Goal: Feedback & Contribution: Contribute content

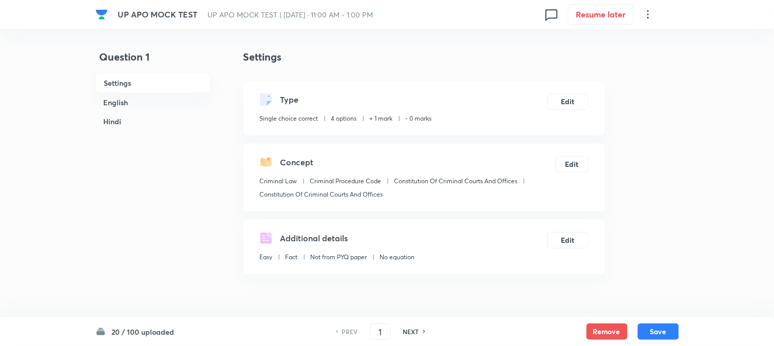
checkbox input "true"
click at [378, 335] on input "1" at bounding box center [381, 332] width 20 height 18
type input "21"
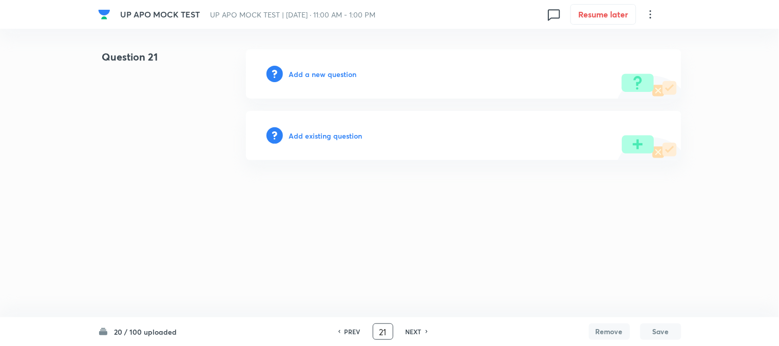
click at [338, 76] on h6 "Add a new question" at bounding box center [323, 74] width 68 height 11
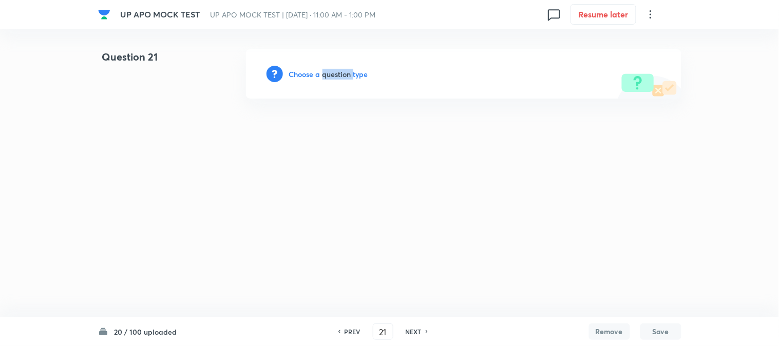
click at [338, 76] on h6 "Choose a question type" at bounding box center [328, 74] width 79 height 11
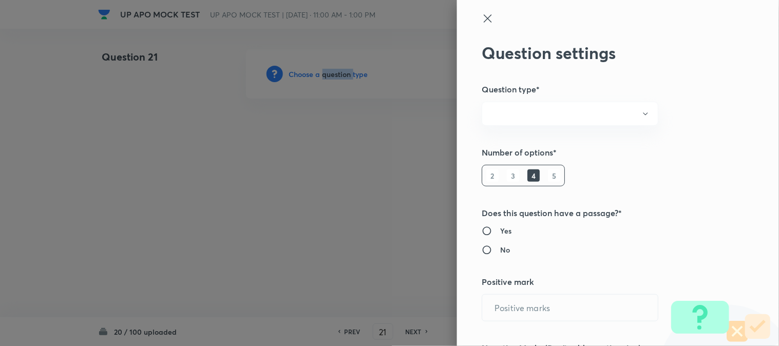
radio input "true"
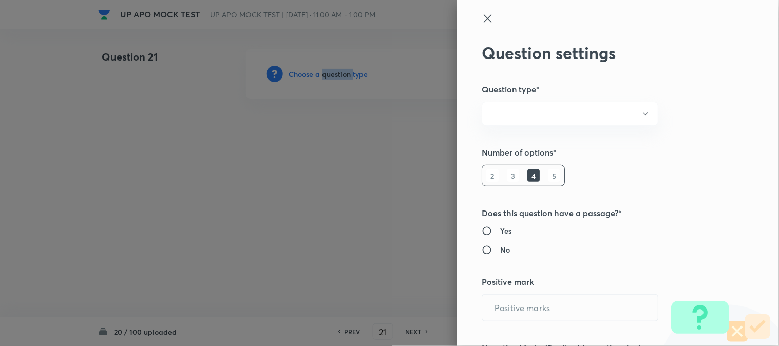
radio input "true"
type input "1"
type input "0"
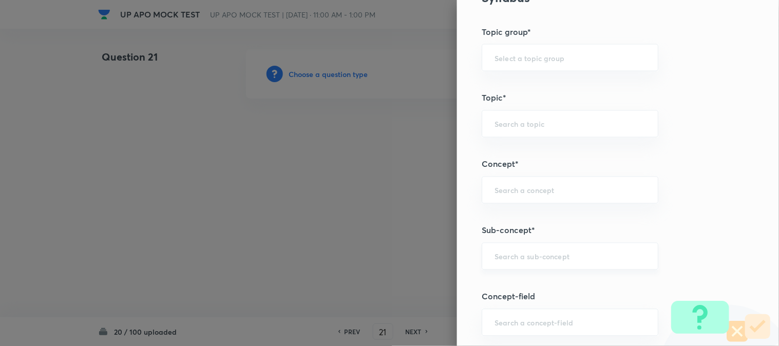
scroll to position [606, 0]
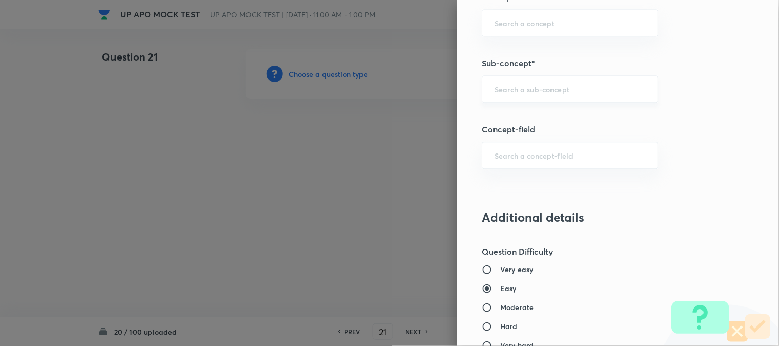
click at [518, 84] on div "​" at bounding box center [570, 89] width 177 height 27
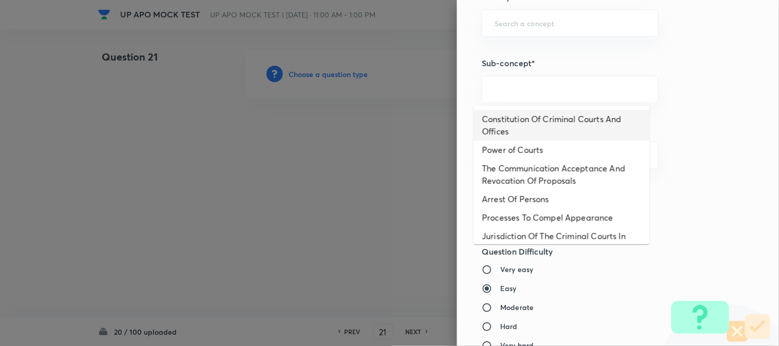
click at [558, 124] on li "Constitution Of Criminal Courts And Offices" at bounding box center [562, 125] width 176 height 31
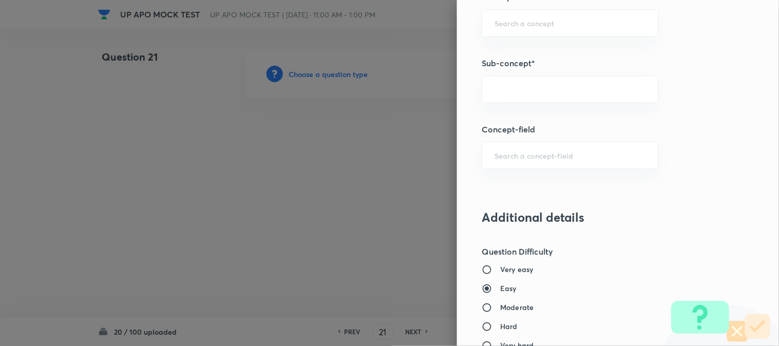
type input "Constitution Of Criminal Courts And Offices"
type input "Criminal Law"
type input "Criminal Procedure Code"
type input "Constitution Of Criminal Courts And Offices"
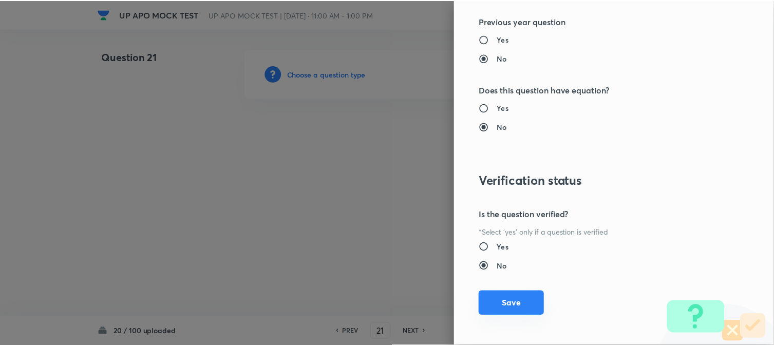
scroll to position [1054, 0]
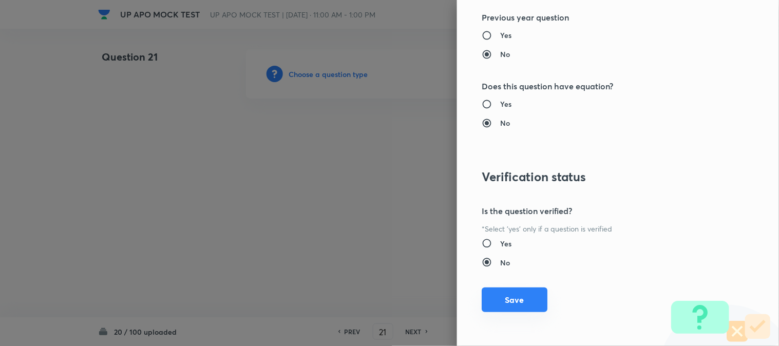
click at [512, 294] on button "Save" at bounding box center [515, 300] width 66 height 25
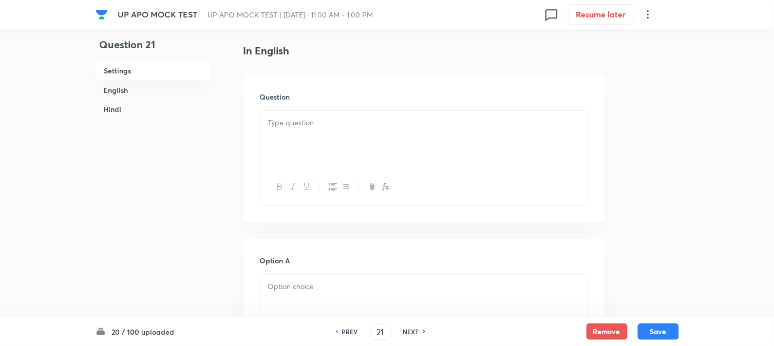
scroll to position [303, 0]
click at [301, 87] on p at bounding box center [424, 92] width 312 height 12
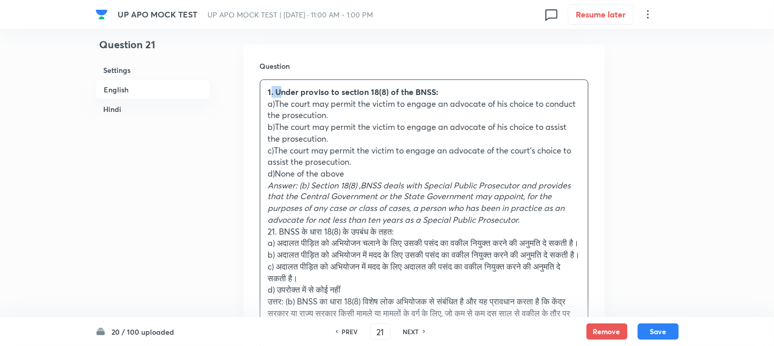
drag, startPoint x: 279, startPoint y: 92, endPoint x: 271, endPoint y: 88, distance: 9.7
click at [271, 88] on strong "1. Under proviso to section 18(8) of the BNSS:" at bounding box center [353, 91] width 171 height 11
click at [278, 114] on p "a)The court may permit the victim to engage an advocate of his choice to conduc…" at bounding box center [424, 109] width 312 height 23
drag, startPoint x: 278, startPoint y: 89, endPoint x: 240, endPoint y: 69, distance: 42.5
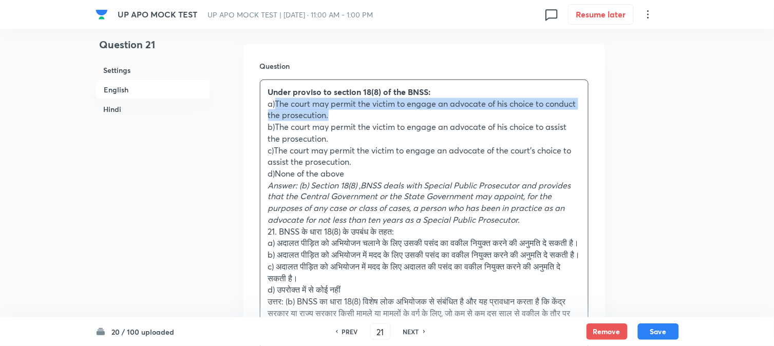
drag, startPoint x: 276, startPoint y: 99, endPoint x: 379, endPoint y: 112, distance: 103.6
click at [379, 112] on p "a)The court may permit the victim to engage an advocate of his choice to conduc…" at bounding box center [424, 109] width 312 height 23
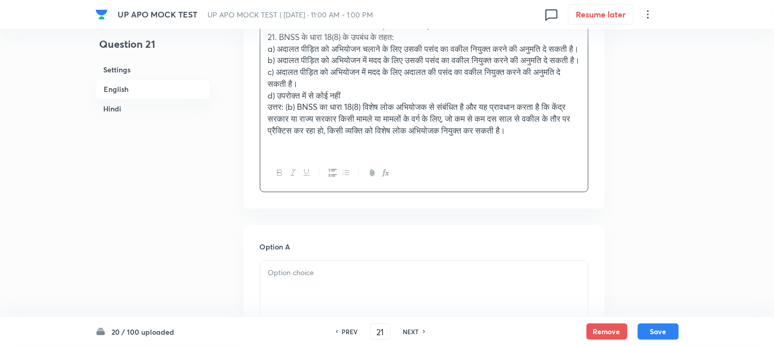
scroll to position [531, 0]
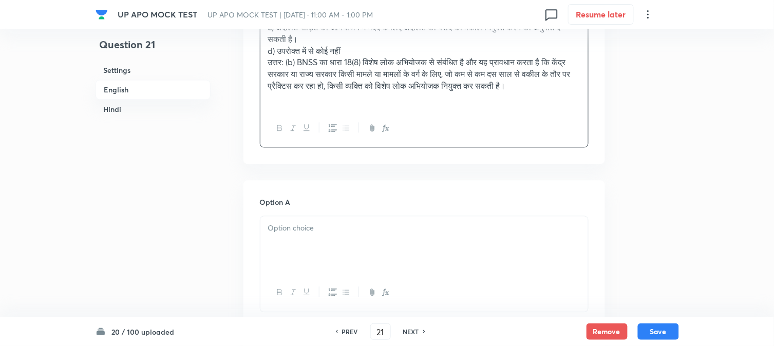
click at [296, 274] on div at bounding box center [424, 245] width 328 height 58
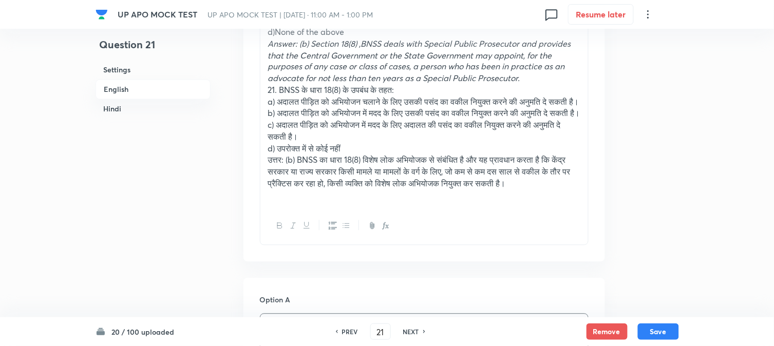
scroll to position [246, 0]
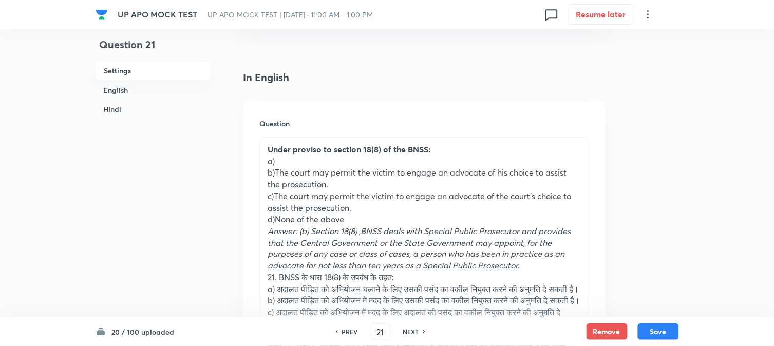
click at [275, 164] on p "a)" at bounding box center [424, 162] width 312 height 12
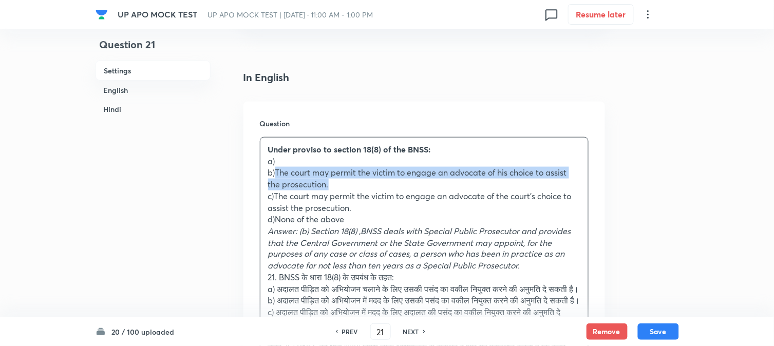
drag, startPoint x: 274, startPoint y: 170, endPoint x: 342, endPoint y: 181, distance: 68.8
click at [342, 181] on p "b)The court may permit the victim to engage an advocate of his choice to assist…" at bounding box center [424, 178] width 312 height 23
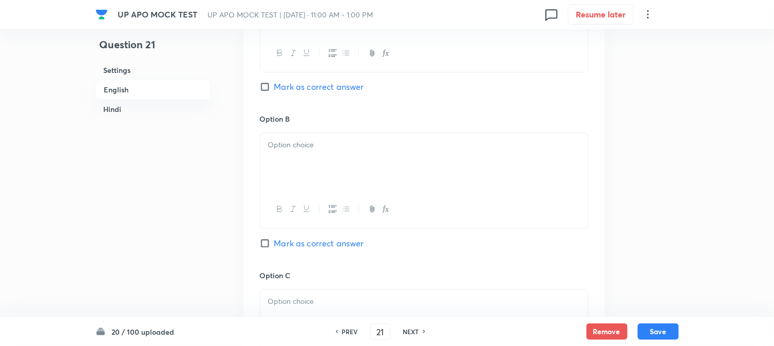
click at [285, 191] on div at bounding box center [424, 162] width 328 height 58
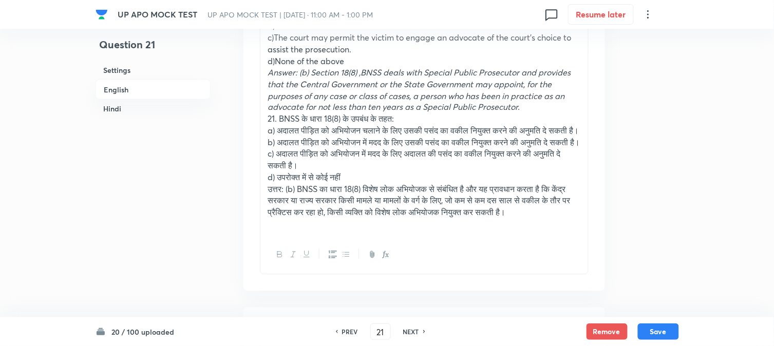
scroll to position [360, 0]
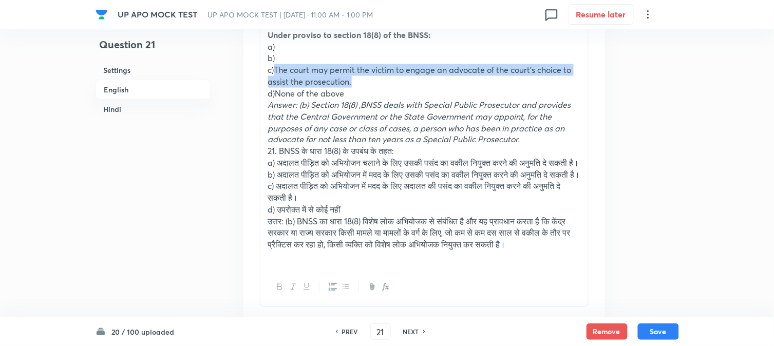
drag, startPoint x: 275, startPoint y: 70, endPoint x: 386, endPoint y: 79, distance: 111.8
click at [386, 79] on p "c)The court may permit the victim to engage an advocate of the court's choice t…" at bounding box center [424, 75] width 312 height 23
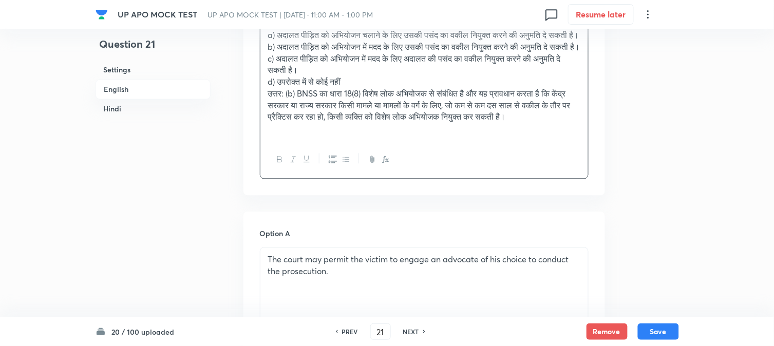
scroll to position [874, 0]
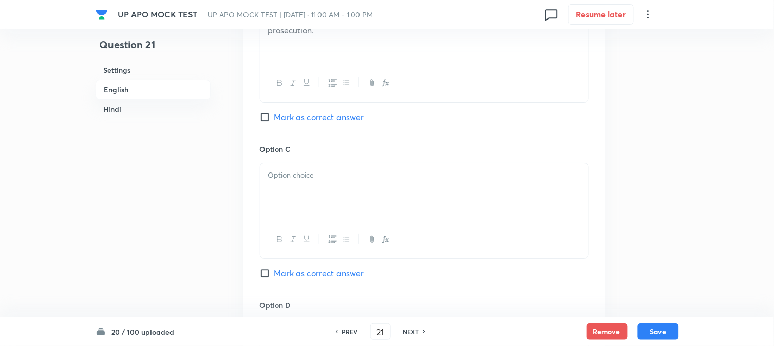
click at [298, 143] on div "Option B The court may permit the victim to engage an advocate of his choice to…" at bounding box center [424, 65] width 329 height 156
drag, startPoint x: 319, startPoint y: 147, endPoint x: 314, endPoint y: 175, distance: 28.6
click at [319, 123] on span "Mark as correct answer" at bounding box center [319, 117] width 90 height 12
click at [274, 122] on input "Mark as correct answer" at bounding box center [267, 117] width 14 height 10
checkbox input "true"
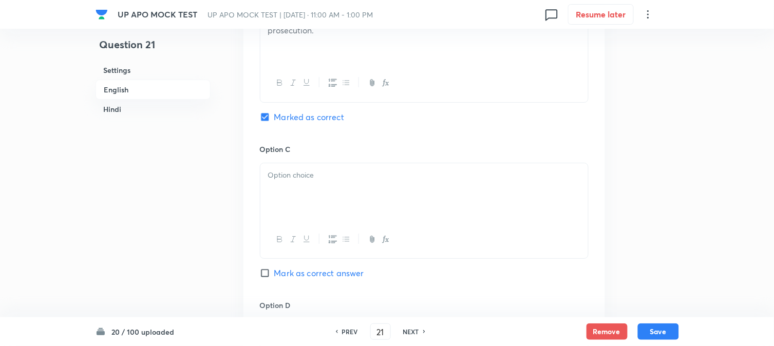
checkbox input "true"
click at [309, 221] on div at bounding box center [424, 192] width 328 height 58
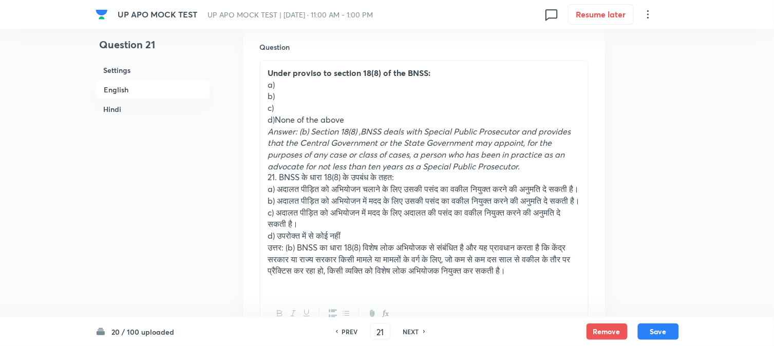
scroll to position [303, 0]
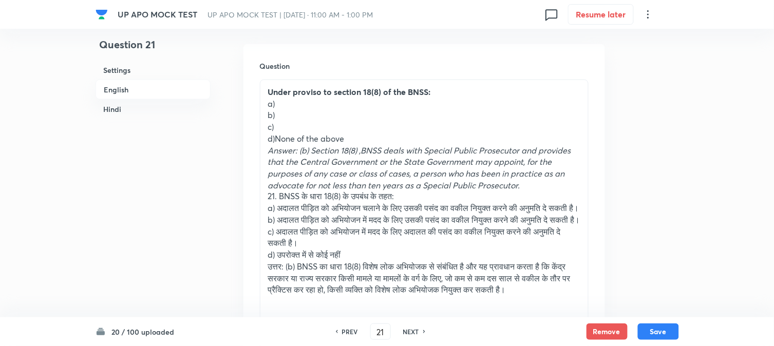
click at [275, 78] on div "Question Under proviso to section 18(8) of the BNSS: a) b) c) d)None of the abo…" at bounding box center [425, 206] width 362 height 325
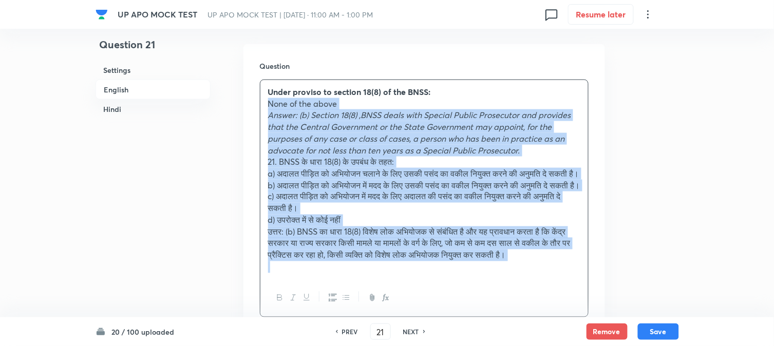
drag, startPoint x: 275, startPoint y: 139, endPoint x: 365, endPoint y: 329, distance: 210.3
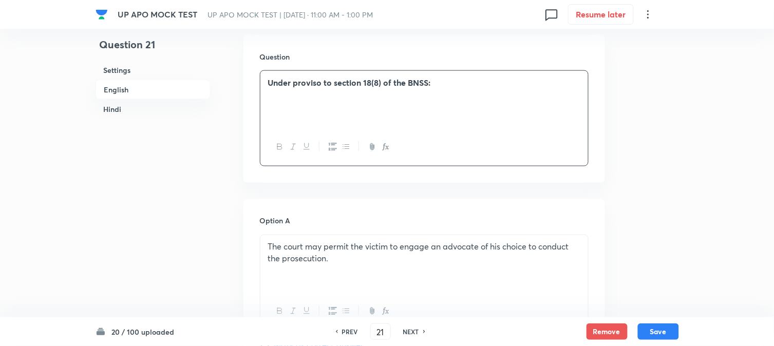
scroll to position [988, 0]
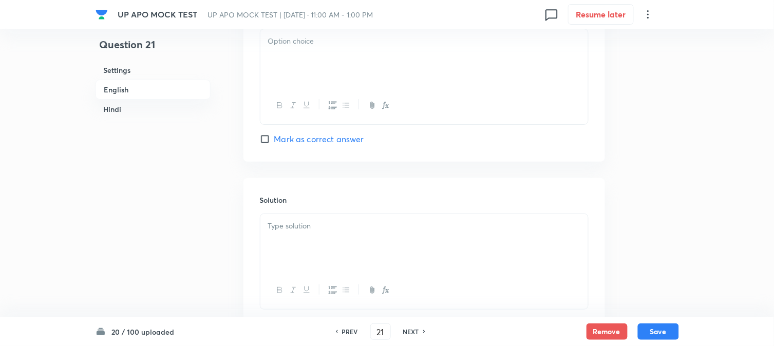
click at [277, 70] on div at bounding box center [424, 58] width 328 height 58
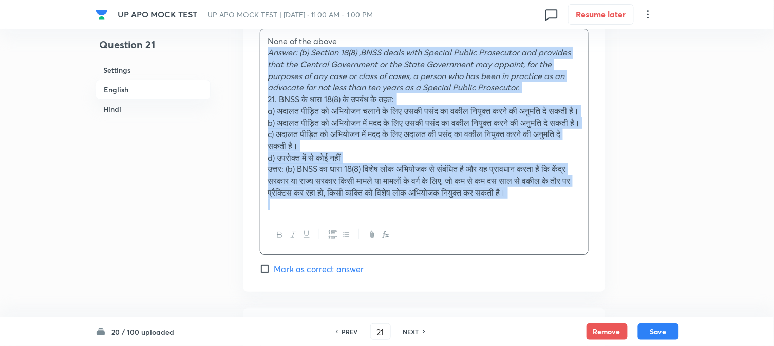
drag, startPoint x: 264, startPoint y: 59, endPoint x: 318, endPoint y: 263, distance: 210.8
click at [318, 255] on div "None of the above Answer: (b) Section 18(8) ,BNSS deals with Special Public Pro…" at bounding box center [424, 142] width 329 height 226
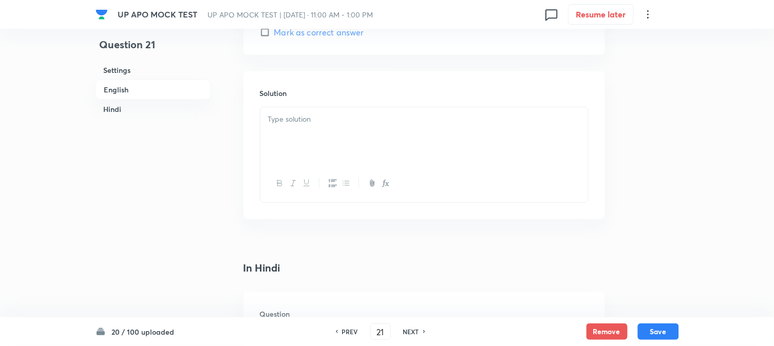
scroll to position [1102, 0]
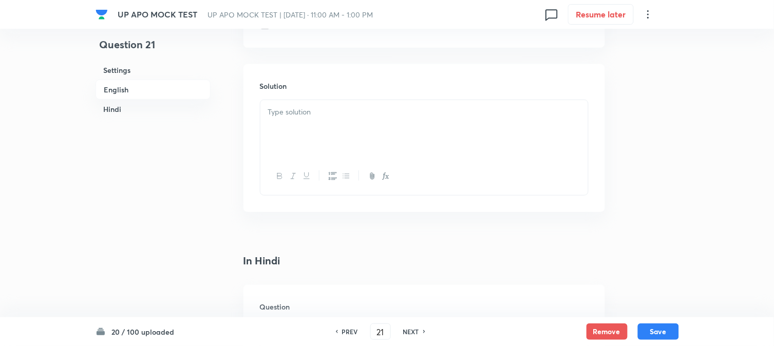
click at [268, 124] on div at bounding box center [424, 129] width 328 height 58
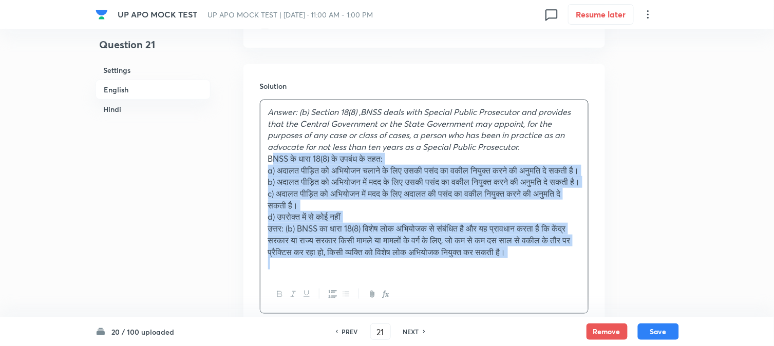
drag, startPoint x: 278, startPoint y: 158, endPoint x: 331, endPoint y: 320, distance: 169.8
click at [331, 320] on div "UP APO MOCK TEST UP APO MOCK TEST | [DATE] · 11:00 AM - 1:00 PM 0 Resume later …" at bounding box center [387, 179] width 774 height 2464
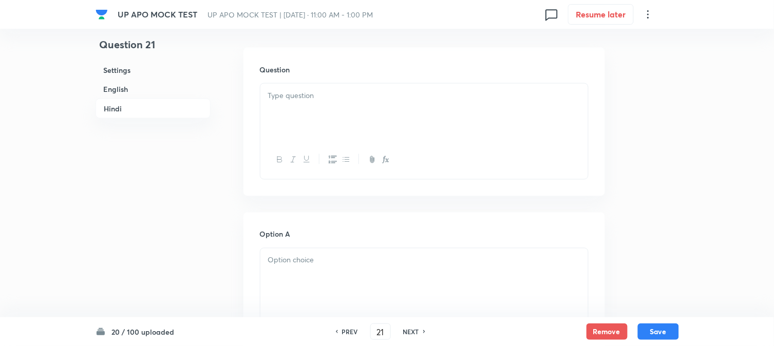
scroll to position [1388, 0]
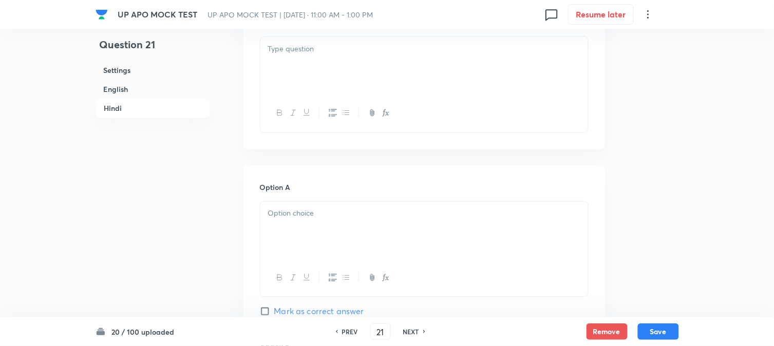
click at [266, 31] on div "Question" at bounding box center [425, 75] width 362 height 148
click at [275, 63] on div at bounding box center [424, 66] width 328 height 58
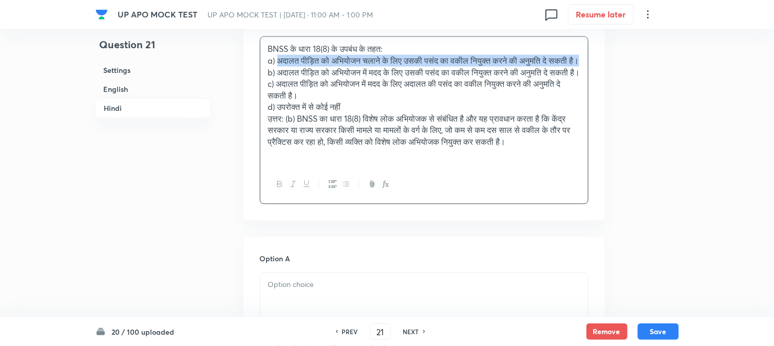
drag, startPoint x: 279, startPoint y: 65, endPoint x: 323, endPoint y: 71, distance: 43.6
click at [323, 67] on p "a) अदालत पीड़ित को अभियोजन चलाने के लिए उसकी पसंद का वकील नियुक्त करने की अनुमत…" at bounding box center [424, 61] width 312 height 12
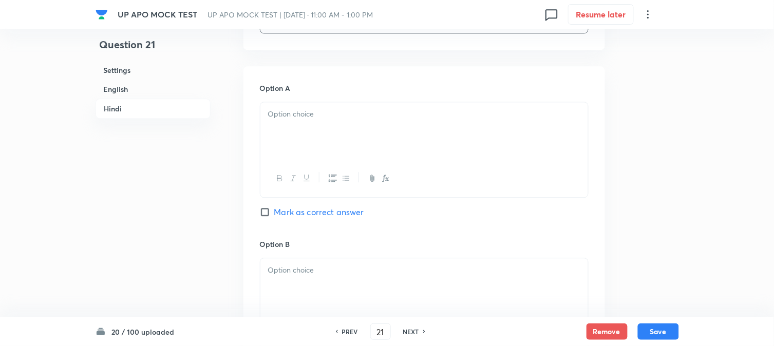
click at [284, 150] on div at bounding box center [424, 131] width 328 height 58
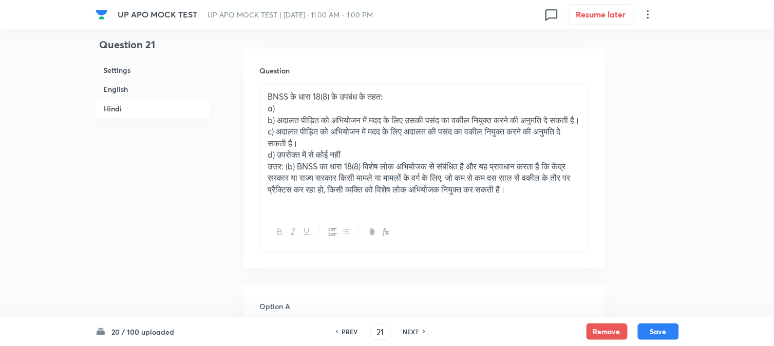
scroll to position [1331, 0]
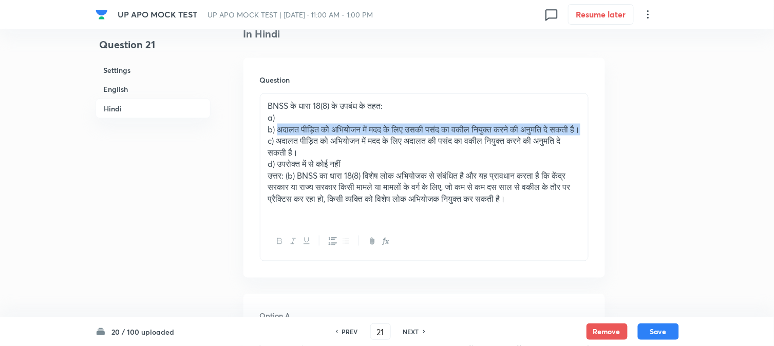
drag, startPoint x: 279, startPoint y: 130, endPoint x: 326, endPoint y: 141, distance: 47.9
click at [326, 136] on p "b) अदालत पीड़ित को अभियोजन में मदद के लिए उसकी पसंद का वकील नियुक्त करने की अनु…" at bounding box center [424, 130] width 312 height 12
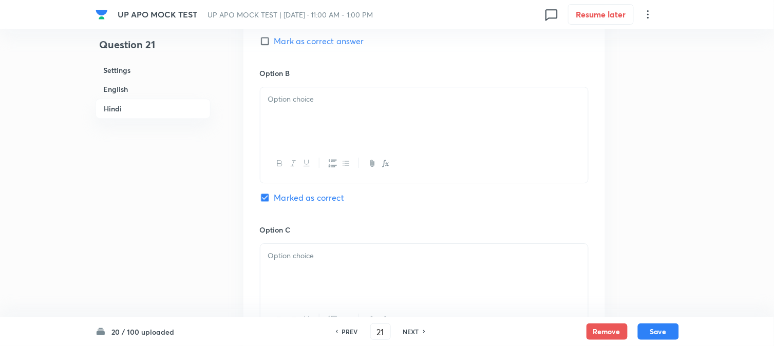
click at [281, 142] on div at bounding box center [424, 116] width 328 height 58
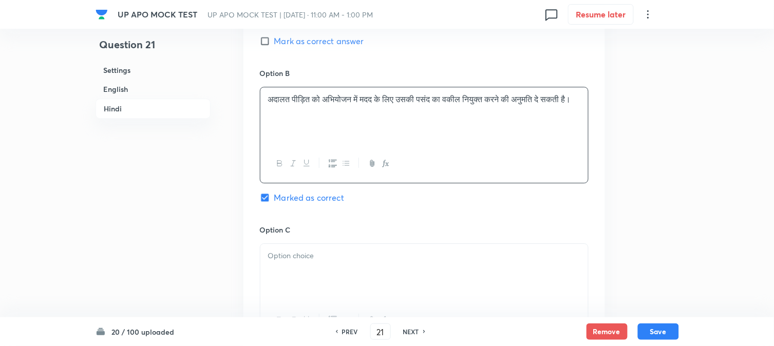
scroll to position [1388, 0]
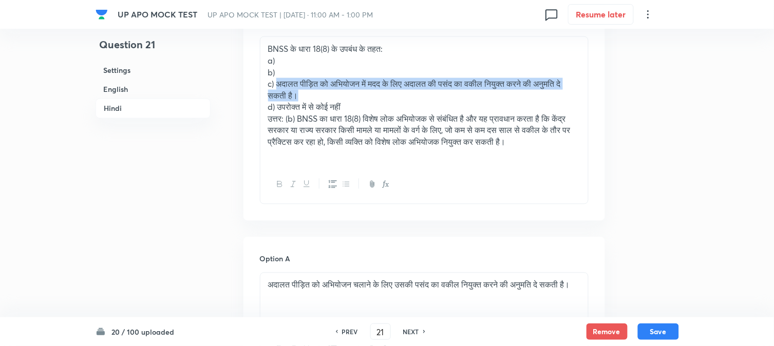
drag, startPoint x: 280, startPoint y: 85, endPoint x: 354, endPoint y: 92, distance: 74.8
click at [354, 92] on p "c) अदालत पीड़ित को अभियोजन में मदद के लिए अदालत की पसंद का वकील नियुक्त करने की…" at bounding box center [424, 89] width 312 height 23
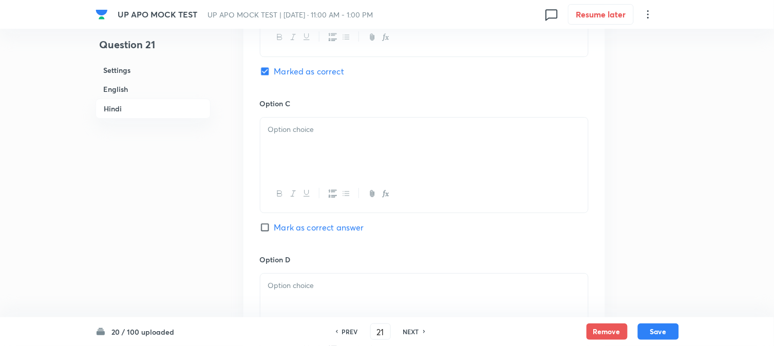
click at [281, 168] on div at bounding box center [424, 147] width 328 height 58
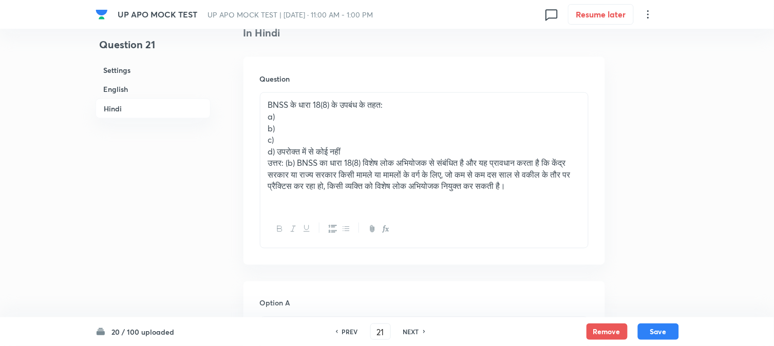
scroll to position [1331, 0]
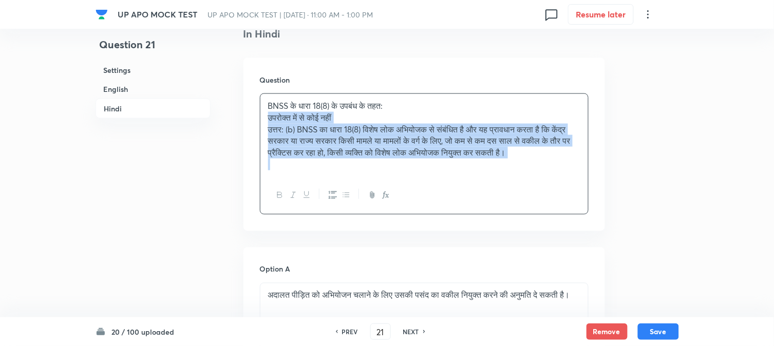
drag, startPoint x: 277, startPoint y: 152, endPoint x: 314, endPoint y: 191, distance: 54.2
click at [314, 191] on div "BNSS के धारा 18(8) के उपबंध के तहत: उपरोक्त में से कोई नहीं उत्तर: (b) BNSS का …" at bounding box center [424, 154] width 329 height 121
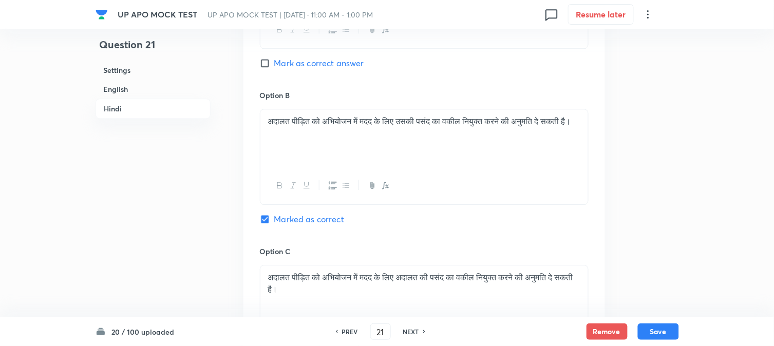
scroll to position [1844, 0]
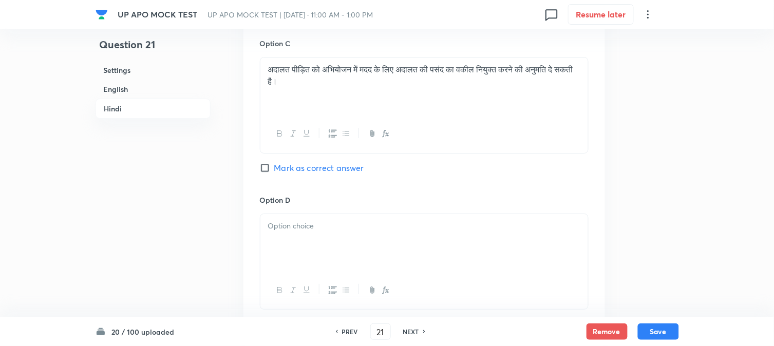
click at [278, 247] on div at bounding box center [424, 243] width 328 height 58
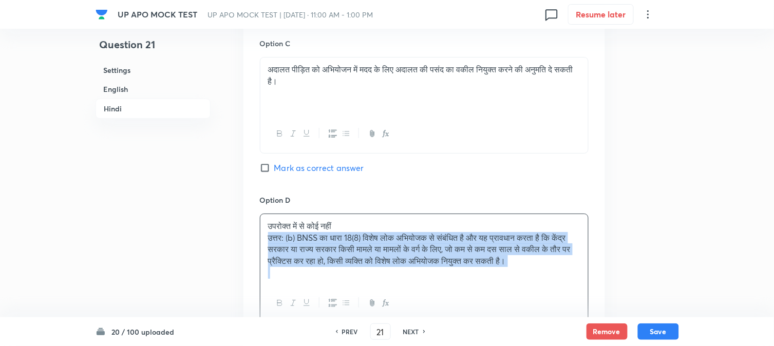
drag, startPoint x: 265, startPoint y: 238, endPoint x: 306, endPoint y: 285, distance: 62.6
click at [306, 285] on div "उपरोक्त में से कोई नहीं उत्तर: (b) BNSS का धारा 18(8) विशेष लोक अभियोजक से संबं…" at bounding box center [424, 249] width 328 height 71
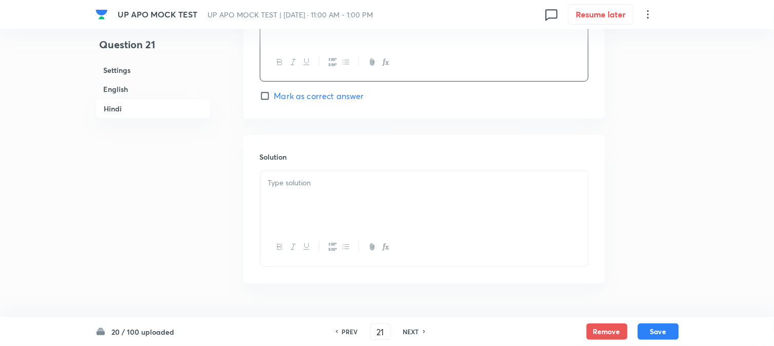
click at [291, 196] on div at bounding box center [424, 200] width 328 height 58
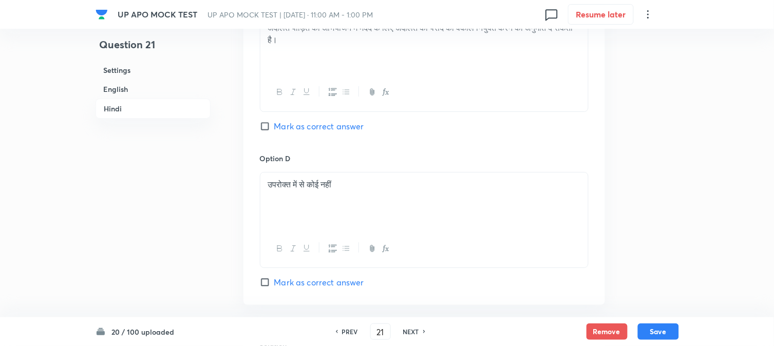
scroll to position [1673, 0]
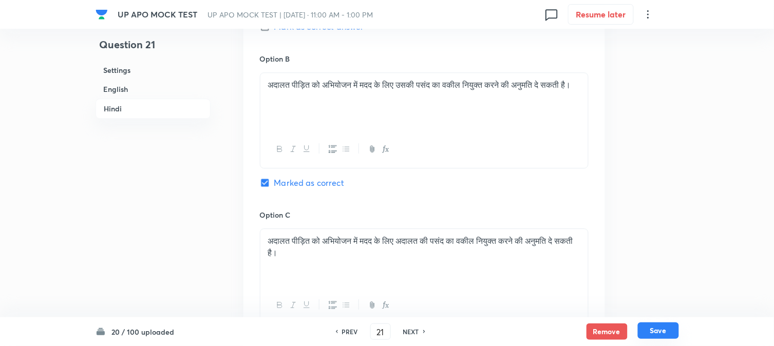
click at [678, 334] on button "Save" at bounding box center [658, 331] width 41 height 16
type input "22"
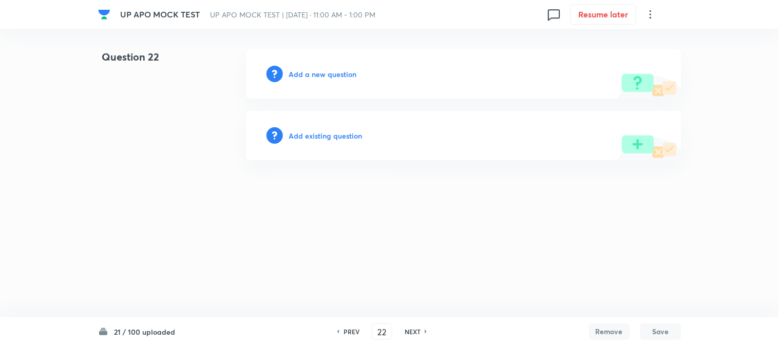
click at [327, 70] on h6 "Add a new question" at bounding box center [323, 74] width 68 height 11
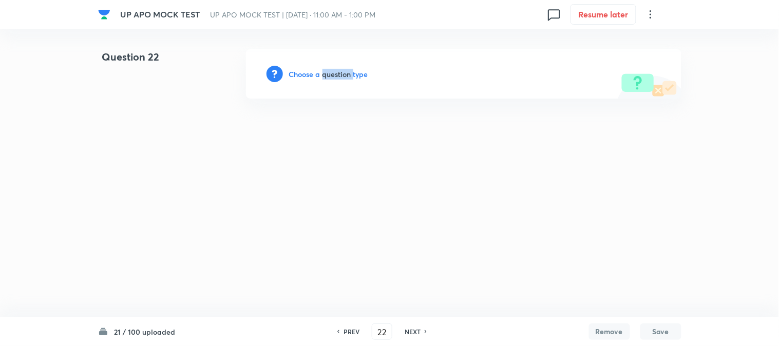
click at [327, 70] on h6 "Choose a question type" at bounding box center [328, 74] width 79 height 11
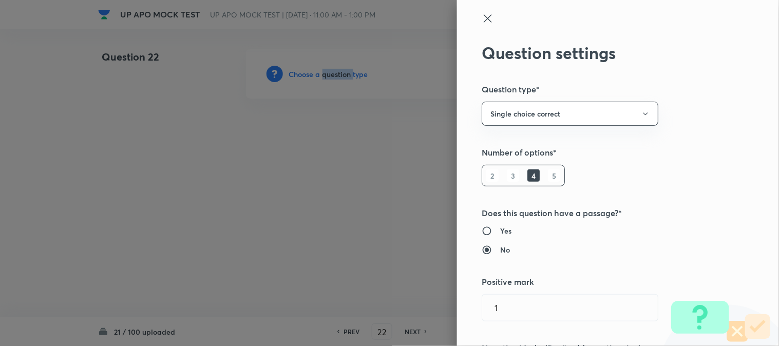
click at [327, 70] on div at bounding box center [389, 173] width 779 height 346
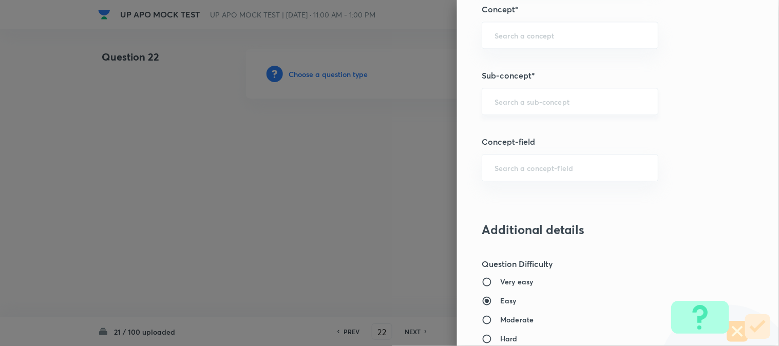
scroll to position [606, 0]
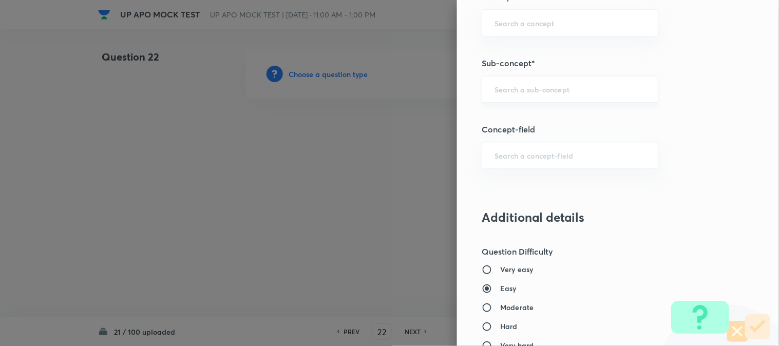
click at [546, 80] on div "​" at bounding box center [570, 89] width 177 height 27
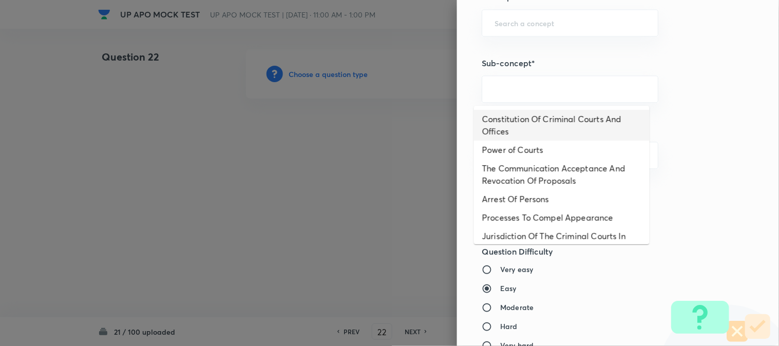
click at [572, 110] on li "Constitution Of Criminal Courts And Offices" at bounding box center [562, 125] width 176 height 31
type input "Constitution Of Criminal Courts And Offices"
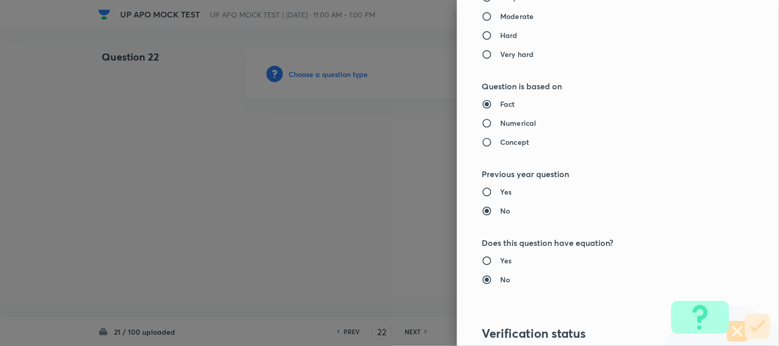
type input "Criminal Law"
type input "Criminal Procedure Code"
type input "Constitution Of Criminal Courts And Offices"
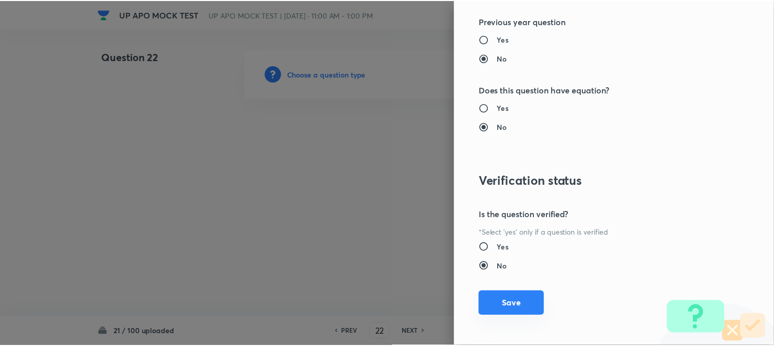
scroll to position [1054, 0]
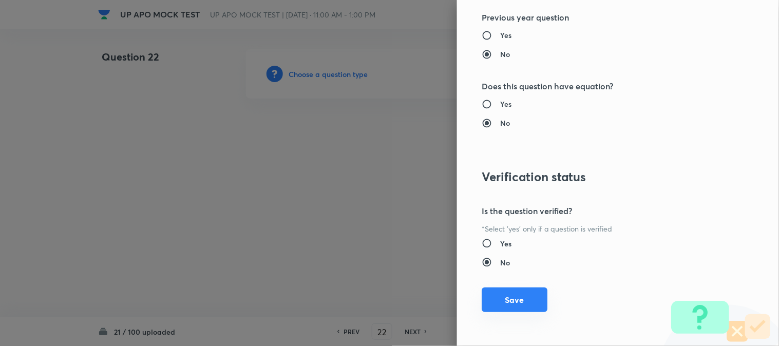
click at [519, 291] on button "Save" at bounding box center [515, 300] width 66 height 25
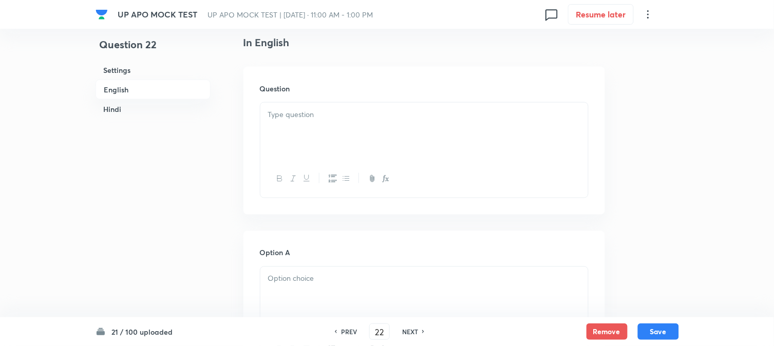
scroll to position [303, 0]
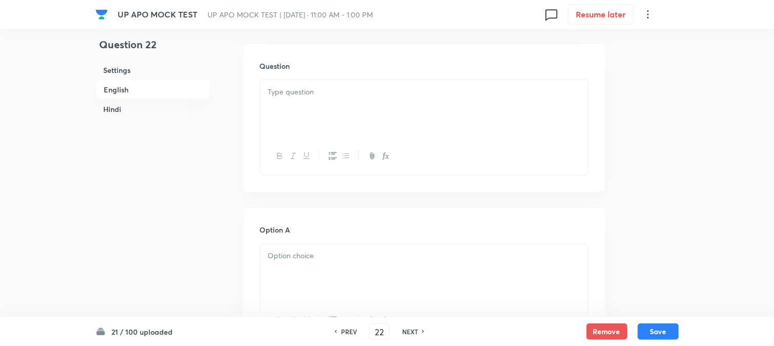
drag, startPoint x: 305, startPoint y: 104, endPoint x: 265, endPoint y: 150, distance: 60.4
click at [305, 107] on div at bounding box center [424, 109] width 328 height 58
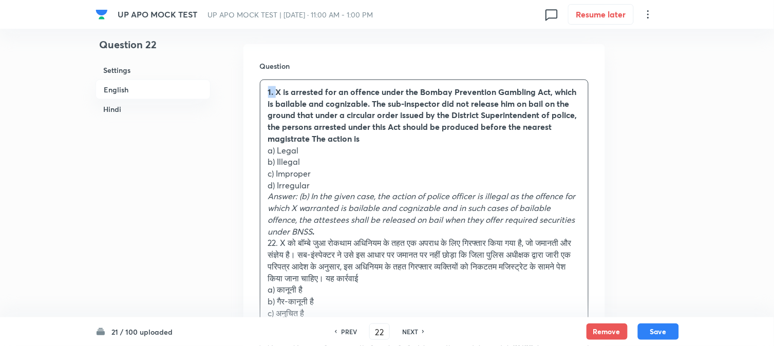
drag, startPoint x: 276, startPoint y: 90, endPoint x: 264, endPoint y: 83, distance: 14.3
click at [264, 83] on div "1. X is arrested for an offence under the Bombay Prevention Gambling Act, which…" at bounding box center [424, 232] width 328 height 304
drag, startPoint x: 276, startPoint y: 151, endPoint x: 322, endPoint y: 151, distance: 45.7
click at [322, 151] on p "a) Legal" at bounding box center [424, 151] width 312 height 12
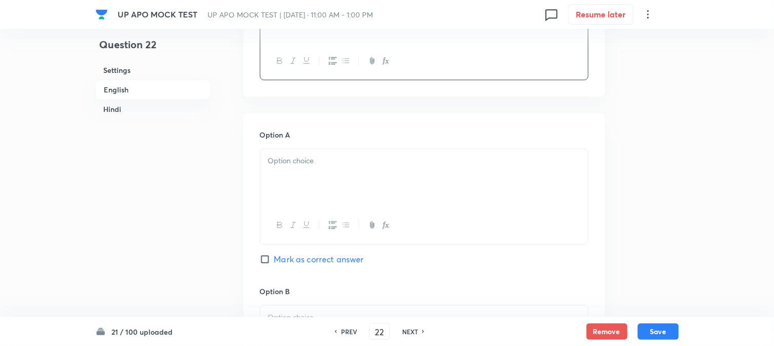
click at [276, 194] on div at bounding box center [424, 178] width 328 height 58
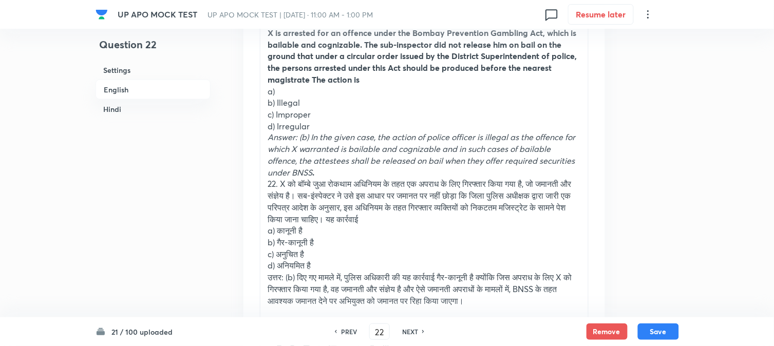
scroll to position [360, 0]
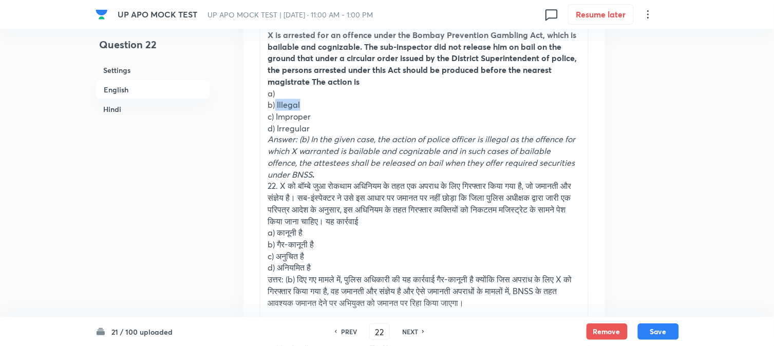
drag, startPoint x: 275, startPoint y: 103, endPoint x: 325, endPoint y: 103, distance: 49.8
click at [325, 103] on p "b) Illegal" at bounding box center [424, 105] width 312 height 12
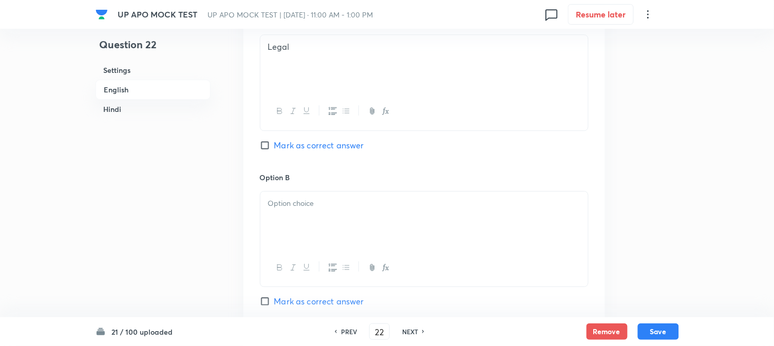
click at [280, 220] on div at bounding box center [424, 221] width 328 height 58
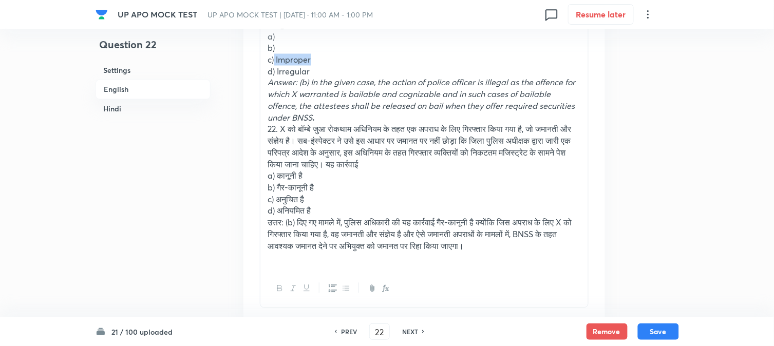
drag, startPoint x: 275, startPoint y: 58, endPoint x: 341, endPoint y: 58, distance: 65.2
click at [341, 58] on p "c) Improper" at bounding box center [424, 60] width 312 height 12
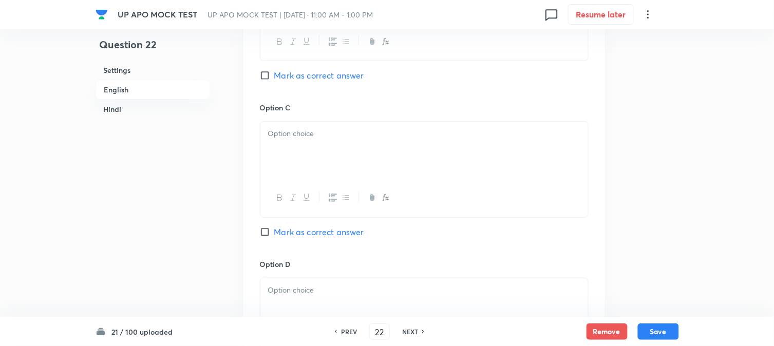
scroll to position [988, 0]
click at [298, 78] on span "Mark as correct answer" at bounding box center [319, 73] width 90 height 12
click at [274, 78] on input "Mark as correct answer" at bounding box center [267, 73] width 14 height 10
checkbox input "true"
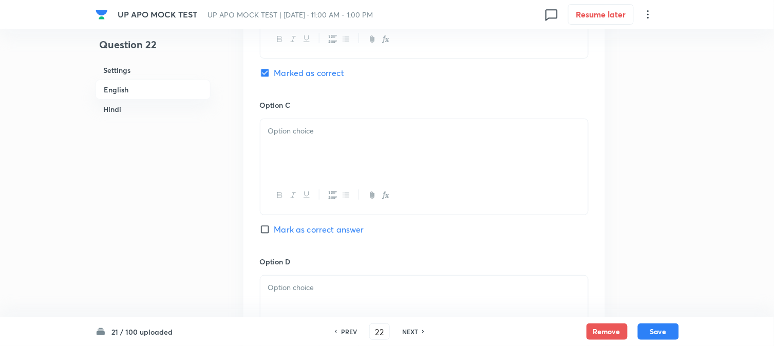
click at [295, 125] on div at bounding box center [424, 148] width 328 height 58
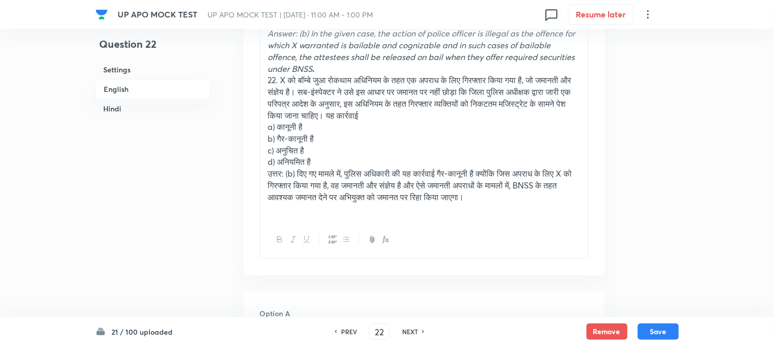
scroll to position [360, 0]
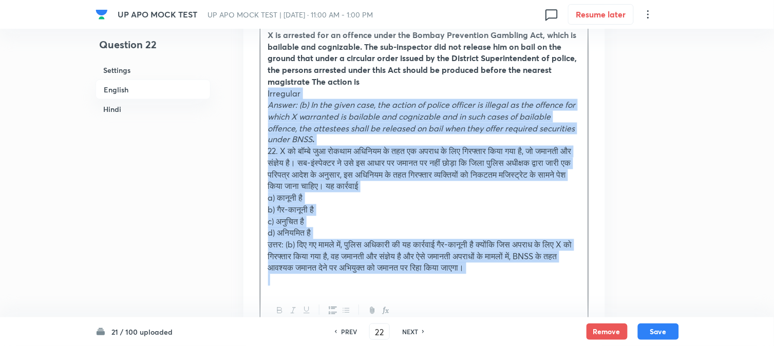
drag, startPoint x: 278, startPoint y: 127, endPoint x: 634, endPoint y: 293, distance: 393.5
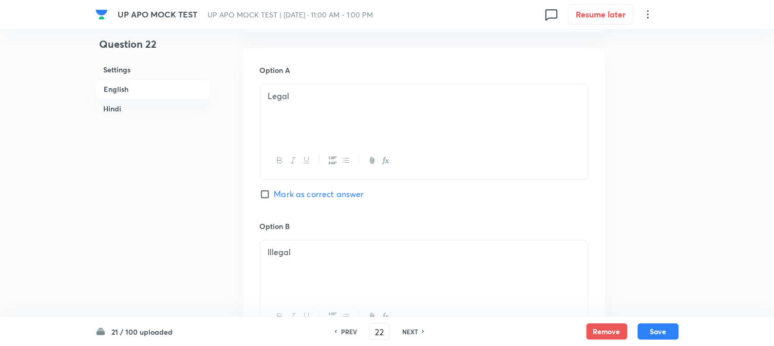
scroll to position [988, 0]
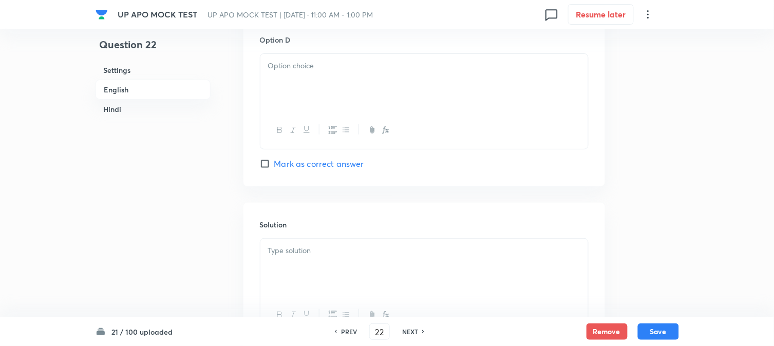
click at [274, 83] on div at bounding box center [424, 83] width 328 height 58
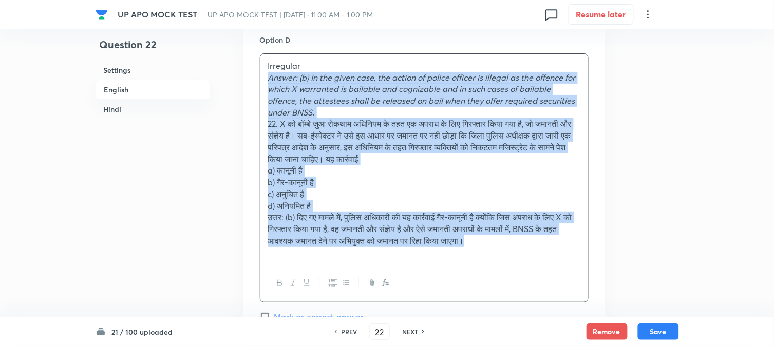
drag, startPoint x: 266, startPoint y: 78, endPoint x: 604, endPoint y: 239, distance: 374.8
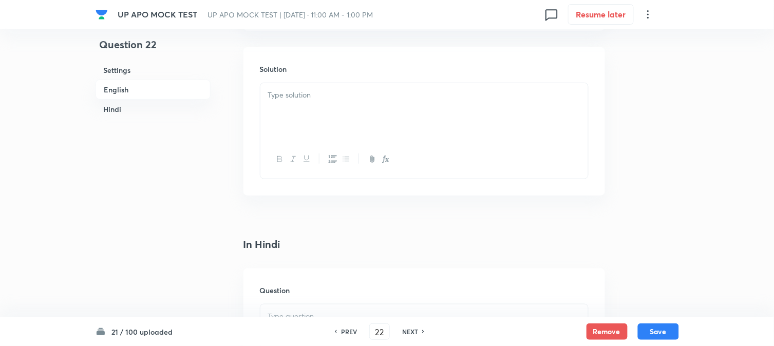
scroll to position [1159, 0]
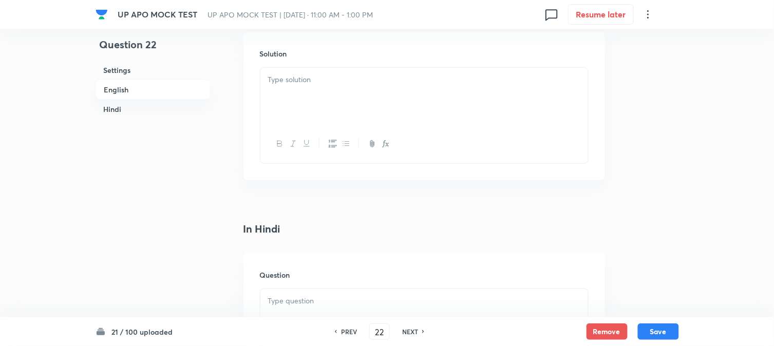
click at [313, 101] on div at bounding box center [424, 97] width 328 height 58
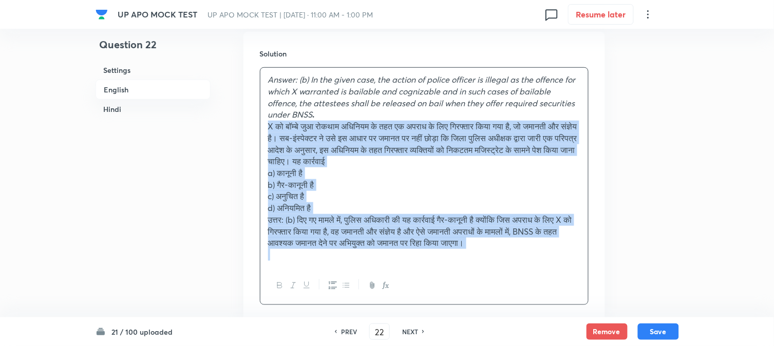
drag, startPoint x: 281, startPoint y: 125, endPoint x: 623, endPoint y: 252, distance: 364.9
click at [623, 252] on div "Question 22 Settings English Hindi Settings Type Single choice correct 4 option…" at bounding box center [388, 146] width 584 height 2513
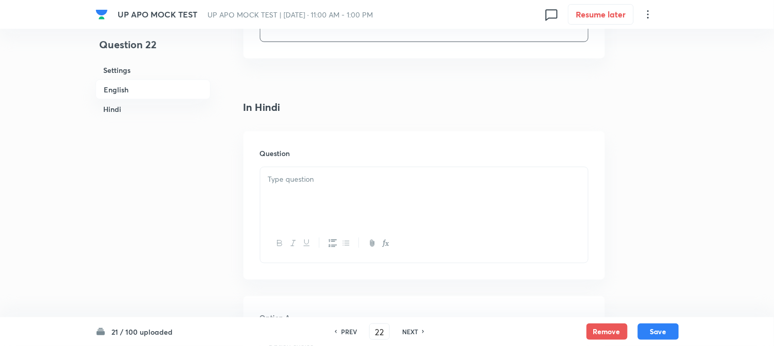
scroll to position [1331, 0]
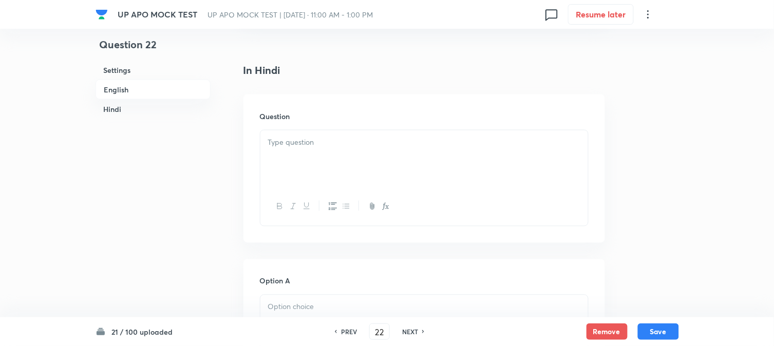
click at [306, 161] on div at bounding box center [424, 159] width 328 height 58
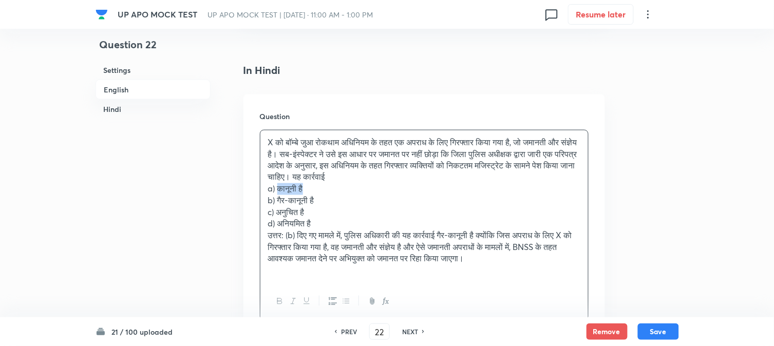
drag, startPoint x: 279, startPoint y: 188, endPoint x: 337, endPoint y: 189, distance: 57.5
click at [337, 189] on p "a) कानूनी है" at bounding box center [424, 189] width 312 height 12
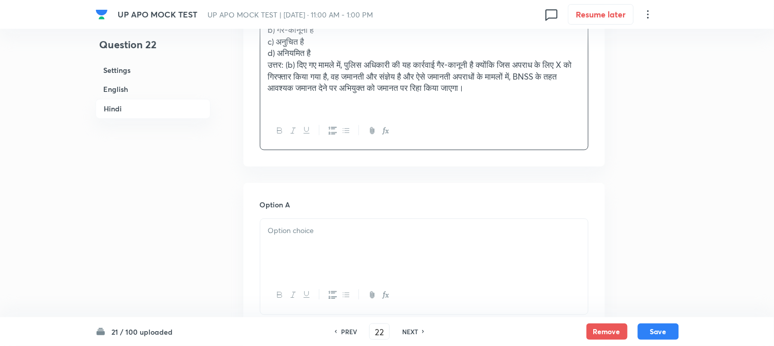
click at [288, 237] on p at bounding box center [424, 231] width 312 height 12
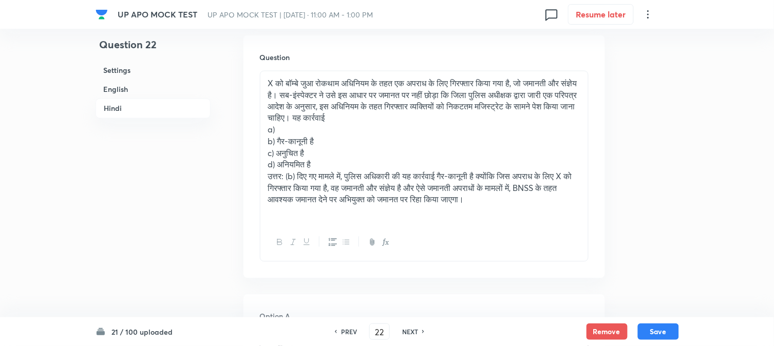
scroll to position [1388, 0]
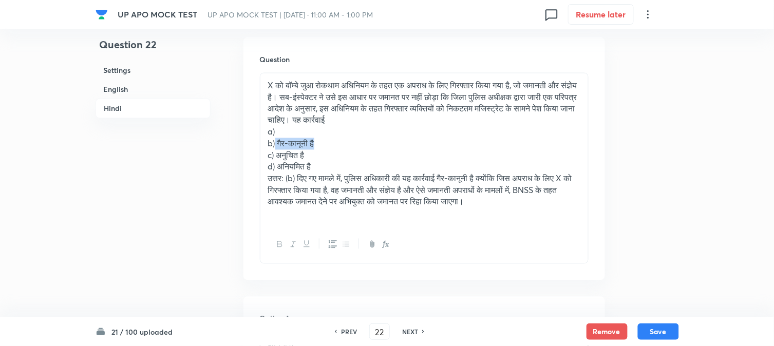
drag, startPoint x: 275, startPoint y: 146, endPoint x: 354, endPoint y: 144, distance: 79.1
click at [354, 144] on p "b) गैर-कानूनी है" at bounding box center [424, 144] width 312 height 12
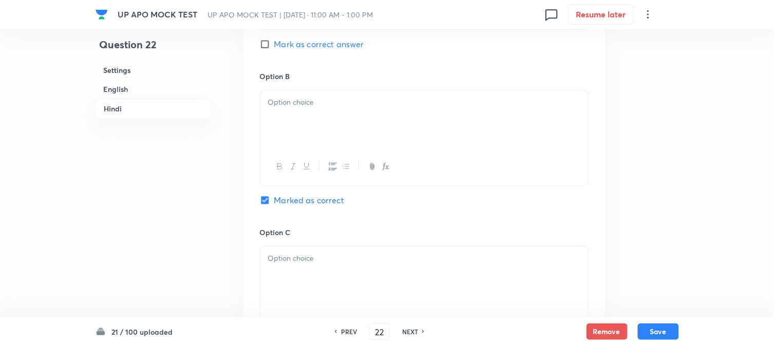
click at [296, 141] on div at bounding box center [424, 119] width 328 height 58
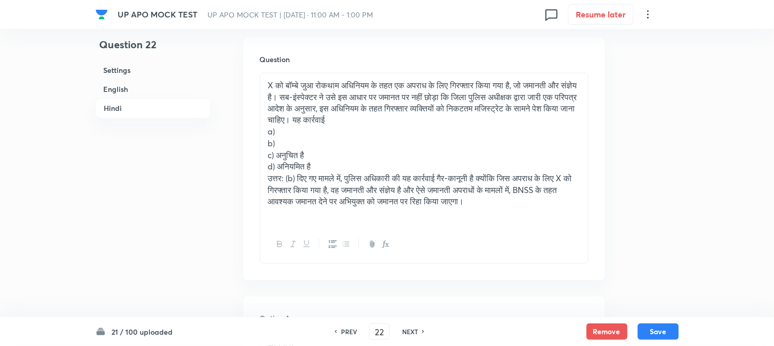
drag, startPoint x: 280, startPoint y: 151, endPoint x: 331, endPoint y: 150, distance: 51.4
click at [331, 150] on p "b)" at bounding box center [424, 144] width 312 height 12
drag, startPoint x: 276, startPoint y: 158, endPoint x: 347, endPoint y: 156, distance: 70.4
click at [347, 156] on p "c) अनुचित है" at bounding box center [424, 156] width 312 height 12
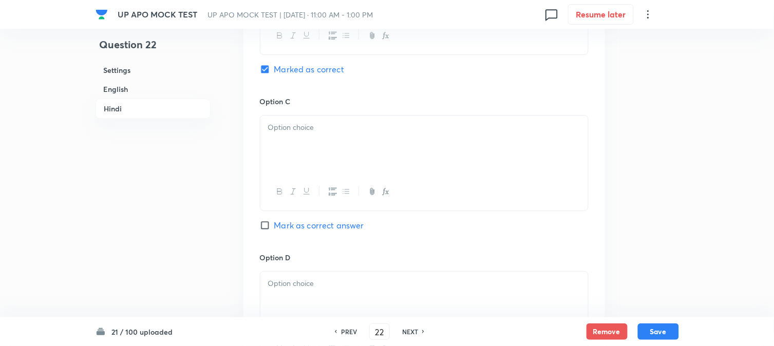
scroll to position [1958, 0]
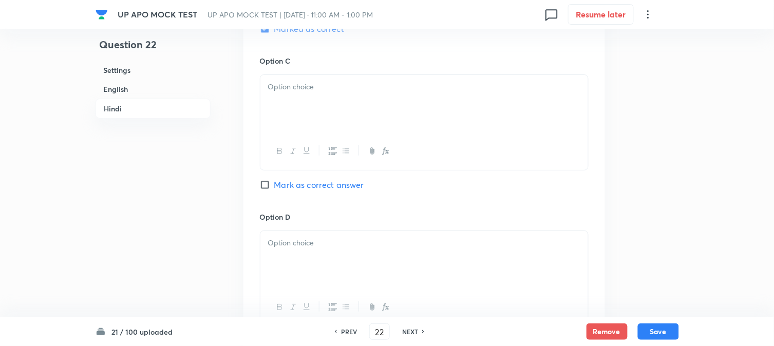
click at [295, 105] on div at bounding box center [424, 104] width 328 height 58
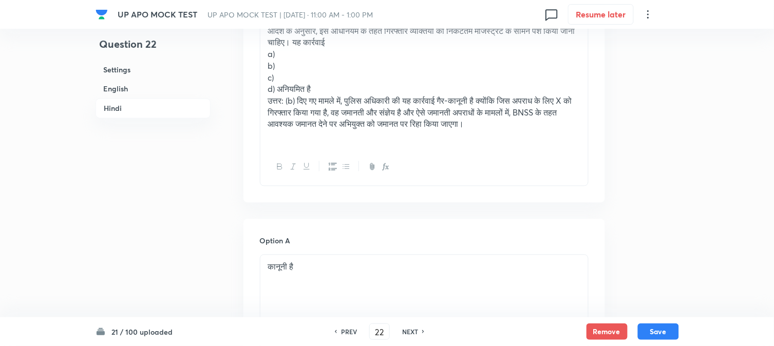
scroll to position [1445, 0]
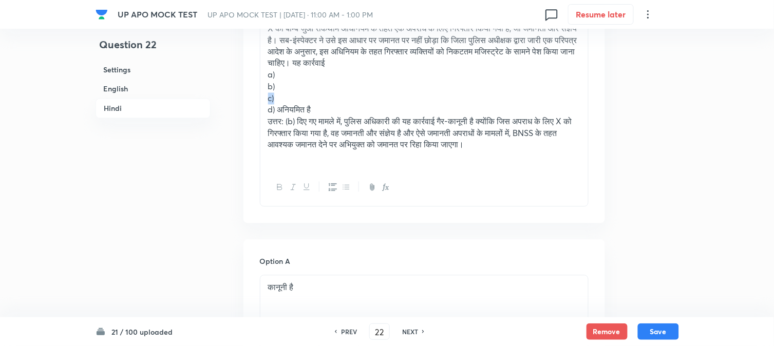
drag, startPoint x: 278, startPoint y: 105, endPoint x: 269, endPoint y: 96, distance: 13.4
click at [269, 96] on p "c)" at bounding box center [424, 99] width 312 height 12
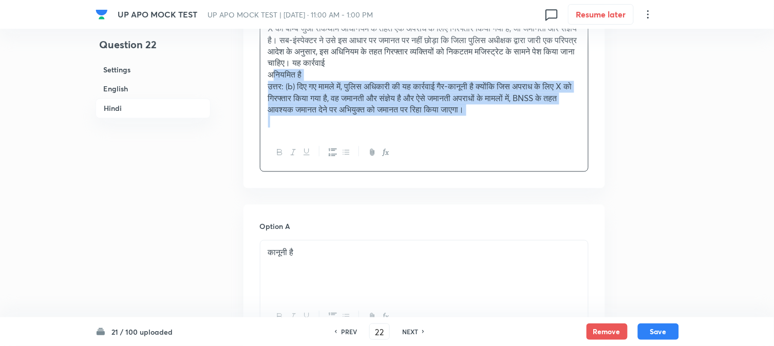
drag, startPoint x: 276, startPoint y: 109, endPoint x: 772, endPoint y: 121, distance: 496.4
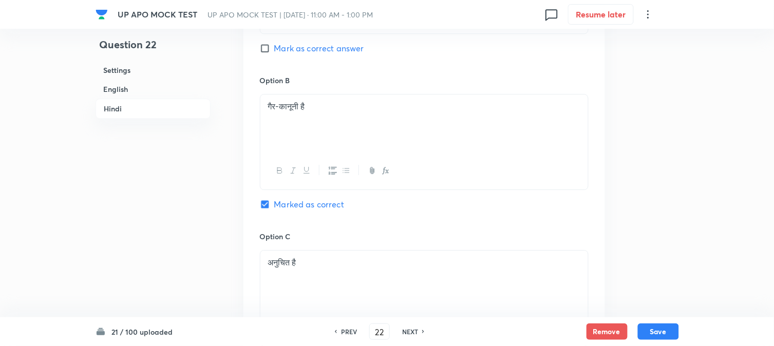
scroll to position [2015, 0]
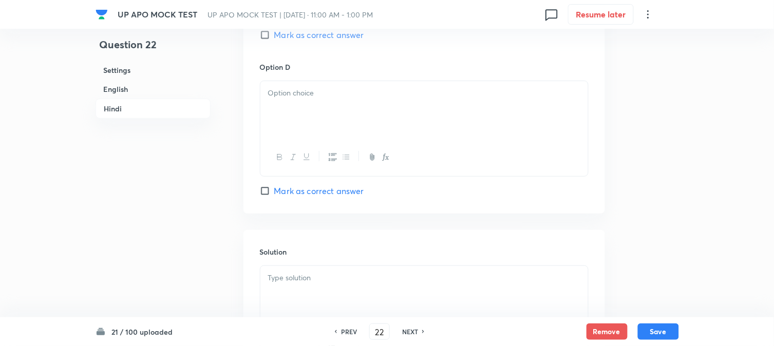
click at [292, 121] on div at bounding box center [424, 110] width 328 height 58
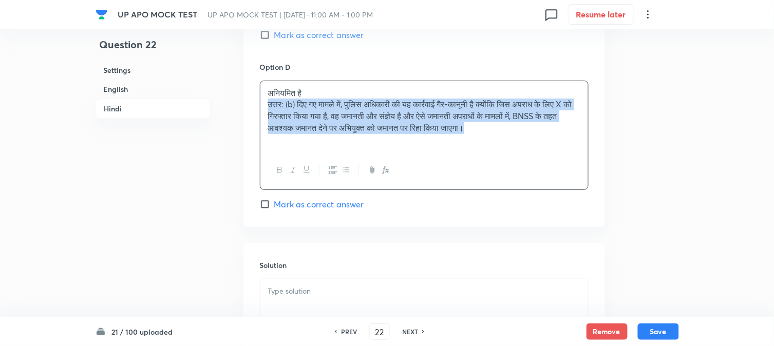
drag, startPoint x: 266, startPoint y: 109, endPoint x: 665, endPoint y: 132, distance: 399.3
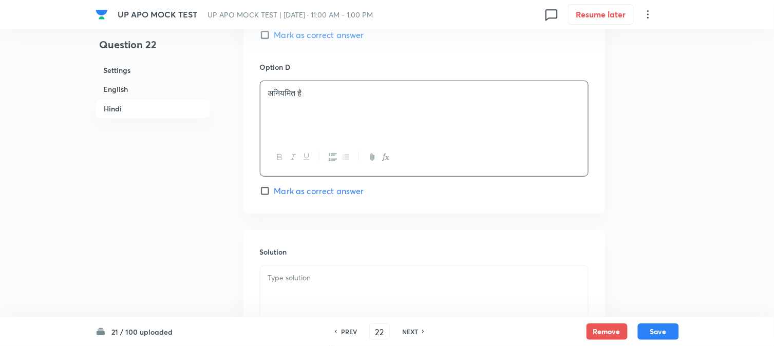
click at [300, 295] on div at bounding box center [424, 295] width 328 height 58
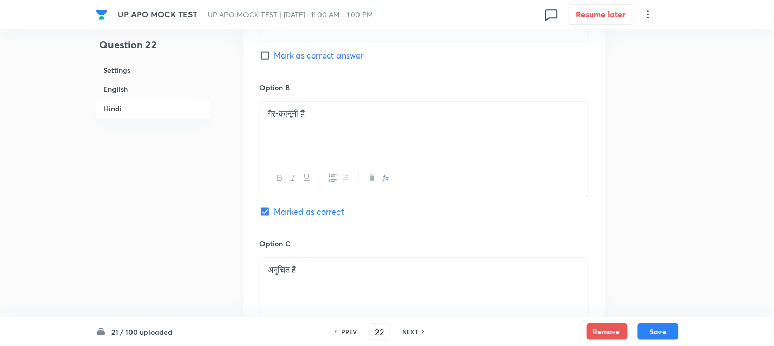
scroll to position [1673, 0]
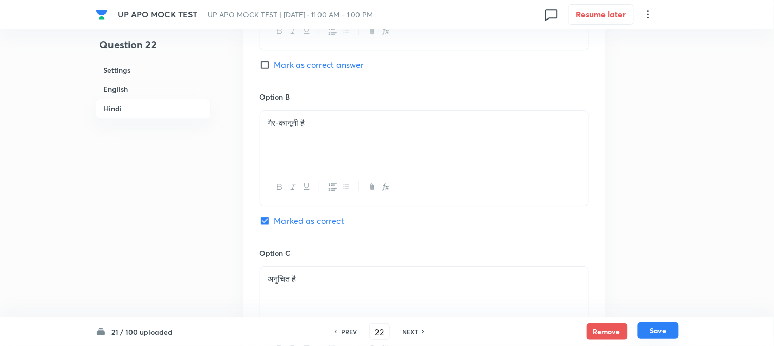
click at [677, 330] on button "Save" at bounding box center [658, 331] width 41 height 16
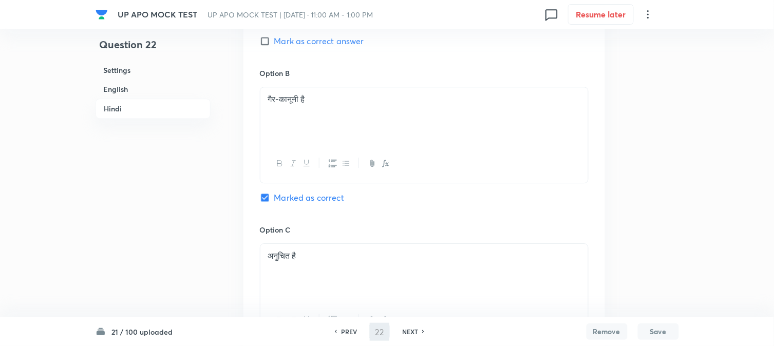
type input "23"
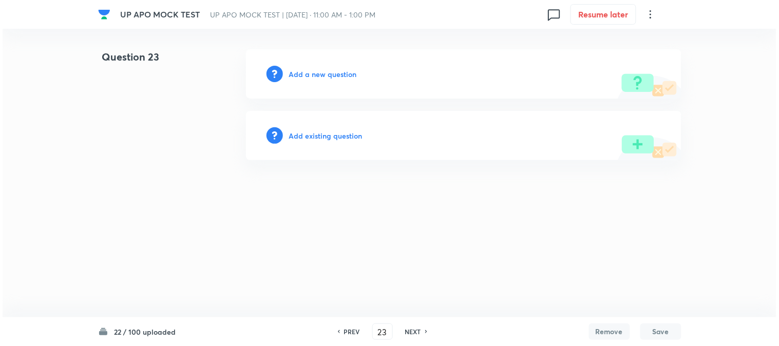
scroll to position [0, 0]
click at [331, 76] on h6 "Add a new question" at bounding box center [323, 74] width 68 height 11
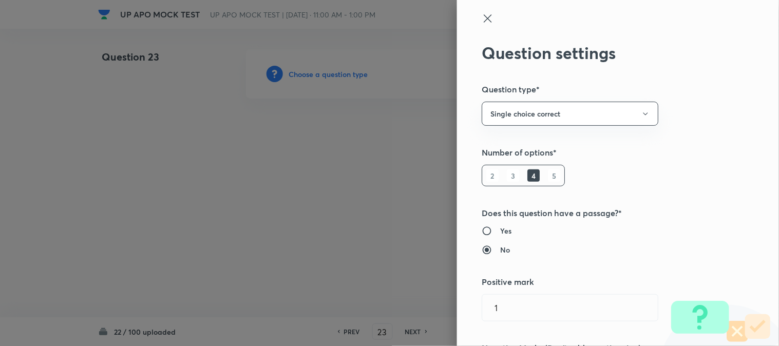
click at [331, 76] on div at bounding box center [389, 173] width 779 height 346
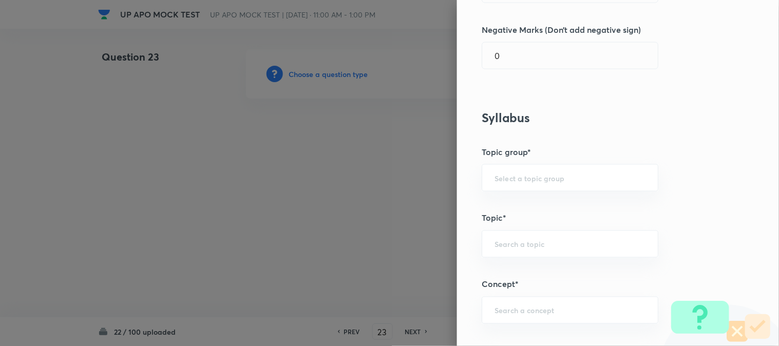
scroll to position [606, 0]
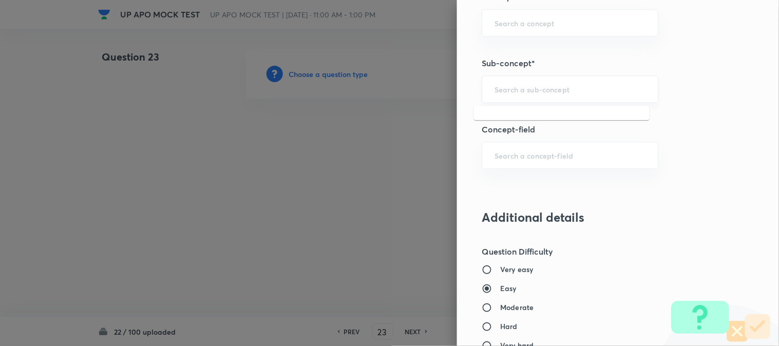
click at [529, 85] on input "text" at bounding box center [570, 89] width 151 height 10
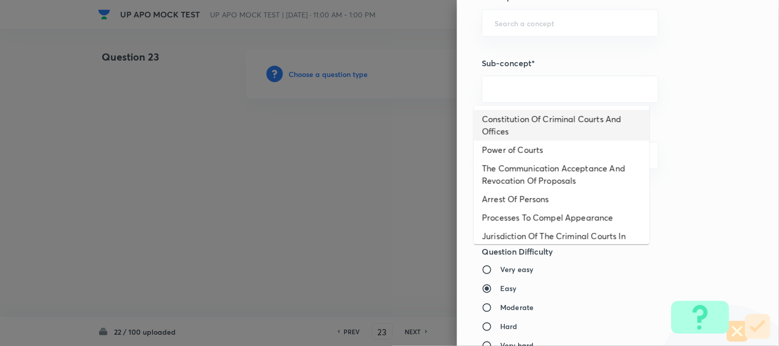
click at [533, 116] on li "Constitution Of Criminal Courts And Offices" at bounding box center [562, 125] width 176 height 31
type input "Constitution Of Criminal Courts And Offices"
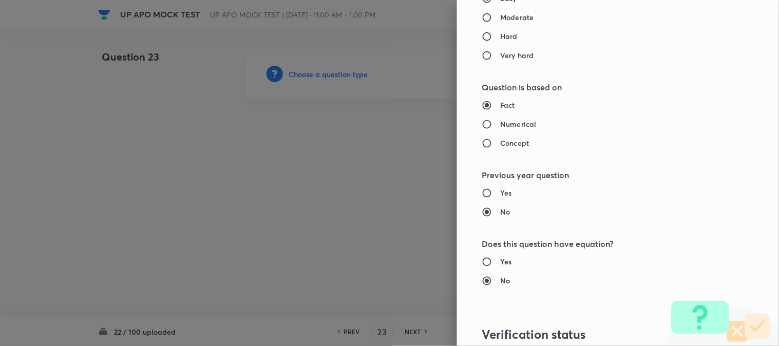
type input "Criminal Law"
type input "Criminal Procedure Code"
type input "Constitution Of Criminal Courts And Offices"
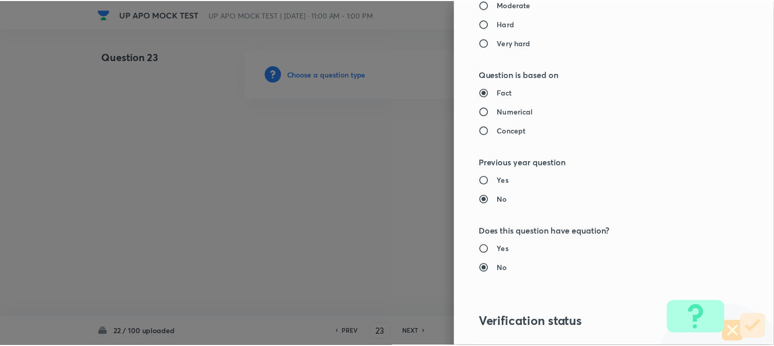
scroll to position [1054, 0]
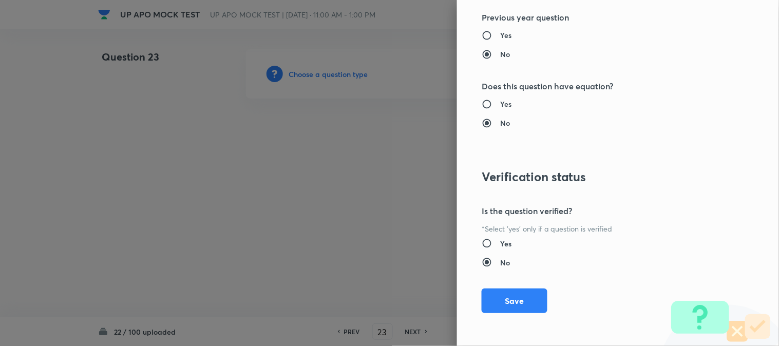
click at [533, 315] on div "Question settings Question type* Single choice correct Number of options* 2 3 4…" at bounding box center [618, 173] width 322 height 346
click at [531, 309] on button "Save" at bounding box center [515, 300] width 66 height 25
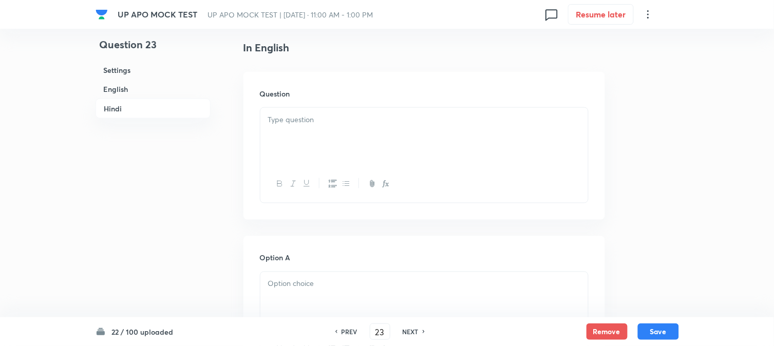
scroll to position [303, 0]
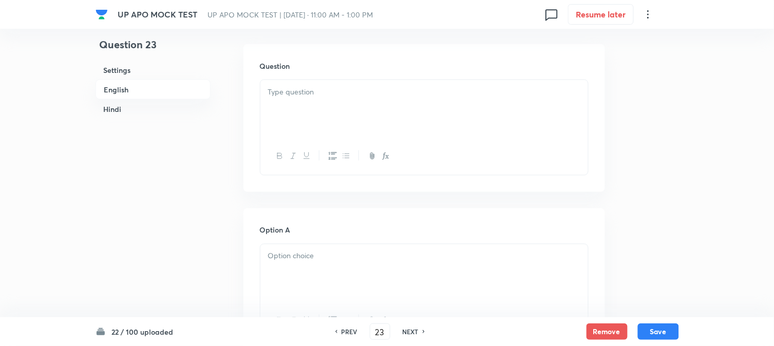
click at [312, 99] on div at bounding box center [424, 109] width 328 height 58
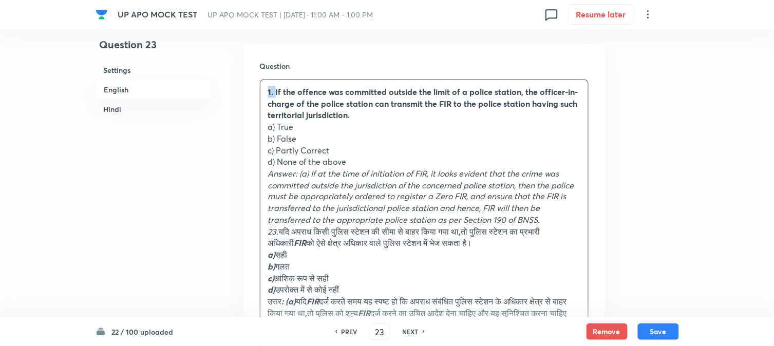
drag, startPoint x: 276, startPoint y: 90, endPoint x: 260, endPoint y: 74, distance: 21.8
click at [260, 74] on div "Question 1. If the offence was committed outside the limit of a police station,…" at bounding box center [425, 229] width 362 height 371
drag, startPoint x: 278, startPoint y: 125, endPoint x: 303, endPoint y: 126, distance: 24.7
click at [303, 126] on p "a) True" at bounding box center [424, 127] width 312 height 12
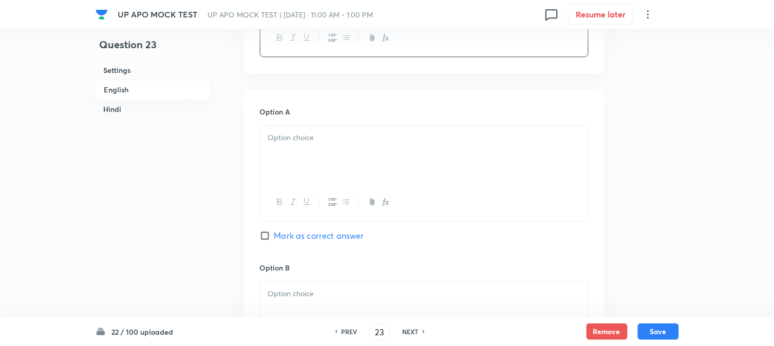
click at [281, 170] on div at bounding box center [424, 155] width 328 height 58
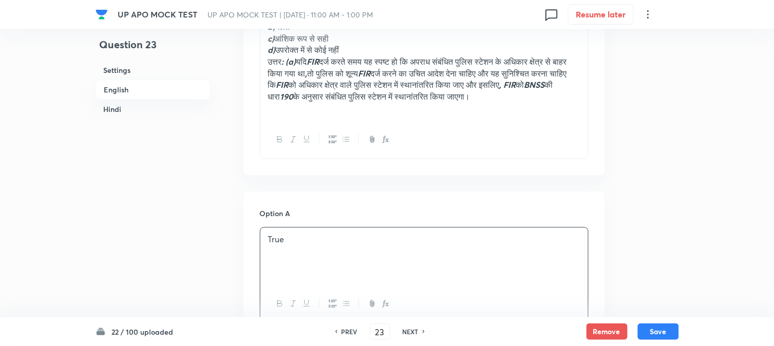
scroll to position [360, 0]
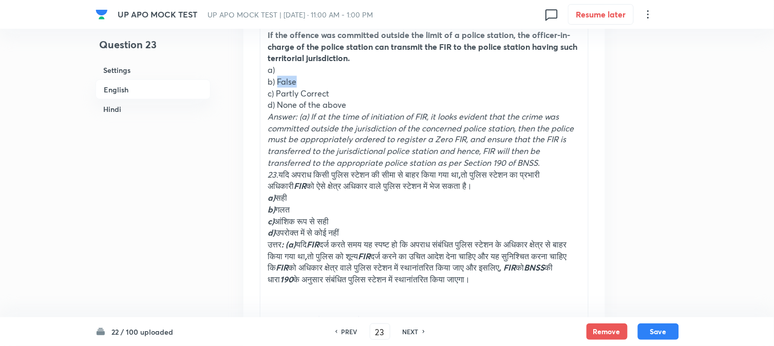
drag, startPoint x: 277, startPoint y: 82, endPoint x: 315, endPoint y: 81, distance: 38.0
click at [315, 81] on p "b) False" at bounding box center [424, 82] width 312 height 12
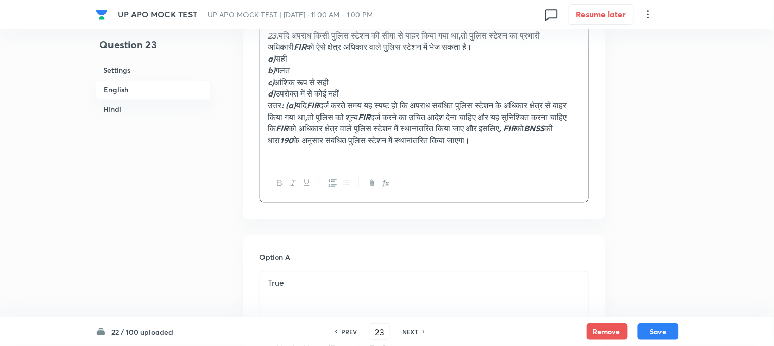
scroll to position [817, 0]
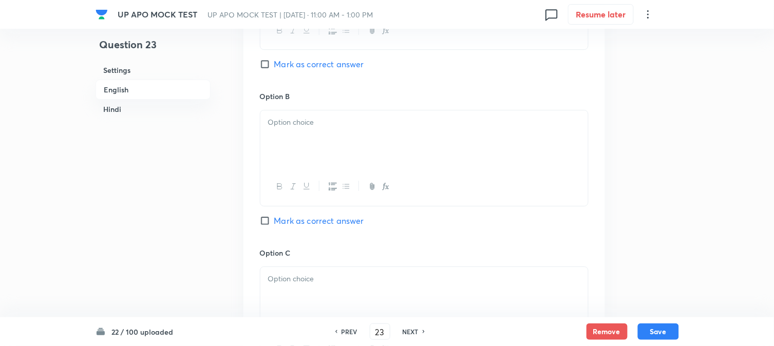
click at [303, 62] on span "Mark as correct answer" at bounding box center [319, 64] width 90 height 12
click at [274, 62] on input "Mark as correct answer" at bounding box center [267, 64] width 14 height 10
checkbox input "true"
click at [290, 161] on div at bounding box center [424, 139] width 328 height 58
checkbox input "true"
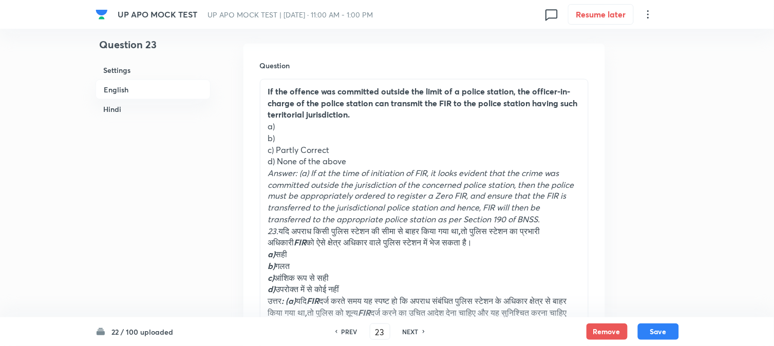
scroll to position [303, 0]
drag, startPoint x: 279, startPoint y: 151, endPoint x: 360, endPoint y: 150, distance: 81.2
click at [360, 150] on p "c) Partly Correct" at bounding box center [424, 151] width 312 height 12
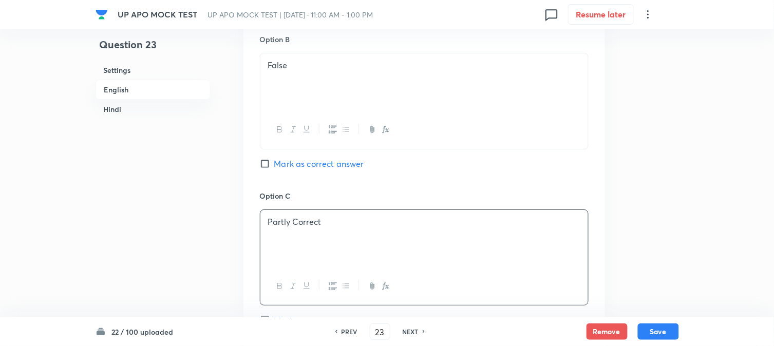
click at [288, 252] on div "Partly Correct" at bounding box center [424, 239] width 328 height 58
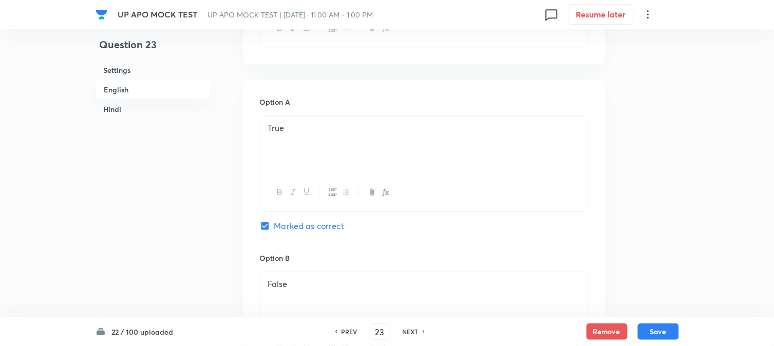
scroll to position [360, 0]
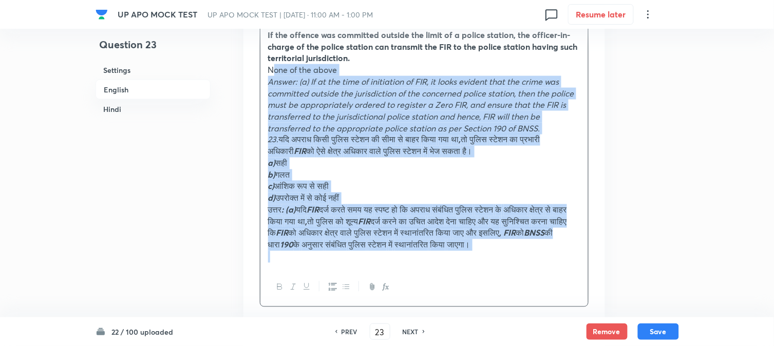
drag, startPoint x: 276, startPoint y: 102, endPoint x: 629, endPoint y: 290, distance: 399.9
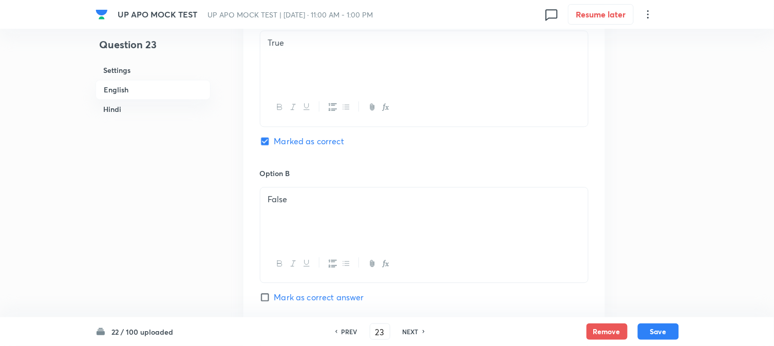
scroll to position [874, 0]
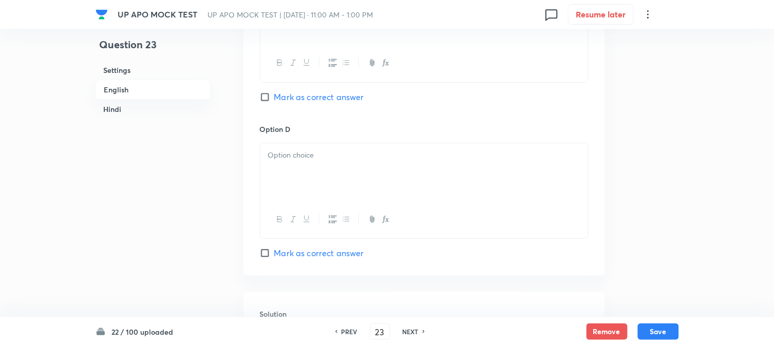
click at [276, 197] on div at bounding box center [424, 172] width 328 height 58
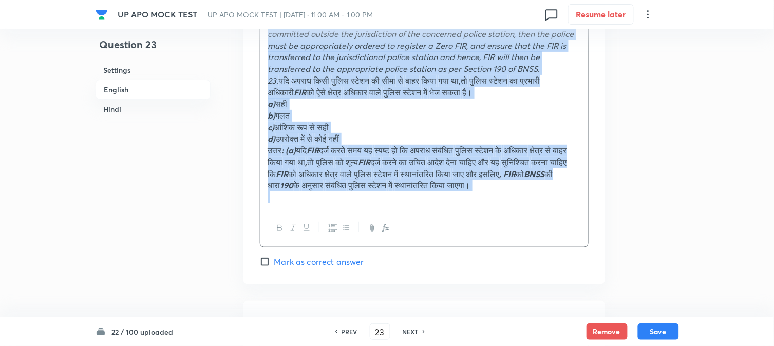
drag, startPoint x: 267, startPoint y: 163, endPoint x: 618, endPoint y: 296, distance: 375.3
click at [618, 296] on div "Question 23 Settings English Hindi Settings Type Single choice correct 4 option…" at bounding box center [388, 280] width 584 height 2499
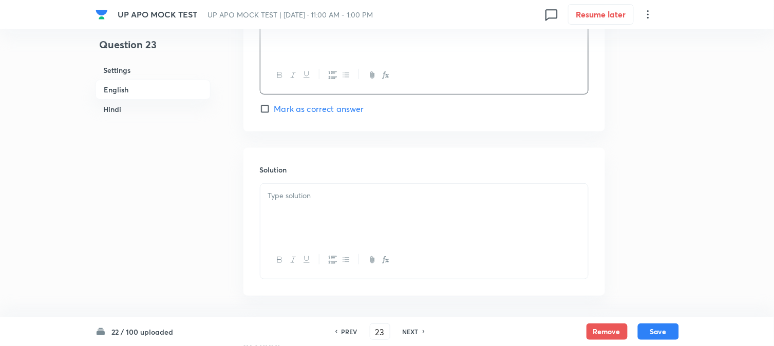
scroll to position [1132, 0]
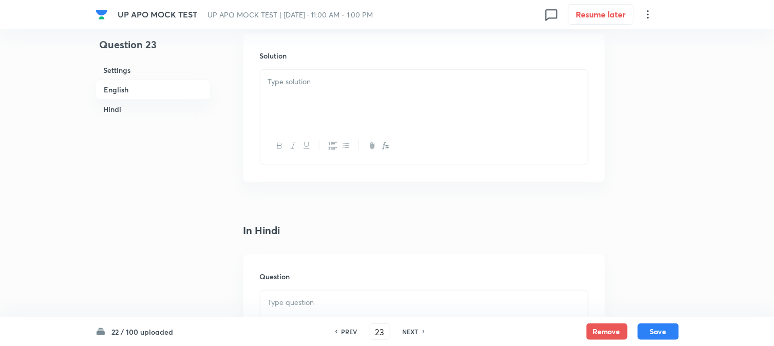
click at [277, 100] on div at bounding box center [424, 99] width 328 height 58
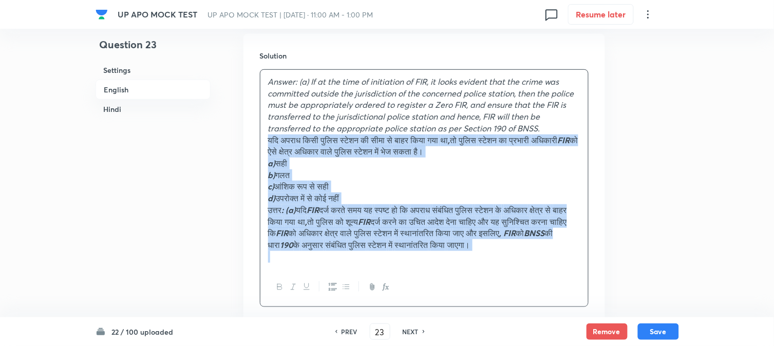
drag, startPoint x: 280, startPoint y: 141, endPoint x: 645, endPoint y: 288, distance: 393.7
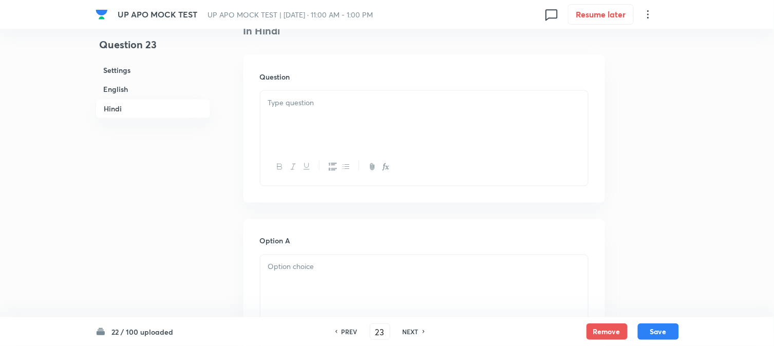
scroll to position [1360, 0]
click at [295, 131] on div at bounding box center [424, 117] width 328 height 58
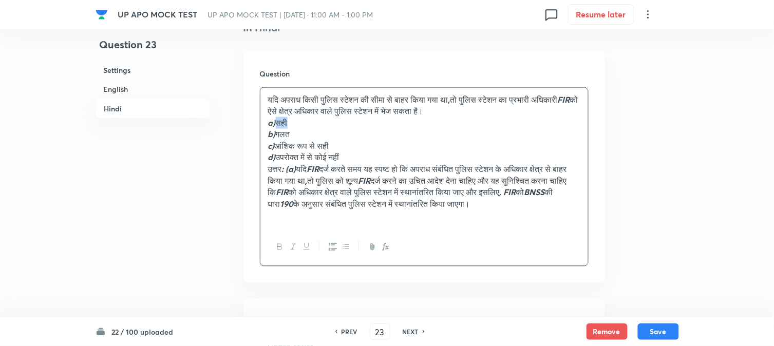
drag, startPoint x: 281, startPoint y: 125, endPoint x: 310, endPoint y: 127, distance: 29.4
click at [310, 127] on p "a) सही" at bounding box center [424, 123] width 312 height 12
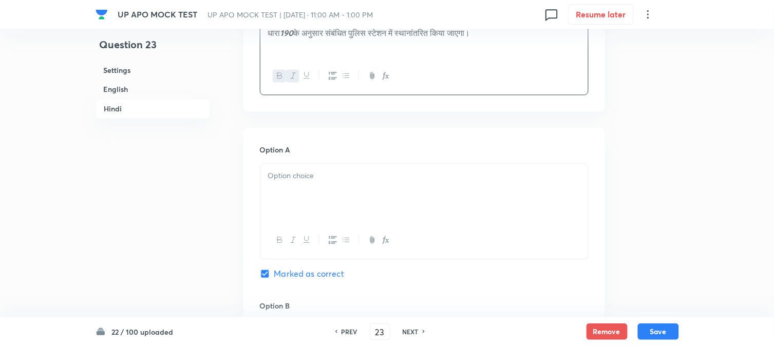
click at [283, 177] on div at bounding box center [424, 193] width 328 height 58
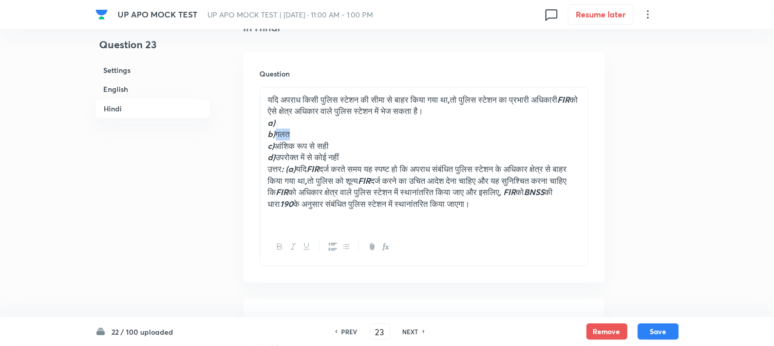
drag, startPoint x: 278, startPoint y: 136, endPoint x: 318, endPoint y: 136, distance: 39.0
click at [318, 136] on p "b) गलत" at bounding box center [424, 135] width 312 height 12
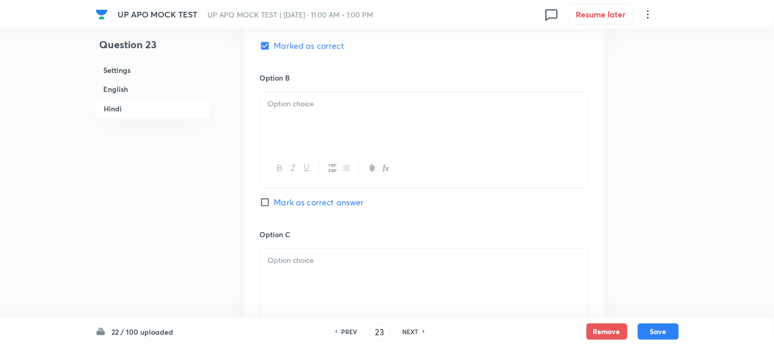
click at [299, 139] on div at bounding box center [424, 121] width 328 height 58
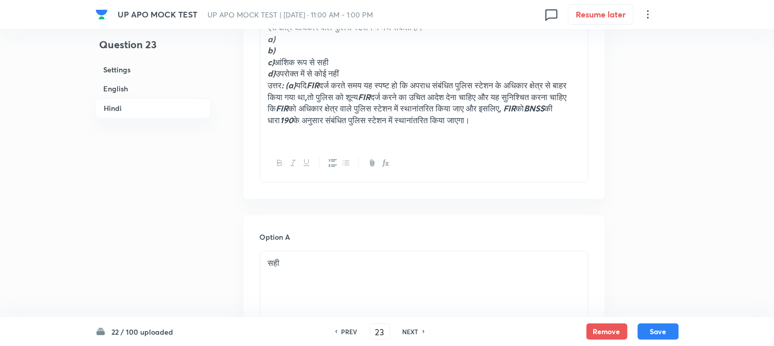
scroll to position [1418, 0]
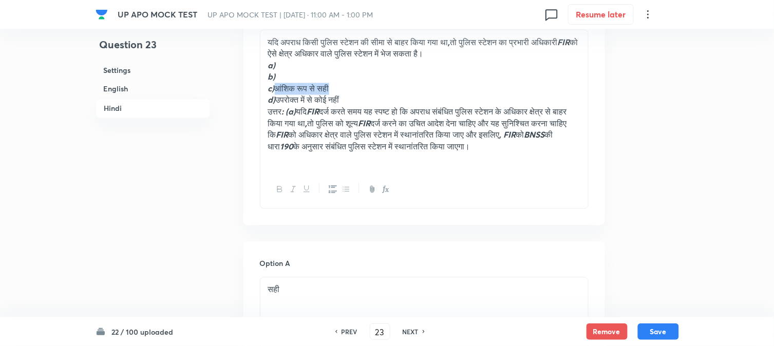
drag, startPoint x: 281, startPoint y: 91, endPoint x: 347, endPoint y: 89, distance: 66.3
click at [347, 89] on p "c) आंशिक रूप से सही" at bounding box center [424, 89] width 312 height 12
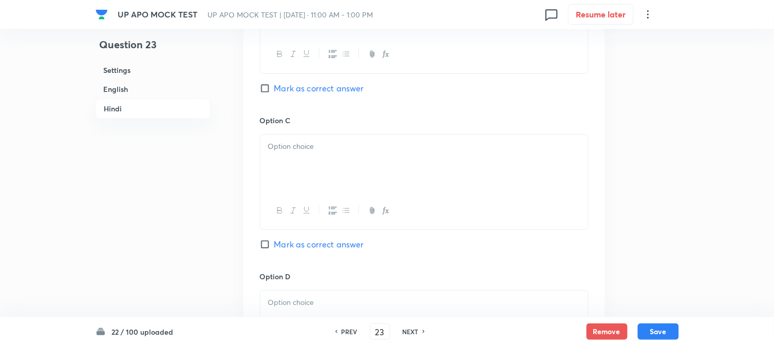
drag, startPoint x: 279, startPoint y: 167, endPoint x: 279, endPoint y: 174, distance: 6.7
click at [279, 174] on div at bounding box center [424, 164] width 328 height 58
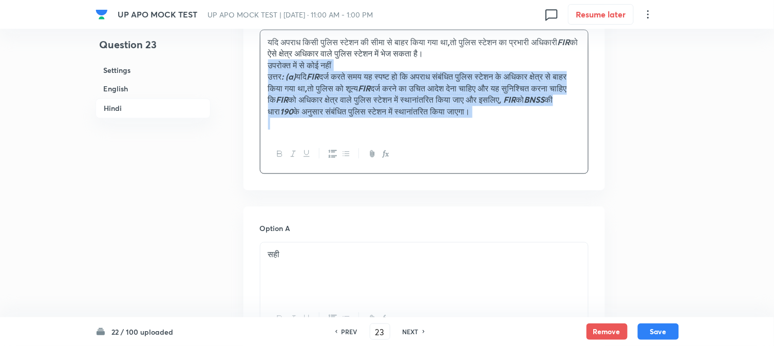
drag, startPoint x: 278, startPoint y: 101, endPoint x: 694, endPoint y: 145, distance: 418.0
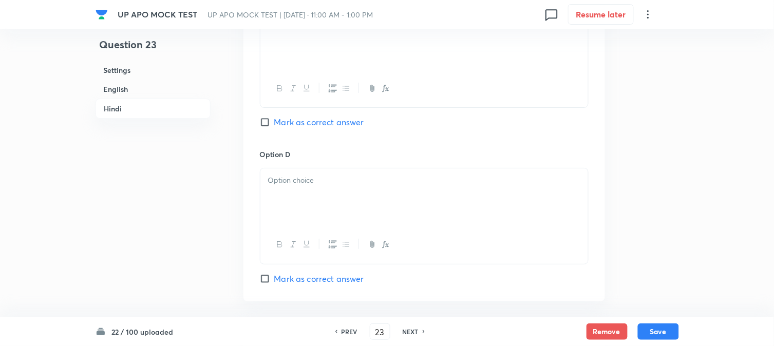
scroll to position [1932, 0]
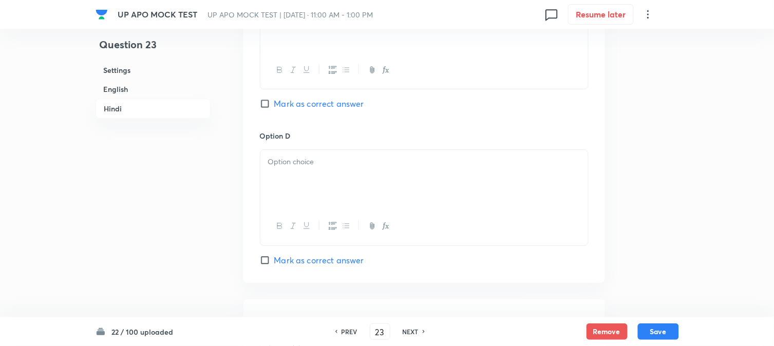
click at [280, 185] on div at bounding box center [424, 179] width 328 height 58
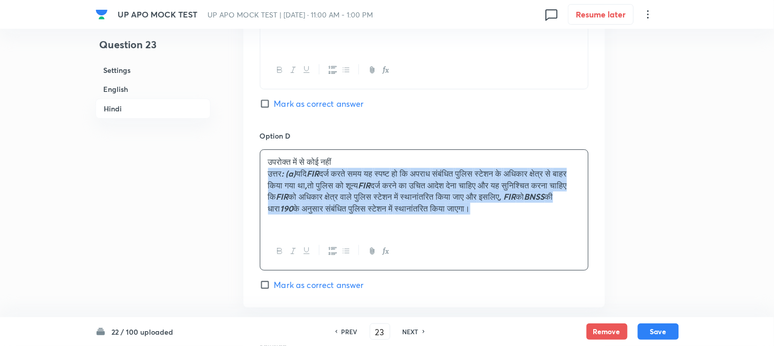
drag, startPoint x: 270, startPoint y: 178, endPoint x: 626, endPoint y: 212, distance: 357.1
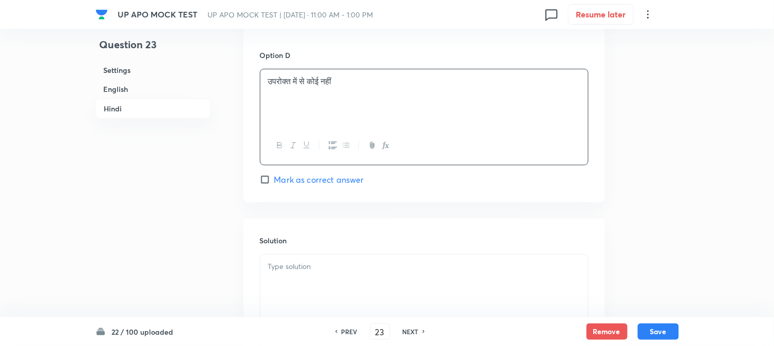
scroll to position [2103, 0]
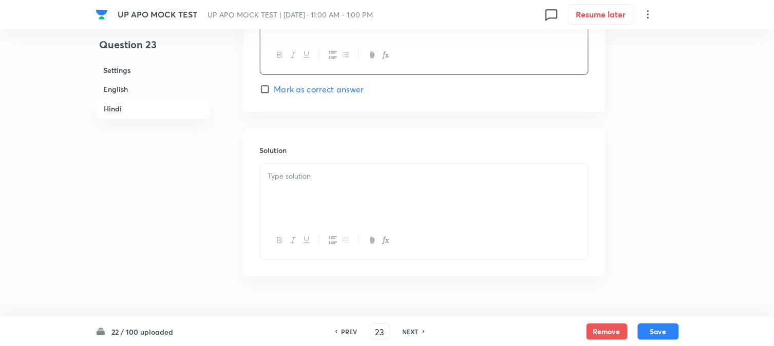
drag, startPoint x: 283, startPoint y: 163, endPoint x: 285, endPoint y: 170, distance: 6.7
click at [283, 164] on div "Solution" at bounding box center [425, 202] width 362 height 148
click at [319, 198] on div at bounding box center [424, 193] width 328 height 58
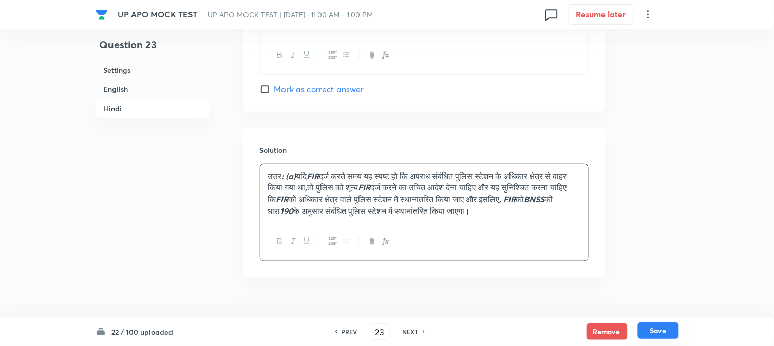
click at [664, 330] on button "Save" at bounding box center [658, 331] width 41 height 16
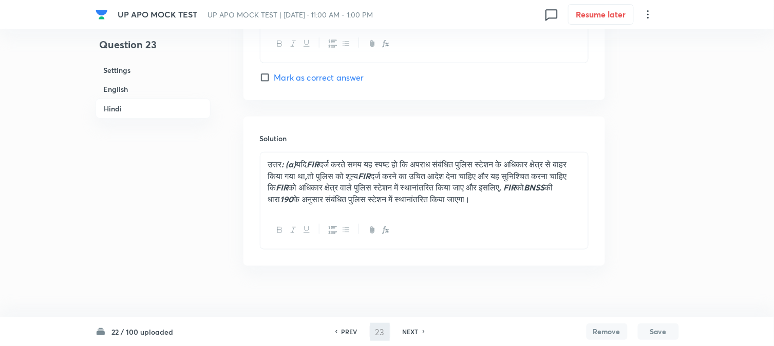
type input "24"
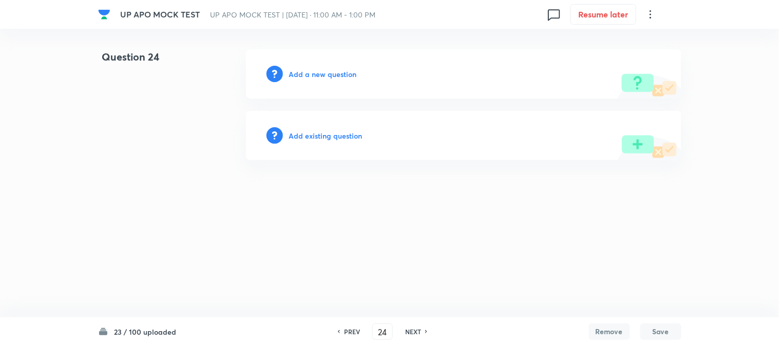
click at [334, 76] on h6 "Add a new question" at bounding box center [323, 74] width 68 height 11
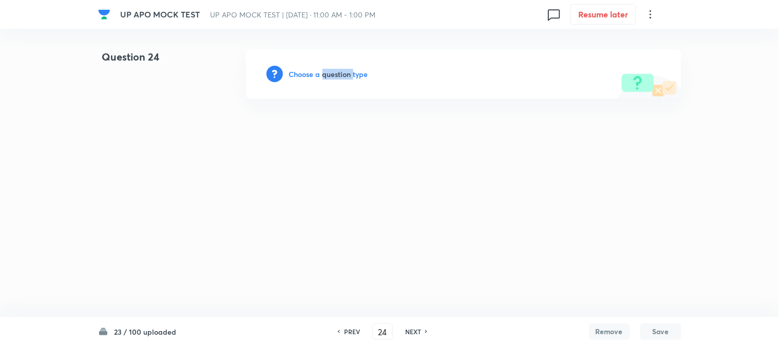
click at [334, 76] on h6 "Choose a question type" at bounding box center [328, 74] width 79 height 11
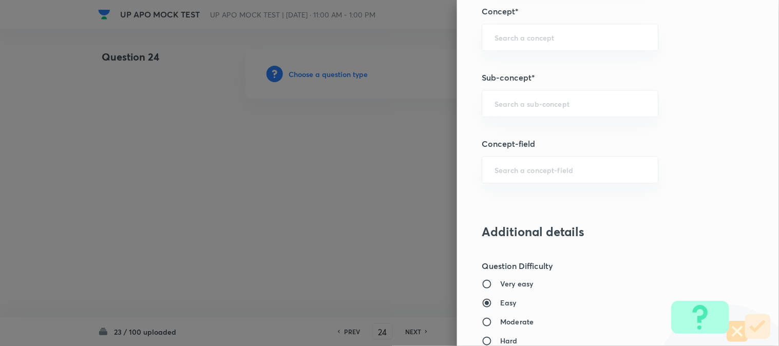
scroll to position [606, 0]
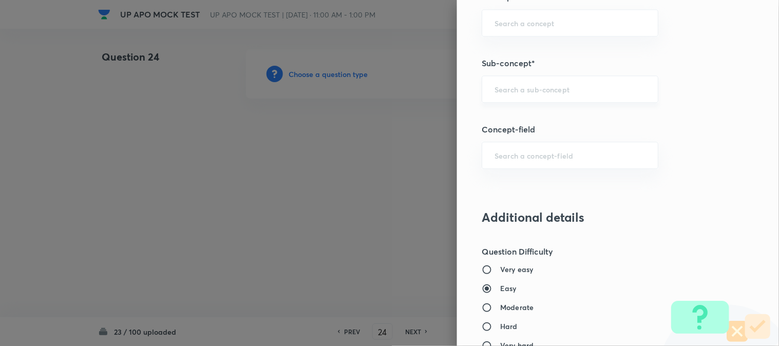
click at [519, 76] on div "​" at bounding box center [570, 89] width 177 height 27
click at [515, 86] on input "text" at bounding box center [570, 89] width 151 height 10
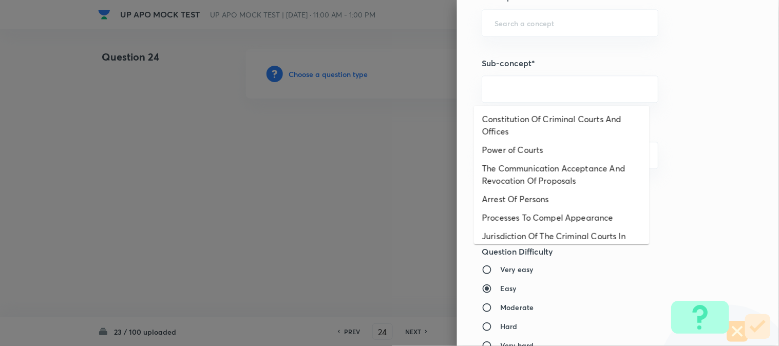
click at [523, 124] on li "Constitution Of Criminal Courts And Offices" at bounding box center [562, 125] width 176 height 31
type input "Constitution Of Criminal Courts And Offices"
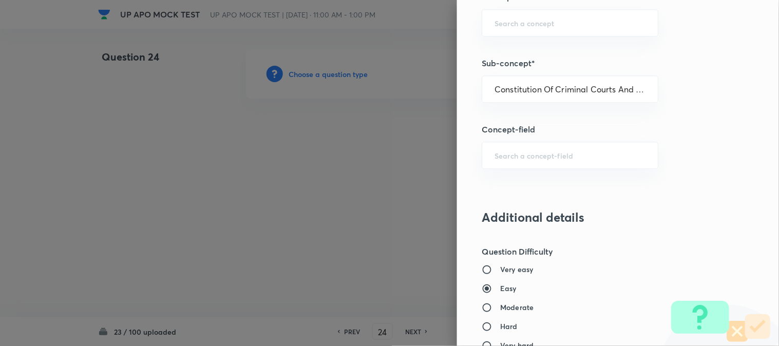
type input "Criminal Law"
type input "Criminal Procedure Code"
type input "Constitution Of Criminal Courts And Offices"
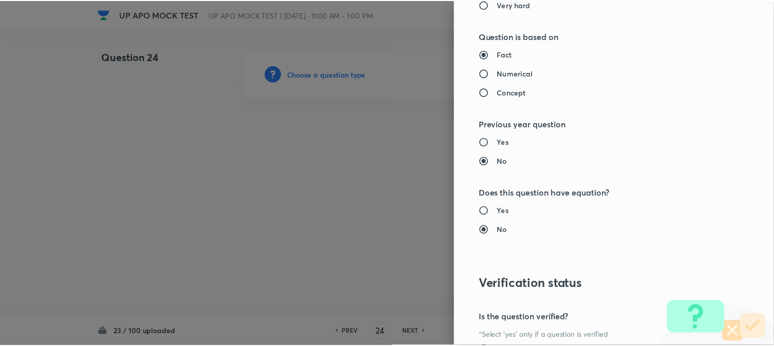
scroll to position [1054, 0]
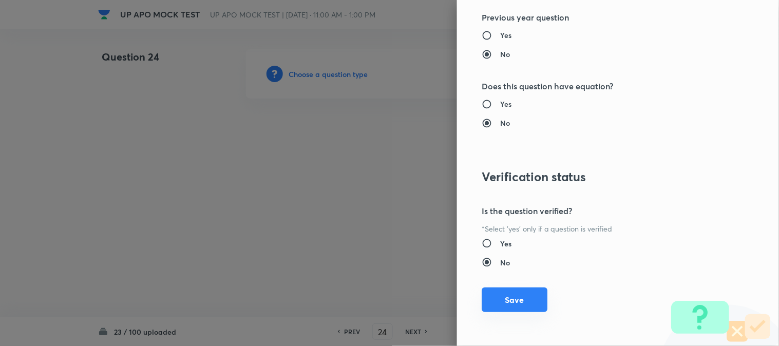
click at [514, 298] on button "Save" at bounding box center [515, 300] width 66 height 25
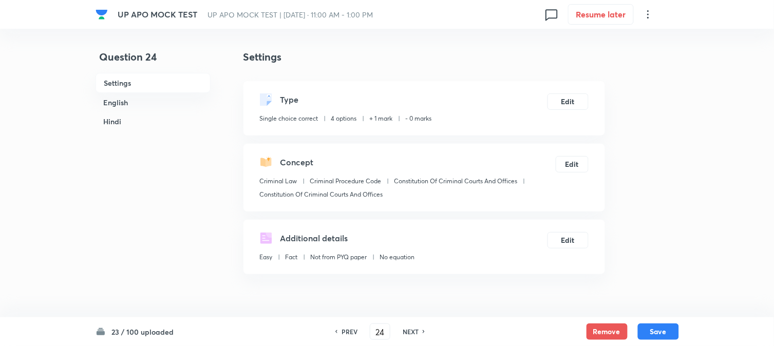
scroll to position [303, 0]
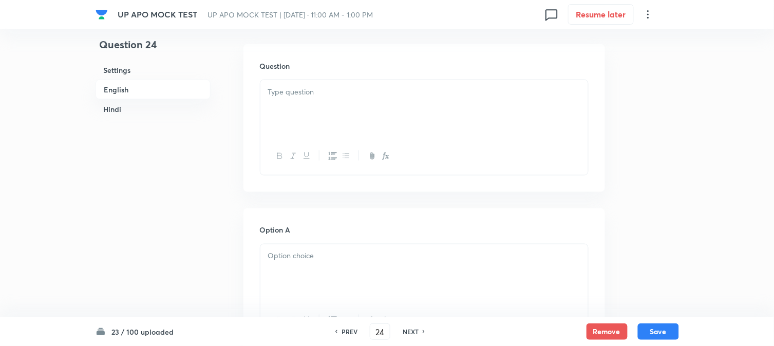
drag, startPoint x: 288, startPoint y: 94, endPoint x: 264, endPoint y: 136, distance: 48.3
click at [291, 99] on div at bounding box center [424, 109] width 328 height 58
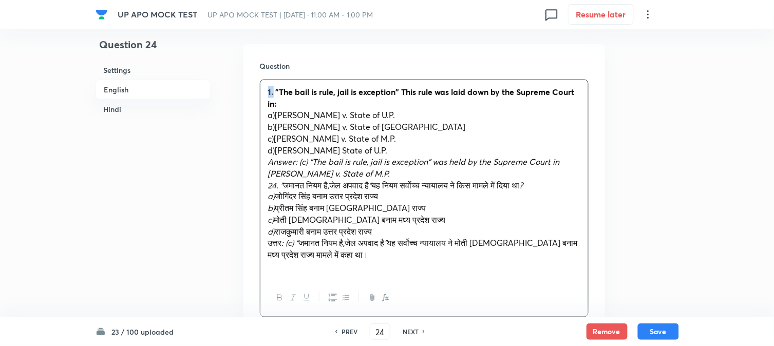
drag, startPoint x: 274, startPoint y: 90, endPoint x: 254, endPoint y: 77, distance: 23.7
click at [254, 77] on div "Question 1. "The bail is rule, jail is exception" This rule was laid down by th…" at bounding box center [425, 189] width 362 height 290
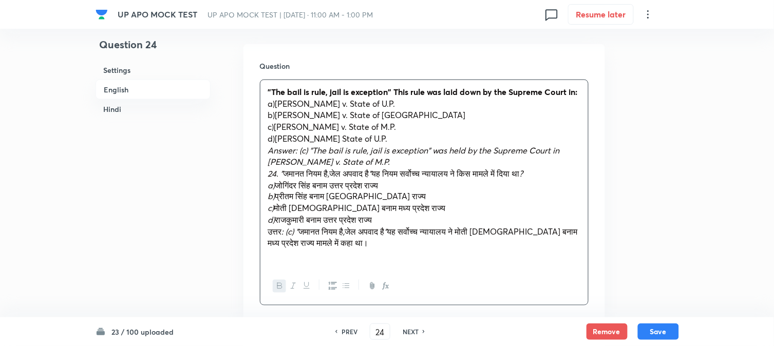
drag, startPoint x: 275, startPoint y: 111, endPoint x: 455, endPoint y: 114, distance: 179.8
click at [455, 110] on p "a)[PERSON_NAME] v. State of U.P." at bounding box center [424, 104] width 312 height 12
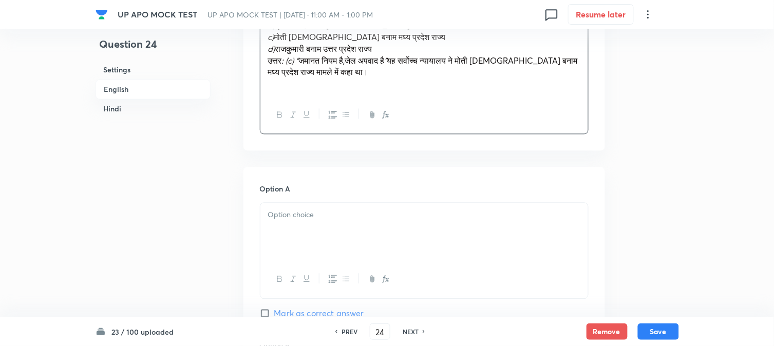
click at [290, 228] on div at bounding box center [424, 232] width 328 height 58
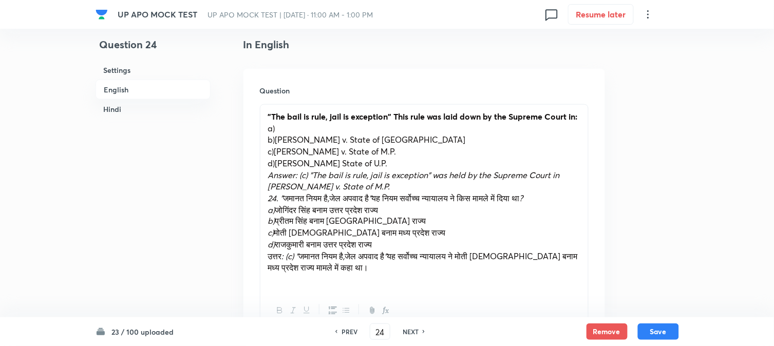
scroll to position [246, 0]
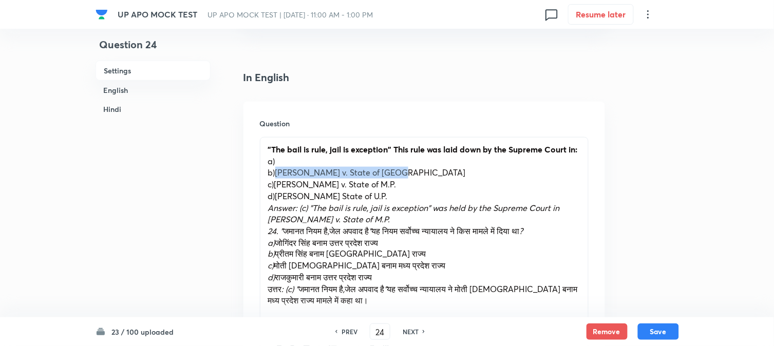
drag, startPoint x: 275, startPoint y: 186, endPoint x: 407, endPoint y: 184, distance: 131.5
click at [407, 179] on p "b)[PERSON_NAME] v. State of [GEOGRAPHIC_DATA]" at bounding box center [424, 173] width 312 height 12
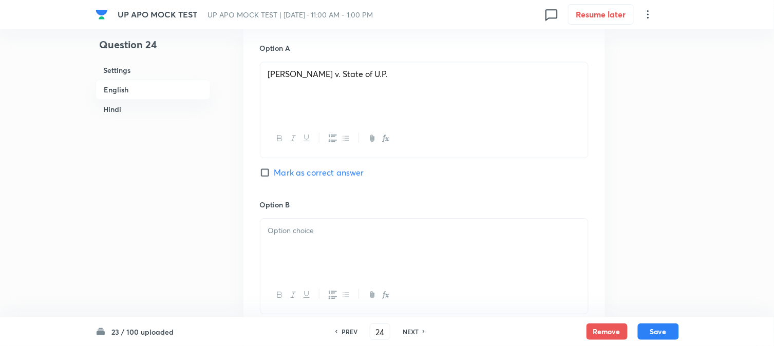
scroll to position [645, 0]
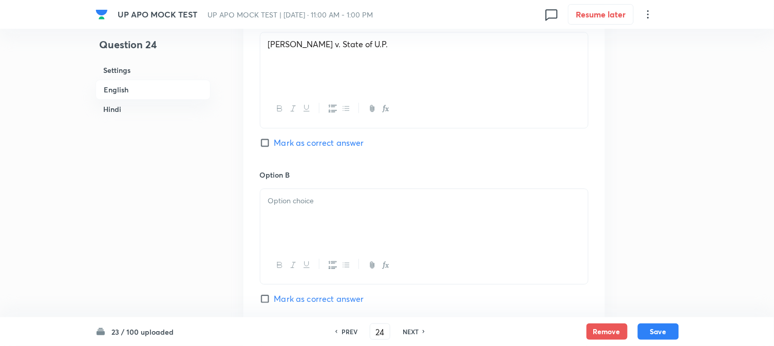
click at [293, 267] on div at bounding box center [424, 266] width 328 height 38
click at [284, 247] on div at bounding box center [424, 218] width 328 height 58
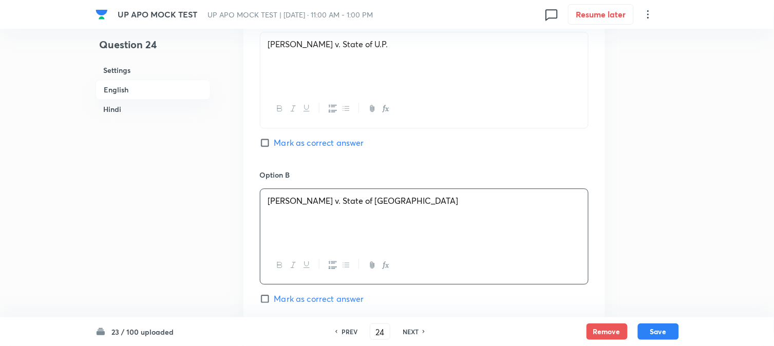
scroll to position [360, 0]
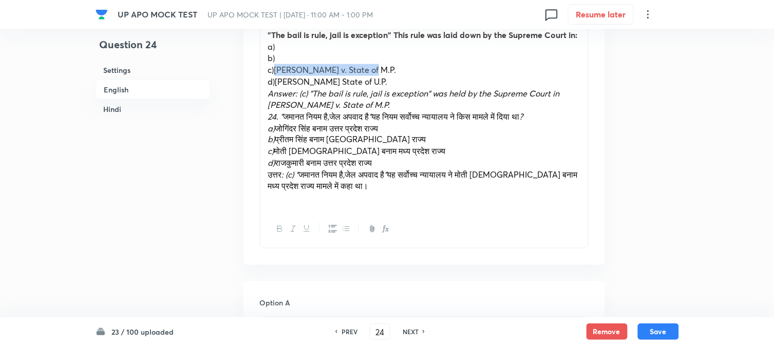
drag, startPoint x: 275, startPoint y: 80, endPoint x: 381, endPoint y: 85, distance: 106.5
click at [381, 76] on p "c)[PERSON_NAME] v. State of M.P." at bounding box center [424, 70] width 312 height 12
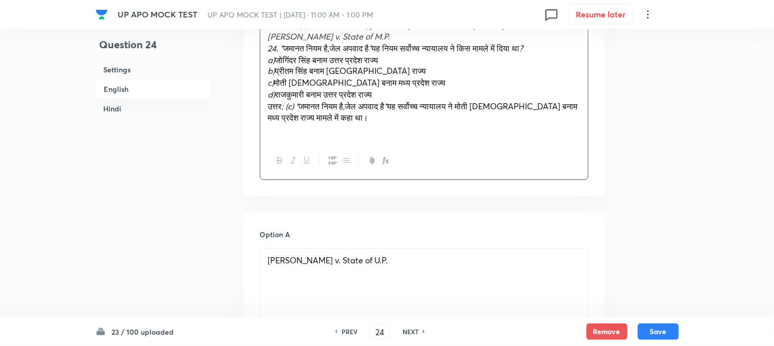
scroll to position [874, 0]
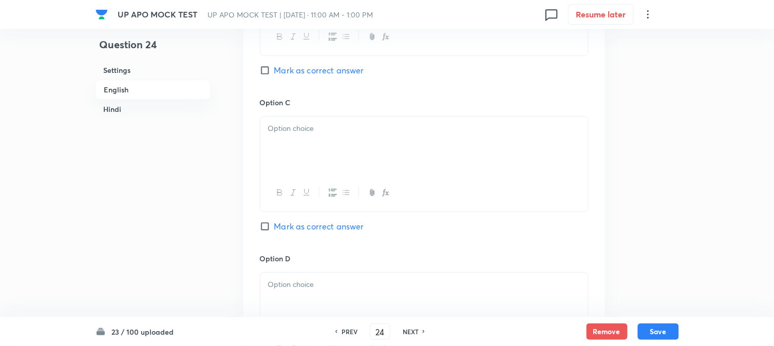
click at [279, 174] on div at bounding box center [424, 146] width 328 height 58
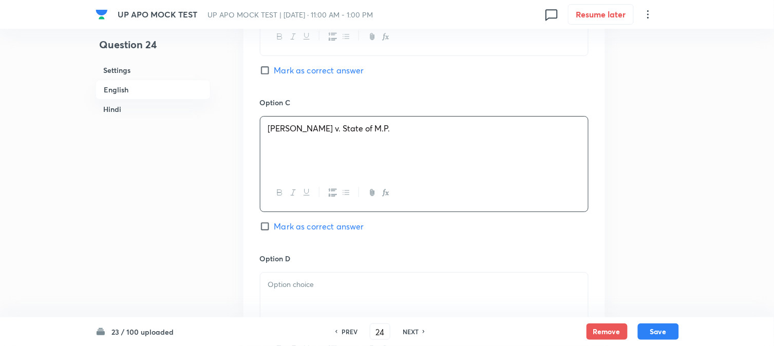
click at [298, 233] on span "Mark as correct answer" at bounding box center [319, 226] width 90 height 12
click at [274, 232] on input "Mark as correct answer" at bounding box center [267, 226] width 14 height 10
checkbox input "true"
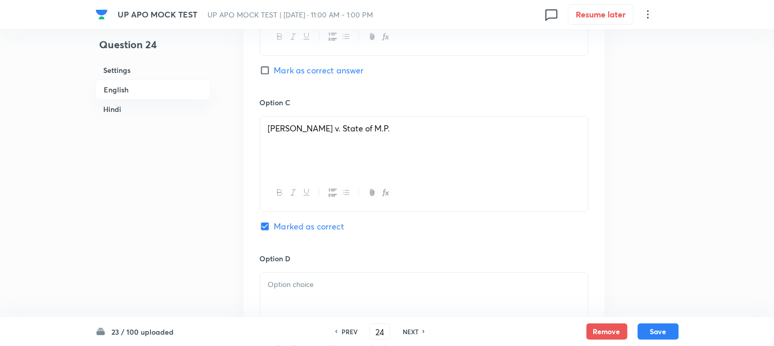
checkbox input "true"
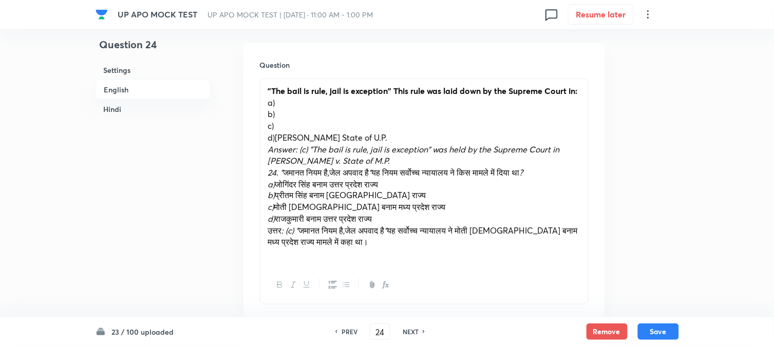
scroll to position [303, 0]
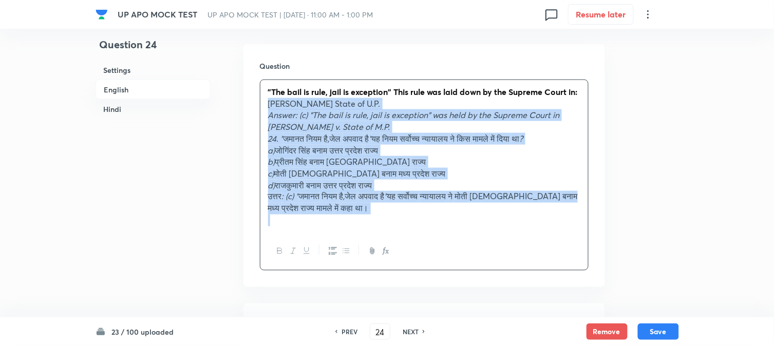
drag, startPoint x: 275, startPoint y: 147, endPoint x: 425, endPoint y: 268, distance: 192.6
click at [425, 268] on div ""The bail is rule, jail is exception" This rule was laid down by the Supreme Co…" at bounding box center [424, 175] width 329 height 191
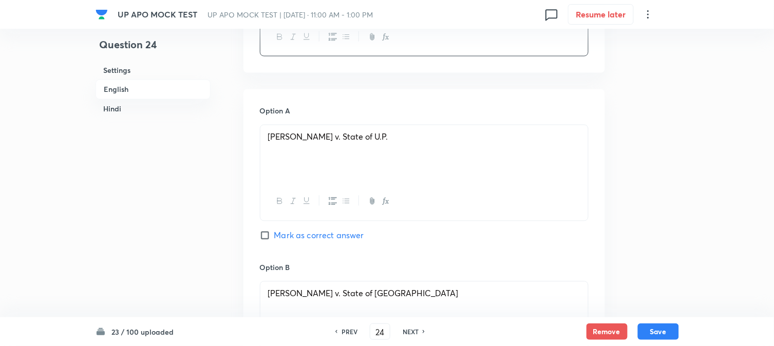
scroll to position [817, 0]
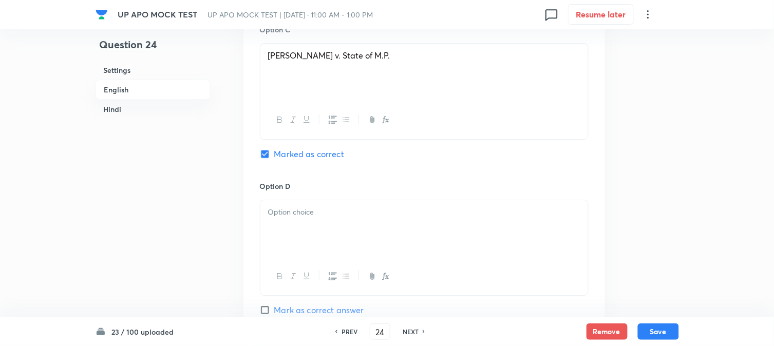
click at [272, 258] on div at bounding box center [424, 229] width 328 height 58
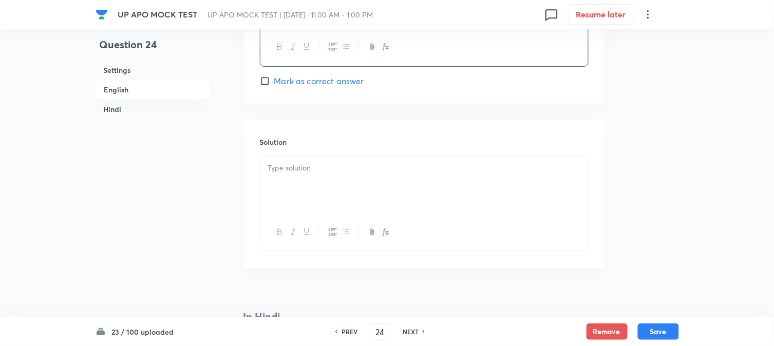
scroll to position [1177, 0]
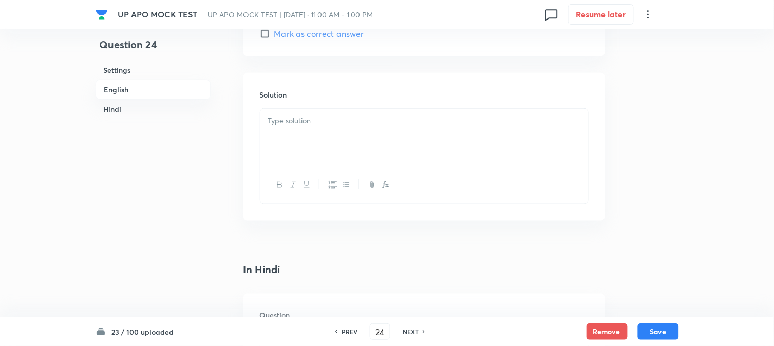
drag, startPoint x: 270, startPoint y: 227, endPoint x: 638, endPoint y: 188, distance: 370.0
click at [638, 188] on div "Question 24 Settings English Hindi Settings Type Single choice correct 4 option…" at bounding box center [388, 88] width 584 height 2430
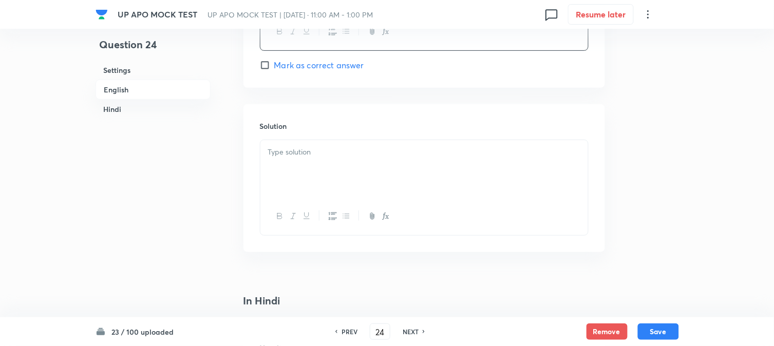
click at [288, 171] on div at bounding box center [424, 169] width 328 height 58
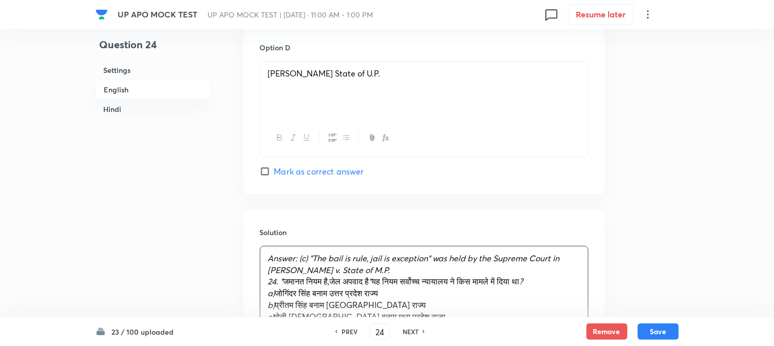
scroll to position [1062, 0]
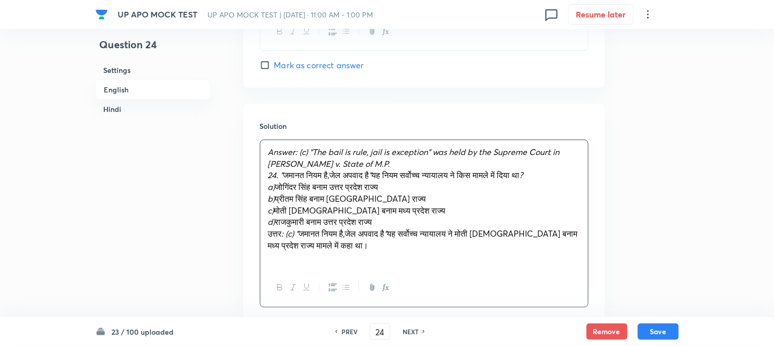
click at [284, 173] on span "जमानत" at bounding box center [294, 175] width 21 height 11
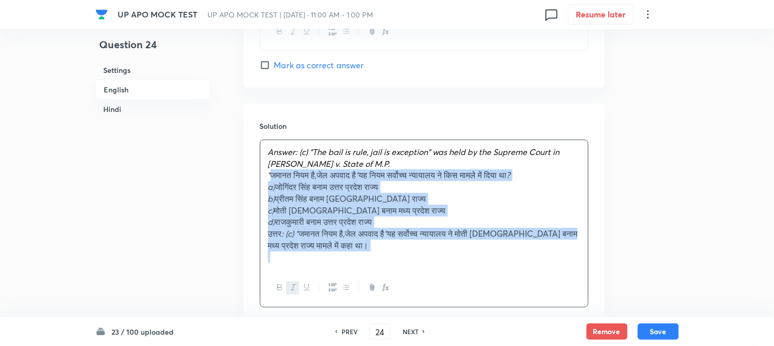
drag, startPoint x: 279, startPoint y: 175, endPoint x: 507, endPoint y: 290, distance: 255.7
click at [510, 304] on div "Answer: (c) "The bail is rule, jail is exception" was held by the Supreme Court…" at bounding box center [424, 224] width 329 height 168
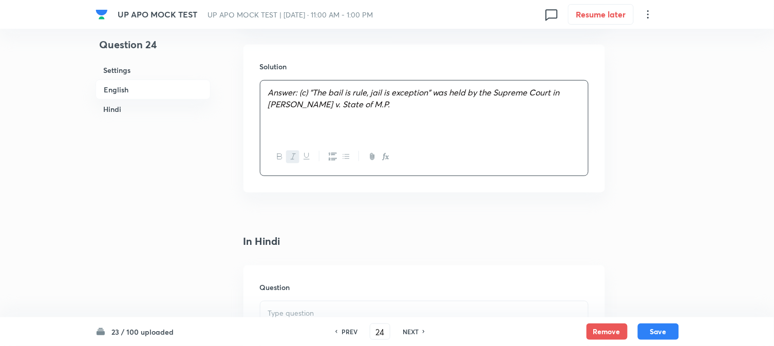
scroll to position [1291, 0]
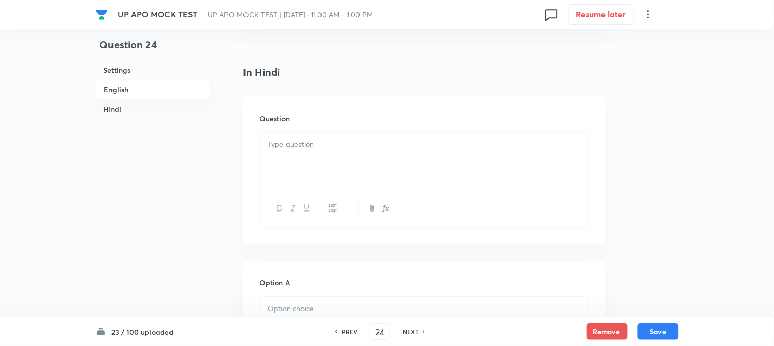
click at [276, 166] on div at bounding box center [424, 162] width 328 height 58
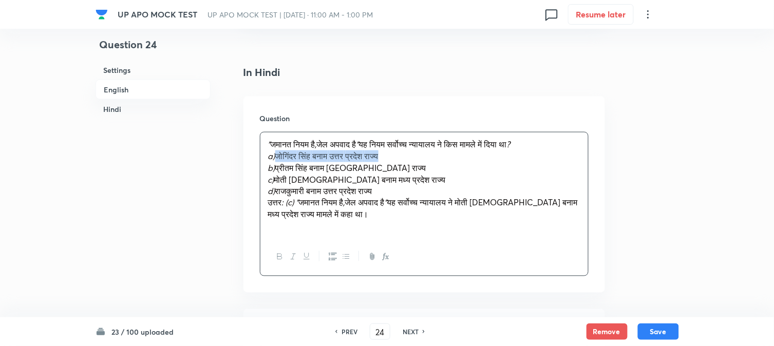
drag, startPoint x: 278, startPoint y: 157, endPoint x: 461, endPoint y: 161, distance: 182.9
click at [461, 161] on p "a) [PERSON_NAME] बनाम [GEOGRAPHIC_DATA] राज्य" at bounding box center [424, 157] width 312 height 12
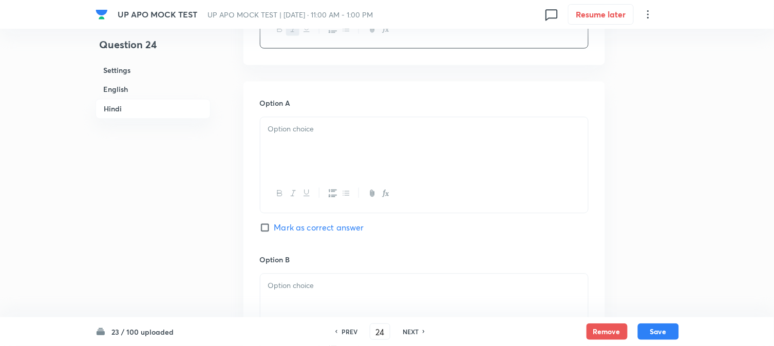
click at [293, 151] on div at bounding box center [424, 146] width 328 height 58
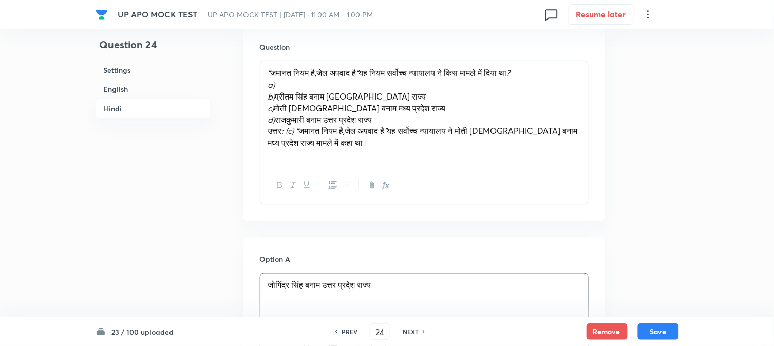
scroll to position [1348, 0]
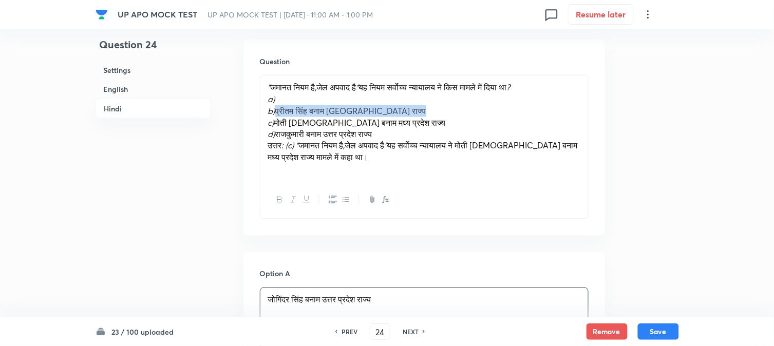
drag, startPoint x: 279, startPoint y: 114, endPoint x: 406, endPoint y: 115, distance: 126.9
click at [406, 115] on p "b) [PERSON_NAME] बनाम पंजाब राज्य" at bounding box center [424, 111] width 312 height 12
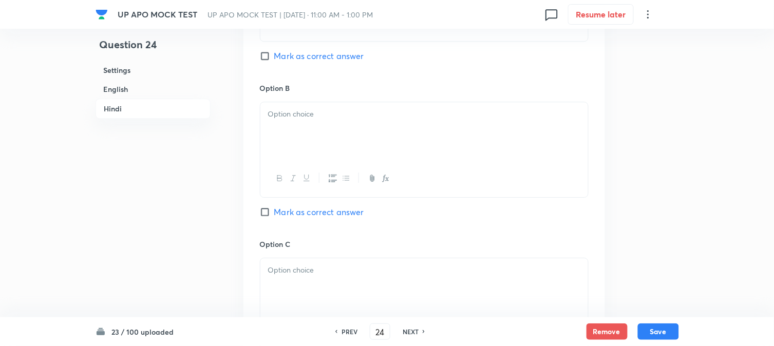
click at [296, 151] on div at bounding box center [424, 131] width 328 height 58
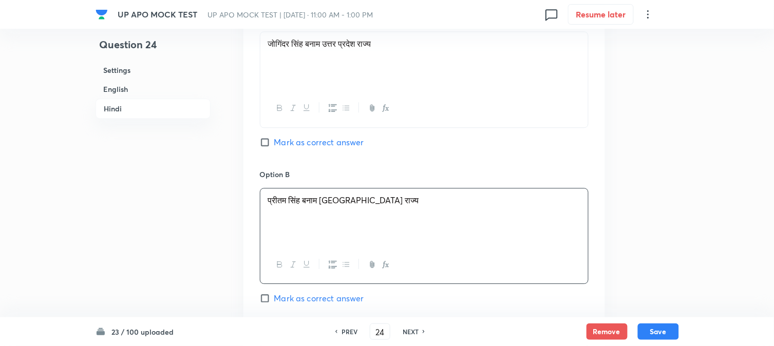
scroll to position [1405, 0]
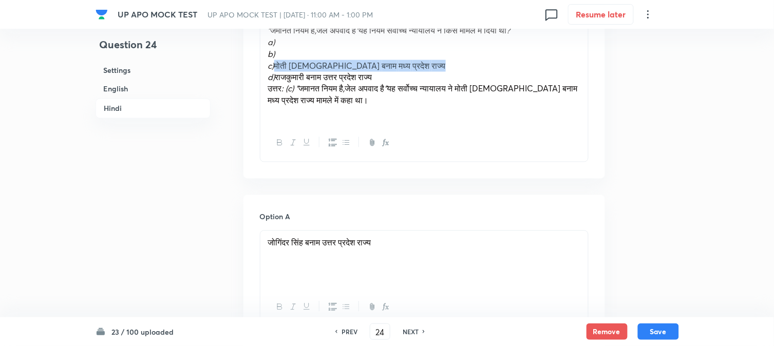
drag, startPoint x: 278, startPoint y: 65, endPoint x: 438, endPoint y: 68, distance: 160.3
click at [437, 68] on p "c) मोती राम बनाम [GEOGRAPHIC_DATA] राज्य" at bounding box center [424, 66] width 312 height 12
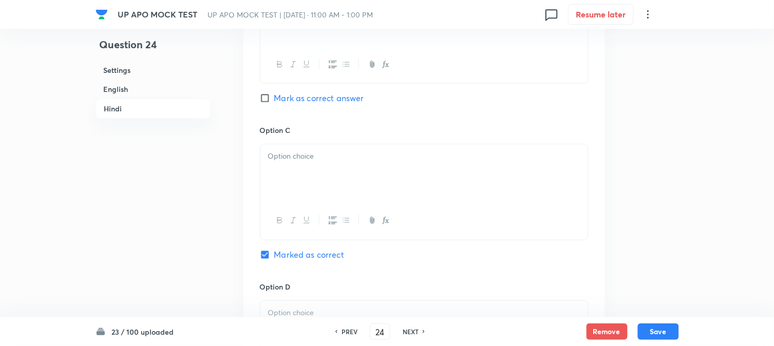
click at [284, 171] on div at bounding box center [424, 173] width 328 height 58
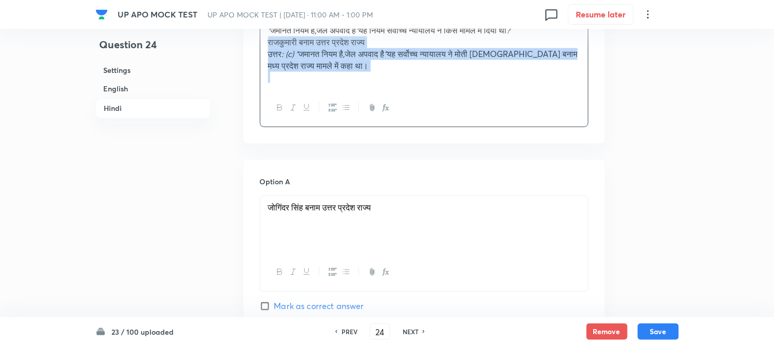
drag, startPoint x: 278, startPoint y: 77, endPoint x: 479, endPoint y: 124, distance: 205.9
click at [479, 124] on div "" जमानत नियम है , जेल अपवाद है " यह नियम सर्वोच्च न्यायालय ने किस मामले में दिय…" at bounding box center [424, 72] width 329 height 109
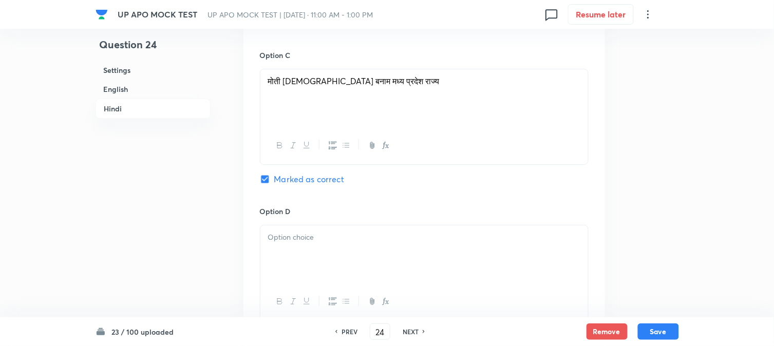
scroll to position [1918, 0]
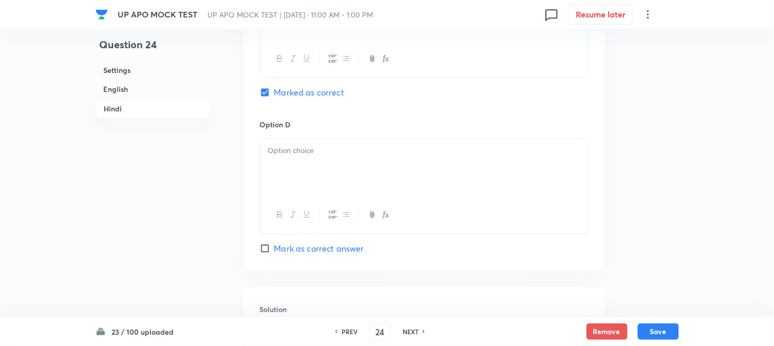
click at [271, 180] on div at bounding box center [424, 168] width 328 height 58
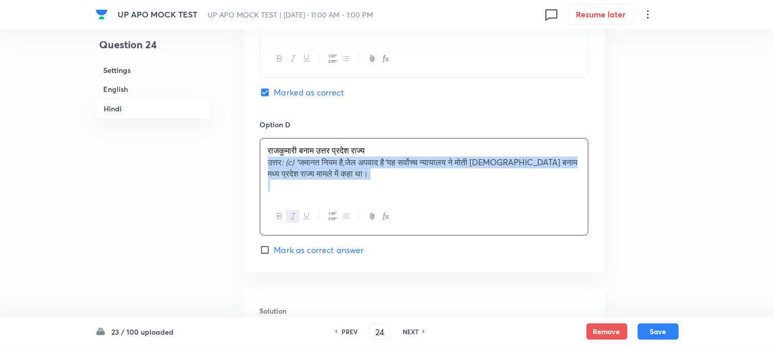
drag, startPoint x: 281, startPoint y: 169, endPoint x: 472, endPoint y: 191, distance: 192.4
click at [478, 196] on div "राजकुमारी बनाम उत्तर प्रदेश राज्य उत्तर : (c) " जमानत नियम है , जेल अपवाद है " …" at bounding box center [424, 168] width 328 height 59
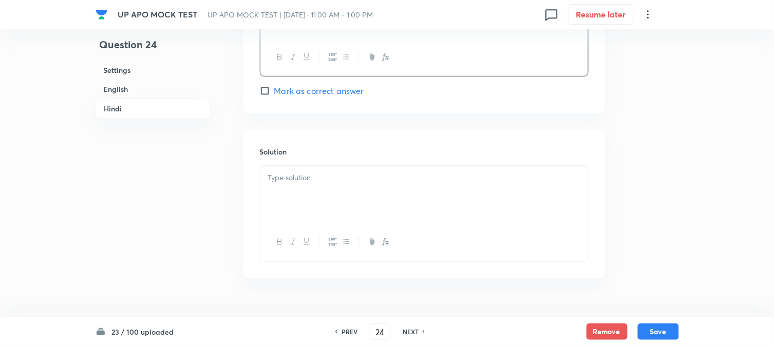
scroll to position [2089, 0]
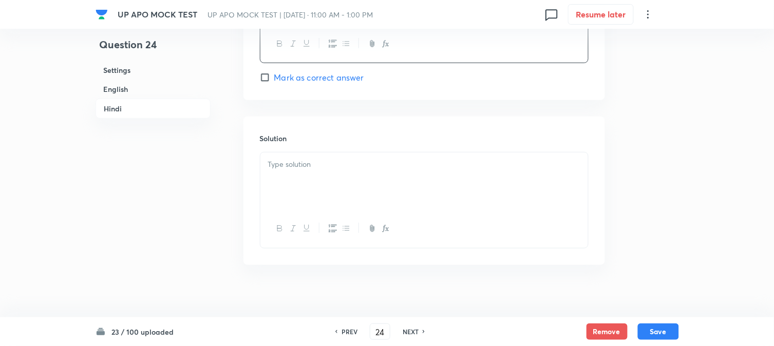
click at [302, 192] on div at bounding box center [424, 182] width 328 height 58
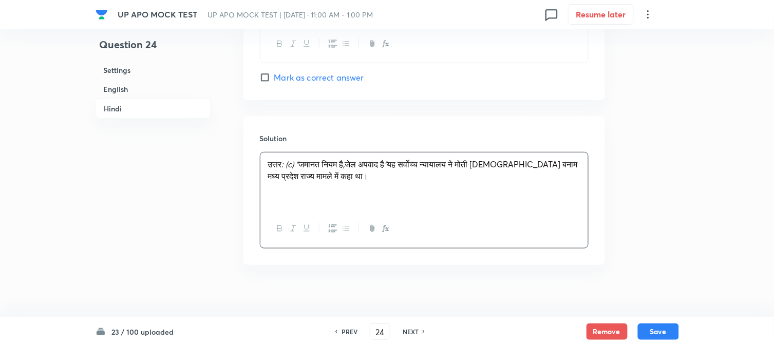
click at [675, 341] on div "23 / 100 uploaded PREV 24 ​ NEXT Remove Save" at bounding box center [388, 332] width 584 height 29
click at [671, 335] on button "Save" at bounding box center [658, 331] width 41 height 16
type input "25"
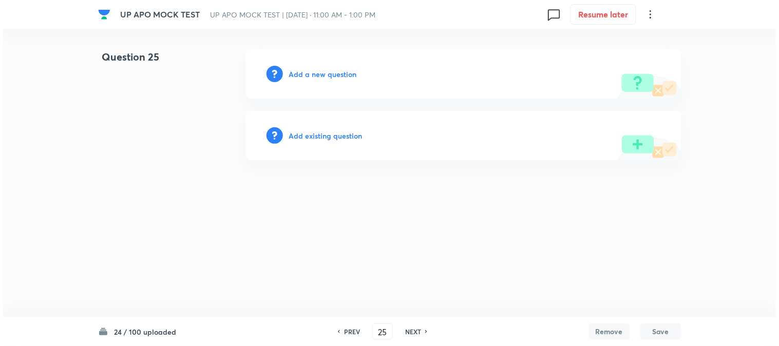
scroll to position [0, 0]
click at [333, 61] on div "Add a new question" at bounding box center [464, 73] width 436 height 49
click at [334, 70] on h6 "Add a new question" at bounding box center [323, 74] width 68 height 11
click at [334, 70] on h6 "Choose a question type" at bounding box center [328, 74] width 79 height 11
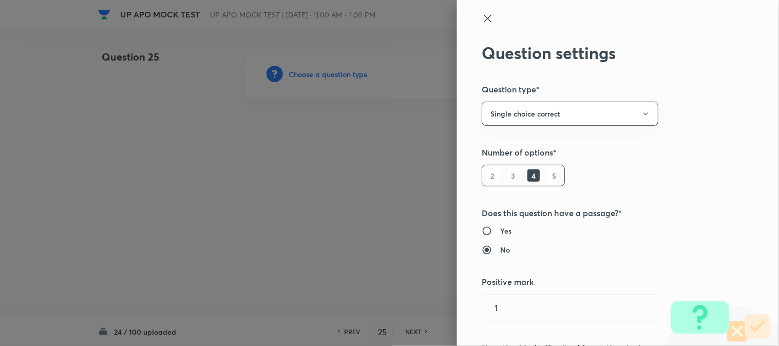
click at [334, 70] on div at bounding box center [389, 173] width 779 height 346
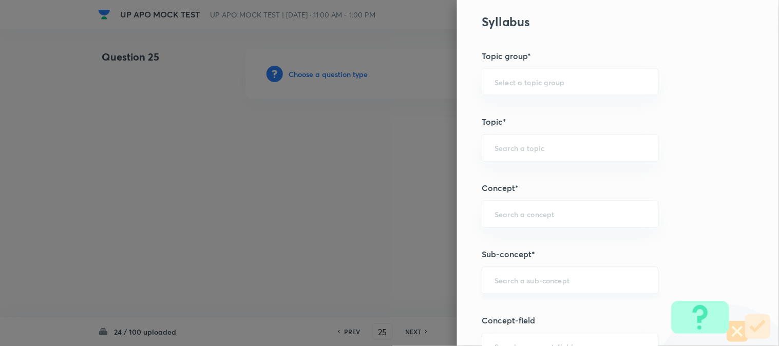
scroll to position [606, 0]
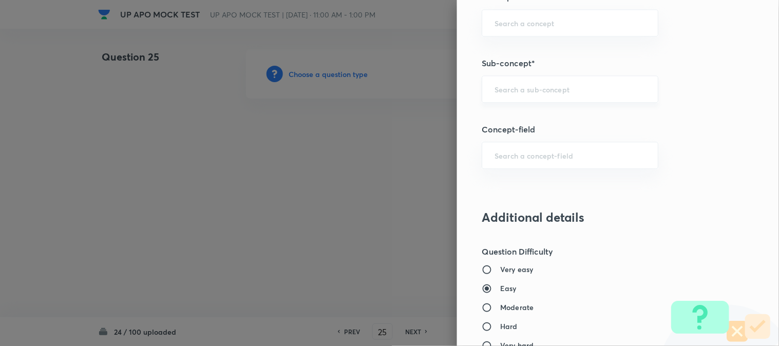
click at [575, 91] on input "text" at bounding box center [570, 89] width 151 height 10
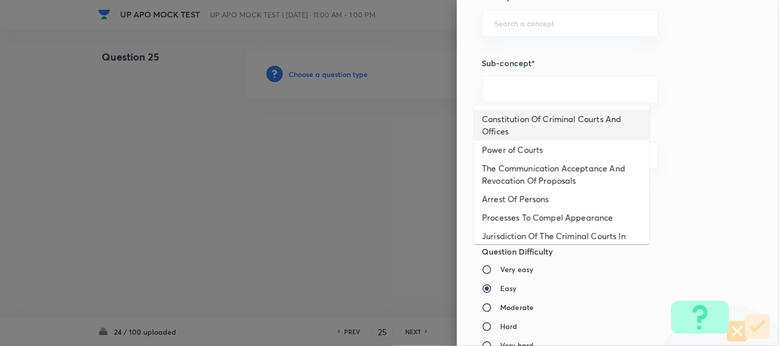
click at [545, 118] on li "Constitution Of Criminal Courts And Offices" at bounding box center [562, 125] width 176 height 31
type input "Constitution Of Criminal Courts And Offices"
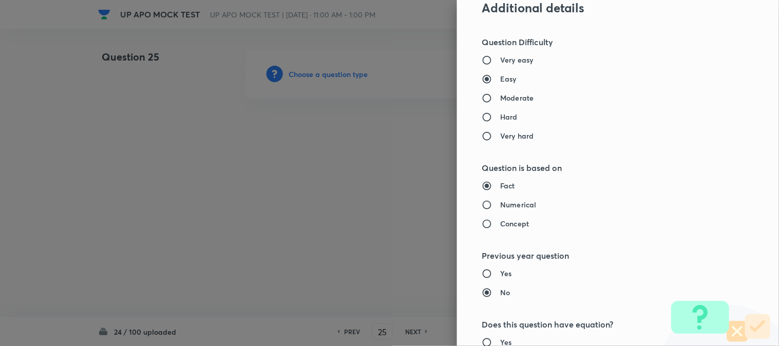
type input "Criminal Law"
type input "Criminal Procedure Code"
type input "Constitution Of Criminal Courts And Offices"
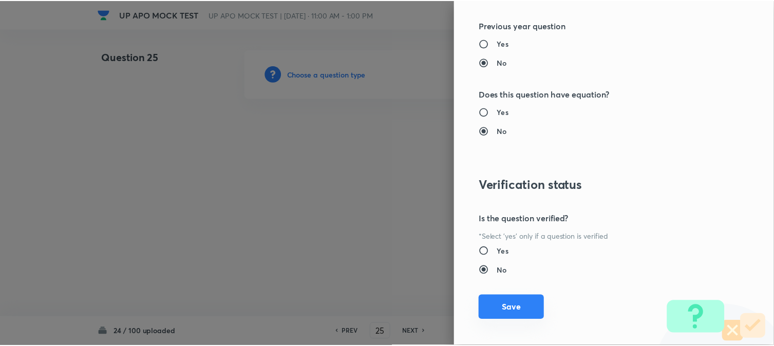
scroll to position [1054, 0]
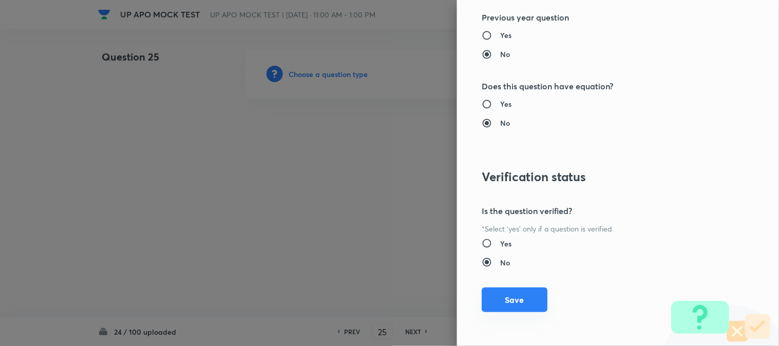
click at [522, 300] on button "Save" at bounding box center [515, 300] width 66 height 25
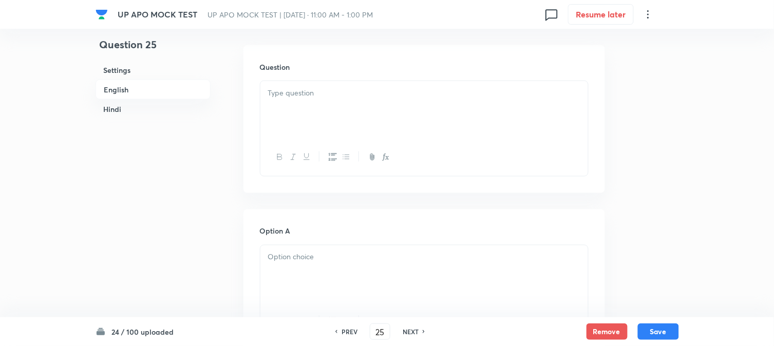
scroll to position [303, 0]
click at [286, 108] on div at bounding box center [424, 109] width 328 height 58
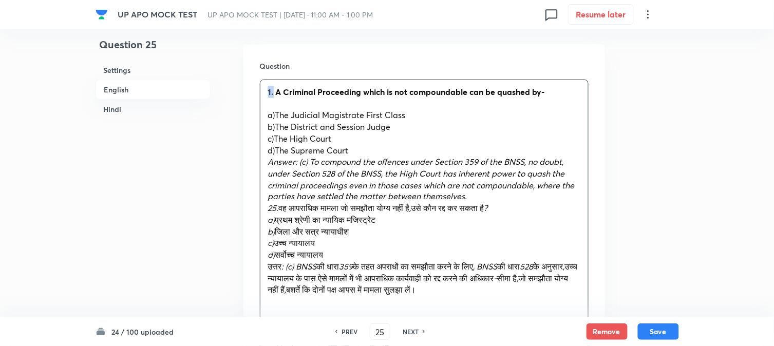
drag, startPoint x: 273, startPoint y: 91, endPoint x: 259, endPoint y: 80, distance: 18.2
click at [259, 80] on div "Question 1. A Criminal Proceeding which is not compoundable can be quashed by- …" at bounding box center [425, 212] width 362 height 337
drag, startPoint x: 275, startPoint y: 109, endPoint x: 468, endPoint y: 109, distance: 193.2
click at [468, 109] on p "a)The Judicial Magistrate First Class" at bounding box center [424, 115] width 312 height 12
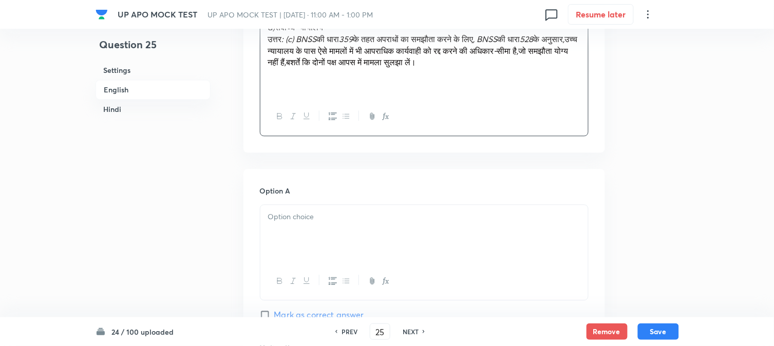
drag, startPoint x: 298, startPoint y: 229, endPoint x: 297, endPoint y: 238, distance: 9.3
click at [297, 238] on div at bounding box center [424, 234] width 328 height 58
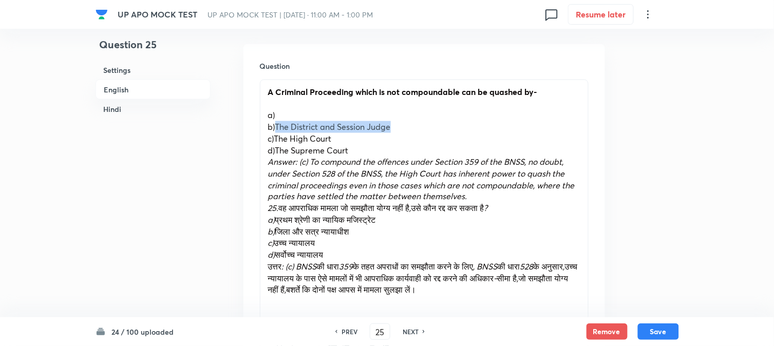
drag, startPoint x: 276, startPoint y: 125, endPoint x: 435, endPoint y: 122, distance: 158.8
click at [466, 121] on p "b)The District and Session Judge" at bounding box center [424, 127] width 312 height 12
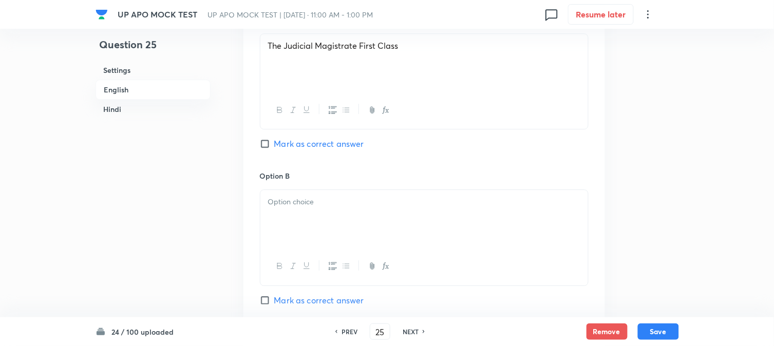
drag, startPoint x: 291, startPoint y: 221, endPoint x: 291, endPoint y: 227, distance: 5.7
click at [291, 227] on div at bounding box center [424, 219] width 328 height 58
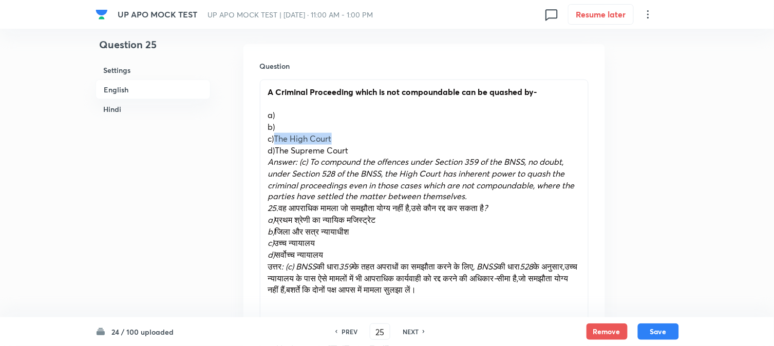
drag, startPoint x: 275, startPoint y: 136, endPoint x: 333, endPoint y: 136, distance: 58.1
click at [354, 137] on p "c)The High Court" at bounding box center [424, 139] width 312 height 12
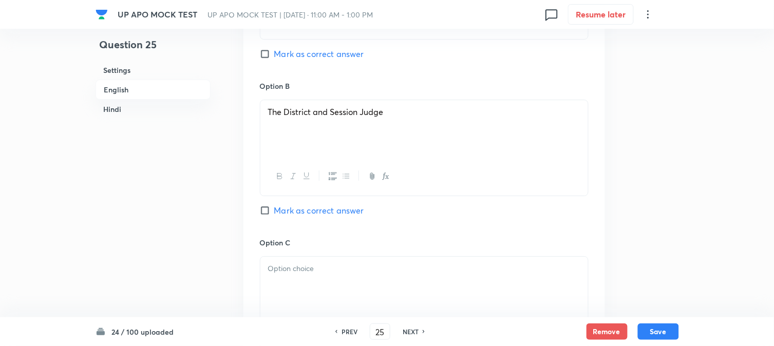
scroll to position [817, 0]
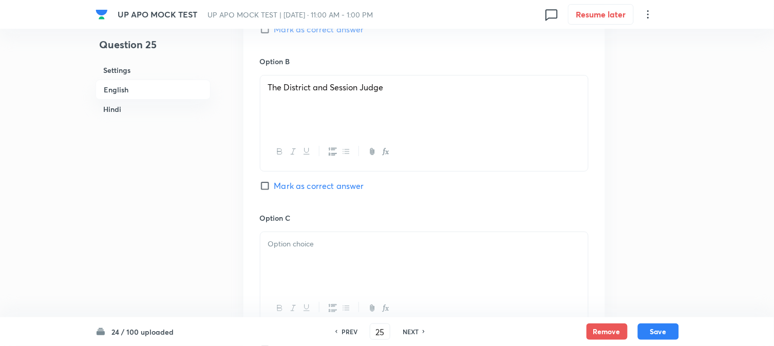
click at [296, 284] on div at bounding box center [424, 261] width 328 height 58
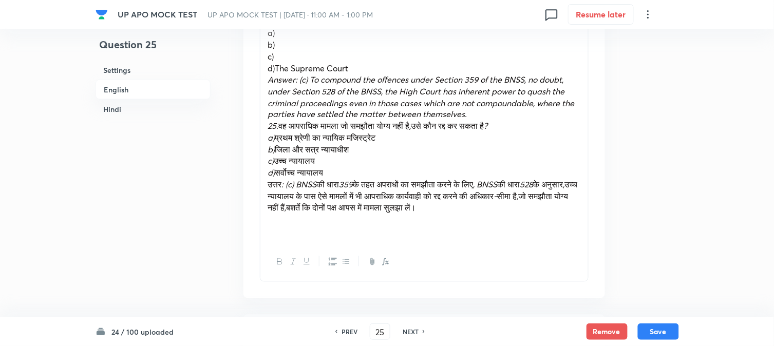
scroll to position [360, 0]
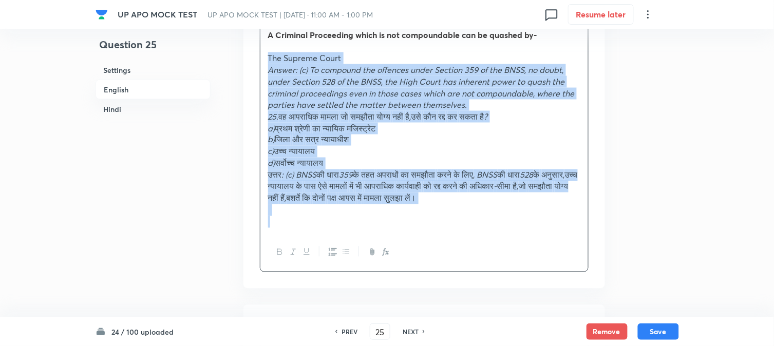
drag, startPoint x: 275, startPoint y: 92, endPoint x: 522, endPoint y: 177, distance: 261.3
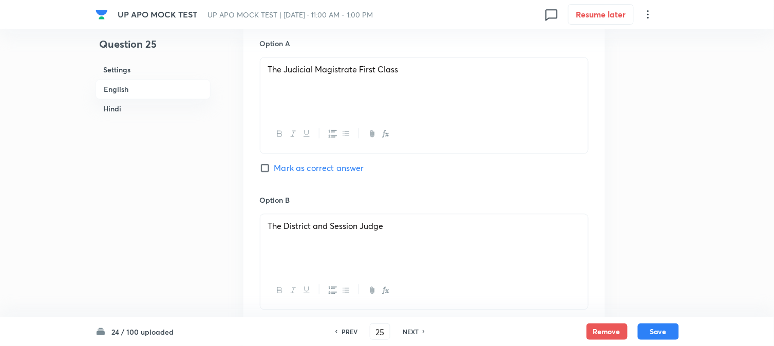
scroll to position [817, 0]
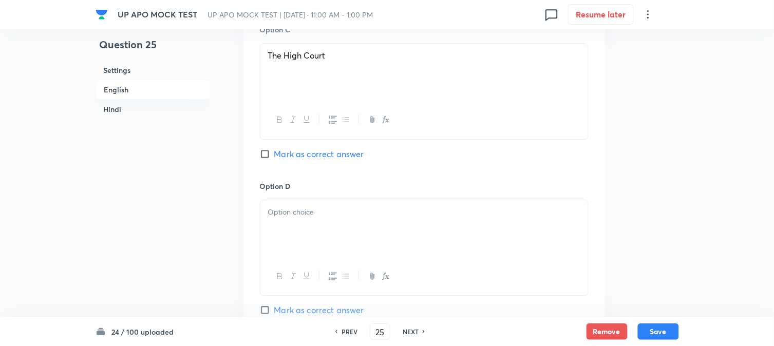
click at [293, 160] on span "Mark as correct answer" at bounding box center [319, 154] width 90 height 12
click at [274, 159] on input "Mark as correct answer" at bounding box center [267, 154] width 14 height 10
checkbox input "true"
click at [284, 215] on p at bounding box center [424, 213] width 312 height 12
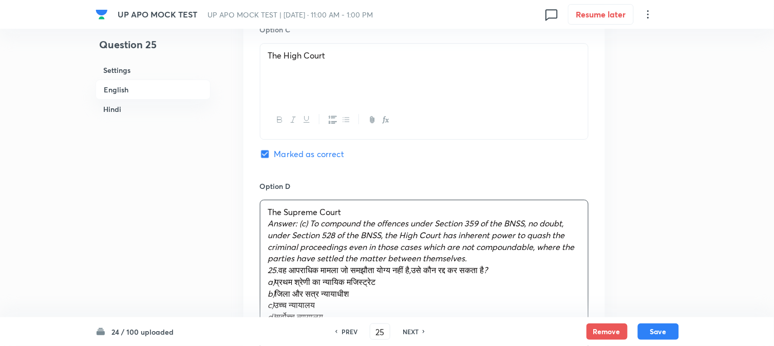
checkbox input "true"
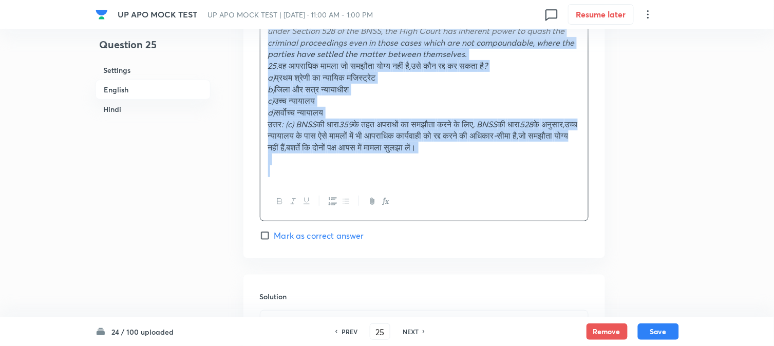
drag, startPoint x: 267, startPoint y: 225, endPoint x: 465, endPoint y: 268, distance: 202.6
click at [374, 319] on div "UP APO MOCK TEST UP APO MOCK TEST | [DATE] · 11:00 AM - 1:00 PM 0 Resume later …" at bounding box center [387, 266] width 774 height 2476
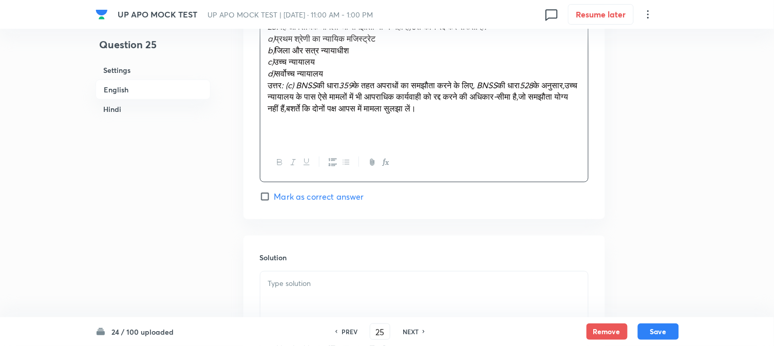
drag, startPoint x: 465, startPoint y: 268, endPoint x: 545, endPoint y: 116, distance: 171.9
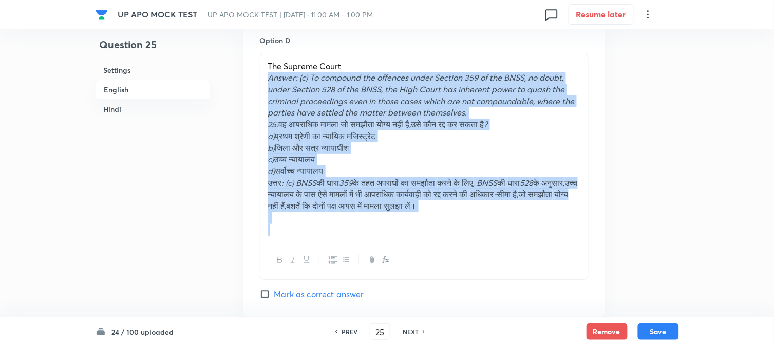
scroll to position [1008, 0]
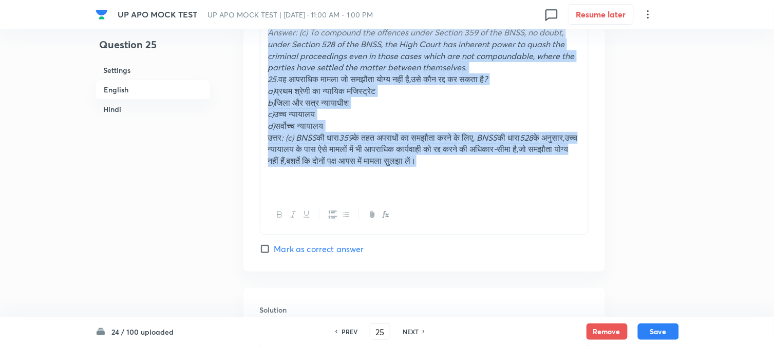
drag, startPoint x: 268, startPoint y: 207, endPoint x: 523, endPoint y: 163, distance: 259.0
click at [523, 163] on div "The Supreme Court Answer: (c) To compound the offences under Section 359 of the…" at bounding box center [424, 103] width 328 height 188
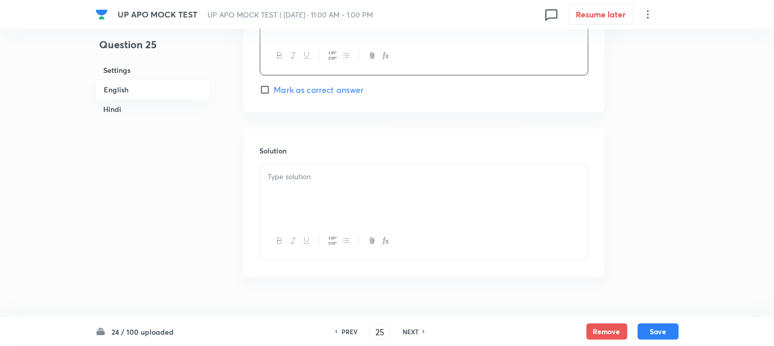
scroll to position [1065, 0]
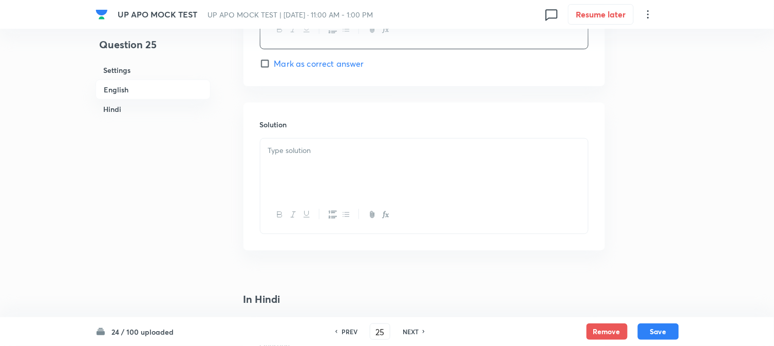
drag, startPoint x: 286, startPoint y: 138, endPoint x: 284, endPoint y: 159, distance: 21.6
click at [285, 146] on div "Solution" at bounding box center [425, 177] width 362 height 148
click at [284, 169] on div at bounding box center [424, 168] width 328 height 58
click at [280, 174] on div at bounding box center [424, 168] width 328 height 58
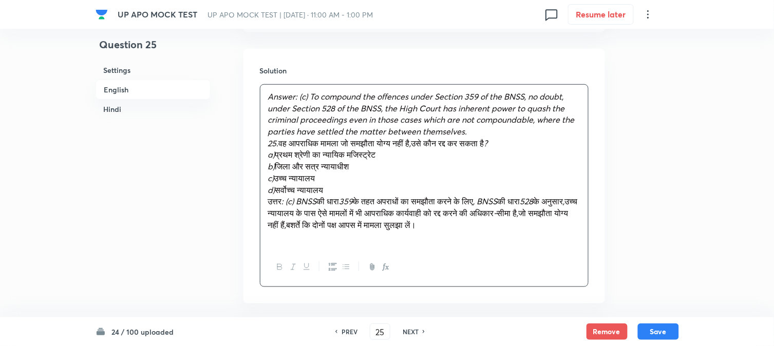
scroll to position [1122, 0]
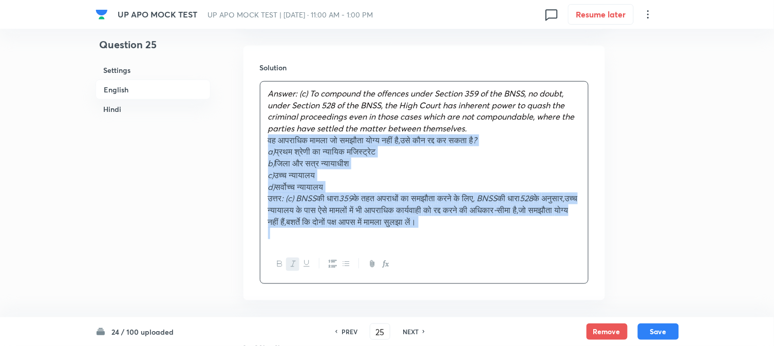
drag, startPoint x: 279, startPoint y: 144, endPoint x: 554, endPoint y: 212, distance: 282.6
click at [631, 254] on div "Question 25 Settings English Hindi Settings Type Single choice correct 4 option…" at bounding box center [388, 154] width 584 height 2454
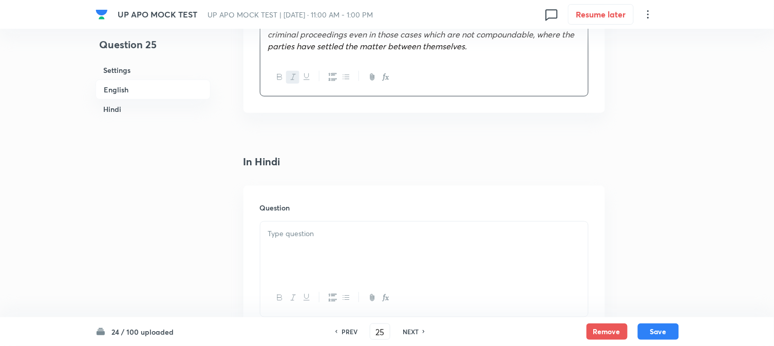
scroll to position [1236, 0]
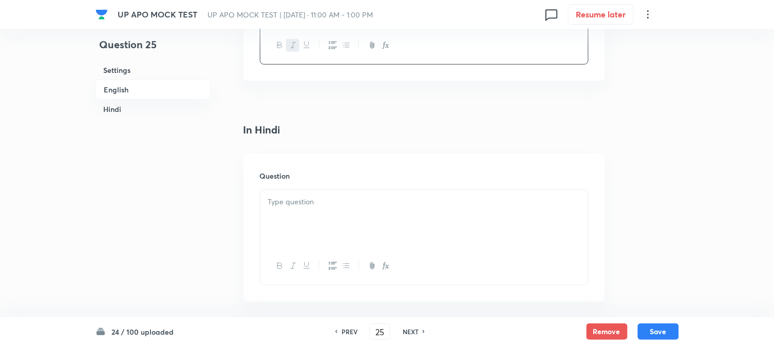
click at [285, 215] on div at bounding box center [424, 219] width 328 height 58
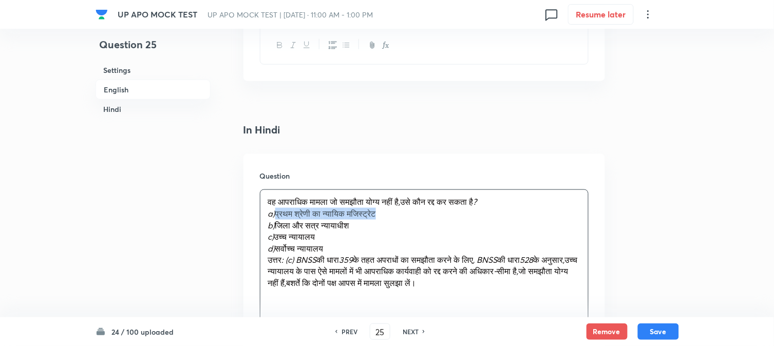
drag, startPoint x: 279, startPoint y: 216, endPoint x: 409, endPoint y: 214, distance: 130.5
click at [409, 214] on p "a) प्रथम श्रेणी का न्यायिक मजिस्ट्रेट" at bounding box center [424, 214] width 312 height 12
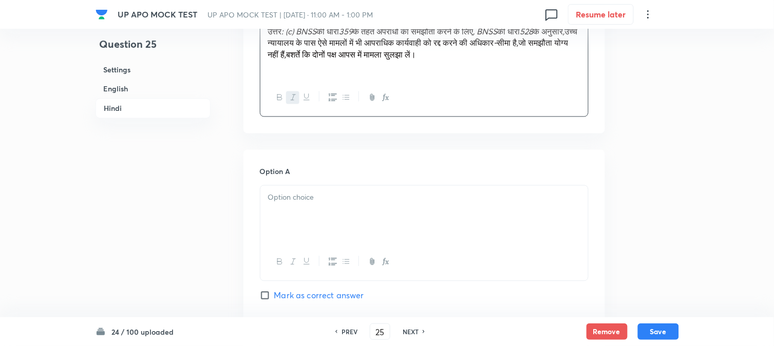
click at [276, 198] on p at bounding box center [424, 198] width 312 height 12
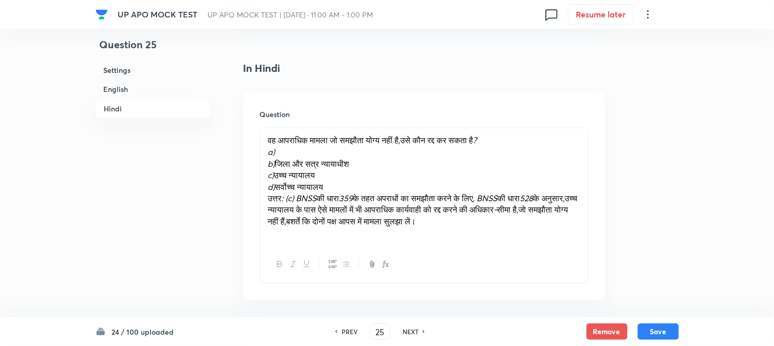
scroll to position [1293, 0]
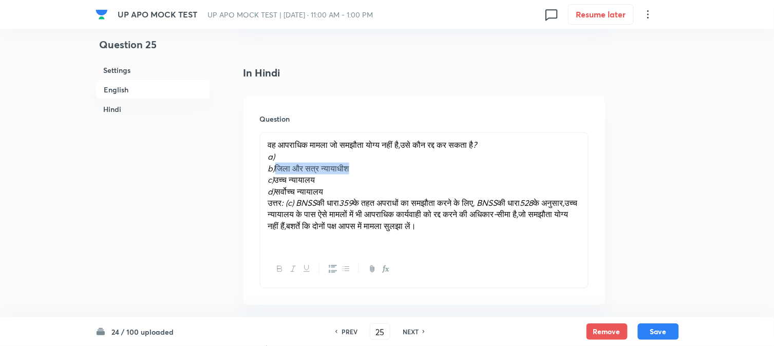
drag, startPoint x: 278, startPoint y: 167, endPoint x: 420, endPoint y: 170, distance: 142.3
click at [420, 170] on p "b) जिला और सत्र न्यायाधीश" at bounding box center [424, 169] width 312 height 12
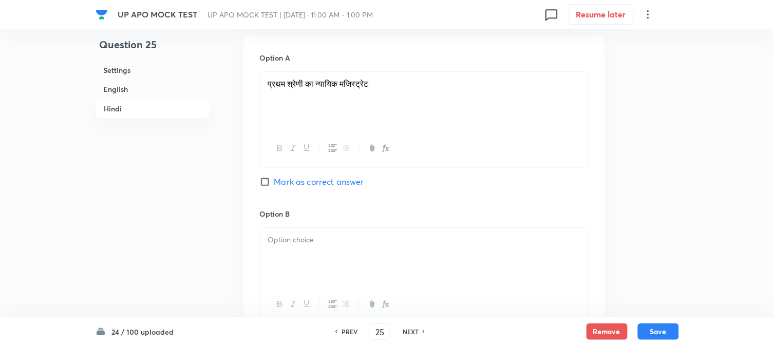
click at [294, 262] on div at bounding box center [424, 257] width 328 height 58
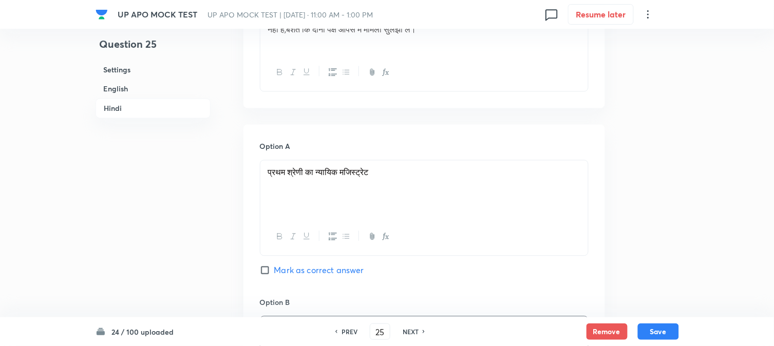
scroll to position [1350, 0]
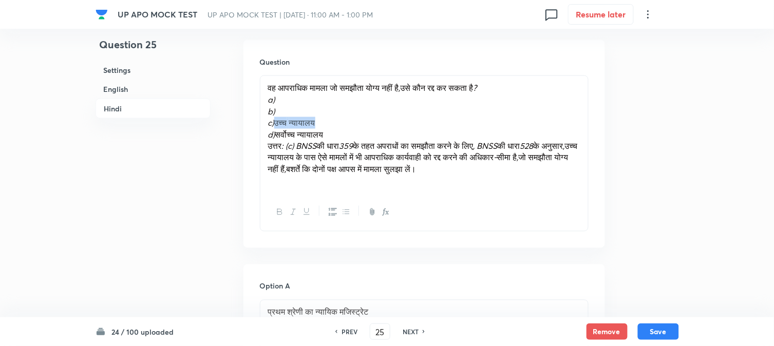
drag, startPoint x: 276, startPoint y: 122, endPoint x: 348, endPoint y: 121, distance: 71.9
click at [348, 121] on p "c) उच्च न्यायालय" at bounding box center [424, 123] width 312 height 12
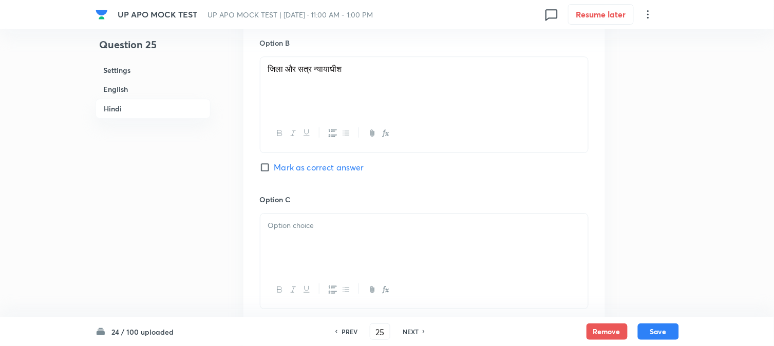
click at [293, 263] on div at bounding box center [424, 243] width 328 height 58
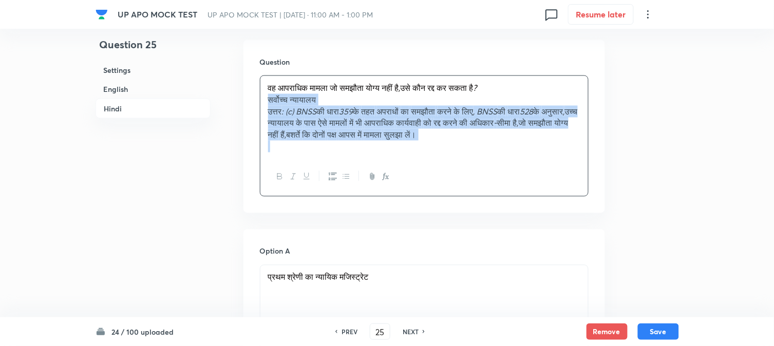
drag, startPoint x: 278, startPoint y: 139, endPoint x: 593, endPoint y: 157, distance: 315.9
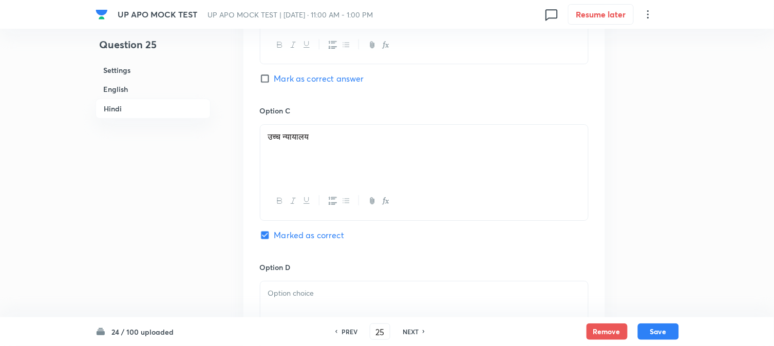
scroll to position [1978, 0]
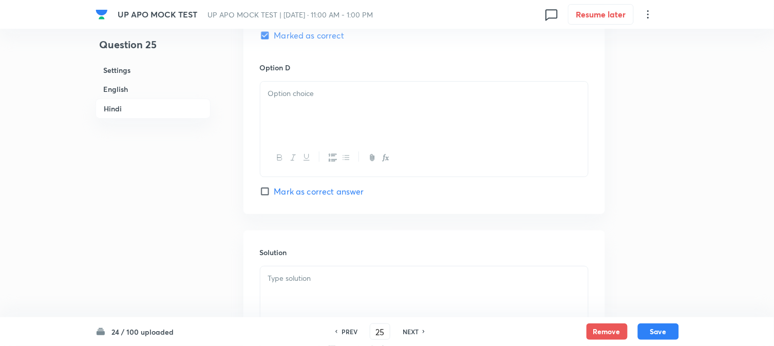
click at [276, 122] on div at bounding box center [424, 111] width 328 height 58
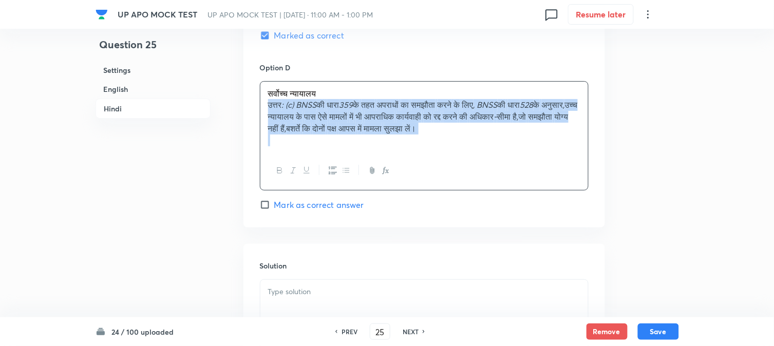
drag, startPoint x: 264, startPoint y: 110, endPoint x: 556, endPoint y: 143, distance: 293.6
click at [556, 143] on div "सर्वोच्च न्यायालय उत्तर : (c) BNSS की धारा 359 के तहत अपराधों का समझौता करने के…" at bounding box center [424, 117] width 328 height 71
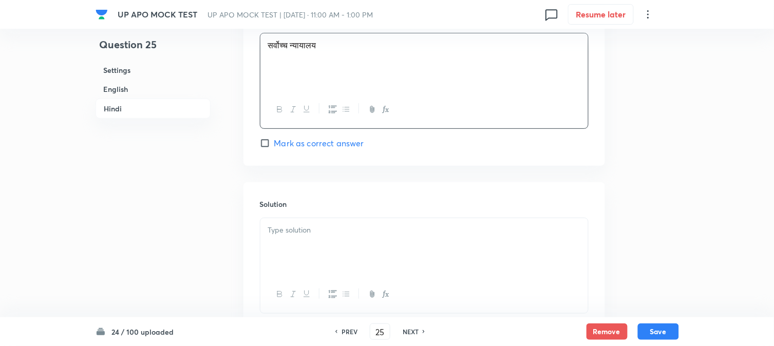
scroll to position [2093, 0]
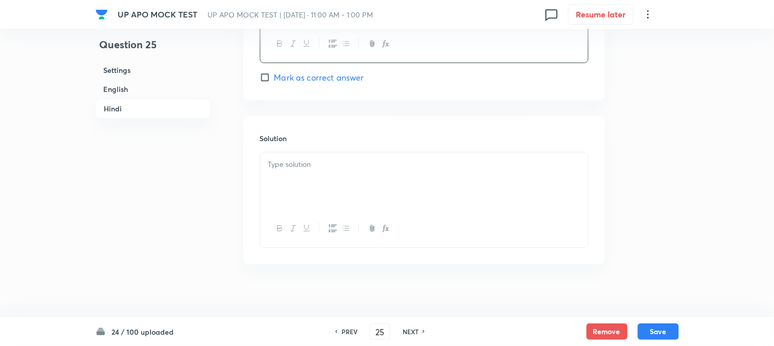
click at [320, 182] on div at bounding box center [424, 182] width 328 height 58
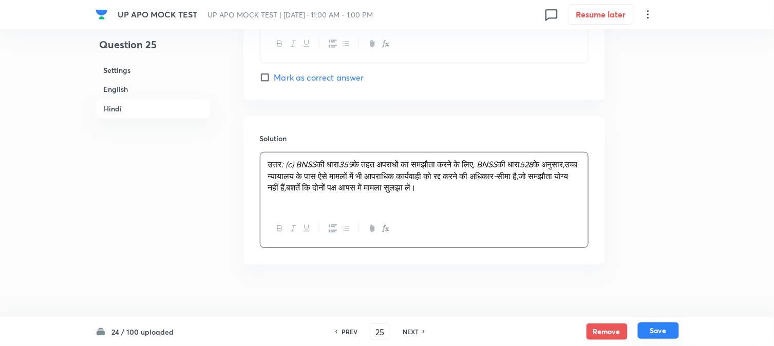
click at [669, 331] on button "Save" at bounding box center [658, 331] width 41 height 16
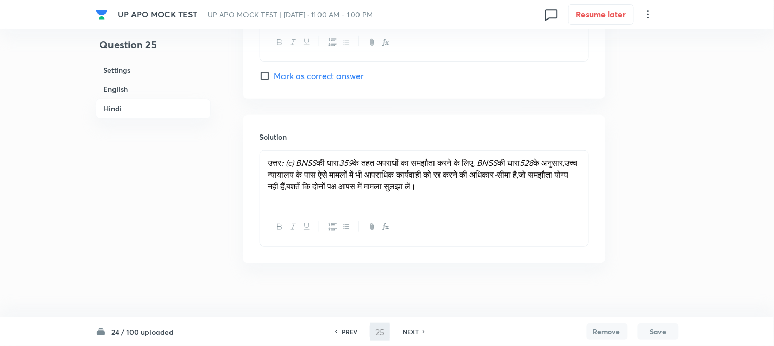
type input "26"
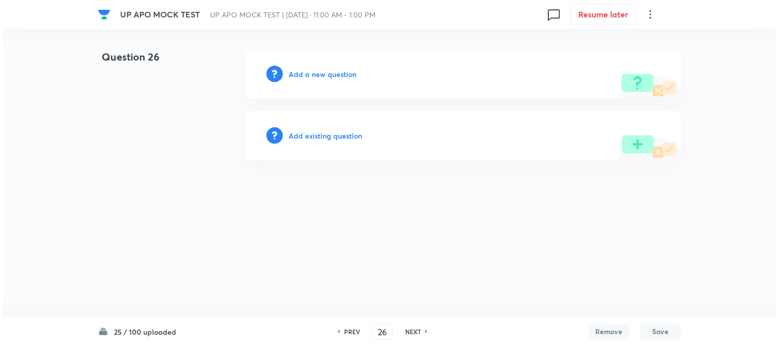
scroll to position [0, 0]
click at [346, 72] on h6 "Add a new question" at bounding box center [323, 74] width 68 height 11
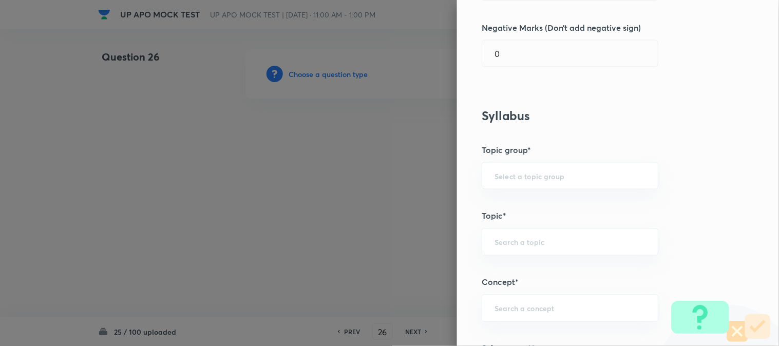
scroll to position [606, 0]
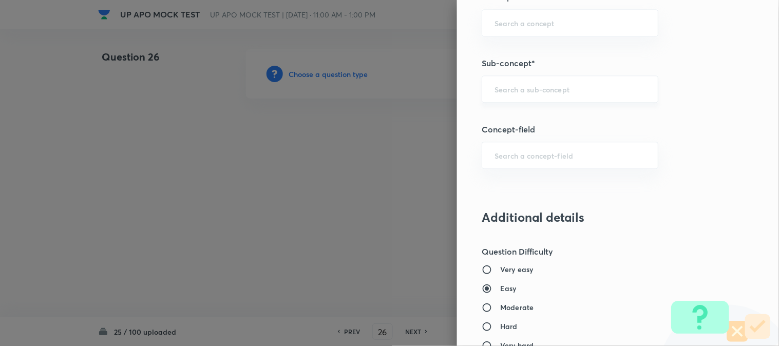
click at [536, 90] on input "text" at bounding box center [570, 89] width 151 height 10
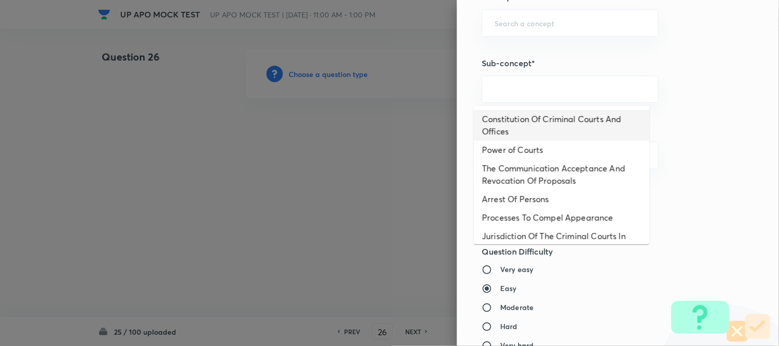
click at [519, 120] on li "Constitution Of Criminal Courts And Offices" at bounding box center [562, 125] width 176 height 31
type input "Constitution Of Criminal Courts And Offices"
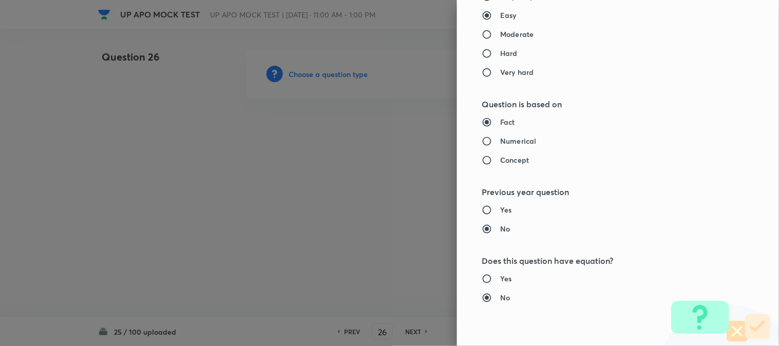
type input "Criminal Law"
type input "Criminal Procedure Code"
type input "Constitution Of Criminal Courts And Offices"
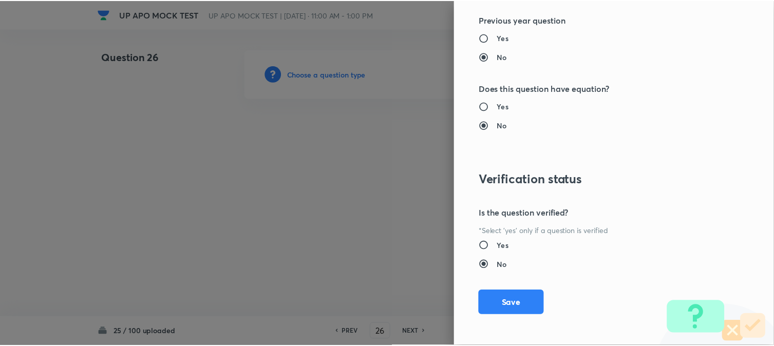
scroll to position [1054, 0]
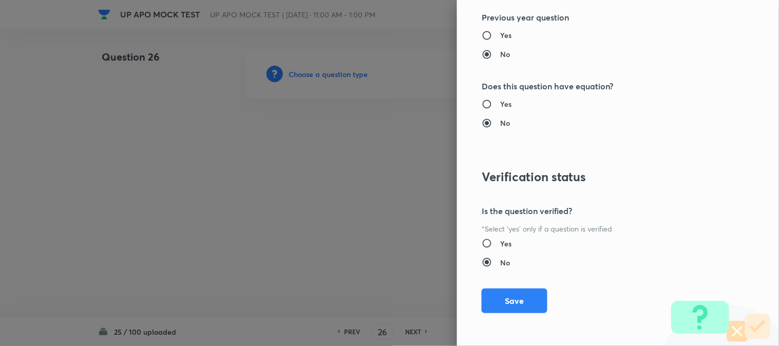
click at [516, 324] on div "Question settings Question type* Single choice correct Number of options* 2 3 4…" at bounding box center [618, 173] width 322 height 346
click at [520, 305] on button "Save" at bounding box center [515, 300] width 66 height 25
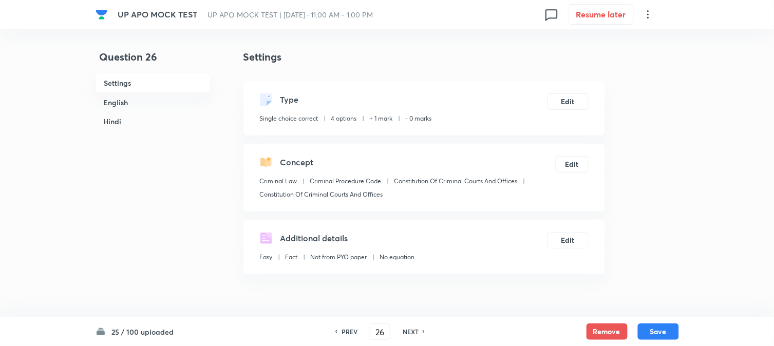
scroll to position [303, 0]
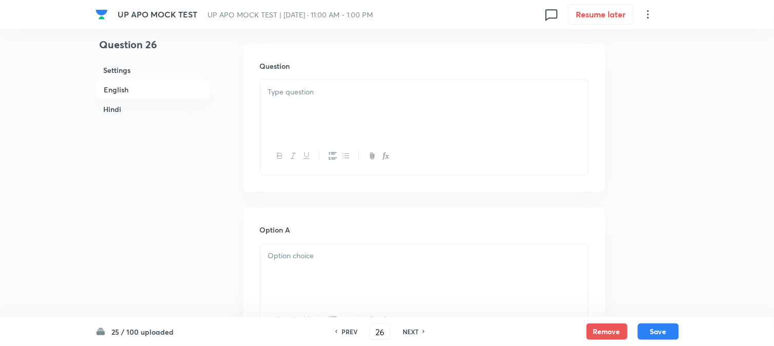
click at [298, 85] on div at bounding box center [424, 109] width 328 height 58
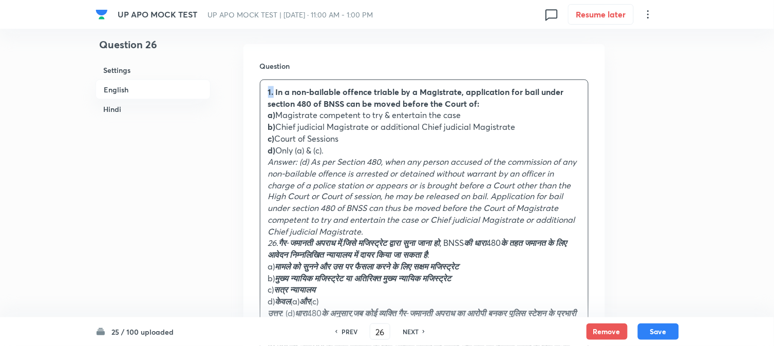
drag, startPoint x: 274, startPoint y: 92, endPoint x: 259, endPoint y: 78, distance: 20.7
click at [260, 79] on div "Question 1. In a non-bailable offence triable by a Magistrate, application for …" at bounding box center [425, 247] width 362 height 406
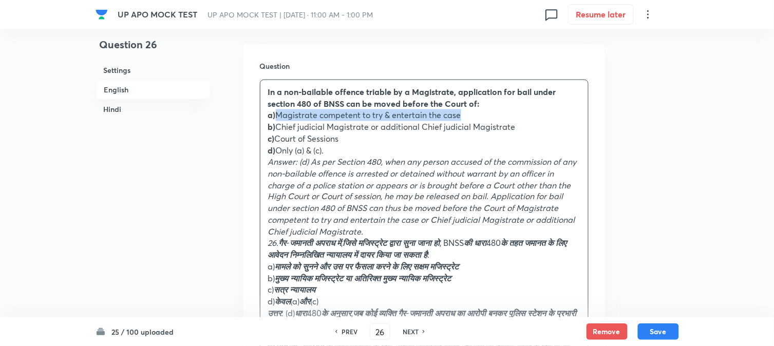
drag, startPoint x: 276, startPoint y: 116, endPoint x: 498, endPoint y: 116, distance: 222.5
click at [503, 116] on p "a) Magistrate competent to try & entertain the case" at bounding box center [424, 115] width 312 height 12
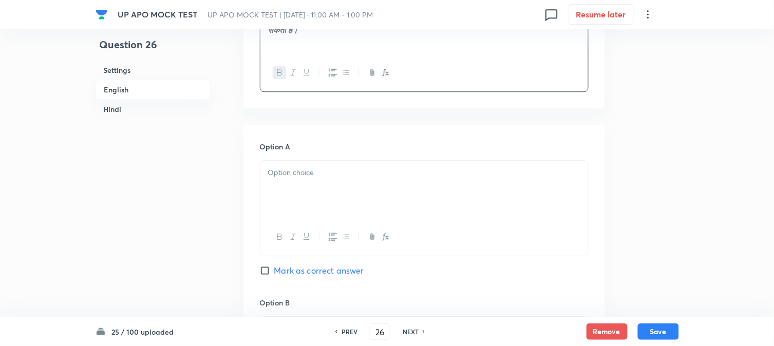
click at [295, 203] on div at bounding box center [424, 190] width 328 height 58
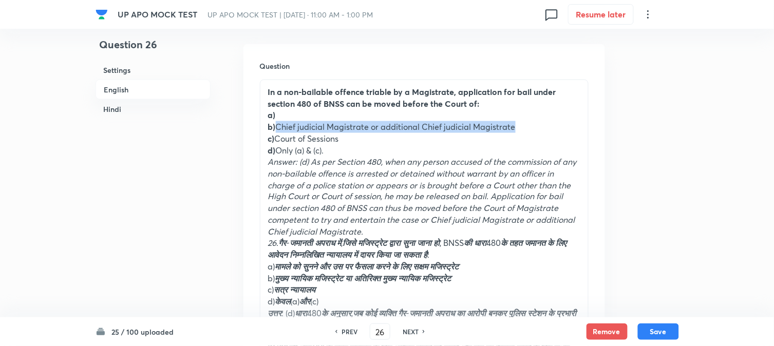
drag, startPoint x: 275, startPoint y: 125, endPoint x: 563, endPoint y: 132, distance: 287.3
click at [563, 132] on p "b) Chief judicial Magistrate or additional Chief judicial Magistrate" at bounding box center [424, 127] width 312 height 12
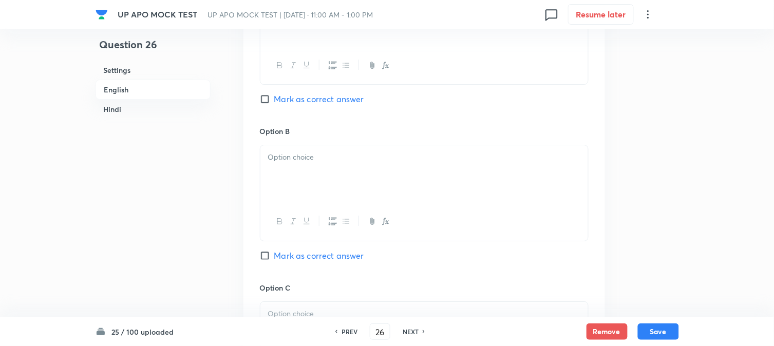
click at [269, 192] on div at bounding box center [424, 174] width 328 height 58
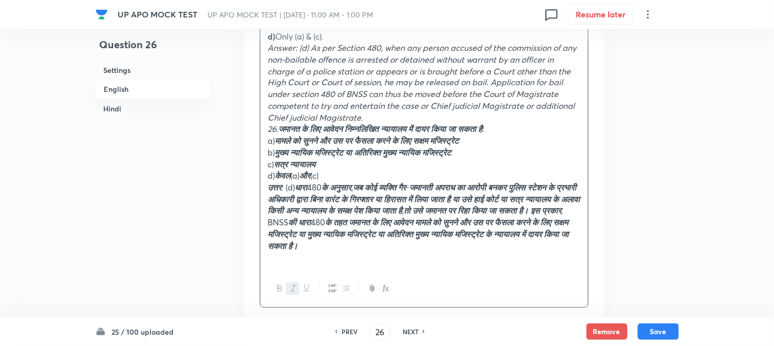
drag, startPoint x: 287, startPoint y: 131, endPoint x: 253, endPoint y: 137, distance: 34.4
drag, startPoint x: 283, startPoint y: 127, endPoint x: 263, endPoint y: 132, distance: 20.0
click at [263, 132] on div "In a non-bailable offence triable by a Magistrate, application for bail under s…" at bounding box center [424, 118] width 328 height 304
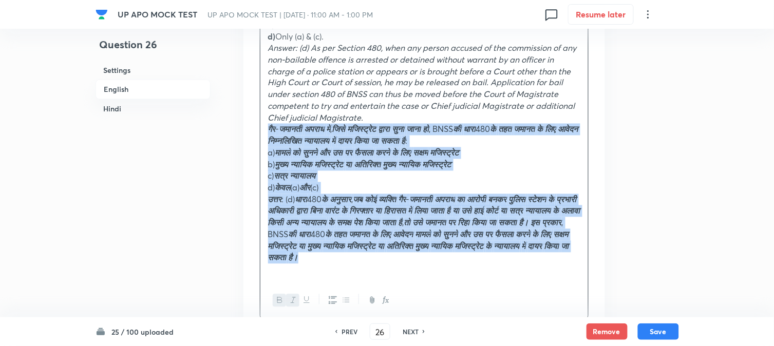
drag, startPoint x: 285, startPoint y: 129, endPoint x: 353, endPoint y: 274, distance: 160.4
click at [353, 274] on div "In a non-bailable offence triable by a Magistrate, application for bail under s…" at bounding box center [424, 124] width 328 height 316
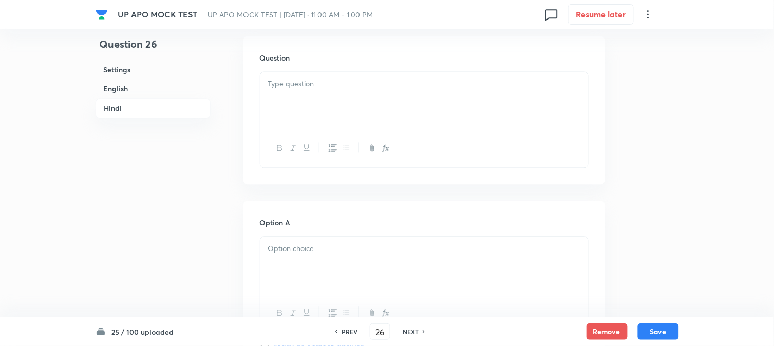
scroll to position [1502, 0]
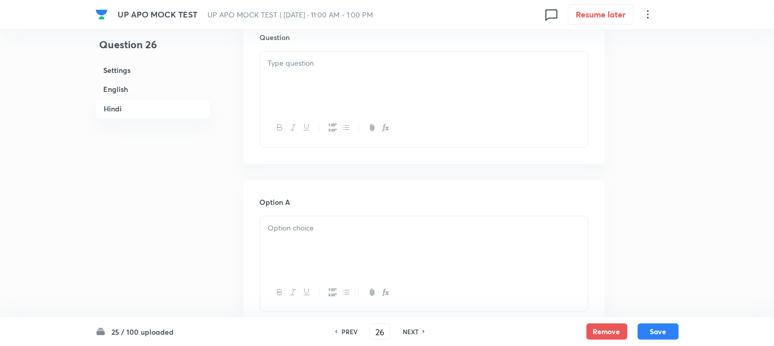
click at [298, 78] on div at bounding box center [424, 80] width 328 height 58
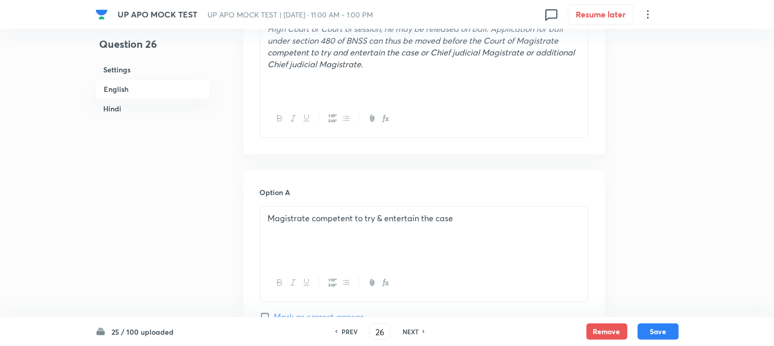
scroll to position [360, 0]
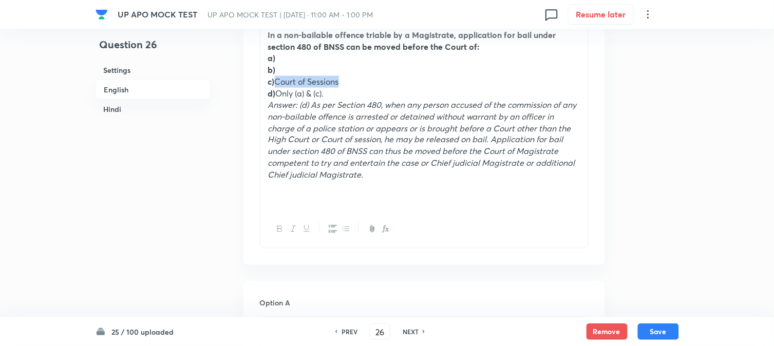
drag, startPoint x: 276, startPoint y: 84, endPoint x: 351, endPoint y: 83, distance: 75.0
click at [351, 83] on p "c) Court of Sessions" at bounding box center [424, 82] width 312 height 12
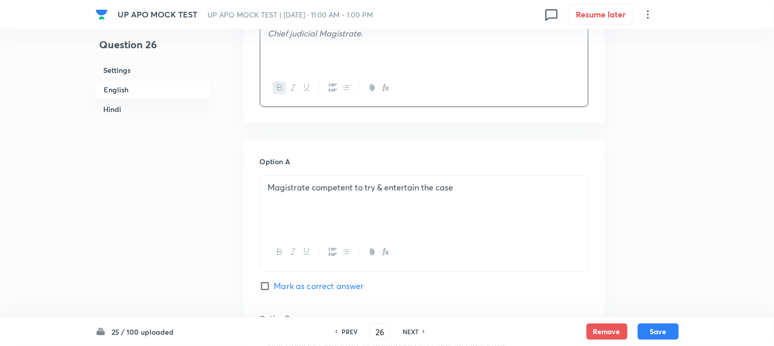
scroll to position [759, 0]
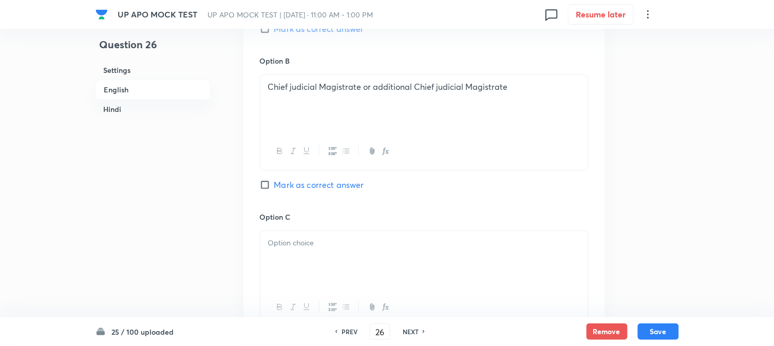
click at [290, 271] on div at bounding box center [424, 260] width 328 height 58
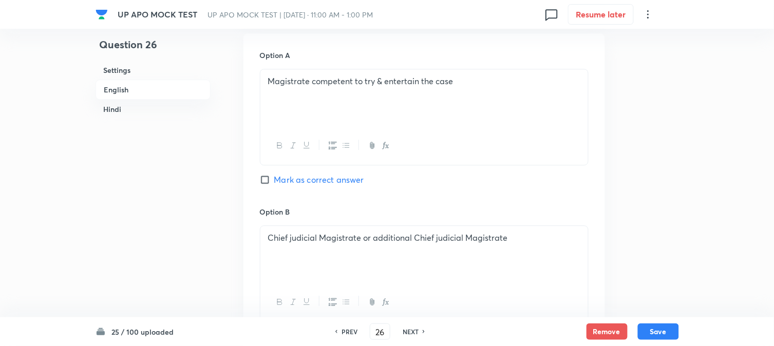
scroll to position [360, 0]
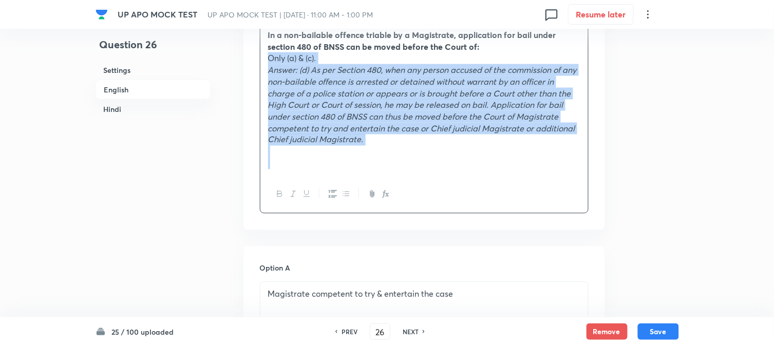
drag, startPoint x: 276, startPoint y: 91, endPoint x: 503, endPoint y: 209, distance: 255.5
click at [510, 217] on div "Question In a non-bailable offence triable by a Magistrate, application for bai…" at bounding box center [425, 108] width 362 height 243
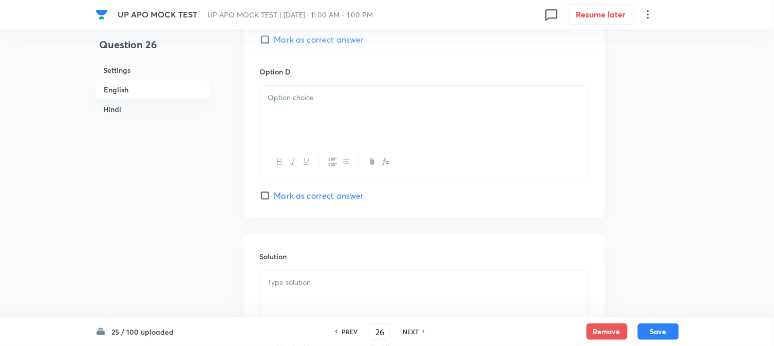
scroll to position [931, 0]
click at [271, 115] on div at bounding box center [424, 115] width 328 height 58
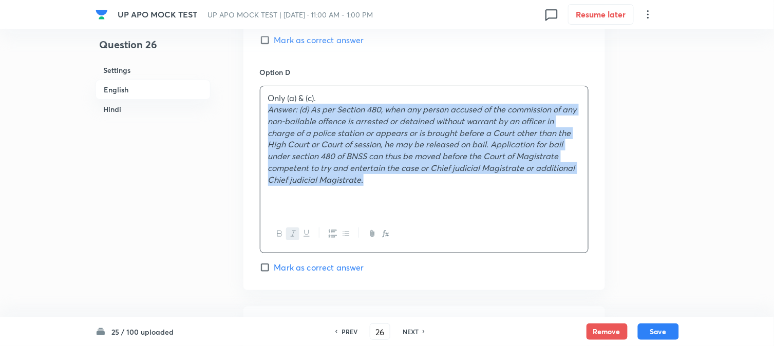
drag, startPoint x: 266, startPoint y: 110, endPoint x: 388, endPoint y: 185, distance: 143.3
click at [388, 185] on div "Only (a) & (c). Answer: (d) As per Section 480, when any person accused of the …" at bounding box center [424, 150] width 328 height 129
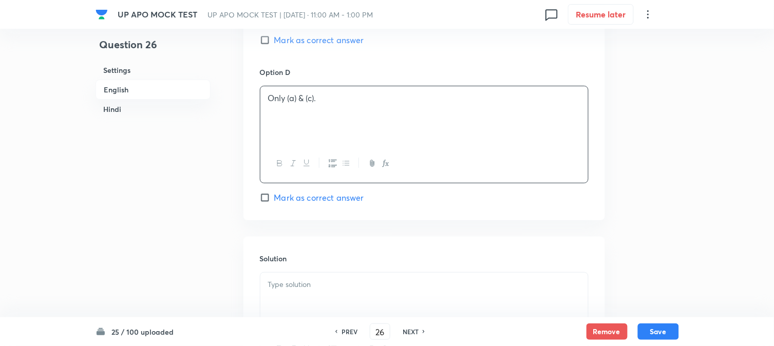
click at [334, 202] on span "Mark as correct answer" at bounding box center [319, 198] width 90 height 12
click at [274, 202] on input "Mark as correct answer" at bounding box center [267, 198] width 14 height 10
checkbox input "true"
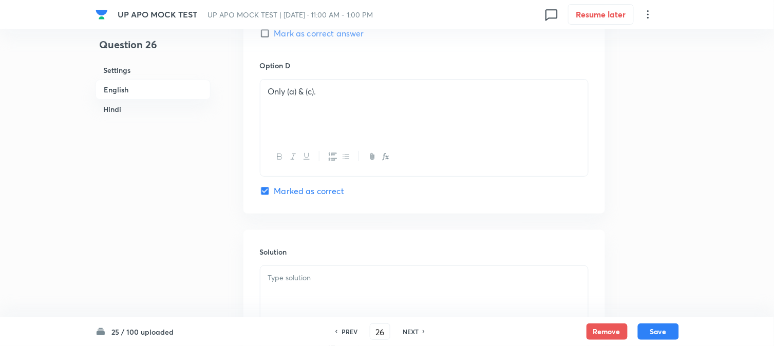
checkbox input "true"
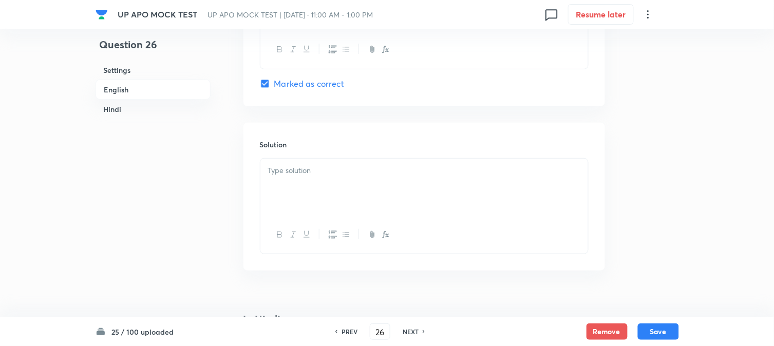
click at [295, 160] on div at bounding box center [424, 188] width 328 height 58
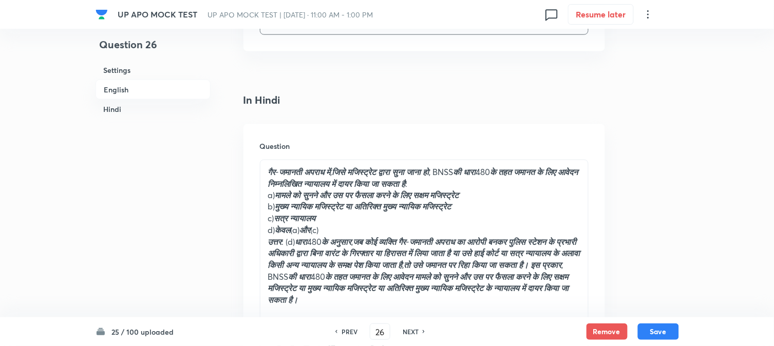
scroll to position [1388, 0]
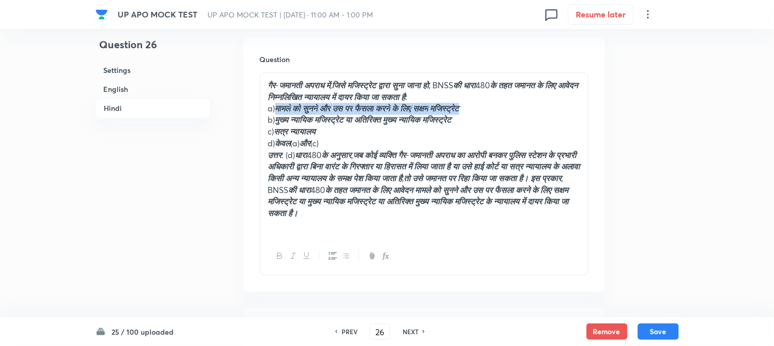
drag, startPoint x: 279, startPoint y: 108, endPoint x: 565, endPoint y: 114, distance: 286.2
click at [565, 114] on p "a) मामले को सुनने और उस पर फैसला करने के लिए सक्षम मजिस्ट्रेट" at bounding box center [424, 109] width 312 height 12
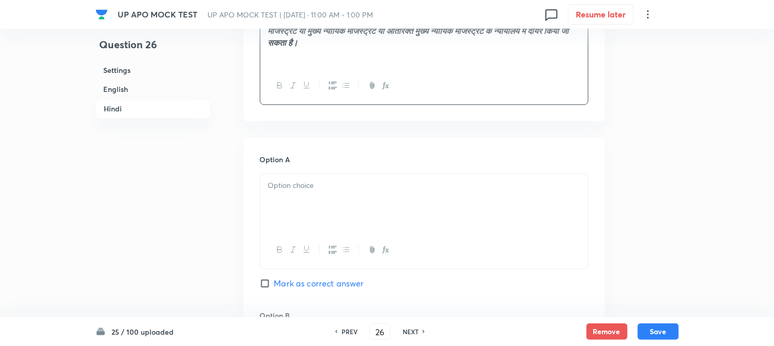
drag, startPoint x: 297, startPoint y: 207, endPoint x: 297, endPoint y: 221, distance: 14.9
click at [297, 221] on div at bounding box center [424, 203] width 328 height 58
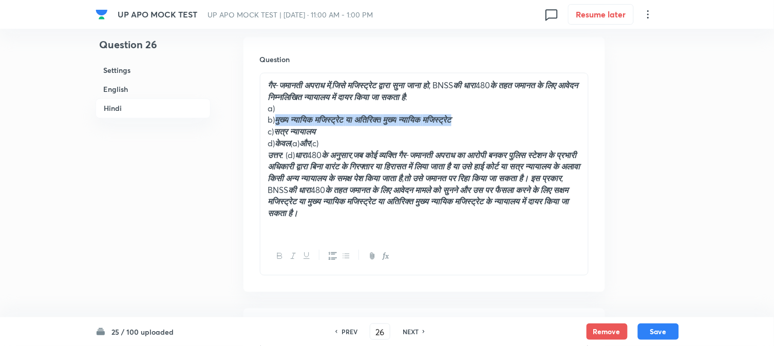
drag, startPoint x: 278, startPoint y: 120, endPoint x: 511, endPoint y: 122, distance: 232.7
click at [522, 122] on p "b) मुख्य न्यायिक मजिस्ट्रेट या अतिरिक्त मुख्य न्यायिक मजिस्ट्रेट" at bounding box center [424, 121] width 312 height 12
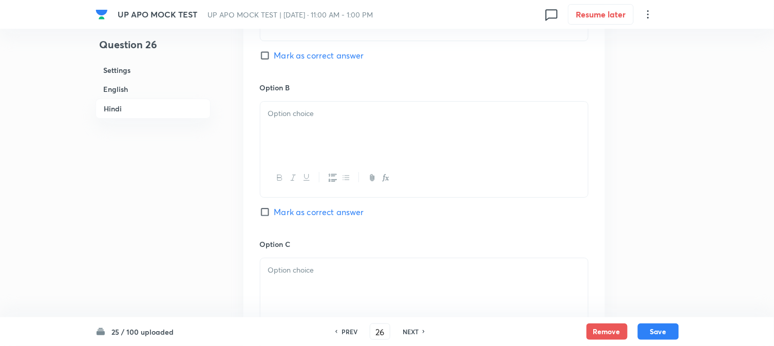
drag, startPoint x: 260, startPoint y: 155, endPoint x: 289, endPoint y: 157, distance: 29.4
click at [260, 156] on div at bounding box center [424, 131] width 328 height 58
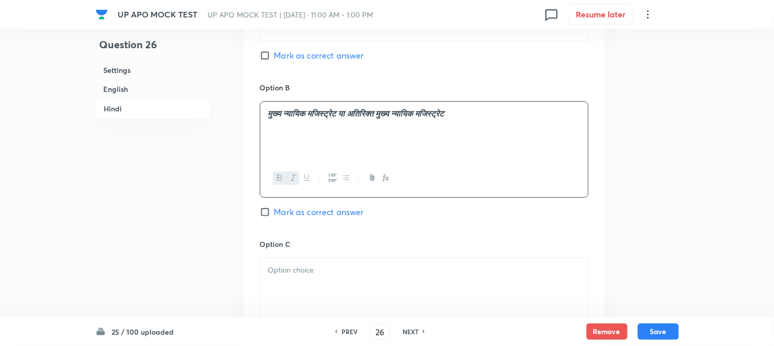
scroll to position [1445, 0]
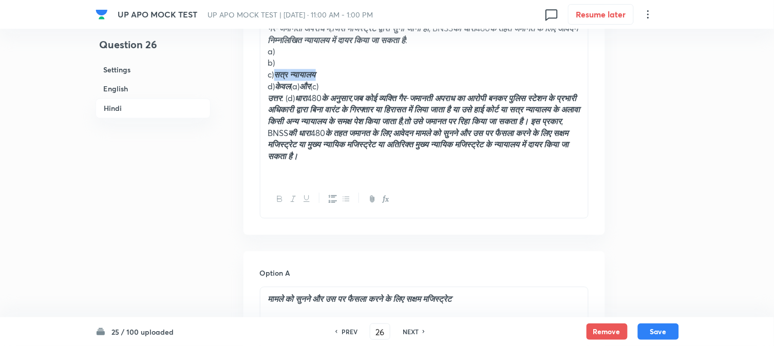
drag, startPoint x: 279, startPoint y: 76, endPoint x: 350, endPoint y: 76, distance: 70.9
click at [350, 76] on p "c) सत्र न्यायालय" at bounding box center [424, 75] width 312 height 12
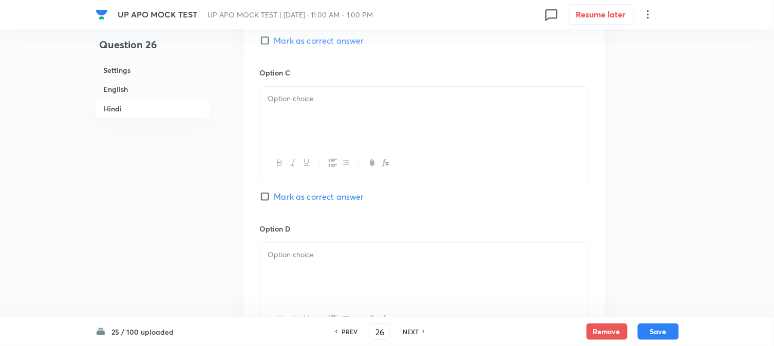
click at [295, 135] on div at bounding box center [424, 116] width 328 height 58
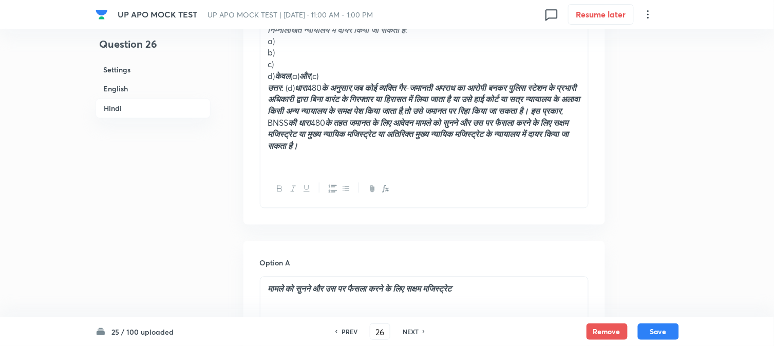
scroll to position [1388, 0]
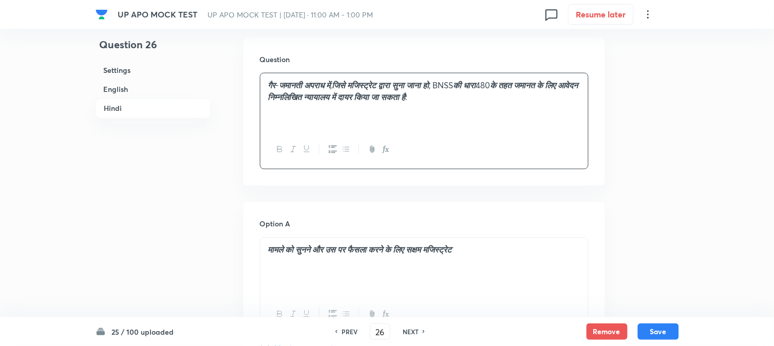
drag, startPoint x: 278, startPoint y: 147, endPoint x: 336, endPoint y: 206, distance: 82.1
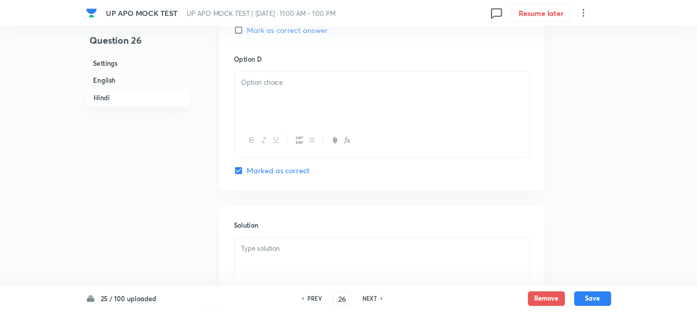
scroll to position [2015, 0]
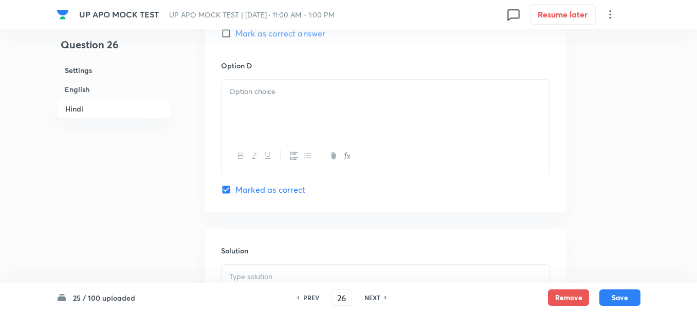
click at [254, 40] on span "Mark as correct answer" at bounding box center [280, 33] width 90 height 12
click at [235, 39] on input "Mark as correct answer" at bounding box center [228, 33] width 14 height 10
checkbox input "true"
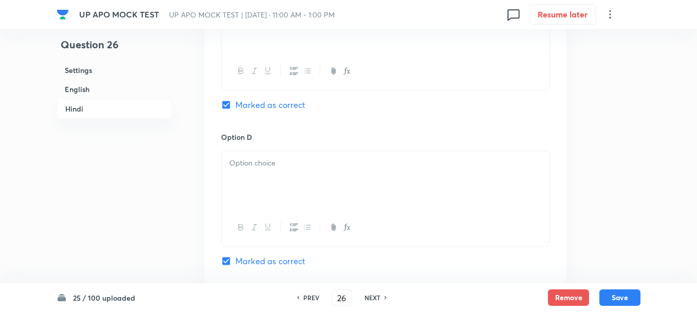
checkbox input "true"
checkbox input "false"
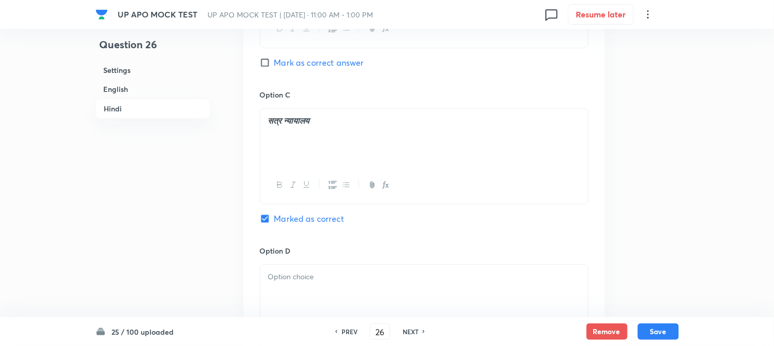
scroll to position [2130, 0]
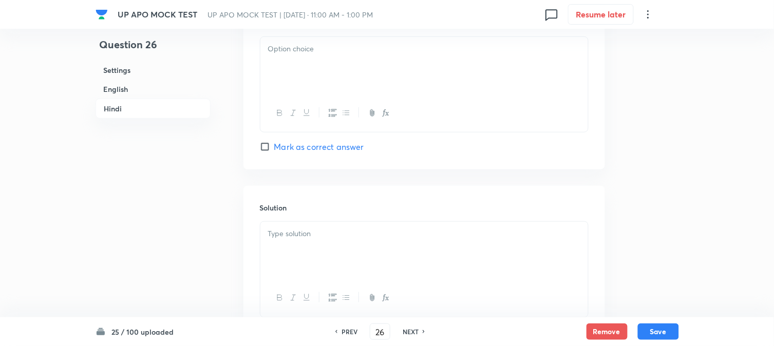
click at [292, 94] on div at bounding box center [424, 66] width 328 height 58
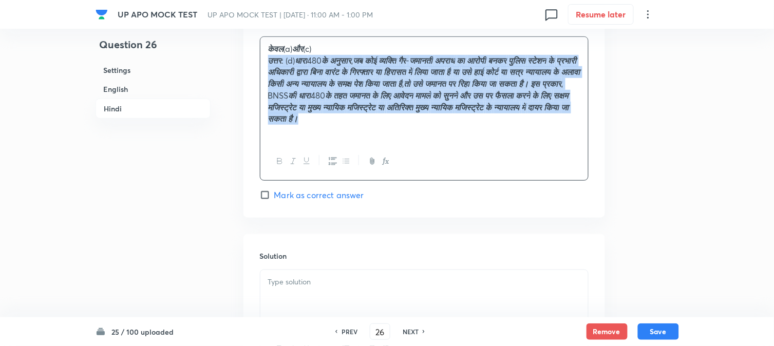
drag, startPoint x: 273, startPoint y: 82, endPoint x: 314, endPoint y: 147, distance: 76.4
click at [314, 125] on p "उत्तर : (d) धारा 480 के अनुसार , जब कोई व्यक्ति गैर - जमानती अपराध का आरोपी बनक…" at bounding box center [424, 90] width 312 height 70
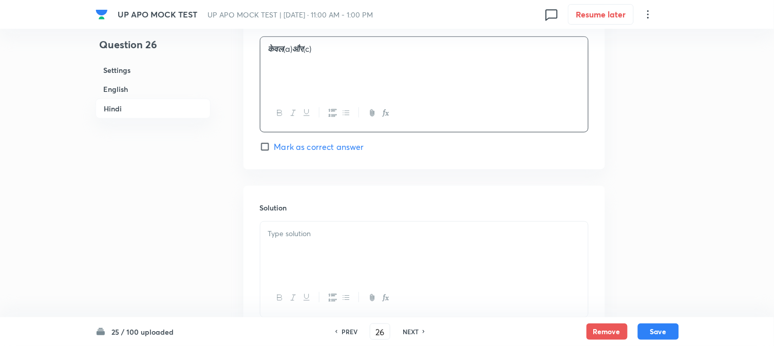
click at [288, 240] on p at bounding box center [424, 234] width 312 height 12
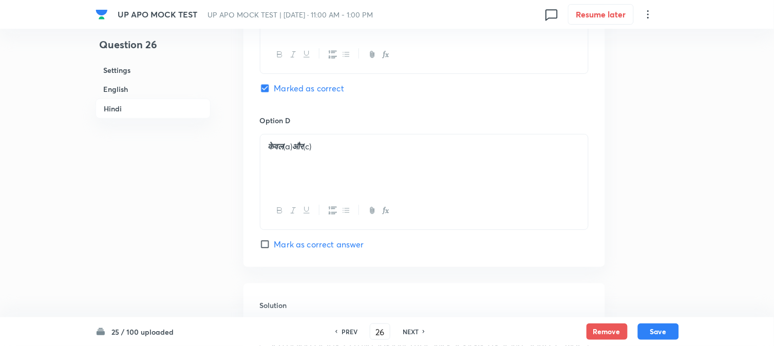
click at [301, 251] on span "Mark as correct answer" at bounding box center [319, 244] width 90 height 12
click at [274, 250] on input "Mark as correct answer" at bounding box center [267, 244] width 14 height 10
checkbox input "true"
checkbox input "false"
checkbox input "true"
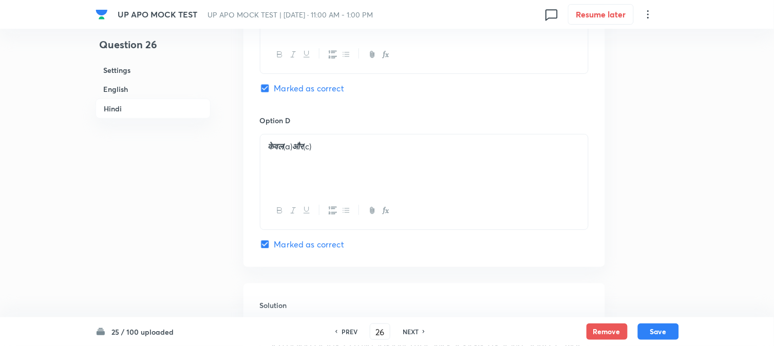
checkbox input "false"
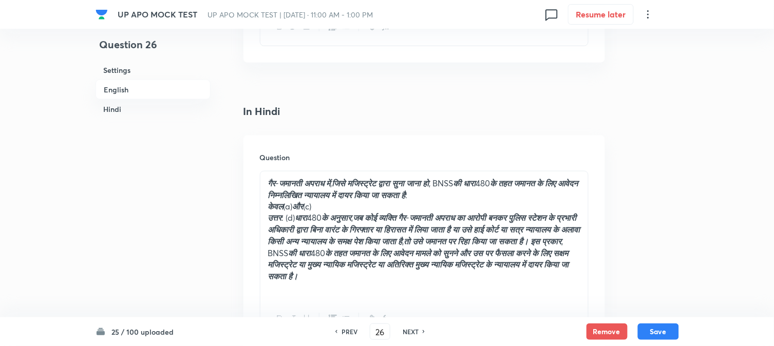
scroll to position [1290, 0]
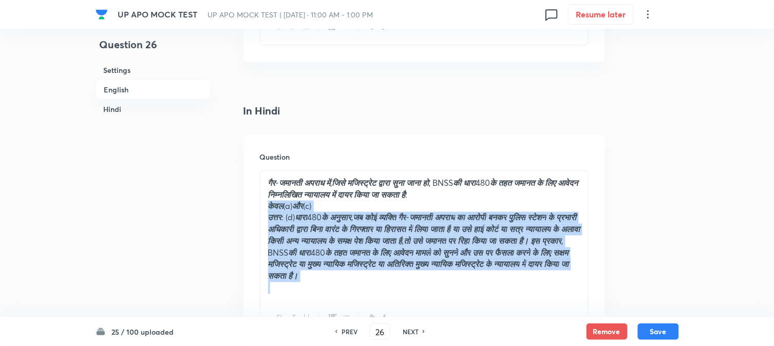
drag, startPoint x: 268, startPoint y: 208, endPoint x: 330, endPoint y: 305, distance: 115.3
click at [330, 300] on div "गैर - जमानती अपराध में , जिसे मजिस्ट्रेट द्वारा सुना जाना हो , BNSS की धारा 480…" at bounding box center [424, 235] width 328 height 129
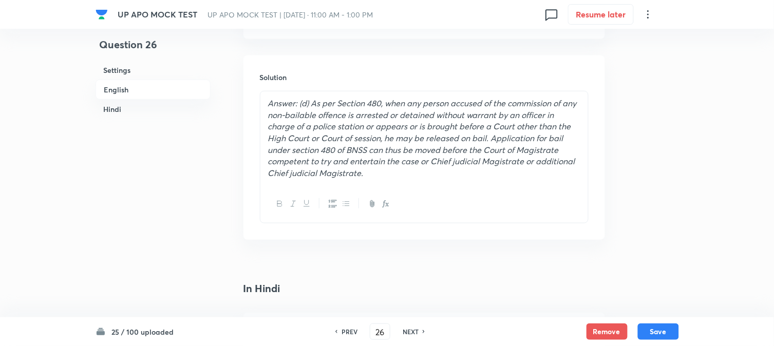
scroll to position [1092, 0]
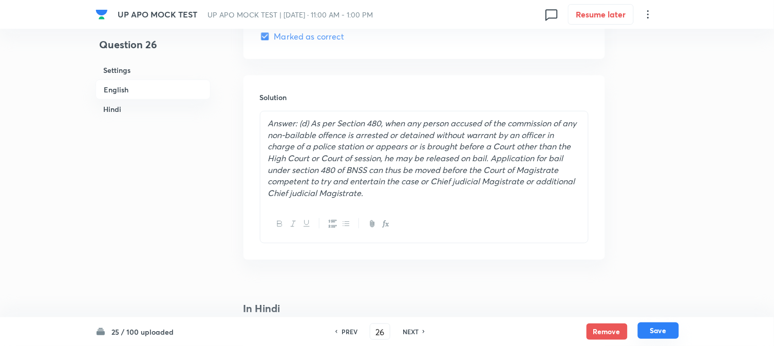
click at [656, 331] on button "Save" at bounding box center [658, 331] width 41 height 16
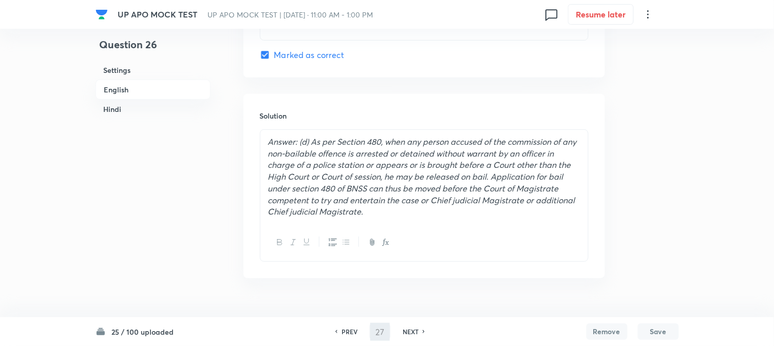
scroll to position [0, 0]
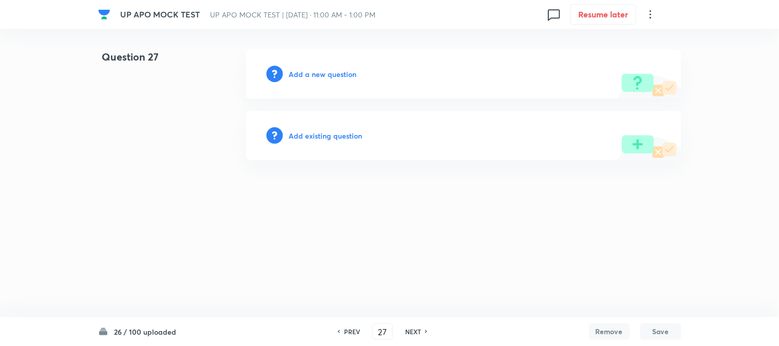
click at [360, 326] on div "PREV 27 ​ NEXT" at bounding box center [382, 332] width 133 height 16
click at [352, 334] on h6 "PREV" at bounding box center [352, 331] width 16 height 9
type input "26"
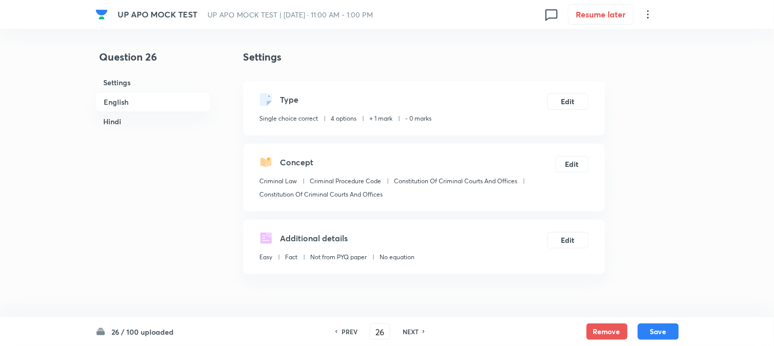
checkbox input "true"
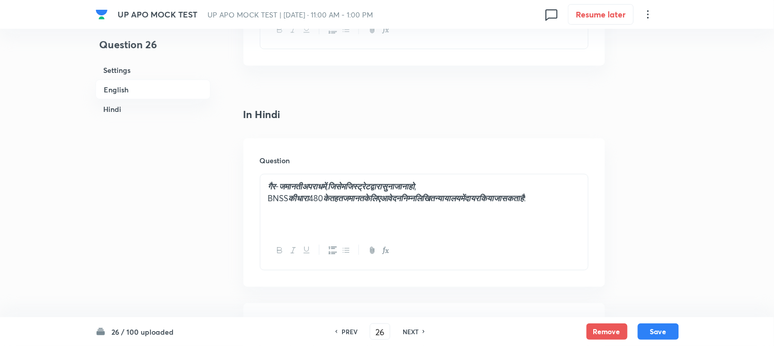
scroll to position [1313, 0]
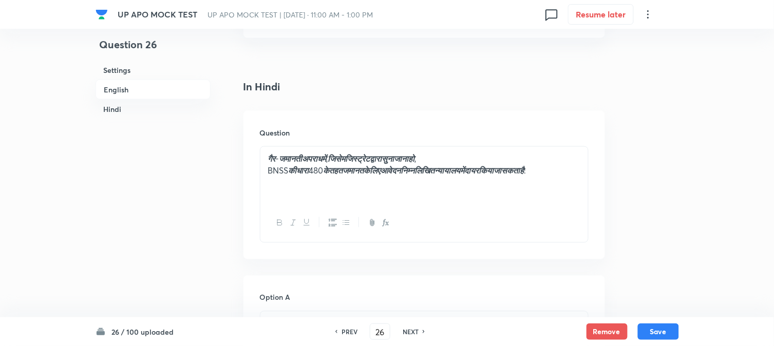
click at [311, 161] on em "जमानतीअपराधमें" at bounding box center [302, 158] width 47 height 11
click at [329, 159] on em "जमानती अपराधमें" at bounding box center [303, 158] width 49 height 11
click at [365, 160] on em "जिसेमजिस्ट्रेटद्वारासुनाजानाहो" at bounding box center [375, 158] width 87 height 11
click at [394, 157] on em "जिसे मजिस्ट्रेटद्वारासुनाजानाहो" at bounding box center [376, 158] width 89 height 11
click at [397, 163] on em "जिसे मजिस्ट्रेटद्वारासुनाजानाहो" at bounding box center [376, 158] width 89 height 11
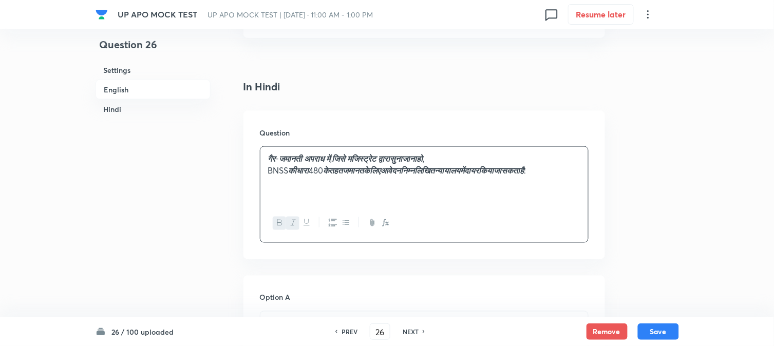
click at [415, 157] on em "जिसे मजिस्ट्रेट द्वारासुनाजानाहो" at bounding box center [377, 158] width 91 height 11
click at [425, 160] on em "जिसे मजिस्ट्रेट द्वारा सुनाजानाहो" at bounding box center [378, 158] width 93 height 11
click at [427, 157] on em "जिसे मजिस्ट्रेट द्वारा सुना जानाहो" at bounding box center [379, 158] width 95 height 11
click at [309, 165] on em "कीधारा" at bounding box center [299, 170] width 21 height 11
click at [496, 168] on em "केतहतजमानतकेलिएआवेदननिम्नलिखितन्यायालयमेंदायरकियाजासकताहै" at bounding box center [395, 170] width 201 height 11
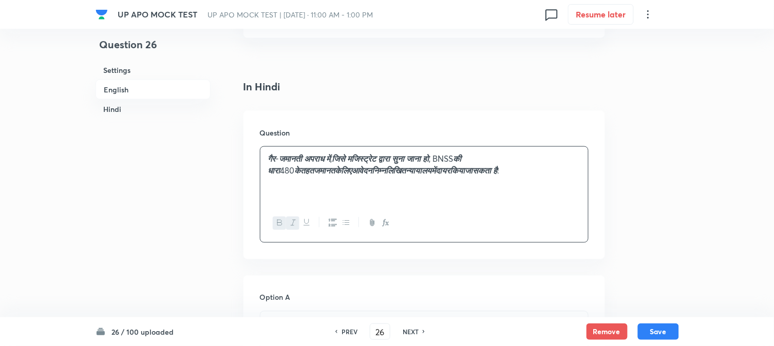
click at [485, 170] on em "केतहतजमानतकेलिएआवेदननिम्नलिखितन्यायालयमेंदायरकियाजासकता है" at bounding box center [396, 170] width 203 height 11
click at [475, 176] on em "केतहतजमानतकेलिएआवेदननिम्नलिखितन्यायालयमेंदायरकियाजा सकता है" at bounding box center [397, 170] width 205 height 11
click at [458, 173] on em "केतहतजमानतकेलिएआवेदननिम्नलिखितन्यायालयमेंदायरकिया जा सकता है" at bounding box center [398, 170] width 207 height 11
click at [442, 173] on em "केतहतजमानतकेलिएआवेदननिम्नलिखितन्यायालयमेंदायर किया जा सकता है" at bounding box center [399, 170] width 209 height 11
click at [435, 175] on em "केतहतजमानतकेलिएआवेदननिम्नलिखितन्यायालयमें दायर किया जा सकता है" at bounding box center [400, 170] width 211 height 11
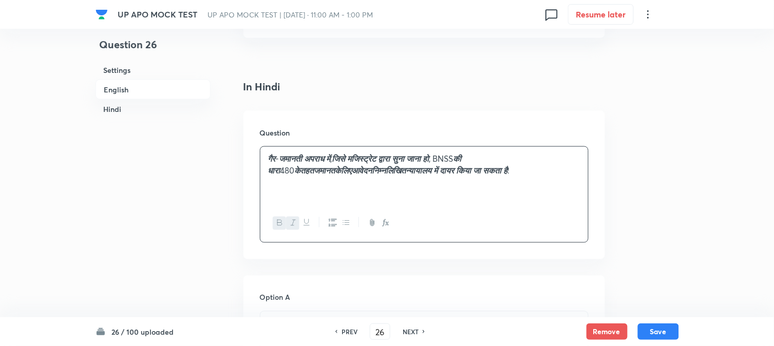
click at [406, 172] on em "केतहतजमानतकेलिएआवेदननिम्नलिखितन्यायालय में दायर किया जा सकता है" at bounding box center [401, 170] width 213 height 11
click at [366, 171] on em "केतहतजमानतकेलिएआवेदननिम्नलिखित न्यायालय में दायर किया जा सकता है" at bounding box center [402, 170] width 215 height 11
click at [341, 171] on em "केतहतजमानतकेलिएआवेदन निम्नलिखित न्यायालय में दायर किया जा सकता है" at bounding box center [418, 164] width 300 height 23
click at [324, 170] on em "केतहतजमानतकेलिए आवेदन निम्नलिखित न्यायालय में दायर किया जा सकता है" at bounding box center [419, 164] width 302 height 23
click at [318, 169] on em "केतहतजमानतके लिए आवेदन निम्नलिखित न्यायालय में दायर किया जा सकता है" at bounding box center [420, 164] width 304 height 23
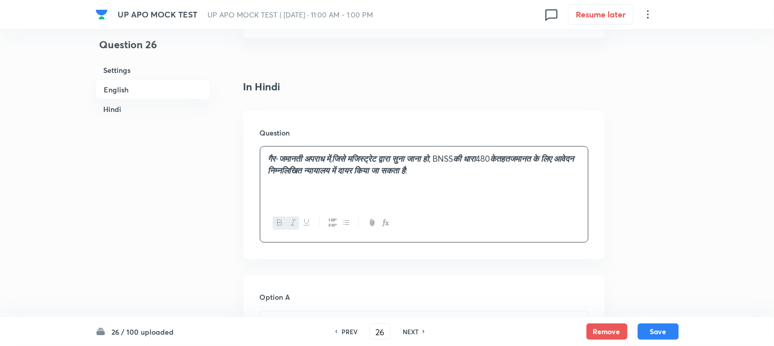
click at [291, 173] on em "केतहतजमानत के लिए आवेदन निम्नलिखित न्यायालय में दायर किया जा सकता है" at bounding box center [421, 164] width 306 height 23
click at [547, 154] on div "गैर - जमानती अपराध में , जिसे मजिस्ट्रेट द्वारा सुना जाना हो , BNSS की धारा 480…" at bounding box center [424, 176] width 328 height 58
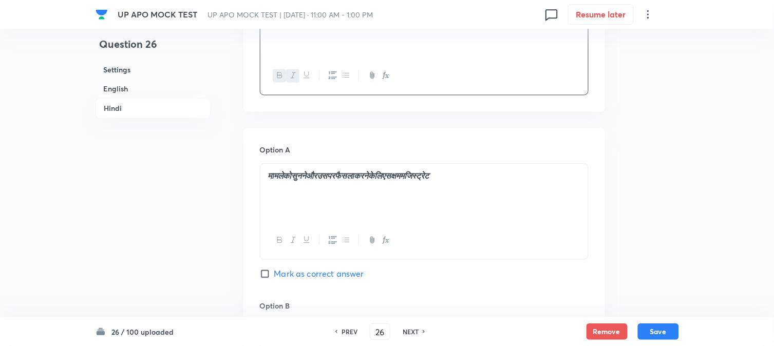
scroll to position [1484, 0]
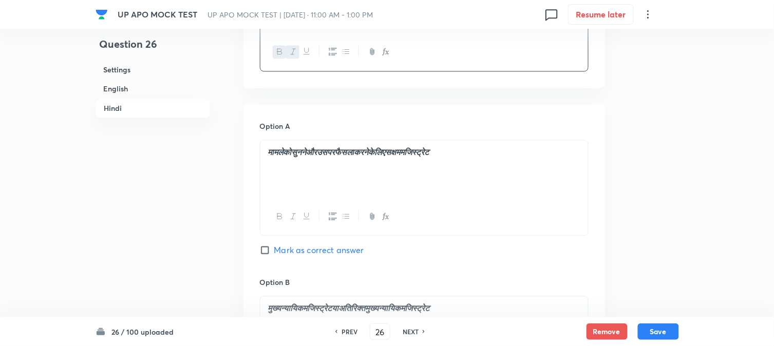
click at [288, 157] on em "मामलेकोसुननेऔरउसपरफैसलाकरनेकेलिएसक्षममजिस्ट्रेट" at bounding box center [348, 152] width 161 height 11
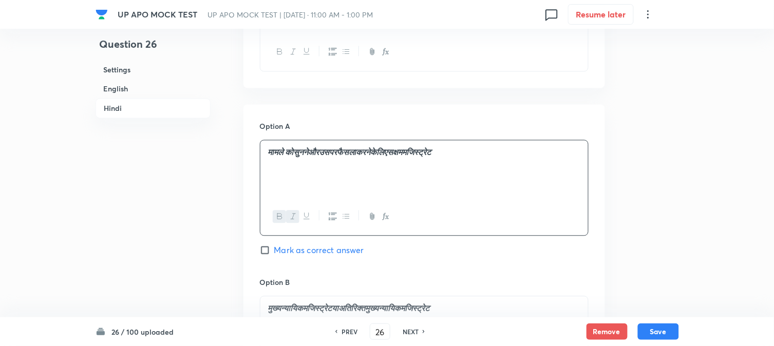
click at [302, 151] on em "मामले कोसुननेऔरउसपरफैसलाकरनेकेलिएसक्षममजिस्ट्रेट" at bounding box center [349, 152] width 163 height 11
click at [322, 156] on em "मामले को सुननेऔरउसपरफैसलाकरनेकेलिएसक्षममजिस्ट्रेट" at bounding box center [350, 152] width 165 height 11
click at [338, 152] on em "मामले को सुनने औरउसपरफैसलाकरनेकेलिएसक्षममजिस्ट्रेट" at bounding box center [351, 152] width 167 height 11
click at [351, 155] on em "मामले को सुनने और उसपरफैसलाकरनेकेलिएसक्षममजिस्ट्रेट" at bounding box center [353, 152] width 170 height 11
click at [366, 152] on em "मामले को सुनने और उस परफैसलाकरनेकेलिएसक्षममजिस्ट्रेट" at bounding box center [354, 152] width 172 height 11
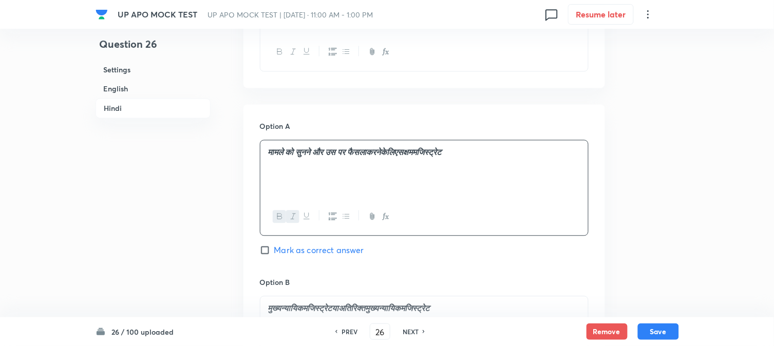
click at [388, 156] on em "मामले को सुनने और उस पर फैसलाकरनेकेलिएसक्षममजिस्ट्रेट" at bounding box center [355, 152] width 174 height 11
click at [409, 155] on em "मामले को सुनने और उस पर फैसला करनेकेलिएसक्षममजिस्ट्रेट" at bounding box center [356, 152] width 176 height 11
click at [418, 155] on em "मामले को सुनने और उस पर फैसला करने केलिएसक्षममजिस्ट्रेट" at bounding box center [357, 152] width 178 height 11
click at [435, 155] on em "मामले को सुनने और उस पर फैसला करने के लिएसक्षममजिस्ट्रेट" at bounding box center [358, 152] width 180 height 11
click at [450, 156] on em "मामले को सुनने और उस पर फैसला करने के लिए सक्षममजिस्ट्रेट" at bounding box center [359, 152] width 182 height 11
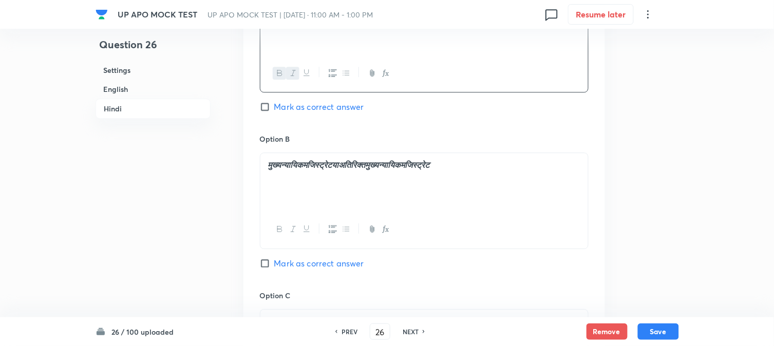
scroll to position [1655, 0]
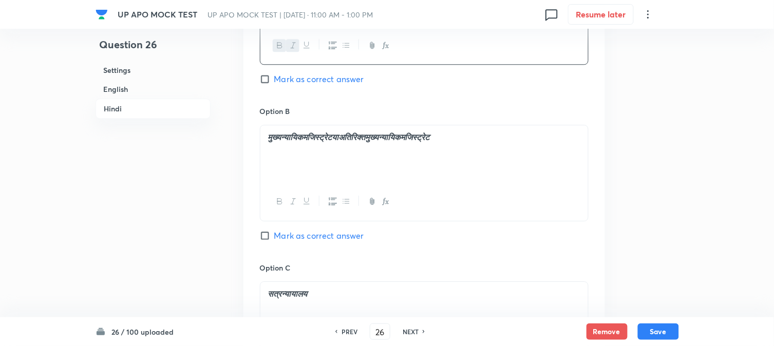
click at [284, 142] on em "मुख्यन्यायिकमजिस्ट्रेटयाअतिरिक्तमुख्यन्यायिकमजिस्ट्रेट" at bounding box center [349, 137] width 162 height 11
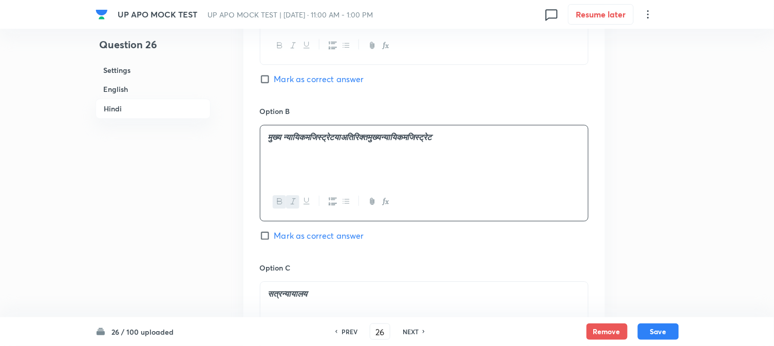
click at [310, 142] on em "मुख्य न्यायिकमजिस्ट्रेटयाअतिरिक्तमुख्यन्यायिकमजिस्ट्रेट" at bounding box center [350, 137] width 164 height 11
click at [346, 139] on em "मुख्य न्यायिक मजिस्ट्रेटयाअतिरिक्तमुख्यन्यायिकमजिस्ट्रेट" at bounding box center [351, 137] width 166 height 11
click at [357, 138] on em "मुख्य न्यायिक मजिस्ट्रेट याअतिरिक्तमुख्यन्यायिकमजिस्ट्रेट" at bounding box center [352, 137] width 168 height 11
click at [388, 139] on em "मुख्य न्यायिक मजिस्ट्रेट या अतिरिक्तमुख्यन्यायिकमजिस्ट्रेट" at bounding box center [353, 137] width 170 height 11
click at [408, 141] on em "मुख्य न्यायिक मजिस्ट्रेट या अतिरिक्त मुख्यन्यायिकमजिस्ट्रेट" at bounding box center [354, 137] width 172 height 11
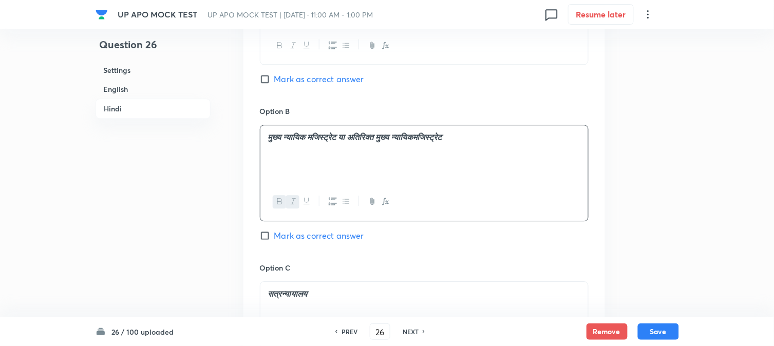
click at [437, 140] on em "मुख्य न्यायिक मजिस्ट्रेट या अतिरिक्त मुख्य न्यायिकमजिस्ट्रेट" at bounding box center [355, 137] width 174 height 11
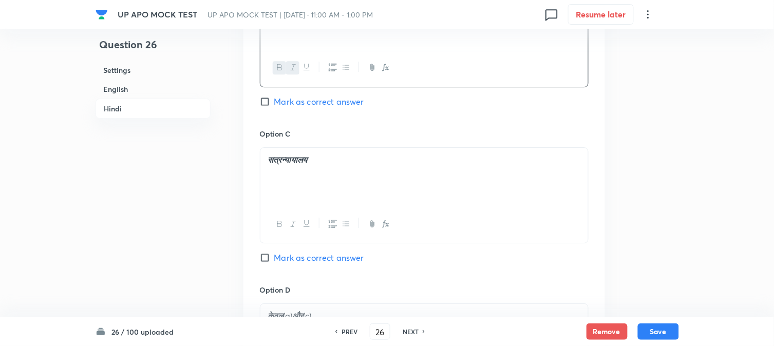
scroll to position [1826, 0]
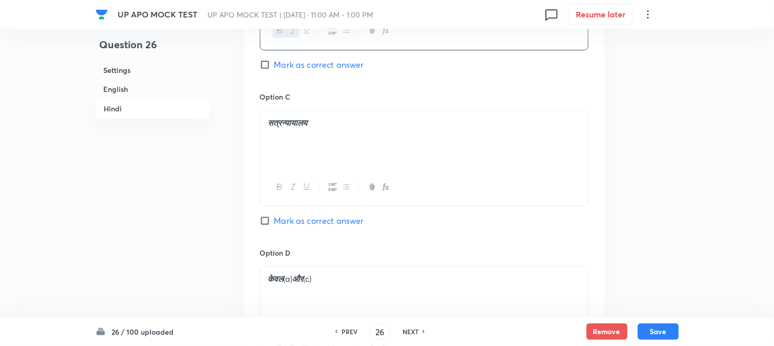
click at [281, 122] on em "सत्रन्यायालय" at bounding box center [288, 122] width 40 height 11
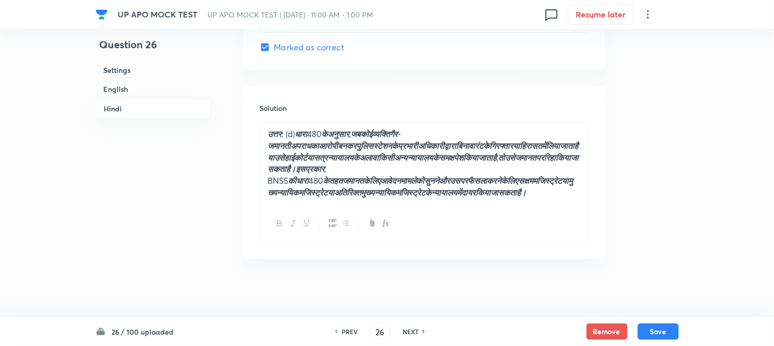
scroll to position [2164, 0]
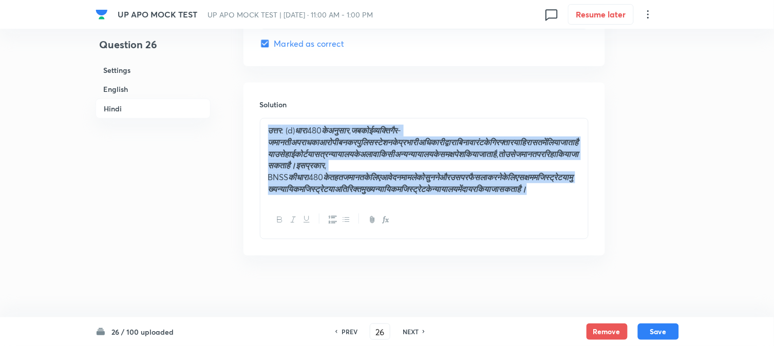
drag, startPoint x: 524, startPoint y: 178, endPoint x: 190, endPoint y: 120, distance: 339.0
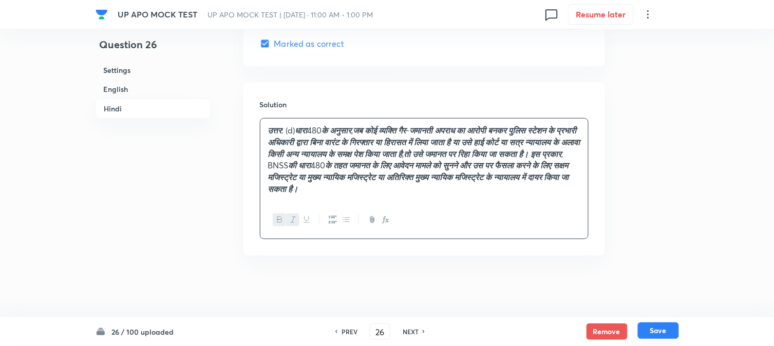
click at [651, 332] on button "Save" at bounding box center [658, 331] width 41 height 16
type input "27"
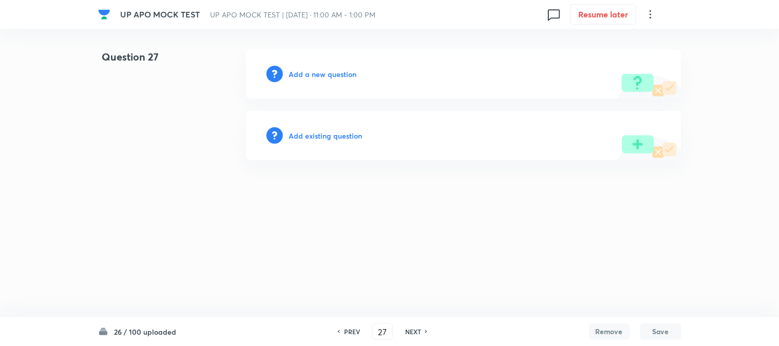
click at [323, 79] on h6 "Add a new question" at bounding box center [323, 74] width 68 height 11
click at [324, 78] on h6 "Choose a question type" at bounding box center [328, 74] width 79 height 11
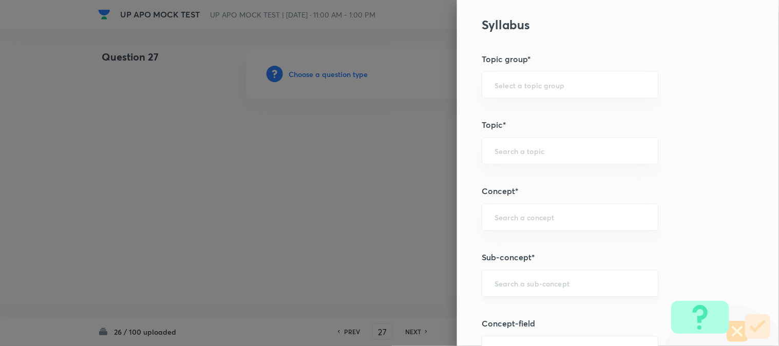
scroll to position [606, 0]
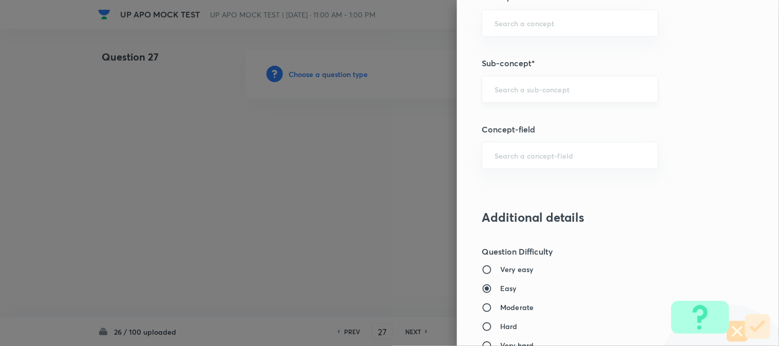
click at [551, 96] on div "​" at bounding box center [570, 89] width 177 height 27
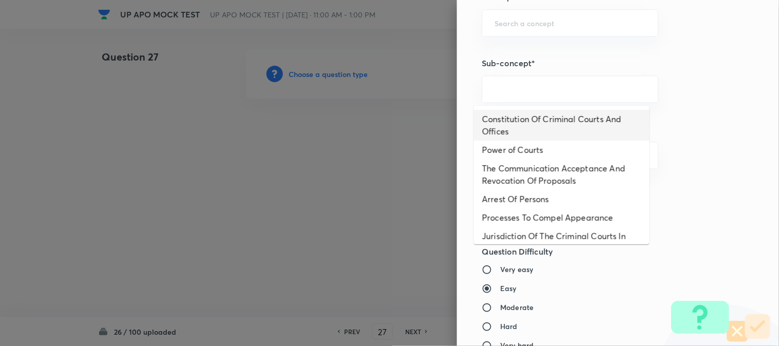
click at [516, 120] on li "Constitution Of Criminal Courts And Offices" at bounding box center [562, 125] width 176 height 31
type input "Constitution Of Criminal Courts And Offices"
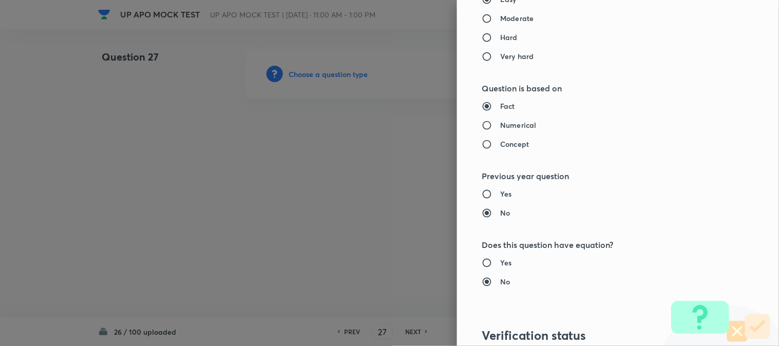
type input "Criminal Law"
type input "Criminal Procedure Code"
type input "Constitution Of Criminal Courts And Offices"
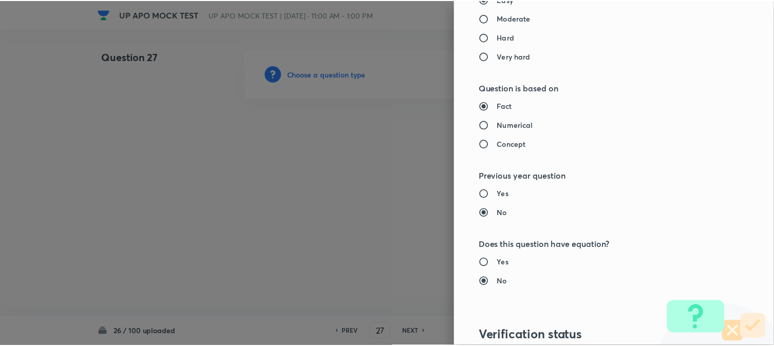
scroll to position [1054, 0]
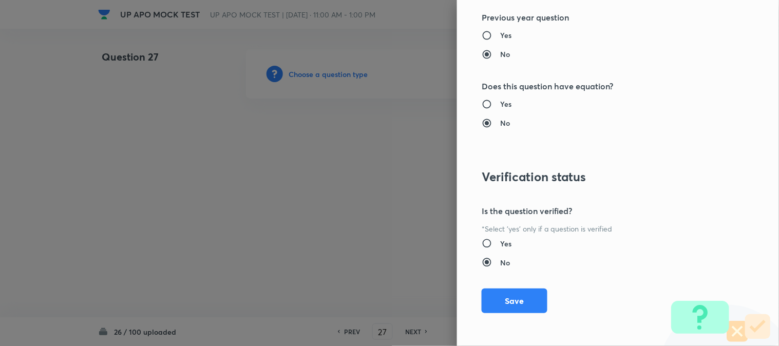
click at [525, 319] on div "Question settings Question type* Single choice correct Number of options* 2 3 4…" at bounding box center [618, 173] width 322 height 346
click at [535, 286] on div "Question settings Question type* Single choice correct Number of options* 2 3 4…" at bounding box center [618, 173] width 322 height 346
click at [520, 302] on button "Save" at bounding box center [515, 300] width 66 height 25
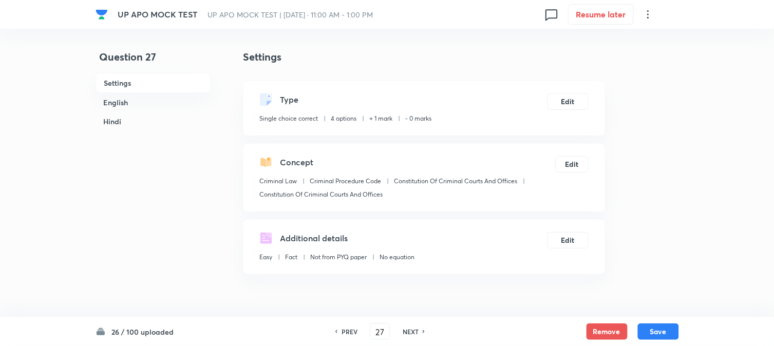
scroll to position [303, 0]
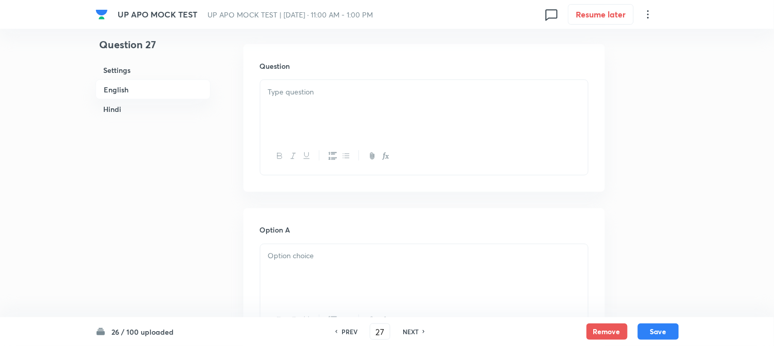
drag, startPoint x: 298, startPoint y: 86, endPoint x: 281, endPoint y: 141, distance: 57.0
click at [300, 88] on div at bounding box center [424, 109] width 328 height 58
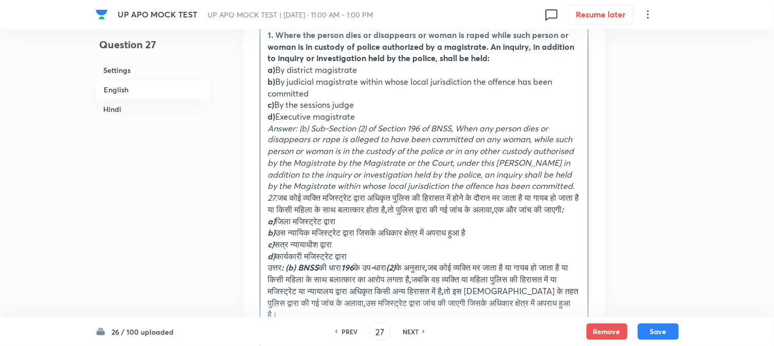
scroll to position [417, 0]
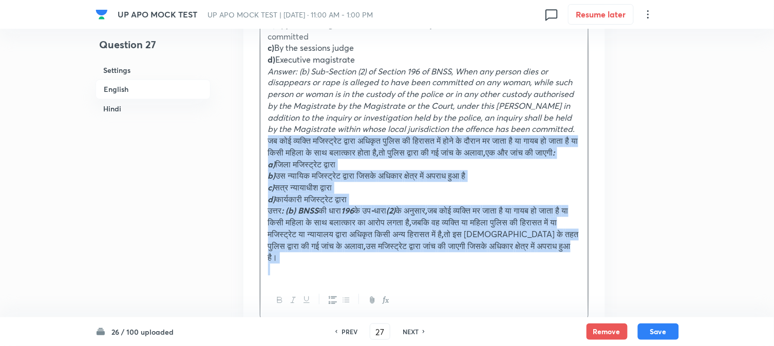
drag, startPoint x: 282, startPoint y: 143, endPoint x: 397, endPoint y: 301, distance: 195.5
click at [397, 301] on div "1. Where the person dies or disappears or woman is raped while such person or w…" at bounding box center [424, 143] width 329 height 354
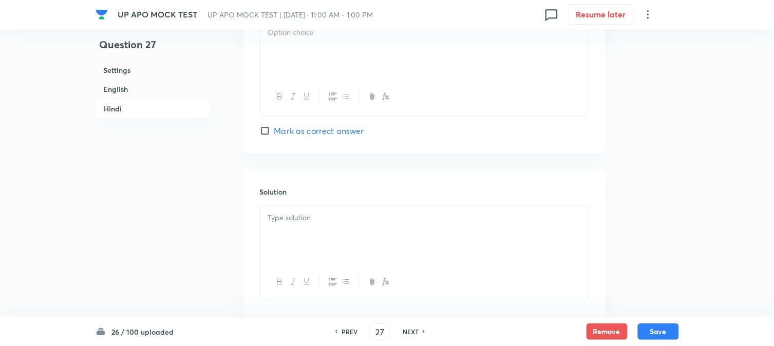
scroll to position [1502, 0]
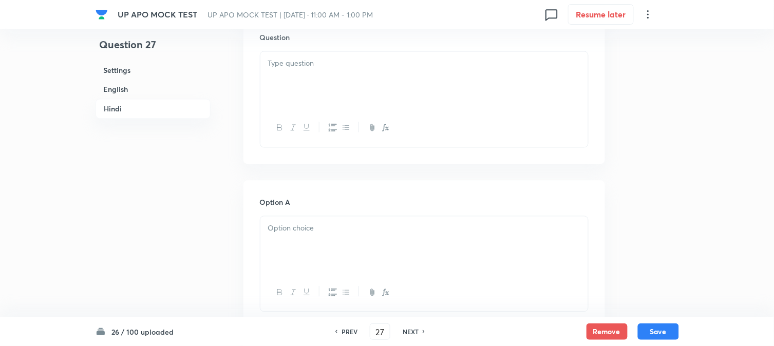
click at [286, 67] on p at bounding box center [424, 64] width 312 height 12
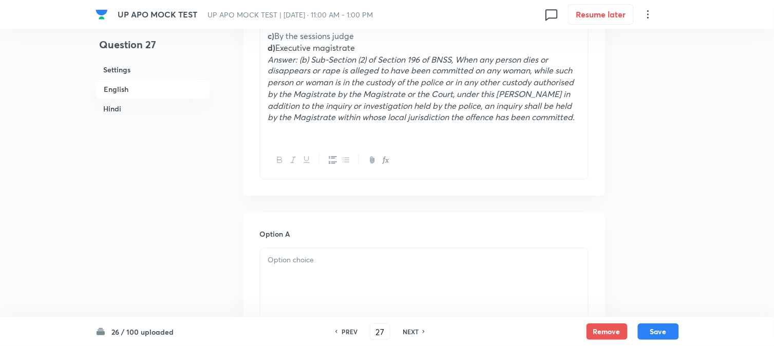
scroll to position [246, 0]
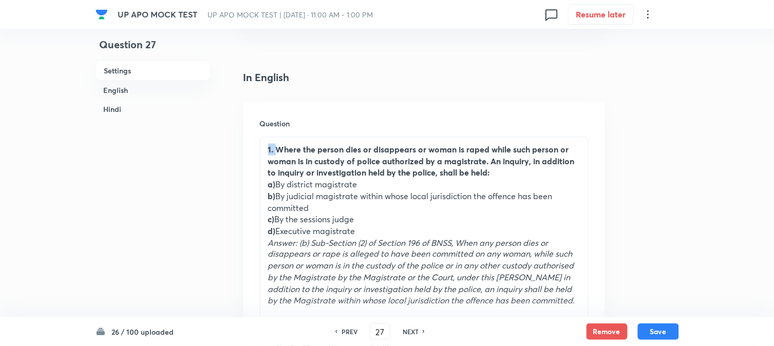
drag, startPoint x: 275, startPoint y: 148, endPoint x: 258, endPoint y: 140, distance: 19.1
click at [258, 140] on div "Question 1. Where the person dies or disappears or woman is raped while such pe…" at bounding box center [425, 241] width 362 height 278
drag, startPoint x: 274, startPoint y: 181, endPoint x: 389, endPoint y: 188, distance: 115.3
click at [389, 188] on p "a) By district magistrate" at bounding box center [424, 185] width 312 height 12
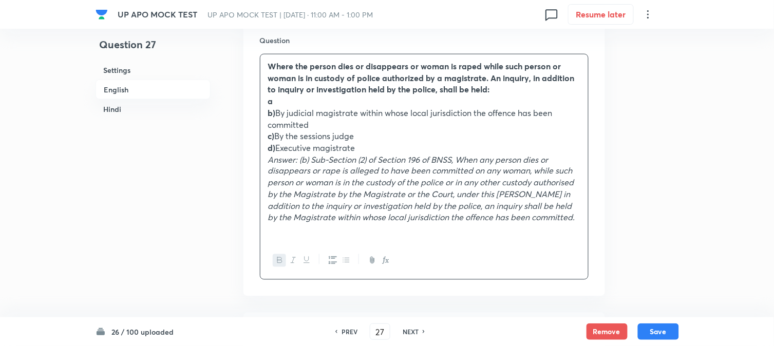
scroll to position [531, 0]
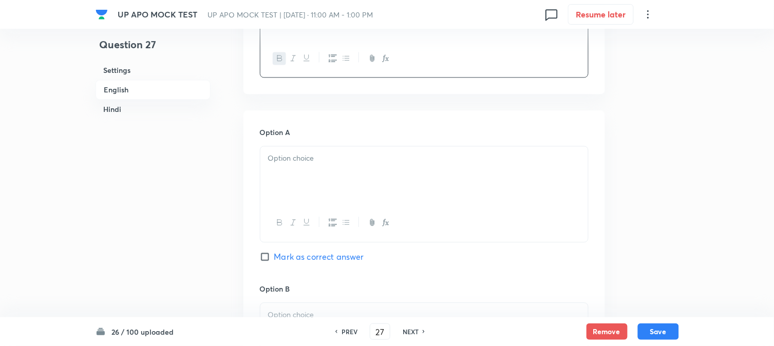
drag, startPoint x: 298, startPoint y: 157, endPoint x: 289, endPoint y: 164, distance: 12.0
click at [296, 159] on p at bounding box center [424, 159] width 312 height 12
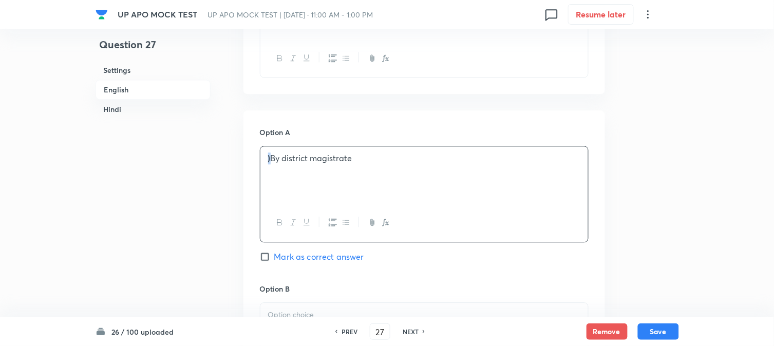
drag, startPoint x: 271, startPoint y: 158, endPoint x: 259, endPoint y: 151, distance: 14.1
click at [260, 151] on div ") By district magistrate" at bounding box center [424, 194] width 329 height 96
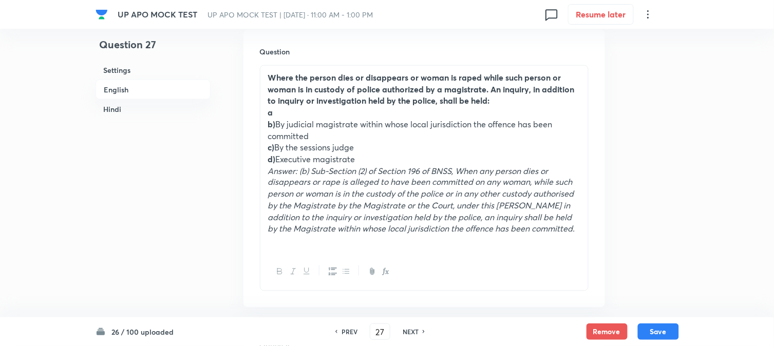
scroll to position [303, 0]
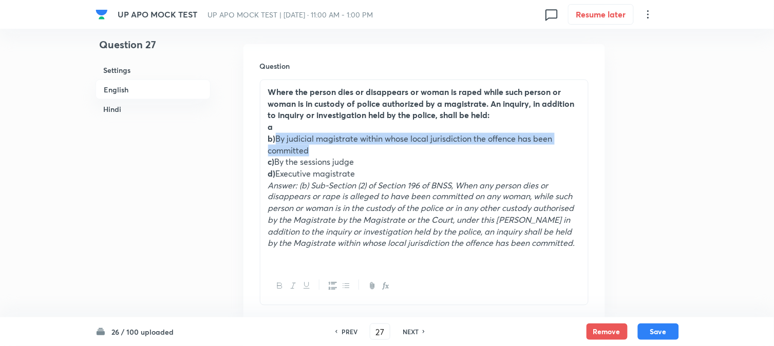
drag, startPoint x: 276, startPoint y: 140, endPoint x: 315, endPoint y: 146, distance: 39.1
click at [315, 146] on p "b) By judicial magistrate within whose local jurisdiction the offence has been …" at bounding box center [424, 144] width 312 height 23
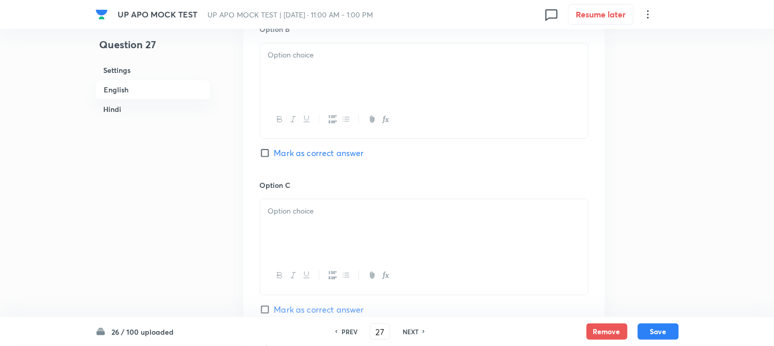
scroll to position [759, 0]
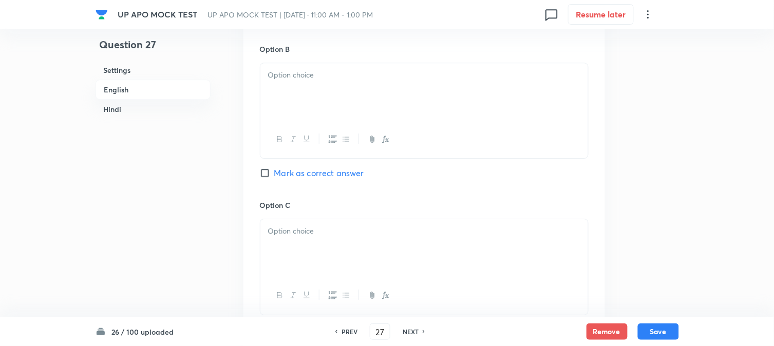
click at [290, 116] on div at bounding box center [424, 92] width 328 height 58
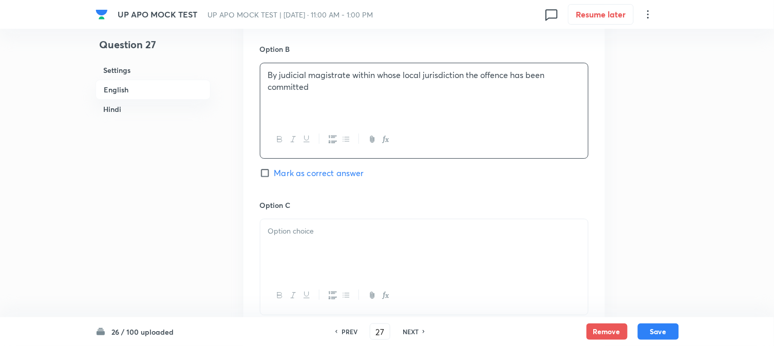
click at [295, 173] on span "Mark as correct answer" at bounding box center [319, 173] width 90 height 12
click at [274, 173] on input "Mark as correct answer" at bounding box center [267, 173] width 14 height 10
checkbox input "true"
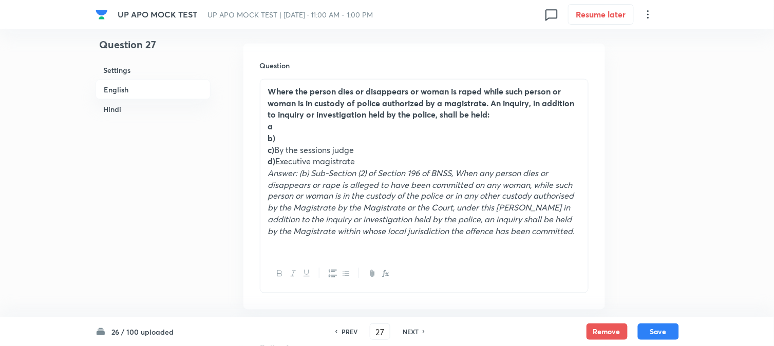
scroll to position [303, 0]
drag, startPoint x: 275, startPoint y: 151, endPoint x: 376, endPoint y: 151, distance: 100.2
click at [376, 151] on p "c) By the sessions judge" at bounding box center [424, 151] width 312 height 12
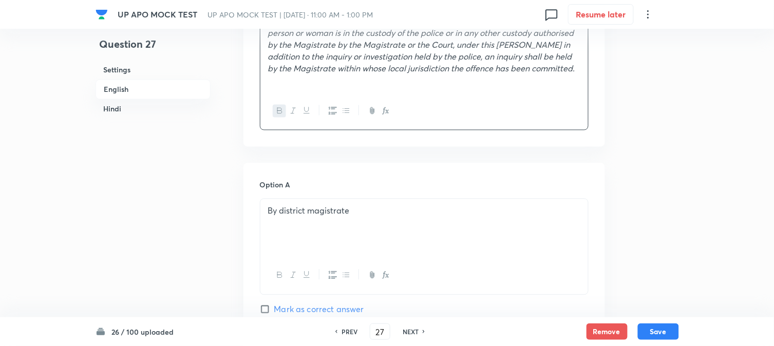
scroll to position [817, 0]
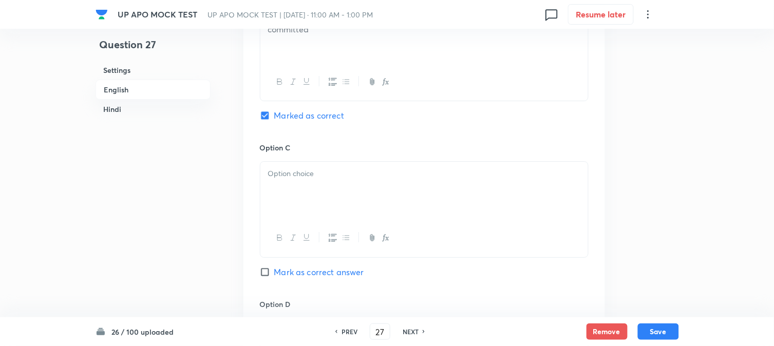
drag, startPoint x: 302, startPoint y: 161, endPoint x: 294, endPoint y: 175, distance: 16.1
click at [295, 173] on div "Option C Mark as correct answer" at bounding box center [424, 220] width 329 height 156
click at [292, 183] on div at bounding box center [424, 191] width 328 height 58
click at [292, 184] on div at bounding box center [424, 191] width 328 height 58
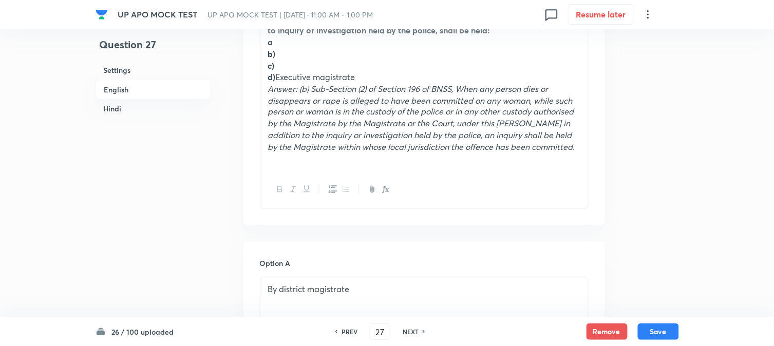
scroll to position [303, 0]
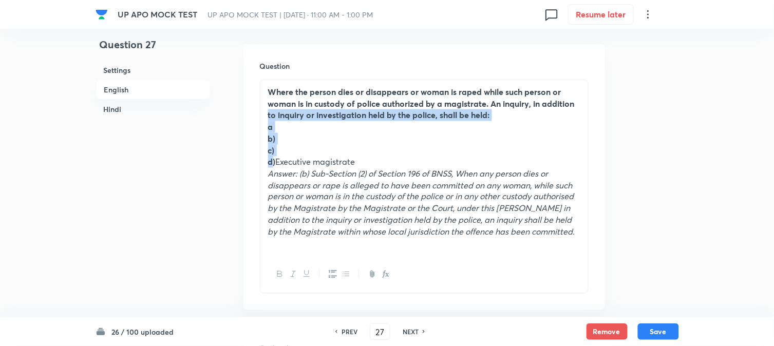
drag, startPoint x: 274, startPoint y: 162, endPoint x: 262, endPoint y: 119, distance: 44.2
click at [262, 119] on div "Where the person dies or disappears or woman is raped while such person or woma…" at bounding box center [424, 168] width 328 height 176
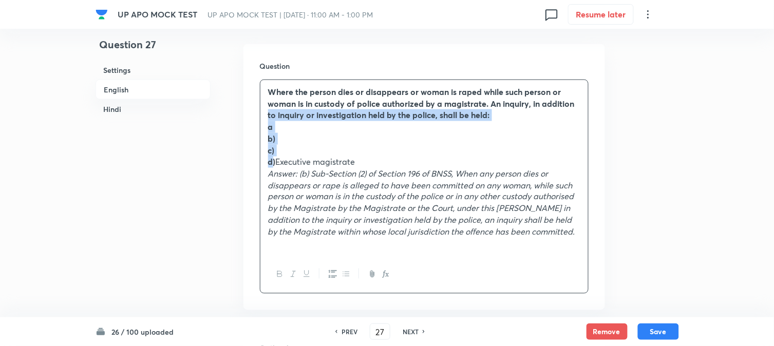
click at [276, 153] on p "c)" at bounding box center [424, 151] width 312 height 12
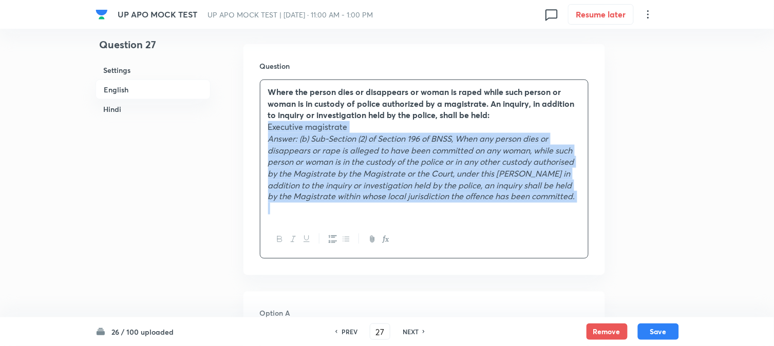
drag, startPoint x: 276, startPoint y: 163, endPoint x: 632, endPoint y: 245, distance: 365.8
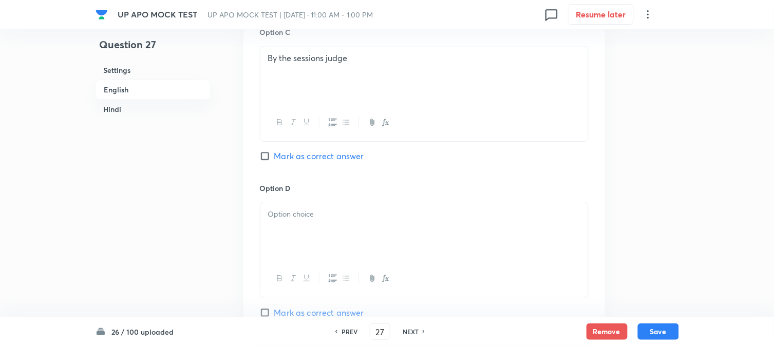
scroll to position [817, 0]
click at [274, 214] on p at bounding box center [424, 214] width 312 height 12
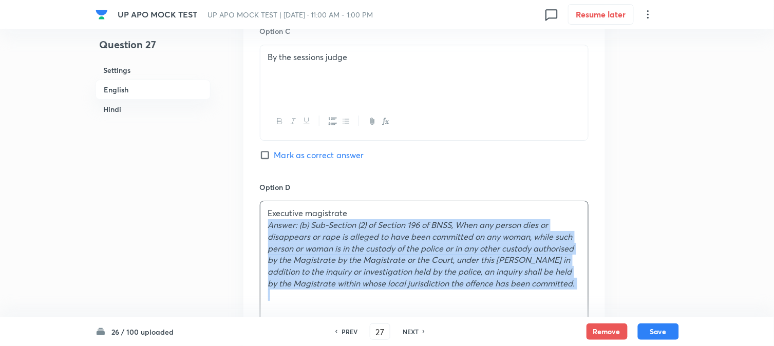
drag, startPoint x: 263, startPoint y: 221, endPoint x: 624, endPoint y: 295, distance: 368.1
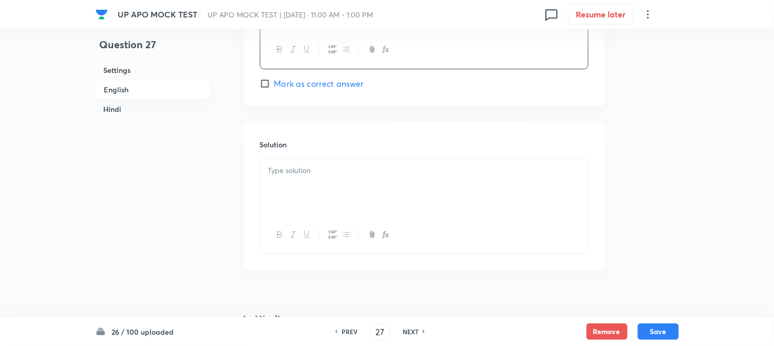
click at [301, 192] on div at bounding box center [424, 188] width 328 height 58
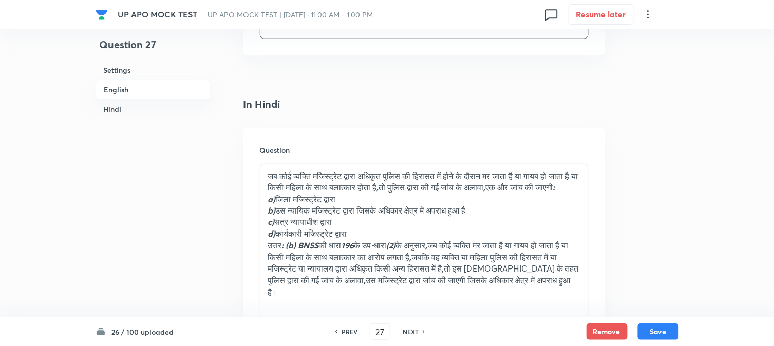
scroll to position [1331, 0]
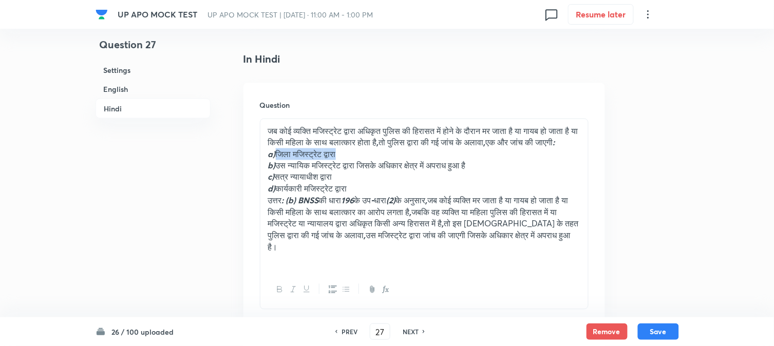
drag, startPoint x: 279, startPoint y: 170, endPoint x: 357, endPoint y: 169, distance: 78.1
click at [357, 160] on p "a) जिला मजिस्ट्रेट द्वारा" at bounding box center [424, 154] width 312 height 12
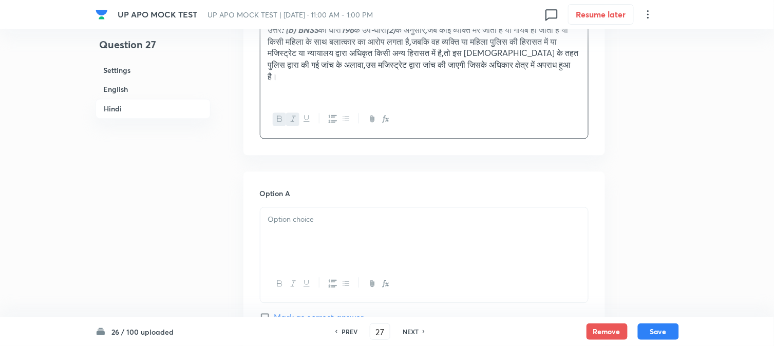
click at [298, 232] on div at bounding box center [424, 237] width 328 height 58
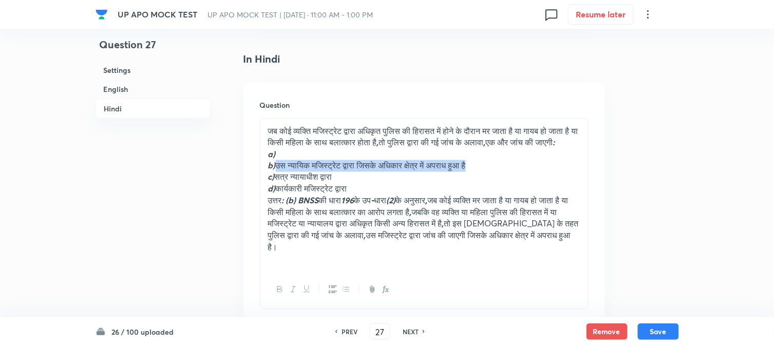
drag, startPoint x: 278, startPoint y: 185, endPoint x: 551, endPoint y: 181, distance: 272.8
click at [551, 172] on p "b) उस न्यायिक मजिस्ट्रेट द्वारा जिसके अधिकार क्षेत्र में अपराध हुआ है" at bounding box center [424, 166] width 312 height 12
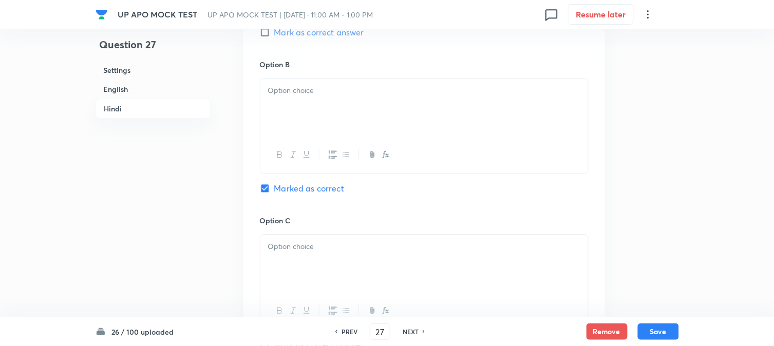
click at [281, 123] on div at bounding box center [424, 108] width 328 height 58
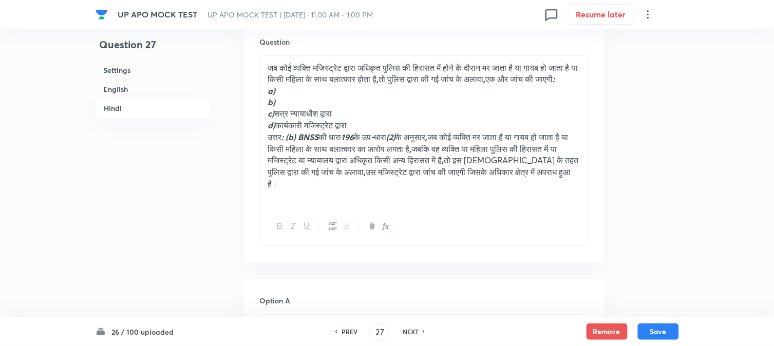
scroll to position [1388, 0]
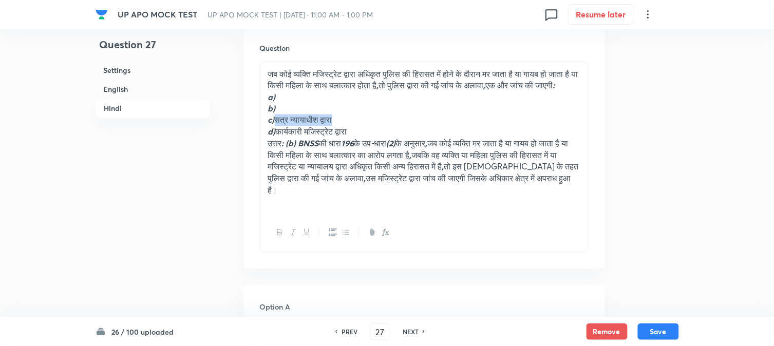
drag, startPoint x: 275, startPoint y: 134, endPoint x: 366, endPoint y: 134, distance: 90.4
click at [365, 126] on p "c) सत्र न्यायाधीश द्वारा" at bounding box center [424, 121] width 312 height 12
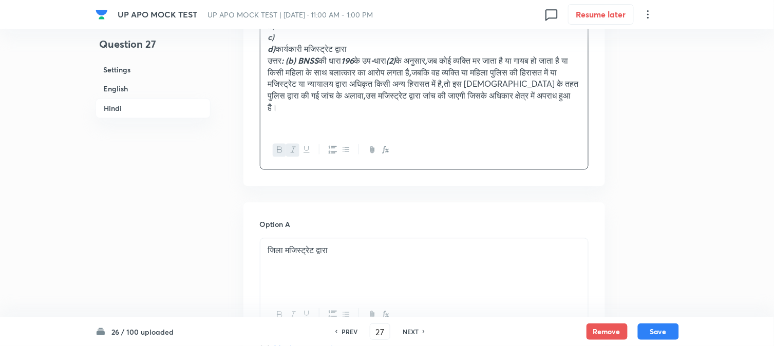
scroll to position [1844, 0]
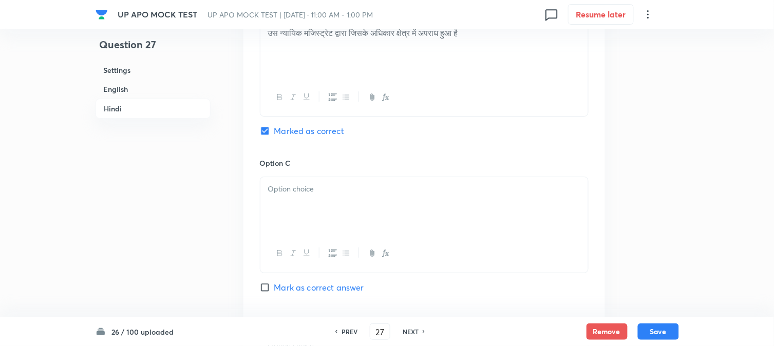
click at [284, 209] on div "Option C Mark as correct answer" at bounding box center [424, 236] width 329 height 156
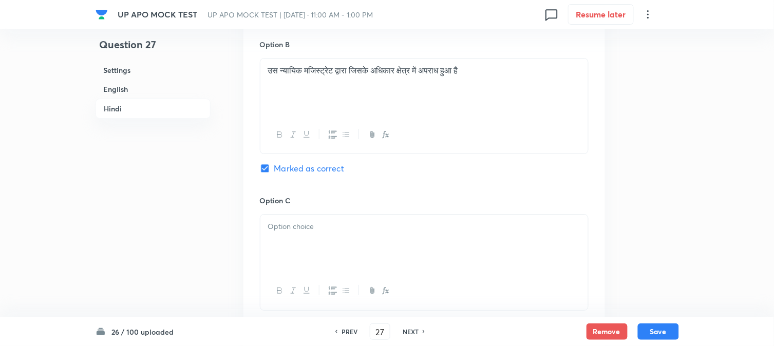
scroll to position [1787, 0]
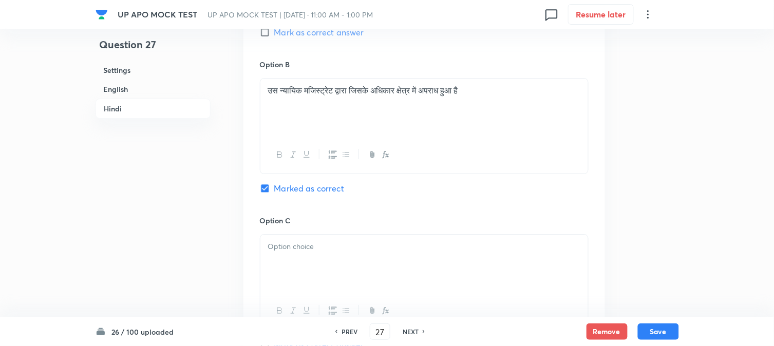
click at [282, 278] on div at bounding box center [424, 264] width 328 height 58
click at [281, 281] on div at bounding box center [424, 264] width 328 height 58
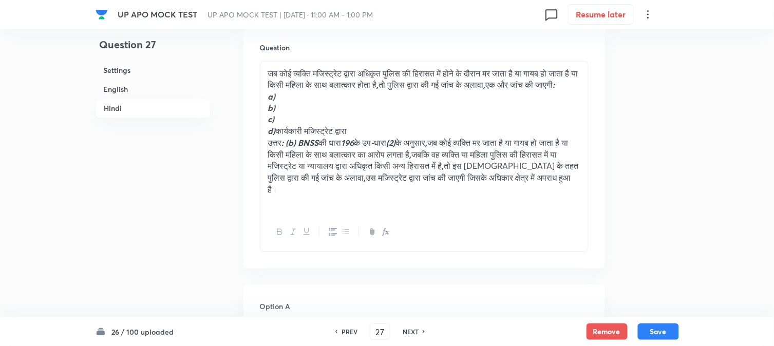
scroll to position [1388, 0]
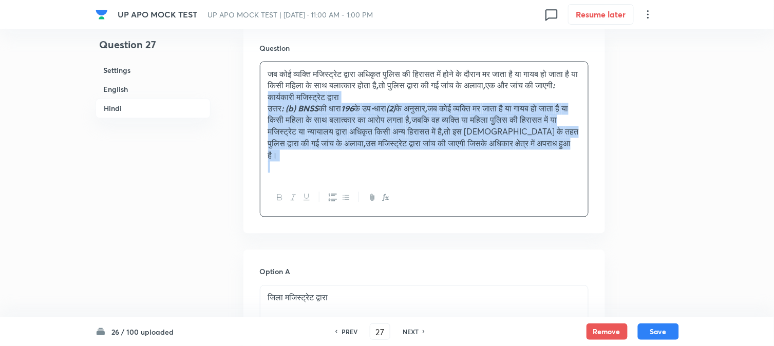
drag, startPoint x: 276, startPoint y: 145, endPoint x: 326, endPoint y: 178, distance: 60.0
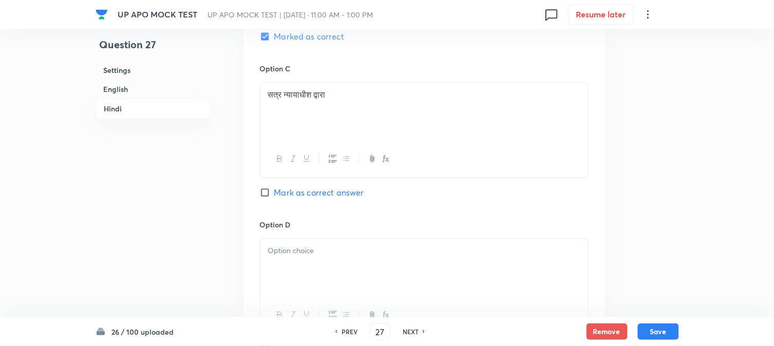
click at [277, 266] on div at bounding box center [424, 268] width 328 height 58
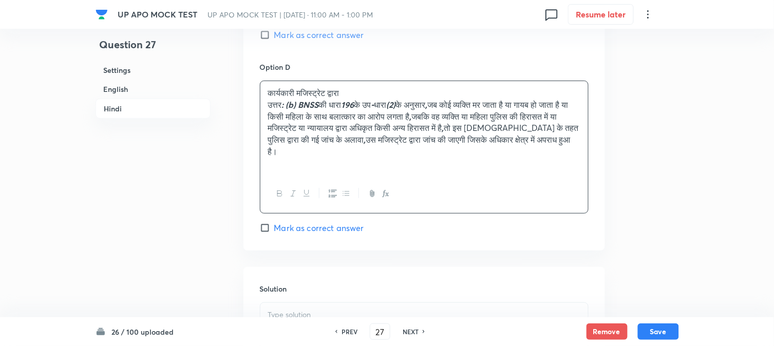
scroll to position [2015, 0]
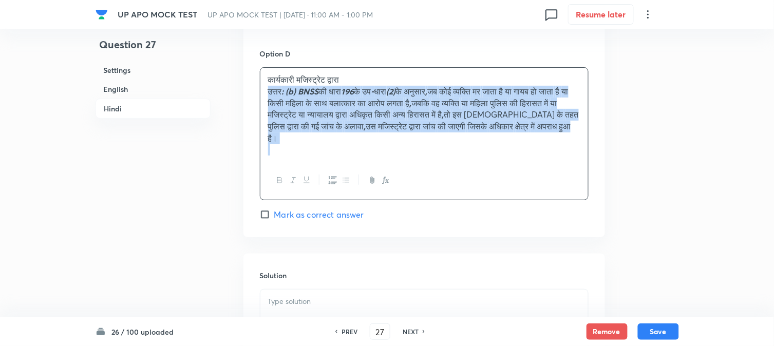
drag, startPoint x: 266, startPoint y: 93, endPoint x: 332, endPoint y: 166, distance: 98.9
click at [340, 151] on div "कार्यकारी मजिस्ट्रेट द्वारा उत्तर : (b) BNSS की धारा 196 के उप - धारा (2) के अन…" at bounding box center [424, 115] width 328 height 94
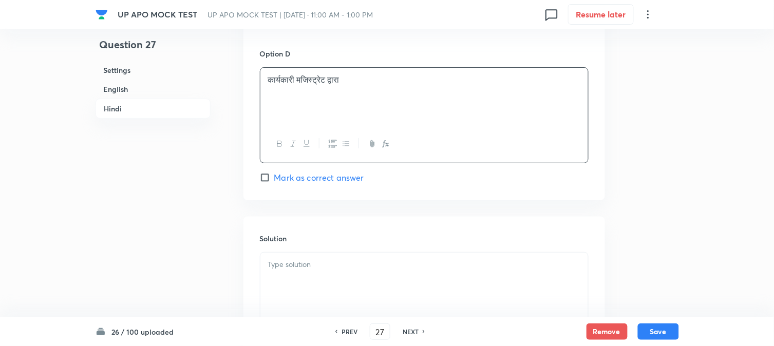
click at [307, 285] on div at bounding box center [424, 282] width 328 height 58
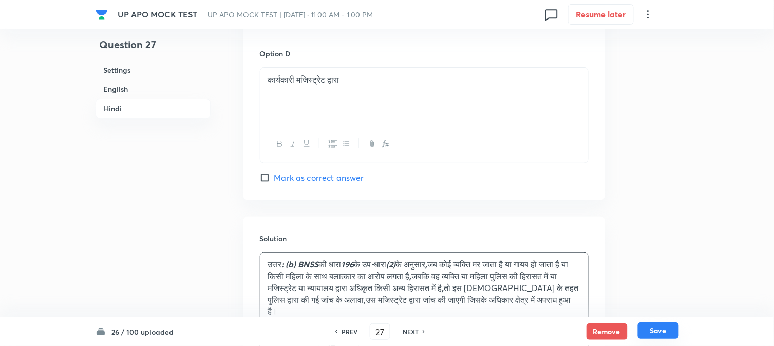
click at [665, 329] on button "Save" at bounding box center [658, 331] width 41 height 16
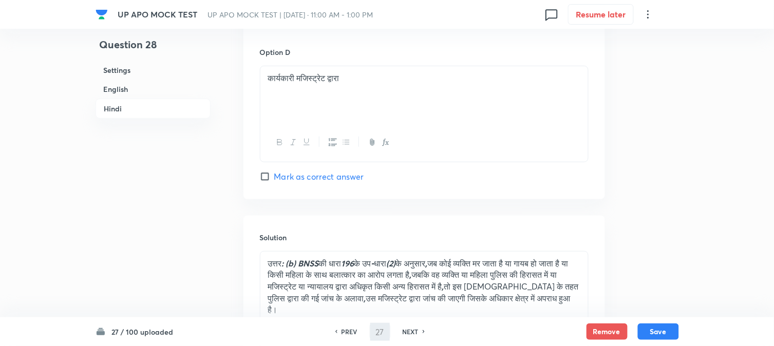
type input "28"
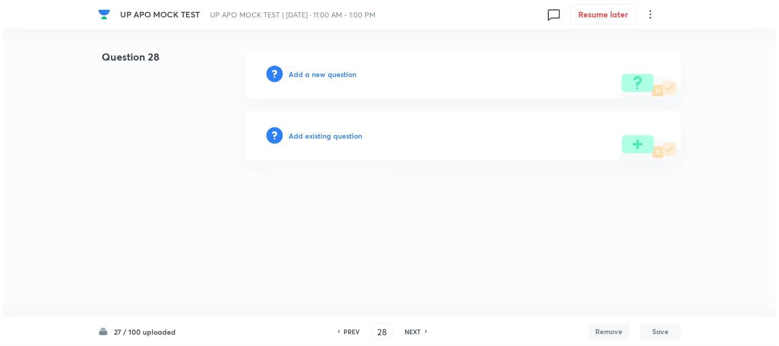
scroll to position [0, 0]
click at [327, 53] on div "Add a new question" at bounding box center [464, 73] width 436 height 49
click at [335, 72] on h6 "Add a new question" at bounding box center [323, 74] width 68 height 11
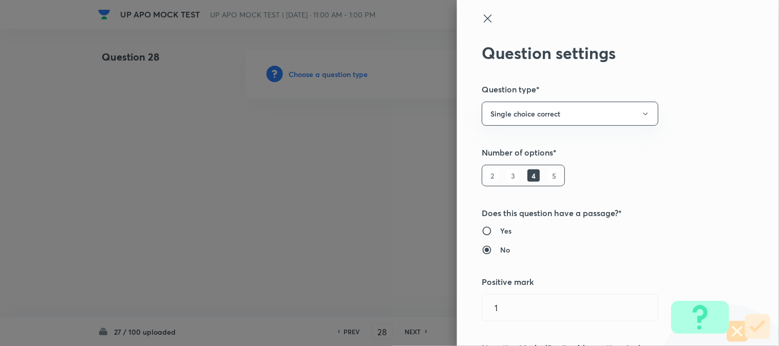
click at [335, 72] on div at bounding box center [389, 173] width 779 height 346
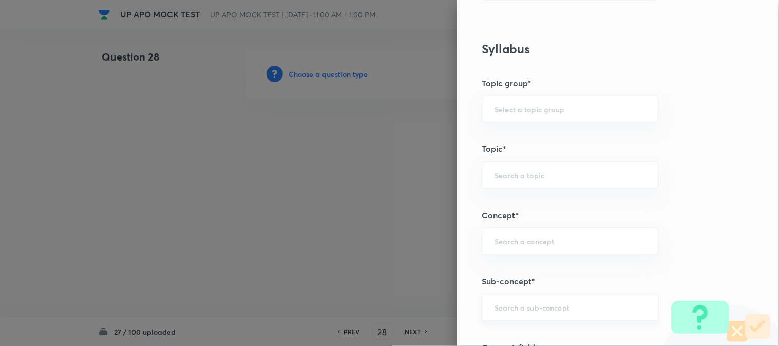
scroll to position [606, 0]
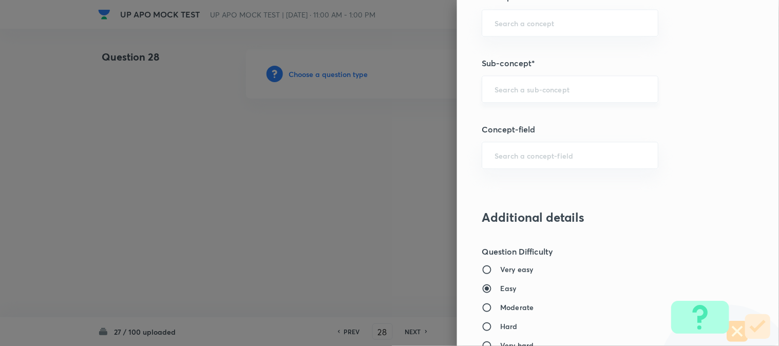
click at [558, 95] on div "​" at bounding box center [570, 89] width 177 height 27
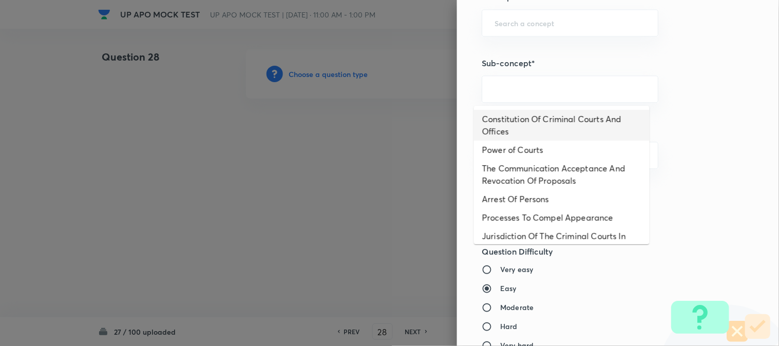
click at [532, 121] on li "Constitution Of Criminal Courts And Offices" at bounding box center [562, 125] width 176 height 31
type input "Constitution Of Criminal Courts And Offices"
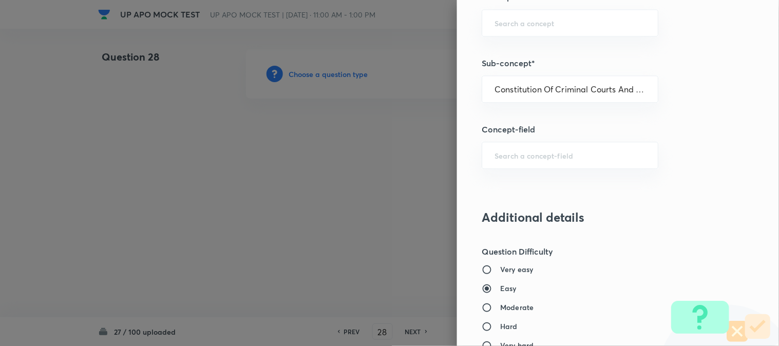
type input "Criminal Law"
type input "Criminal Procedure Code"
type input "Constitution Of Criminal Courts And Offices"
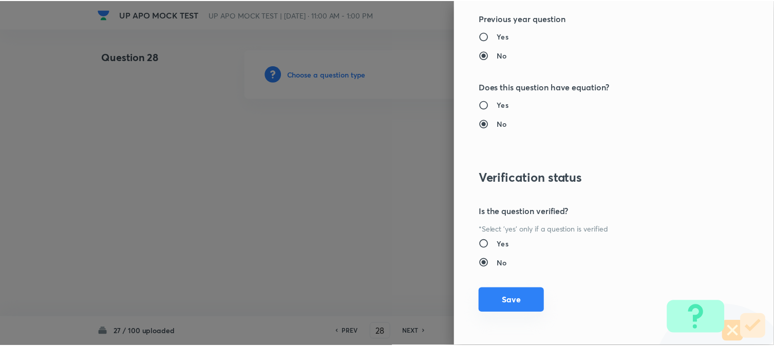
scroll to position [1054, 0]
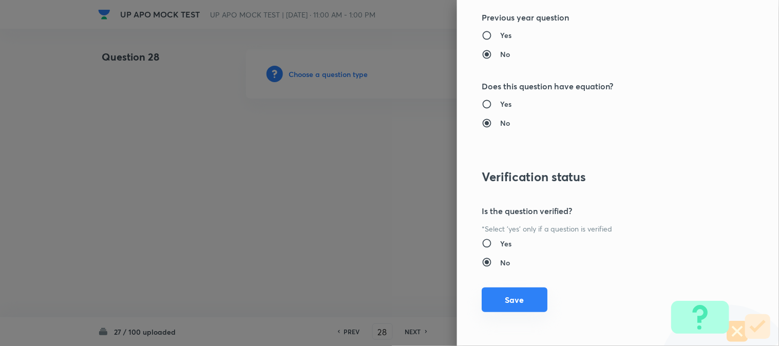
click at [506, 302] on button "Save" at bounding box center [515, 300] width 66 height 25
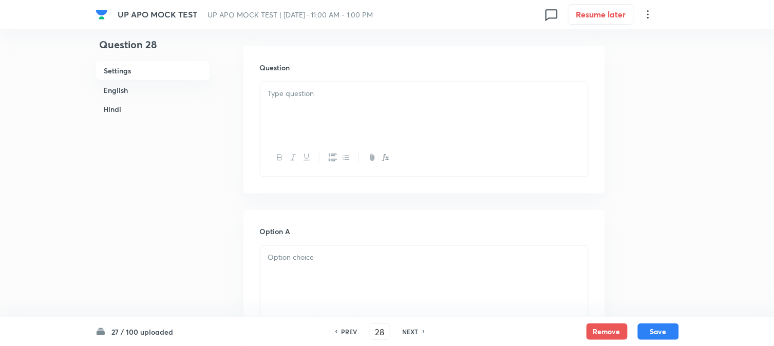
scroll to position [303, 0]
click at [297, 100] on div at bounding box center [424, 109] width 328 height 58
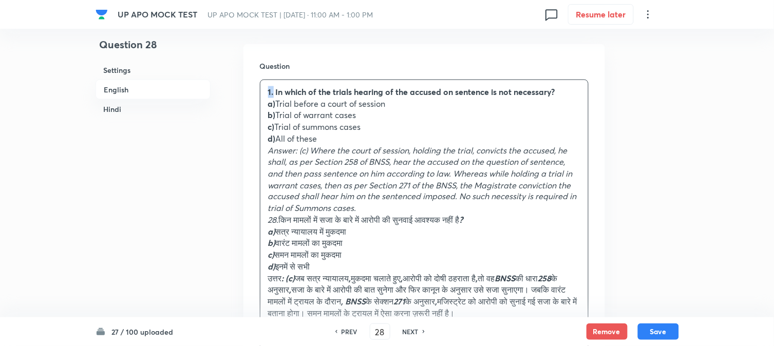
drag, startPoint x: 274, startPoint y: 93, endPoint x: 259, endPoint y: 78, distance: 21.1
click at [259, 78] on div "Question 1. In which of the trials hearing of the accused on sentence is not ne…" at bounding box center [425, 218] width 362 height 348
drag, startPoint x: 274, startPoint y: 103, endPoint x: 410, endPoint y: 99, distance: 135.7
click at [420, 104] on p "a) Trial before a court of session" at bounding box center [424, 104] width 312 height 12
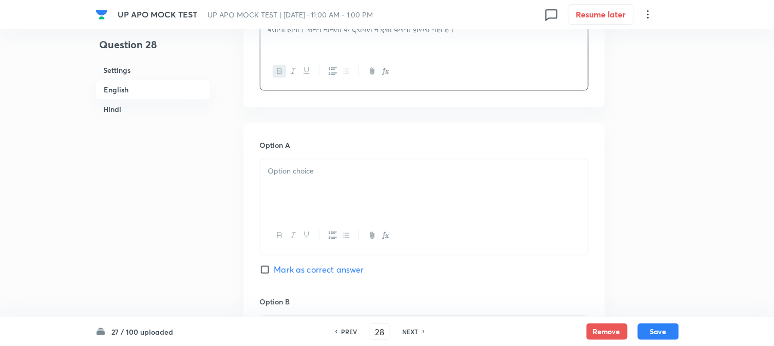
click at [298, 206] on div at bounding box center [424, 188] width 328 height 58
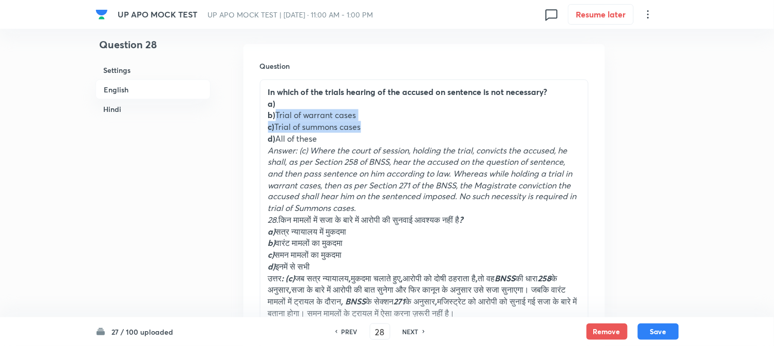
drag, startPoint x: 276, startPoint y: 114, endPoint x: 381, endPoint y: 123, distance: 105.2
click at [381, 123] on div "In which of the trials hearing of the accused on sentence is not necessary? a) …" at bounding box center [424, 208] width 328 height 257
click at [381, 123] on p "c) Trial of summons cases" at bounding box center [424, 127] width 312 height 12
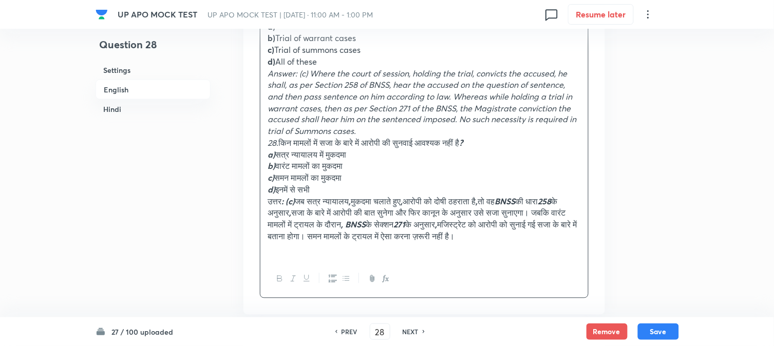
scroll to position [360, 0]
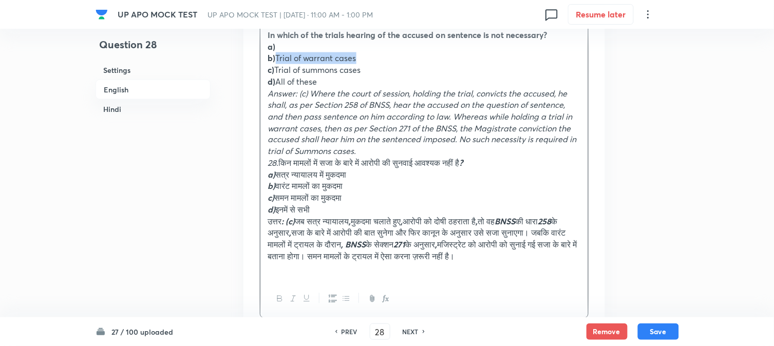
drag, startPoint x: 276, startPoint y: 54, endPoint x: 370, endPoint y: 63, distance: 94.4
click at [372, 62] on p "b) Trial of warrant cases" at bounding box center [424, 58] width 312 height 12
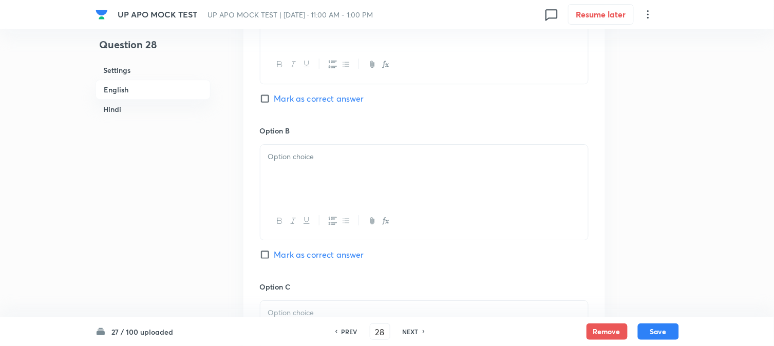
click at [289, 181] on div at bounding box center [424, 174] width 328 height 58
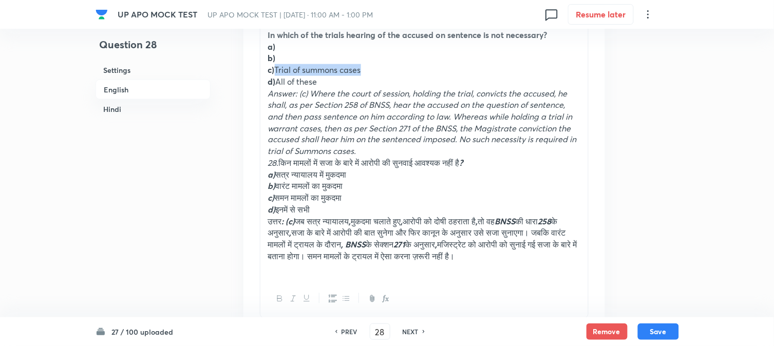
drag, startPoint x: 275, startPoint y: 67, endPoint x: 399, endPoint y: 72, distance: 123.9
click at [399, 72] on p "c) Trial of summons cases" at bounding box center [424, 70] width 312 height 12
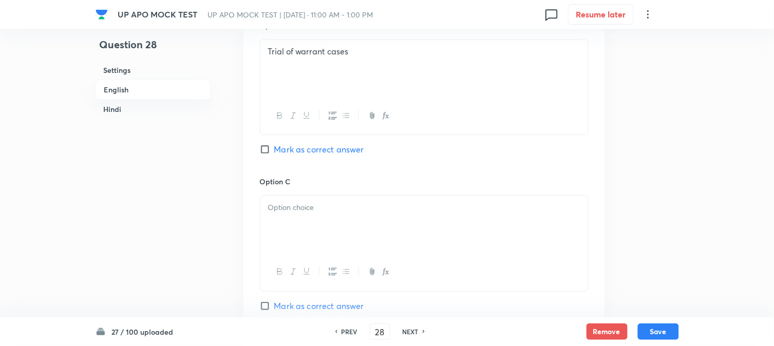
scroll to position [874, 0]
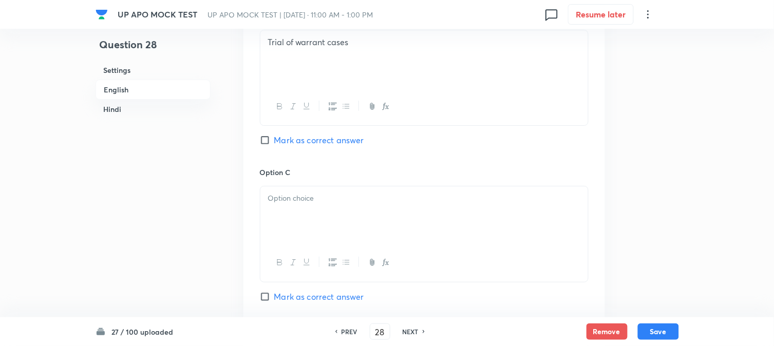
click at [284, 226] on div at bounding box center [424, 215] width 328 height 58
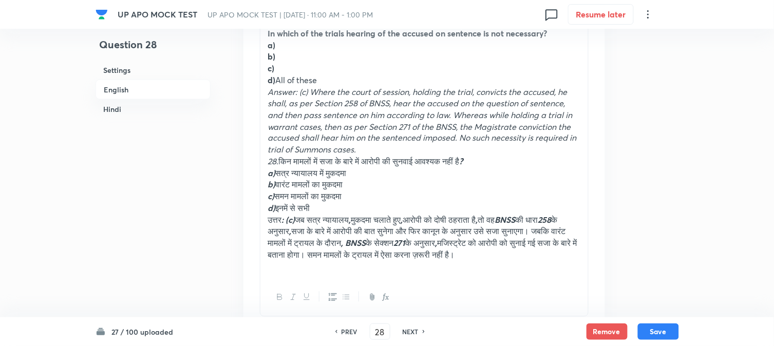
scroll to position [360, 0]
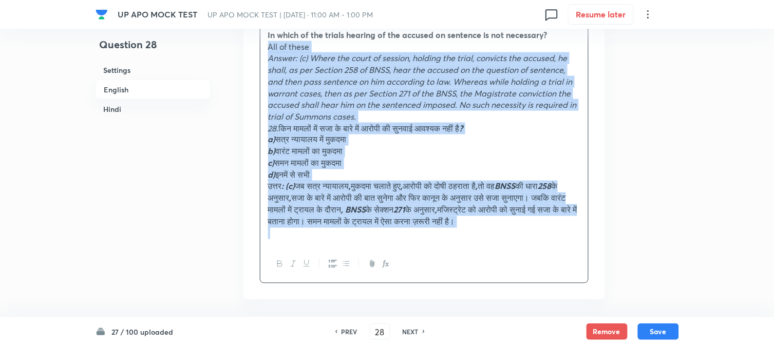
drag, startPoint x: 275, startPoint y: 84, endPoint x: 391, endPoint y: 262, distance: 212.6
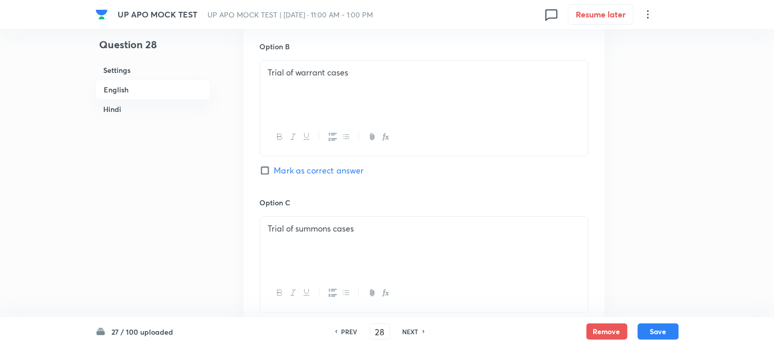
scroll to position [931, 0]
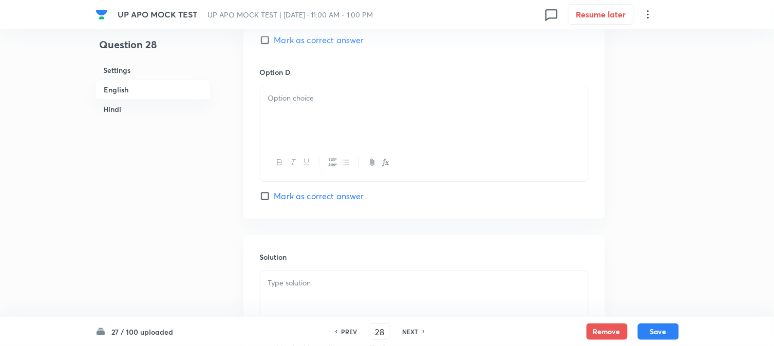
click at [302, 46] on span "Mark as correct answer" at bounding box center [319, 40] width 90 height 12
click at [274, 45] on input "Mark as correct answer" at bounding box center [267, 40] width 14 height 10
checkbox input "true"
click at [281, 147] on div at bounding box center [424, 163] width 328 height 38
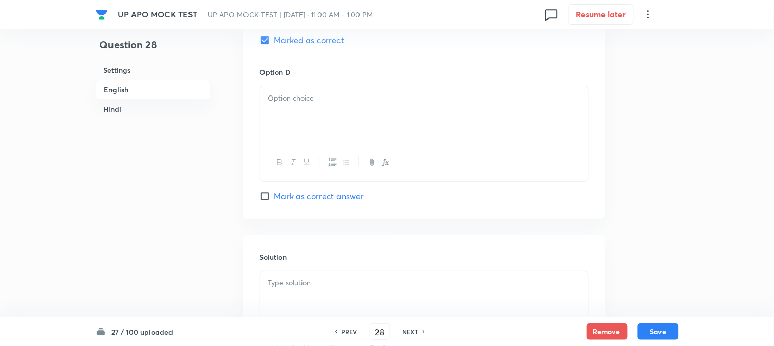
click at [267, 105] on div at bounding box center [424, 115] width 328 height 58
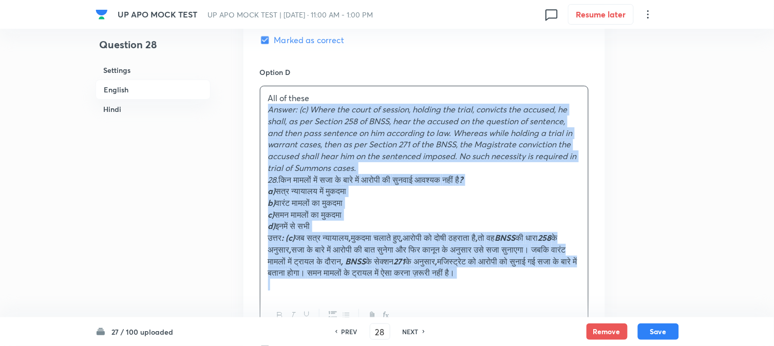
drag, startPoint x: 263, startPoint y: 114, endPoint x: 358, endPoint y: 296, distance: 205.2
click at [358, 296] on div "All of these Answer: (c) Where the court of session, holding the trial, convict…" at bounding box center [424, 191] width 328 height 211
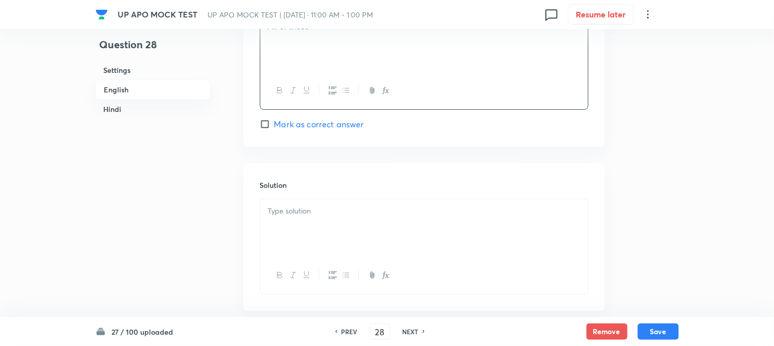
scroll to position [1102, 0]
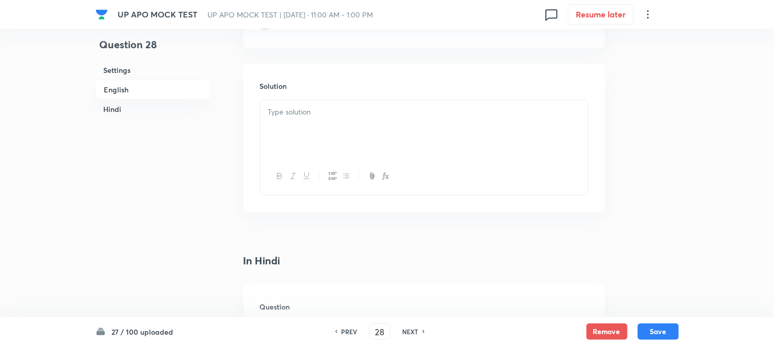
click at [275, 144] on div at bounding box center [424, 129] width 328 height 58
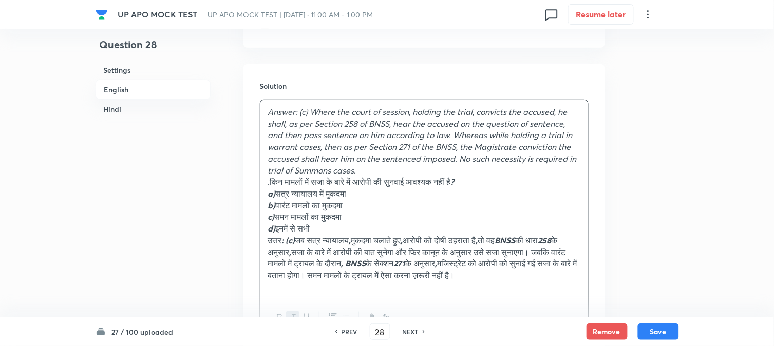
drag, startPoint x: 278, startPoint y: 184, endPoint x: 265, endPoint y: 180, distance: 13.8
click at [265, 180] on div "Answer: (c) Where the court of session, holding the trial, convicts the accused…" at bounding box center [424, 199] width 328 height 199
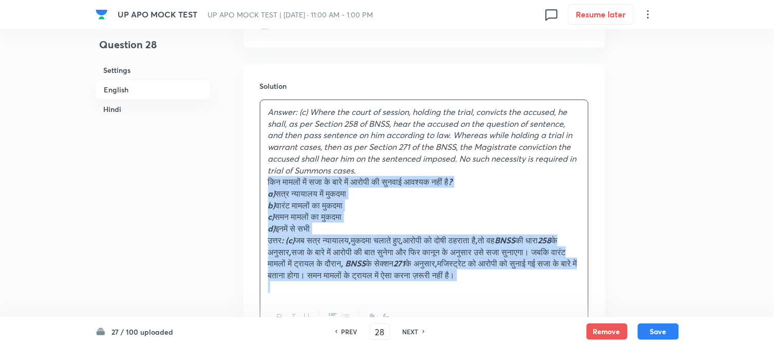
drag, startPoint x: 273, startPoint y: 185, endPoint x: 363, endPoint y: 304, distance: 149.3
click at [363, 300] on div "Answer: (c) Where the court of session, holding the trial, convicts the accused…" at bounding box center [424, 199] width 328 height 199
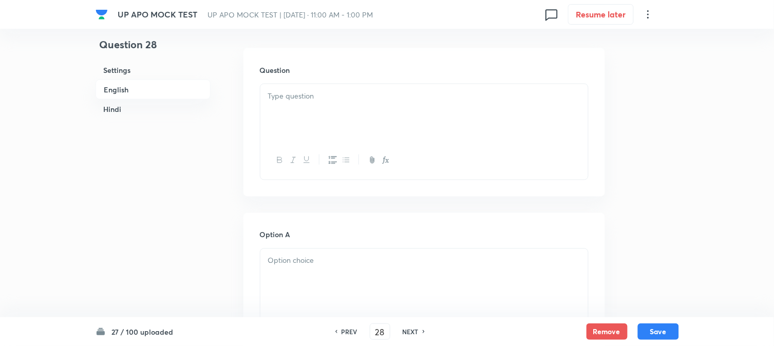
scroll to position [1388, 0]
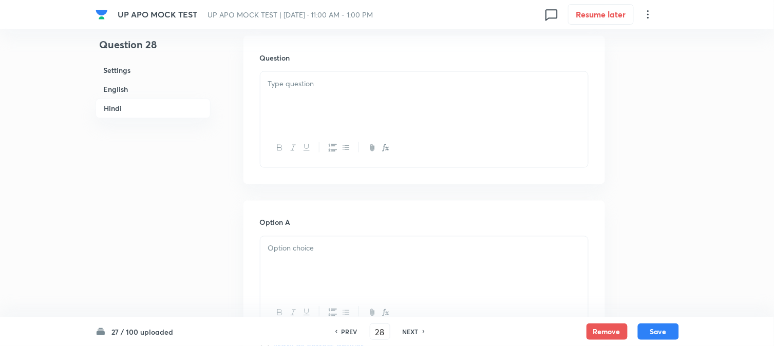
click at [280, 78] on div at bounding box center [424, 101] width 328 height 58
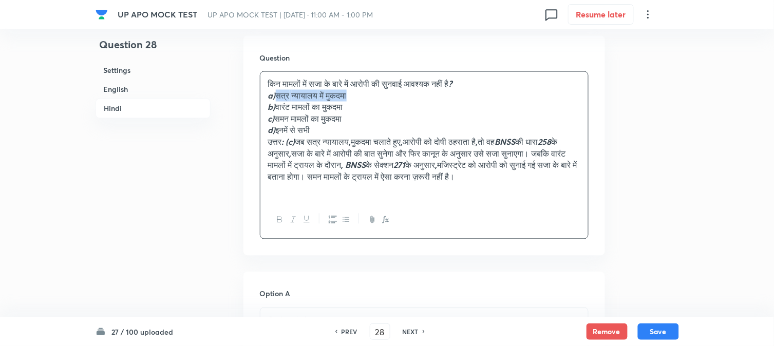
drag, startPoint x: 279, startPoint y: 98, endPoint x: 372, endPoint y: 101, distance: 93.0
click at [373, 100] on p "a) सत्र न्यायालय में मुकदमा" at bounding box center [424, 96] width 312 height 12
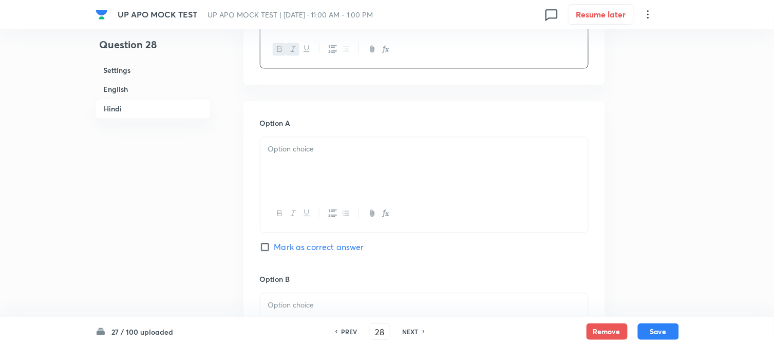
click at [285, 188] on div at bounding box center [424, 166] width 328 height 58
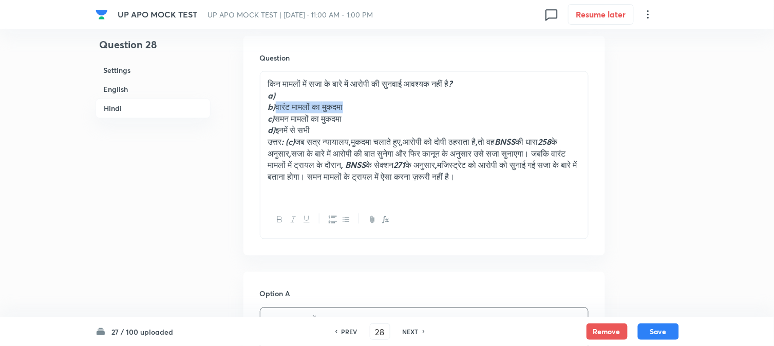
drag, startPoint x: 277, startPoint y: 111, endPoint x: 386, endPoint y: 115, distance: 109.0
click at [386, 114] on p "b) वारंट मामलों का मुकदमा" at bounding box center [424, 108] width 312 height 12
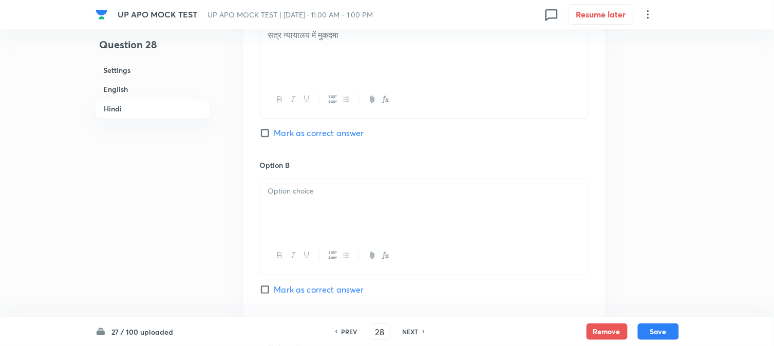
click at [284, 214] on div at bounding box center [424, 208] width 328 height 58
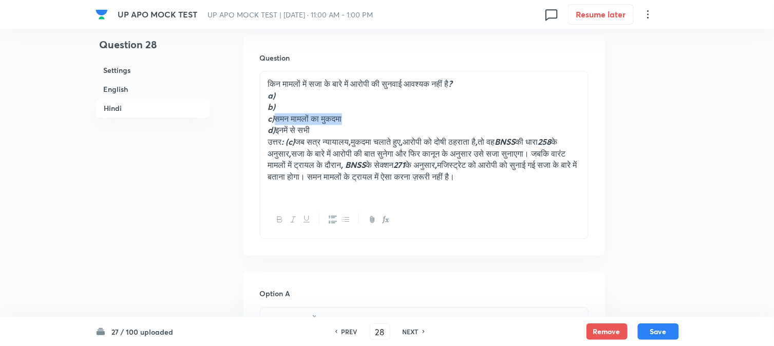
drag, startPoint x: 278, startPoint y: 124, endPoint x: 373, endPoint y: 123, distance: 95.1
click at [373, 123] on p "c) समन मामलों का मुकदमा" at bounding box center [424, 120] width 312 height 12
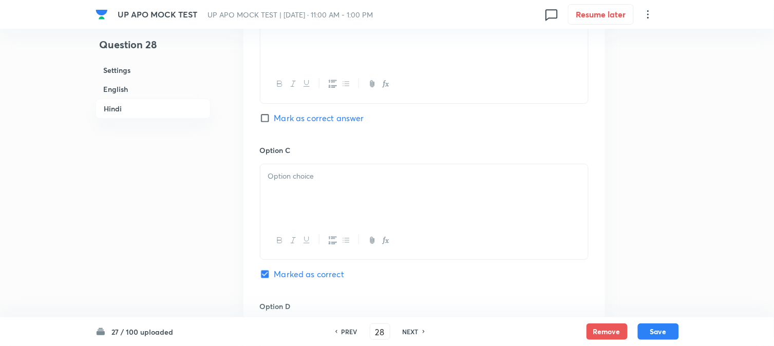
click at [279, 216] on div at bounding box center [424, 193] width 328 height 58
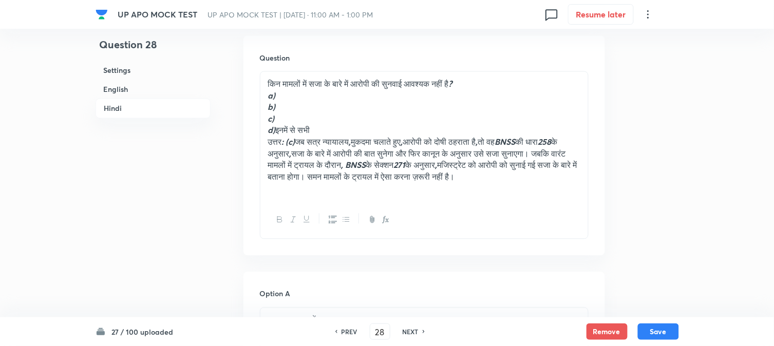
click at [276, 124] on p "c)" at bounding box center [424, 120] width 312 height 12
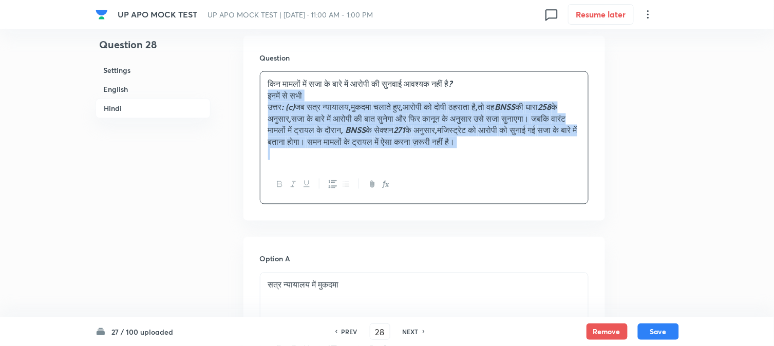
drag, startPoint x: 276, startPoint y: 132, endPoint x: 315, endPoint y: 171, distance: 54.9
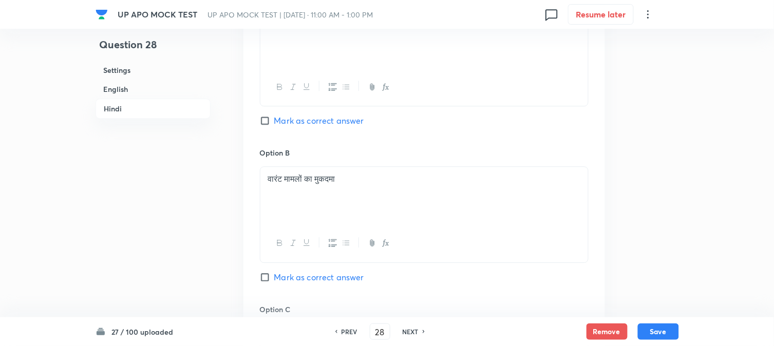
scroll to position [1901, 0]
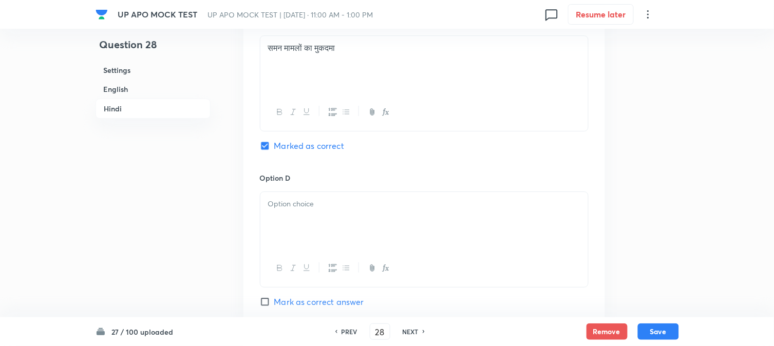
click at [278, 230] on div at bounding box center [424, 221] width 328 height 58
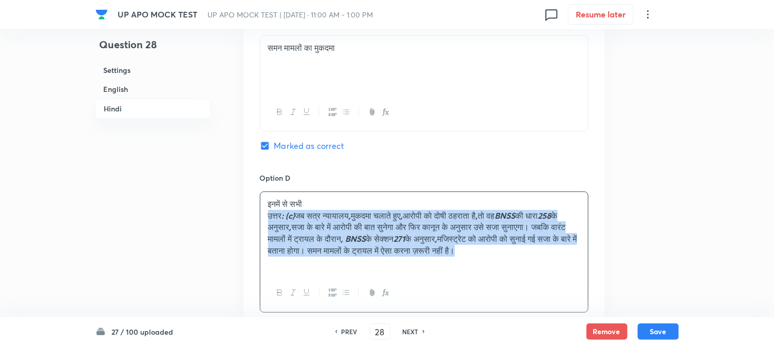
drag, startPoint x: 267, startPoint y: 221, endPoint x: 302, endPoint y: 263, distance: 54.3
click at [302, 263] on div "इनमें से सभी उत्तर : (c) जब सत्र न्यायालय , मुकदमा चलाते हुए , आरोपी को दोषी ठह…" at bounding box center [424, 233] width 328 height 82
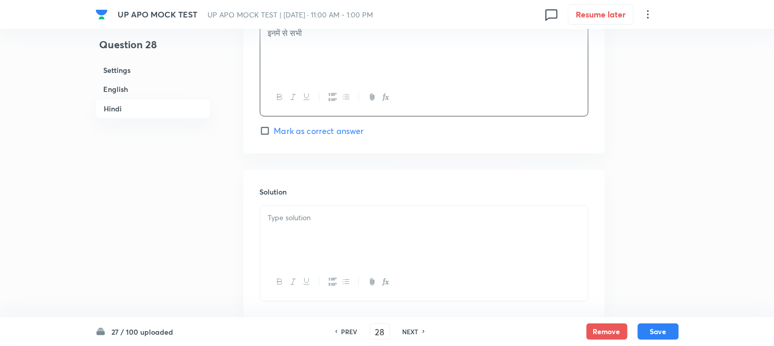
click at [286, 222] on p at bounding box center [424, 218] width 312 height 12
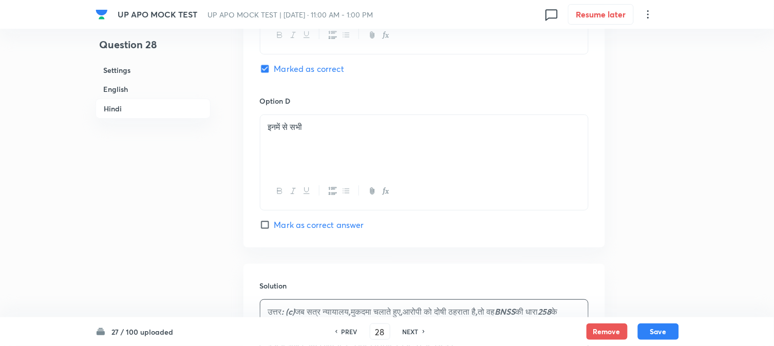
scroll to position [1958, 0]
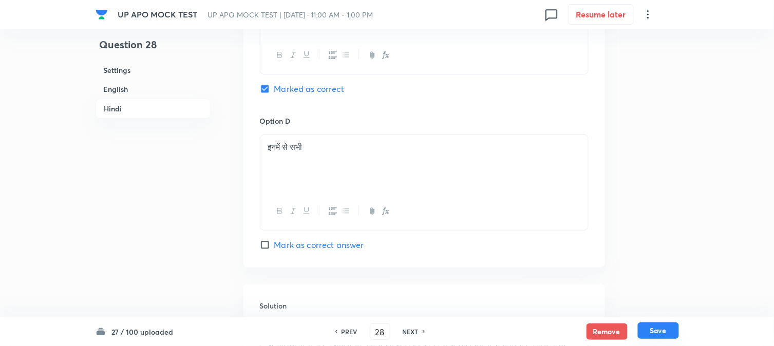
click at [657, 330] on button "Save" at bounding box center [658, 331] width 41 height 16
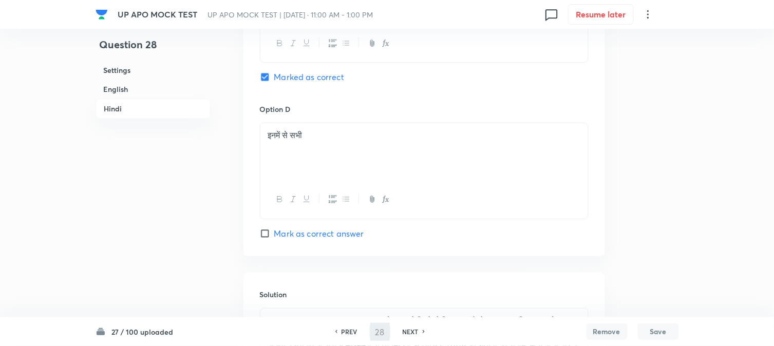
type input "29"
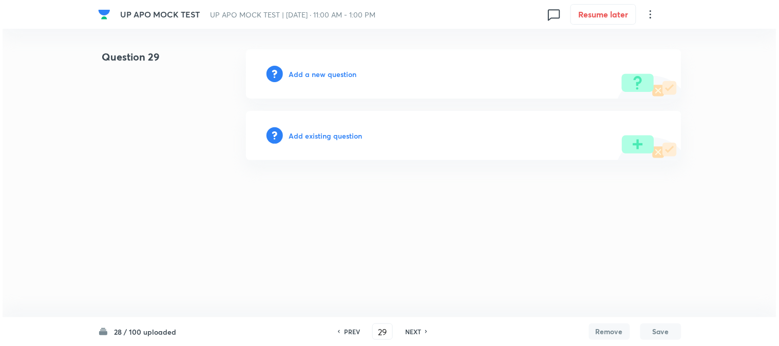
scroll to position [0, 0]
click at [327, 78] on h6 "Add a new question" at bounding box center [323, 74] width 68 height 11
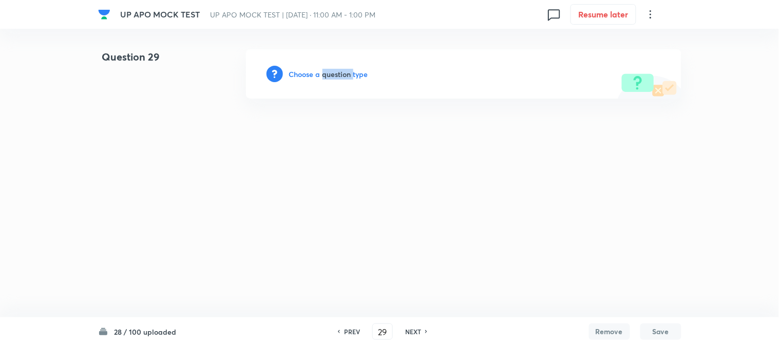
click at [327, 78] on h6 "Choose a question type" at bounding box center [328, 74] width 79 height 11
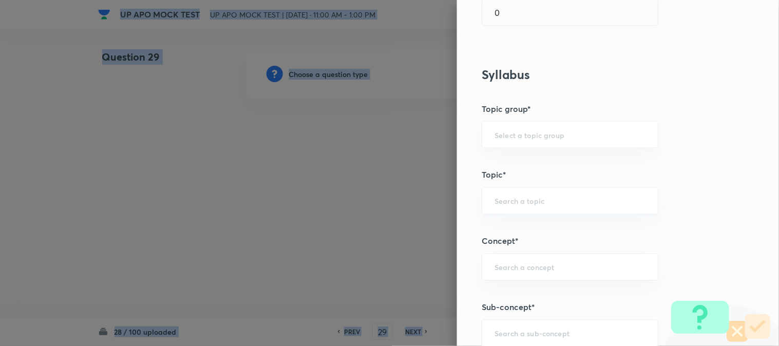
scroll to position [606, 0]
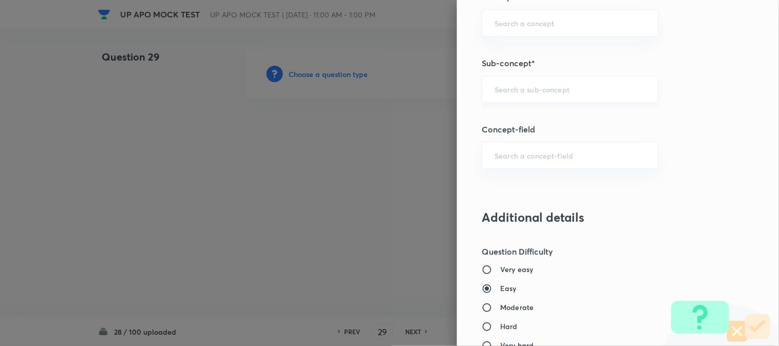
click at [517, 89] on input "text" at bounding box center [570, 89] width 151 height 10
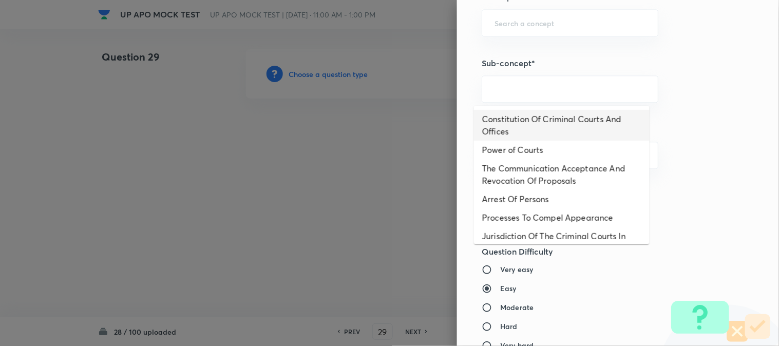
click at [536, 122] on li "Constitution Of Criminal Courts And Offices" at bounding box center [562, 125] width 176 height 31
type input "Constitution Of Criminal Courts And Offices"
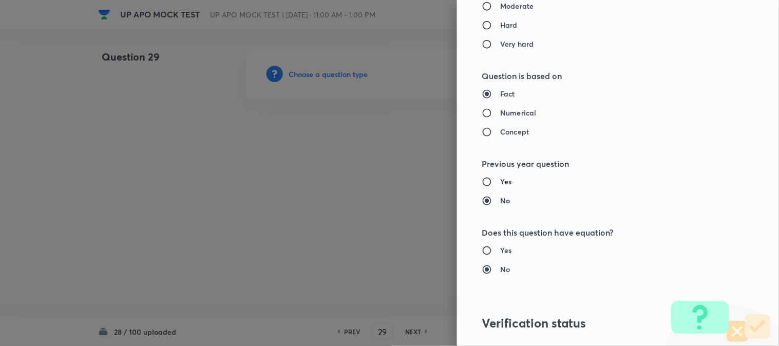
type input "Criminal Law"
type input "Criminal Procedure Code"
type input "Constitution Of Criminal Courts And Offices"
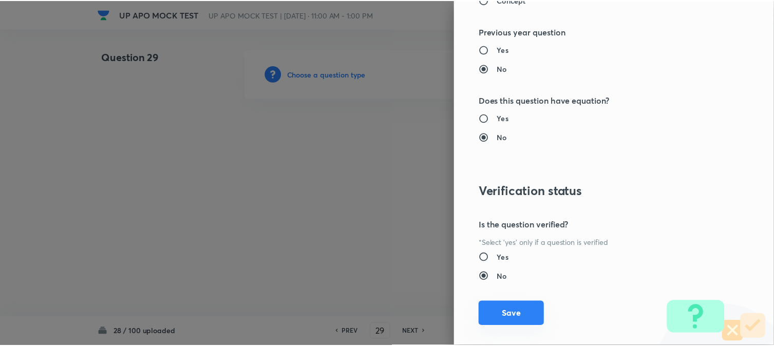
scroll to position [1054, 0]
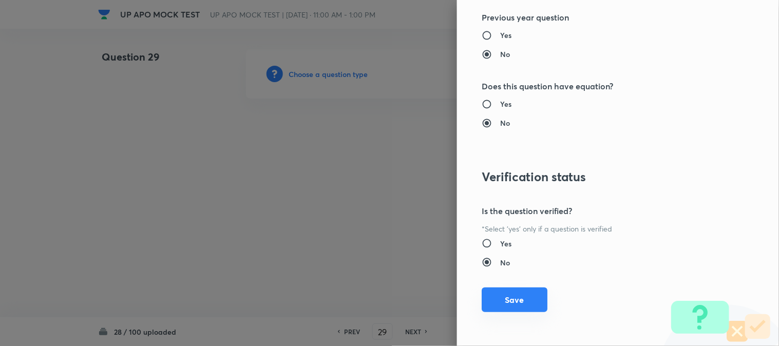
click at [518, 300] on button "Save" at bounding box center [515, 300] width 66 height 25
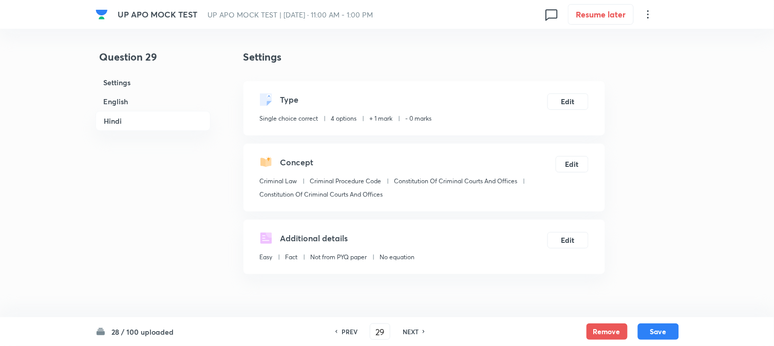
scroll to position [303, 0]
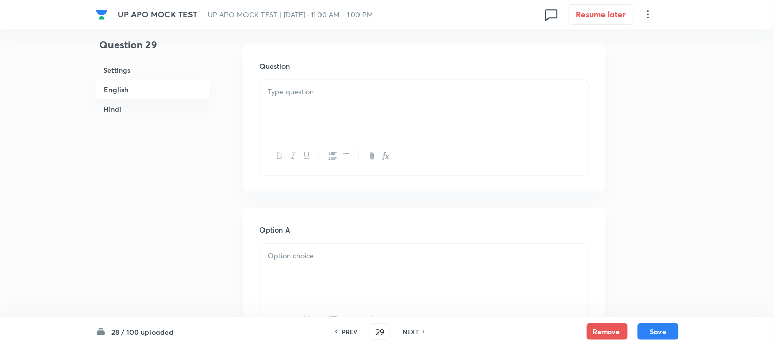
click at [294, 105] on div at bounding box center [424, 109] width 328 height 58
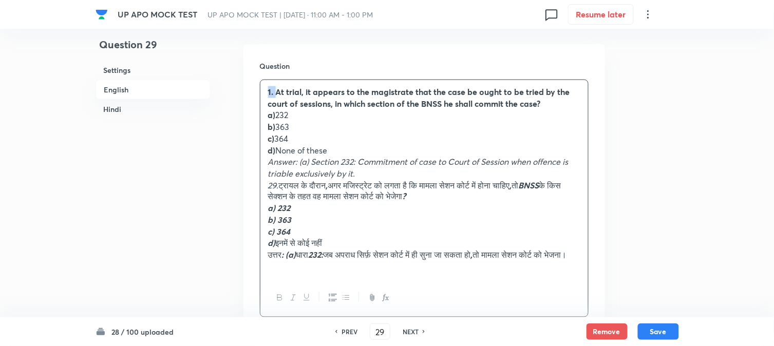
drag, startPoint x: 275, startPoint y: 87, endPoint x: 259, endPoint y: 80, distance: 17.5
click at [259, 80] on div "Question 1. At trial, it appears to the magistrate that the case be ought to be…" at bounding box center [425, 189] width 362 height 290
drag, startPoint x: 275, startPoint y: 115, endPoint x: 309, endPoint y: 115, distance: 33.9
click at [309, 115] on p "a) 232" at bounding box center [424, 115] width 312 height 12
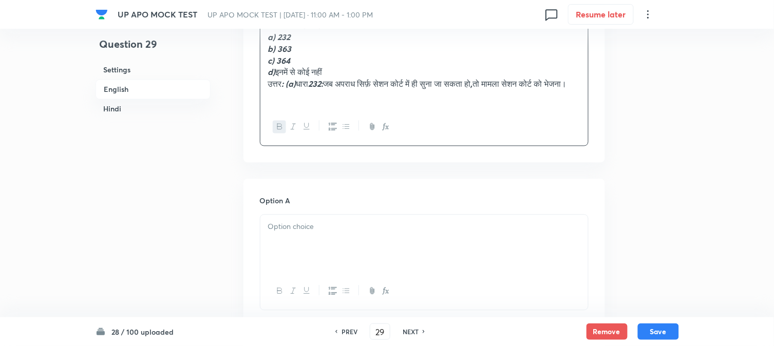
click at [278, 254] on div at bounding box center [424, 244] width 328 height 58
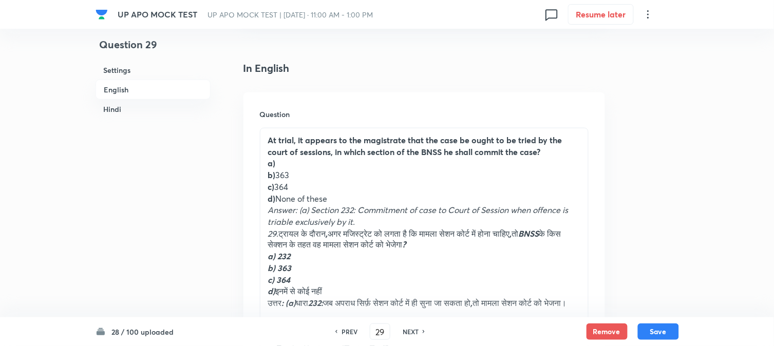
scroll to position [246, 0]
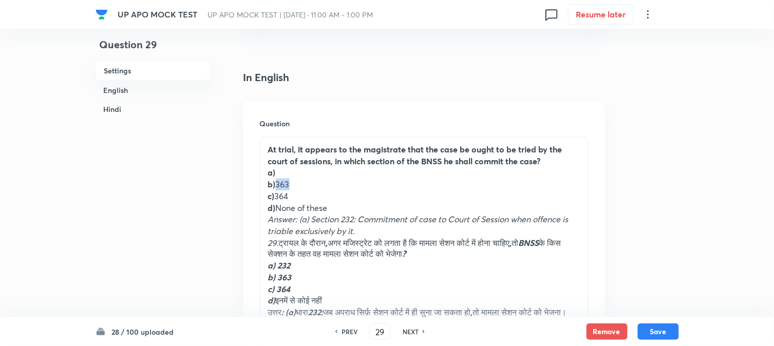
drag, startPoint x: 274, startPoint y: 185, endPoint x: 311, endPoint y: 185, distance: 36.5
click at [311, 185] on p "b) 363" at bounding box center [424, 185] width 312 height 12
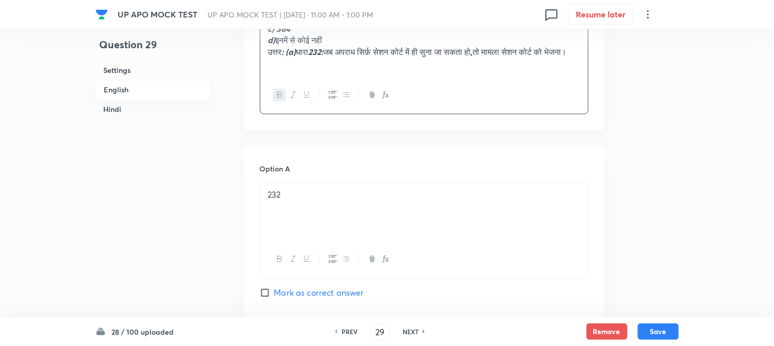
scroll to position [531, 0]
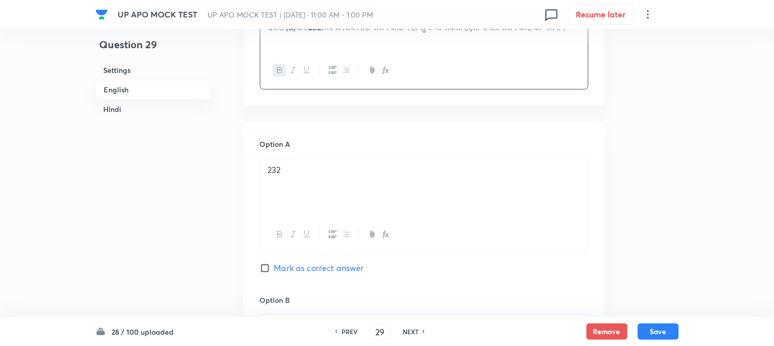
click at [290, 274] on span "Mark as correct answer" at bounding box center [319, 268] width 90 height 12
click at [274, 273] on input "Mark as correct answer" at bounding box center [267, 268] width 14 height 10
checkbox input "true"
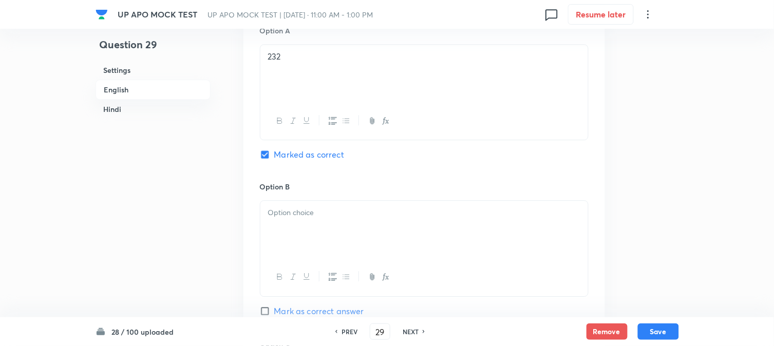
scroll to position [645, 0]
click at [291, 212] on div at bounding box center [424, 248] width 329 height 96
click at [285, 251] on div at bounding box center [424, 229] width 328 height 58
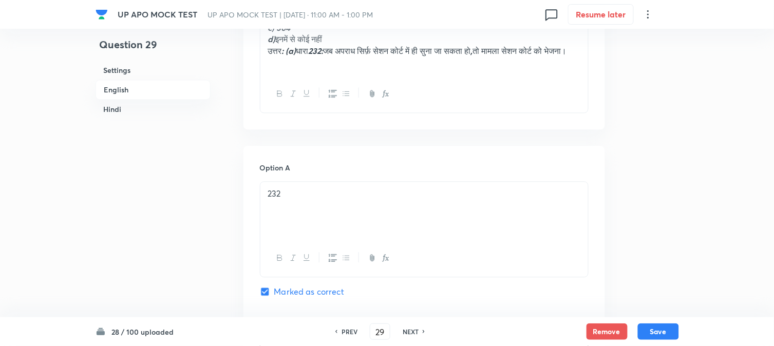
scroll to position [303, 0]
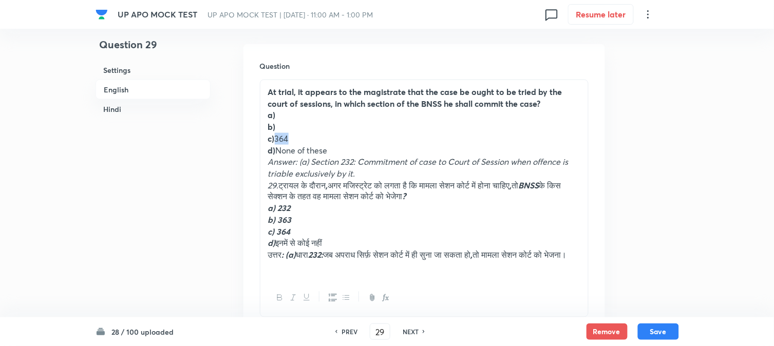
drag, startPoint x: 274, startPoint y: 142, endPoint x: 311, endPoint y: 137, distance: 36.8
click at [311, 137] on p "c) 364" at bounding box center [424, 139] width 312 height 12
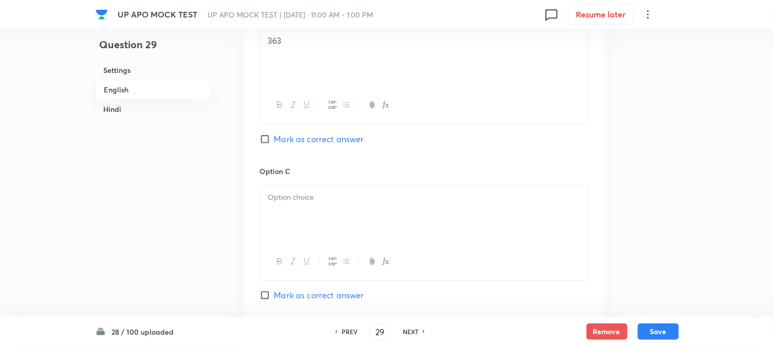
click at [281, 221] on div at bounding box center [424, 214] width 328 height 58
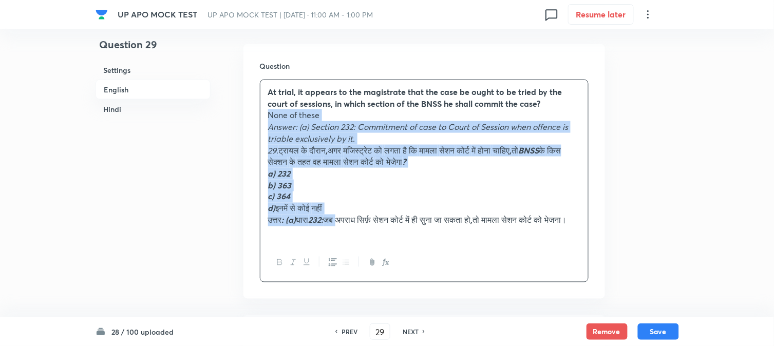
drag, startPoint x: 275, startPoint y: 151, endPoint x: 348, endPoint y: 225, distance: 103.9
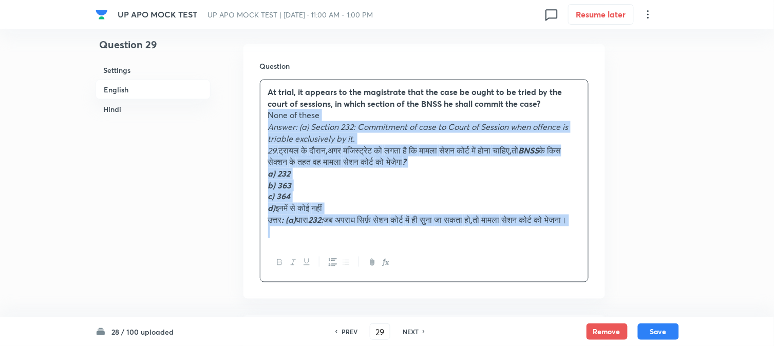
drag, startPoint x: 275, startPoint y: 151, endPoint x: 348, endPoint y: 244, distance: 117.5
click at [348, 244] on div "At trial, it appears to the magistrate that the case be ought to be tried by th…" at bounding box center [424, 162] width 328 height 164
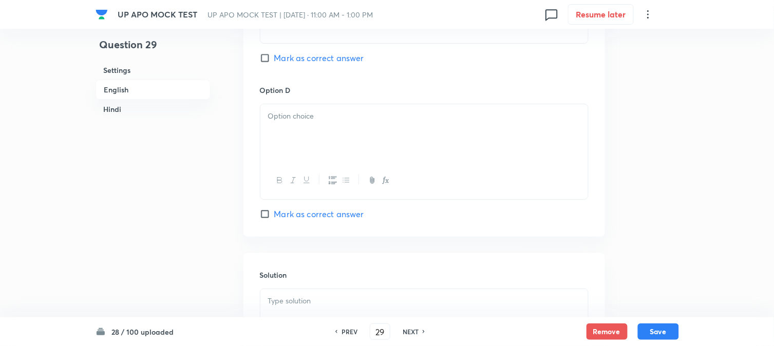
scroll to position [931, 0]
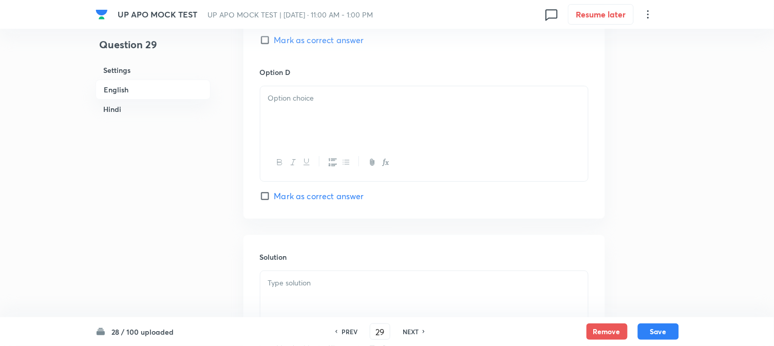
click at [277, 120] on div at bounding box center [424, 115] width 328 height 58
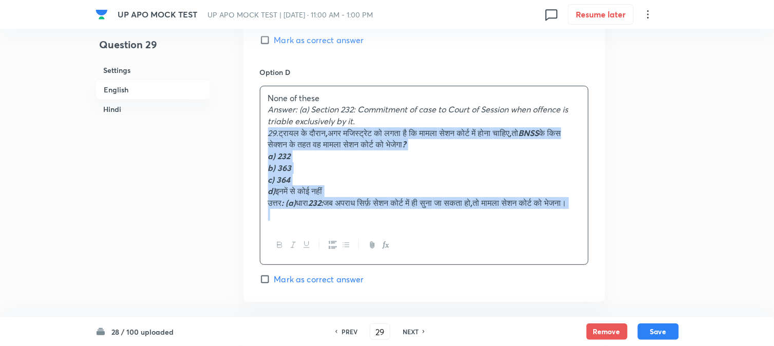
drag, startPoint x: 265, startPoint y: 135, endPoint x: 340, endPoint y: 228, distance: 119.8
click at [340, 227] on div "None of these Answer: (a) Section 232: Commitment of case to Court of Session w…" at bounding box center [424, 156] width 328 height 141
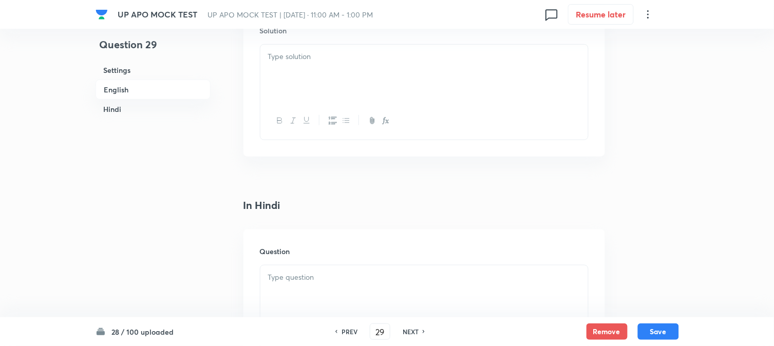
click at [295, 301] on div at bounding box center [424, 295] width 328 height 58
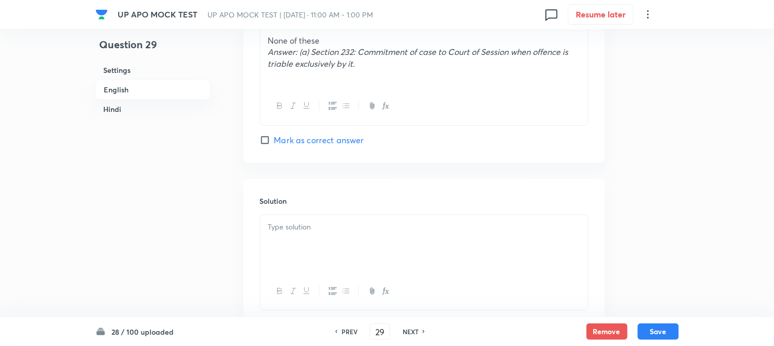
scroll to position [988, 0]
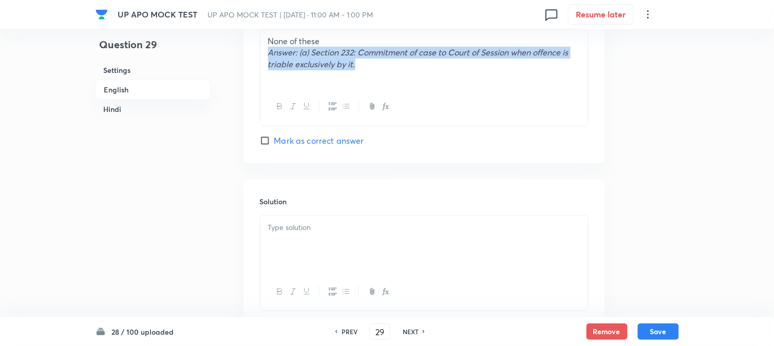
drag, startPoint x: 270, startPoint y: 55, endPoint x: 362, endPoint y: 68, distance: 92.3
click at [361, 68] on p "Answer: (a) Section 232: Commitment of case to Court of Session when offence is…" at bounding box center [424, 58] width 312 height 23
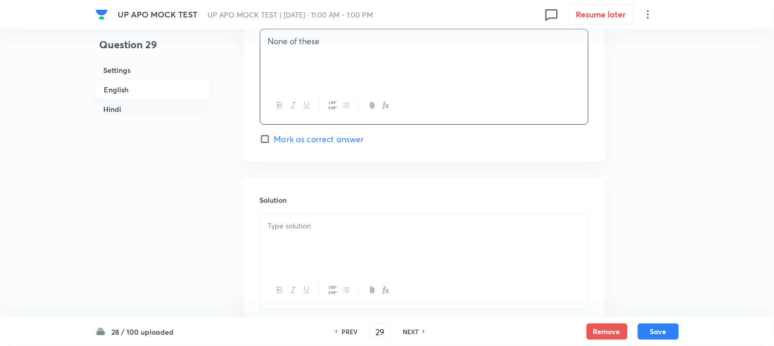
click at [316, 259] on div at bounding box center [424, 243] width 328 height 58
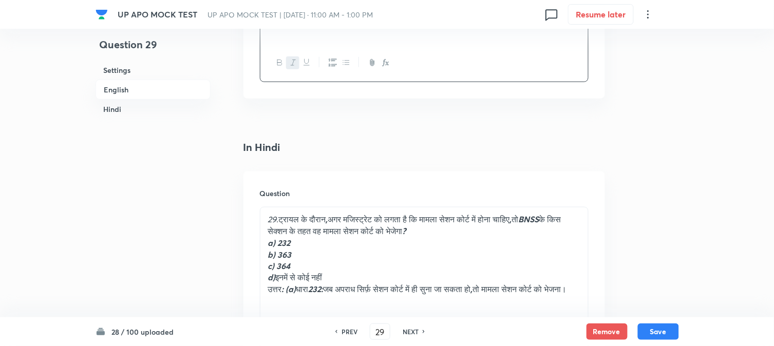
scroll to position [1216, 0]
drag, startPoint x: 279, startPoint y: 217, endPoint x: 260, endPoint y: 222, distance: 19.8
click at [262, 222] on div "29. ट्रायल के दौरान , अगर मजिस्ट्रेट को लगता है कि मामला सेशन कोर्ट में होना चा…" at bounding box center [424, 260] width 328 height 106
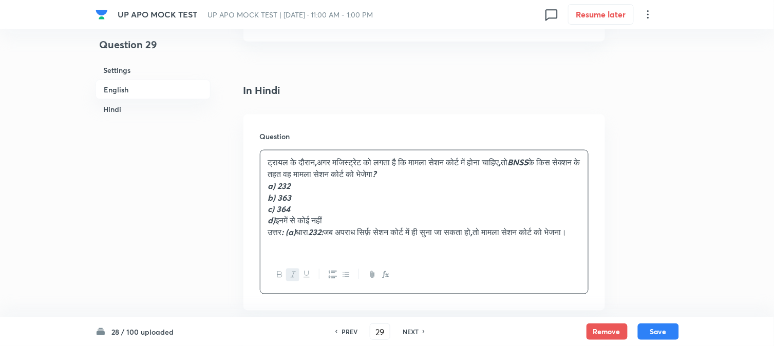
scroll to position [1273, 0]
drag, startPoint x: 279, startPoint y: 185, endPoint x: 310, endPoint y: 182, distance: 31.5
click at [310, 182] on p "a) 232" at bounding box center [424, 186] width 312 height 12
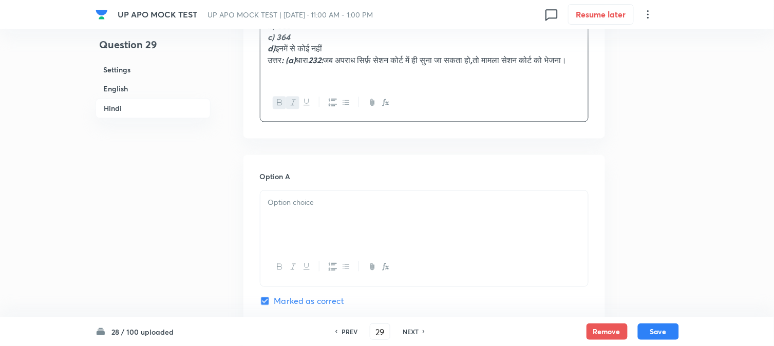
click at [294, 229] on div at bounding box center [424, 220] width 328 height 58
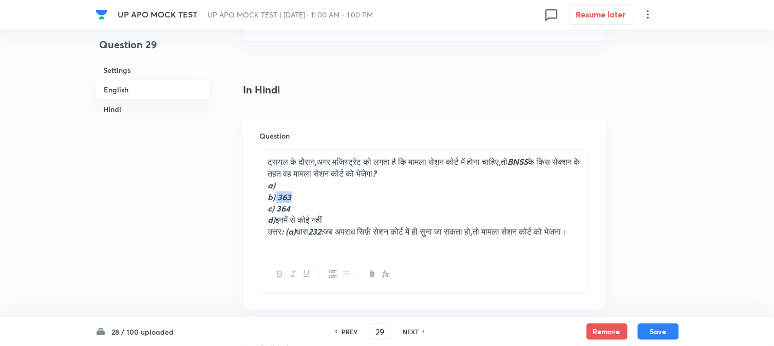
drag, startPoint x: 276, startPoint y: 195, endPoint x: 322, endPoint y: 201, distance: 46.1
click at [322, 201] on p "b) 363" at bounding box center [424, 198] width 312 height 12
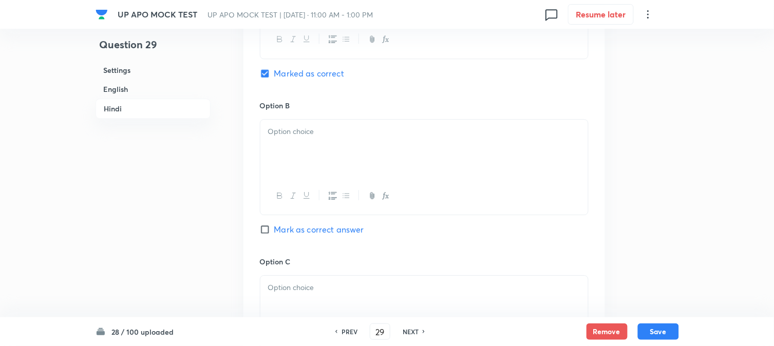
click at [285, 176] on div at bounding box center [424, 149] width 328 height 58
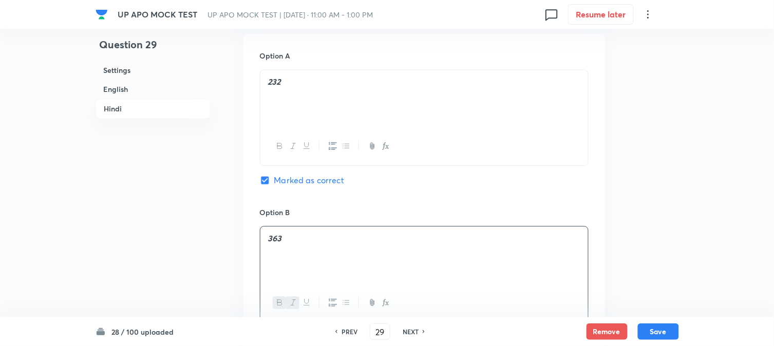
scroll to position [1388, 0]
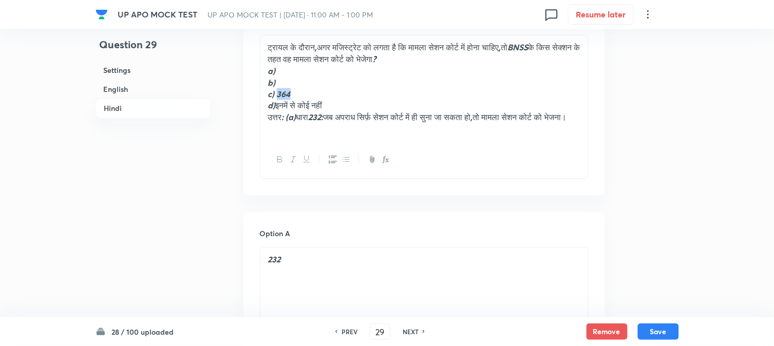
drag, startPoint x: 277, startPoint y: 94, endPoint x: 312, endPoint y: 94, distance: 34.9
click at [312, 94] on p "c) 364" at bounding box center [424, 94] width 312 height 12
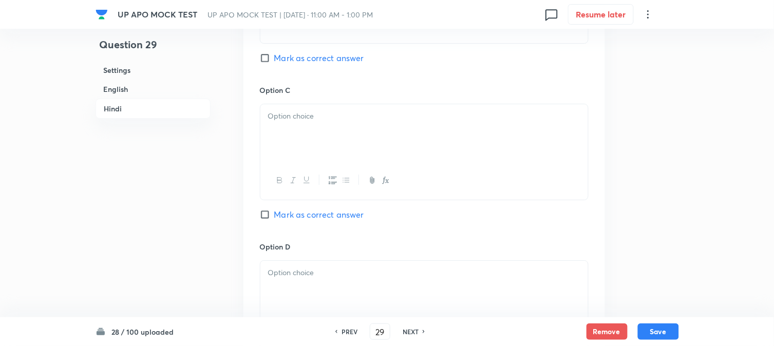
click at [286, 162] on div at bounding box center [424, 133] width 328 height 58
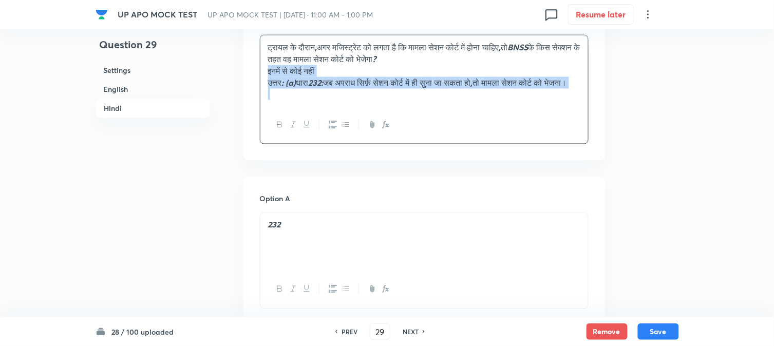
drag, startPoint x: 278, startPoint y: 108, endPoint x: 325, endPoint y: 131, distance: 52.2
click at [325, 131] on div "ट्रायल के दौरान , अगर मजिस्ट्रेट को लगता है कि मामला सेशन कोर्ट में होना चाहिए …" at bounding box center [424, 89] width 329 height 109
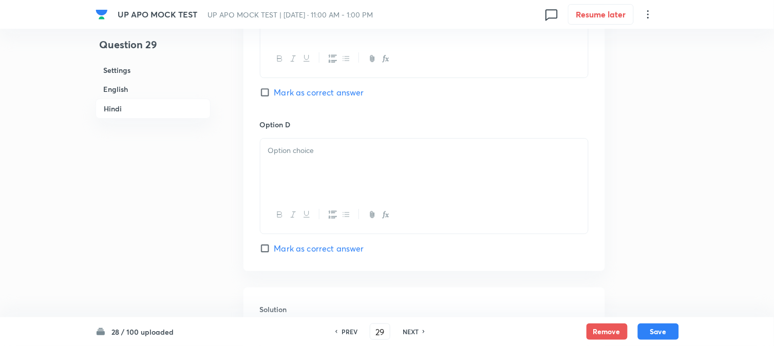
scroll to position [2015, 0]
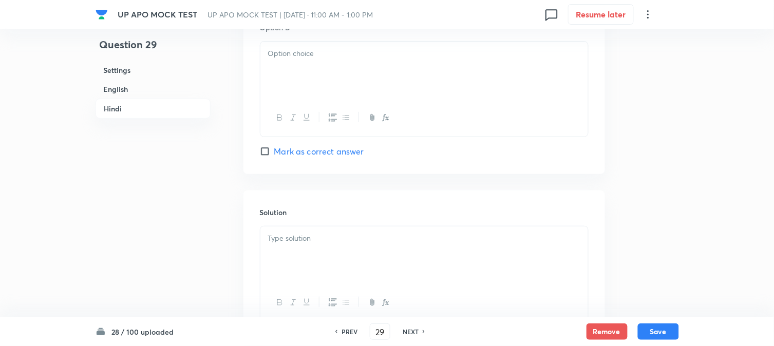
click at [274, 79] on div at bounding box center [424, 71] width 328 height 58
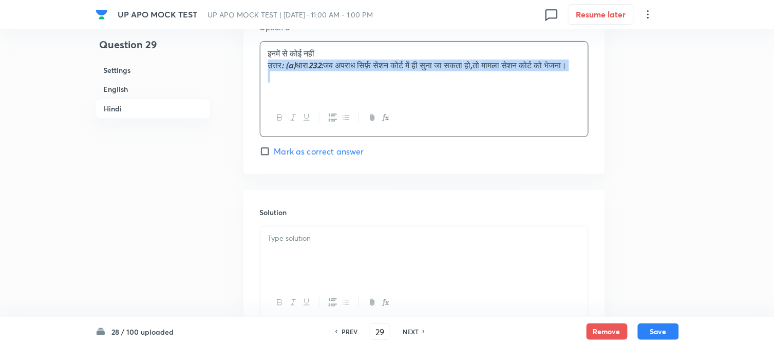
drag, startPoint x: 267, startPoint y: 72, endPoint x: 315, endPoint y: 96, distance: 53.1
click at [315, 96] on div "इनमें से कोई नहीं उत्तर : (a) धारा 232: जब अपराध सिर्फ़ सेशन कोर्ट में ही सुना …" at bounding box center [424, 71] width 328 height 58
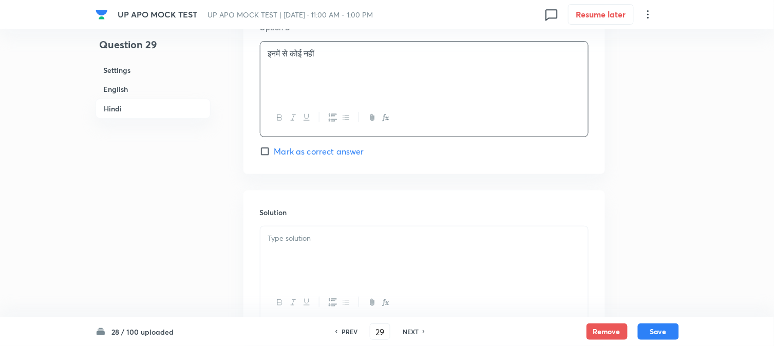
click at [307, 260] on div at bounding box center [424, 256] width 328 height 58
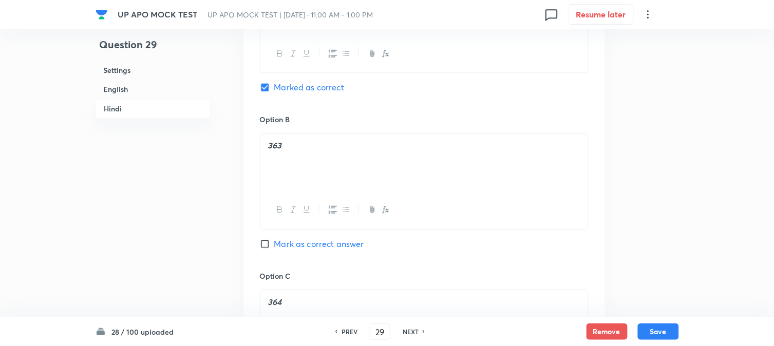
scroll to position [1559, 0]
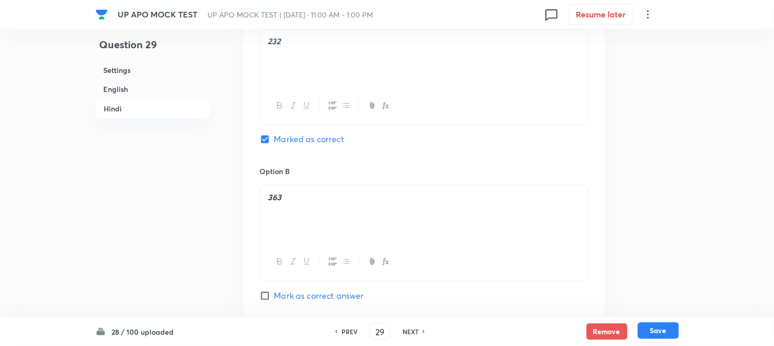
click at [668, 332] on button "Save" at bounding box center [658, 331] width 41 height 16
type input "30"
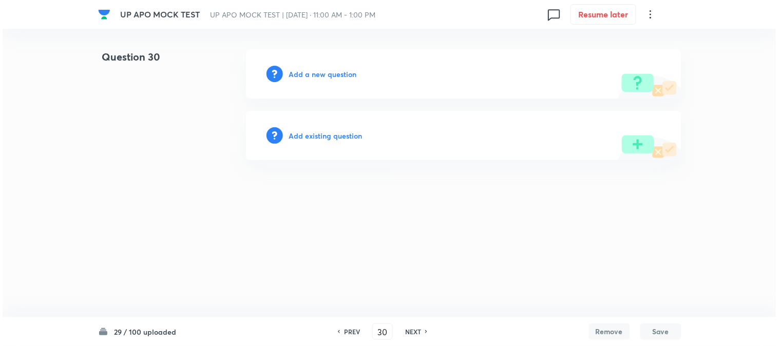
scroll to position [0, 0]
click at [316, 44] on html "UP APO MOCK TEST UP APO MOCK TEST | [DATE] · 11:00 AM - 1:00 PM 0 Resume later …" at bounding box center [389, 105] width 779 height 210
click at [321, 78] on h6 "Add a new question" at bounding box center [323, 74] width 68 height 11
click at [321, 78] on h6 "Choose a question type" at bounding box center [328, 74] width 79 height 11
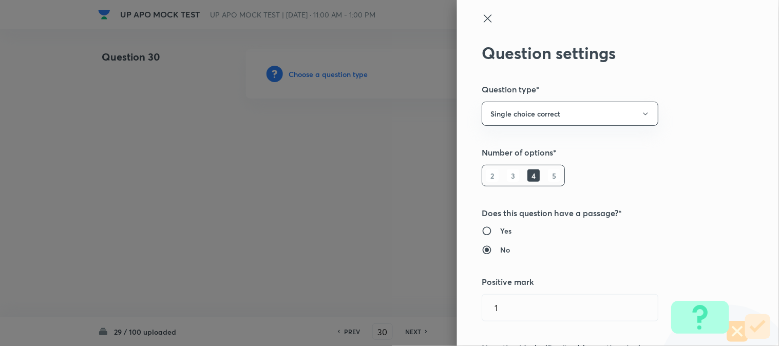
click at [321, 78] on div at bounding box center [389, 173] width 779 height 346
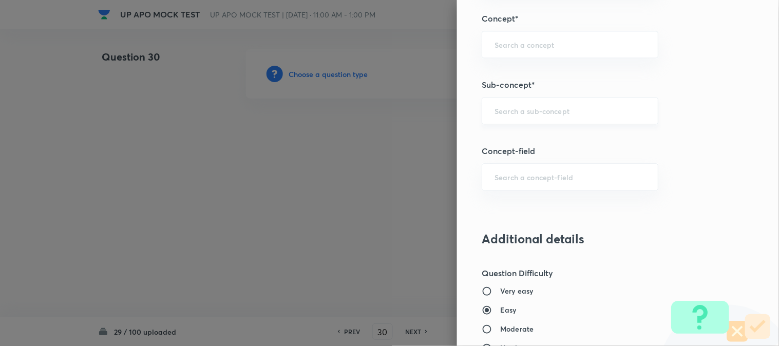
scroll to position [606, 0]
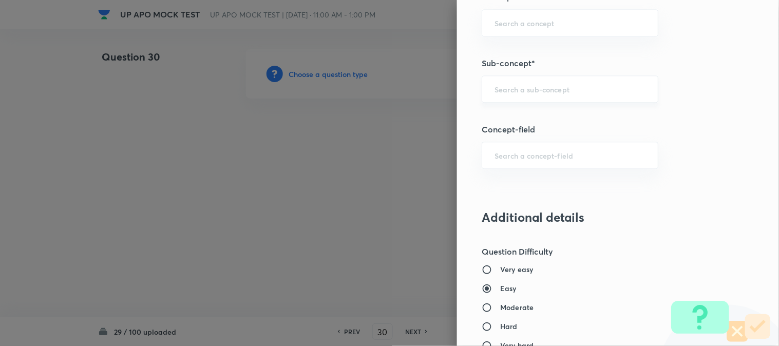
click at [519, 86] on input "text" at bounding box center [570, 89] width 151 height 10
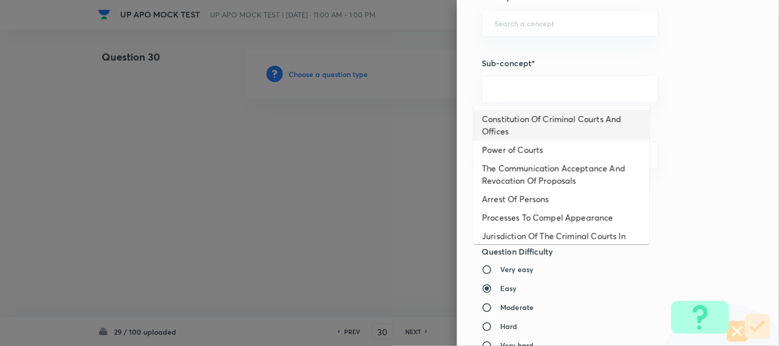
click at [603, 110] on li "Constitution Of Criminal Courts And Offices" at bounding box center [562, 125] width 176 height 31
type input "Constitution Of Criminal Courts And Offices"
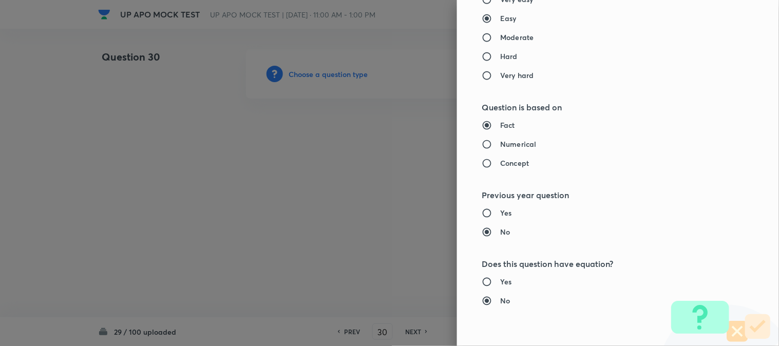
type input "Criminal Law"
type input "Criminal Procedure Code"
type input "Constitution Of Criminal Courts And Offices"
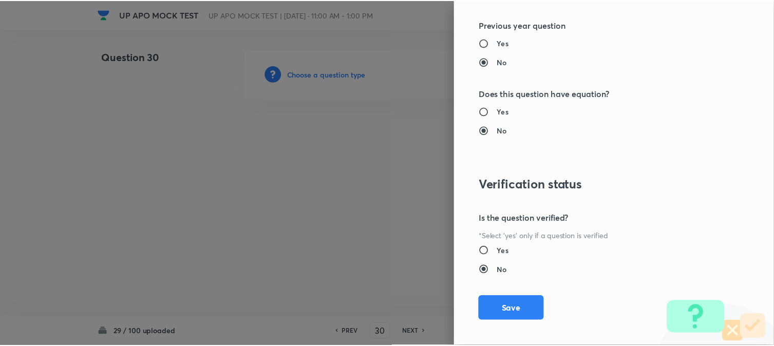
scroll to position [1054, 0]
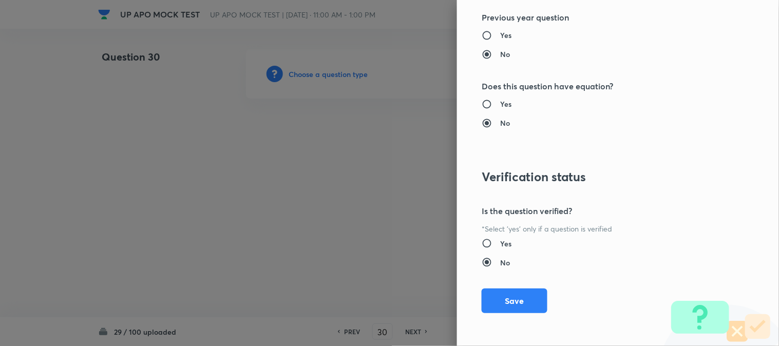
click at [502, 316] on div "Question settings Question type* Single choice correct Number of options* 2 3 4…" at bounding box center [618, 173] width 322 height 346
click at [513, 301] on button "Save" at bounding box center [515, 300] width 66 height 25
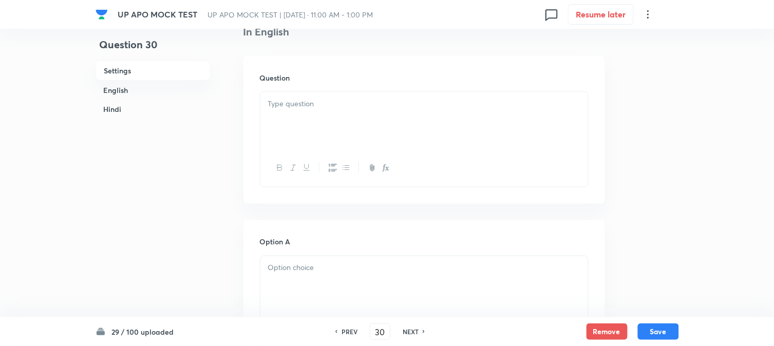
scroll to position [303, 0]
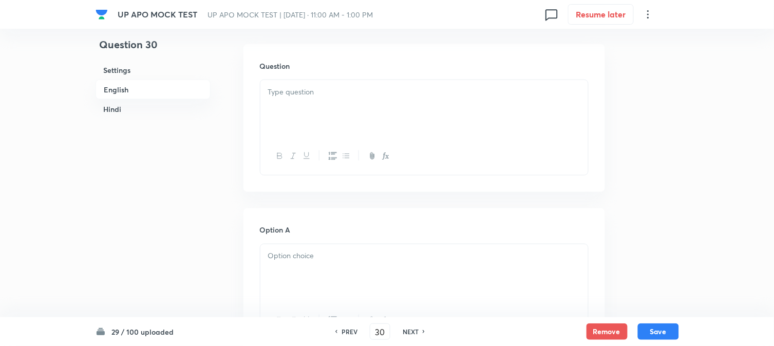
click at [283, 72] on div "Question" at bounding box center [425, 118] width 362 height 148
click at [284, 118] on div at bounding box center [424, 109] width 328 height 58
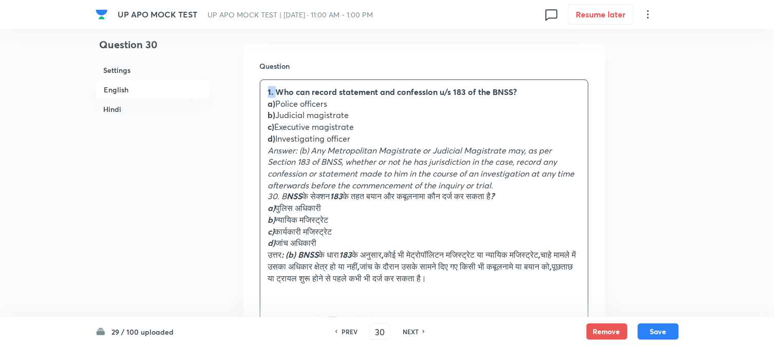
drag, startPoint x: 275, startPoint y: 91, endPoint x: 259, endPoint y: 83, distance: 18.4
click at [259, 83] on div "Question 1. Who can record statement and confession u/s 183 of the BNSS? a) Pol…" at bounding box center [425, 200] width 362 height 313
drag, startPoint x: 275, startPoint y: 103, endPoint x: 344, endPoint y: 103, distance: 68.8
click at [344, 103] on p "a) Police officers" at bounding box center [424, 104] width 312 height 12
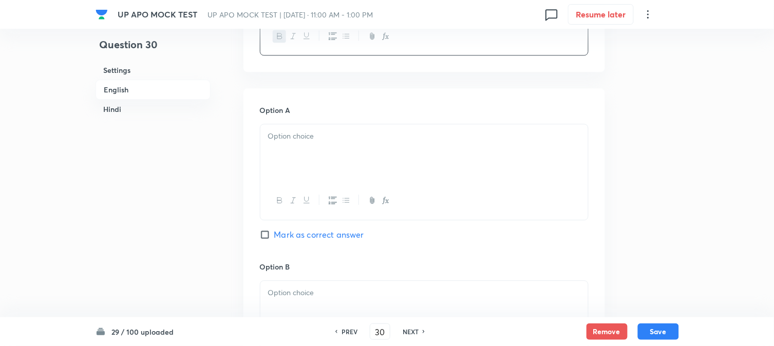
click at [279, 176] on div at bounding box center [424, 153] width 328 height 58
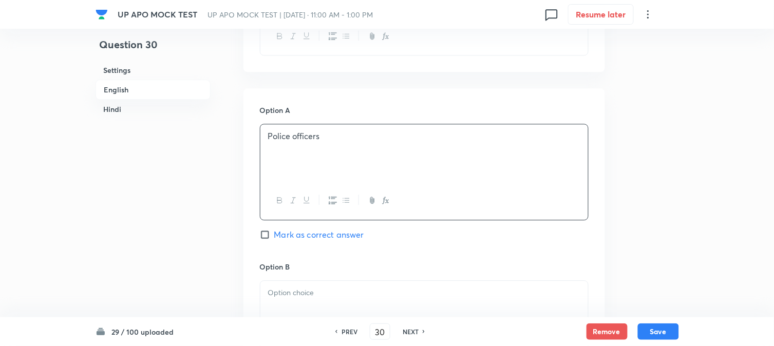
scroll to position [360, 0]
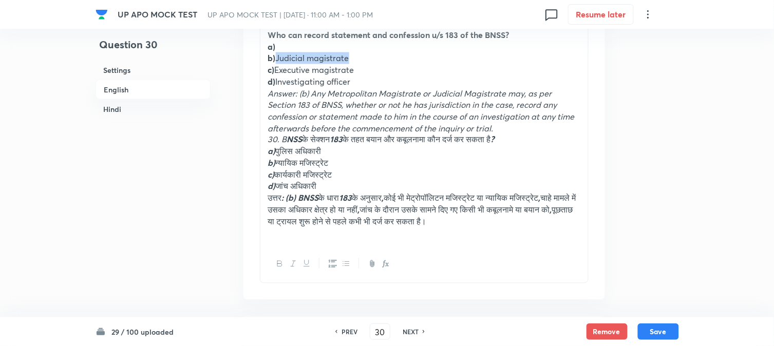
drag, startPoint x: 277, startPoint y: 53, endPoint x: 338, endPoint y: 68, distance: 61.9
click at [359, 55] on p "b) Judicial magistrate" at bounding box center [424, 58] width 312 height 12
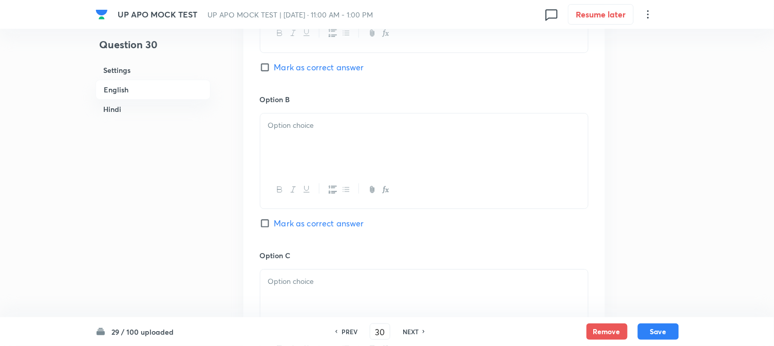
scroll to position [759, 0]
click at [281, 153] on div at bounding box center [424, 139] width 328 height 58
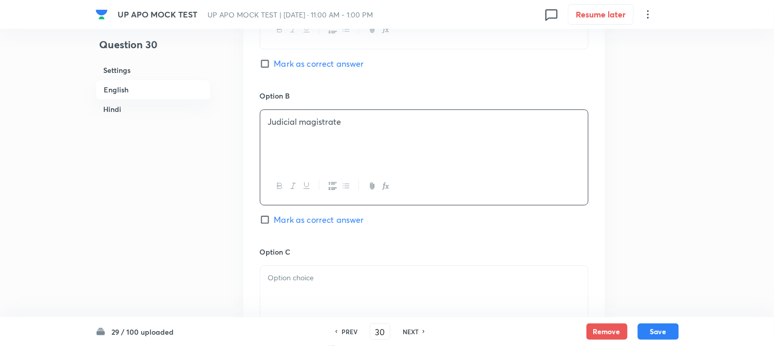
click at [289, 223] on span "Mark as correct answer" at bounding box center [319, 220] width 90 height 12
click at [274, 223] on input "Mark as correct answer" at bounding box center [267, 220] width 14 height 10
checkbox input "true"
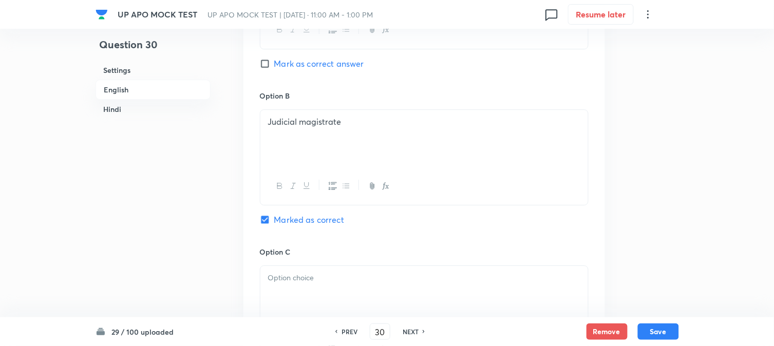
checkbox input "true"
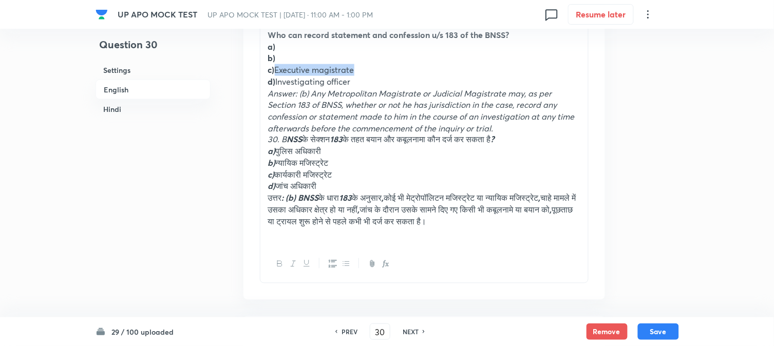
drag, startPoint x: 274, startPoint y: 72, endPoint x: 361, endPoint y: 78, distance: 87.5
click at [383, 73] on p "c) Executive magistrate" at bounding box center [424, 70] width 312 height 12
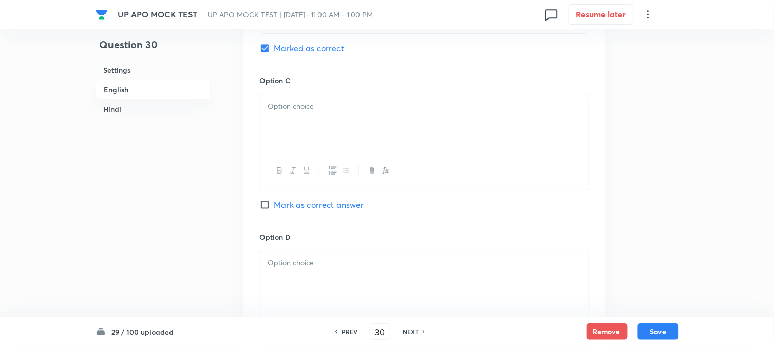
click at [283, 153] on div at bounding box center [424, 142] width 329 height 96
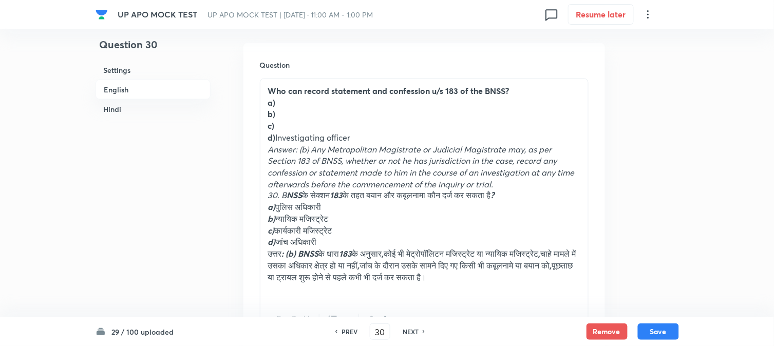
scroll to position [303, 0]
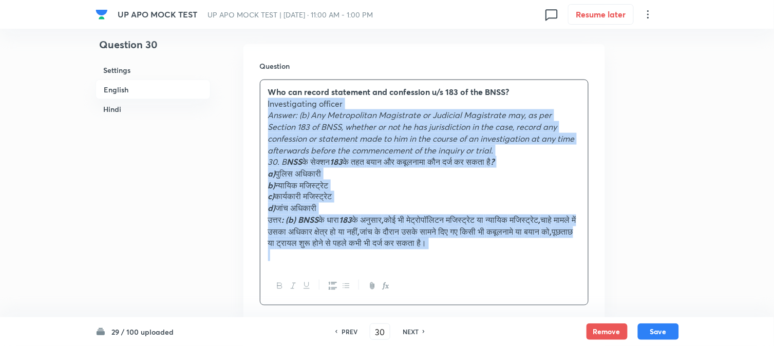
drag, startPoint x: 275, startPoint y: 139, endPoint x: 650, endPoint y: 270, distance: 397.3
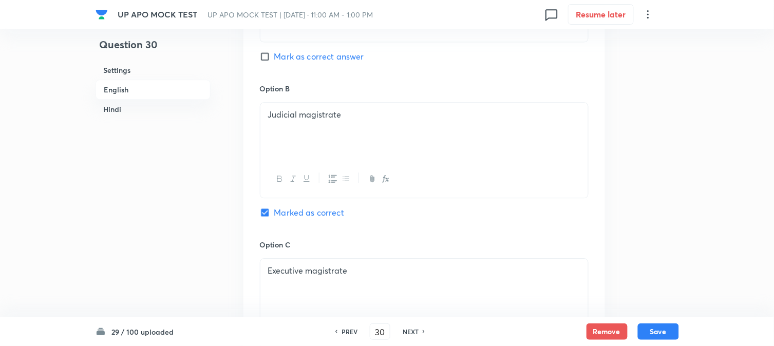
scroll to position [988, 0]
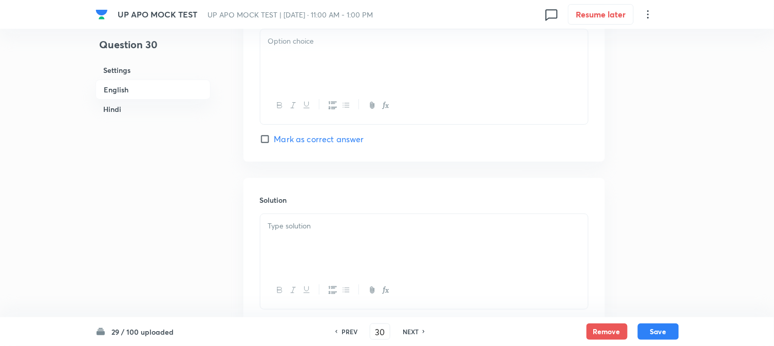
click at [266, 52] on div at bounding box center [424, 58] width 328 height 58
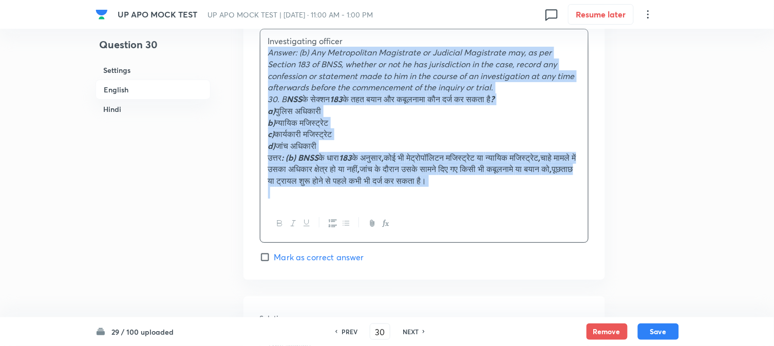
drag, startPoint x: 266, startPoint y: 49, endPoint x: 644, endPoint y: 224, distance: 416.1
click at [644, 224] on div "Question 30 Settings English Hindi Settings Type Single choice correct 4 option…" at bounding box center [388, 293] width 584 height 2464
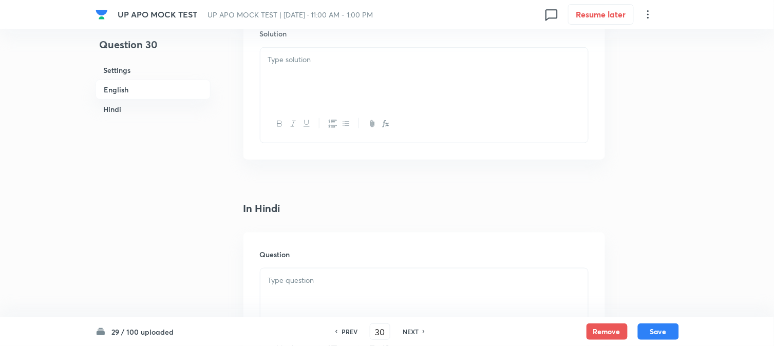
scroll to position [1159, 0]
click at [291, 65] on div at bounding box center [424, 72] width 328 height 58
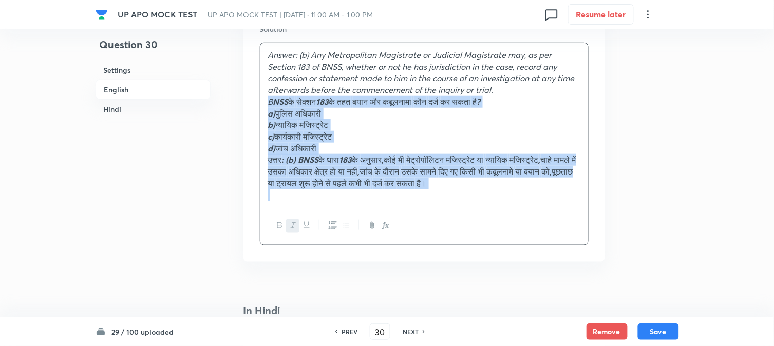
drag, startPoint x: 281, startPoint y: 99, endPoint x: 609, endPoint y: 225, distance: 352.3
click at [609, 225] on div "Question 30 Settings English Hindi Settings Type Single choice correct 4 option…" at bounding box center [388, 116] width 584 height 2453
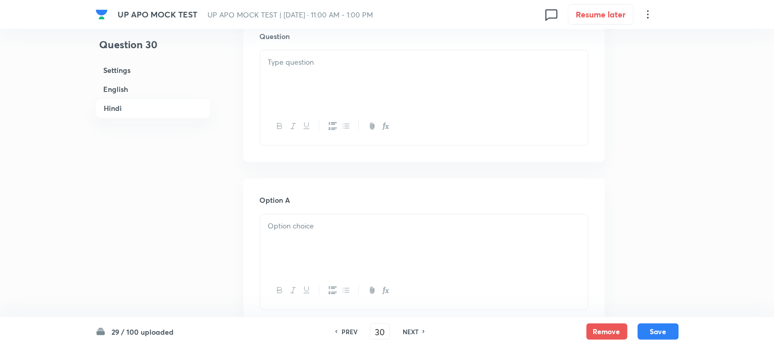
scroll to position [1388, 0]
click at [279, 90] on div at bounding box center [424, 78] width 328 height 58
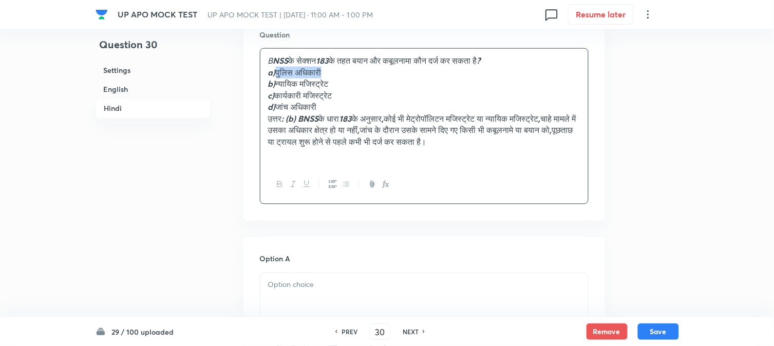
drag, startPoint x: 296, startPoint y: 74, endPoint x: 342, endPoint y: 83, distance: 46.0
click at [359, 74] on p "a) पुलिस अधिकारी" at bounding box center [424, 73] width 312 height 12
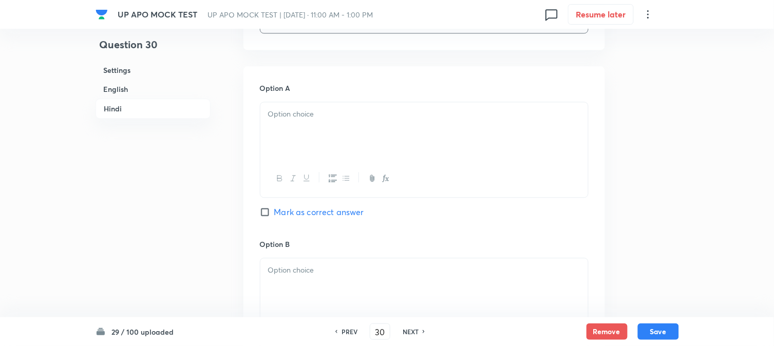
click at [285, 145] on div at bounding box center [424, 131] width 328 height 58
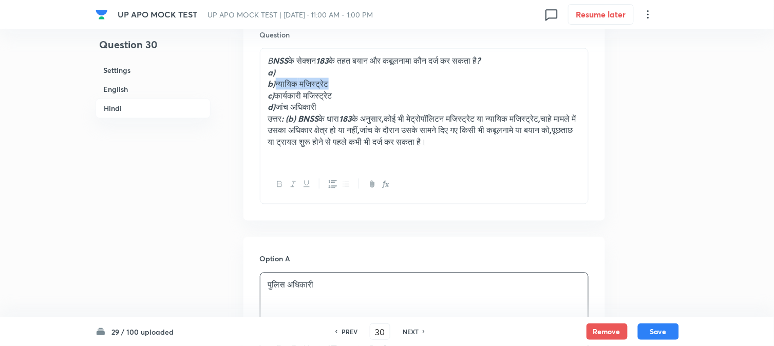
drag, startPoint x: 279, startPoint y: 81, endPoint x: 375, endPoint y: 81, distance: 96.1
click at [375, 81] on p "b) न्यायिक मजिस्ट्रेट" at bounding box center [424, 84] width 312 height 12
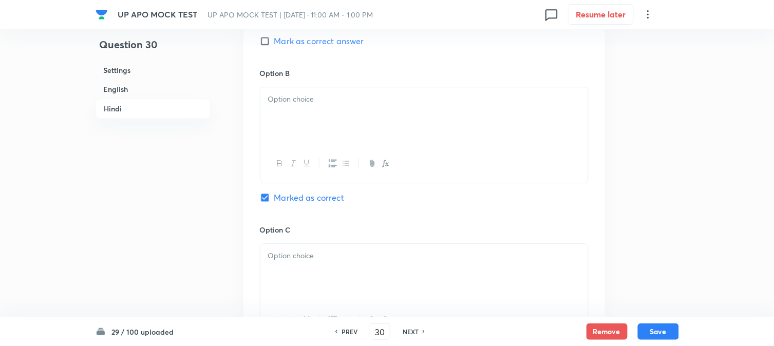
drag, startPoint x: 290, startPoint y: 134, endPoint x: 280, endPoint y: 144, distance: 14.2
click at [289, 135] on div at bounding box center [424, 116] width 328 height 58
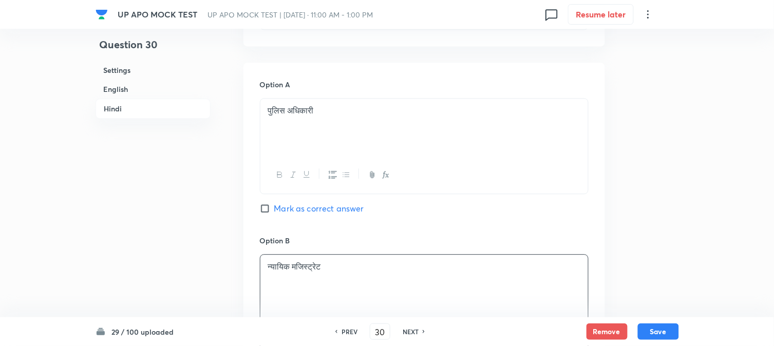
scroll to position [1331, 0]
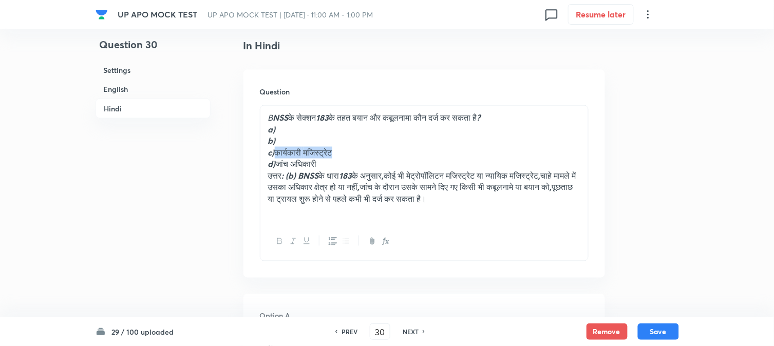
drag, startPoint x: 275, startPoint y: 152, endPoint x: 363, endPoint y: 153, distance: 87.9
click at [363, 153] on p "c) कार्यकारी मजिस्ट्रेट" at bounding box center [424, 153] width 312 height 12
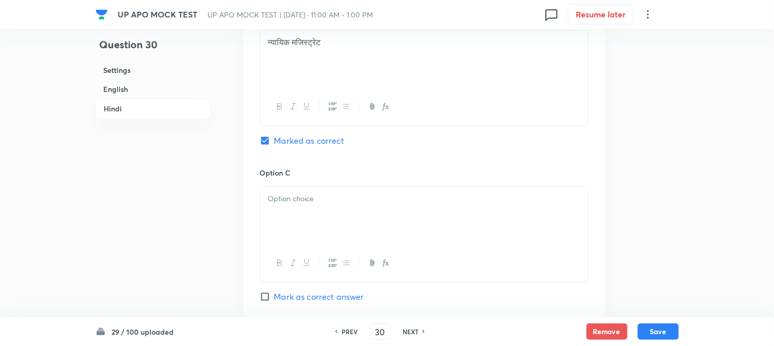
click at [284, 212] on div at bounding box center [424, 216] width 328 height 58
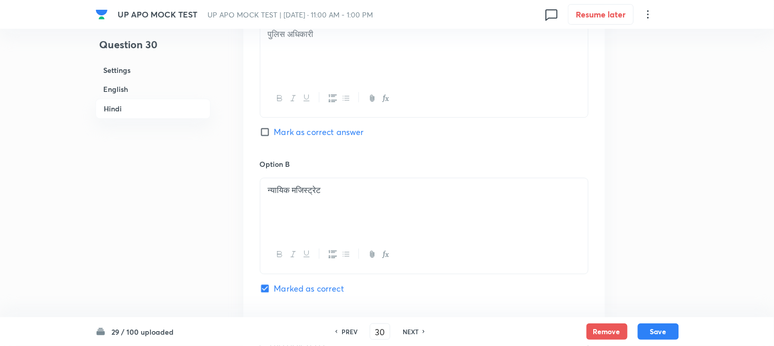
scroll to position [1388, 0]
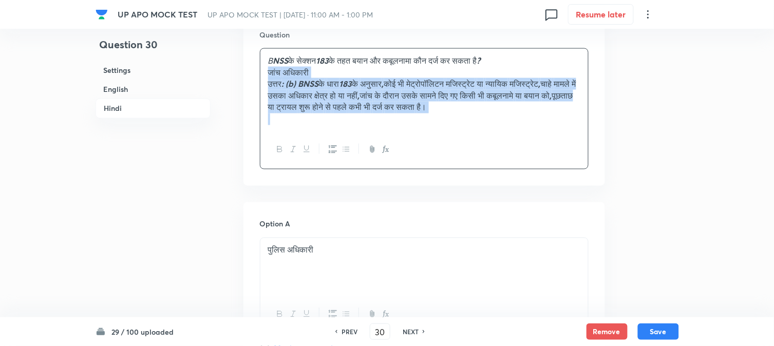
drag, startPoint x: 279, startPoint y: 107, endPoint x: 620, endPoint y: 132, distance: 341.0
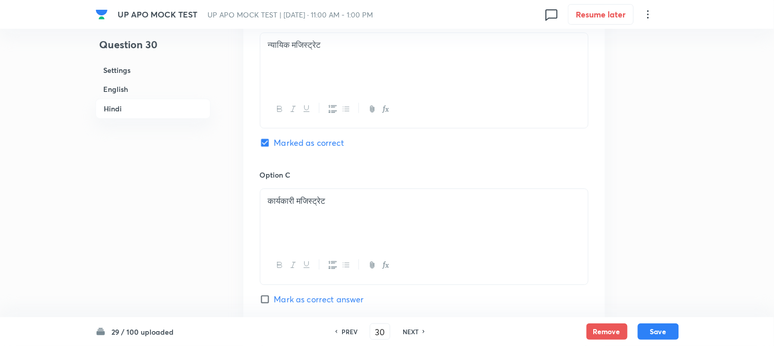
scroll to position [1901, 0]
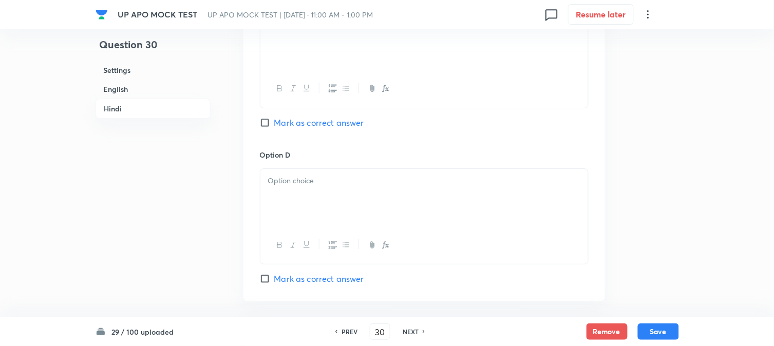
click at [275, 197] on div at bounding box center [424, 198] width 328 height 58
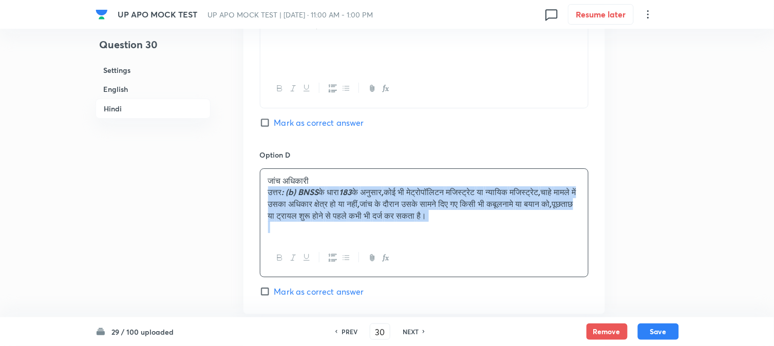
drag, startPoint x: 264, startPoint y: 197, endPoint x: 497, endPoint y: 228, distance: 234.8
click at [554, 262] on div "जांच अधिकारी उत्तर : (b) BNSS के धारा 183 के अनुसार , कोई भी मेट्रोपॉलिटन मजिस्…" at bounding box center [424, 223] width 329 height 109
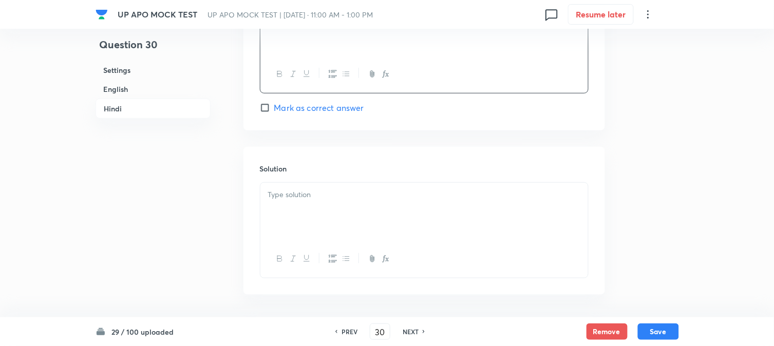
click at [302, 194] on p at bounding box center [424, 195] width 312 height 12
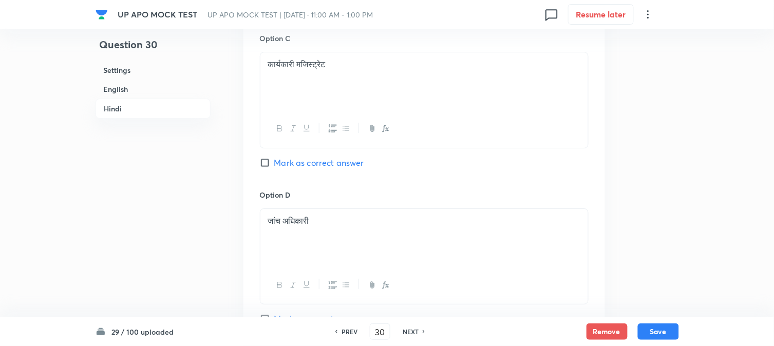
scroll to position [1831, 0]
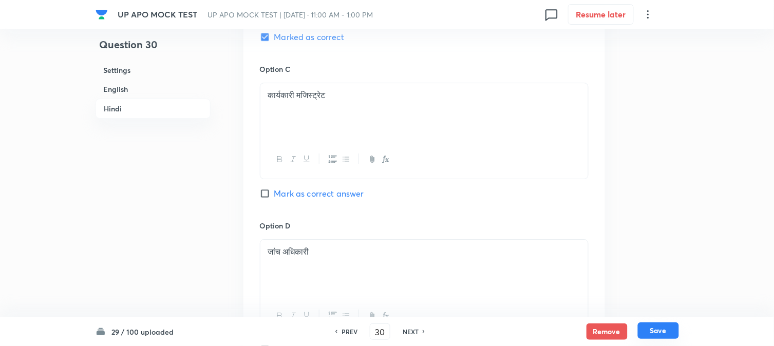
click at [663, 334] on button "Save" at bounding box center [658, 331] width 41 height 16
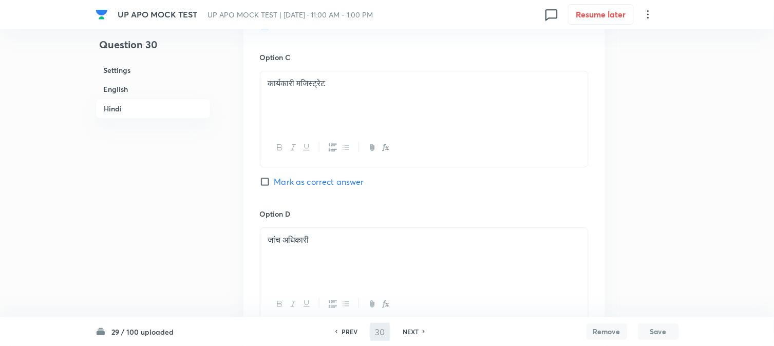
type input "31"
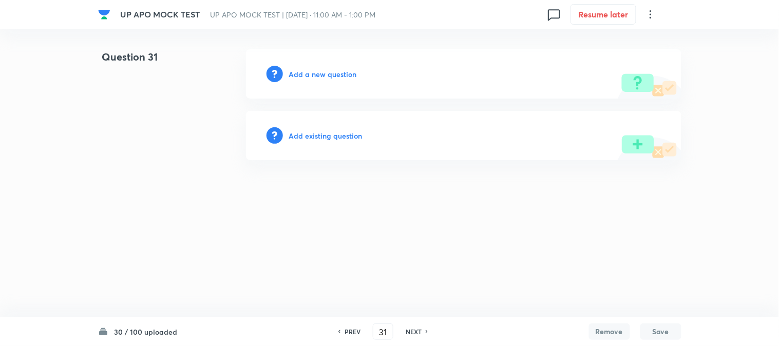
click at [339, 77] on h6 "Add a new question" at bounding box center [323, 74] width 68 height 11
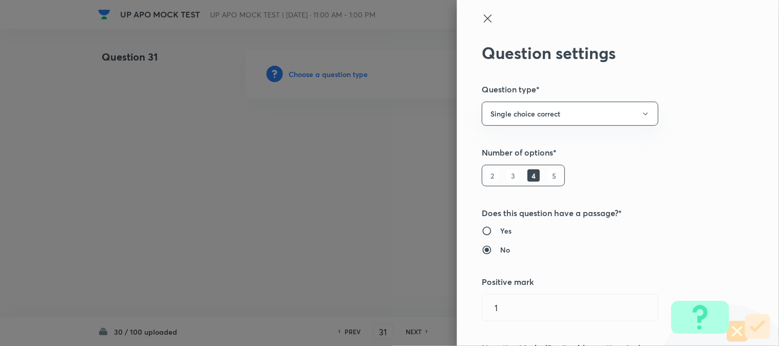
click at [339, 77] on div at bounding box center [389, 173] width 779 height 346
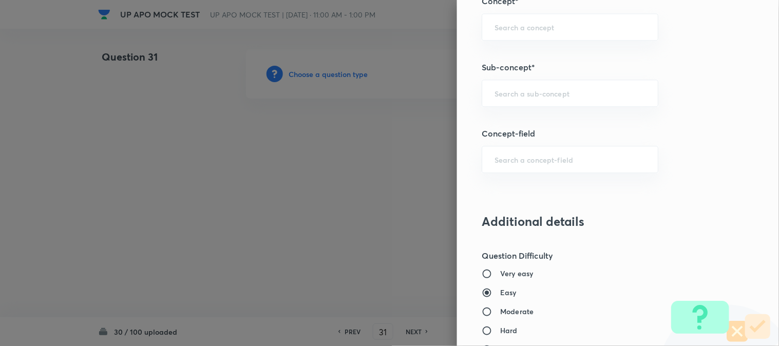
scroll to position [606, 0]
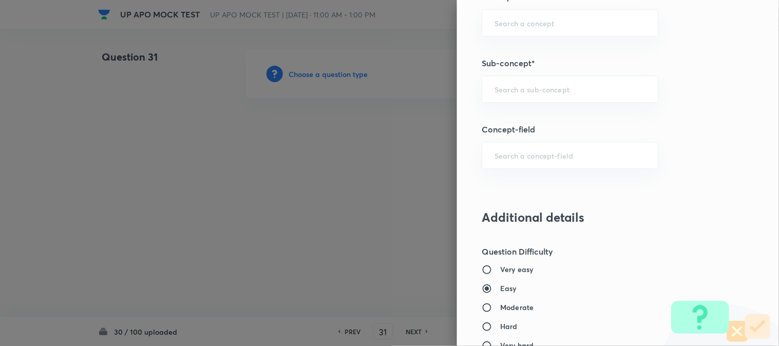
click at [572, 106] on div "Question settings Question type* Single choice correct Number of options* 2 3 4…" at bounding box center [618, 173] width 322 height 346
click at [568, 102] on div "​" at bounding box center [570, 89] width 177 height 27
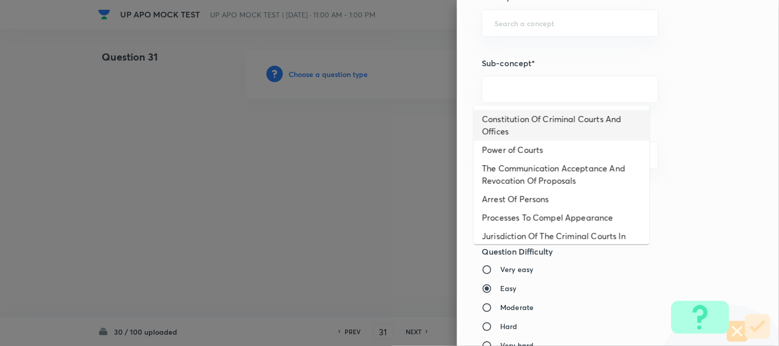
click at [547, 119] on li "Constitution Of Criminal Courts And Offices" at bounding box center [562, 125] width 176 height 31
type input "Constitution Of Criminal Courts And Offices"
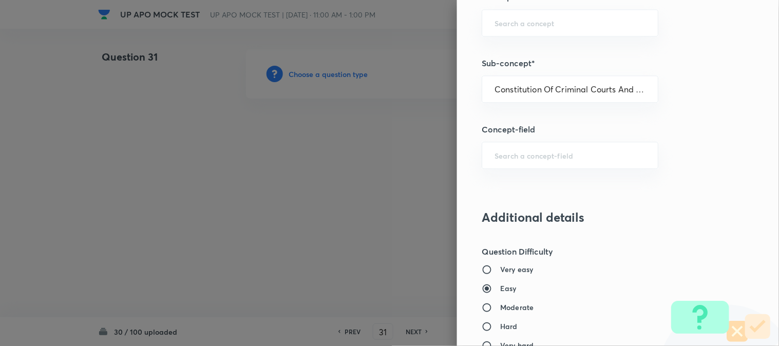
type input "Criminal Law"
type input "Criminal Procedure Code"
type input "Constitution Of Criminal Courts And Offices"
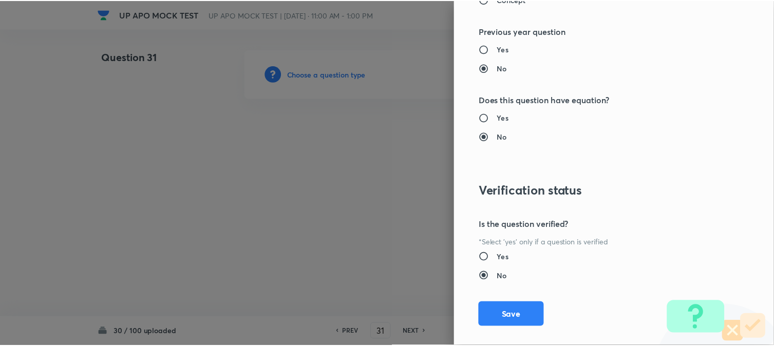
scroll to position [1054, 0]
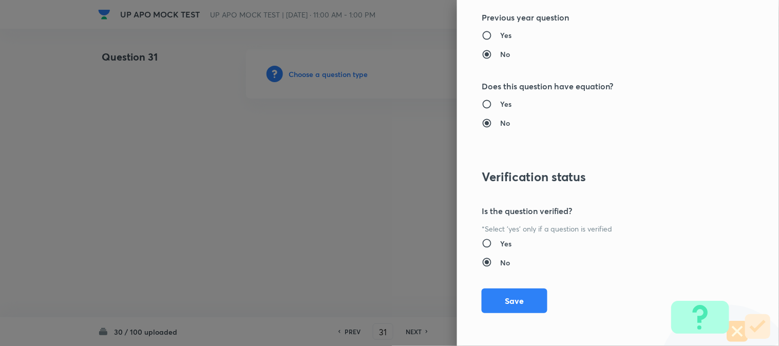
click at [522, 315] on div "Question settings Question type* Single choice correct Number of options* 2 3 4…" at bounding box center [618, 173] width 322 height 346
click at [516, 308] on button "Save" at bounding box center [515, 300] width 66 height 25
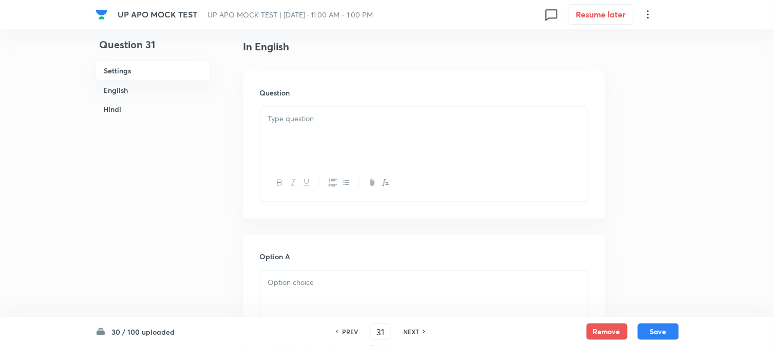
scroll to position [303, 0]
click at [294, 106] on div at bounding box center [424, 109] width 328 height 58
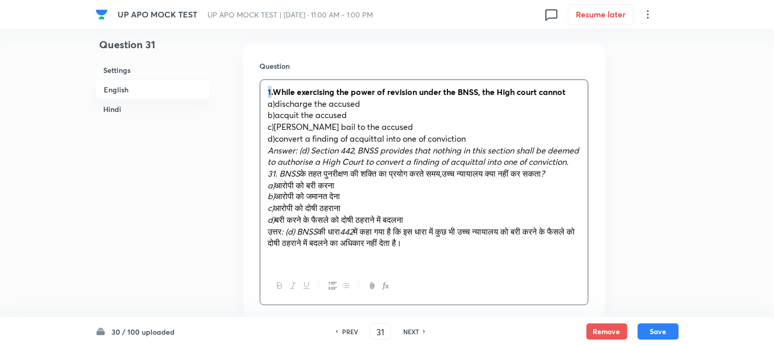
drag, startPoint x: 272, startPoint y: 94, endPoint x: 259, endPoint y: 83, distance: 16.9
click at [259, 83] on div "Question 1.While exercising the power of revision under the BNSS, the High cour…" at bounding box center [425, 183] width 362 height 278
drag, startPoint x: 271, startPoint y: 94, endPoint x: 258, endPoint y: 83, distance: 16.8
click at [258, 83] on div "Question .While exercising the power of revision under the BNSS, the High court…" at bounding box center [425, 183] width 362 height 278
drag, startPoint x: 277, startPoint y: 115, endPoint x: 392, endPoint y: 115, distance: 114.6
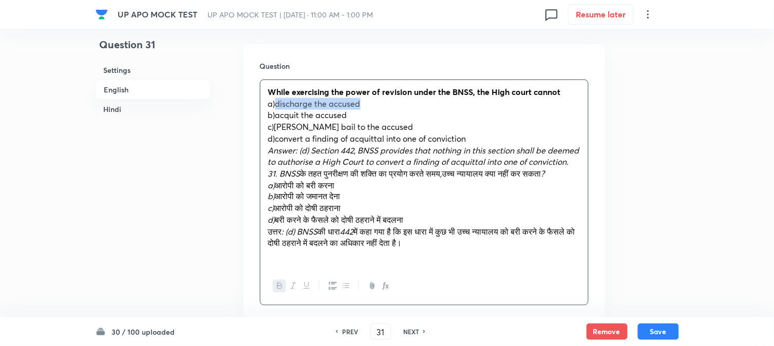
click at [392, 110] on p "a)discharge the accused" at bounding box center [424, 104] width 312 height 12
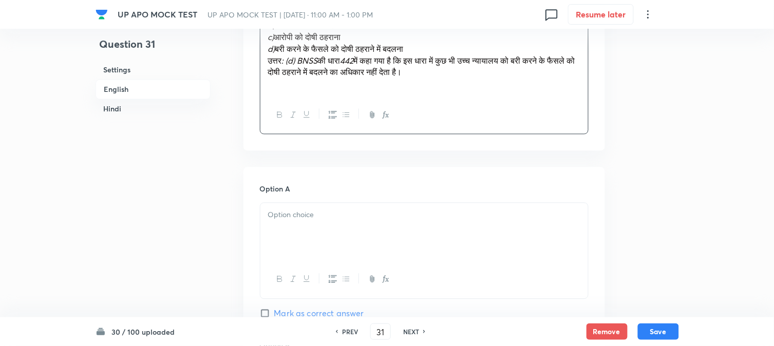
click at [294, 249] on div at bounding box center [424, 232] width 328 height 58
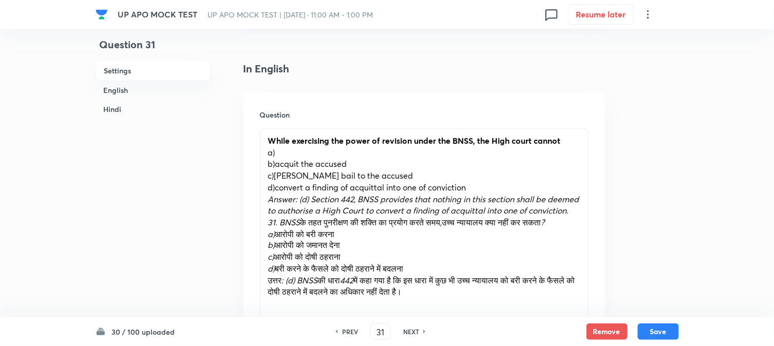
scroll to position [246, 0]
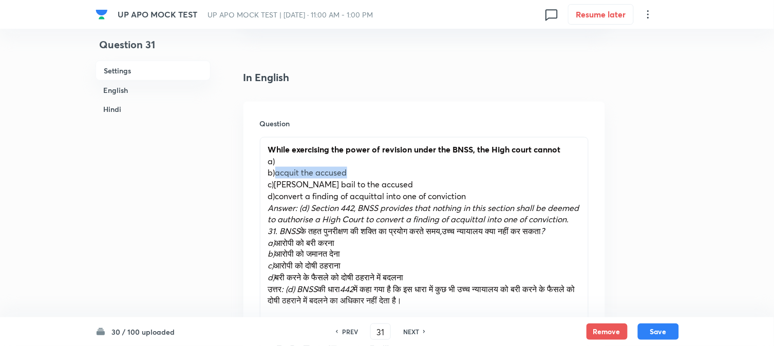
drag, startPoint x: 275, startPoint y: 183, endPoint x: 376, endPoint y: 181, distance: 101.2
click at [376, 179] on p "b)acquit the accused" at bounding box center [424, 173] width 312 height 12
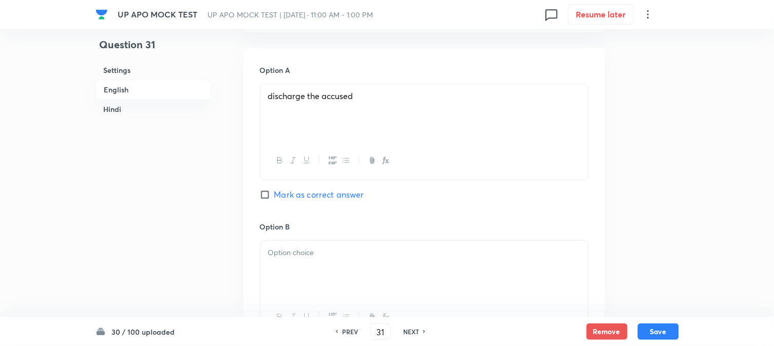
scroll to position [817, 0]
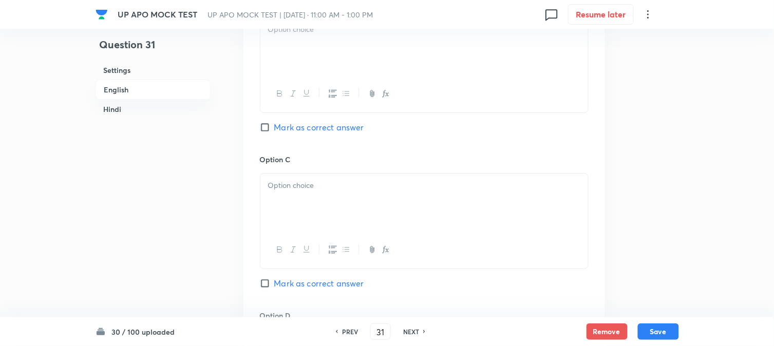
click at [283, 75] on div at bounding box center [424, 46] width 328 height 58
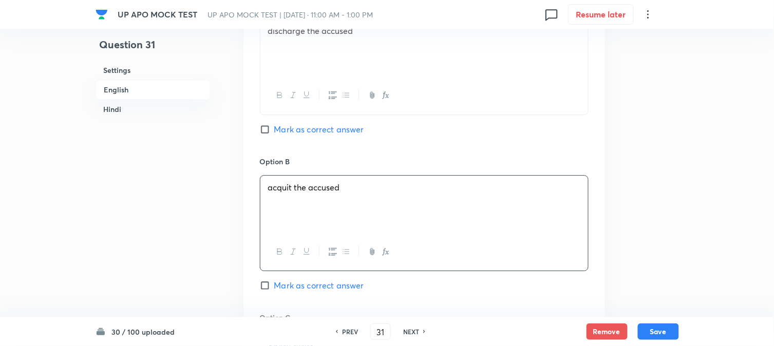
scroll to position [360, 0]
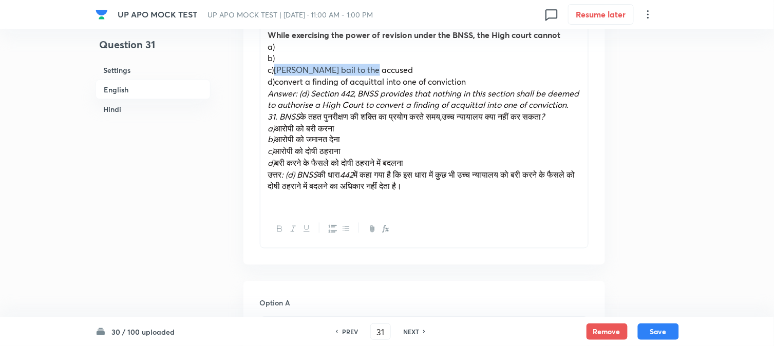
drag, startPoint x: 274, startPoint y: 84, endPoint x: 377, endPoint y: 84, distance: 102.8
click at [384, 76] on p "c)[PERSON_NAME] bail to the accused" at bounding box center [424, 70] width 312 height 12
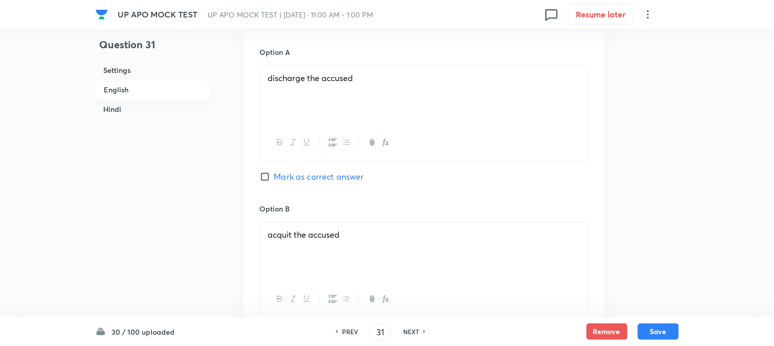
scroll to position [874, 0]
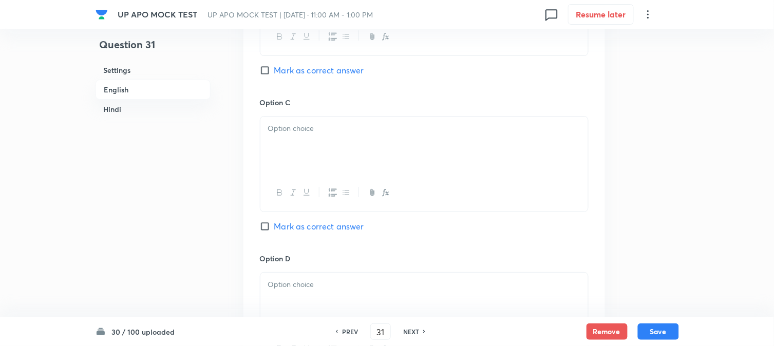
click at [290, 172] on div at bounding box center [424, 146] width 328 height 58
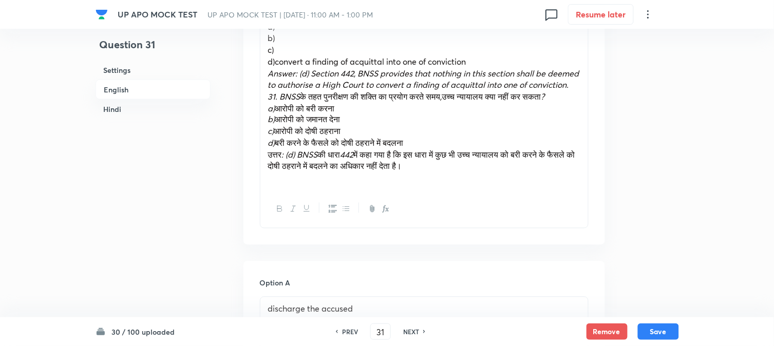
scroll to position [360, 0]
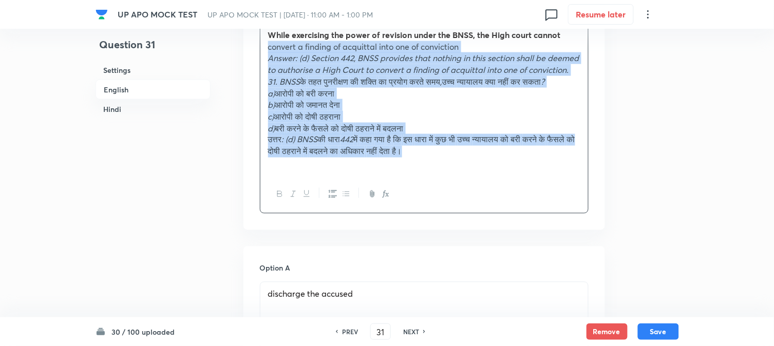
drag, startPoint x: 275, startPoint y: 89, endPoint x: 573, endPoint y: 176, distance: 310.9
click at [573, 176] on div "While exercising the power of revision under the BNSS, the High court cannot co…" at bounding box center [424, 99] width 328 height 153
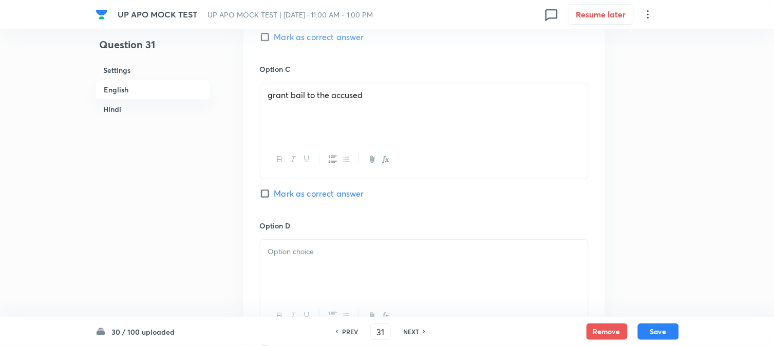
scroll to position [931, 0]
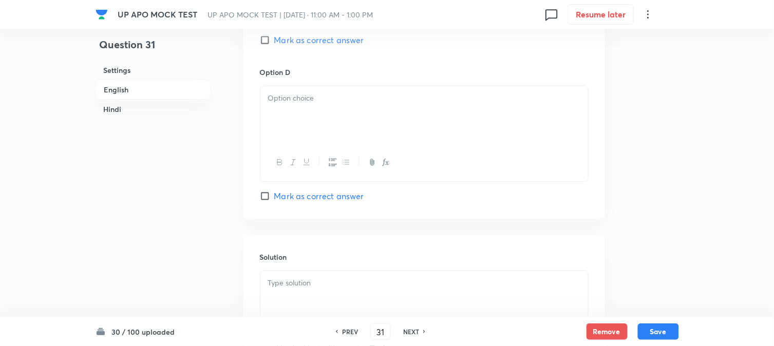
click at [266, 147] on div at bounding box center [424, 163] width 328 height 38
click at [275, 104] on p at bounding box center [424, 98] width 312 height 12
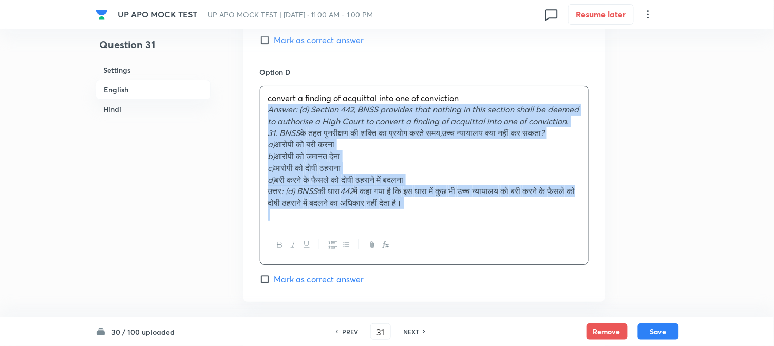
drag, startPoint x: 269, startPoint y: 111, endPoint x: 629, endPoint y: 248, distance: 384.7
click at [629, 248] on div "Question 31 Settings English Hindi Settings Type Single choice correct 4 option…" at bounding box center [388, 333] width 584 height 2430
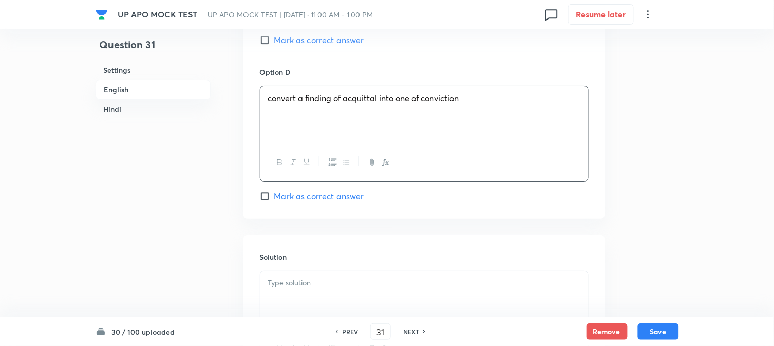
click at [298, 202] on span "Mark as correct answer" at bounding box center [319, 196] width 90 height 12
click at [274, 201] on input "Mark as correct answer" at bounding box center [267, 196] width 14 height 10
checkbox input "true"
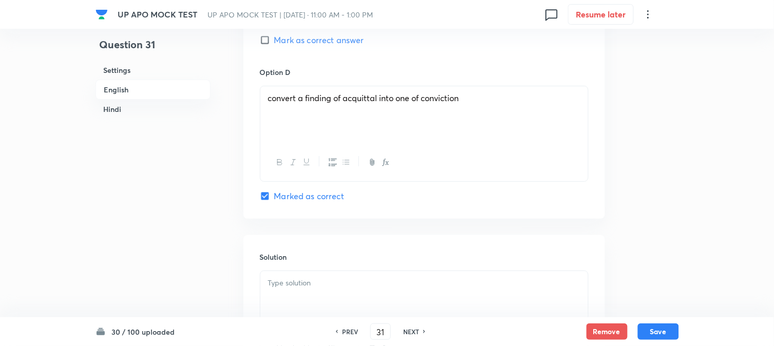
checkbox input "true"
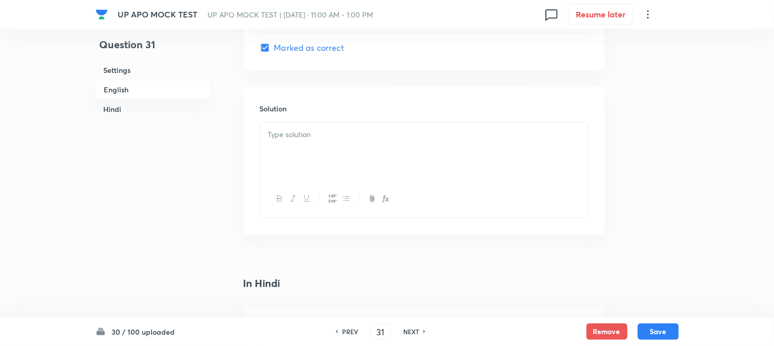
scroll to position [1102, 0]
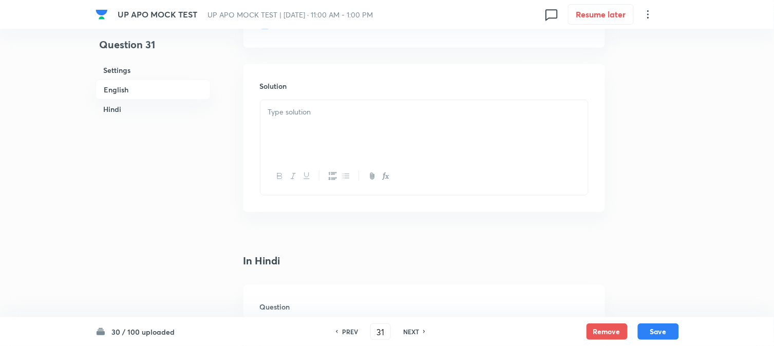
click at [285, 141] on div at bounding box center [424, 129] width 328 height 58
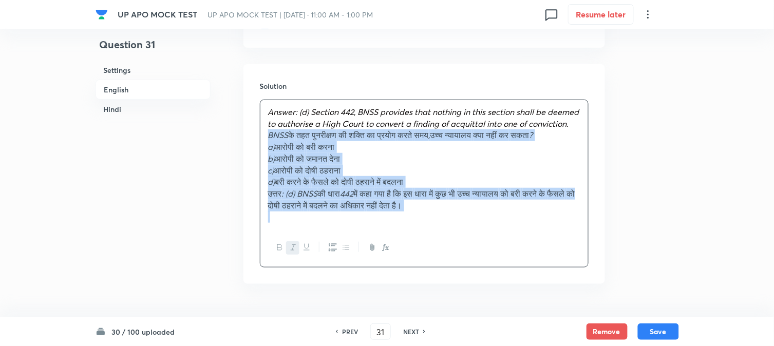
drag, startPoint x: 279, startPoint y: 146, endPoint x: 651, endPoint y: 289, distance: 398.0
click at [651, 289] on div "Question 31 Settings English Hindi Settings Type Single choice correct 4 option…" at bounding box center [388, 156] width 584 height 2418
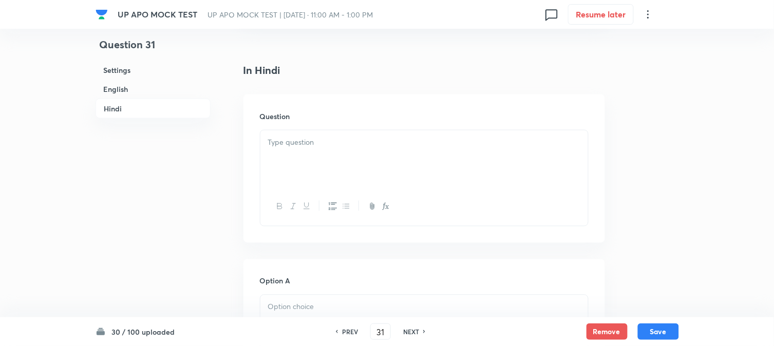
scroll to position [1331, 0]
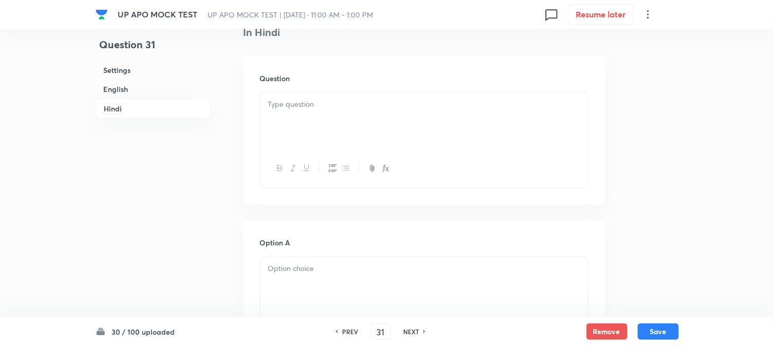
drag, startPoint x: 290, startPoint y: 143, endPoint x: 285, endPoint y: 138, distance: 7.3
click at [288, 142] on div at bounding box center [424, 121] width 328 height 58
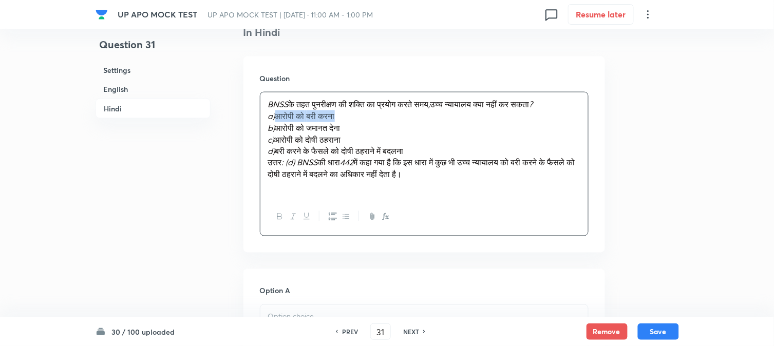
drag, startPoint x: 276, startPoint y: 120, endPoint x: 370, endPoint y: 120, distance: 94.5
click at [370, 120] on p "a) आरोपी को बरी करना" at bounding box center [424, 116] width 312 height 12
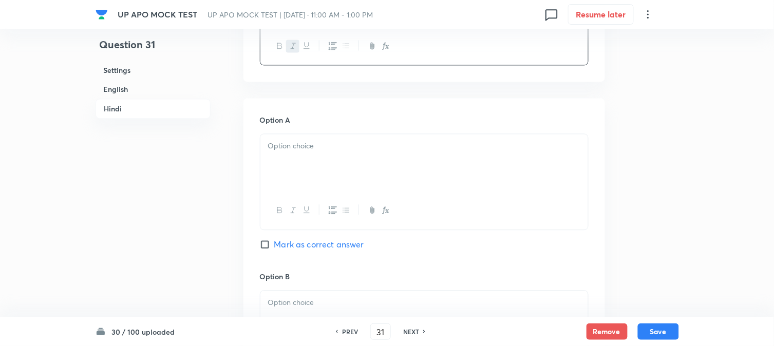
click at [290, 182] on div at bounding box center [424, 163] width 328 height 58
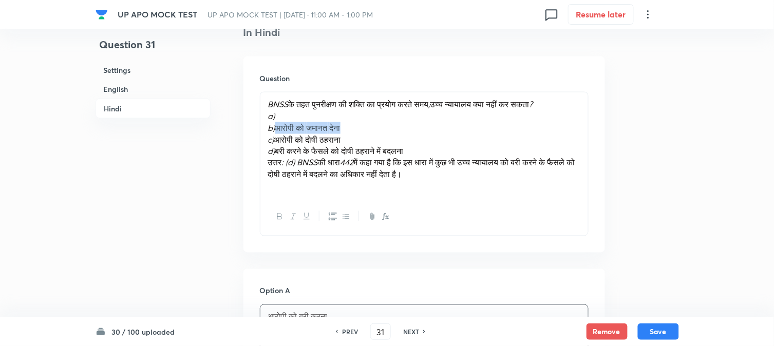
drag, startPoint x: 278, startPoint y: 135, endPoint x: 368, endPoint y: 131, distance: 90.0
click at [368, 131] on p "b) आरोपी को जमानत देना" at bounding box center [424, 128] width 312 height 12
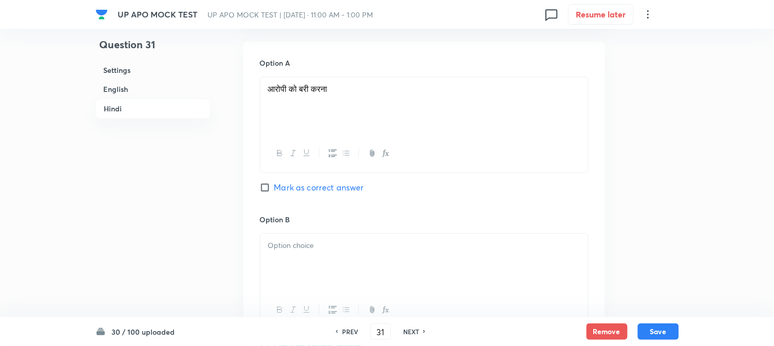
click at [296, 244] on div at bounding box center [424, 263] width 328 height 58
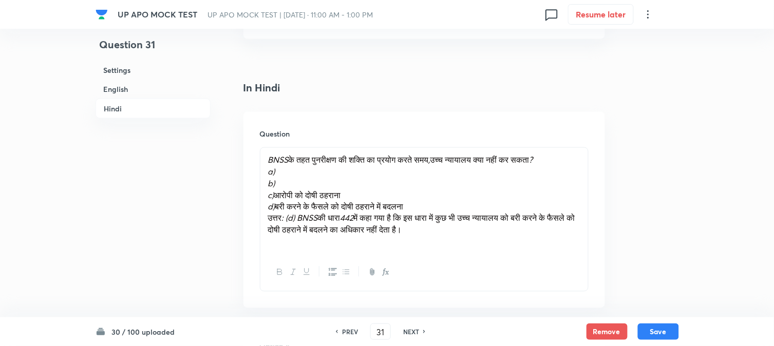
scroll to position [1273, 0]
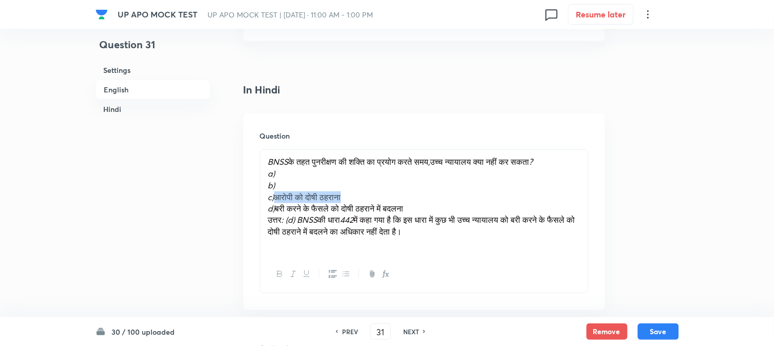
drag, startPoint x: 278, startPoint y: 202, endPoint x: 368, endPoint y: 202, distance: 89.9
click at [368, 202] on p "c) आरोपी को दोषी ठहराना" at bounding box center [424, 198] width 312 height 12
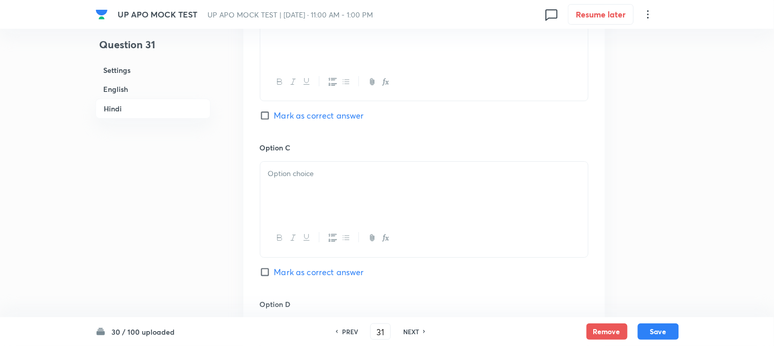
click at [283, 211] on div at bounding box center [424, 191] width 328 height 58
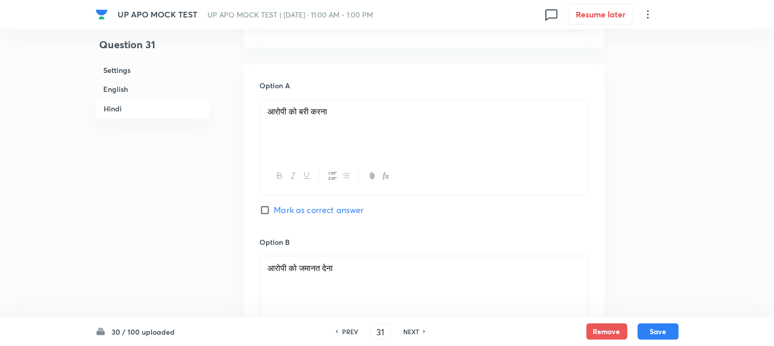
scroll to position [1388, 0]
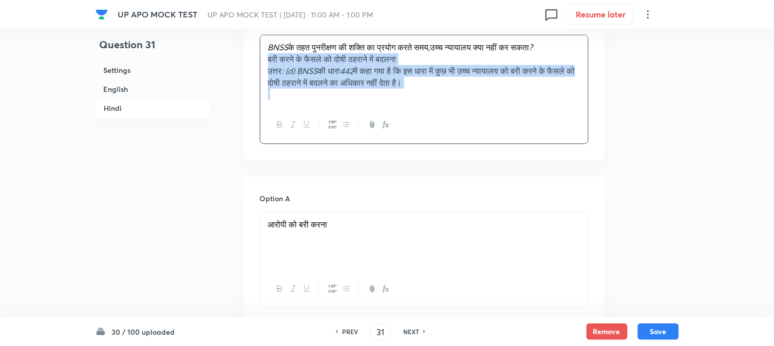
drag, startPoint x: 276, startPoint y: 97, endPoint x: 670, endPoint y: 100, distance: 393.6
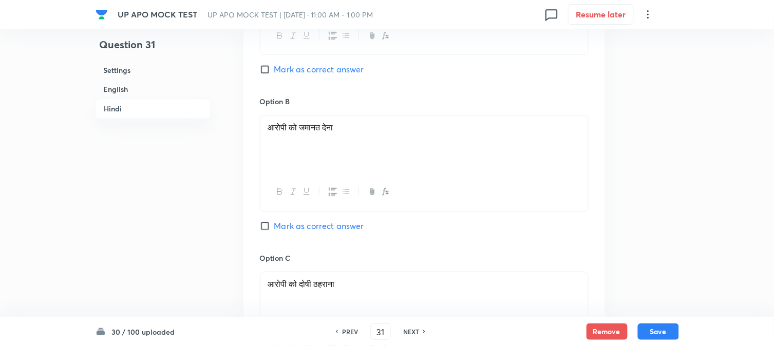
scroll to position [1901, 0]
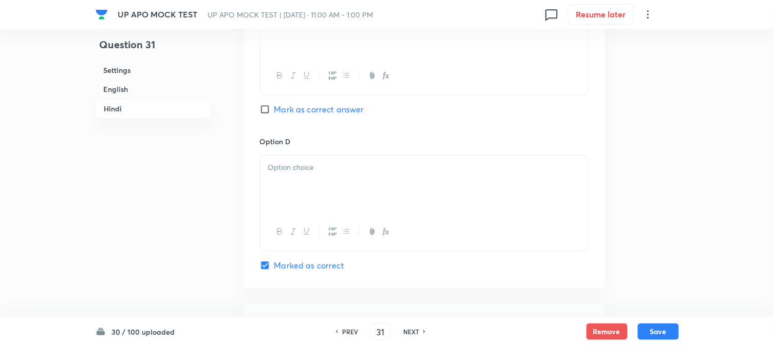
click at [273, 174] on p at bounding box center [424, 168] width 312 height 12
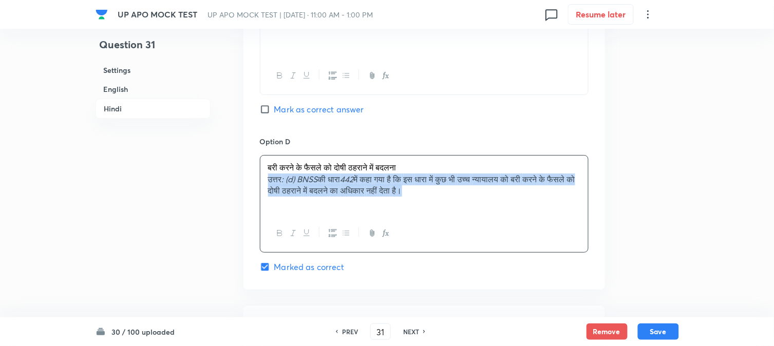
drag, startPoint x: 265, startPoint y: 186, endPoint x: 608, endPoint y: 198, distance: 342.9
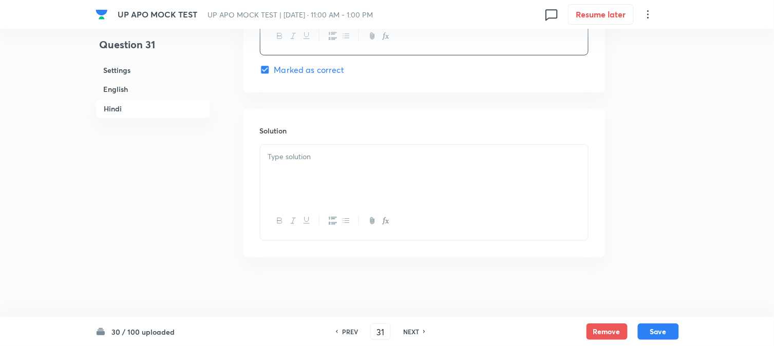
scroll to position [2105, 0]
click at [274, 161] on div at bounding box center [424, 172] width 328 height 58
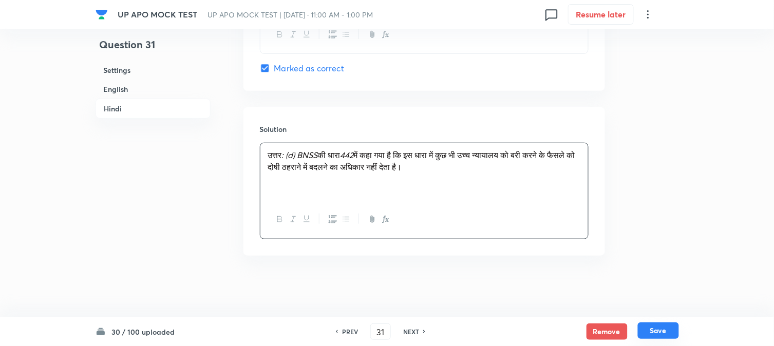
click at [661, 330] on button "Save" at bounding box center [658, 331] width 41 height 16
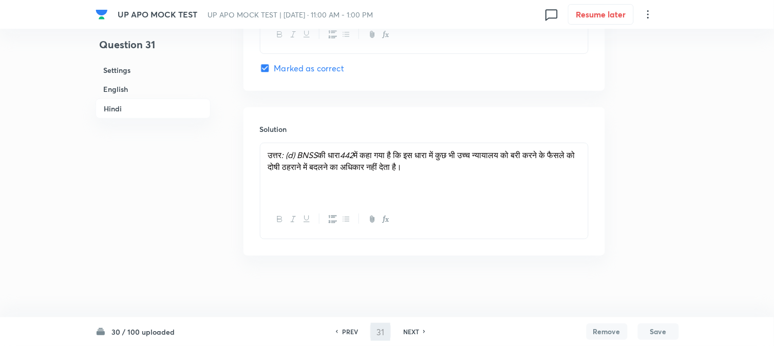
type input "32"
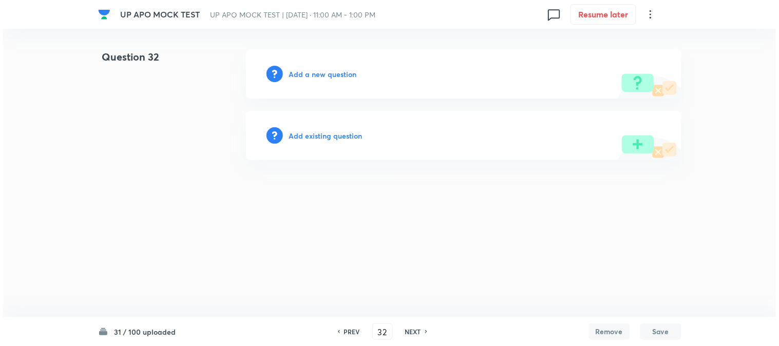
scroll to position [0, 0]
click at [333, 78] on h6 "Add a new question" at bounding box center [323, 74] width 68 height 11
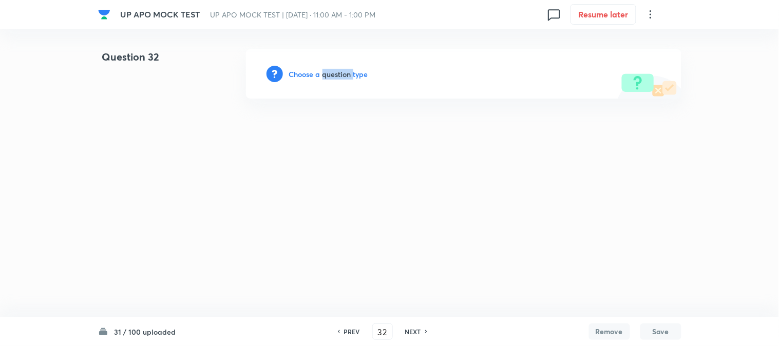
click at [333, 78] on h6 "Choose a question type" at bounding box center [328, 74] width 79 height 11
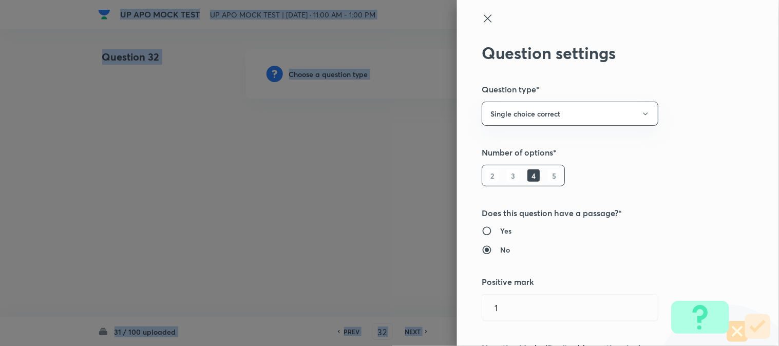
click at [333, 78] on div at bounding box center [389, 173] width 779 height 346
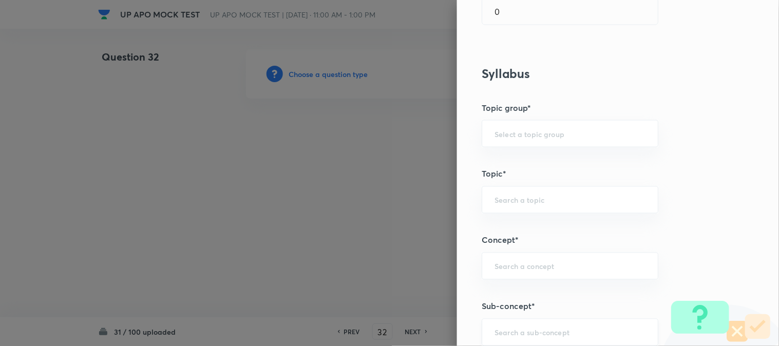
scroll to position [606, 0]
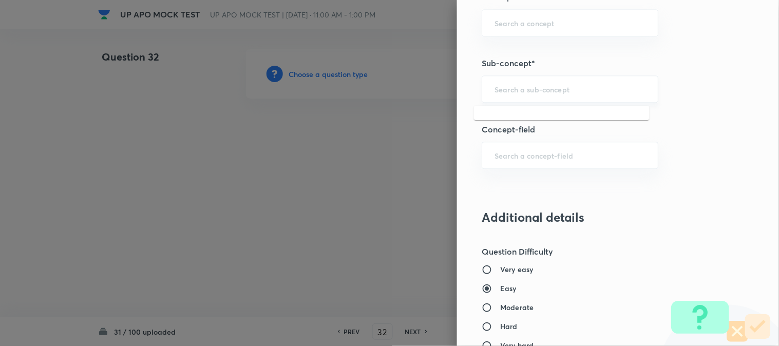
click at [572, 92] on input "text" at bounding box center [570, 89] width 151 height 10
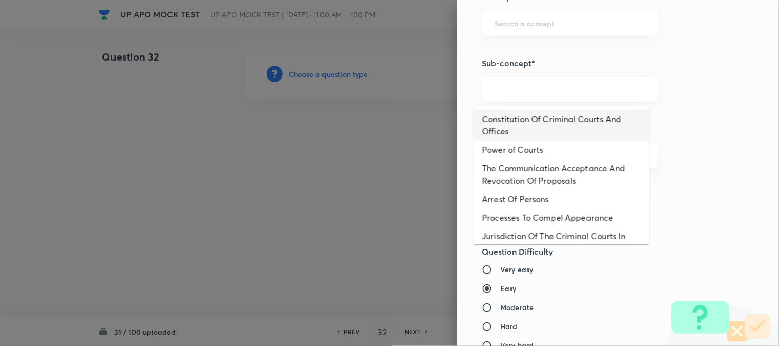
click at [535, 120] on li "Constitution Of Criminal Courts And Offices" at bounding box center [562, 125] width 176 height 31
type input "Constitution Of Criminal Courts And Offices"
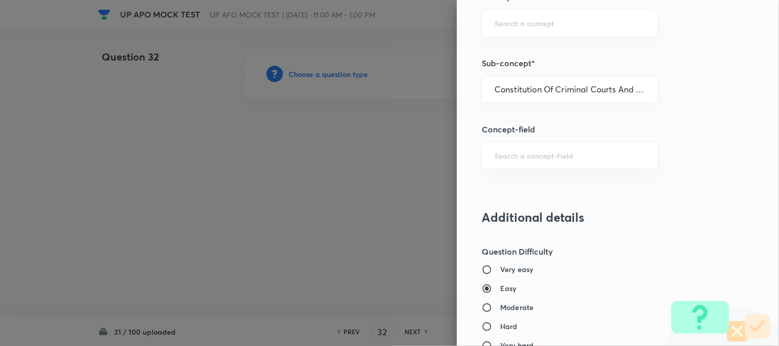
type input "Criminal Law"
type input "Criminal Procedure Code"
type input "Constitution Of Criminal Courts And Offices"
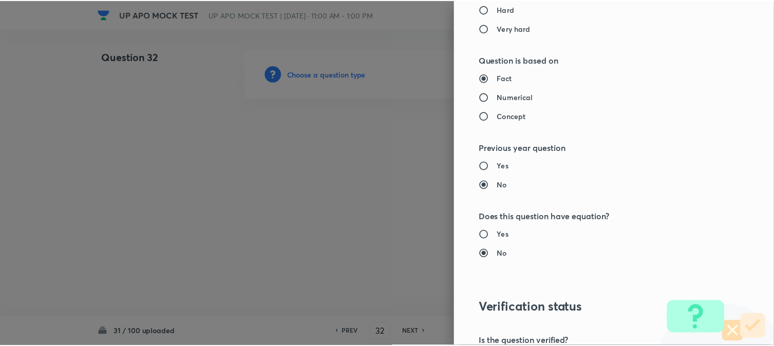
scroll to position [1054, 0]
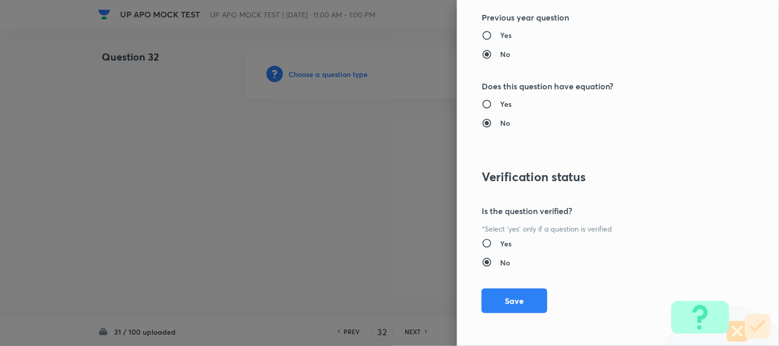
click at [522, 317] on div "Question settings Question type* Single choice correct Number of options* 2 3 4…" at bounding box center [618, 173] width 322 height 346
click at [517, 285] on div "Question settings Question type* Single choice correct Number of options* 2 3 4…" at bounding box center [618, 173] width 322 height 346
click at [522, 296] on button "Save" at bounding box center [515, 300] width 66 height 25
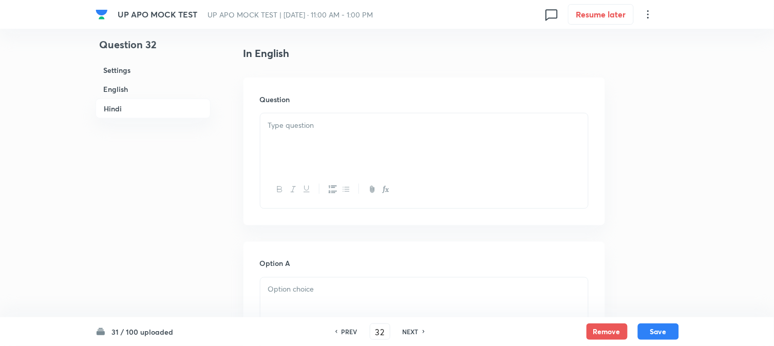
scroll to position [303, 0]
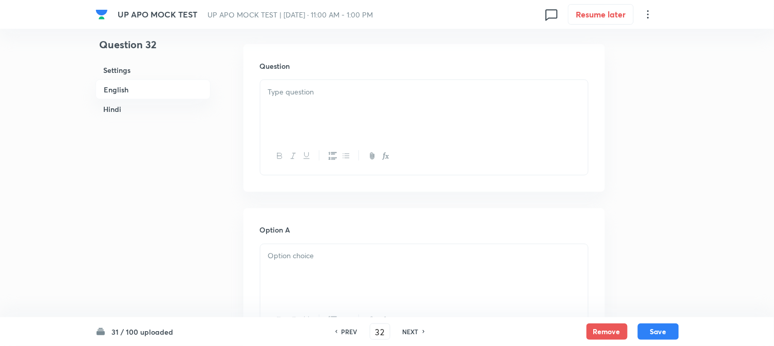
click at [338, 100] on div at bounding box center [424, 109] width 328 height 58
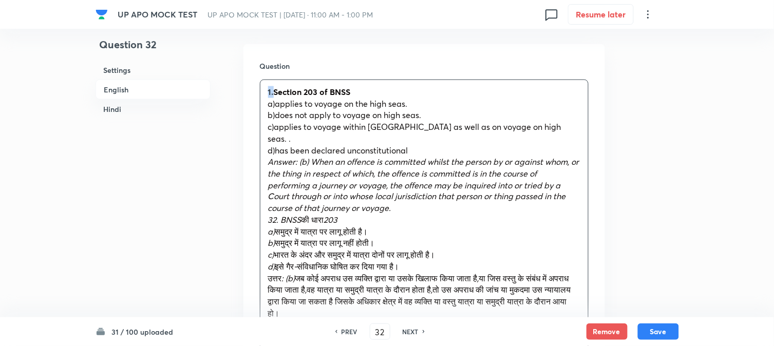
drag, startPoint x: 275, startPoint y: 93, endPoint x: 257, endPoint y: 81, distance: 21.4
click at [257, 81] on div "Question 1.Section 203 of BNSS a)applies to voyage on the high seas. b)does not…" at bounding box center [425, 218] width 362 height 348
drag, startPoint x: 276, startPoint y: 103, endPoint x: 443, endPoint y: 102, distance: 167.0
click at [443, 102] on p "a)applies to voyage on the high seas." at bounding box center [424, 104] width 312 height 12
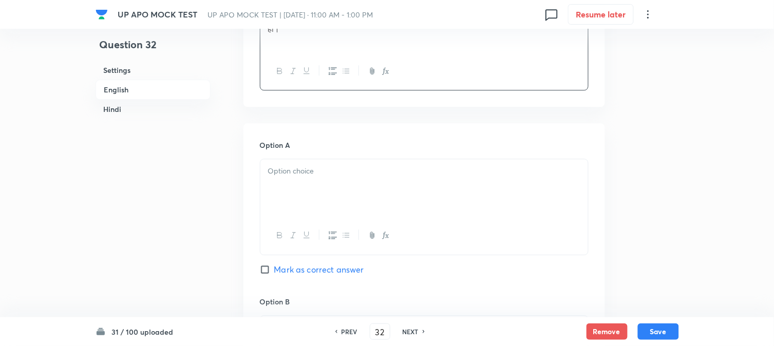
click at [299, 178] on div at bounding box center [424, 188] width 328 height 58
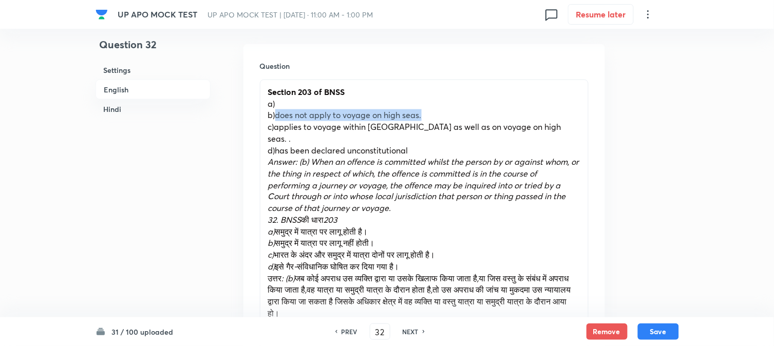
drag, startPoint x: 275, startPoint y: 114, endPoint x: 466, endPoint y: 113, distance: 191.1
click at [466, 113] on p "b)does not apply to voyage on high seas." at bounding box center [424, 115] width 312 height 12
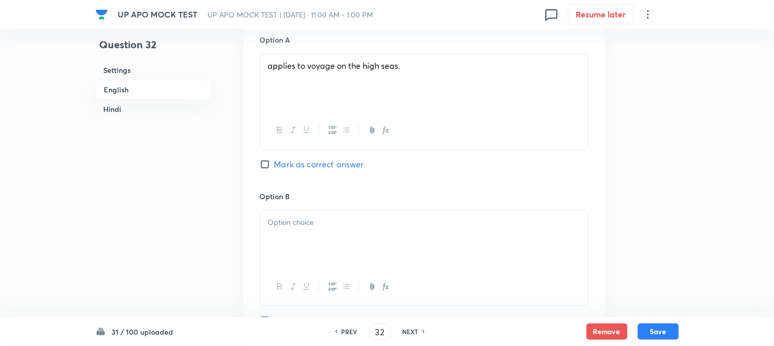
scroll to position [702, 0]
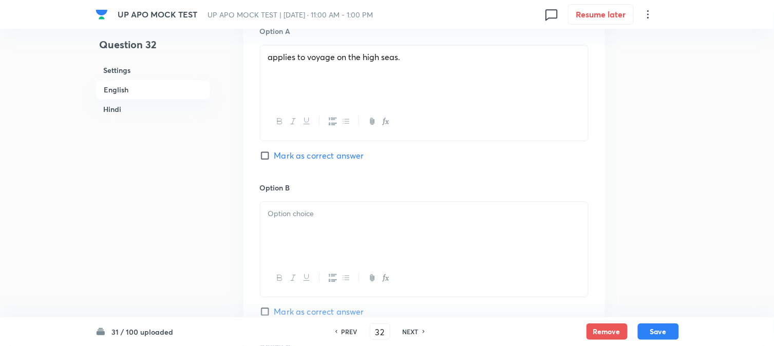
click at [287, 241] on div at bounding box center [424, 231] width 328 height 58
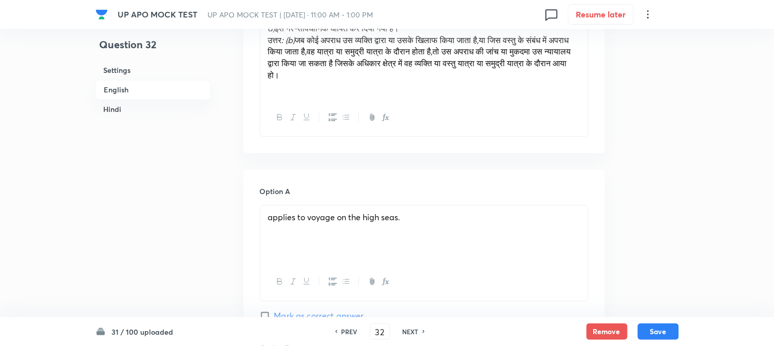
scroll to position [303, 0]
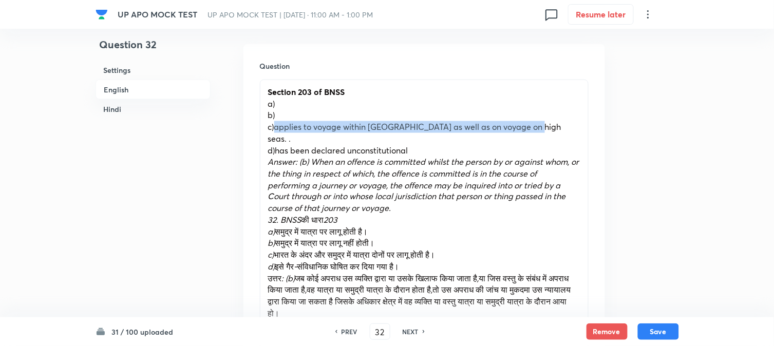
drag, startPoint x: 274, startPoint y: 127, endPoint x: 546, endPoint y: 130, distance: 271.8
click at [546, 130] on p "c)applies to voyage within [GEOGRAPHIC_DATA] as well as on voyage on high seas.…" at bounding box center [424, 132] width 312 height 23
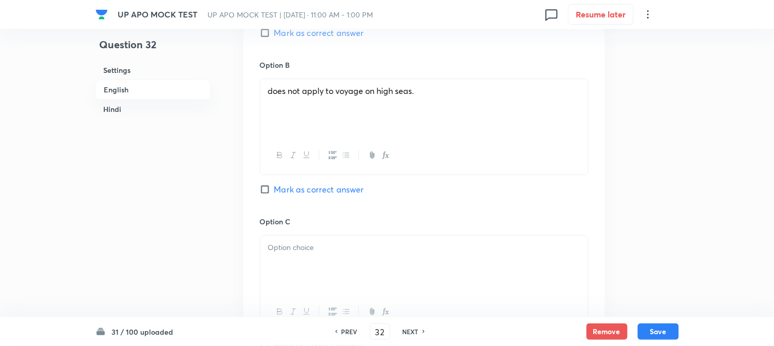
scroll to position [817, 0]
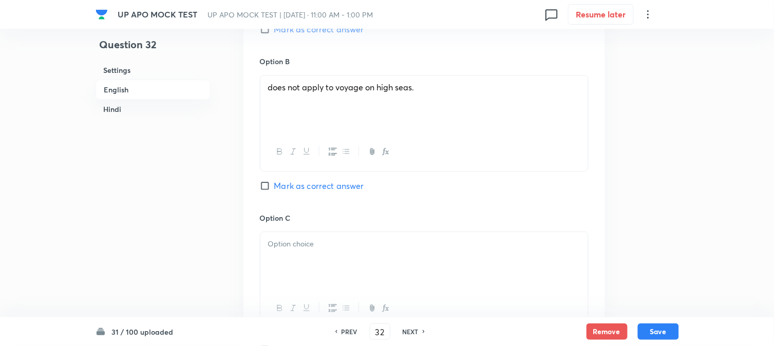
click at [316, 178] on div "Option B does not apply to voyage on high seas. [PERSON_NAME] as correct answer" at bounding box center [424, 134] width 329 height 156
click at [316, 188] on span "Mark as correct answer" at bounding box center [319, 186] width 90 height 12
click at [274, 188] on input "Mark as correct answer" at bounding box center [267, 186] width 14 height 10
checkbox input "true"
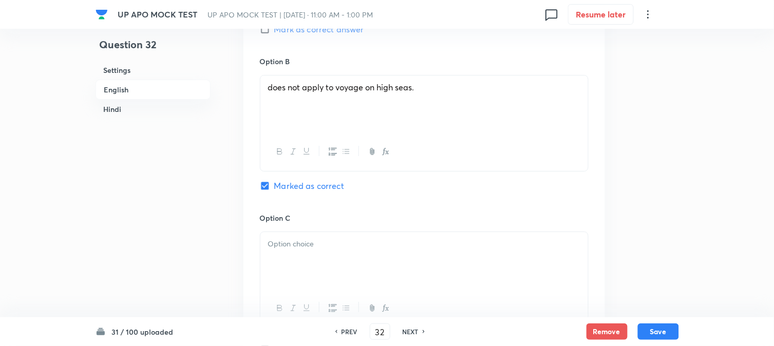
click at [304, 272] on div at bounding box center [424, 261] width 328 height 58
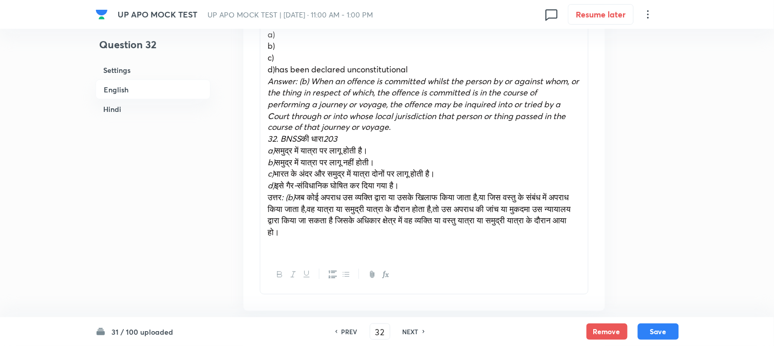
scroll to position [360, 0]
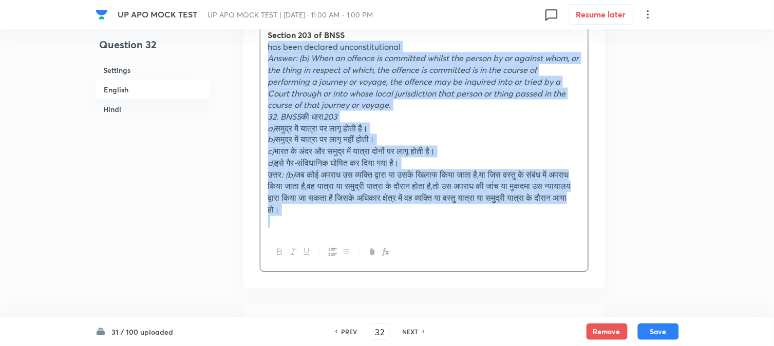
drag, startPoint x: 275, startPoint y: 81, endPoint x: 479, endPoint y: 274, distance: 280.9
click at [479, 274] on div "Question Section 203 of BNSS has been declared unconstitutional Answer: (b) Whe…" at bounding box center [425, 138] width 362 height 302
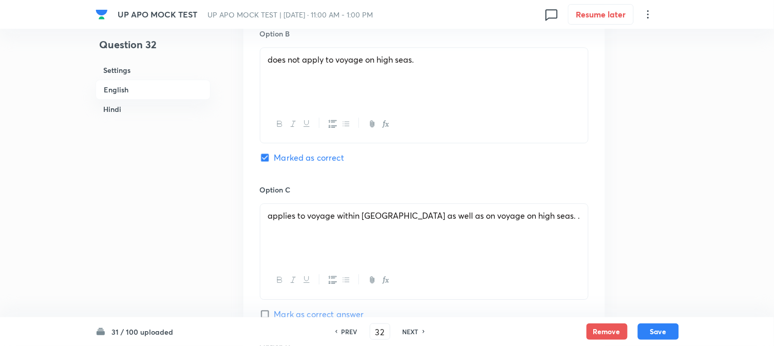
scroll to position [931, 0]
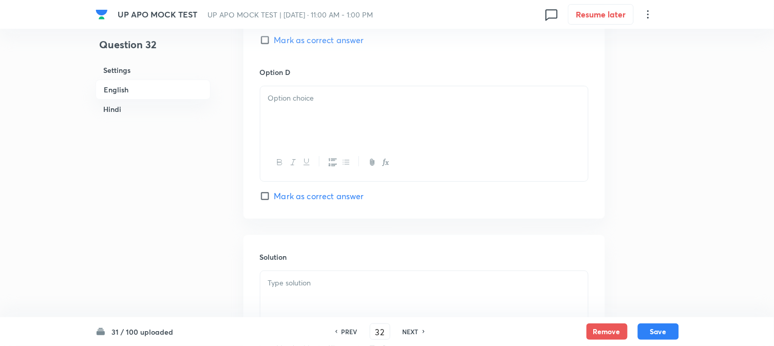
click at [280, 106] on div at bounding box center [424, 115] width 328 height 58
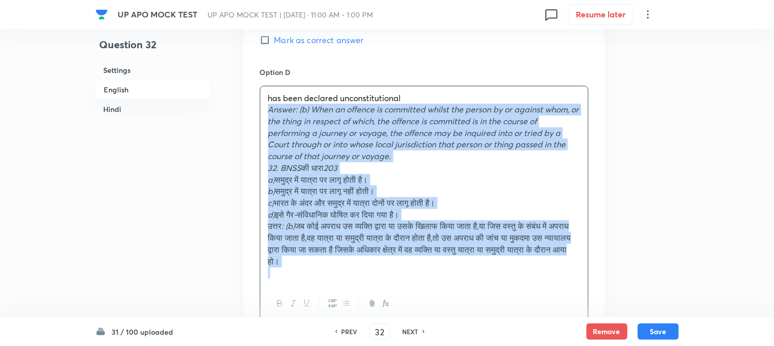
drag, startPoint x: 334, startPoint y: 200, endPoint x: 413, endPoint y: 287, distance: 116.7
click at [413, 287] on div "has been declared unconstitutional Answer: (b) When an offence is committed whi…" at bounding box center [424, 205] width 329 height 238
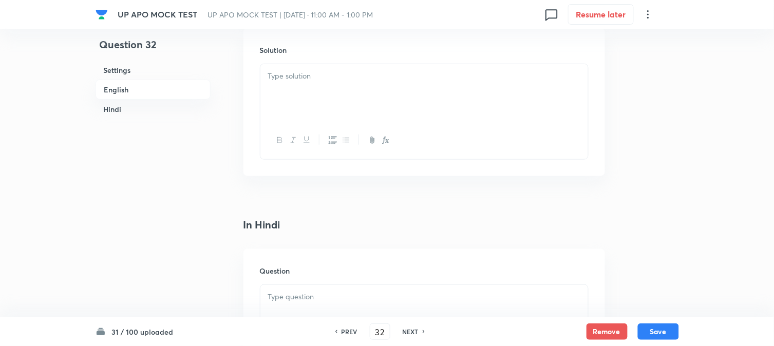
scroll to position [1159, 0]
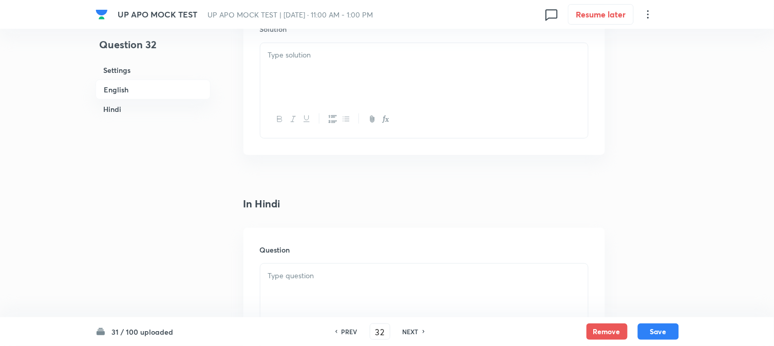
click at [278, 78] on div at bounding box center [424, 72] width 328 height 58
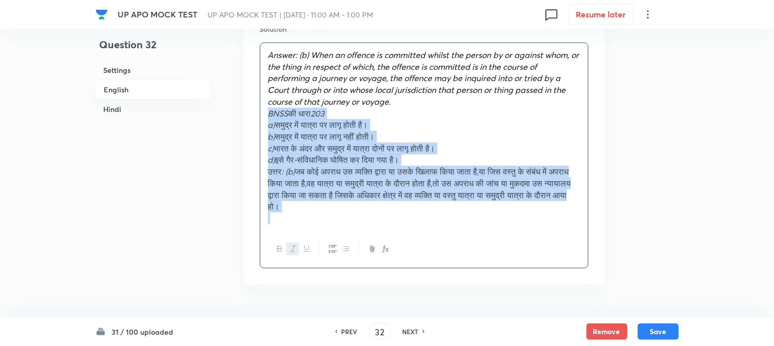
drag, startPoint x: 283, startPoint y: 114, endPoint x: 438, endPoint y: 239, distance: 199.9
click at [438, 239] on div "Answer: (b) When an offence is committed whilst the person by or against whom, …" at bounding box center [424, 156] width 329 height 226
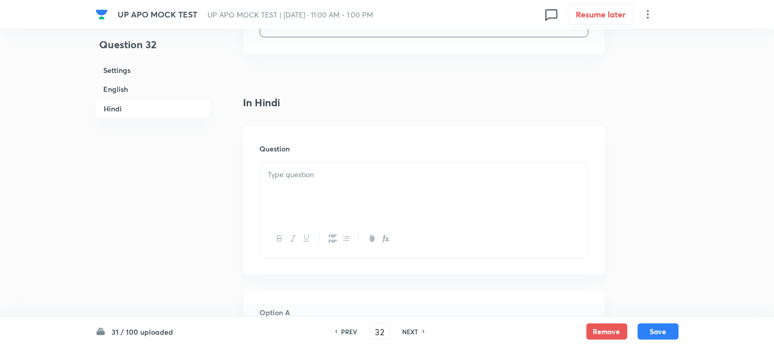
scroll to position [1331, 0]
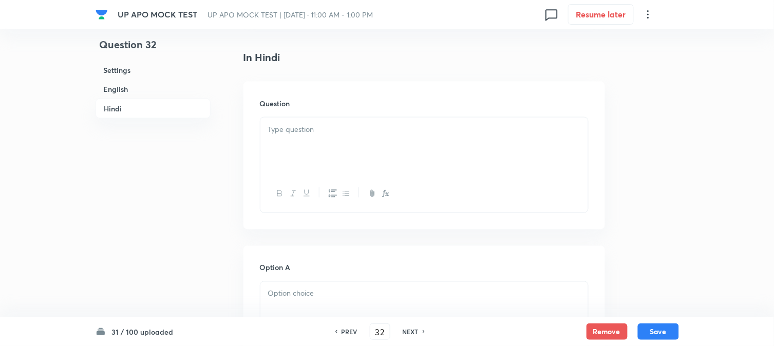
click at [279, 157] on div at bounding box center [424, 147] width 328 height 58
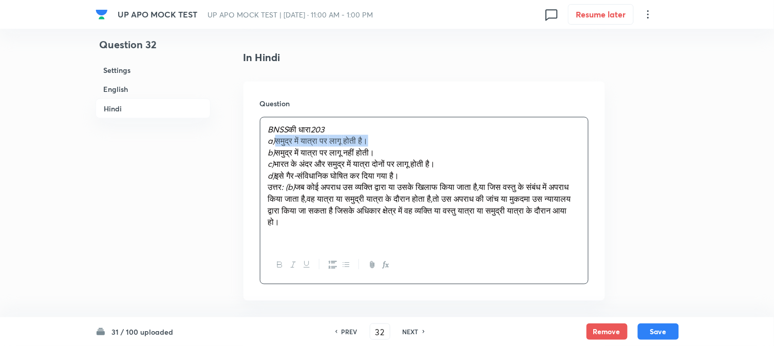
drag, startPoint x: 276, startPoint y: 142, endPoint x: 408, endPoint y: 140, distance: 132.0
click at [408, 140] on p "a) समुद्र में यात्रा पर लागू होती है।" at bounding box center [424, 141] width 312 height 12
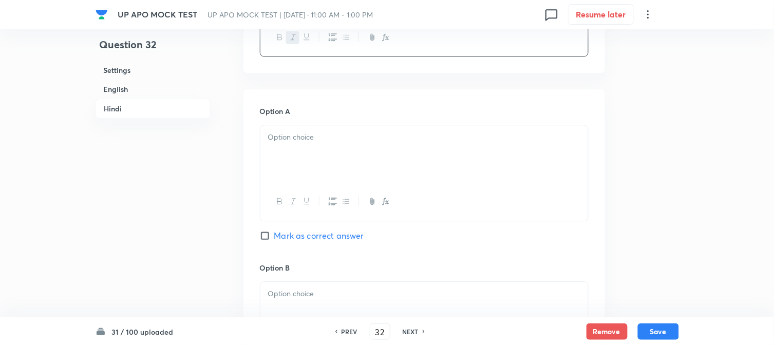
drag, startPoint x: 299, startPoint y: 177, endPoint x: 293, endPoint y: 179, distance: 6.0
click at [298, 178] on div at bounding box center [424, 154] width 328 height 58
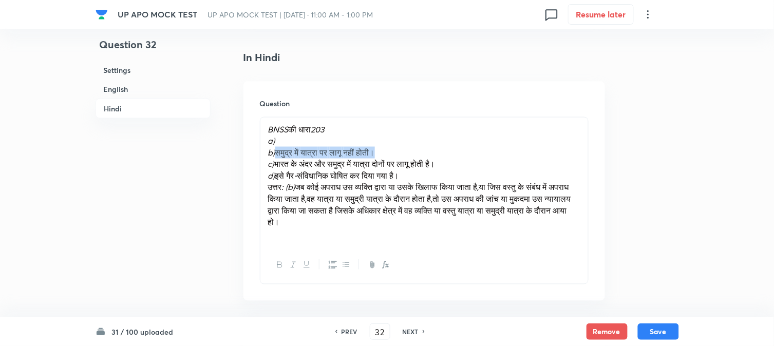
drag, startPoint x: 277, startPoint y: 153, endPoint x: 402, endPoint y: 153, distance: 124.8
click at [402, 153] on p "b) समुद्र में यात्रा पर लागू नहीं होती।" at bounding box center [424, 153] width 312 height 12
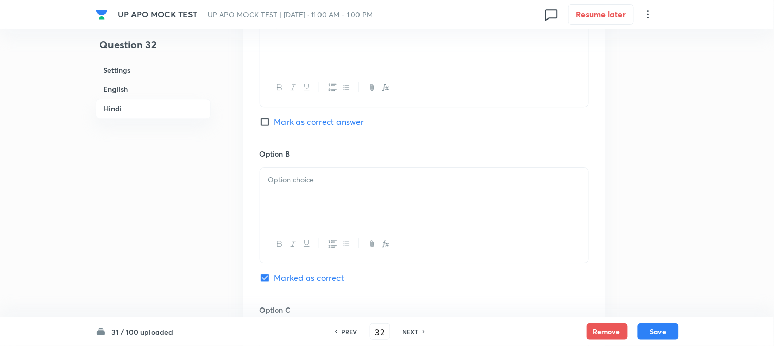
click at [284, 208] on div at bounding box center [424, 197] width 328 height 58
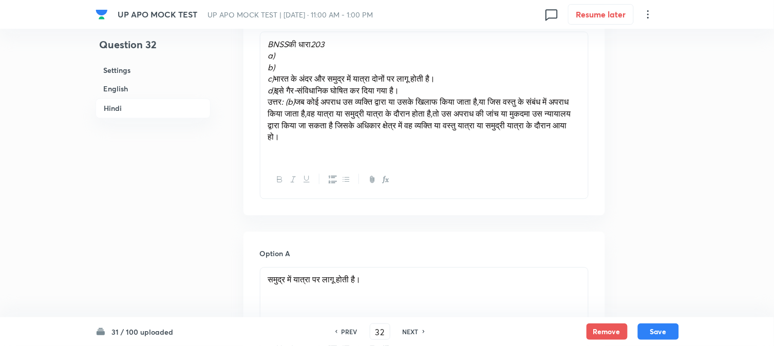
scroll to position [1388, 0]
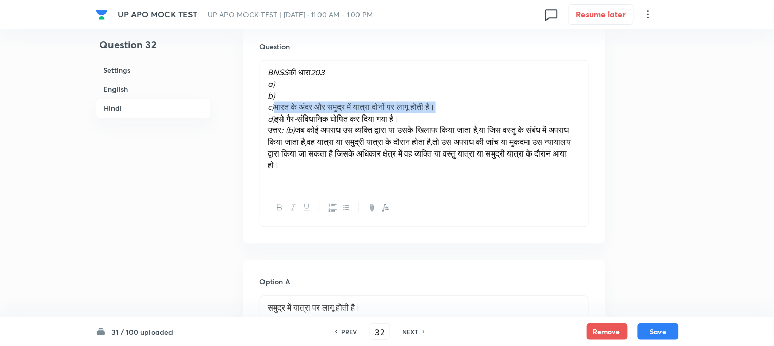
drag, startPoint x: 274, startPoint y: 106, endPoint x: 471, endPoint y: 106, distance: 196.8
click at [471, 106] on p "c) [GEOGRAPHIC_DATA] के अंदर और समुद्र में यात्रा दोनों पर लागू होती है।" at bounding box center [424, 108] width 312 height 12
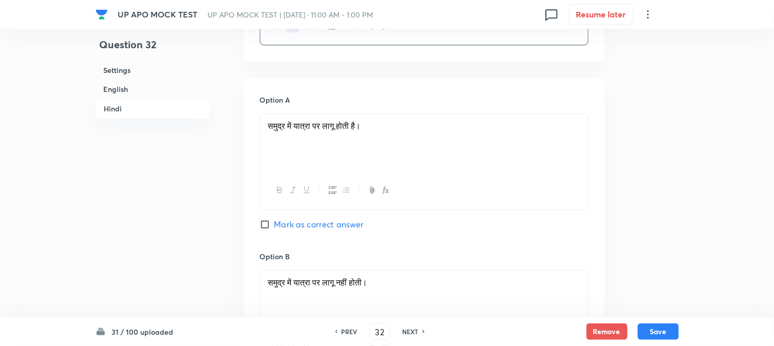
scroll to position [1901, 0]
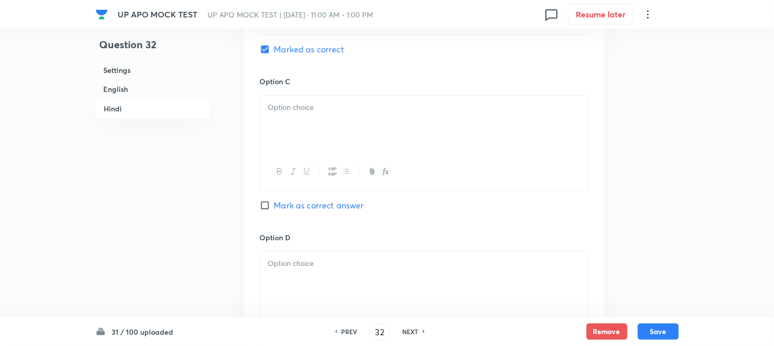
click at [301, 132] on div at bounding box center [424, 125] width 328 height 58
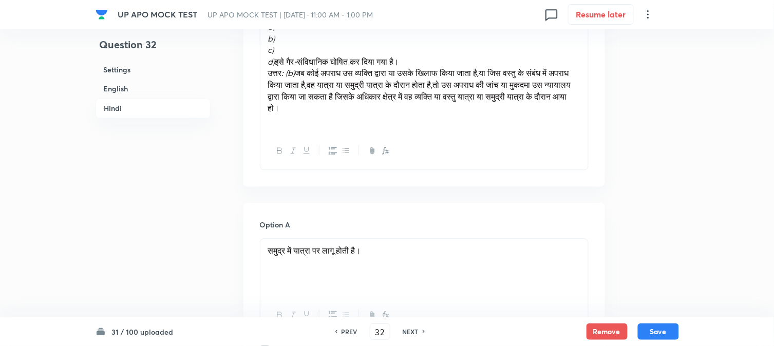
scroll to position [1388, 0]
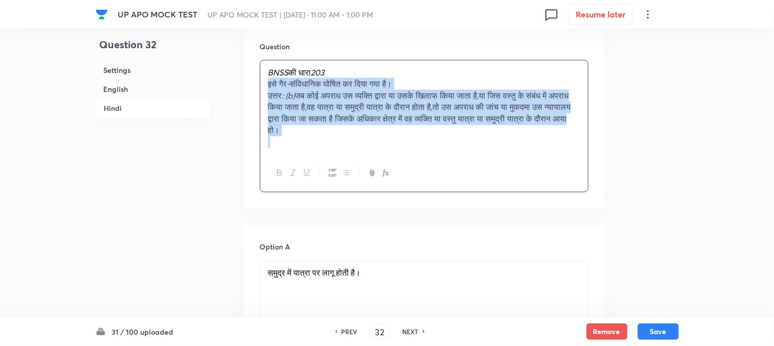
drag, startPoint x: 275, startPoint y: 120, endPoint x: 502, endPoint y: 158, distance: 230.2
click at [502, 158] on div "BNSS की धारा 203 इसे गैर - संविधानिक घोषित कर दिया गया है। उत्तर : (b) जब कोई अ…" at bounding box center [424, 126] width 329 height 133
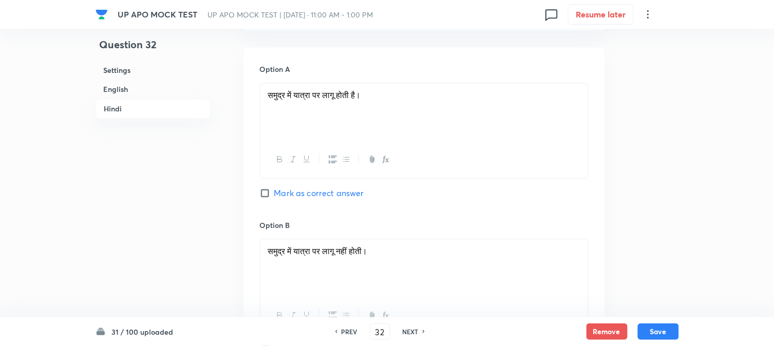
scroll to position [1958, 0]
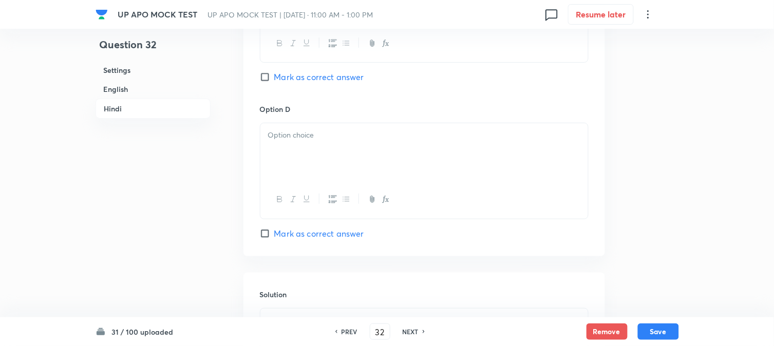
click at [274, 167] on div at bounding box center [424, 152] width 328 height 58
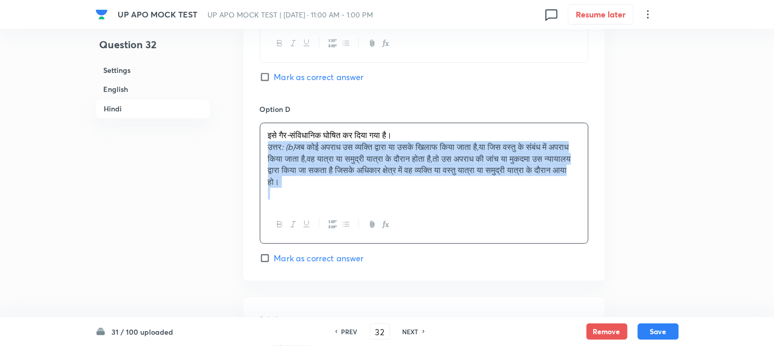
drag, startPoint x: 264, startPoint y: 149, endPoint x: 490, endPoint y: 202, distance: 232.2
click at [490, 202] on div "इसे गैर - संविधानिक घोषित कर दिया गया है। उत्तर : (b) जब कोई अपराध उस व्यक्ति द…" at bounding box center [424, 164] width 328 height 82
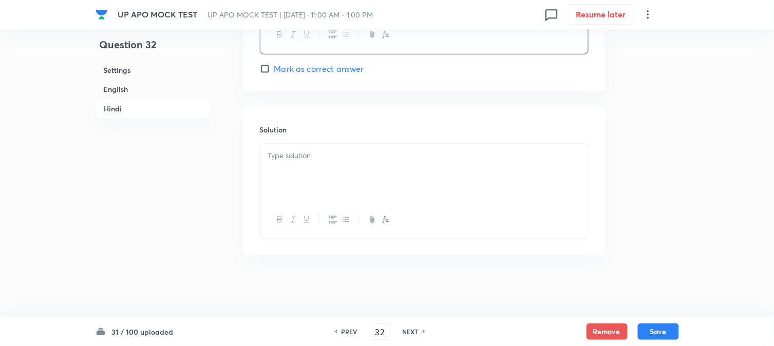
click at [295, 178] on div at bounding box center [424, 173] width 328 height 58
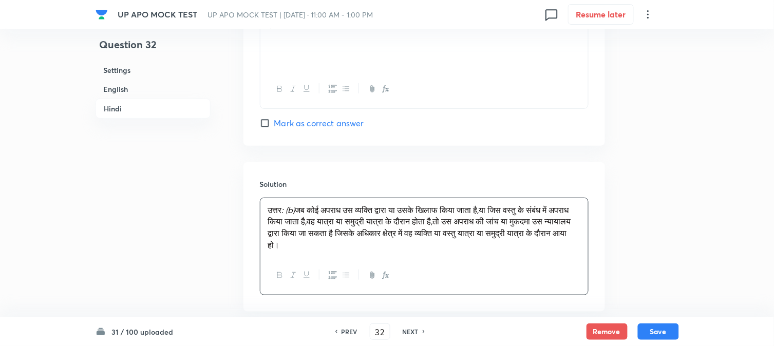
scroll to position [2070, 0]
click at [673, 330] on button "Save" at bounding box center [658, 331] width 41 height 16
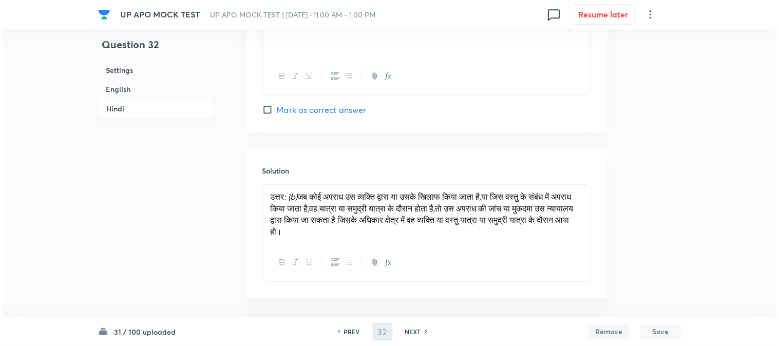
scroll to position [0, 0]
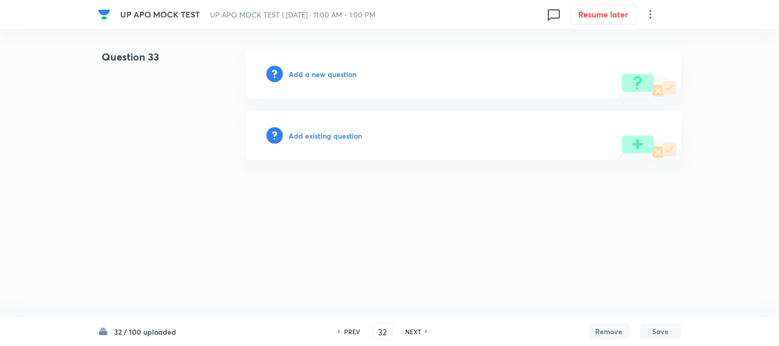
type input "33"
click at [325, 76] on h6 "Add a new question" at bounding box center [323, 74] width 68 height 11
click at [325, 76] on h6 "Choose a question type" at bounding box center [328, 74] width 79 height 11
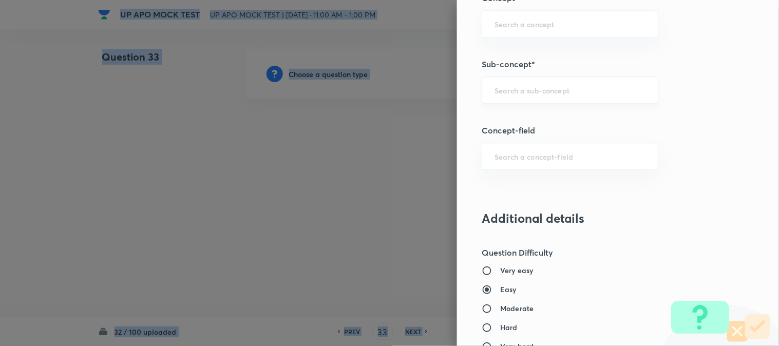
scroll to position [606, 0]
click at [533, 96] on div "​" at bounding box center [570, 89] width 177 height 27
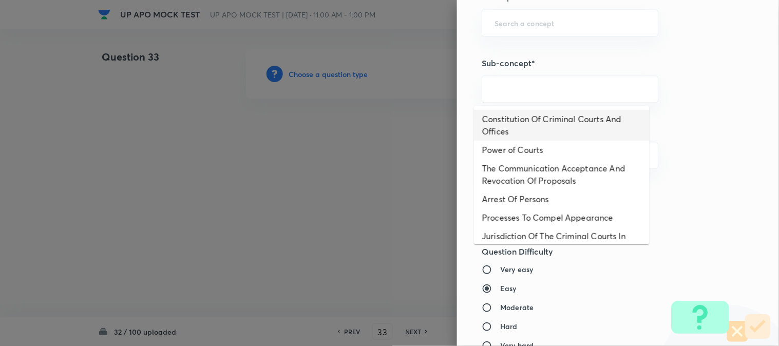
click at [544, 120] on li "Constitution Of Criminal Courts And Offices" at bounding box center [562, 125] width 176 height 31
type input "Constitution Of Criminal Courts And Offices"
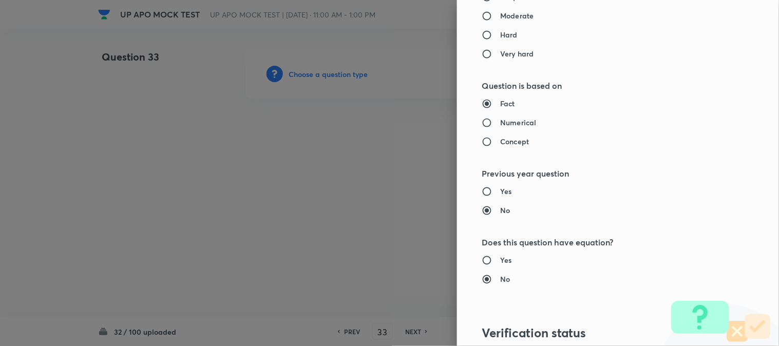
type input "Criminal Law"
type input "Criminal Procedure Code"
type input "Constitution Of Criminal Courts And Offices"
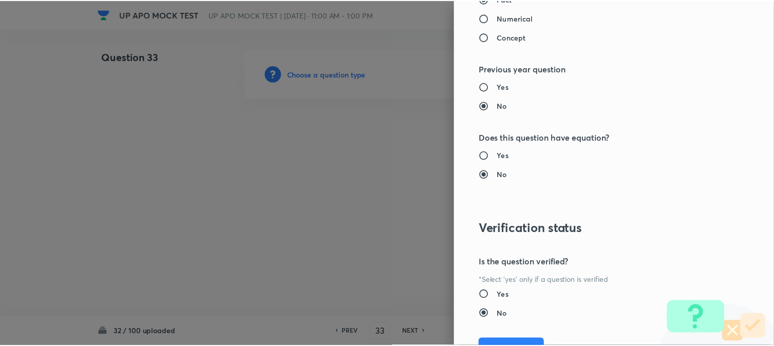
scroll to position [1054, 0]
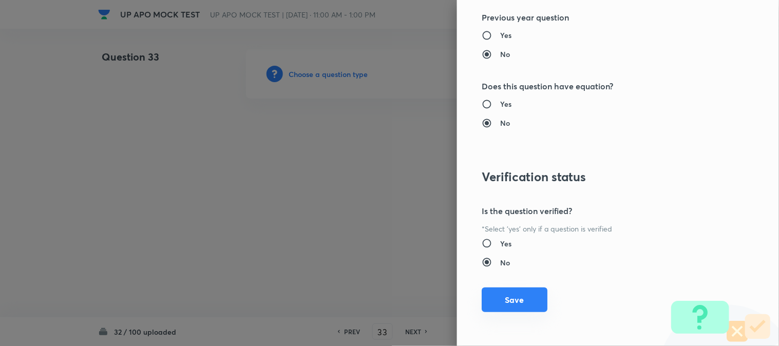
click at [482, 288] on button "Save" at bounding box center [515, 300] width 66 height 25
click at [522, 307] on button "Save" at bounding box center [515, 300] width 66 height 25
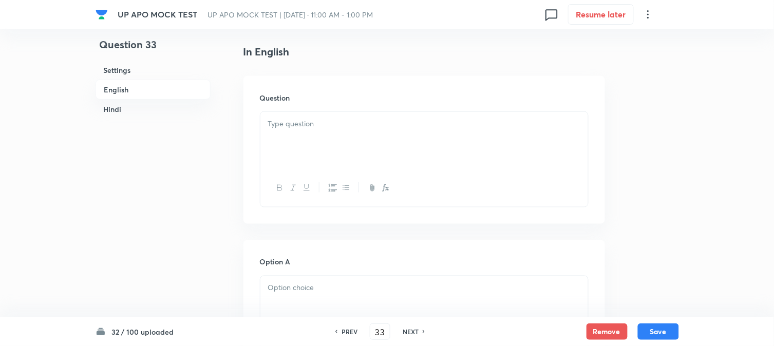
scroll to position [303, 0]
click at [296, 100] on div at bounding box center [424, 109] width 328 height 58
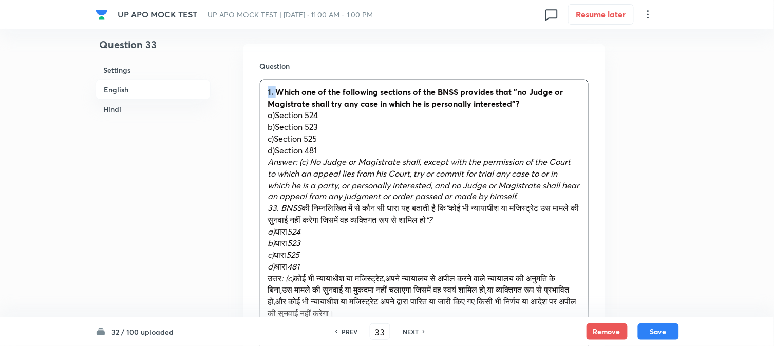
drag, startPoint x: 276, startPoint y: 89, endPoint x: 265, endPoint y: 83, distance: 12.2
click at [265, 83] on div "1. Which one of the following sections of the BNSS provides that "no Judge or M…" at bounding box center [424, 208] width 328 height 257
drag, startPoint x: 276, startPoint y: 124, endPoint x: 352, endPoint y: 122, distance: 76.6
click at [352, 121] on p "a)Section 524" at bounding box center [424, 115] width 312 height 12
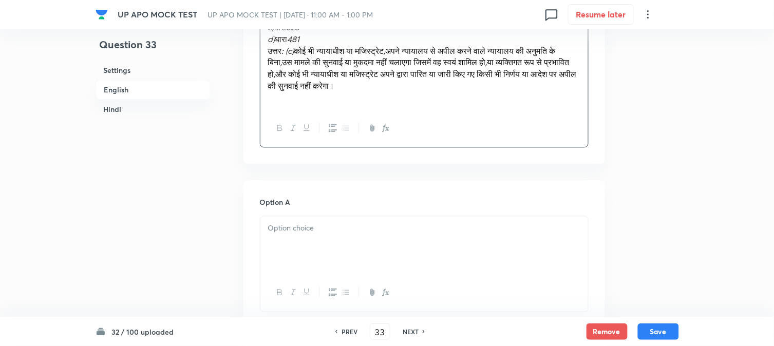
click at [303, 265] on div at bounding box center [424, 245] width 328 height 58
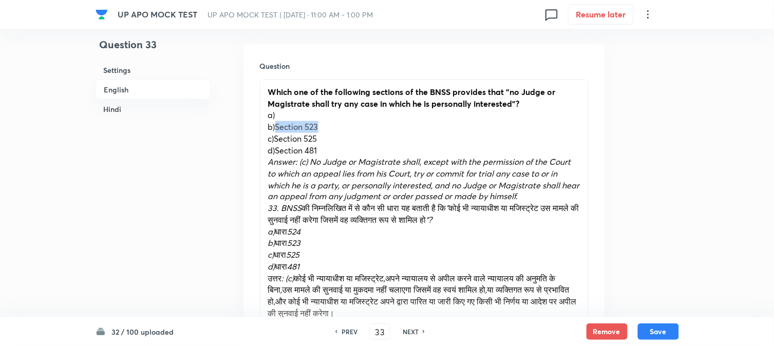
drag, startPoint x: 275, startPoint y: 139, endPoint x: 348, endPoint y: 142, distance: 73.0
click at [347, 133] on p "b)Section 523" at bounding box center [424, 127] width 312 height 12
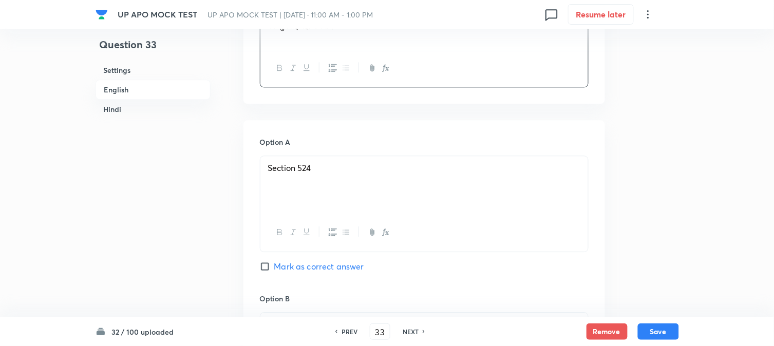
scroll to position [645, 0]
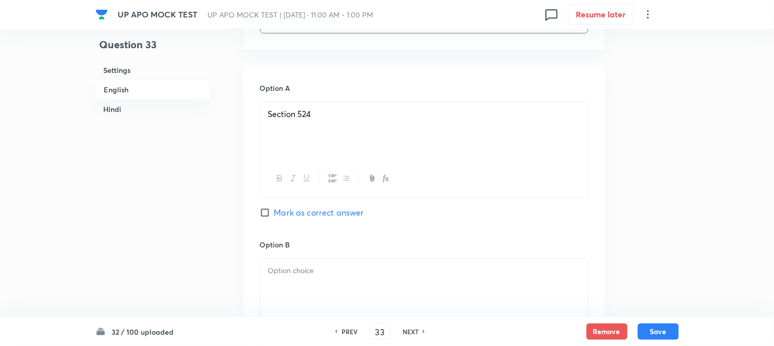
drag, startPoint x: 316, startPoint y: 282, endPoint x: 319, endPoint y: 287, distance: 5.5
click at [319, 277] on p at bounding box center [424, 271] width 312 height 12
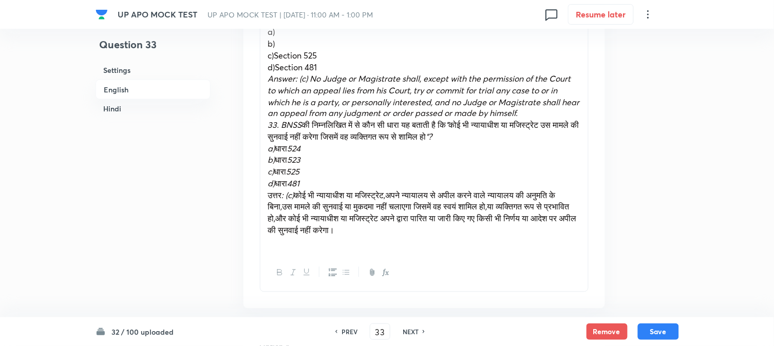
scroll to position [360, 0]
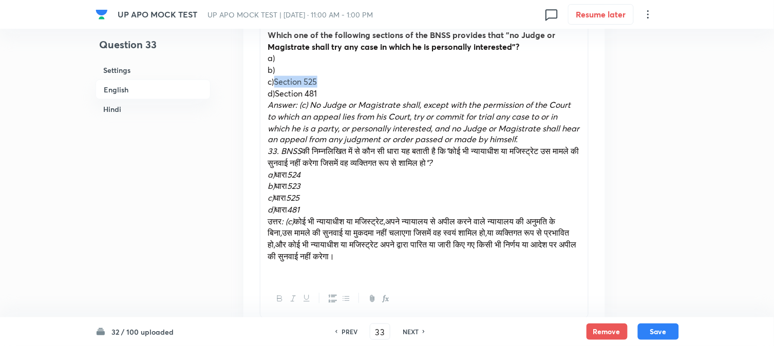
drag, startPoint x: 274, startPoint y: 88, endPoint x: 356, endPoint y: 89, distance: 81.2
click at [356, 87] on p "c)Section 525" at bounding box center [424, 82] width 312 height 12
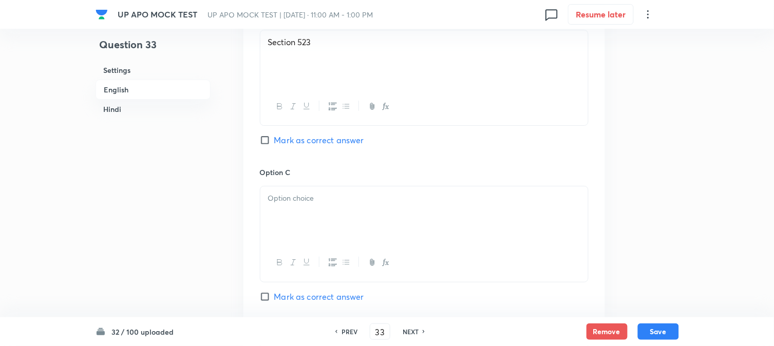
drag, startPoint x: 283, startPoint y: 215, endPoint x: 283, endPoint y: 222, distance: 7.2
click at [283, 220] on div at bounding box center [424, 215] width 328 height 58
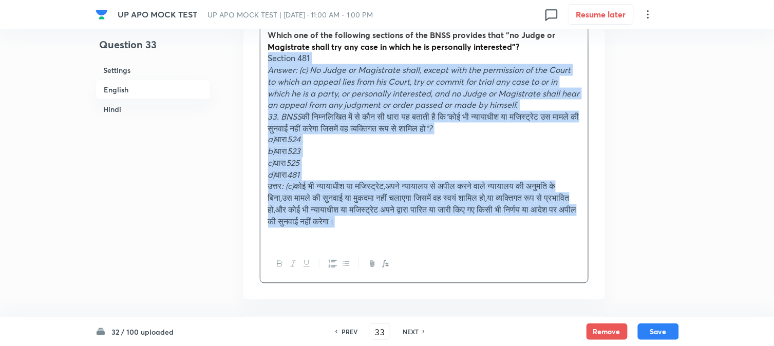
drag, startPoint x: 277, startPoint y: 104, endPoint x: 567, endPoint y: 237, distance: 318.6
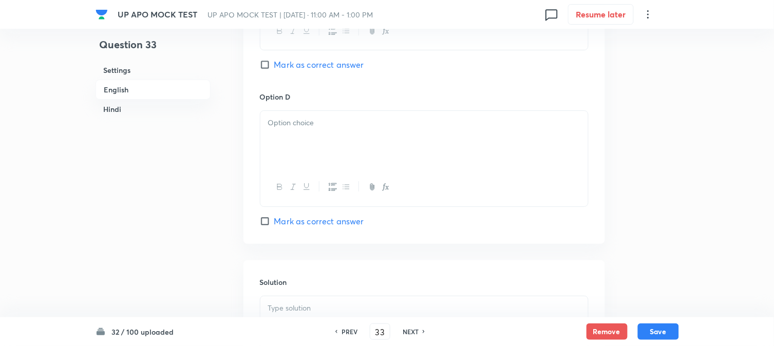
scroll to position [931, 0]
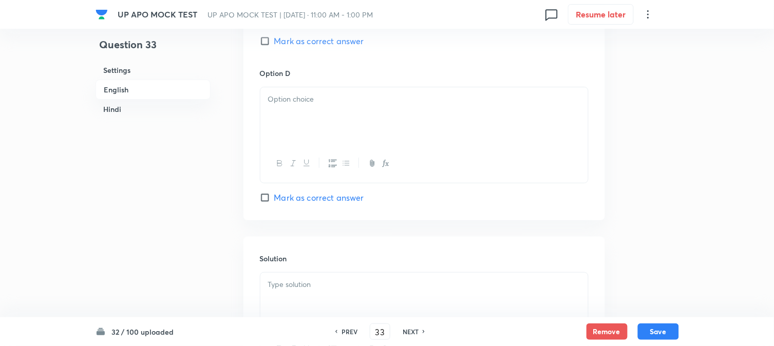
click at [315, 47] on span "Mark as correct answer" at bounding box center [319, 41] width 90 height 12
click at [274, 46] on input "Mark as correct answer" at bounding box center [267, 41] width 14 height 10
checkbox input "true"
click at [296, 126] on div at bounding box center [424, 116] width 328 height 58
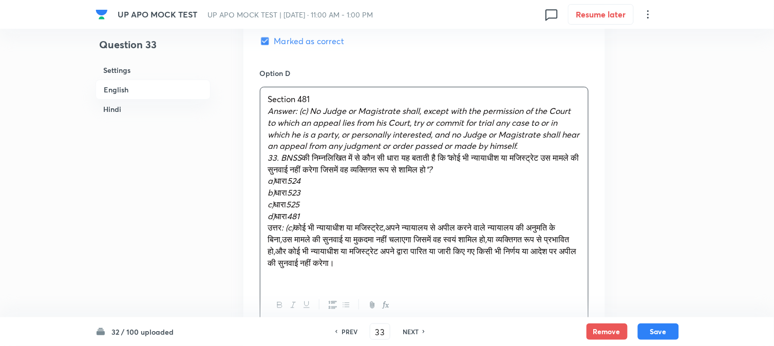
checkbox input "true"
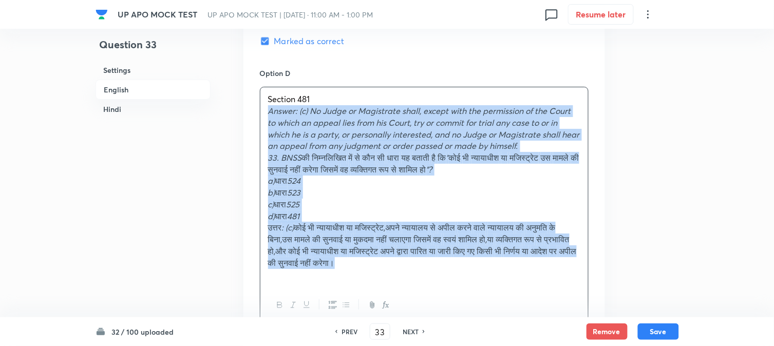
drag, startPoint x: 310, startPoint y: 154, endPoint x: 481, endPoint y: 271, distance: 207.3
click at [482, 276] on div "Section 481 Answer: (c) No Judge or Magistrate shall, except with the permissio…" at bounding box center [424, 186] width 328 height 199
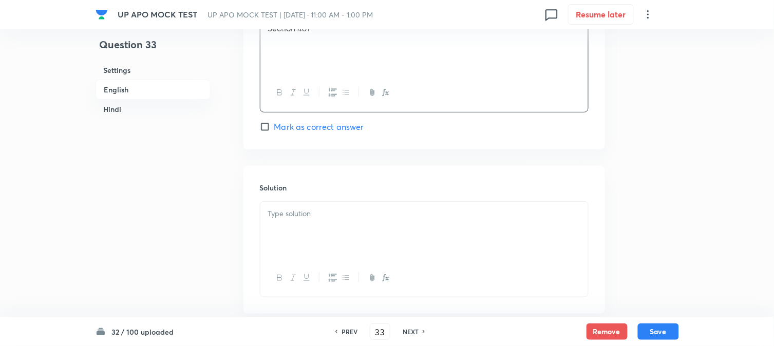
scroll to position [1102, 0]
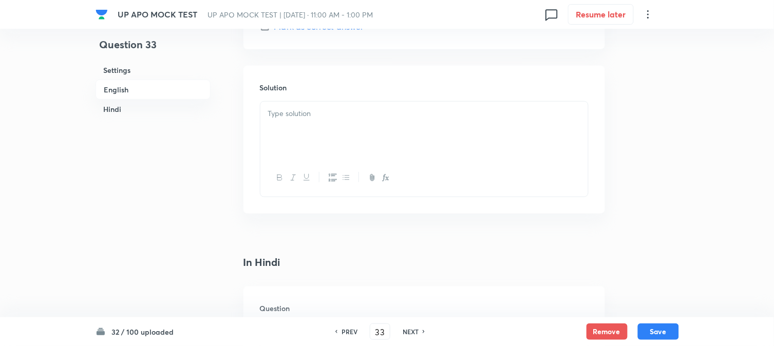
drag, startPoint x: 286, startPoint y: 117, endPoint x: 284, endPoint y: 135, distance: 18.6
click at [285, 122] on div at bounding box center [424, 131] width 328 height 58
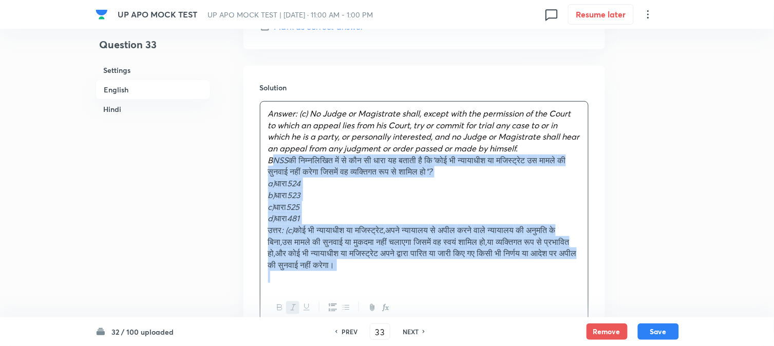
drag, startPoint x: 279, startPoint y: 173, endPoint x: 537, endPoint y: 336, distance: 305.0
click at [537, 336] on div "UP APO MOCK TEST UP APO MOCK TEST | [DATE] · 11:00 AM - 1:00 PM 0 Resume later …" at bounding box center [387, 185] width 774 height 2477
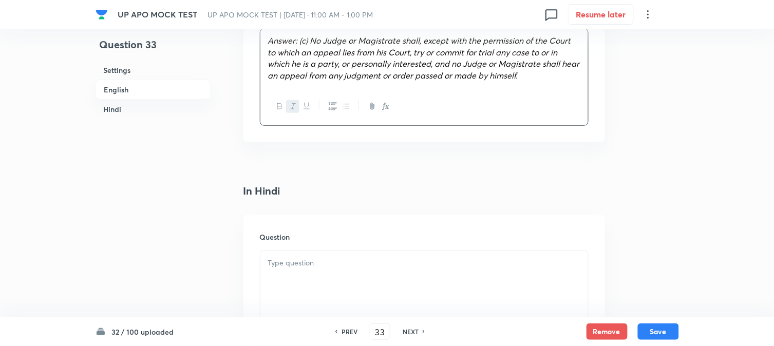
scroll to position [1398, 0]
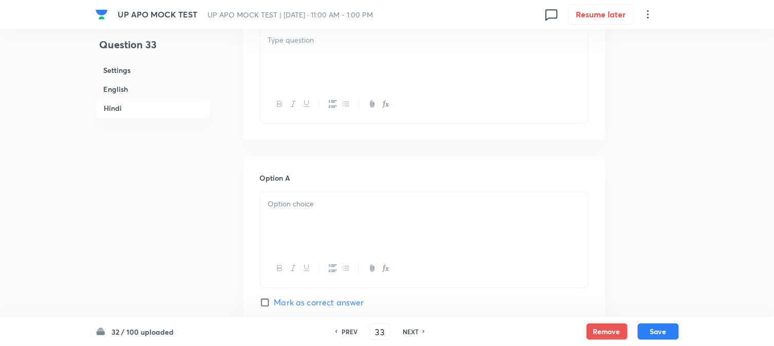
click at [275, 71] on div at bounding box center [424, 57] width 328 height 58
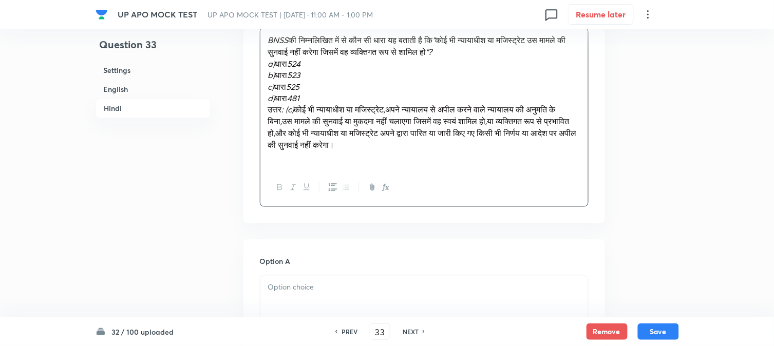
drag, startPoint x: 277, startPoint y: 76, endPoint x: 331, endPoint y: 74, distance: 54.0
click at [331, 70] on p "a) धारा 524" at bounding box center [424, 64] width 312 height 12
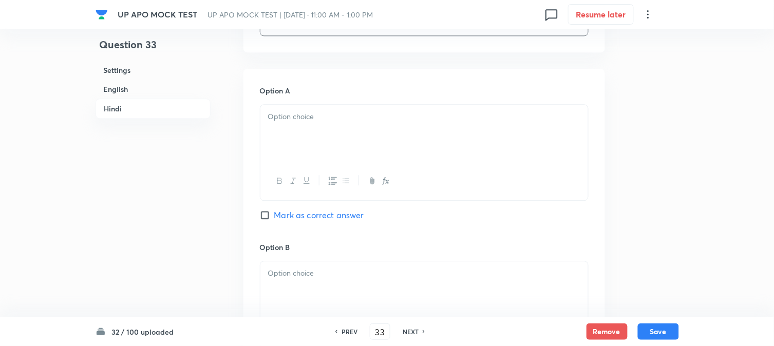
click at [289, 144] on div at bounding box center [424, 134] width 328 height 58
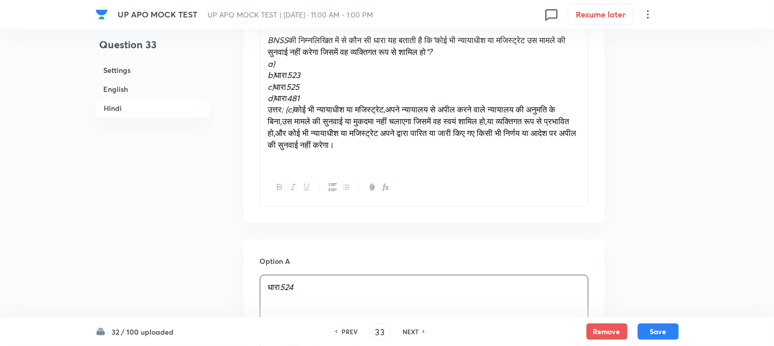
drag, startPoint x: 278, startPoint y: 91, endPoint x: 316, endPoint y: 90, distance: 38.5
click at [316, 81] on p "b) धारा 523" at bounding box center [424, 75] width 312 height 12
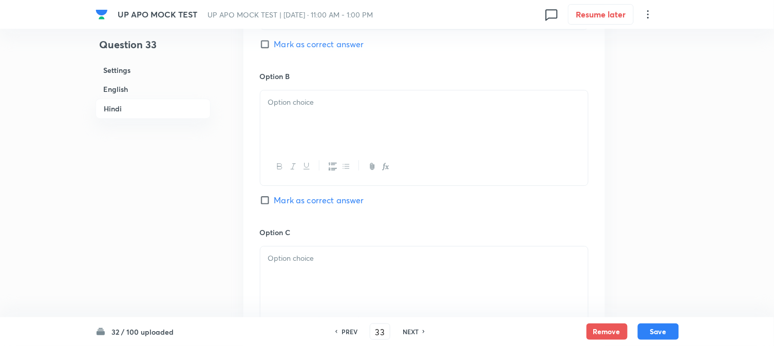
click at [281, 148] on div at bounding box center [424, 119] width 328 height 58
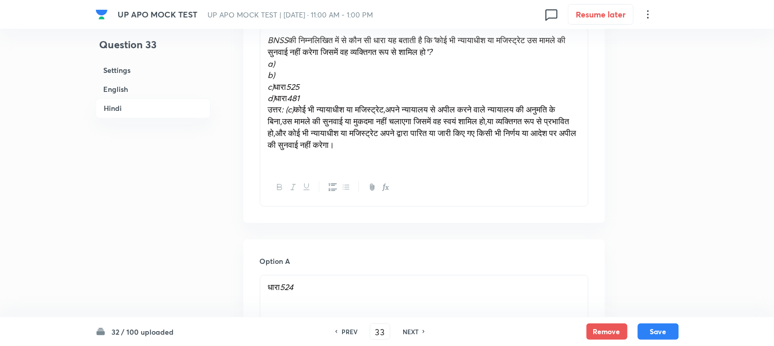
drag, startPoint x: 275, startPoint y: 98, endPoint x: 324, endPoint y: 96, distance: 48.9
click at [324, 93] on p "c) धारा 525" at bounding box center [424, 87] width 312 height 12
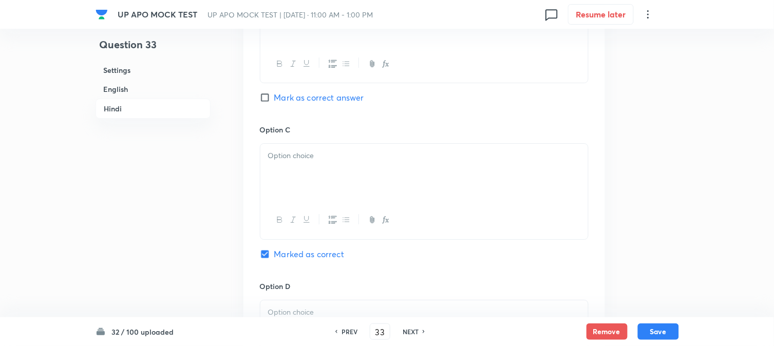
scroll to position [1855, 0]
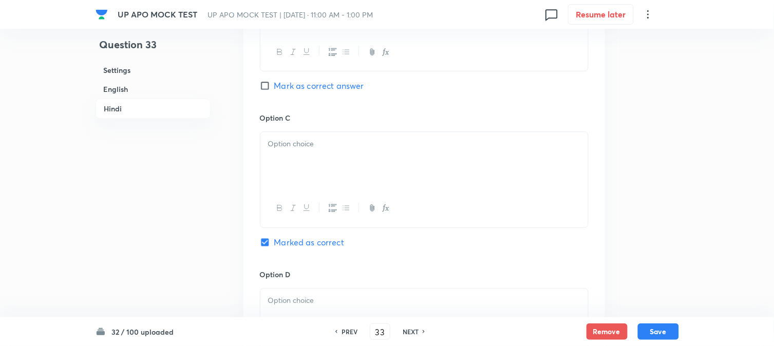
click at [281, 183] on div at bounding box center [424, 161] width 328 height 58
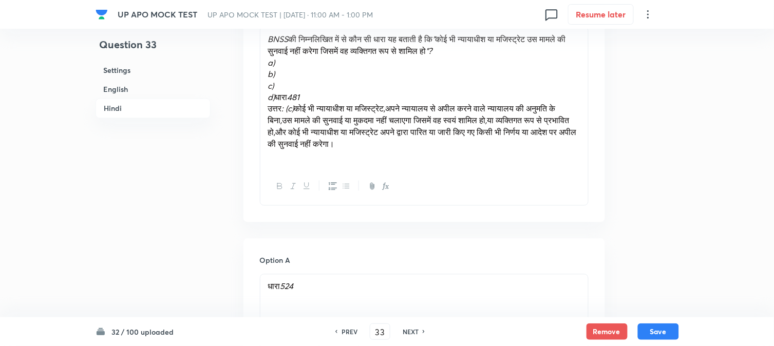
scroll to position [1398, 0]
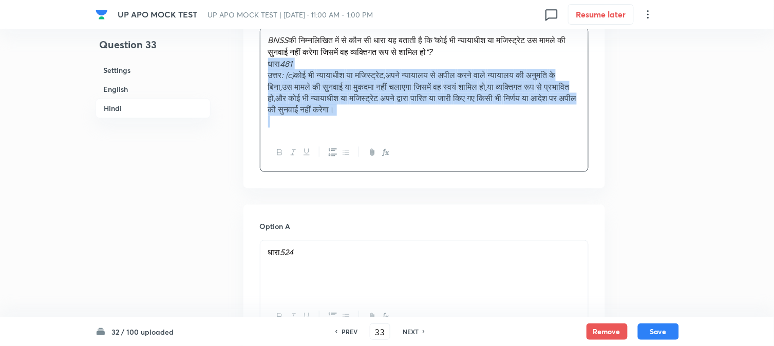
drag, startPoint x: 278, startPoint y: 109, endPoint x: 428, endPoint y: 120, distance: 150.4
click at [516, 164] on div "BNSS की निम्नलिखित में से कौन सी धारा यह बताती है कि " कोई भी न्यायाधीश या मजिस…" at bounding box center [424, 100] width 329 height 144
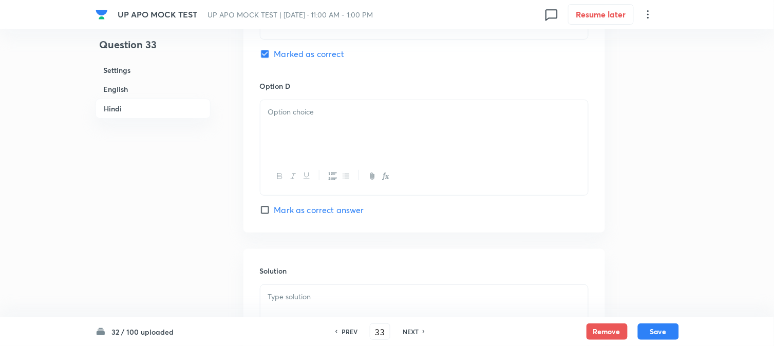
scroll to position [1969, 0]
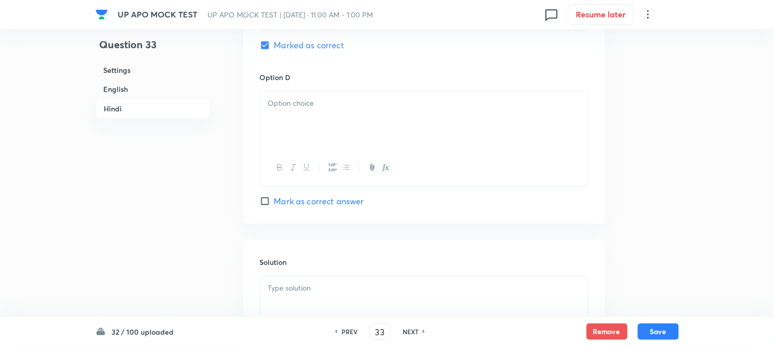
click at [273, 138] on div at bounding box center [424, 120] width 328 height 58
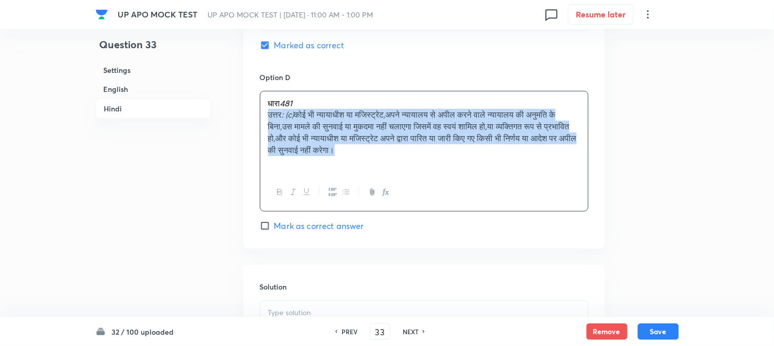
drag, startPoint x: 263, startPoint y: 127, endPoint x: 474, endPoint y: 165, distance: 215.0
click at [474, 165] on div "धारा 481 उत्तर : (c) कोई भी न्यायाधीश या मजिस्ट्रेट , अपने न्यायालय से अपील करन…" at bounding box center [424, 132] width 328 height 82
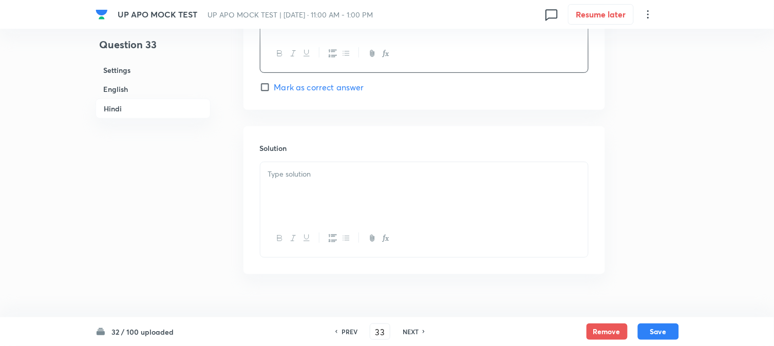
click at [311, 217] on div at bounding box center [424, 191] width 328 height 58
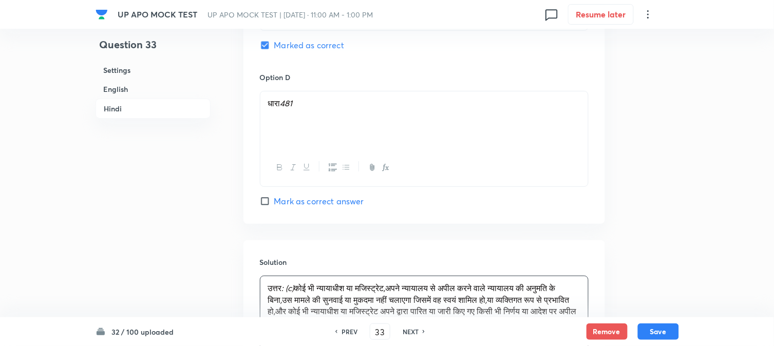
scroll to position [1912, 0]
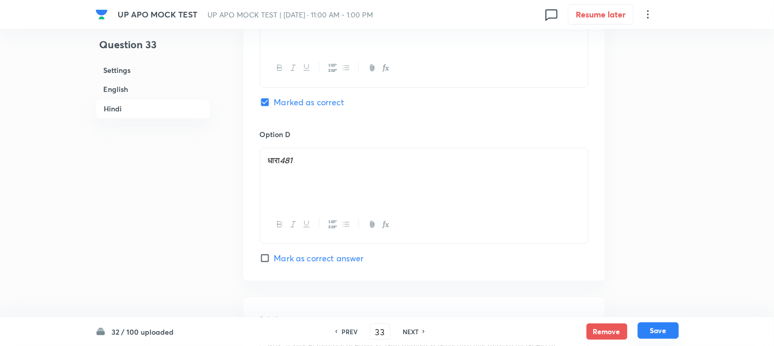
click at [670, 335] on button "Save" at bounding box center [658, 331] width 41 height 16
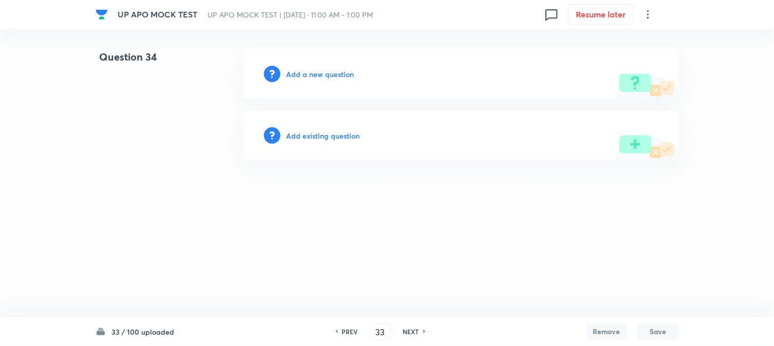
type input "34"
click at [330, 78] on h6 "Add a new question" at bounding box center [323, 74] width 68 height 11
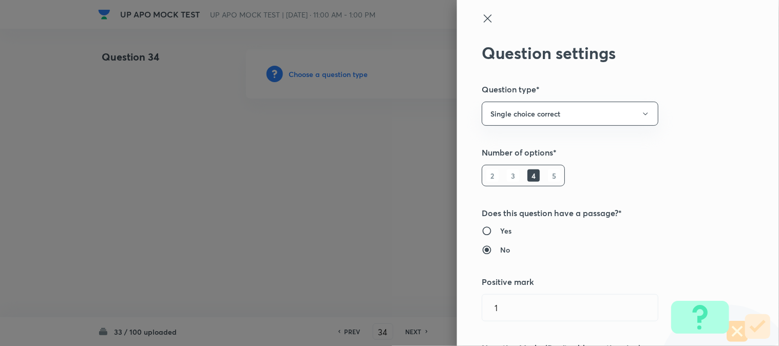
click at [330, 78] on div at bounding box center [389, 173] width 779 height 346
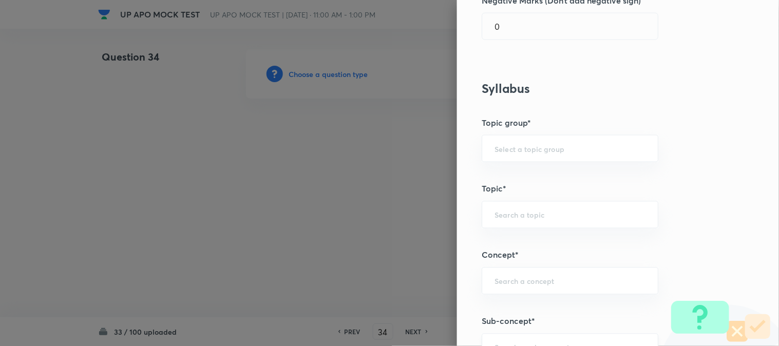
scroll to position [606, 0]
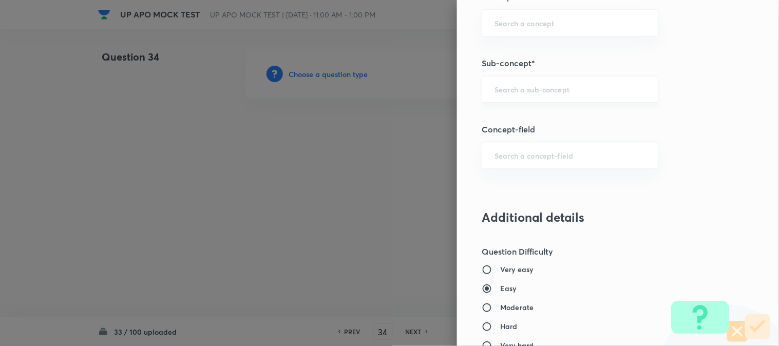
click at [541, 94] on input "text" at bounding box center [570, 89] width 151 height 10
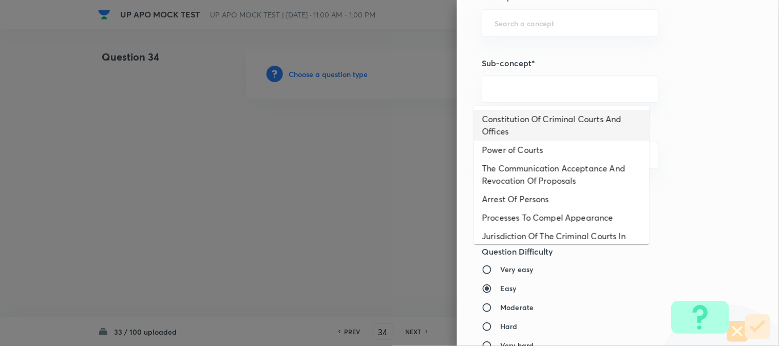
click at [546, 113] on li "Constitution Of Criminal Courts And Offices" at bounding box center [562, 125] width 176 height 31
type input "Constitution Of Criminal Courts And Offices"
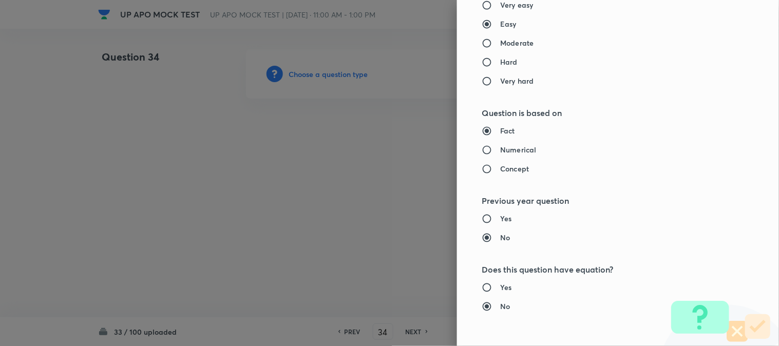
type input "Criminal Law"
type input "Criminal Procedure Code"
type input "Constitution Of Criminal Courts And Offices"
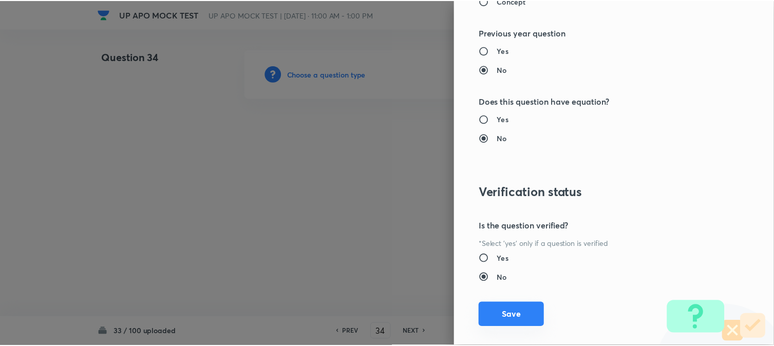
scroll to position [1054, 0]
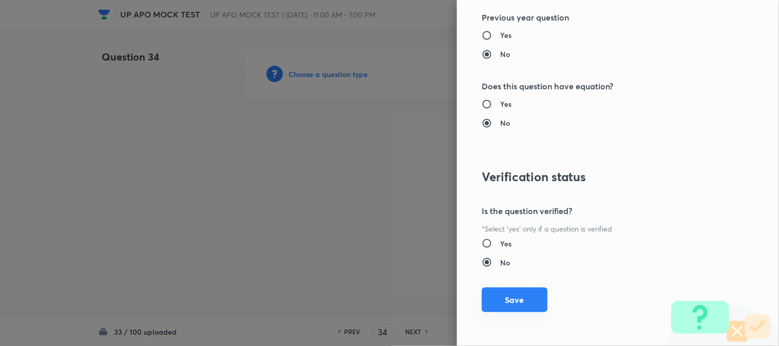
click at [521, 305] on button "Save" at bounding box center [515, 300] width 66 height 25
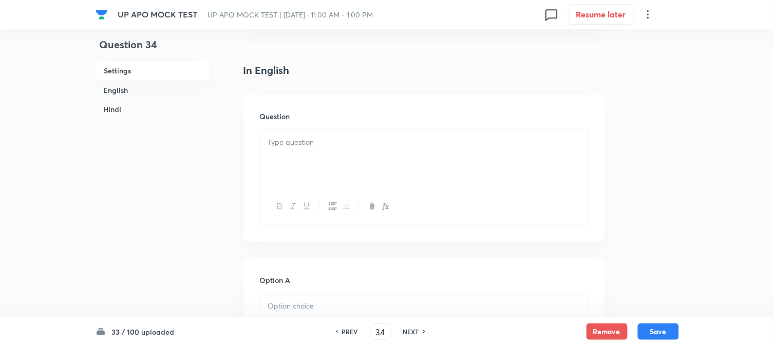
scroll to position [303, 0]
click at [308, 103] on div at bounding box center [424, 109] width 328 height 58
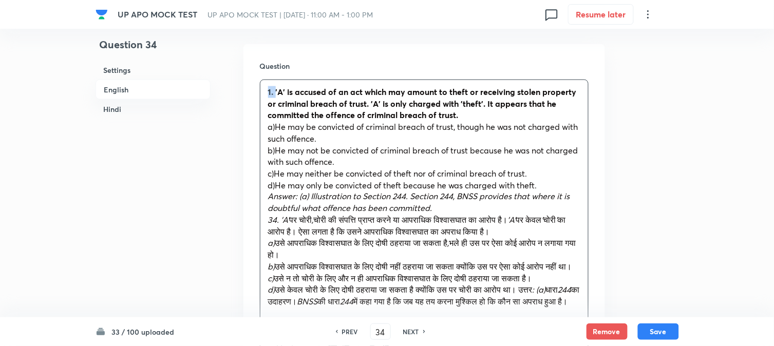
drag, startPoint x: 275, startPoint y: 92, endPoint x: 260, endPoint y: 85, distance: 16.5
click at [260, 85] on div "1. 'A' is accused of an act which may amount to theft or receiving stolen prope…" at bounding box center [424, 203] width 328 height 246
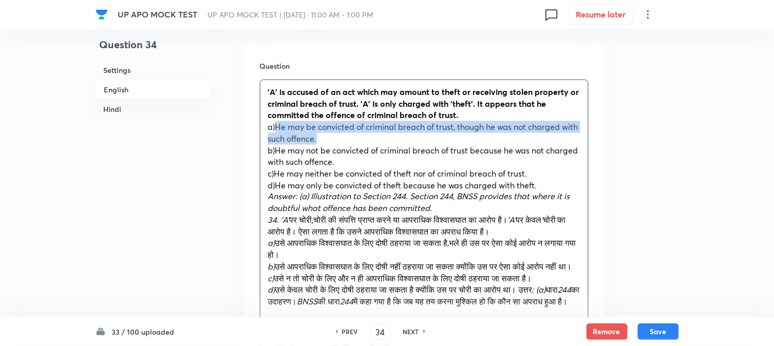
drag, startPoint x: 276, startPoint y: 126, endPoint x: 353, endPoint y: 140, distance: 78.9
click at [353, 140] on p "a)He may be convicted of criminal breach of trust, though he was not charged wi…" at bounding box center [424, 132] width 312 height 23
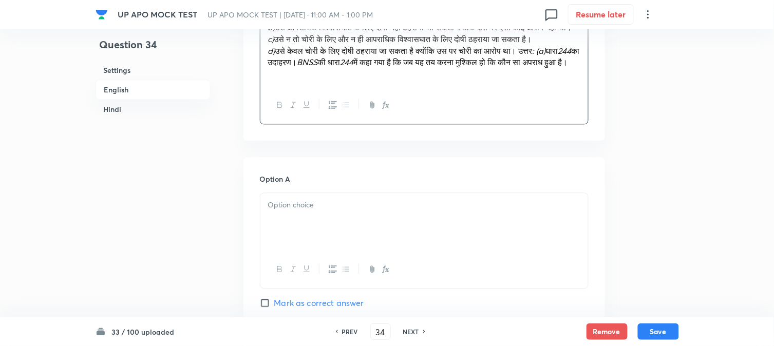
click at [291, 238] on div at bounding box center [424, 222] width 328 height 58
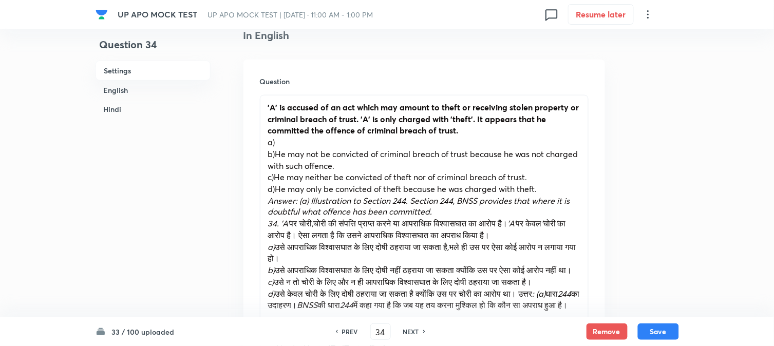
scroll to position [246, 0]
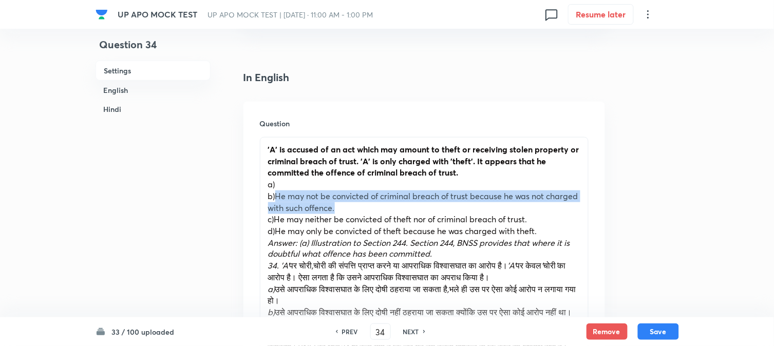
drag, startPoint x: 276, startPoint y: 196, endPoint x: 394, endPoint y: 203, distance: 118.4
click at [394, 203] on p "b)He may not be convicted of criminal breach of trust because he was not charge…" at bounding box center [424, 202] width 312 height 23
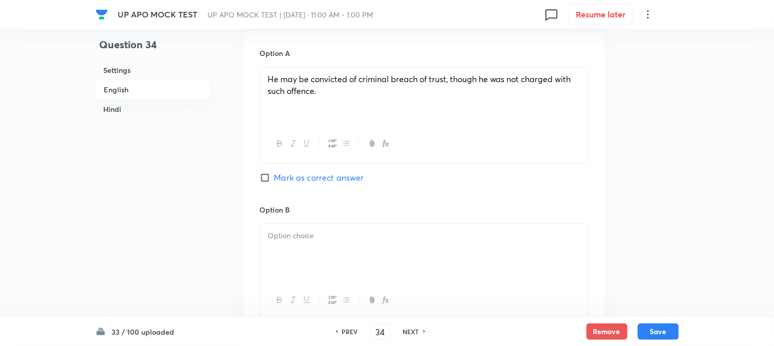
click at [301, 275] on div at bounding box center [424, 253] width 328 height 58
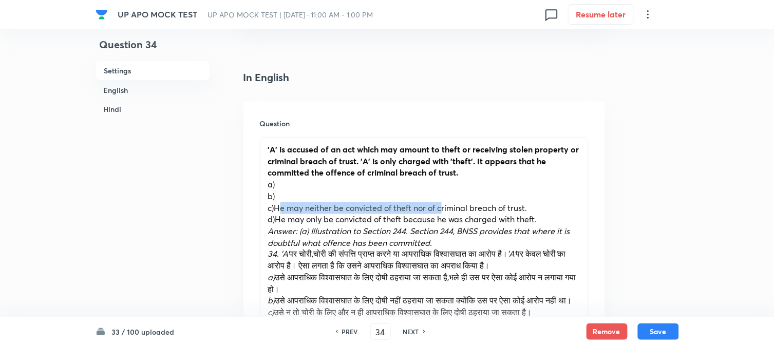
drag, startPoint x: 278, startPoint y: 208, endPoint x: 443, endPoint y: 201, distance: 165.1
click at [444, 202] on span "c)He may neither be convicted of theft nor of criminal breach of trust." at bounding box center [397, 207] width 259 height 11
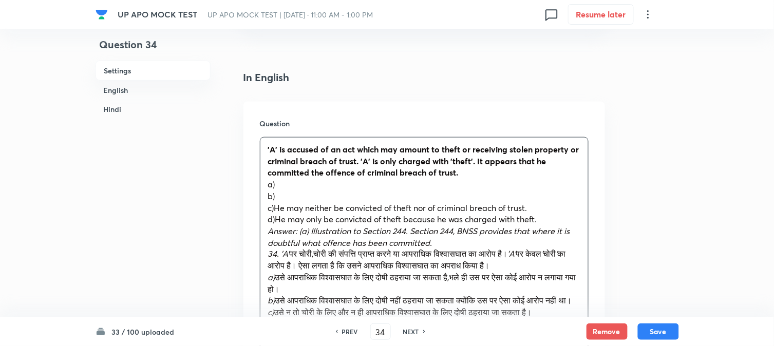
click at [271, 224] on p "d)He may only be convicted of theft because he was charged with theft." at bounding box center [424, 220] width 312 height 12
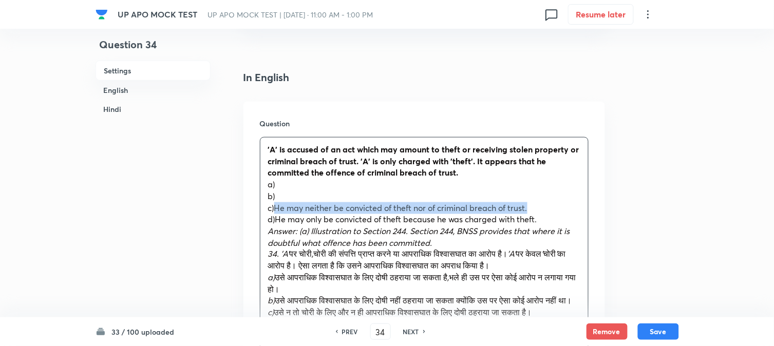
drag, startPoint x: 275, startPoint y: 209, endPoint x: 573, endPoint y: 209, distance: 297.5
click at [573, 209] on p "c)He may neither be convicted of theft nor of criminal breach of trust." at bounding box center [424, 208] width 312 height 12
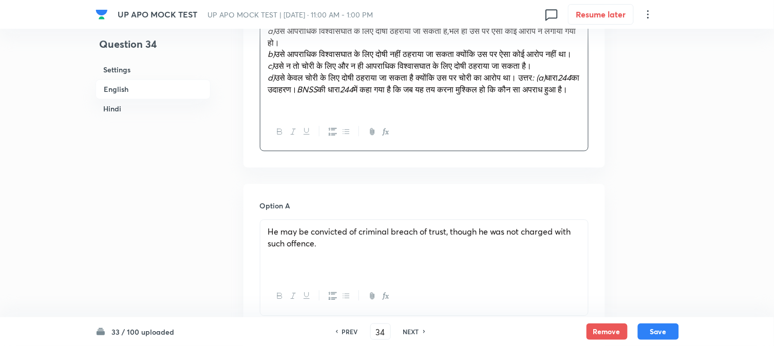
scroll to position [645, 0]
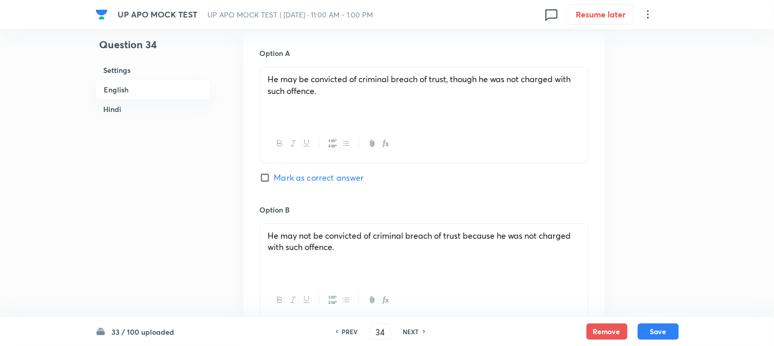
click at [287, 184] on span "Mark as correct answer" at bounding box center [319, 178] width 90 height 12
click at [274, 183] on input "Mark as correct answer" at bounding box center [267, 178] width 14 height 10
checkbox input "true"
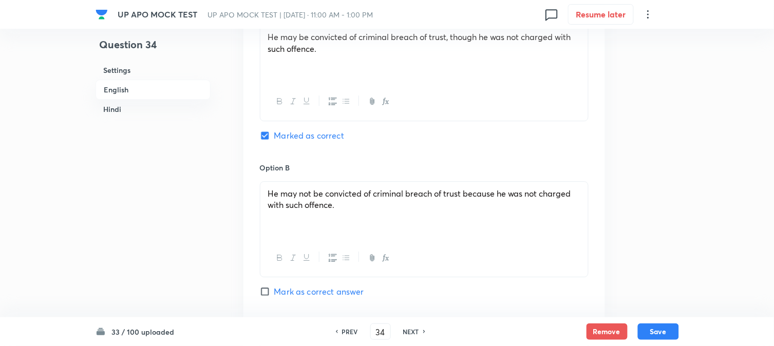
checkbox input "true"
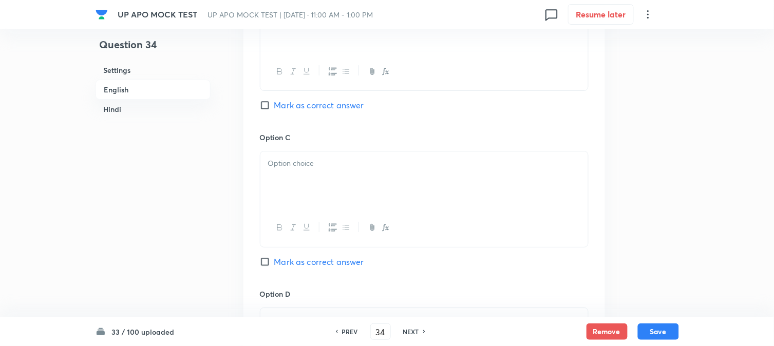
click at [285, 202] on div at bounding box center [424, 181] width 328 height 58
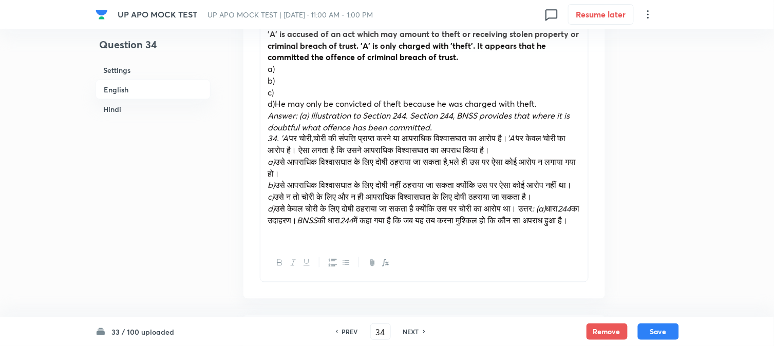
scroll to position [360, 0]
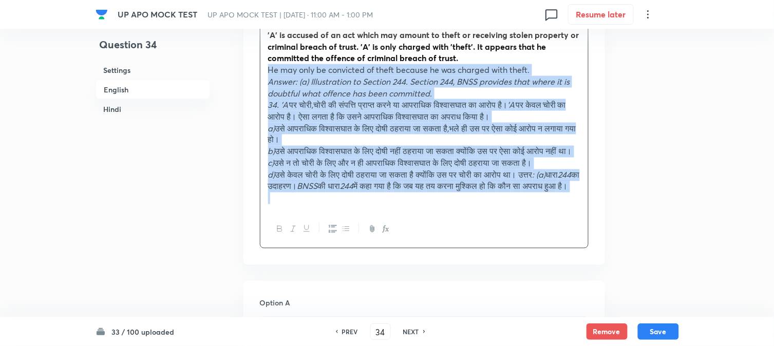
drag, startPoint x: 276, startPoint y: 105, endPoint x: 468, endPoint y: 260, distance: 247.0
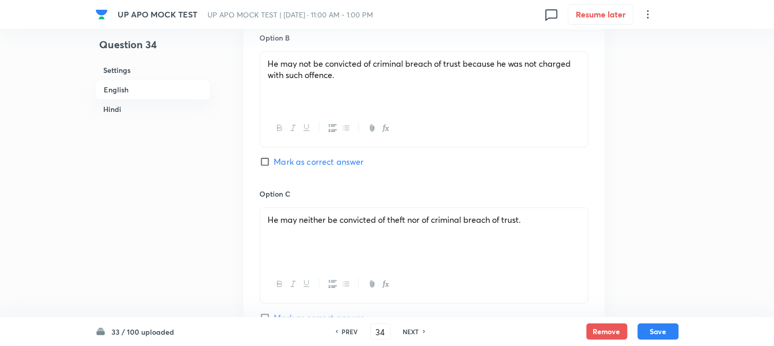
scroll to position [874, 0]
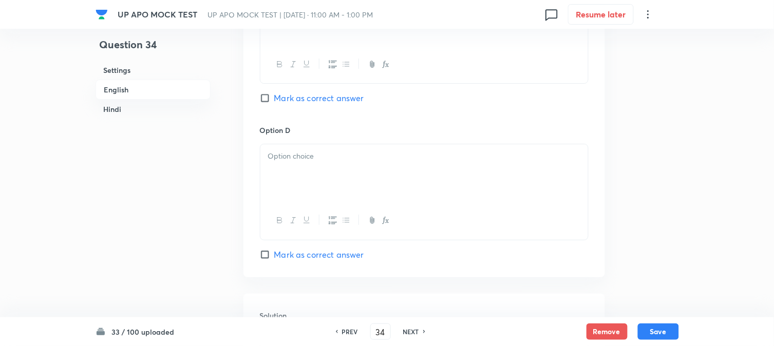
click at [276, 178] on div at bounding box center [424, 173] width 328 height 58
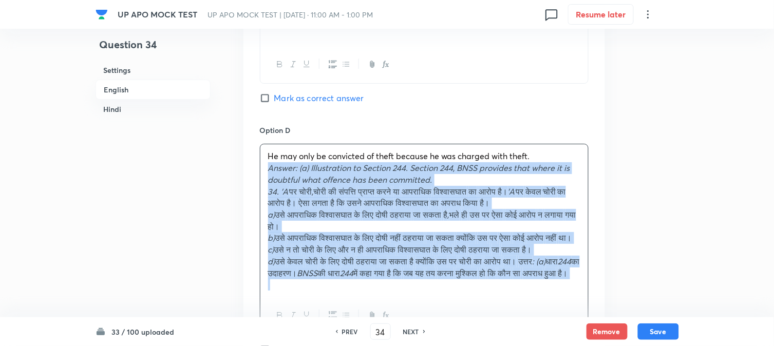
drag, startPoint x: 268, startPoint y: 172, endPoint x: 399, endPoint y: 321, distance: 198.4
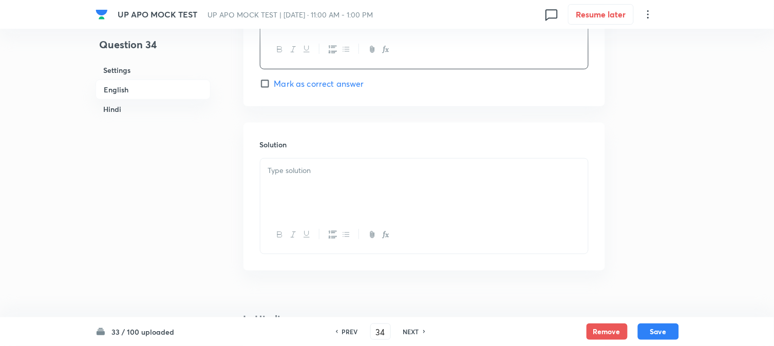
click at [306, 216] on div at bounding box center [424, 188] width 328 height 58
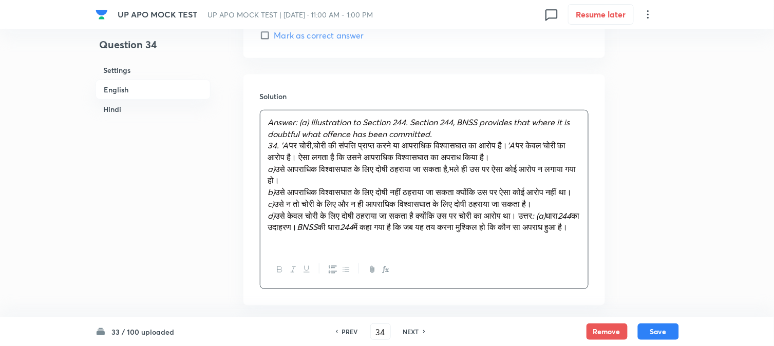
scroll to position [1159, 0]
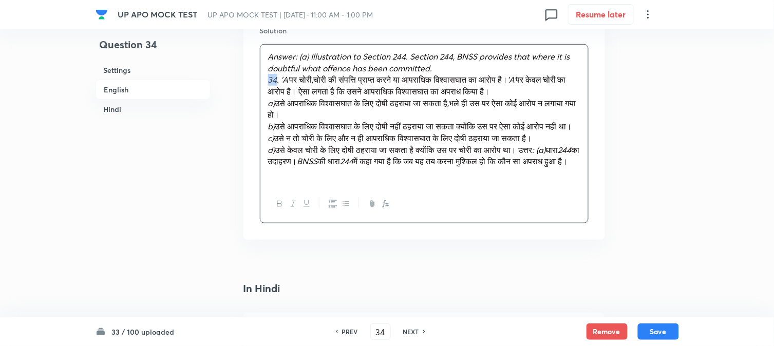
drag, startPoint x: 277, startPoint y: 82, endPoint x: 258, endPoint y: 79, distance: 19.9
click at [258, 79] on div "Solution Answer: (a) Illustration to Section 244. Section 244, BNSS provides th…" at bounding box center [425, 124] width 362 height 231
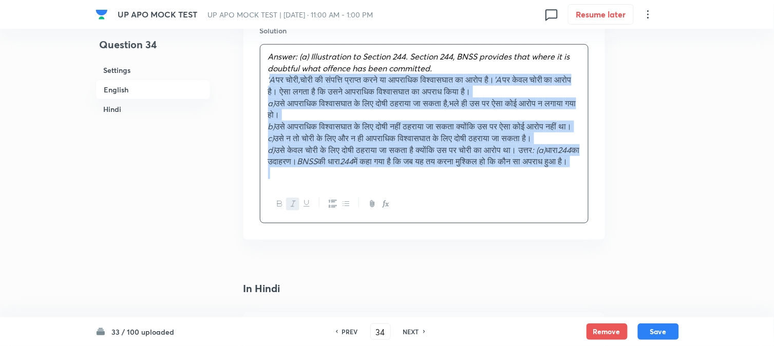
drag, startPoint x: 278, startPoint y: 77, endPoint x: 432, endPoint y: 235, distance: 220.5
click at [432, 223] on div "Answer: (a) Illustration to Section 244. Section 244, BNSS provides that where …" at bounding box center [424, 133] width 329 height 179
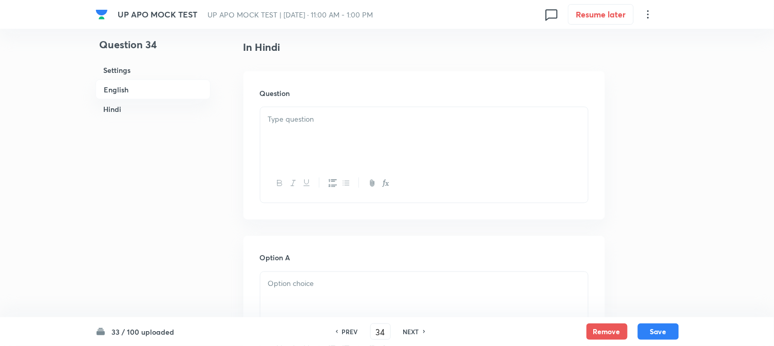
scroll to position [1331, 0]
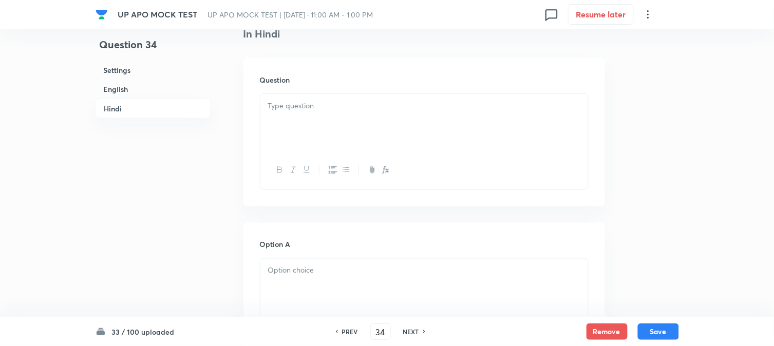
click at [280, 144] on div at bounding box center [424, 123] width 328 height 58
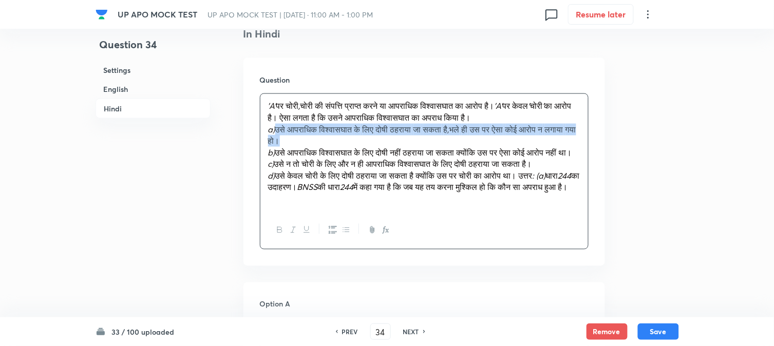
drag, startPoint x: 277, startPoint y: 129, endPoint x: 331, endPoint y: 141, distance: 55.2
click at [331, 141] on p "a) उसे आपराधिक विश्वासघात के लिए दोषी ठहराया जा सकता है , भले ही उस पर ऐसा कोई …" at bounding box center [424, 135] width 312 height 23
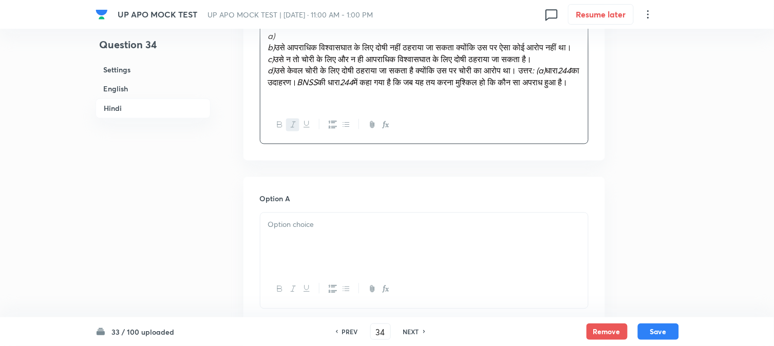
scroll to position [1559, 0]
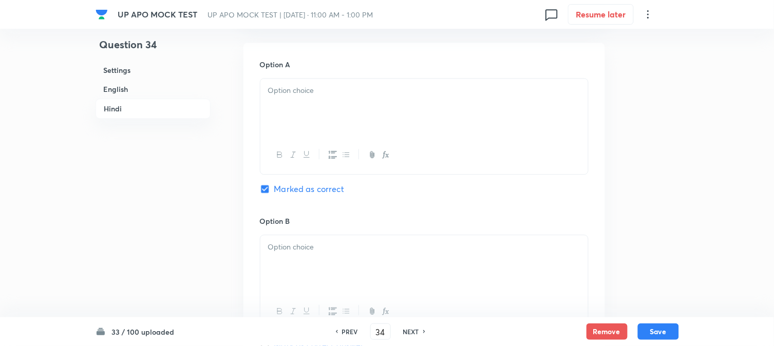
click at [284, 165] on div at bounding box center [424, 155] width 328 height 38
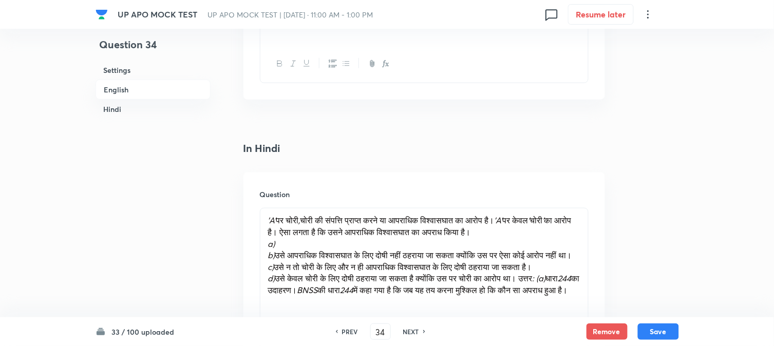
scroll to position [1331, 0]
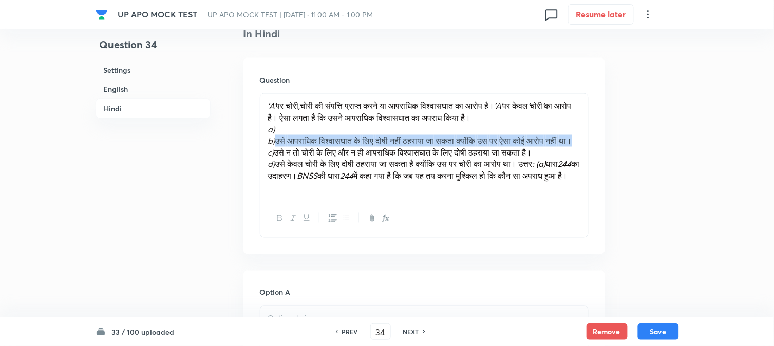
drag, startPoint x: 278, startPoint y: 140, endPoint x: 307, endPoint y: 154, distance: 32.2
click at [307, 147] on p "b) उसे आपराधिक विश्वासघात के लिए दोषी नहीं ठहराया जा सकता क्योंकि उस पर ऐसा कोई…" at bounding box center [424, 141] width 312 height 12
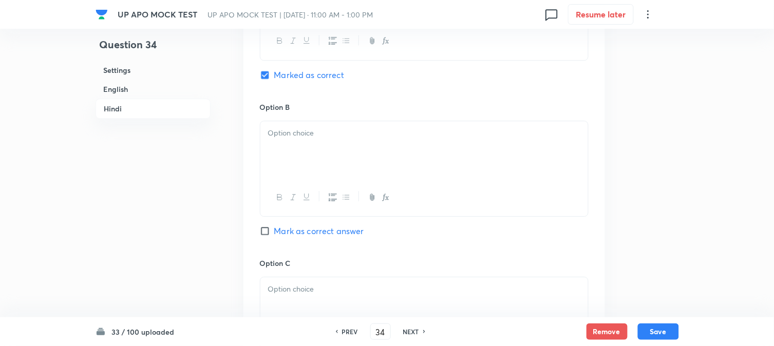
click at [283, 172] on div at bounding box center [424, 150] width 328 height 58
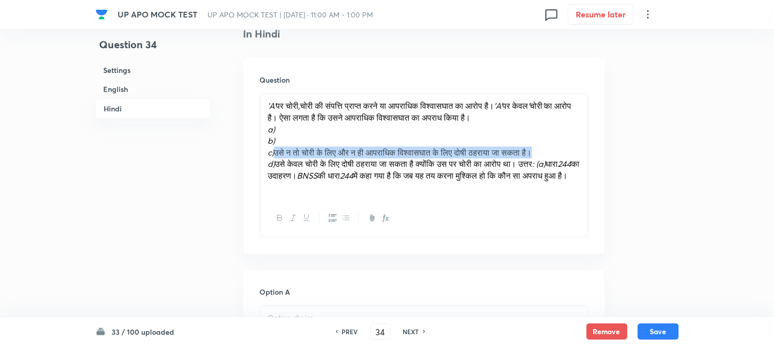
drag, startPoint x: 286, startPoint y: 150, endPoint x: 567, endPoint y: 153, distance: 281.6
click at [567, 153] on p "c) उसे न तो चोरी के लिए और न ही आपराधिक विश्वासघात के लिए दोषी ठहराया जा सकता ह…" at bounding box center [424, 153] width 312 height 12
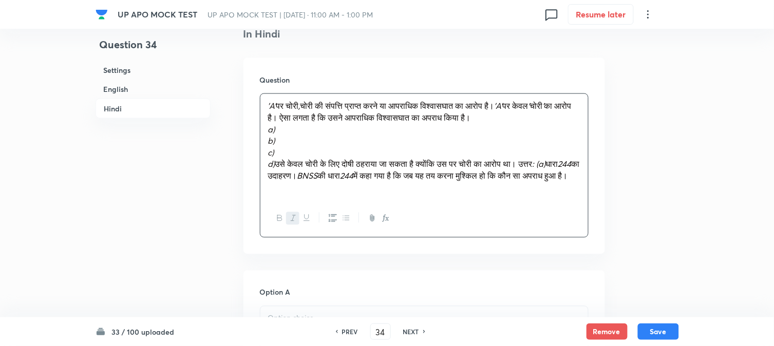
scroll to position [1844, 0]
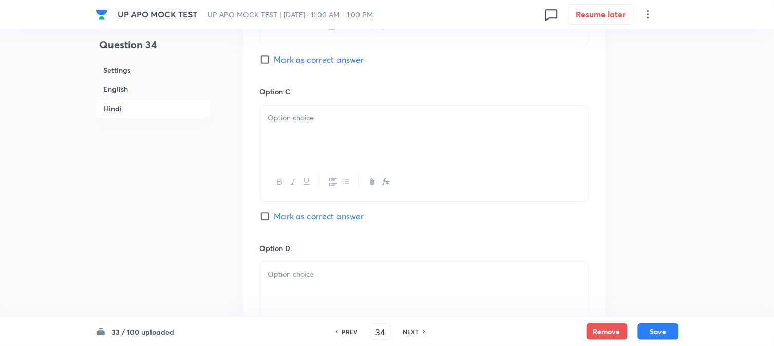
click at [293, 151] on div at bounding box center [424, 135] width 328 height 58
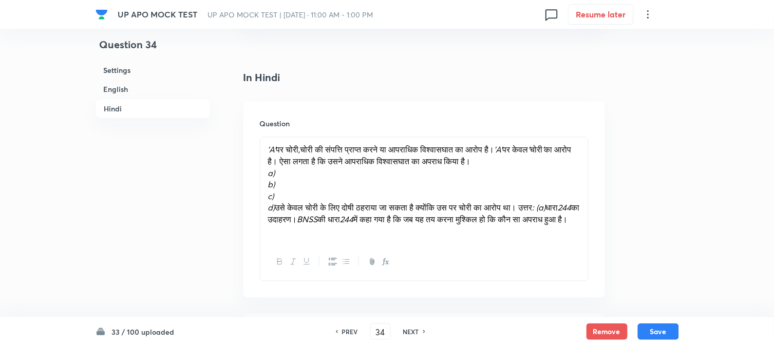
scroll to position [1273, 0]
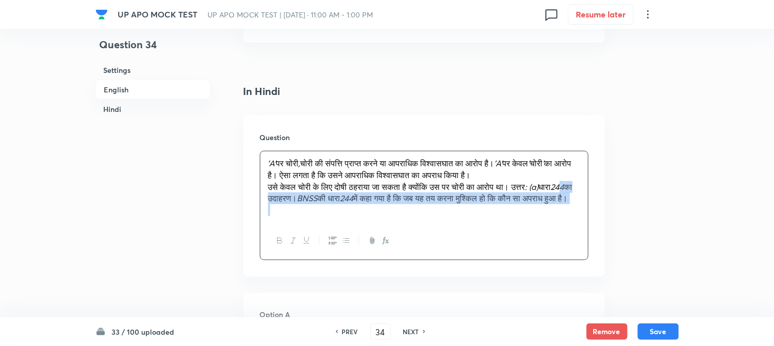
drag, startPoint x: 276, startPoint y: 224, endPoint x: 355, endPoint y: 235, distance: 79.9
click at [355, 222] on div "'A' पर चोरी , चोरी की संपत्ति प्राप्त करने या आपराधिक विश्वासघात का आरोप है। 'A…" at bounding box center [424, 187] width 328 height 71
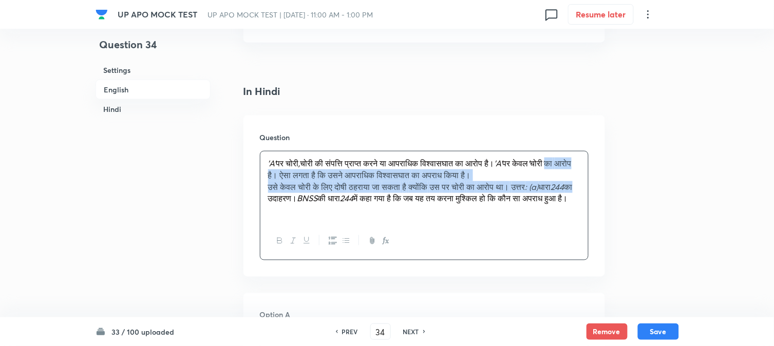
drag, startPoint x: 264, startPoint y: 182, endPoint x: 306, endPoint y: 202, distance: 46.4
click at [306, 202] on div "'A' पर चोरी , चोरी की संपत्ति प्राप्त करने या आपराधिक विश्वासघात का आरोप है। 'A…" at bounding box center [424, 187] width 328 height 71
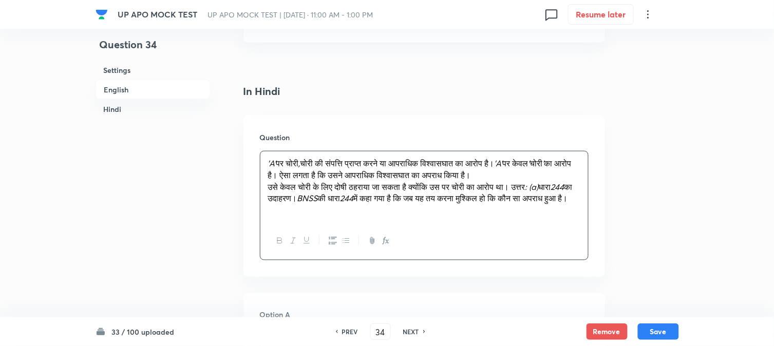
click at [281, 222] on div "'A' पर चोरी , चोरी की संपत्ति प्राप्त करने या आपराधिक विश्वासघात का आरोप है। 'A…" at bounding box center [424, 187] width 328 height 71
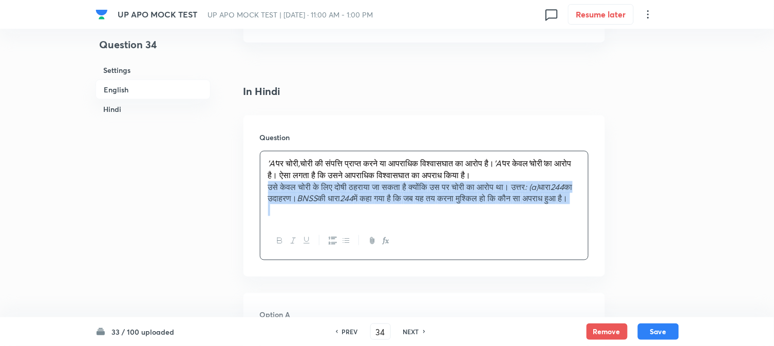
drag, startPoint x: 268, startPoint y: 189, endPoint x: 422, endPoint y: 297, distance: 188.4
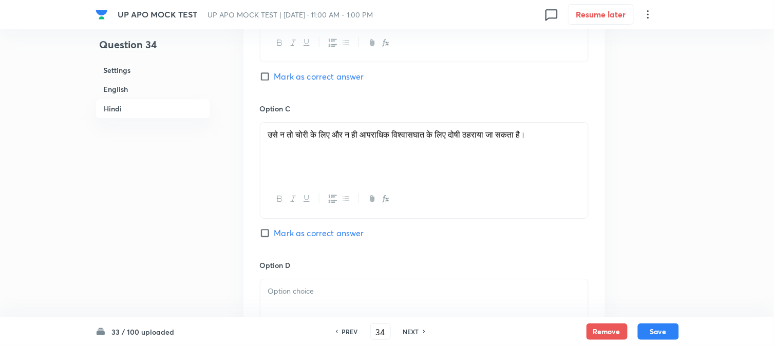
scroll to position [1844, 0]
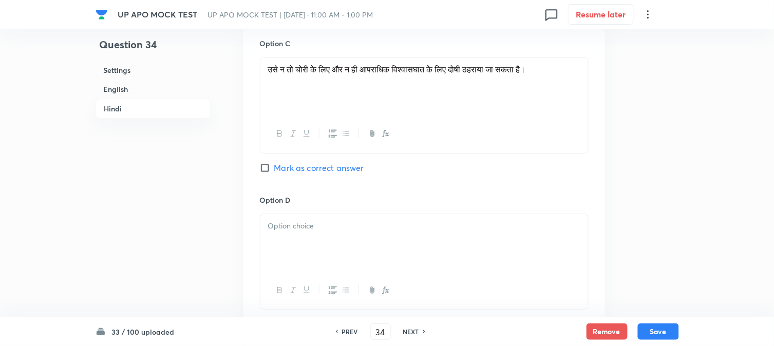
click at [282, 232] on p at bounding box center [424, 226] width 312 height 12
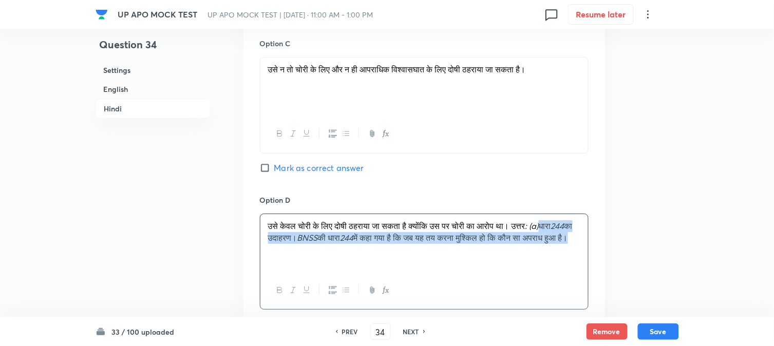
drag, startPoint x: 263, startPoint y: 244, endPoint x: 386, endPoint y: 265, distance: 125.0
click at [386, 265] on div "उसे केवल चोरी के लिए दोषी ठहराया जा सकता है क्योंकि उस पर चोरी का आरोप था। उत्त…" at bounding box center [424, 243] width 328 height 58
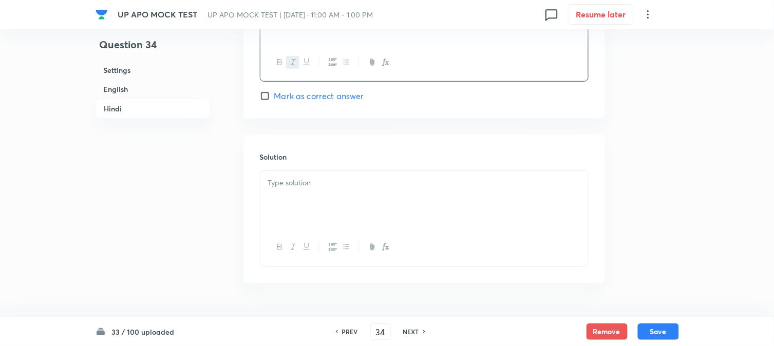
click at [303, 211] on div at bounding box center [424, 200] width 328 height 58
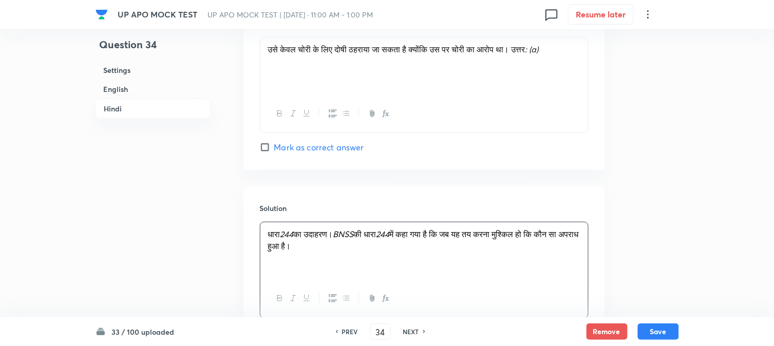
scroll to position [2047, 0]
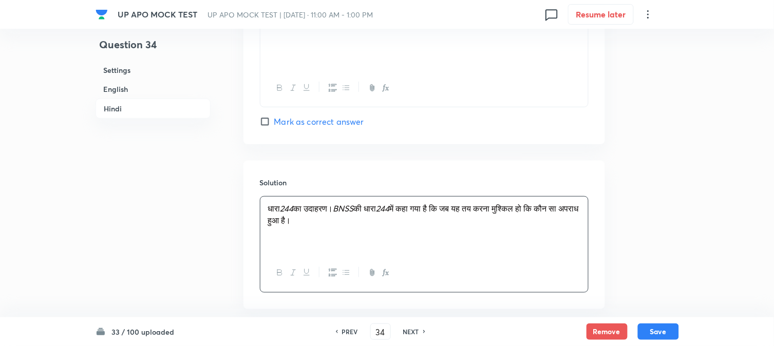
click at [408, 226] on p "धारा 244 का उदाहरण। BNSS की धारा 244 में कहा गया है कि जब यह तय करना मुश्किल हो…" at bounding box center [424, 214] width 312 height 23
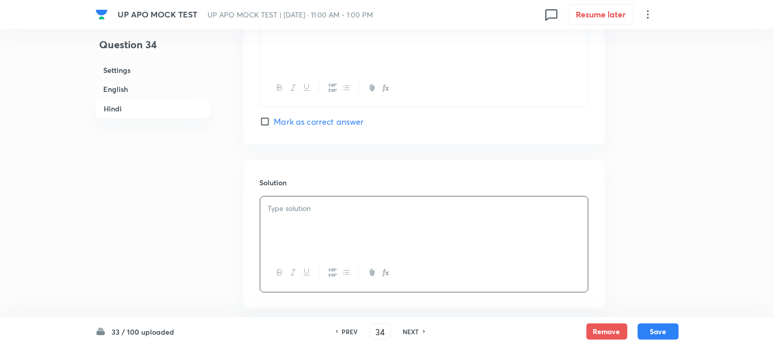
scroll to position [1990, 0]
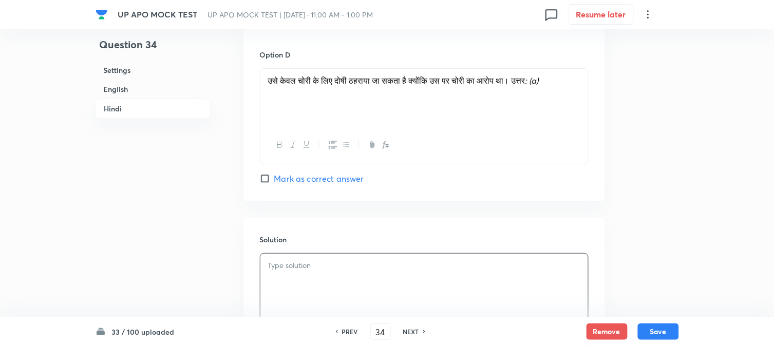
click at [301, 136] on div at bounding box center [424, 145] width 328 height 38
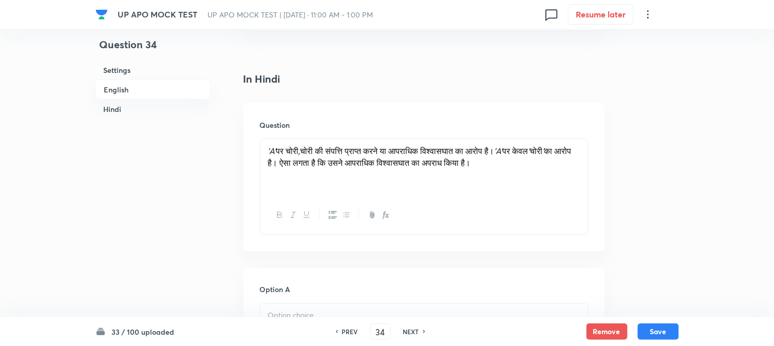
scroll to position [1247, 0]
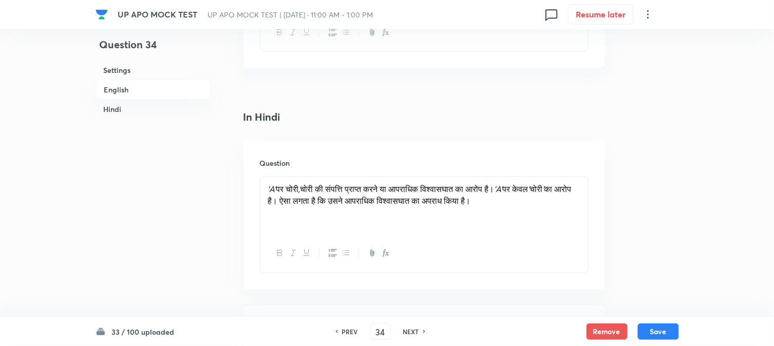
click at [528, 211] on p at bounding box center [424, 213] width 312 height 12
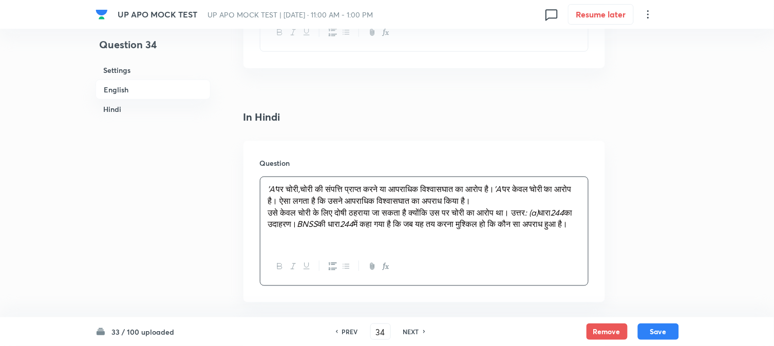
click at [494, 211] on span "आरोप" at bounding box center [485, 212] width 17 height 11
click at [516, 230] on p "उसे केवल चोरी के लिए दोषी ठहराया जा सकता है क्योंकि उस पर चोरी का आरोप था। उत्त…" at bounding box center [424, 218] width 312 height 23
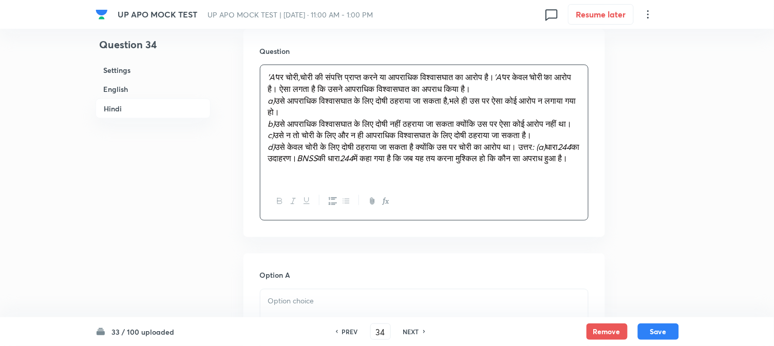
scroll to position [1362, 0]
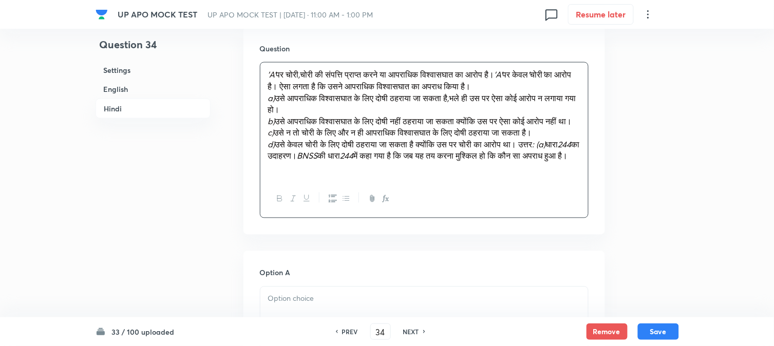
click at [517, 150] on span "था।" at bounding box center [509, 144] width 13 height 11
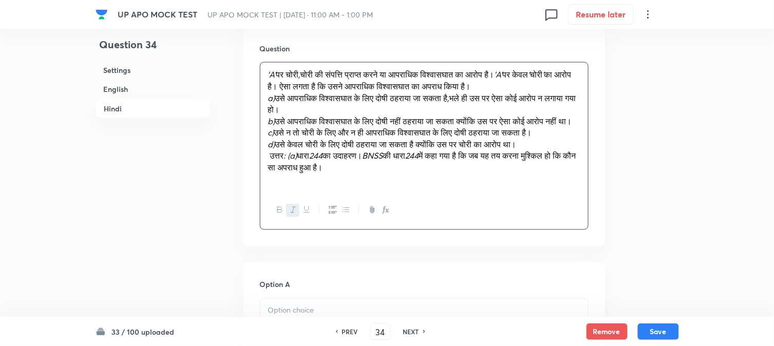
click at [297, 161] on em ": (a)" at bounding box center [290, 156] width 13 height 11
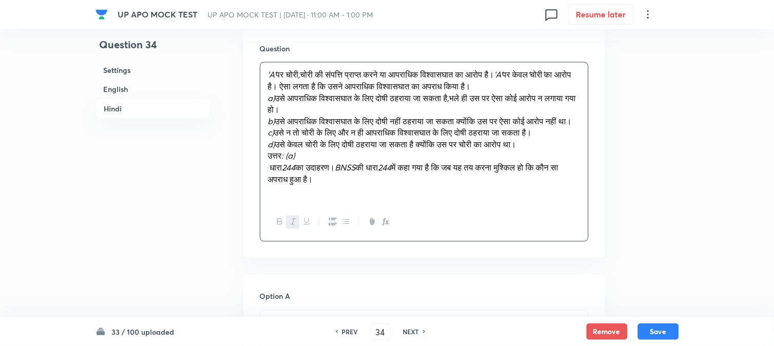
click at [271, 173] on span "धारा" at bounding box center [276, 167] width 12 height 11
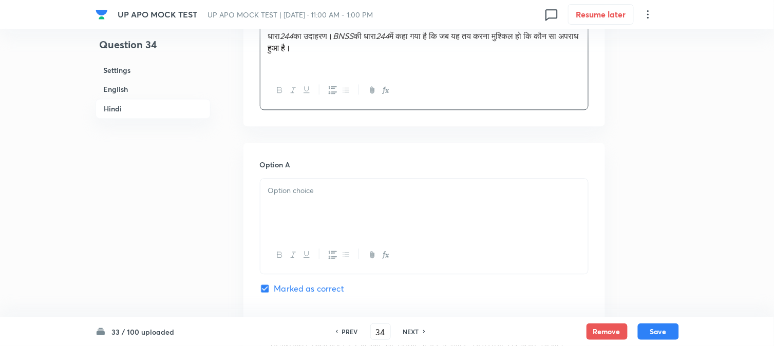
scroll to position [1533, 0]
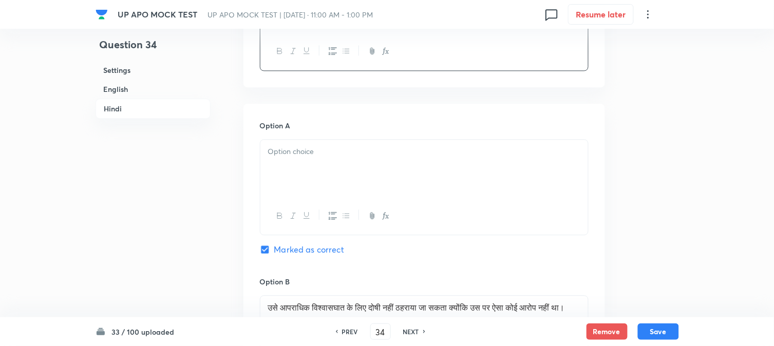
click at [312, 182] on div at bounding box center [424, 169] width 328 height 58
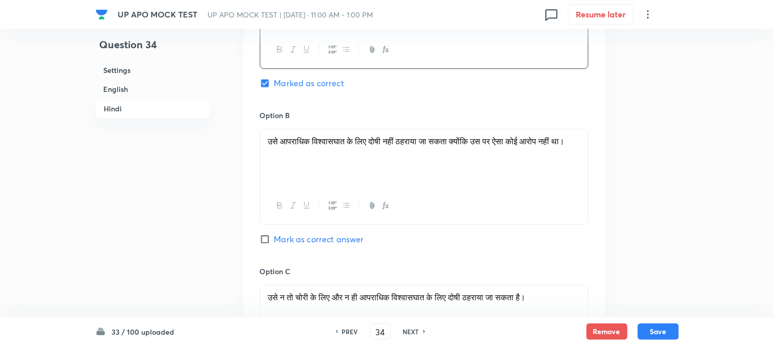
scroll to position [1704, 0]
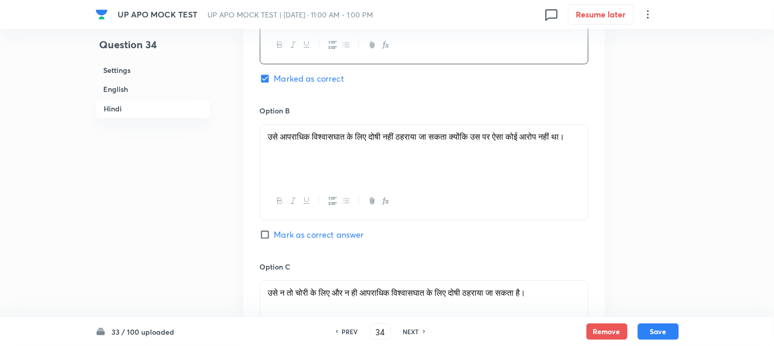
click at [312, 182] on div "उसे आपराधिक विश्वासघात के लिए दोषी नहीं ठहराया जा सकता क्योंकि उस पर ऐसा कोई आर…" at bounding box center [424, 154] width 328 height 58
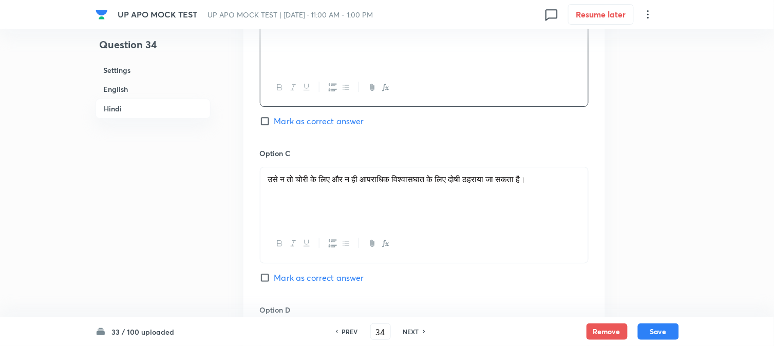
scroll to position [1819, 0]
click at [309, 183] on span "चोरी" at bounding box center [302, 178] width 13 height 11
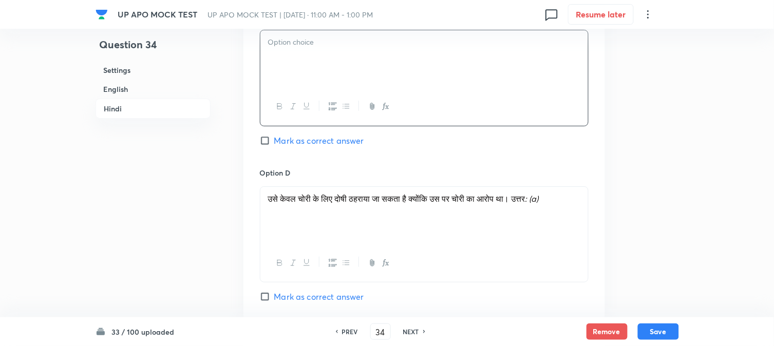
scroll to position [1990, 0]
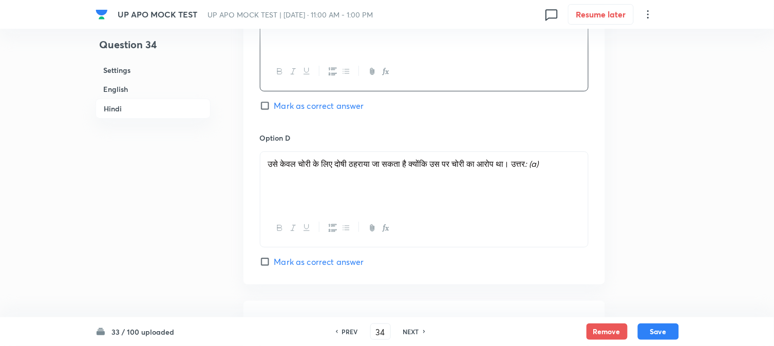
click at [310, 193] on div "उसे केवल चोरी के लिए दोषी ठहराया जा सकता है क्योंकि उस पर चोरी का आरोप था। उत्त…" at bounding box center [424, 181] width 328 height 58
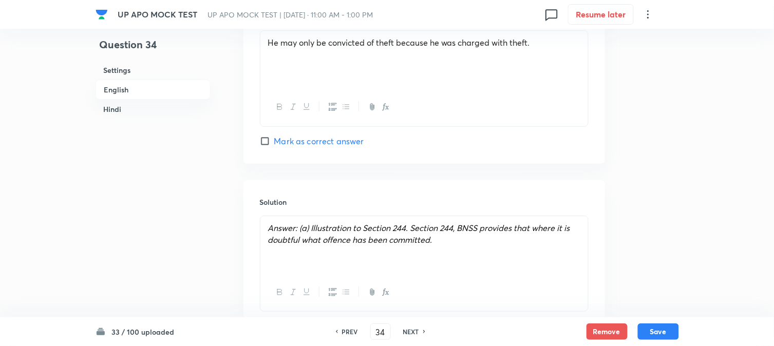
scroll to position [1305, 0]
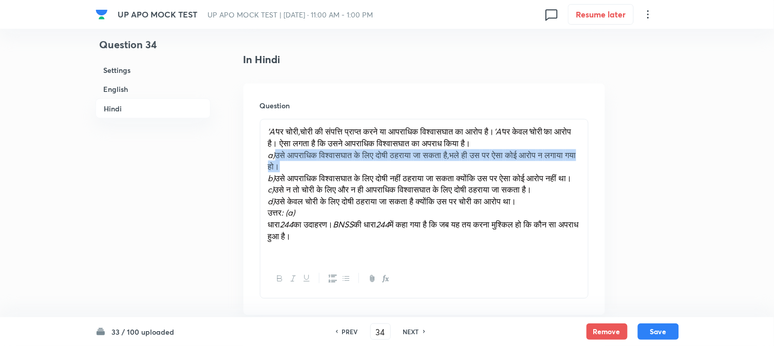
drag, startPoint x: 276, startPoint y: 158, endPoint x: 343, endPoint y: 166, distance: 67.2
click at [343, 166] on p "a) उसे आपराधिक विश्वासघात के लिए दोषी ठहराया जा सकता है , भले ही उस पर ऐसा कोई …" at bounding box center [424, 161] width 312 height 23
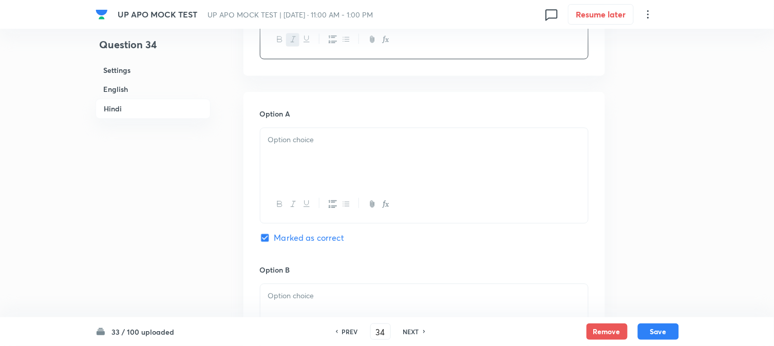
click at [288, 172] on div at bounding box center [424, 157] width 328 height 58
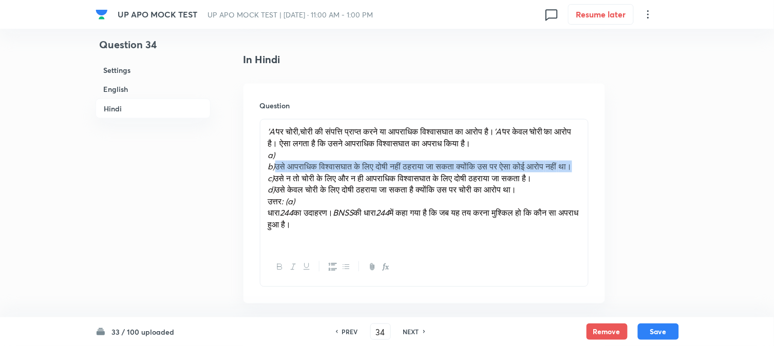
drag, startPoint x: 284, startPoint y: 169, endPoint x: 311, endPoint y: 178, distance: 29.4
click at [311, 173] on p "b) उसे आपराधिक विश्वासघात के लिए दोषी नहीं ठहराया जा सकता क्योंकि उस पर ऐसा कोई…" at bounding box center [424, 167] width 312 height 12
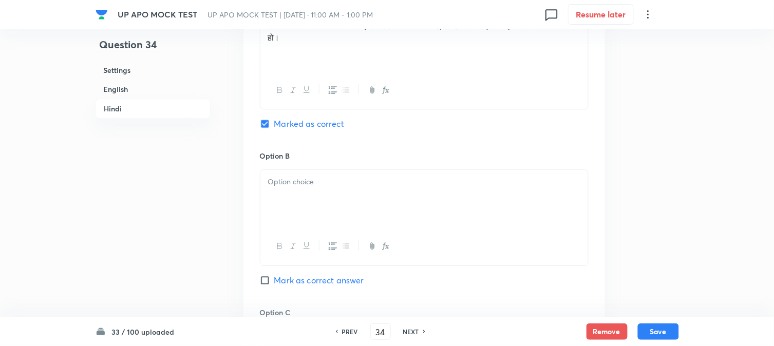
drag, startPoint x: 289, startPoint y: 185, endPoint x: 280, endPoint y: 204, distance: 20.7
click at [288, 194] on div at bounding box center [424, 199] width 328 height 58
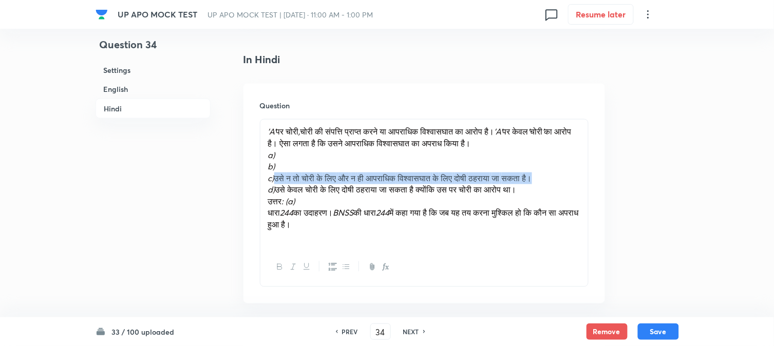
drag, startPoint x: 278, startPoint y: 178, endPoint x: 558, endPoint y: 175, distance: 280.0
click at [572, 178] on p "c) उसे न तो चोरी के लिए और न ही आपराधिक विश्वासघात के लिए दोषी ठहराया जा सकता ह…" at bounding box center [424, 179] width 312 height 12
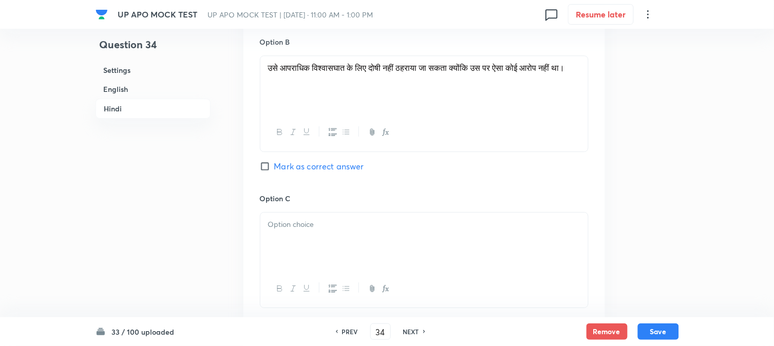
click at [289, 258] on div at bounding box center [424, 242] width 328 height 58
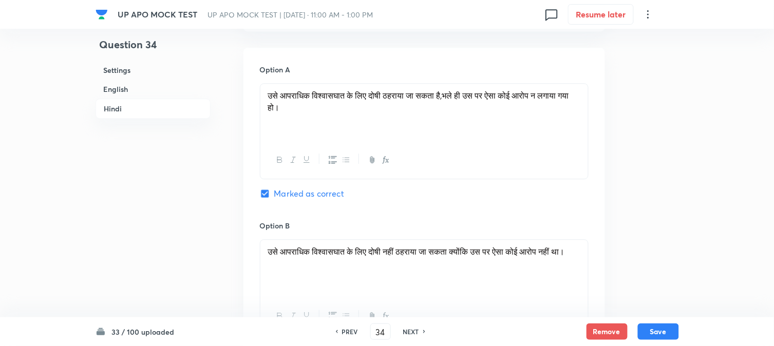
scroll to position [1362, 0]
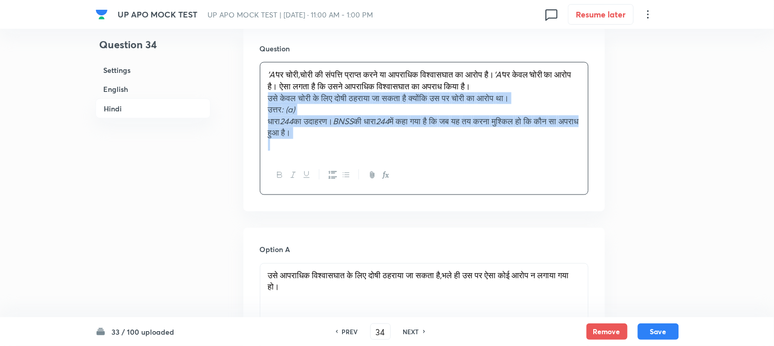
drag, startPoint x: 279, startPoint y: 130, endPoint x: 397, endPoint y: 154, distance: 119.5
click at [397, 154] on div "'A' पर चोरी , चोरी की संपत्ति प्राप्त करने या आपराधिक विश्वासघात का आरोप है। 'A…" at bounding box center [424, 110] width 328 height 94
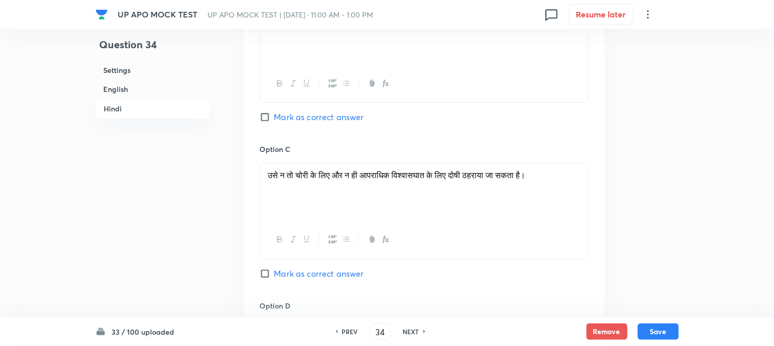
scroll to position [1876, 0]
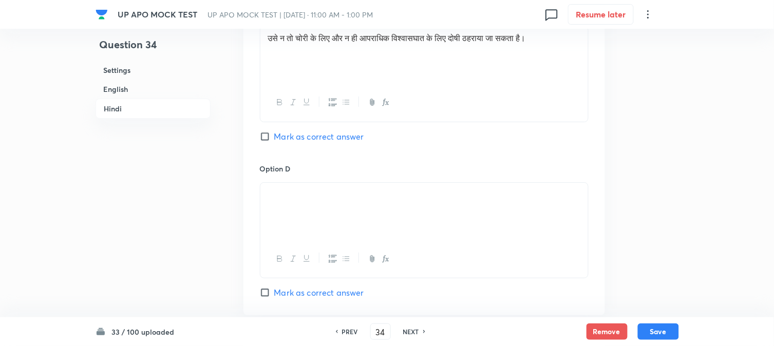
click at [274, 213] on div at bounding box center [424, 212] width 328 height 58
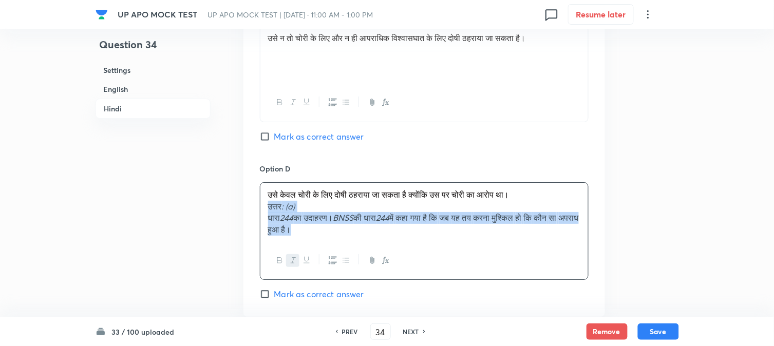
drag, startPoint x: 265, startPoint y: 211, endPoint x: 372, endPoint y: 224, distance: 108.2
click at [390, 242] on div "उसे केवल चोरी के लिए दोषी ठहराया जा सकता है क्योंकि उस पर चोरी का आरोप था। उत्त…" at bounding box center [424, 212] width 328 height 59
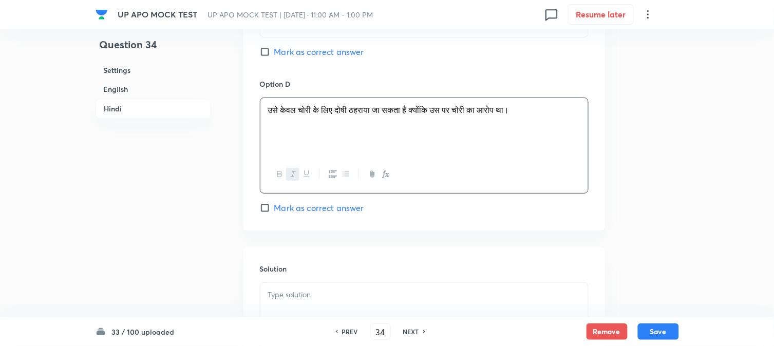
scroll to position [2047, 0]
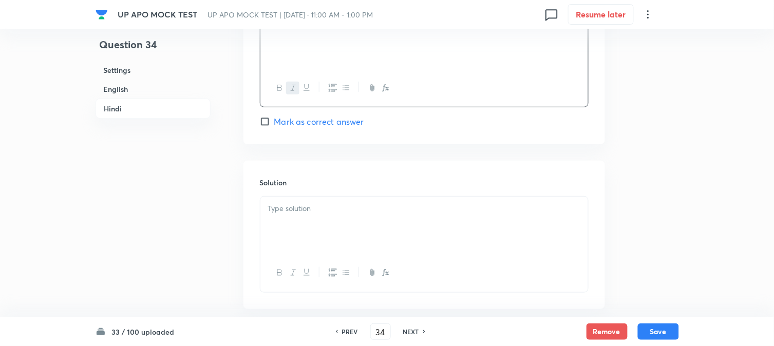
click at [314, 223] on div at bounding box center [424, 226] width 328 height 58
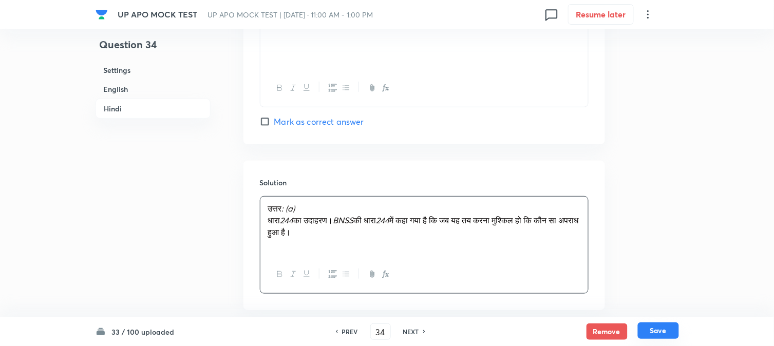
click at [663, 336] on button "Save" at bounding box center [658, 331] width 41 height 16
type input "35"
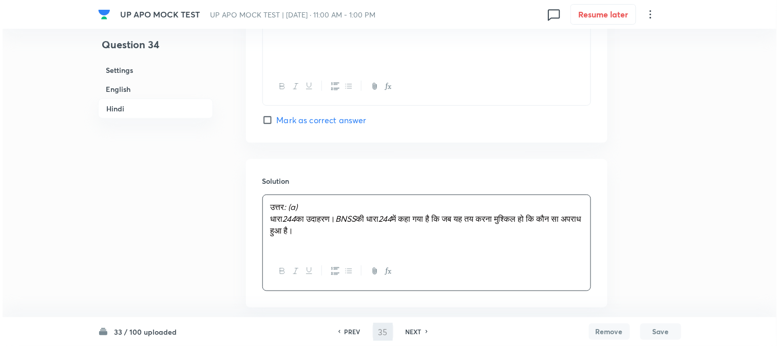
scroll to position [0, 0]
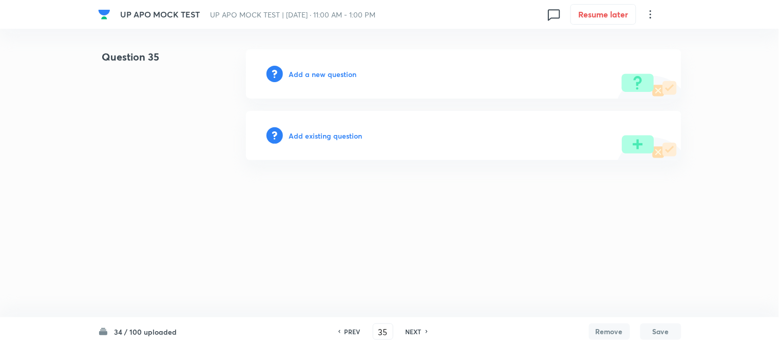
click at [325, 70] on h6 "Add a new question" at bounding box center [323, 74] width 68 height 11
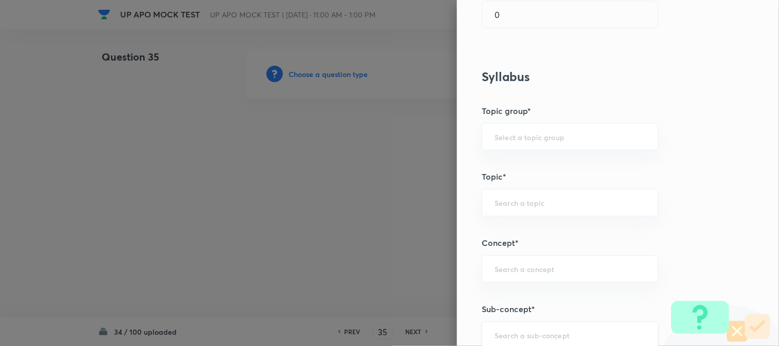
scroll to position [606, 0]
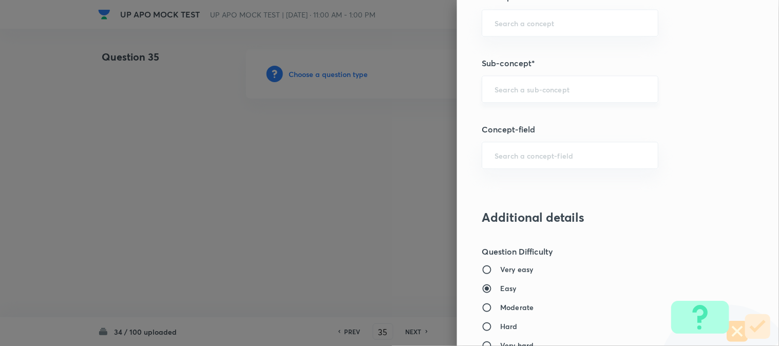
click at [543, 96] on div "​" at bounding box center [570, 89] width 177 height 27
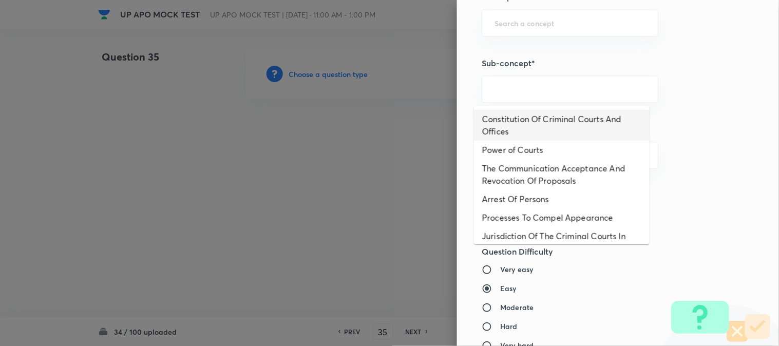
click at [552, 118] on li "Constitution Of Criminal Courts And Offices" at bounding box center [562, 125] width 176 height 31
type input "Constitution Of Criminal Courts And Offices"
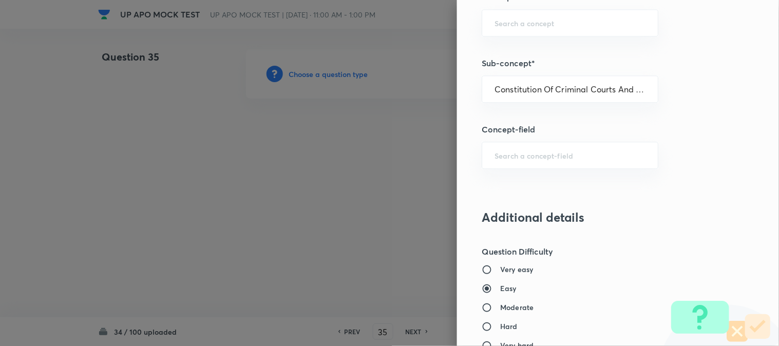
type input "Criminal Law"
type input "Criminal Procedure Code"
type input "Constitution Of Criminal Courts And Offices"
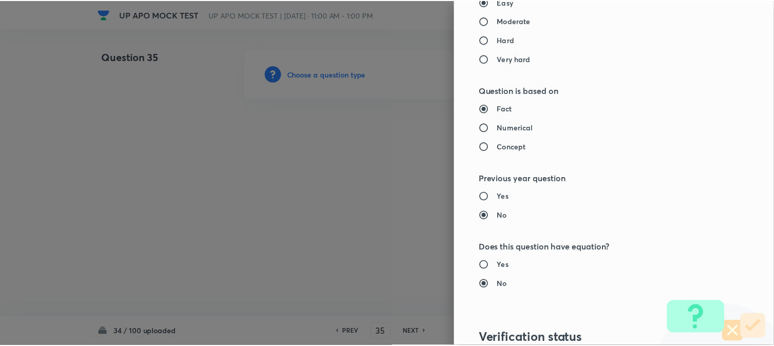
scroll to position [1054, 0]
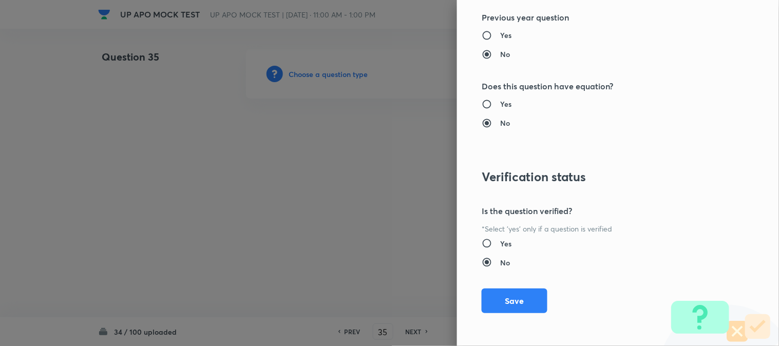
click at [515, 307] on button "Save" at bounding box center [515, 301] width 66 height 25
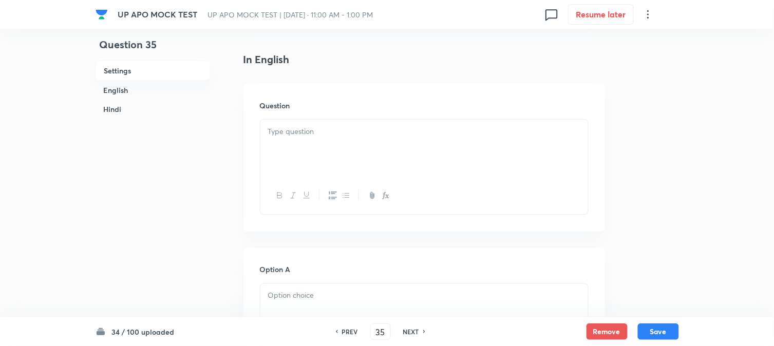
scroll to position [303, 0]
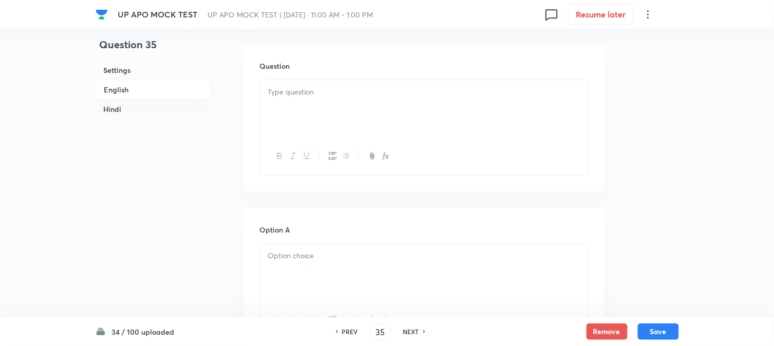
click at [293, 99] on div at bounding box center [424, 109] width 328 height 58
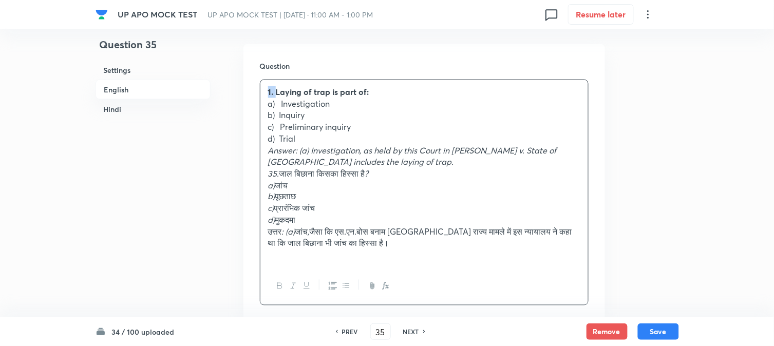
drag, startPoint x: 276, startPoint y: 90, endPoint x: 261, endPoint y: 84, distance: 16.6
click at [261, 84] on div "1. Laying of trap is part of: a) Investigation b) Inquiry c) Preliminary inquir…" at bounding box center [424, 174] width 328 height 188
drag, startPoint x: 282, startPoint y: 104, endPoint x: 340, endPoint y: 106, distance: 58.1
click at [340, 106] on p "a) Investigation" at bounding box center [424, 104] width 312 height 12
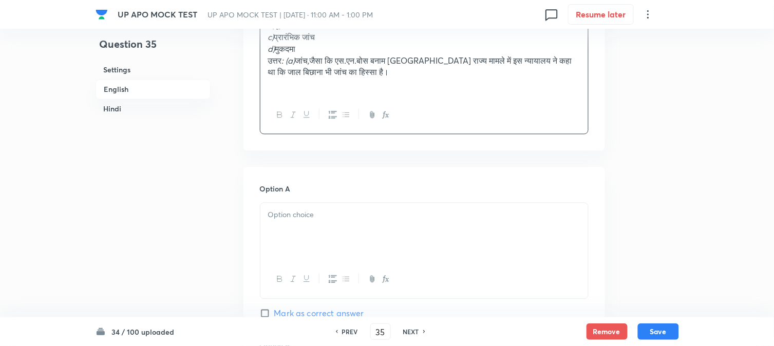
drag, startPoint x: 286, startPoint y: 230, endPoint x: 289, endPoint y: 240, distance: 10.6
click at [289, 240] on div at bounding box center [424, 232] width 328 height 58
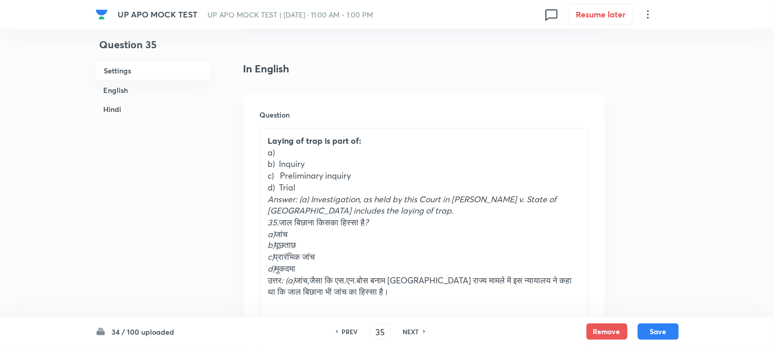
scroll to position [246, 0]
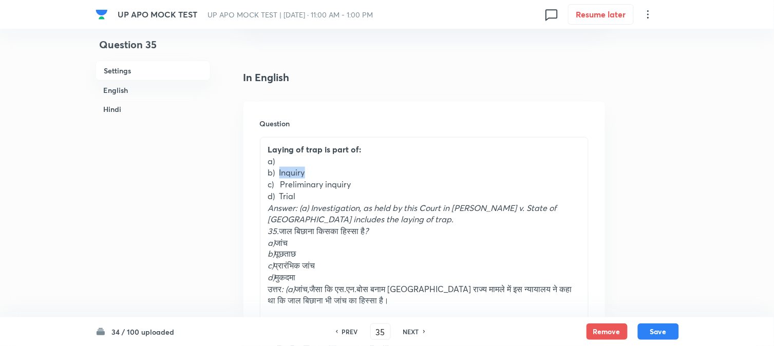
drag, startPoint x: 279, startPoint y: 170, endPoint x: 325, endPoint y: 171, distance: 45.7
click at [325, 171] on p "b) Inquiry" at bounding box center [424, 173] width 312 height 12
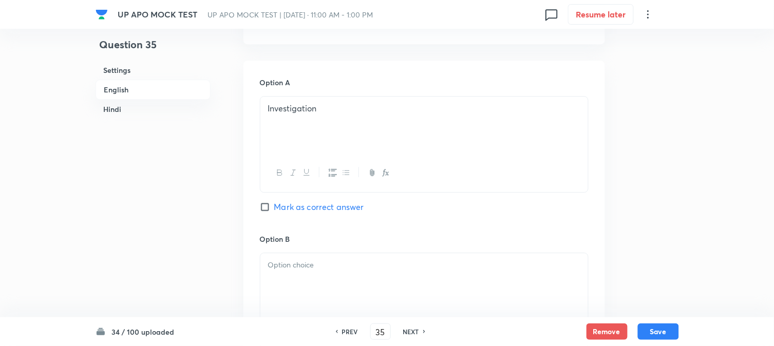
scroll to position [588, 0]
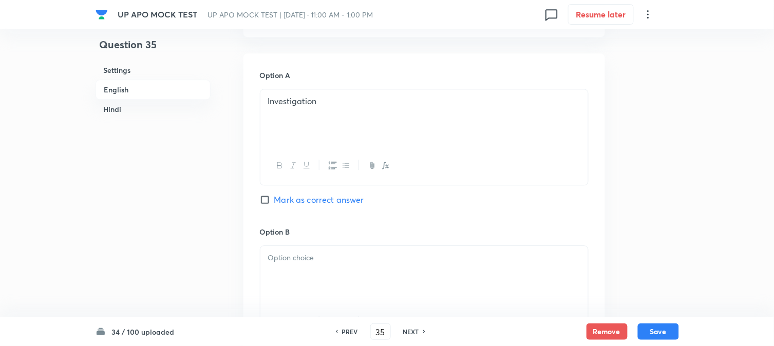
click at [290, 200] on span "Mark as correct answer" at bounding box center [319, 200] width 90 height 12
click at [274, 200] on input "Mark as correct answer" at bounding box center [267, 200] width 14 height 10
checkbox input "true"
click at [292, 279] on div at bounding box center [424, 275] width 328 height 58
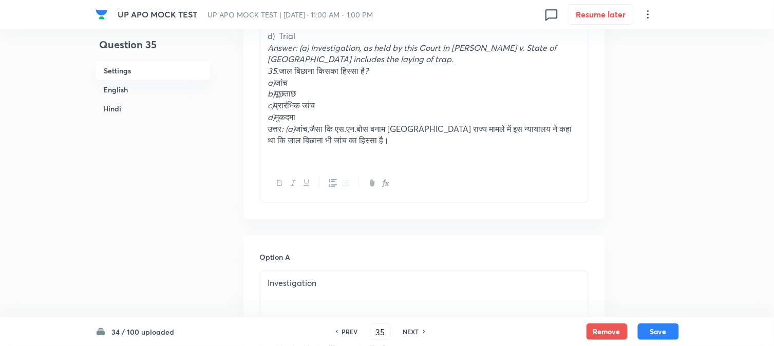
scroll to position [189, 0]
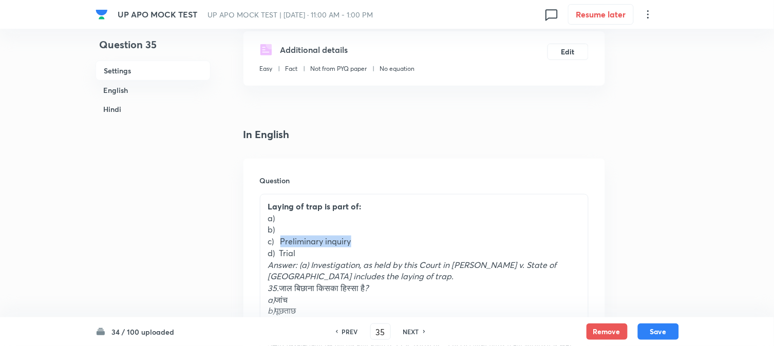
drag, startPoint x: 281, startPoint y: 240, endPoint x: 385, endPoint y: 233, distance: 104.6
click at [389, 236] on p "c) Preliminary inquiry" at bounding box center [424, 242] width 312 height 12
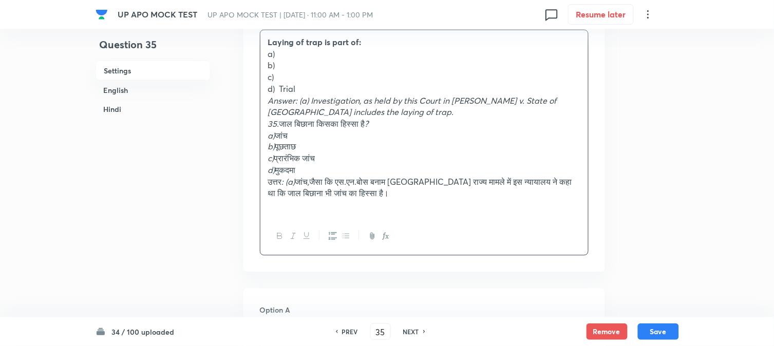
scroll to position [759, 0]
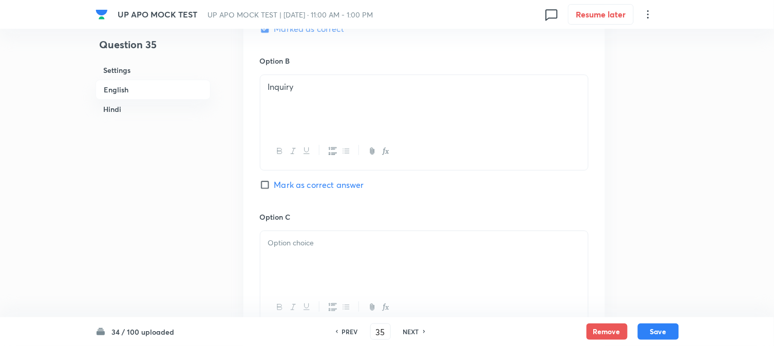
click at [305, 303] on div at bounding box center [424, 308] width 328 height 38
click at [288, 257] on div at bounding box center [424, 260] width 328 height 58
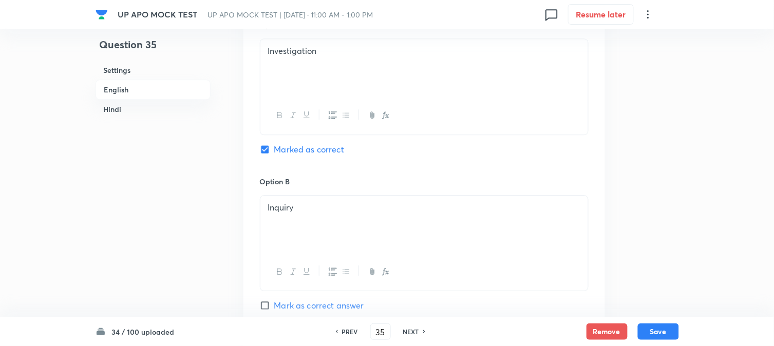
scroll to position [246, 0]
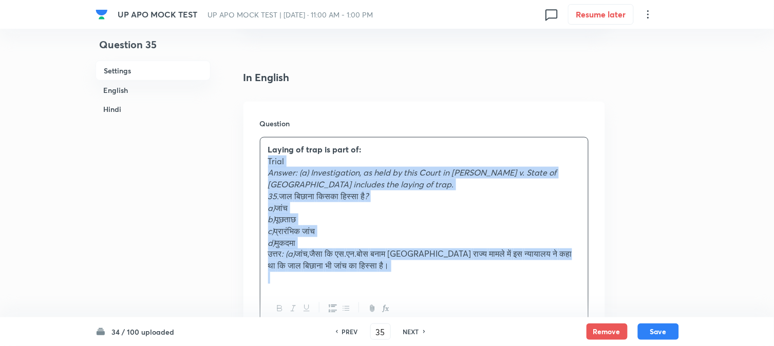
drag, startPoint x: 281, startPoint y: 194, endPoint x: 442, endPoint y: 267, distance: 177.3
click at [444, 273] on div "Laying of trap is part of: Trial Answer: (a) Investigation, as held by this Cou…" at bounding box center [424, 214] width 328 height 153
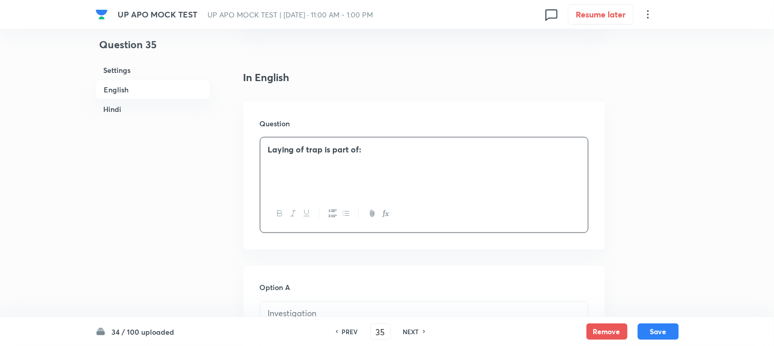
scroll to position [931, 0]
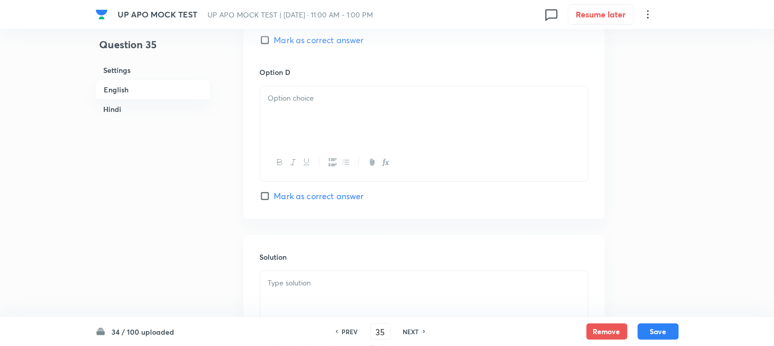
click at [275, 131] on div at bounding box center [424, 115] width 328 height 58
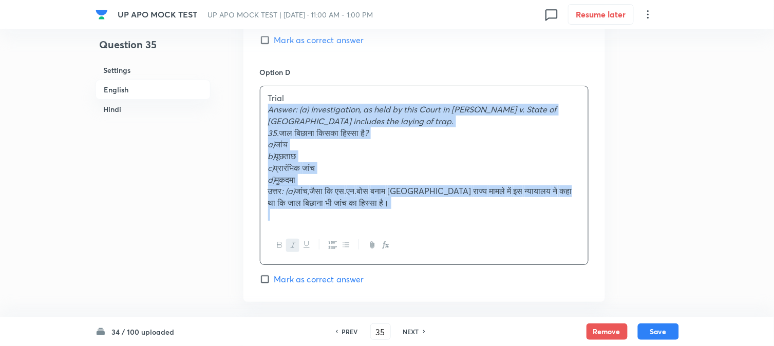
drag, startPoint x: 269, startPoint y: 111, endPoint x: 449, endPoint y: 218, distance: 209.2
click at [454, 218] on div "Trial Answer: (a) Investigation, as held by this Court in [PERSON_NAME] v. Stat…" at bounding box center [424, 156] width 328 height 141
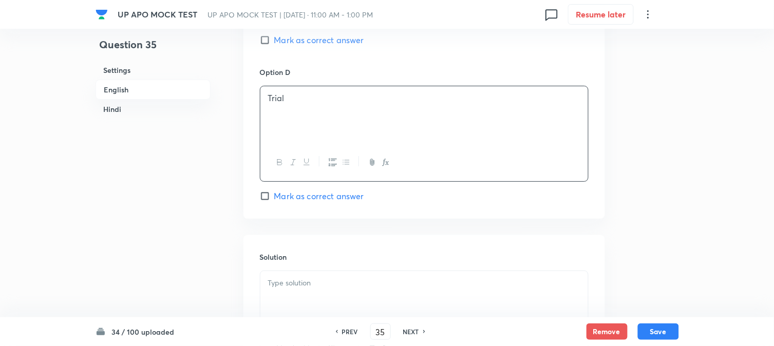
click at [329, 298] on div at bounding box center [424, 300] width 328 height 58
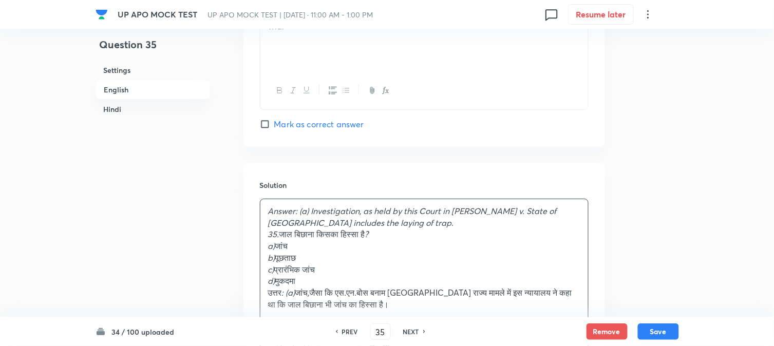
scroll to position [1159, 0]
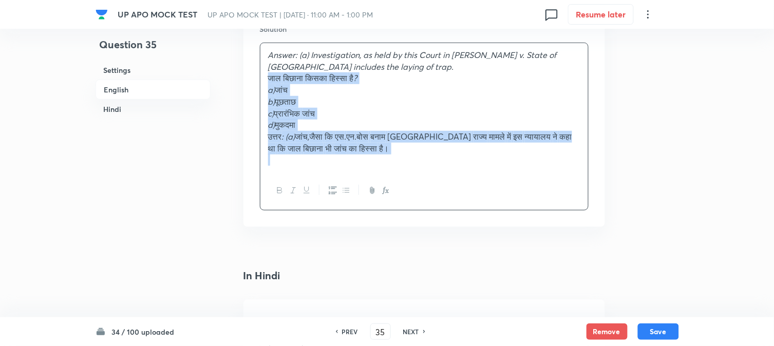
drag, startPoint x: 279, startPoint y: 78, endPoint x: 402, endPoint y: 162, distance: 148.6
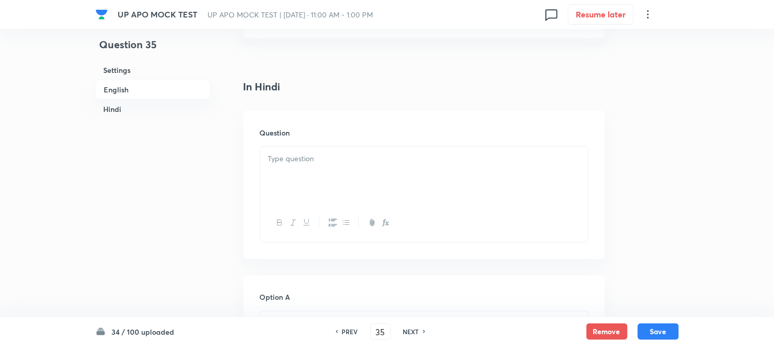
scroll to position [1331, 0]
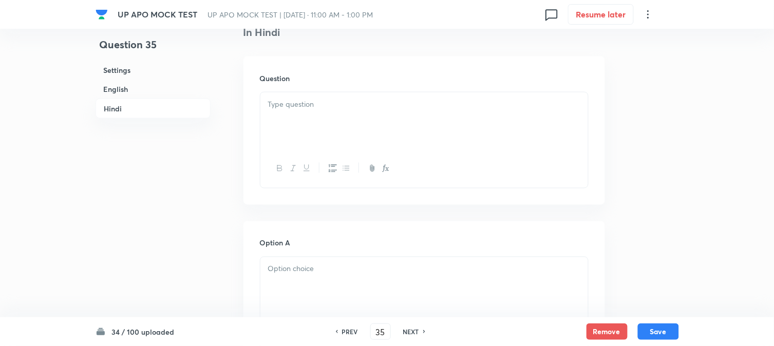
click at [293, 132] on div at bounding box center [424, 121] width 328 height 58
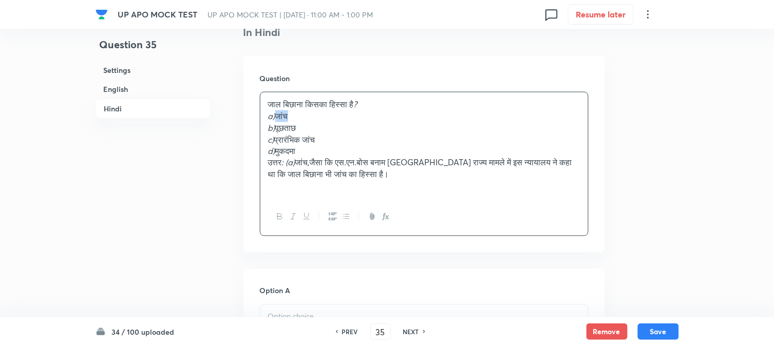
drag, startPoint x: 278, startPoint y: 118, endPoint x: 306, endPoint y: 119, distance: 27.7
click at [306, 119] on p "a) जांच" at bounding box center [424, 116] width 312 height 12
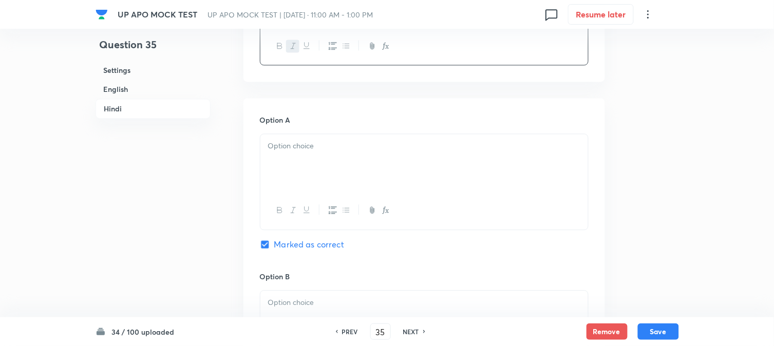
click at [282, 172] on div at bounding box center [424, 163] width 328 height 58
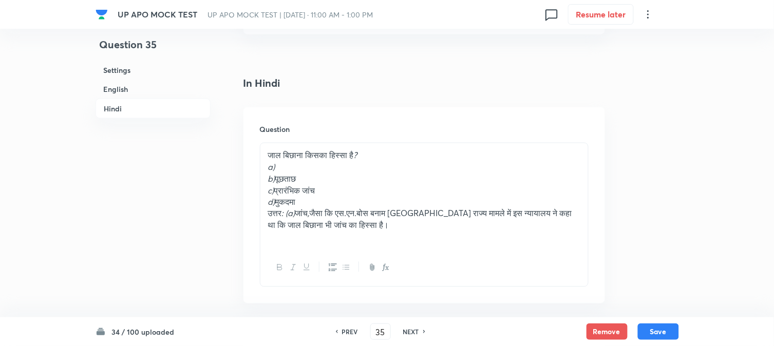
scroll to position [1273, 0]
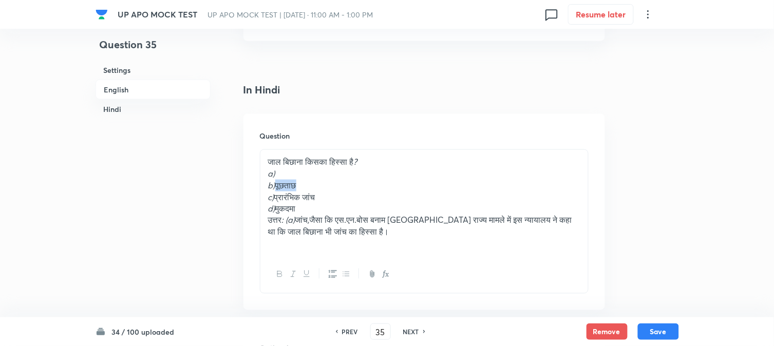
drag, startPoint x: 276, startPoint y: 189, endPoint x: 334, endPoint y: 189, distance: 58.6
click at [334, 189] on p "b) पूछताछ" at bounding box center [424, 186] width 312 height 12
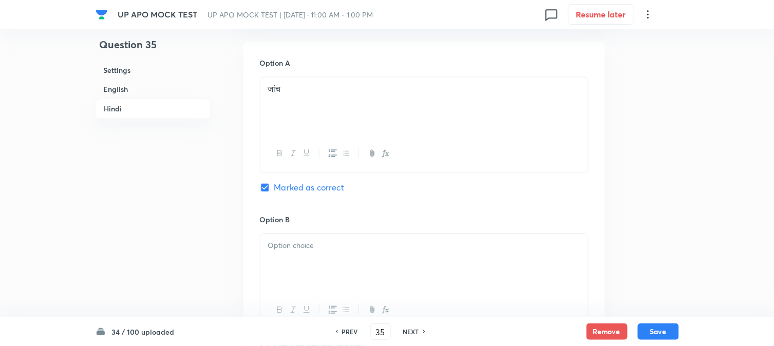
click at [288, 248] on div at bounding box center [424, 263] width 328 height 58
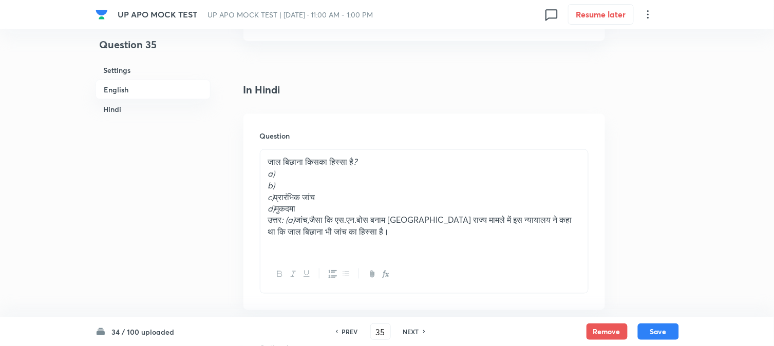
drag, startPoint x: 279, startPoint y: 195, endPoint x: 360, endPoint y: 192, distance: 80.7
click at [360, 192] on div "जाल बिछाना किसका हिस्सा है ? a) b) c) प्रारंभिक जांच d) मुकदमा उत्तर : (a) जांच…" at bounding box center [424, 203] width 328 height 106
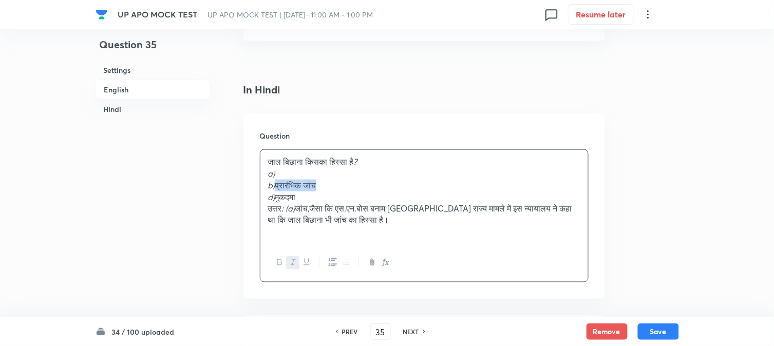
drag, startPoint x: 276, startPoint y: 185, endPoint x: 357, endPoint y: 185, distance: 80.7
click at [357, 185] on p "b) प्रारंभिक जांच" at bounding box center [424, 186] width 312 height 12
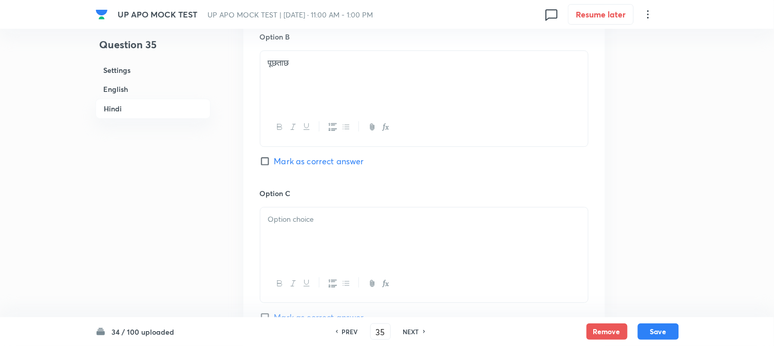
click at [277, 228] on div at bounding box center [424, 237] width 328 height 58
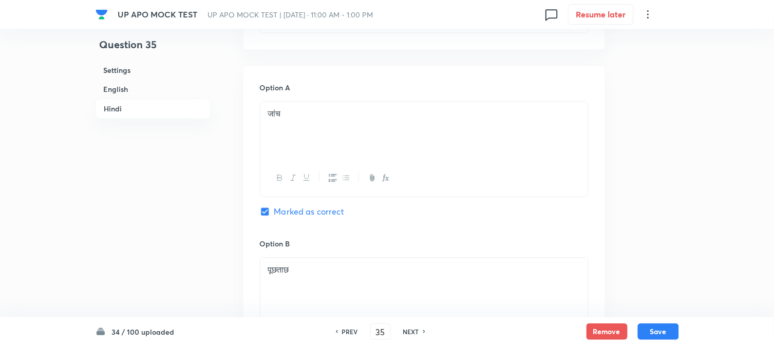
scroll to position [1331, 0]
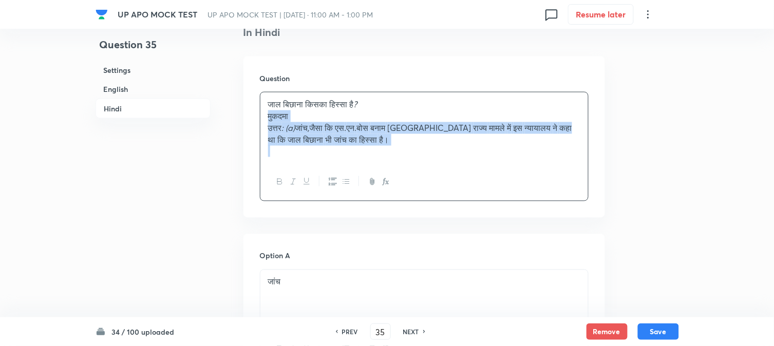
drag, startPoint x: 277, startPoint y: 142, endPoint x: 473, endPoint y: 176, distance: 198.2
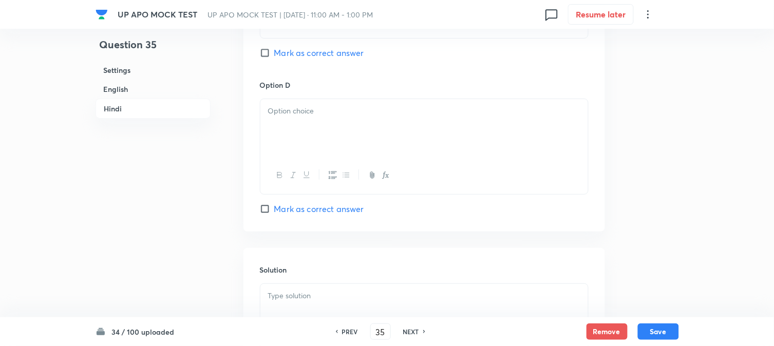
scroll to position [1958, 0]
click at [271, 135] on div at bounding box center [424, 128] width 328 height 58
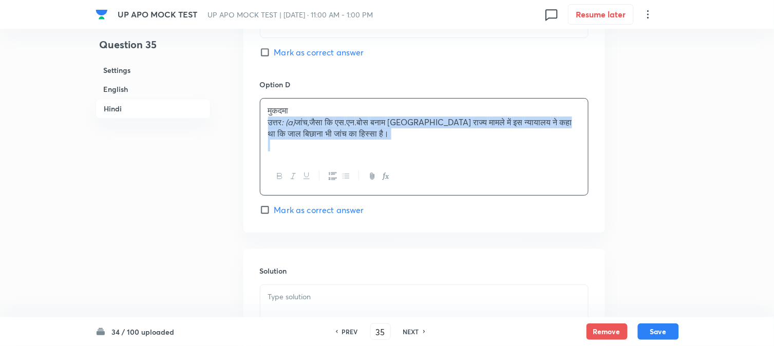
drag, startPoint x: 261, startPoint y: 126, endPoint x: 412, endPoint y: 152, distance: 152.7
click at [412, 152] on div "मुकदमा उत्तर : (a) जांच , जैसा कि एस . एन . बोस बनाम बिहार राज्य मामले में इस न…" at bounding box center [424, 128] width 328 height 59
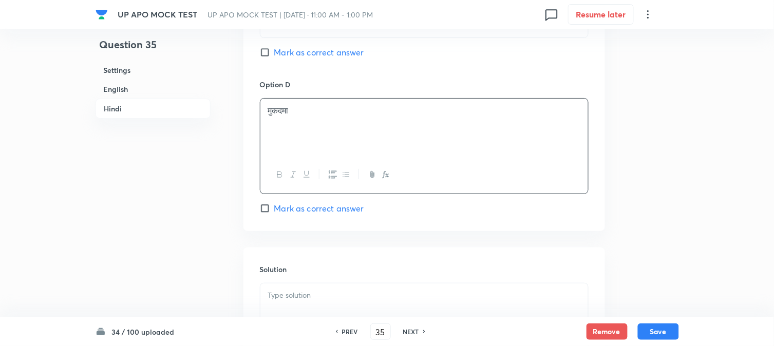
drag, startPoint x: 322, startPoint y: 279, endPoint x: 322, endPoint y: 291, distance: 11.8
click at [322, 288] on div "Solution" at bounding box center [425, 322] width 362 height 148
click at [328, 320] on div "34 / 100 uploaded PREV 35 ​ NEXT Remove Save" at bounding box center [388, 332] width 584 height 29
click at [334, 289] on div at bounding box center [424, 313] width 328 height 58
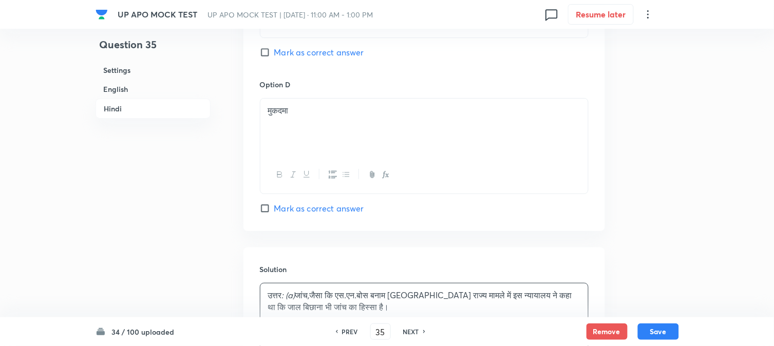
scroll to position [2015, 0]
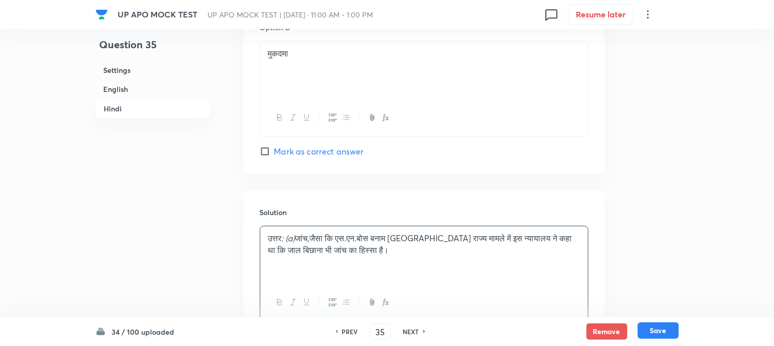
click at [661, 332] on button "Save" at bounding box center [658, 331] width 41 height 16
type input "36"
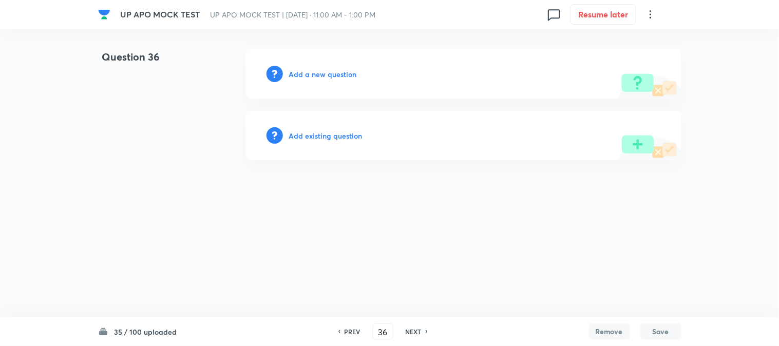
click at [641, 324] on button "Save" at bounding box center [661, 332] width 41 height 16
click at [342, 74] on h6 "Add a new question" at bounding box center [323, 74] width 68 height 11
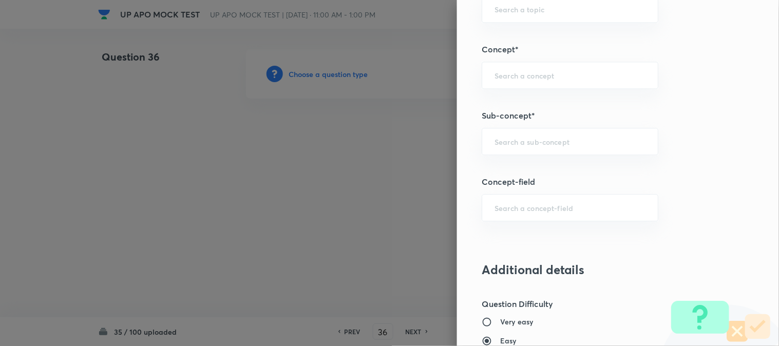
scroll to position [606, 0]
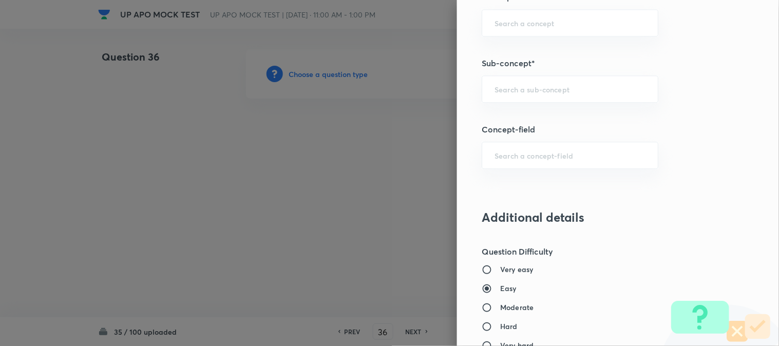
click at [538, 110] on div "Question settings Question type* Single choice correct Number of options* 2 3 4…" at bounding box center [618, 173] width 322 height 346
drag, startPoint x: 540, startPoint y: 105, endPoint x: 543, endPoint y: 100, distance: 6.0
click at [541, 103] on div "Question settings Question type* Single choice correct Number of options* 2 3 4…" at bounding box center [618, 173] width 322 height 346
click at [550, 94] on input "text" at bounding box center [570, 89] width 151 height 10
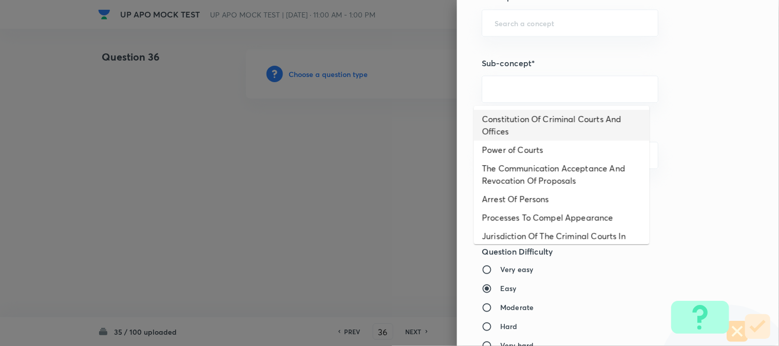
click at [572, 117] on li "Constitution Of Criminal Courts And Offices" at bounding box center [562, 125] width 176 height 31
type input "Constitution Of Criminal Courts And Offices"
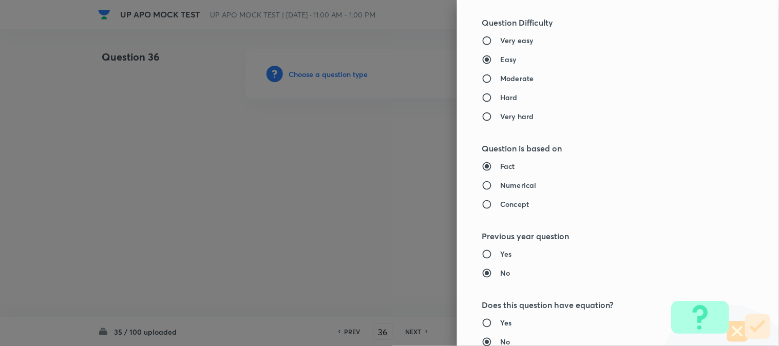
type input "Criminal Law"
type input "Criminal Procedure Code"
type input "Constitution Of Criminal Courts And Offices"
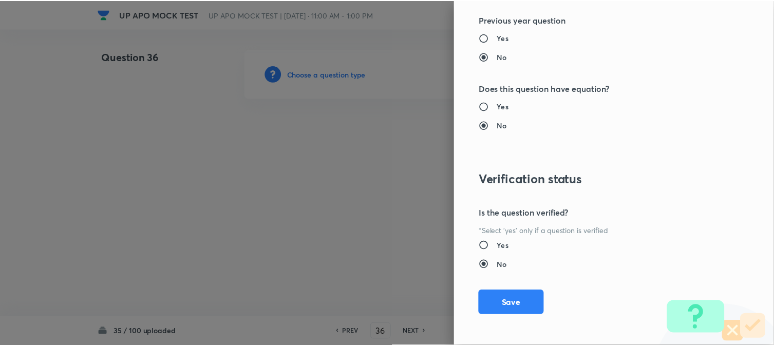
scroll to position [1054, 0]
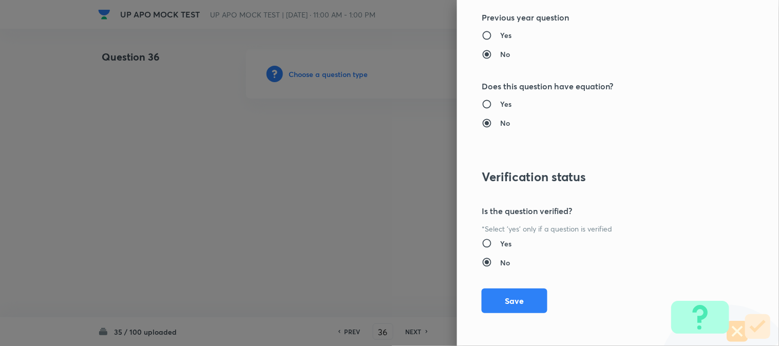
click at [521, 319] on div "Question settings Question type* Single choice correct Number of options* 2 3 4…" at bounding box center [618, 173] width 322 height 346
click at [520, 315] on div "Question settings Question type* Single choice correct Number of options* 2 3 4…" at bounding box center [618, 173] width 322 height 346
click at [520, 312] on div "Question settings Question type* Single choice correct Number of options* 2 3 4…" at bounding box center [618, 173] width 322 height 346
click at [515, 305] on button "Save" at bounding box center [515, 300] width 66 height 25
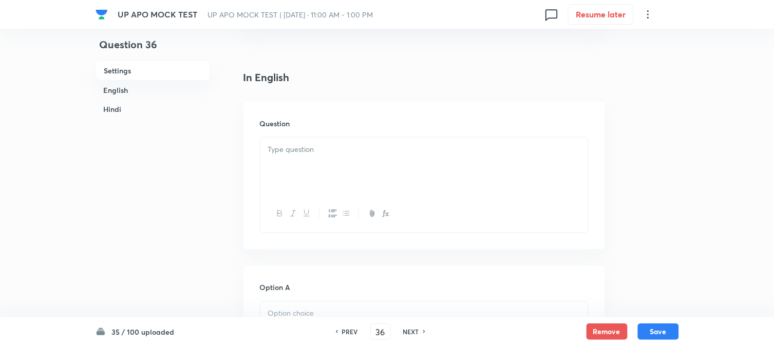
scroll to position [303, 0]
click at [300, 104] on div at bounding box center [424, 109] width 328 height 58
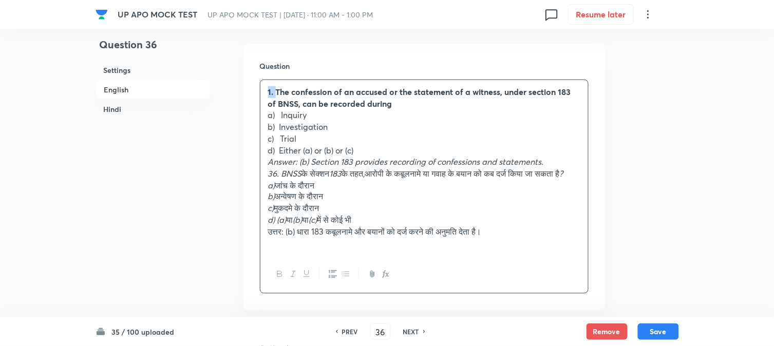
drag, startPoint x: 275, startPoint y: 89, endPoint x: 258, endPoint y: 81, distance: 18.8
click at [258, 81] on div "Question 1. The confession of an accused or the statement of a witness, under s…" at bounding box center [425, 177] width 362 height 266
click at [281, 114] on p "a) Inquiry" at bounding box center [424, 115] width 312 height 12
drag, startPoint x: 282, startPoint y: 114, endPoint x: 320, endPoint y: 115, distance: 38.5
click at [320, 115] on p "a) Inquiry" at bounding box center [424, 115] width 312 height 12
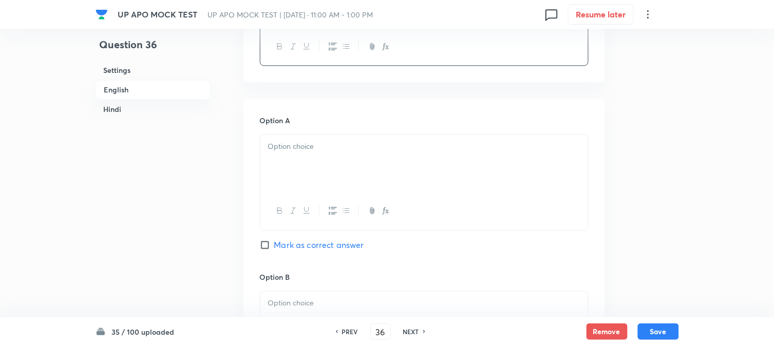
click at [283, 186] on div at bounding box center [424, 164] width 328 height 58
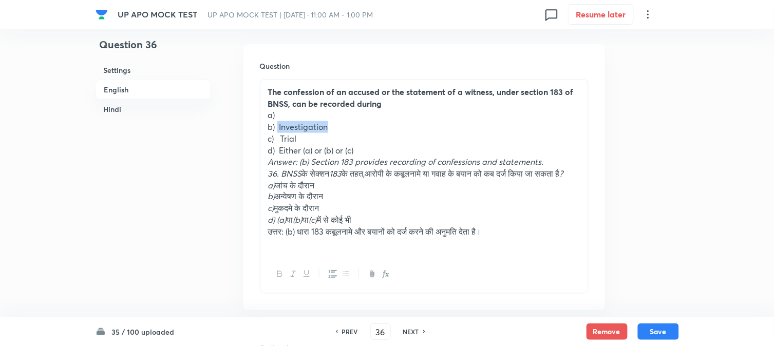
drag, startPoint x: 278, startPoint y: 122, endPoint x: 350, endPoint y: 128, distance: 71.7
click at [349, 128] on p "b) Investigation" at bounding box center [424, 127] width 312 height 12
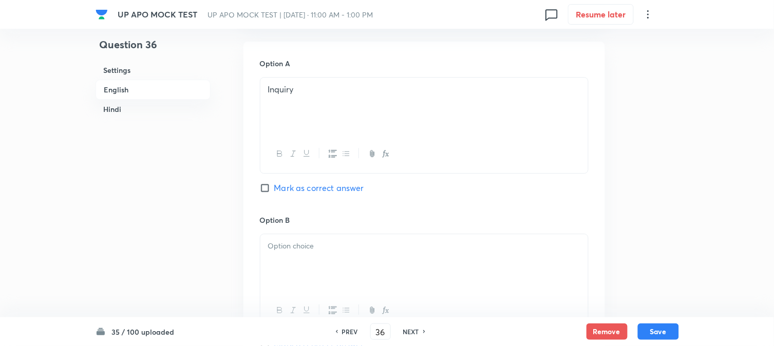
click at [301, 270] on div at bounding box center [424, 263] width 328 height 58
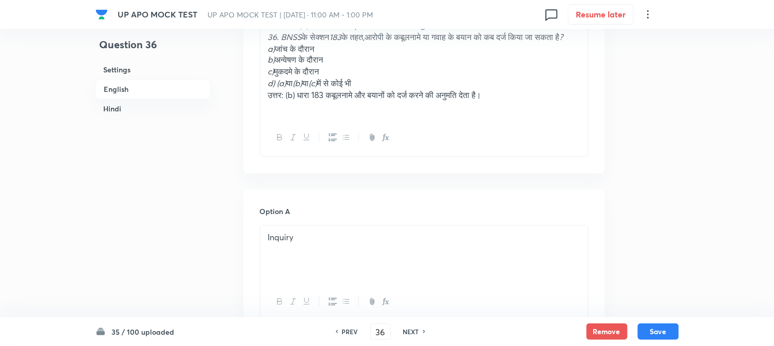
scroll to position [246, 0]
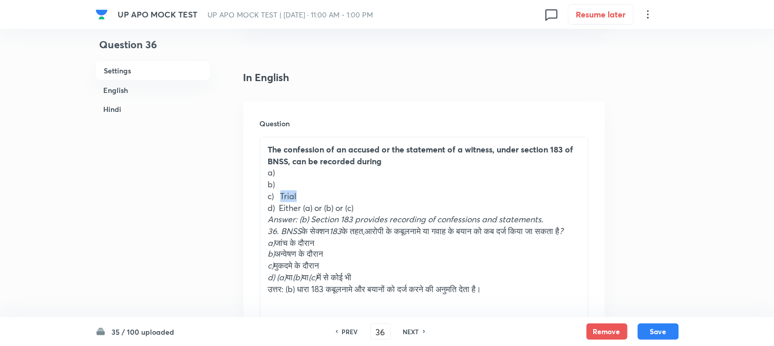
drag, startPoint x: 283, startPoint y: 197, endPoint x: 311, endPoint y: 194, distance: 28.9
click at [310, 195] on p "c) Trial" at bounding box center [424, 197] width 312 height 12
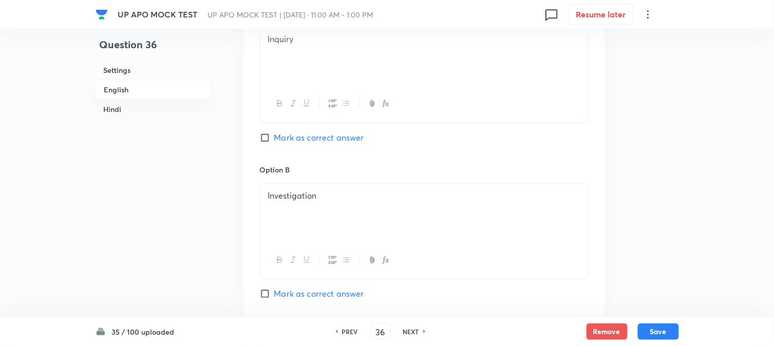
scroll to position [817, 0]
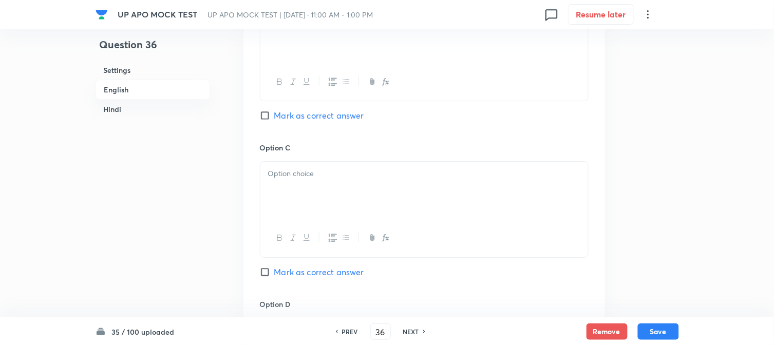
click at [294, 122] on span "Mark as correct answer" at bounding box center [319, 115] width 90 height 12
click at [274, 121] on input "Mark as correct answer" at bounding box center [267, 115] width 14 height 10
checkbox input "true"
drag, startPoint x: 293, startPoint y: 181, endPoint x: 285, endPoint y: 198, distance: 18.6
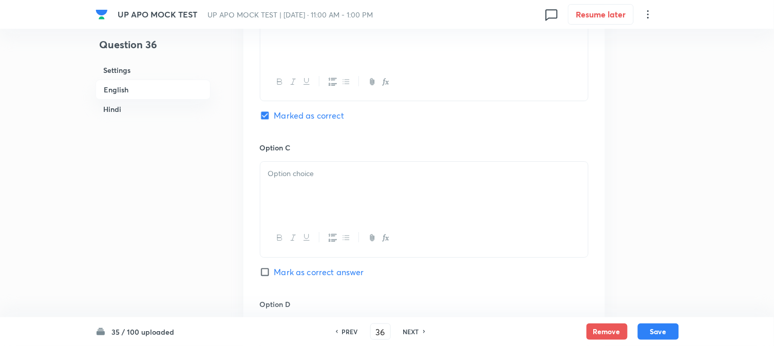
click at [293, 180] on p at bounding box center [424, 174] width 312 height 12
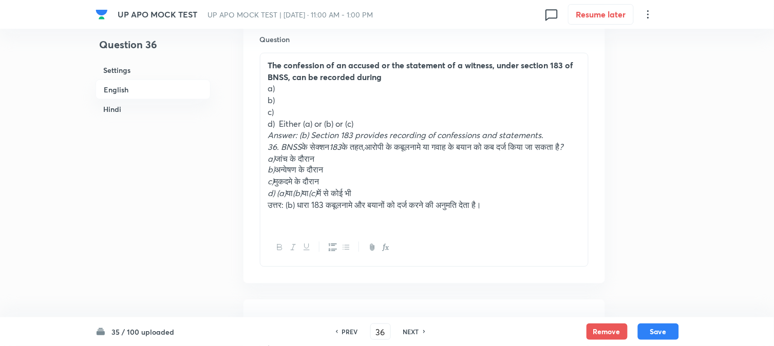
scroll to position [303, 0]
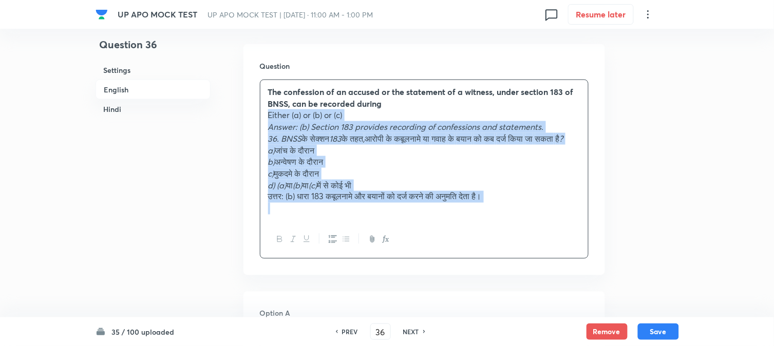
drag, startPoint x: 279, startPoint y: 152, endPoint x: 709, endPoint y: 242, distance: 439.4
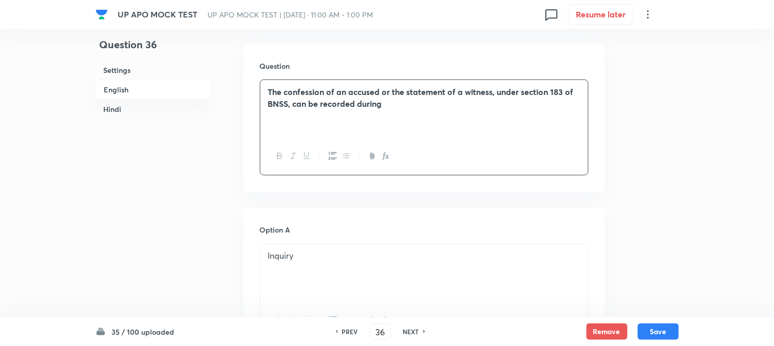
scroll to position [874, 0]
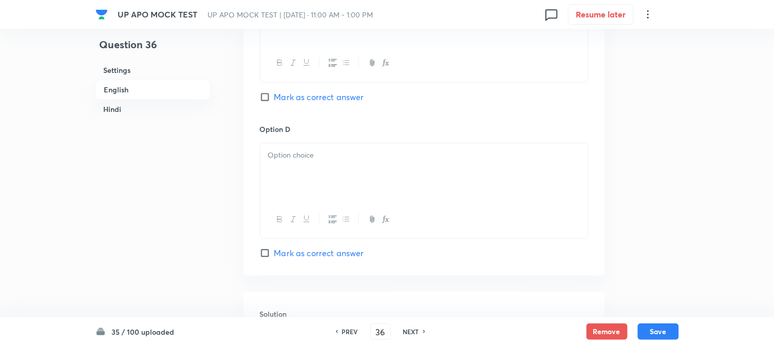
drag, startPoint x: 291, startPoint y: 183, endPoint x: 278, endPoint y: 177, distance: 14.0
click at [287, 182] on div at bounding box center [424, 172] width 328 height 58
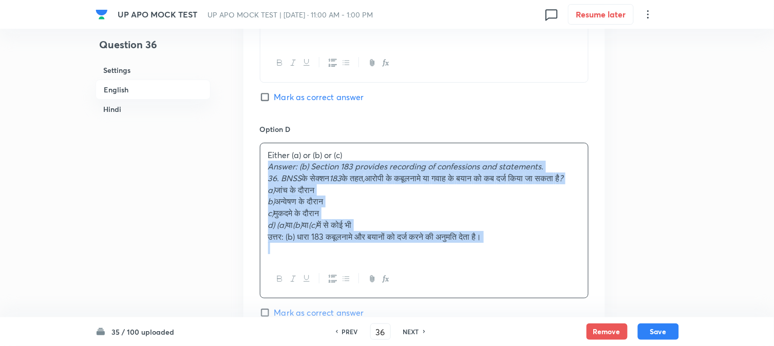
drag, startPoint x: 265, startPoint y: 167, endPoint x: 539, endPoint y: 255, distance: 288.1
click at [539, 255] on div "Either (a) or (b) or (c) Answer: (b) Section 183 provides recording of confessi…" at bounding box center [424, 201] width 328 height 117
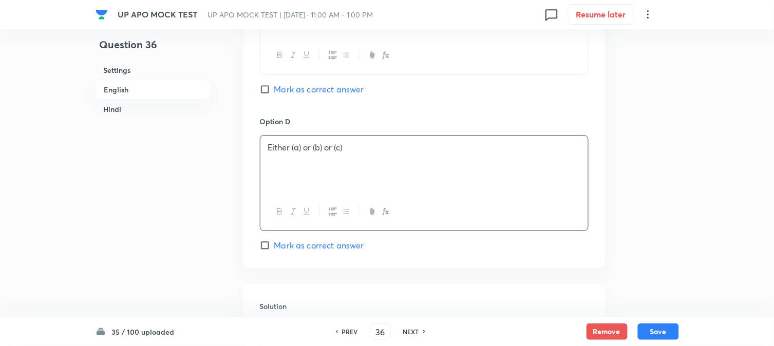
scroll to position [1159, 0]
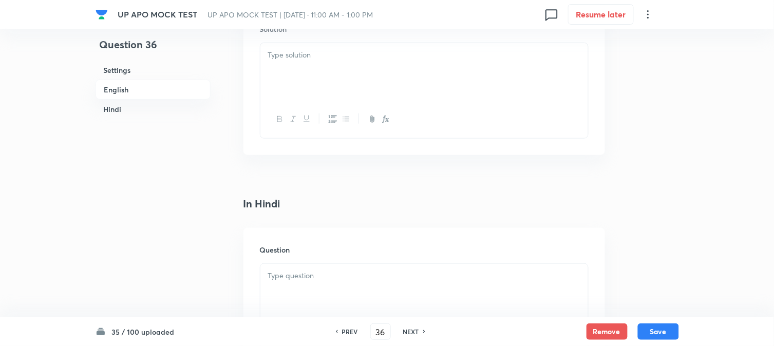
click at [283, 76] on div at bounding box center [424, 72] width 328 height 58
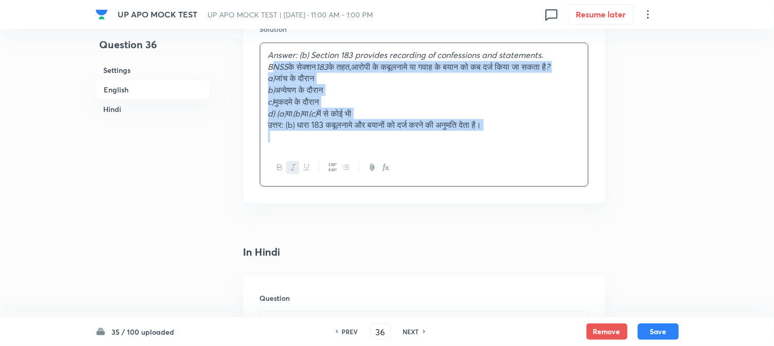
drag, startPoint x: 279, startPoint y: 67, endPoint x: 646, endPoint y: 152, distance: 376.0
click at [646, 152] on div "Question 36 Settings English Hindi Settings Type Single choice correct 4 option…" at bounding box center [388, 87] width 584 height 2394
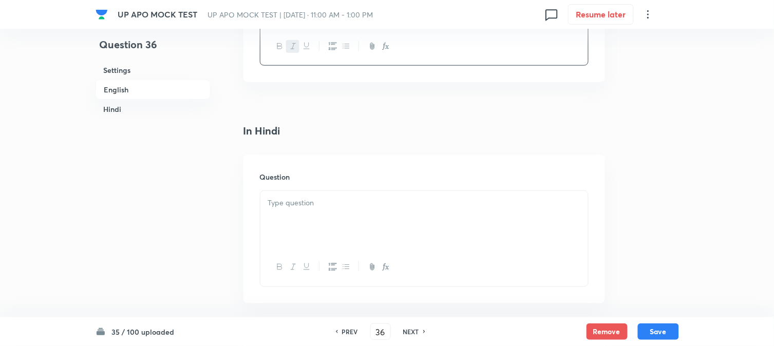
scroll to position [1331, 0]
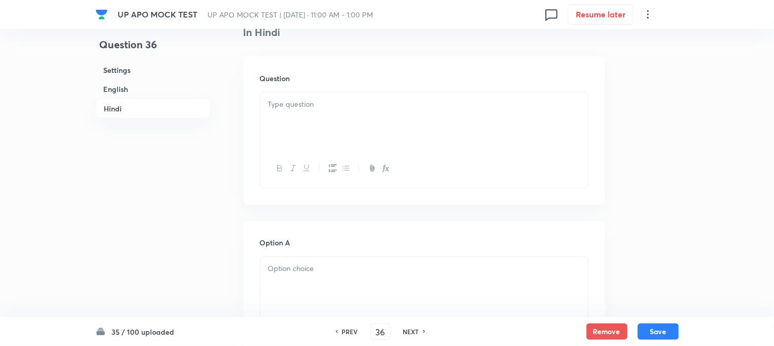
click at [275, 132] on div at bounding box center [424, 121] width 328 height 58
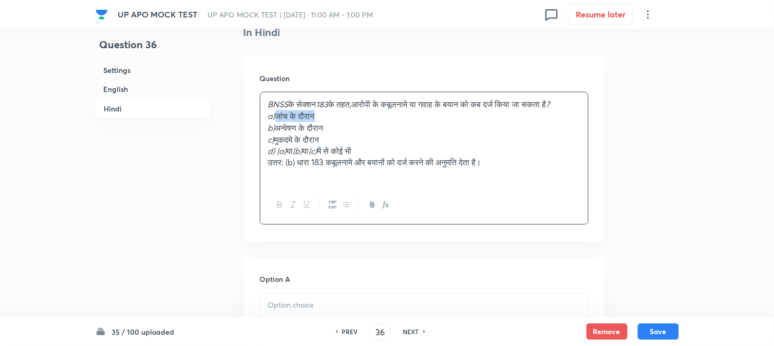
drag, startPoint x: 277, startPoint y: 129, endPoint x: 352, endPoint y: 126, distance: 75.1
click at [352, 122] on p "a) जांच के दौरान" at bounding box center [424, 116] width 312 height 12
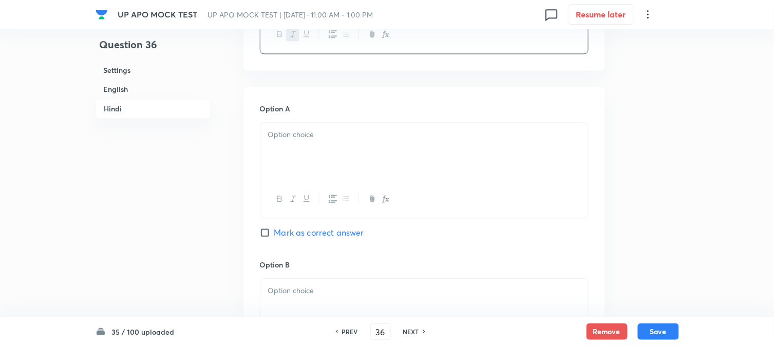
click at [278, 162] on div at bounding box center [424, 152] width 328 height 58
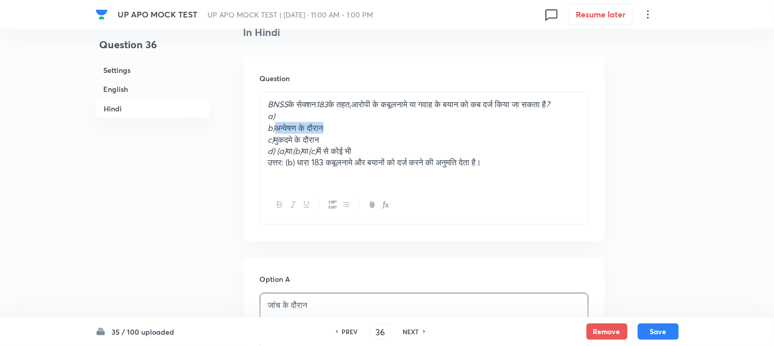
drag, startPoint x: 278, startPoint y: 137, endPoint x: 352, endPoint y: 137, distance: 74.0
click at [352, 134] on p "b) अन्वेषण के दौरान" at bounding box center [424, 128] width 312 height 12
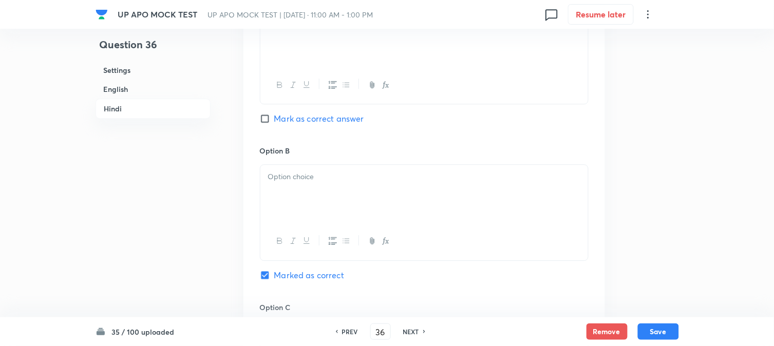
drag, startPoint x: 282, startPoint y: 182, endPoint x: 282, endPoint y: 188, distance: 5.7
click at [282, 188] on div at bounding box center [424, 194] width 328 height 58
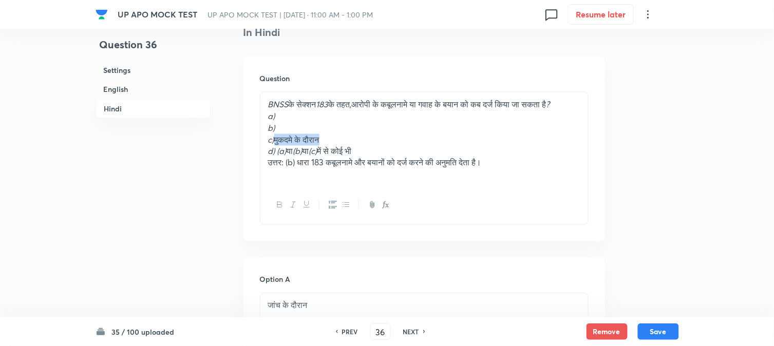
drag, startPoint x: 276, startPoint y: 153, endPoint x: 380, endPoint y: 151, distance: 104.3
click at [380, 146] on p "c) मुकदमे के दौरान" at bounding box center [424, 140] width 312 height 12
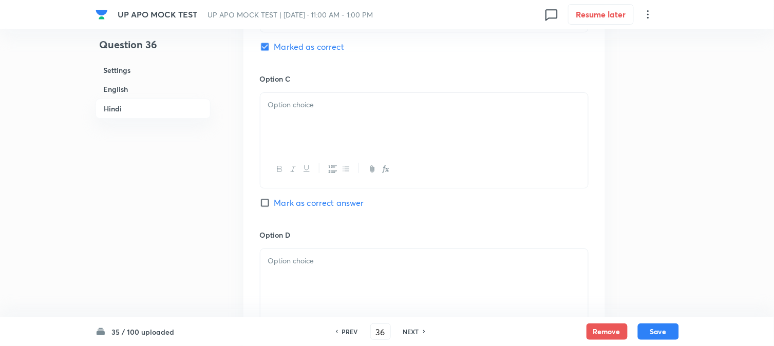
click at [288, 145] on div at bounding box center [424, 122] width 328 height 58
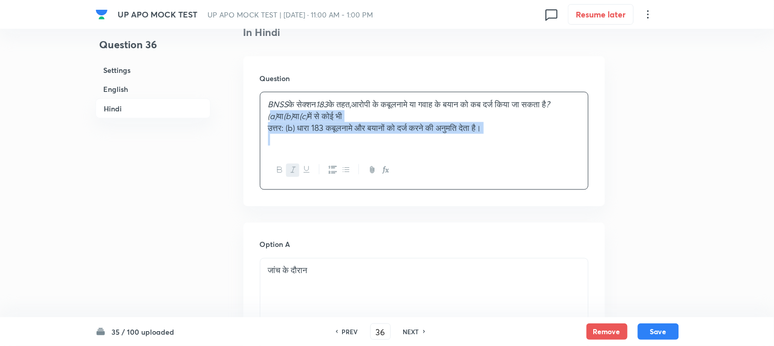
drag, startPoint x: 272, startPoint y: 160, endPoint x: 630, endPoint y: 149, distance: 357.7
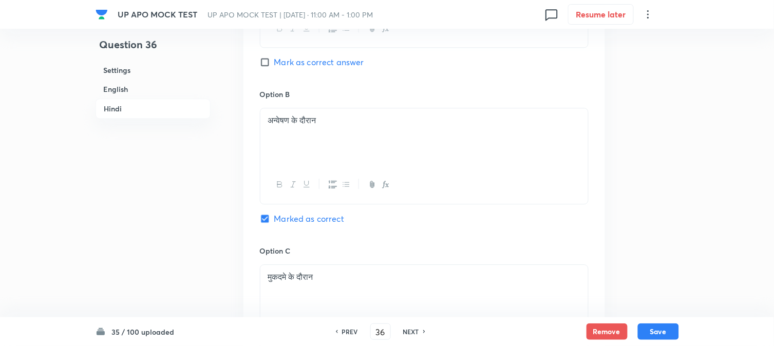
scroll to position [1901, 0]
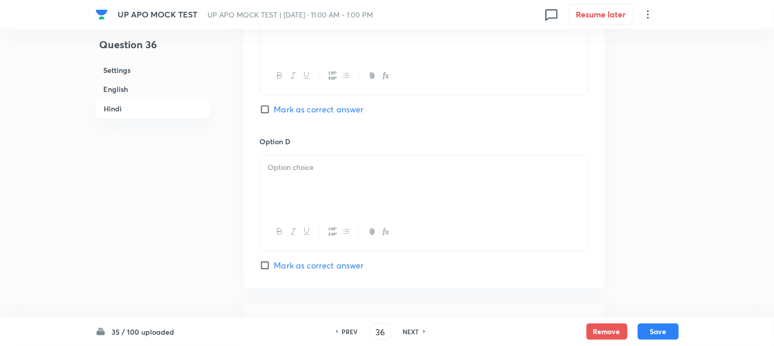
click at [282, 194] on div at bounding box center [424, 185] width 328 height 58
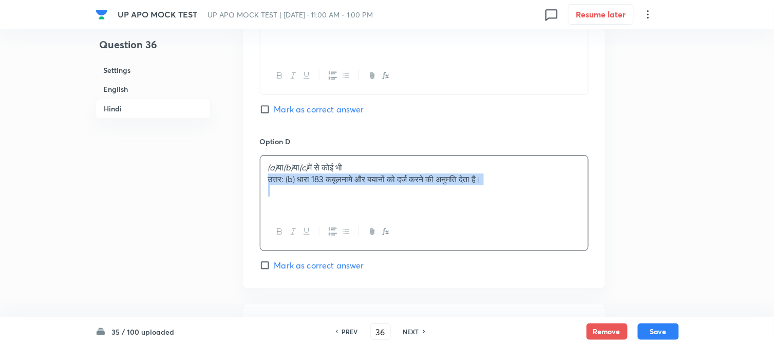
drag, startPoint x: 260, startPoint y: 185, endPoint x: 621, endPoint y: 190, distance: 360.2
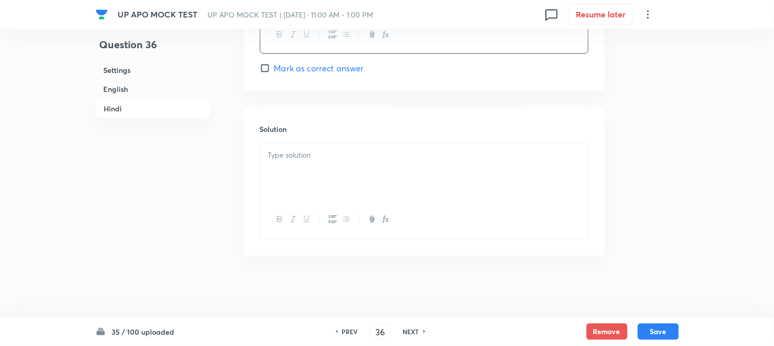
click at [283, 191] on div at bounding box center [424, 172] width 328 height 58
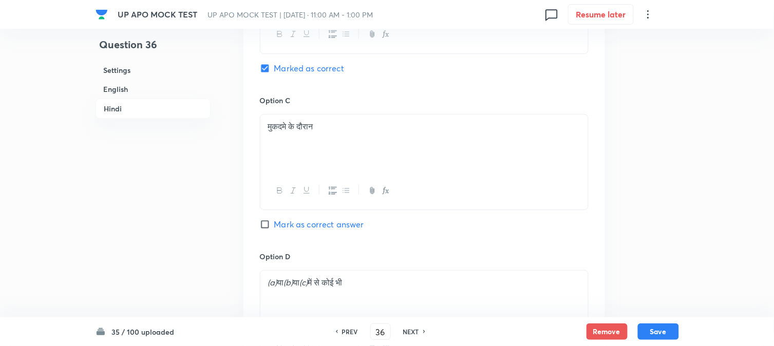
scroll to position [1760, 0]
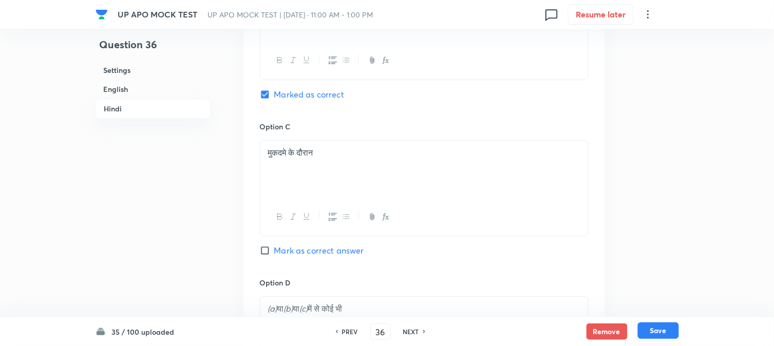
click at [661, 334] on button "Save" at bounding box center [658, 331] width 41 height 16
type input "37"
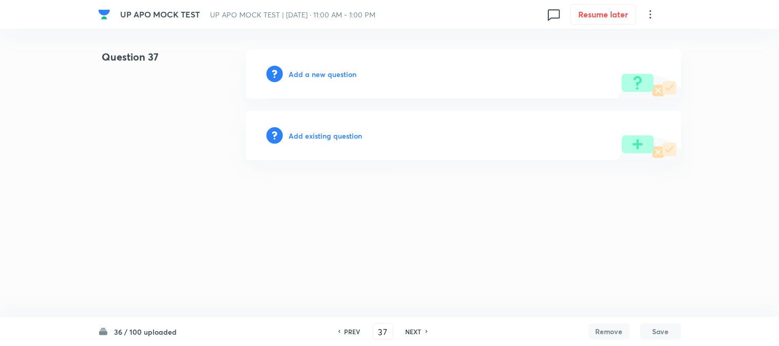
click at [334, 78] on h6 "Add a new question" at bounding box center [323, 74] width 68 height 11
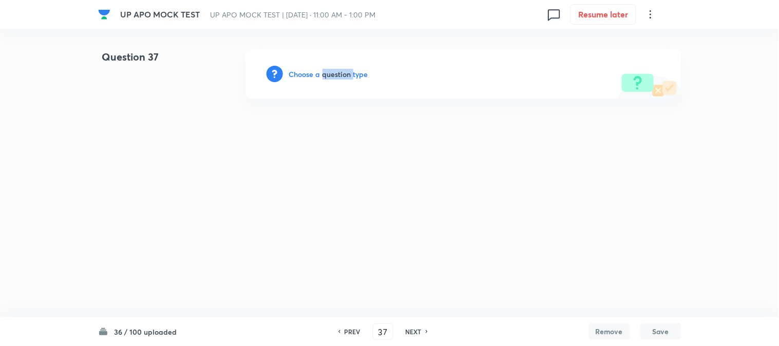
click at [334, 79] on h6 "Choose a question type" at bounding box center [328, 74] width 79 height 11
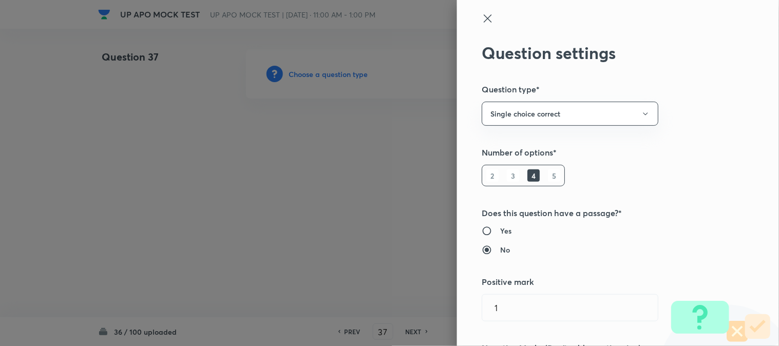
click at [334, 79] on div at bounding box center [389, 173] width 779 height 346
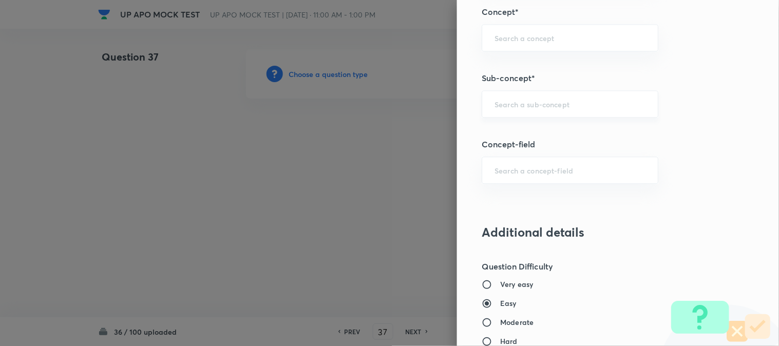
scroll to position [606, 0]
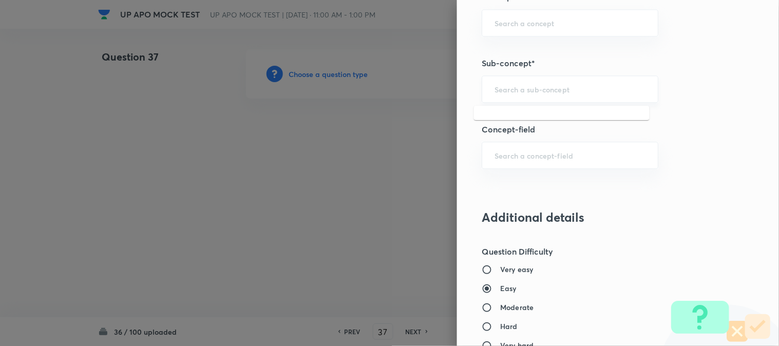
click at [532, 93] on input "text" at bounding box center [570, 89] width 151 height 10
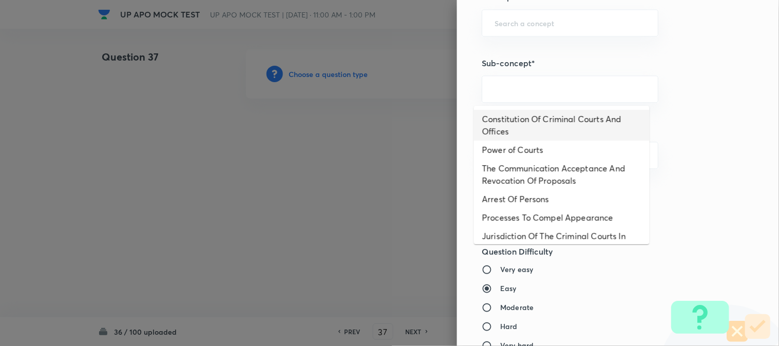
click at [542, 131] on li "Constitution Of Criminal Courts And Offices" at bounding box center [562, 125] width 176 height 31
type input "Constitution Of Criminal Courts And Offices"
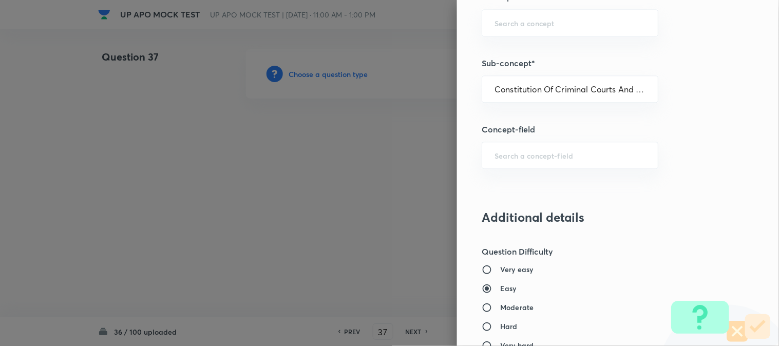
type input "Criminal Law"
type input "Criminal Procedure Code"
type input "Constitution Of Criminal Courts And Offices"
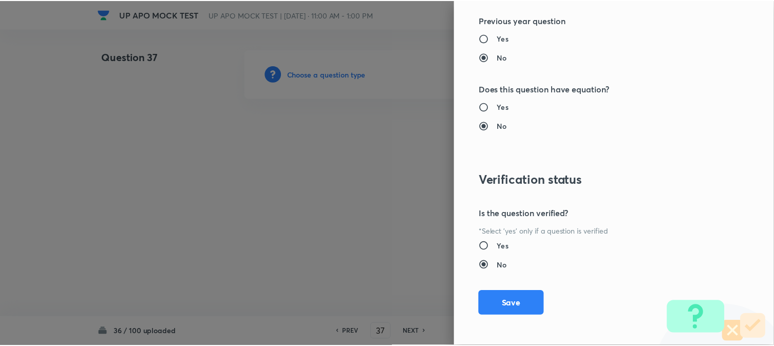
scroll to position [1054, 0]
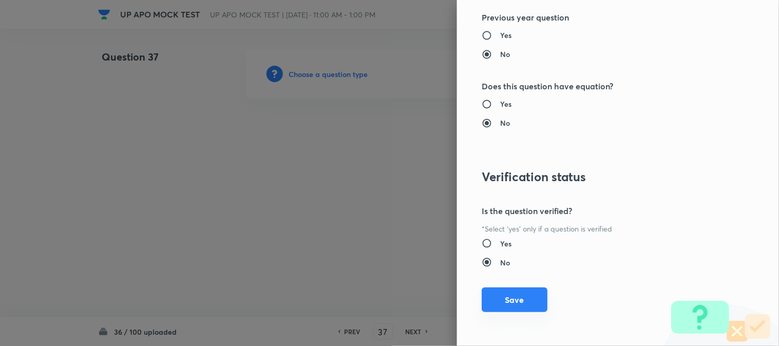
click at [525, 294] on button "Save" at bounding box center [515, 300] width 66 height 25
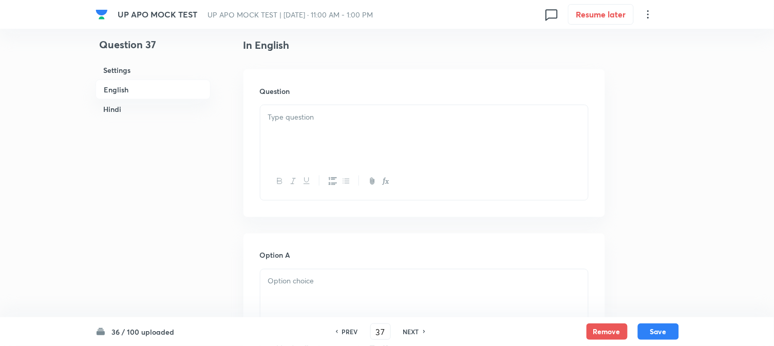
scroll to position [303, 0]
click at [310, 105] on div at bounding box center [424, 109] width 328 height 58
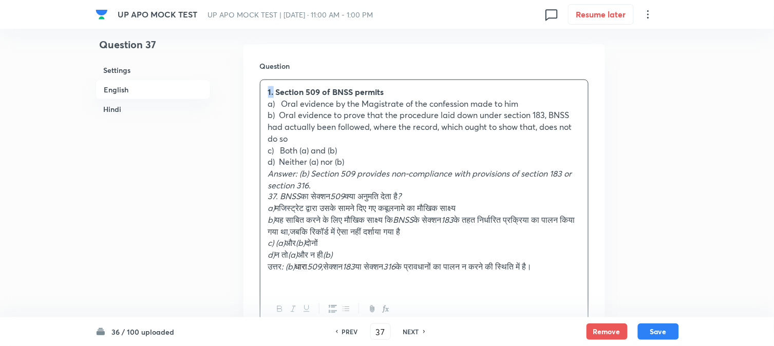
drag, startPoint x: 274, startPoint y: 91, endPoint x: 259, endPoint y: 84, distance: 16.3
click at [260, 84] on div "1. Section 509 of BNSS permits a) Oral evidence by the Magistrate of the confes…" at bounding box center [424, 205] width 329 height 250
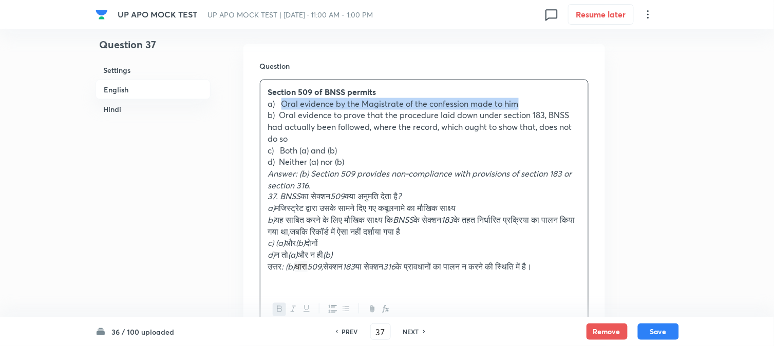
drag, startPoint x: 281, startPoint y: 101, endPoint x: 551, endPoint y: 101, distance: 269.7
click at [551, 101] on p "a) Oral evidence by the Magistrate of the confession made to him" at bounding box center [424, 104] width 312 height 12
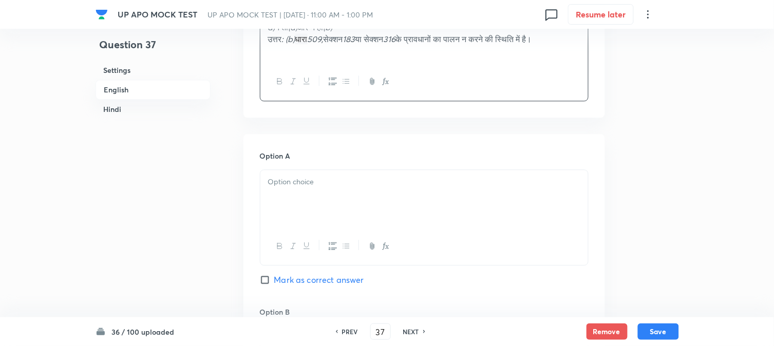
click at [325, 216] on div at bounding box center [424, 199] width 328 height 58
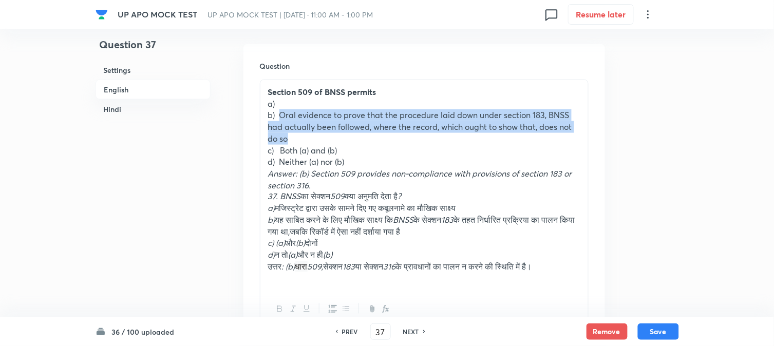
drag, startPoint x: 280, startPoint y: 111, endPoint x: 314, endPoint y: 139, distance: 43.5
click at [314, 139] on p "b) Oral evidence to prove that the procedure laid down under section 183, BNSS …" at bounding box center [424, 126] width 312 height 35
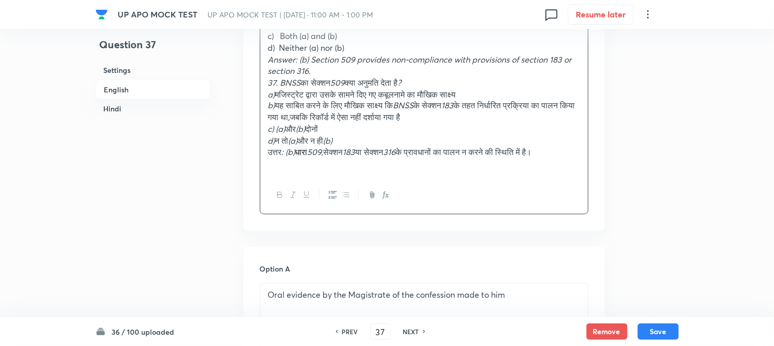
scroll to position [645, 0]
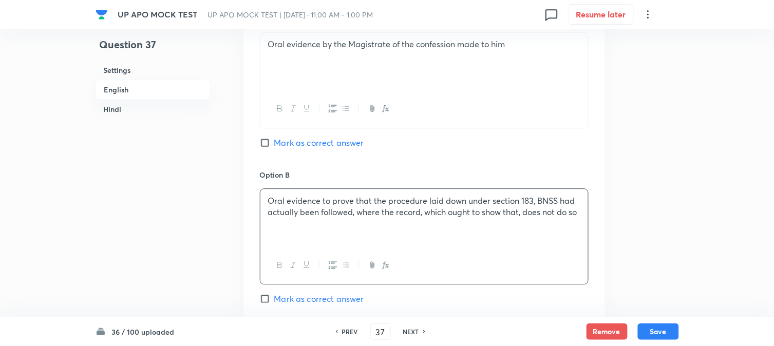
click at [276, 201] on p "Oral evidence to prove that the procedure laid down under section 183, BNSS had…" at bounding box center [424, 206] width 312 height 23
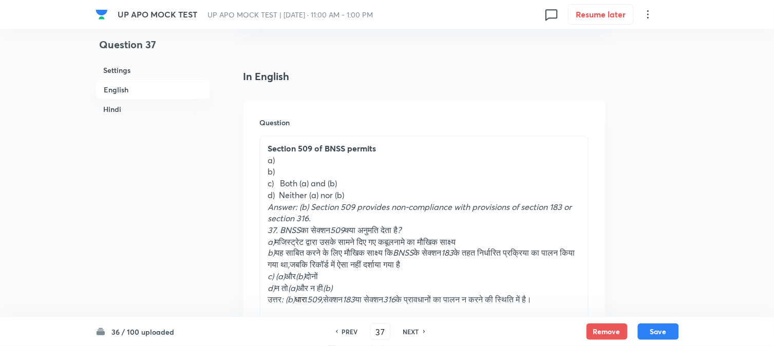
scroll to position [246, 0]
drag, startPoint x: 283, startPoint y: 181, endPoint x: 356, endPoint y: 181, distance: 73.0
click at [356, 181] on p "c) Both (a) and (b)" at bounding box center [424, 185] width 312 height 12
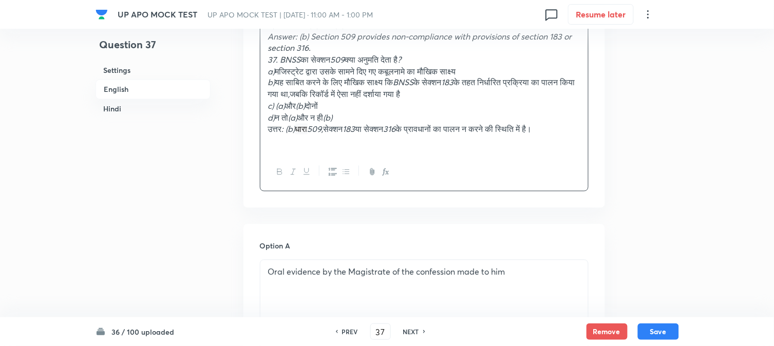
scroll to position [817, 0]
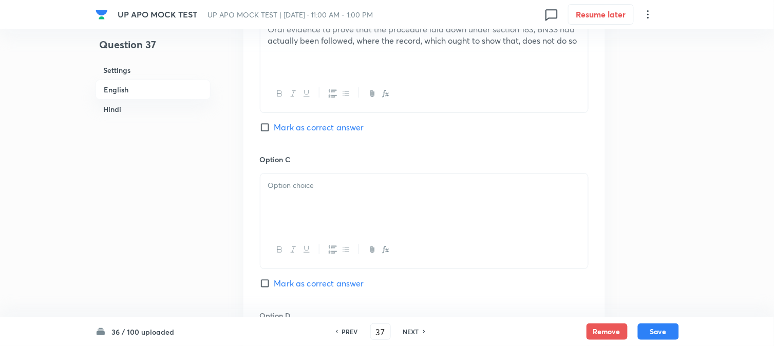
click at [294, 127] on span "Mark as correct answer" at bounding box center [319, 127] width 90 height 12
click at [274, 127] on input "Mark as correct answer" at bounding box center [267, 127] width 14 height 10
checkbox input "true"
click at [291, 217] on div at bounding box center [424, 203] width 328 height 58
checkbox input "true"
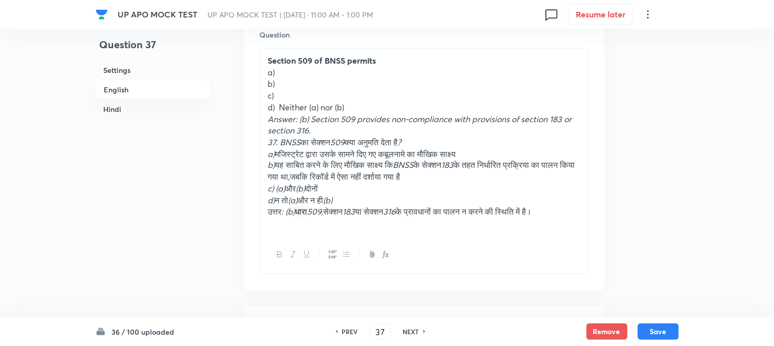
scroll to position [303, 0]
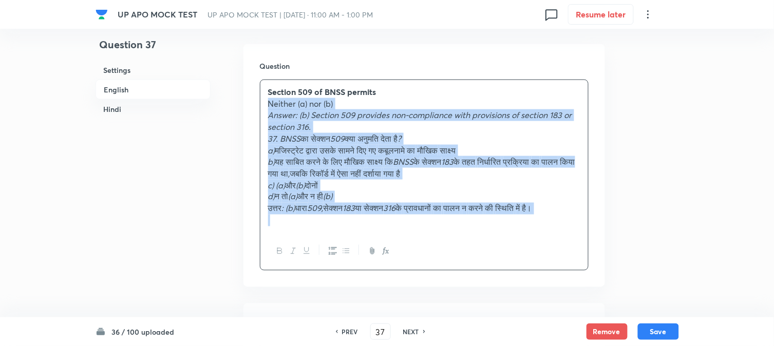
drag, startPoint x: 280, startPoint y: 136, endPoint x: 687, endPoint y: 241, distance: 420.3
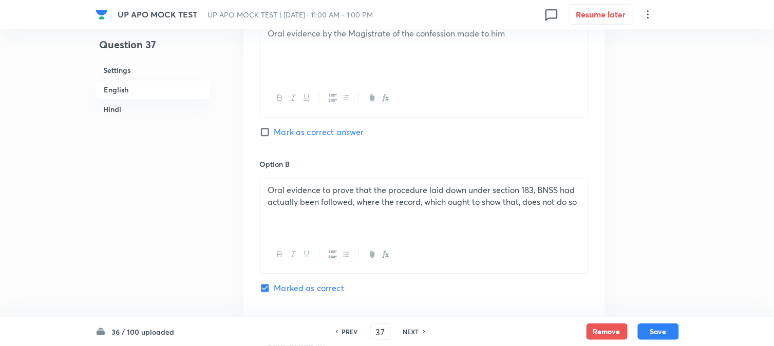
scroll to position [874, 0]
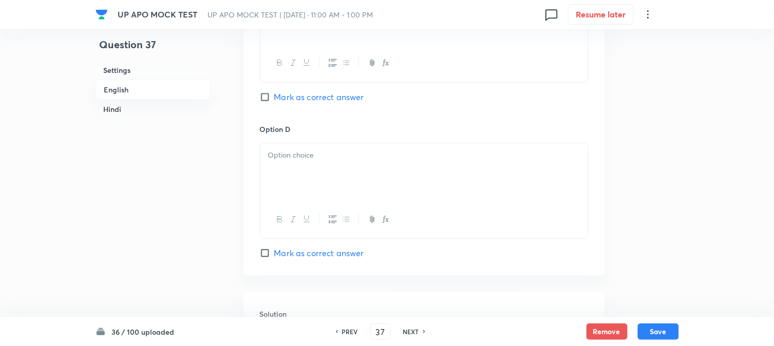
drag, startPoint x: 285, startPoint y: 176, endPoint x: 283, endPoint y: 187, distance: 11.0
click at [283, 187] on div at bounding box center [424, 172] width 328 height 58
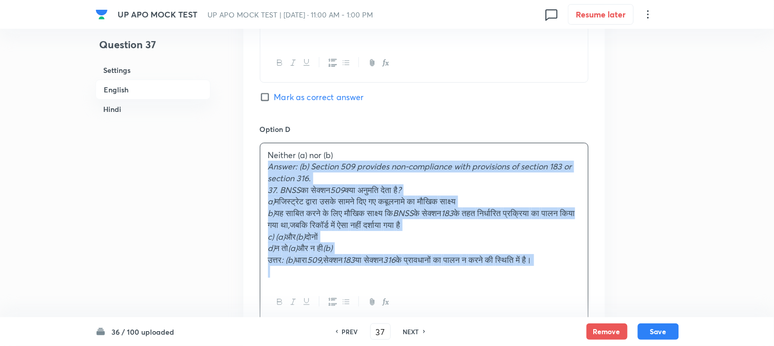
drag, startPoint x: 265, startPoint y: 168, endPoint x: 658, endPoint y: 283, distance: 410.0
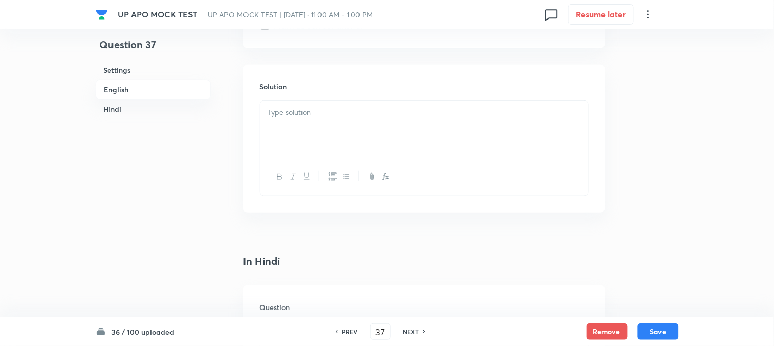
scroll to position [1102, 0]
click at [271, 122] on div at bounding box center [424, 129] width 328 height 58
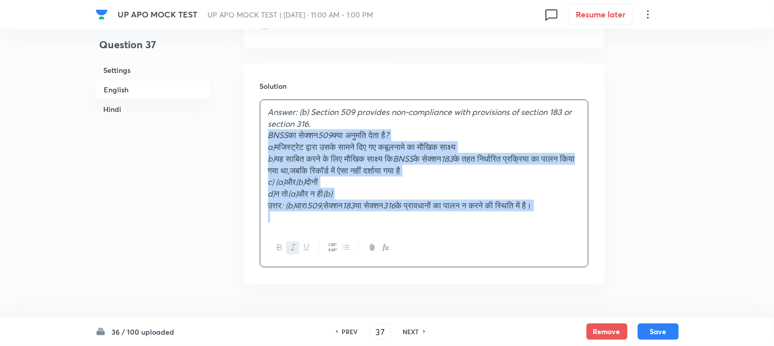
drag, startPoint x: 281, startPoint y: 131, endPoint x: 663, endPoint y: 248, distance: 399.6
click at [663, 248] on div "Question 37 Settings English Hindi Settings Type Single choice correct 4 option…" at bounding box center [388, 156] width 584 height 2418
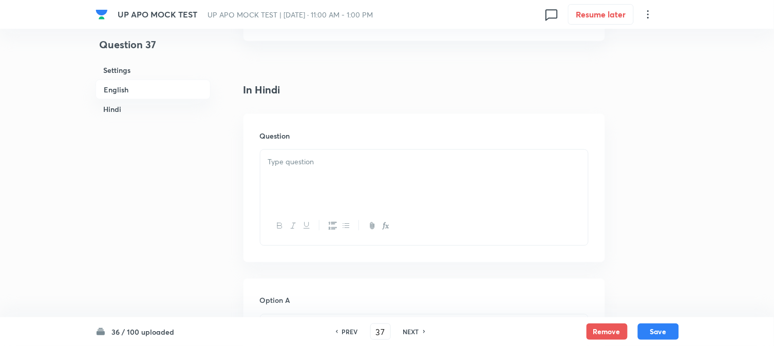
click at [290, 188] on div at bounding box center [424, 179] width 328 height 58
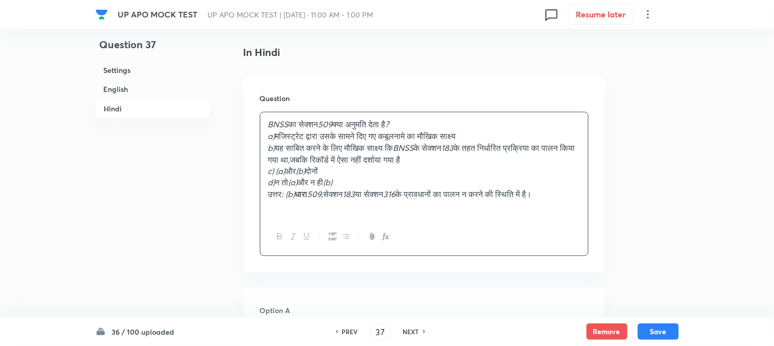
scroll to position [1331, 0]
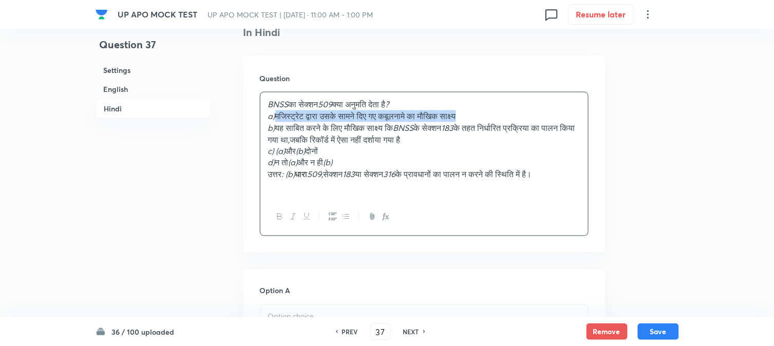
drag, startPoint x: 280, startPoint y: 115, endPoint x: 584, endPoint y: 120, distance: 303.7
click at [584, 120] on div "BNSS का सेक्शन 509 क्या अनुमति देता है ? a) मजिस्ट्रेट द्वारा उसके सामने दिए गए…" at bounding box center [424, 145] width 328 height 106
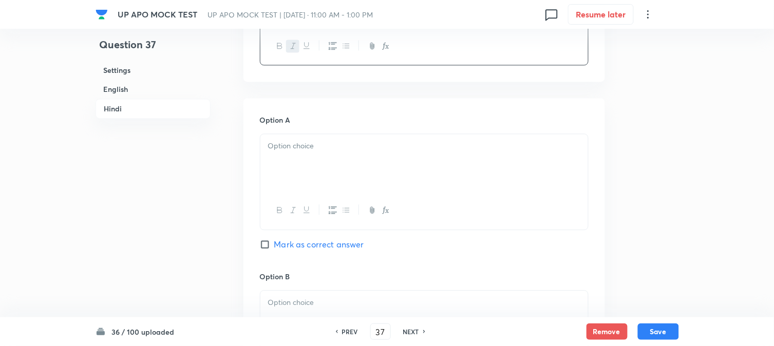
click at [286, 163] on div at bounding box center [424, 163] width 328 height 58
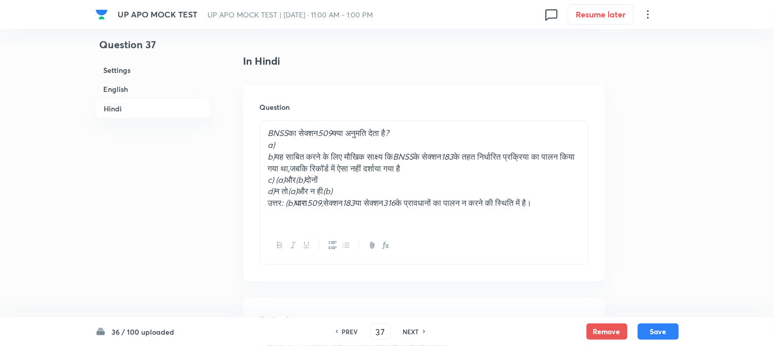
scroll to position [1273, 0]
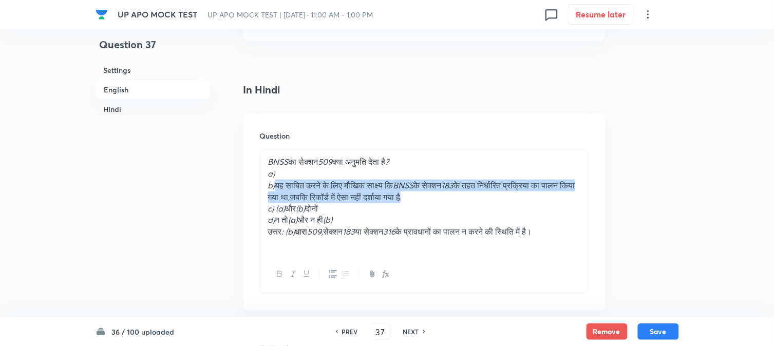
drag, startPoint x: 276, startPoint y: 186, endPoint x: 497, endPoint y: 197, distance: 220.6
click at [497, 197] on p "b) यह साबित करने के लिए मौखिक साक्ष्य कि BNSS के सेक्शन 183 के तहत निर्धारित प्…" at bounding box center [424, 191] width 312 height 23
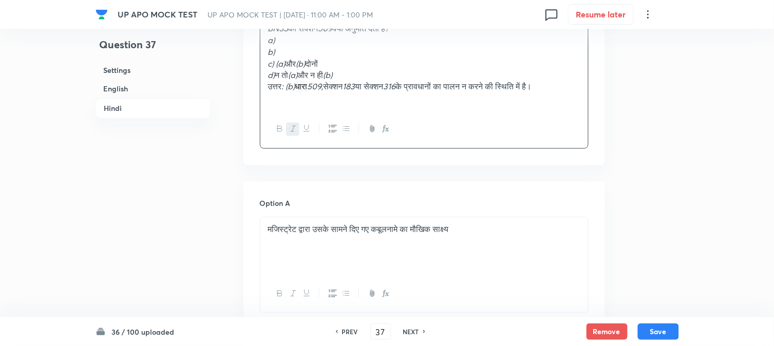
scroll to position [1730, 0]
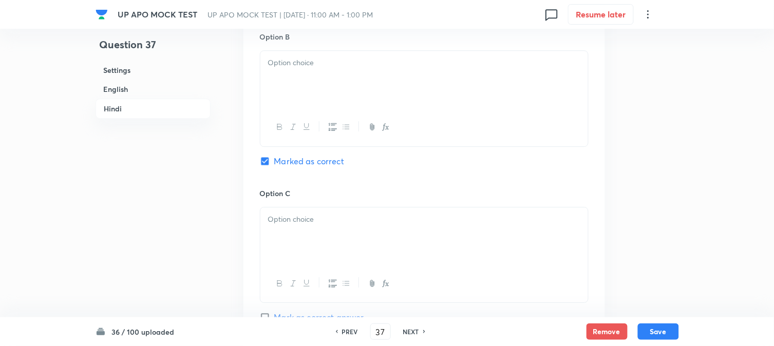
click at [290, 99] on div at bounding box center [424, 80] width 328 height 58
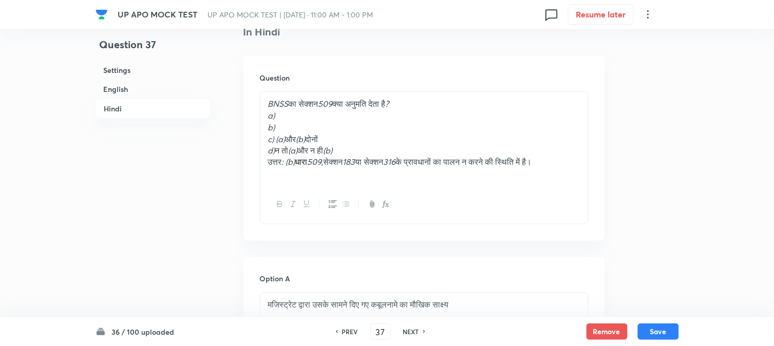
scroll to position [1331, 0]
drag, startPoint x: 278, startPoint y: 142, endPoint x: 386, endPoint y: 136, distance: 108.1
click at [386, 136] on p "c) (a) और (b) दोनों" at bounding box center [424, 140] width 312 height 12
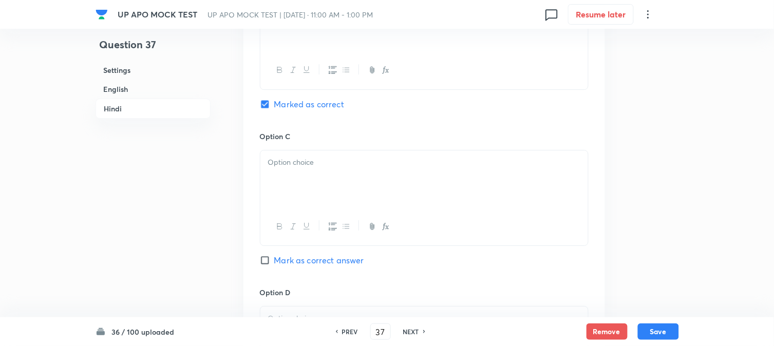
click at [275, 181] on div at bounding box center [424, 180] width 328 height 58
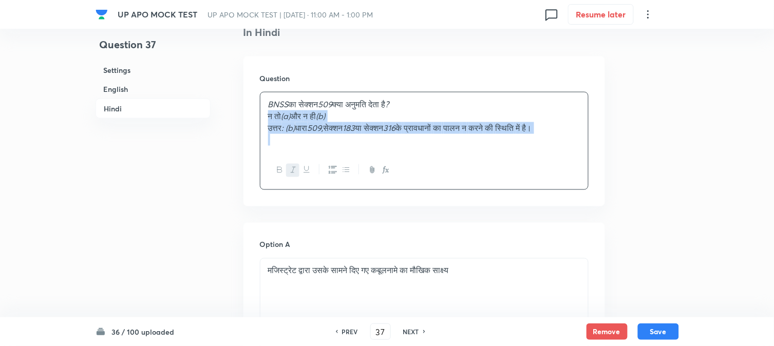
drag, startPoint x: 274, startPoint y: 152, endPoint x: 665, endPoint y: 144, distance: 391.0
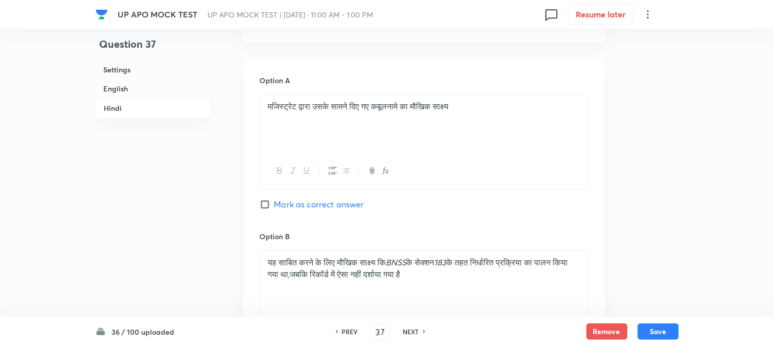
scroll to position [1901, 0]
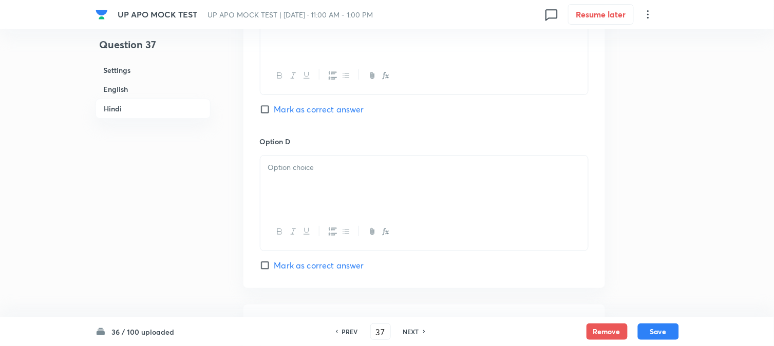
drag, startPoint x: 282, startPoint y: 163, endPoint x: 281, endPoint y: 172, distance: 8.2
click at [282, 170] on div at bounding box center [424, 185] width 328 height 58
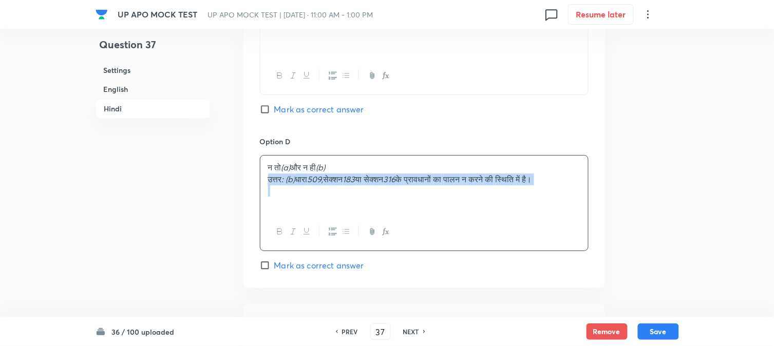
drag, startPoint x: 266, startPoint y: 185, endPoint x: 386, endPoint y: 222, distance: 125.8
click at [386, 222] on div "न तो (a) और न ही (b) उत्तर : (b) धारा 509, सेक्शन 183 या सेक्शन 316 के प्रावधान…" at bounding box center [424, 203] width 329 height 96
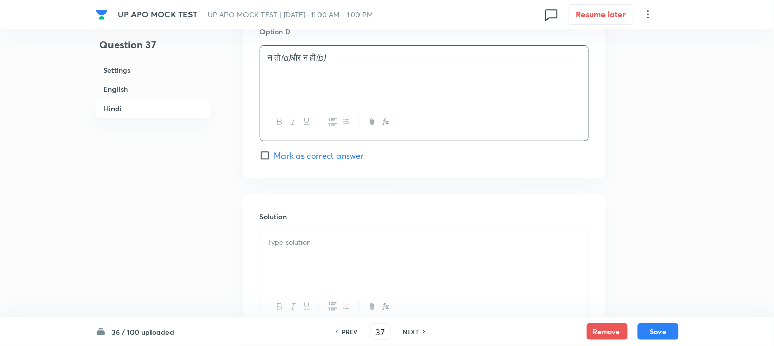
scroll to position [2015, 0]
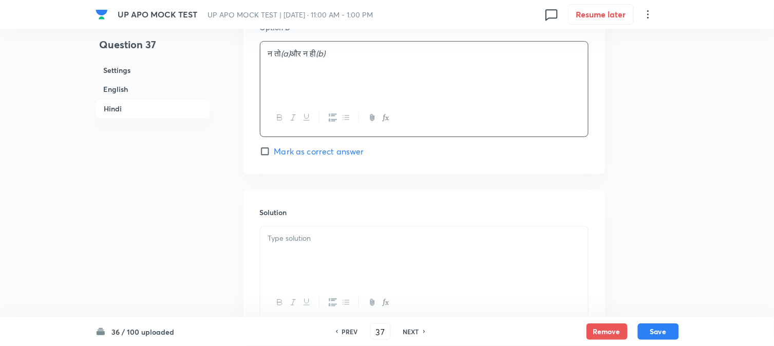
click at [307, 245] on p at bounding box center [424, 239] width 312 height 12
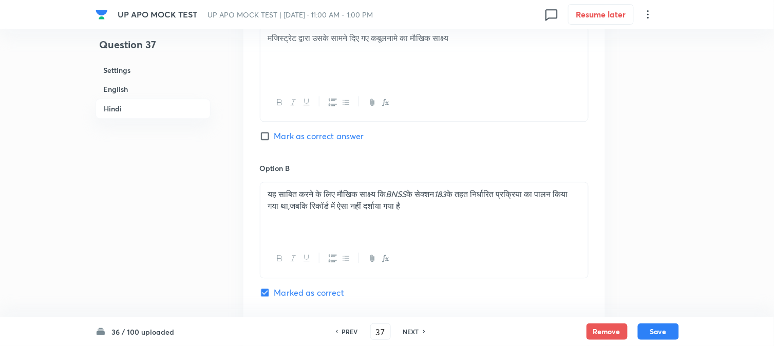
scroll to position [1559, 0]
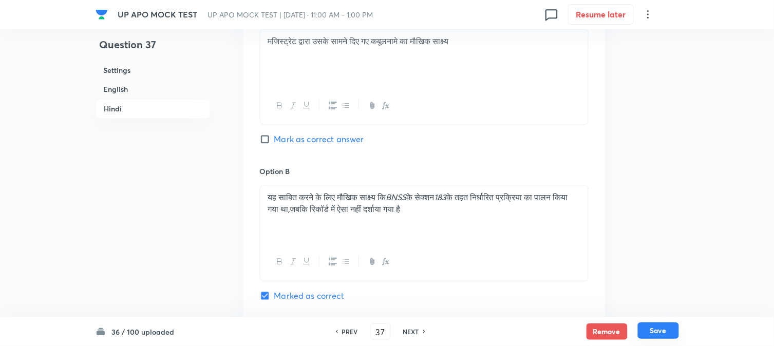
click at [658, 326] on button "Save" at bounding box center [658, 331] width 41 height 16
type input "38"
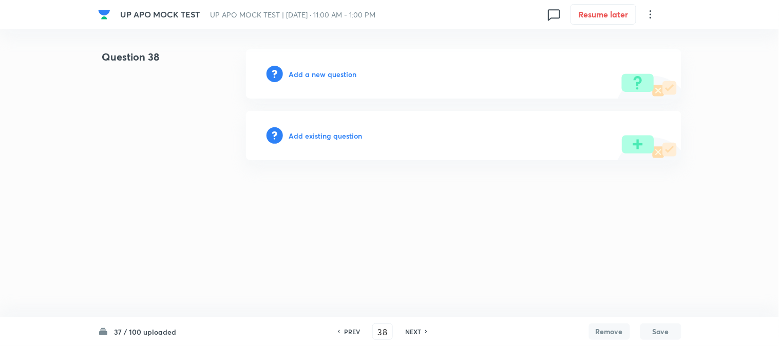
click at [343, 71] on h6 "Add a new question" at bounding box center [323, 74] width 68 height 11
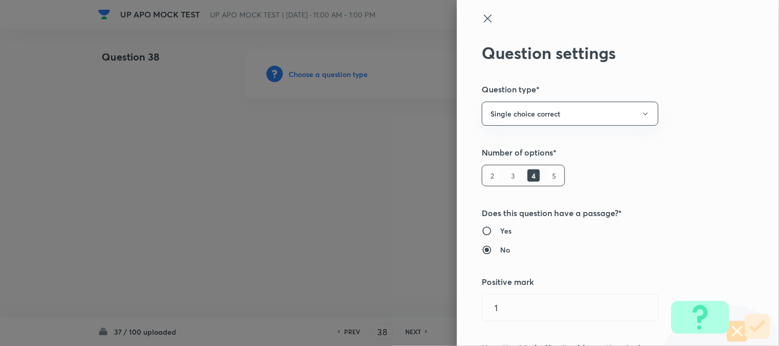
click at [343, 71] on div at bounding box center [389, 173] width 779 height 346
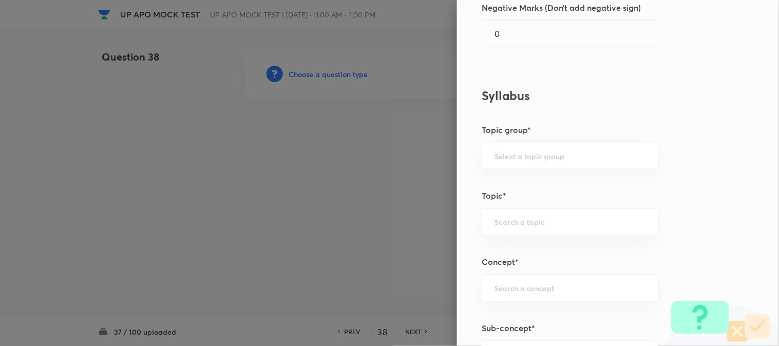
scroll to position [606, 0]
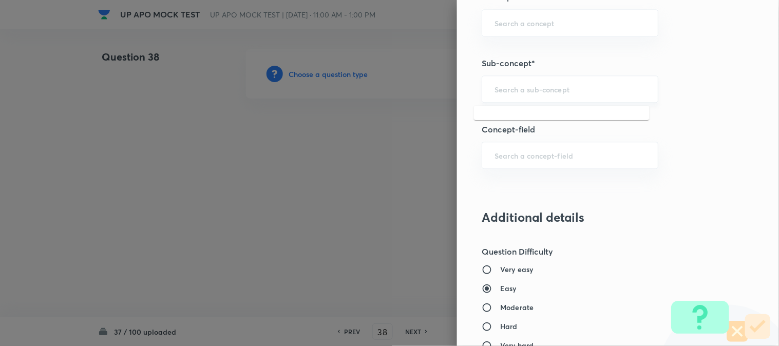
click at [546, 92] on input "text" at bounding box center [570, 89] width 151 height 10
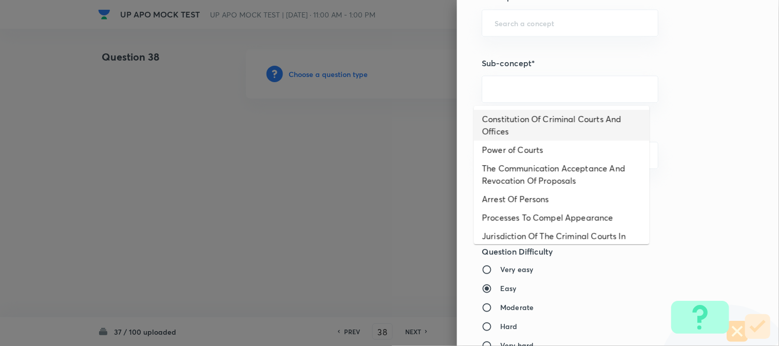
click at [544, 116] on li "Constitution Of Criminal Courts And Offices" at bounding box center [562, 125] width 176 height 31
type input "Constitution Of Criminal Courts And Offices"
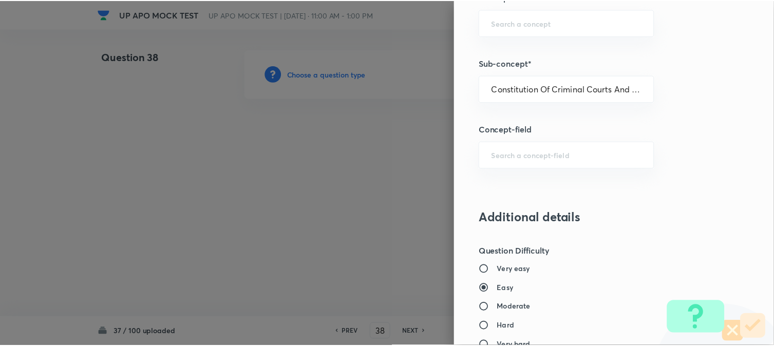
scroll to position [1054, 0]
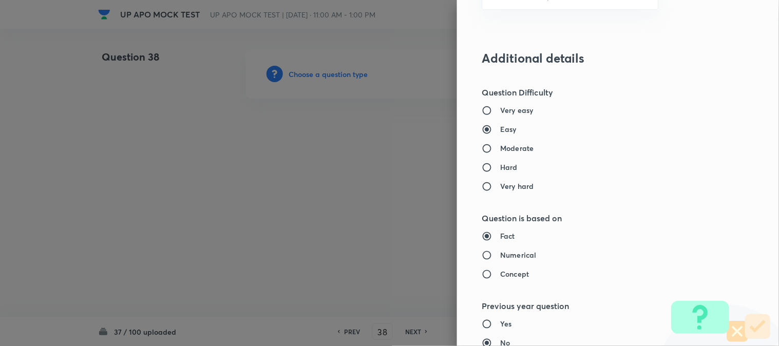
type input "Criminal Law"
type input "Criminal Procedure Code"
type input "Constitution Of Criminal Courts And Offices"
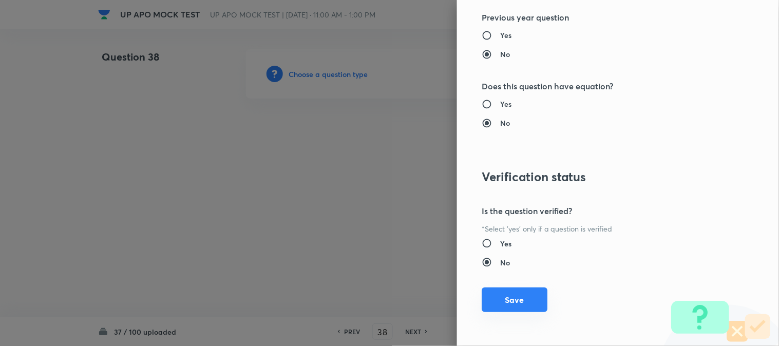
click at [520, 302] on button "Save" at bounding box center [515, 300] width 66 height 25
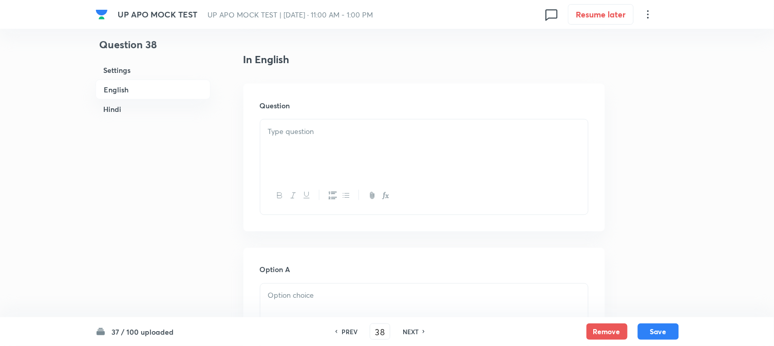
scroll to position [303, 0]
drag, startPoint x: 291, startPoint y: 95, endPoint x: 292, endPoint y: 102, distance: 7.2
click at [291, 95] on p at bounding box center [424, 92] width 312 height 12
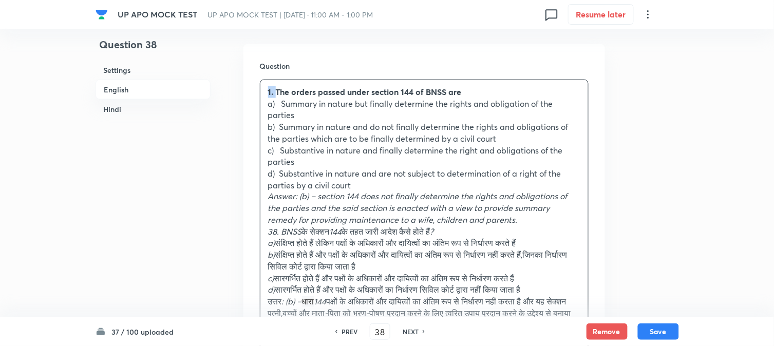
drag, startPoint x: 276, startPoint y: 87, endPoint x: 268, endPoint y: 87, distance: 8.7
click at [268, 87] on strong "1. The orders passed under section 144 of BNSS are" at bounding box center [365, 91] width 194 height 11
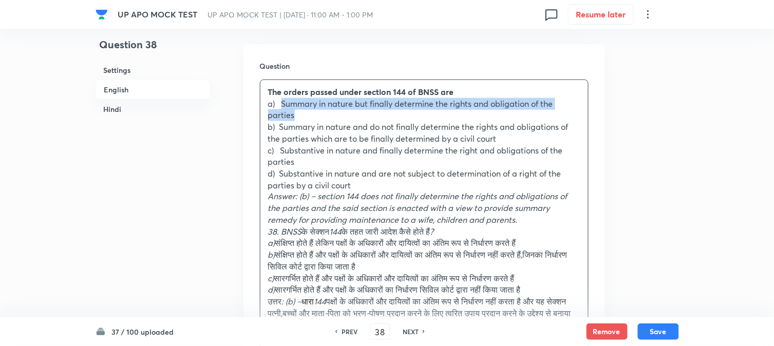
drag, startPoint x: 284, startPoint y: 106, endPoint x: 308, endPoint y: 117, distance: 27.1
click at [308, 117] on p "a) Summary in nature but finally determine the rights and obligation of the par…" at bounding box center [424, 109] width 312 height 23
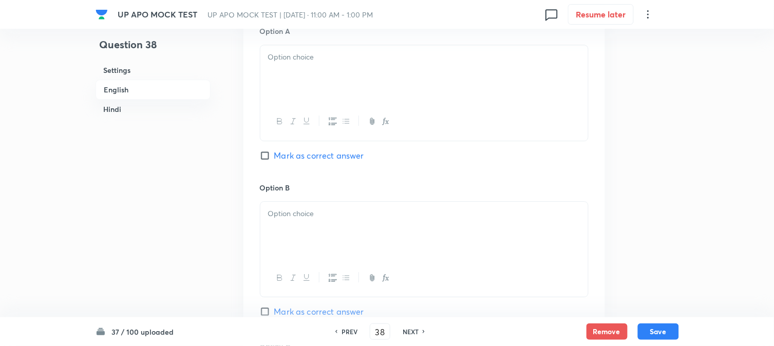
click at [281, 89] on div at bounding box center [424, 74] width 328 height 58
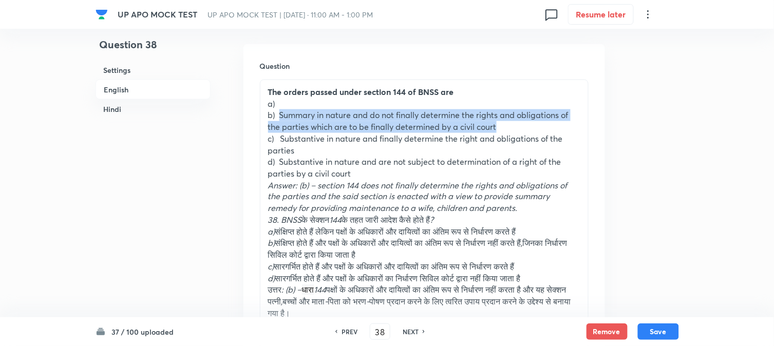
drag, startPoint x: 279, startPoint y: 116, endPoint x: 519, endPoint y: 122, distance: 240.0
click at [521, 124] on p "b) Summary in nature and do not finally determine the rights and obligations of…" at bounding box center [424, 120] width 312 height 23
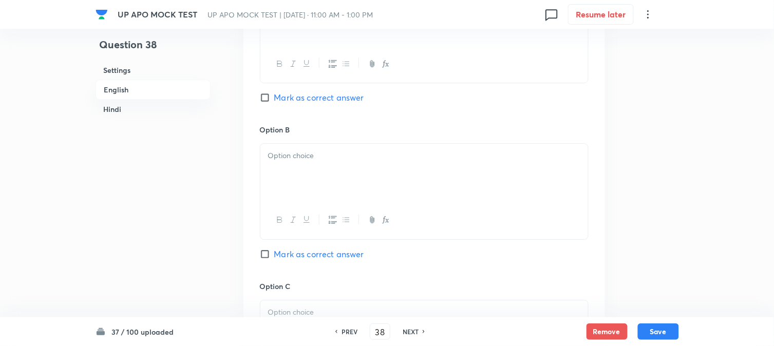
scroll to position [759, 0]
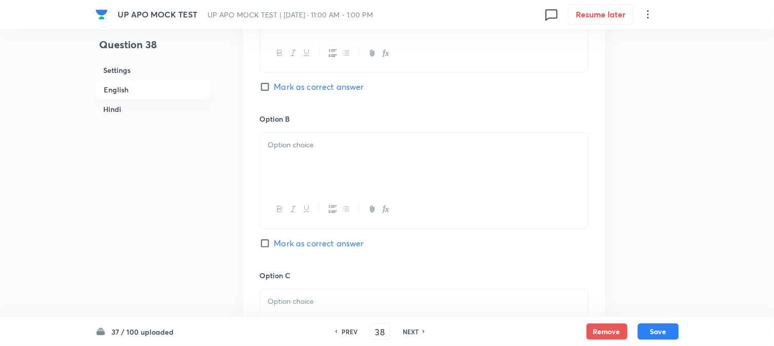
click at [274, 194] on div at bounding box center [424, 210] width 328 height 38
click at [281, 158] on div at bounding box center [424, 162] width 328 height 58
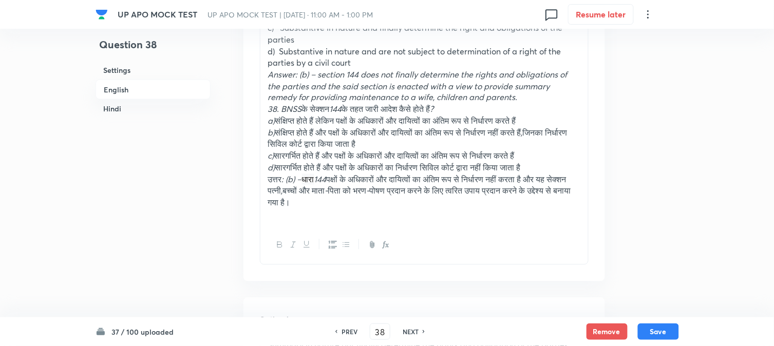
scroll to position [303, 0]
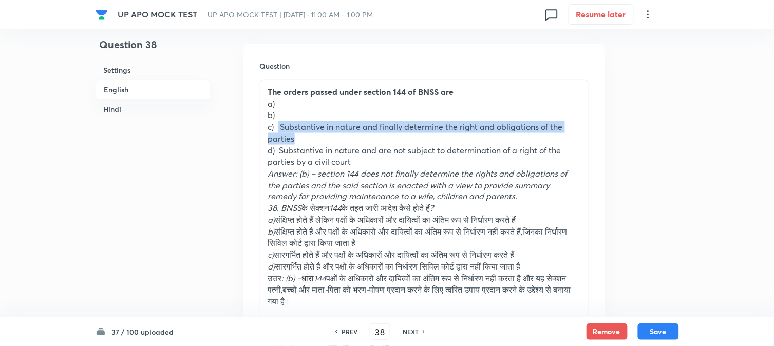
drag, startPoint x: 280, startPoint y: 124, endPoint x: 310, endPoint y: 139, distance: 33.6
click at [310, 139] on p "c) Substantive in nature and finally determine the right and obligations of the…" at bounding box center [424, 132] width 312 height 23
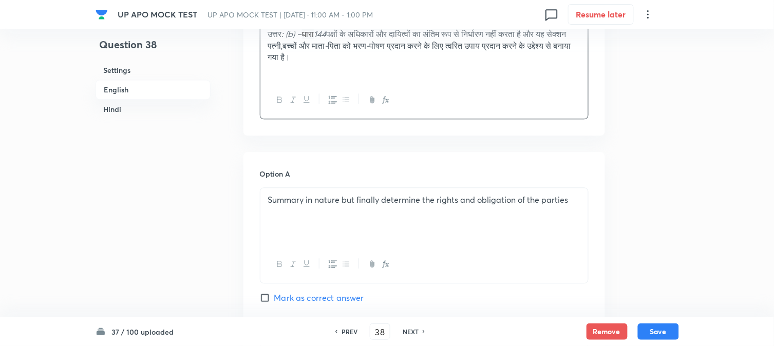
scroll to position [874, 0]
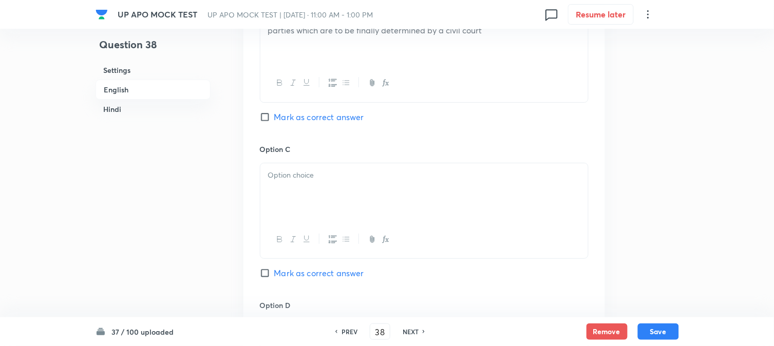
click at [286, 185] on div at bounding box center [424, 192] width 328 height 58
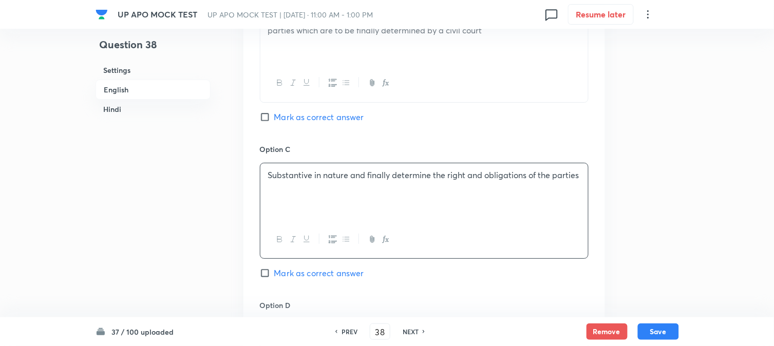
click at [300, 119] on span "Mark as correct answer" at bounding box center [319, 117] width 90 height 12
click at [274, 119] on input "Mark as correct answer" at bounding box center [267, 117] width 14 height 10
checkbox input "true"
drag, startPoint x: 270, startPoint y: 174, endPoint x: 261, endPoint y: 166, distance: 11.7
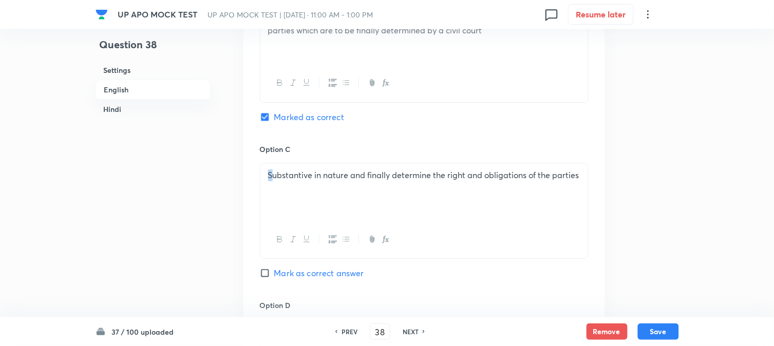
click at [262, 167] on div "Substantive in nature and finally determine the right and obligations of the pa…" at bounding box center [424, 192] width 328 height 58
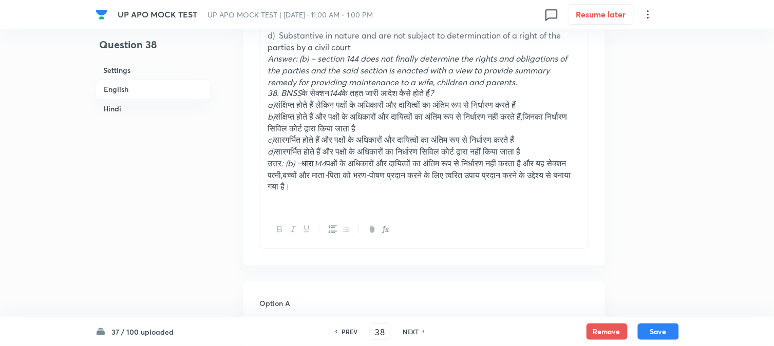
scroll to position [303, 0]
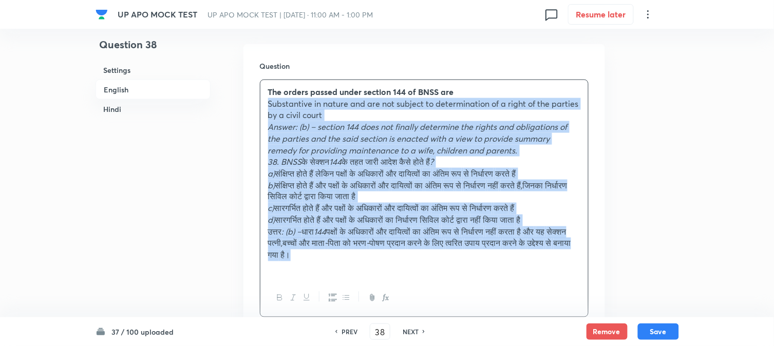
drag, startPoint x: 280, startPoint y: 136, endPoint x: 417, endPoint y: 252, distance: 179.4
click at [417, 252] on div "The orders passed under section 144 of BNSS are Substantive in nature and are n…" at bounding box center [424, 179] width 328 height 199
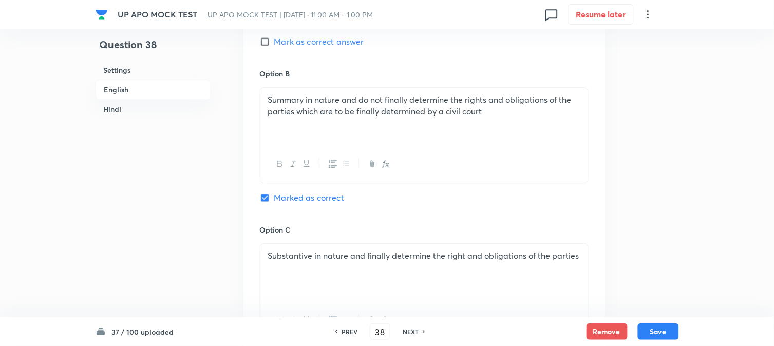
scroll to position [759, 0]
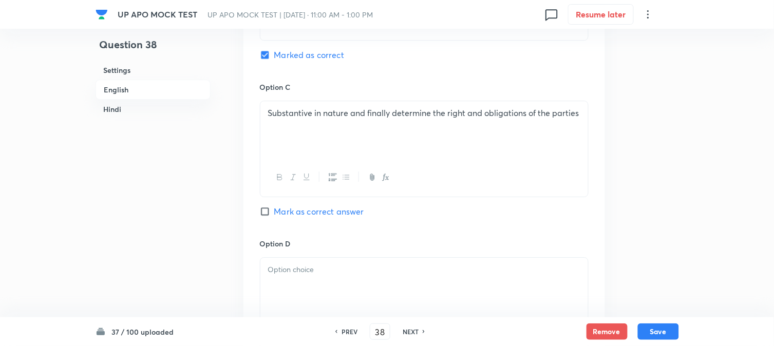
click at [294, 272] on div at bounding box center [424, 287] width 328 height 58
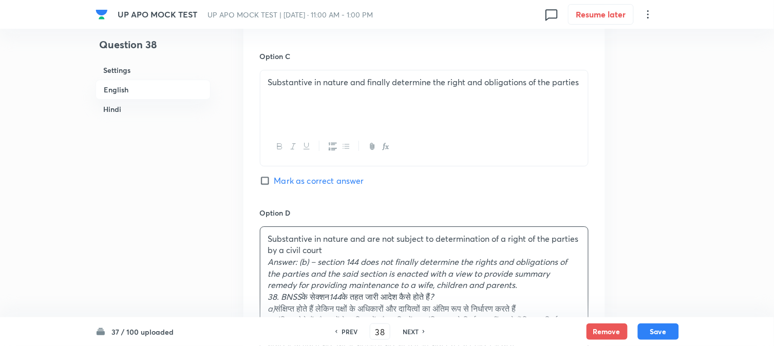
scroll to position [817, 0]
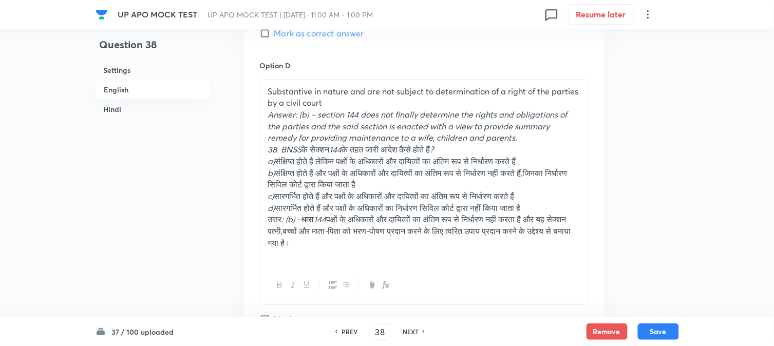
scroll to position [931, 0]
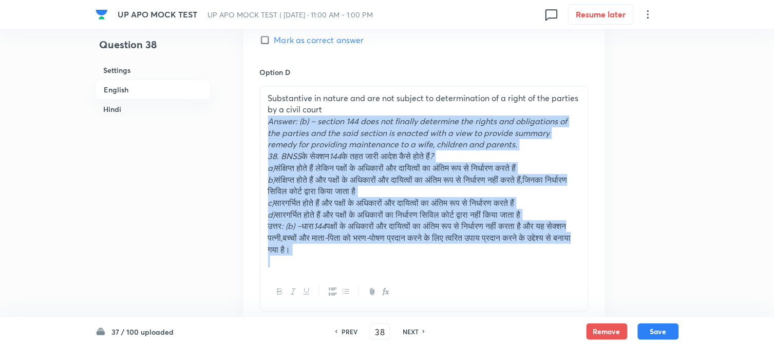
drag, startPoint x: 263, startPoint y: 118, endPoint x: 383, endPoint y: 265, distance: 189.5
click at [384, 269] on div "Substantive in nature and are not subject to determination of a right of the pa…" at bounding box center [424, 180] width 328 height 188
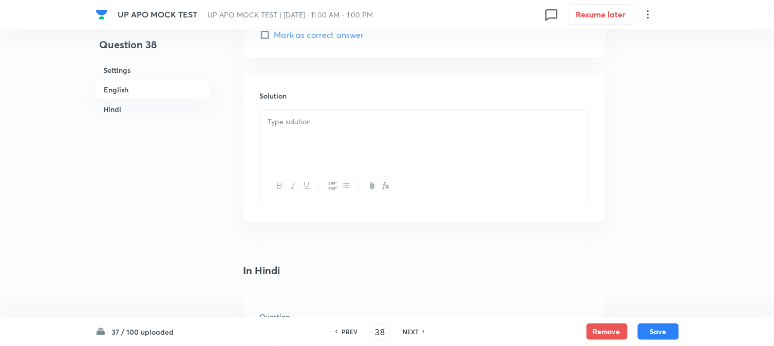
scroll to position [1102, 0]
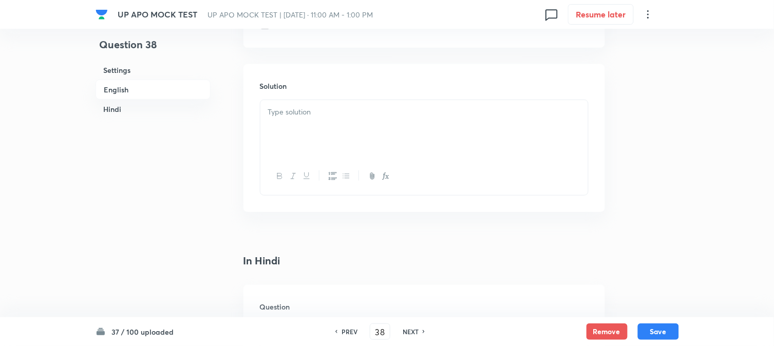
click at [272, 120] on div at bounding box center [424, 129] width 328 height 58
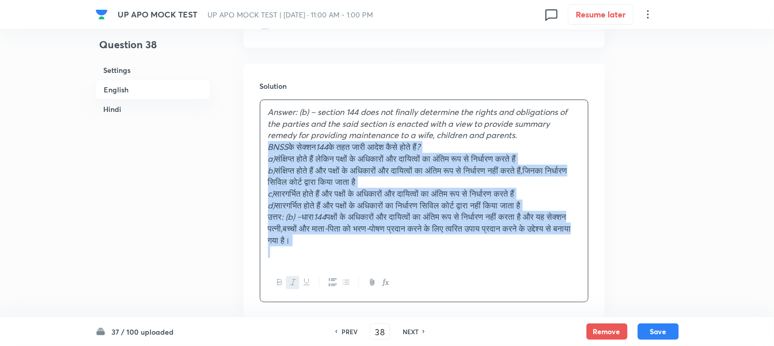
drag, startPoint x: 281, startPoint y: 148, endPoint x: 366, endPoint y: 260, distance: 141.2
click at [366, 260] on div "Answer: (b) – section 144 does not finally determine the rights and obligations…" at bounding box center [424, 182] width 328 height 164
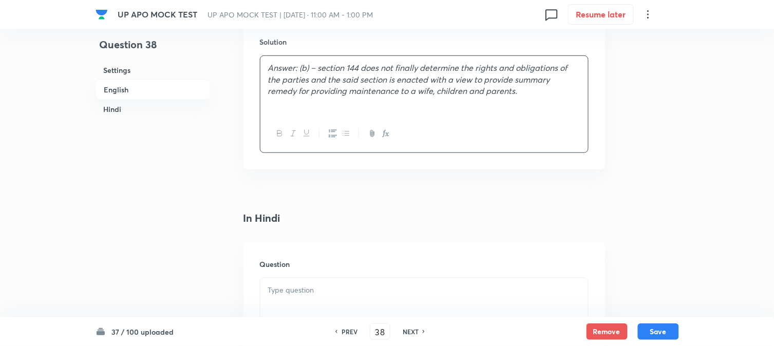
scroll to position [1273, 0]
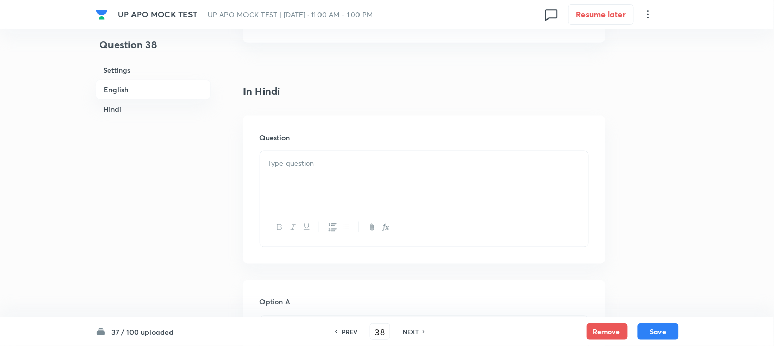
click at [286, 182] on div at bounding box center [424, 181] width 328 height 58
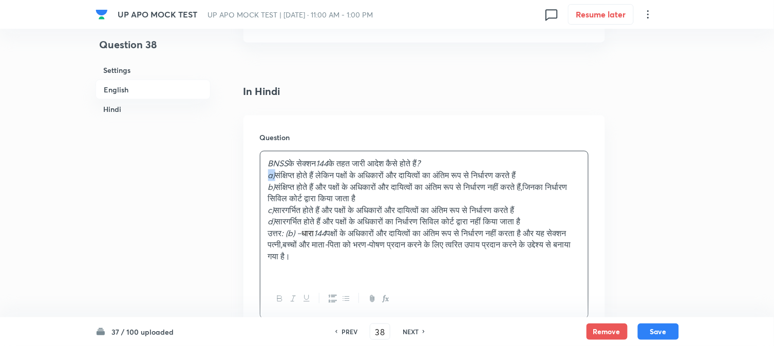
drag, startPoint x: 276, startPoint y: 177, endPoint x: 448, endPoint y: 160, distance: 172.9
click at [450, 162] on div "BNSS के सेक्शन 144 के तहत जारी आदेश कैसे होते हैं ? a) संक्षिप्त होते हैं लेकिन…" at bounding box center [424, 216] width 328 height 129
click at [247, 183] on div "Question BNSS के सेक्शन 144 के तहत जारी आदेश कैसे होते हैं ? a) संक्षिप्त होते …" at bounding box center [425, 226] width 362 height 220
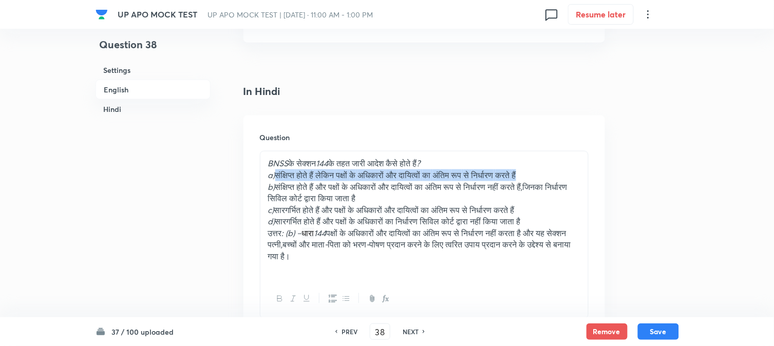
drag, startPoint x: 277, startPoint y: 178, endPoint x: 496, endPoint y: 161, distance: 219.5
click at [576, 177] on p "a) संक्षिप्त होते हैं लेकिन पक्षों के अधिकारों और दायित्वों का अंतिम रूप से निर…" at bounding box center [424, 176] width 312 height 12
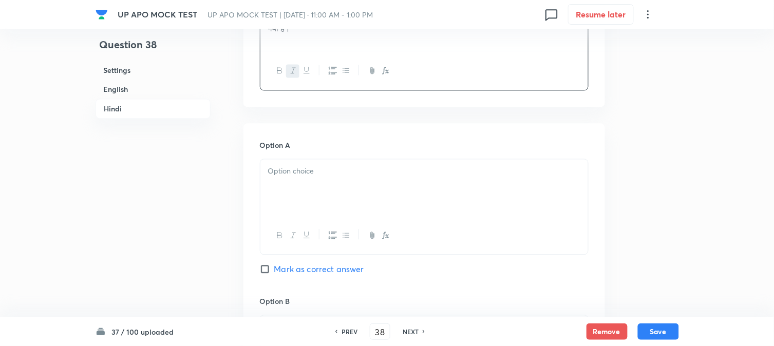
click at [295, 181] on div at bounding box center [424, 188] width 328 height 58
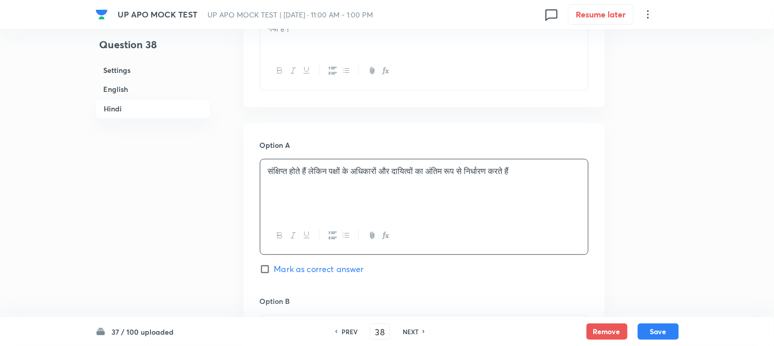
scroll to position [1331, 0]
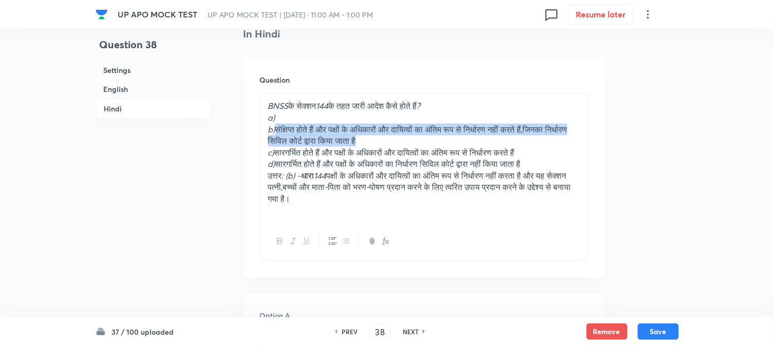
drag, startPoint x: 276, startPoint y: 130, endPoint x: 438, endPoint y: 141, distance: 162.7
click at [438, 141] on p "b) संक्षिप्त होते हैं और पक्षों के अधिकारों और दायित्वों का अंतिम रूप से निर्धा…" at bounding box center [424, 135] width 312 height 23
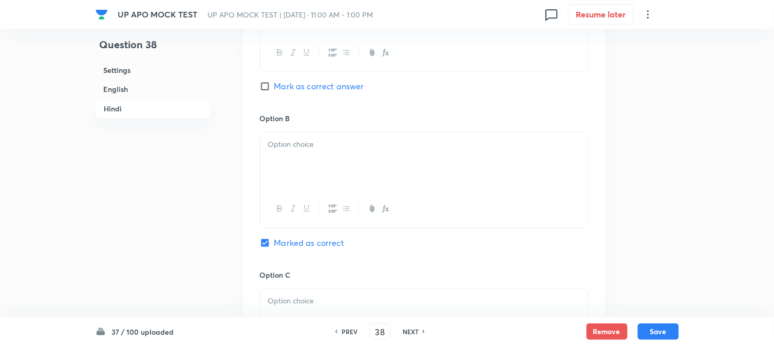
click at [283, 186] on div at bounding box center [424, 162] width 328 height 58
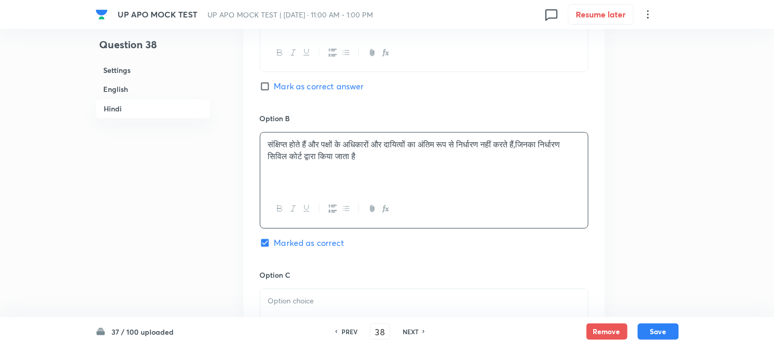
scroll to position [1273, 0]
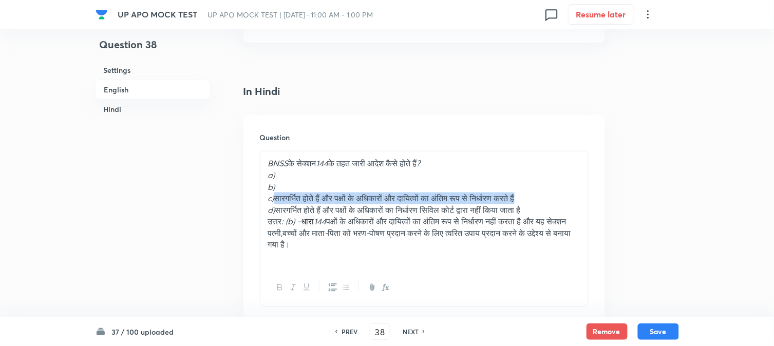
drag, startPoint x: 279, startPoint y: 199, endPoint x: 655, endPoint y: 201, distance: 376.1
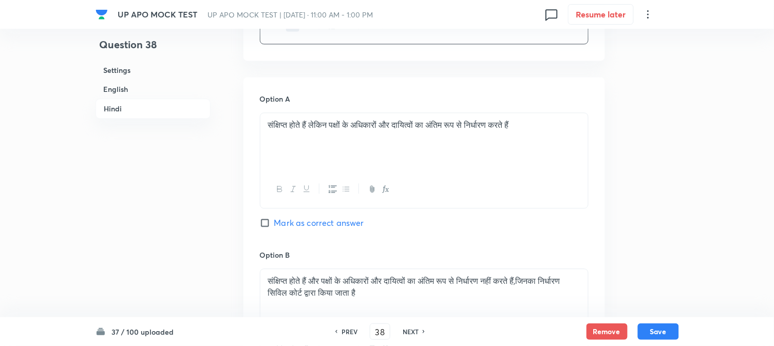
scroll to position [1787, 0]
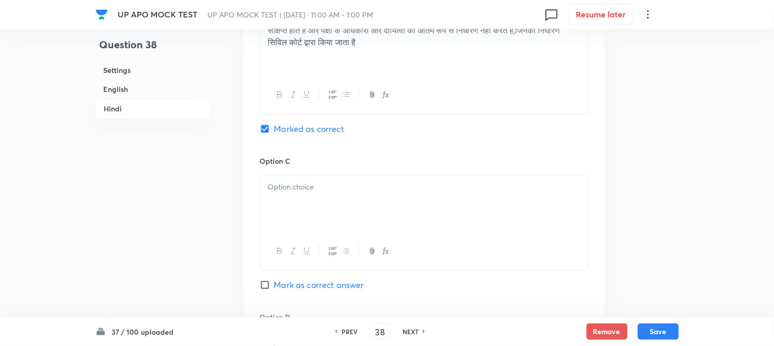
click at [284, 225] on div at bounding box center [424, 204] width 328 height 58
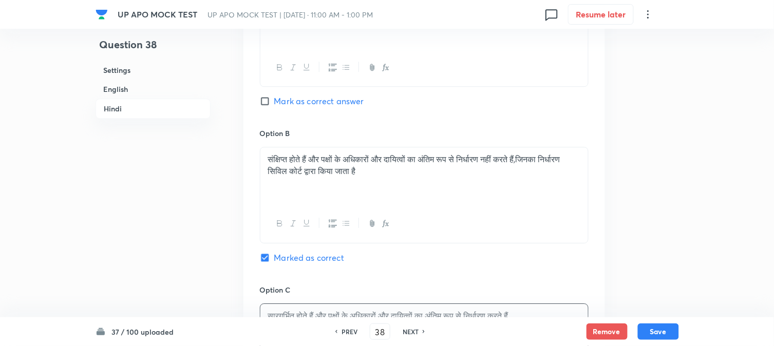
scroll to position [1331, 0]
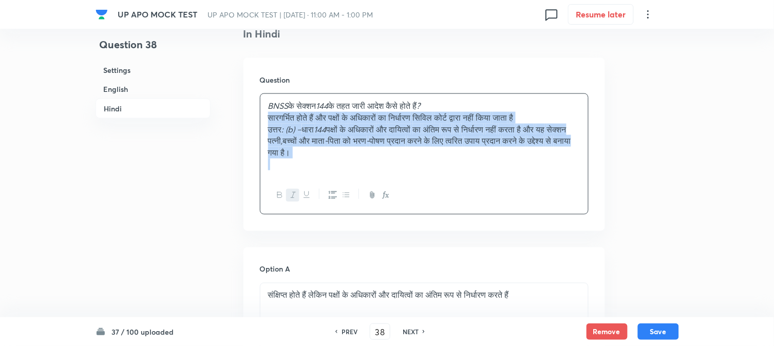
drag, startPoint x: 275, startPoint y: 151, endPoint x: 367, endPoint y: 169, distance: 94.2
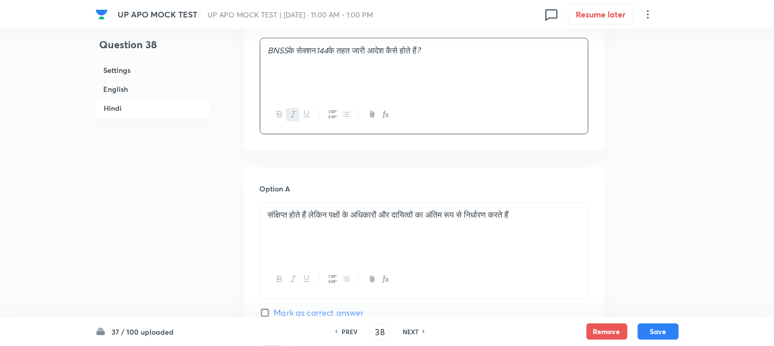
scroll to position [1958, 0]
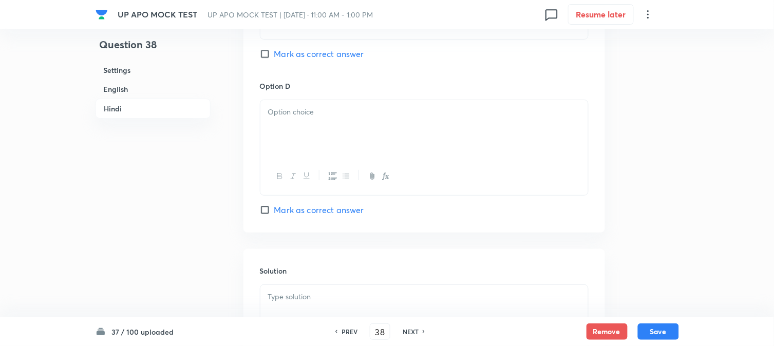
click at [275, 140] on div at bounding box center [424, 129] width 328 height 58
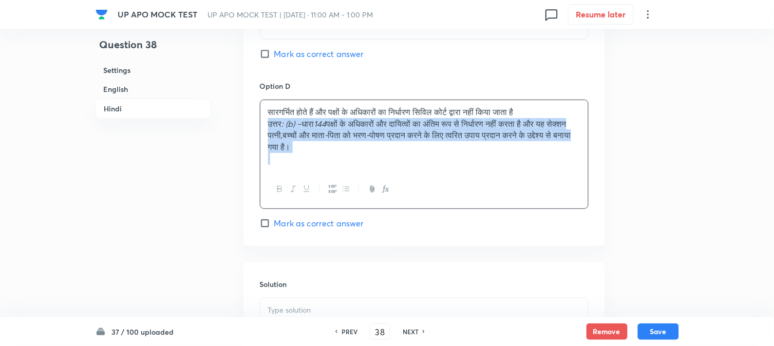
drag, startPoint x: 264, startPoint y: 126, endPoint x: 315, endPoint y: 155, distance: 58.2
click at [414, 175] on div "सारगर्भित होते हैं और पक्षों के अधिकारों का निर्धारण सिविल कोर्ट द्वारा नहीं कि…" at bounding box center [424, 154] width 329 height 109
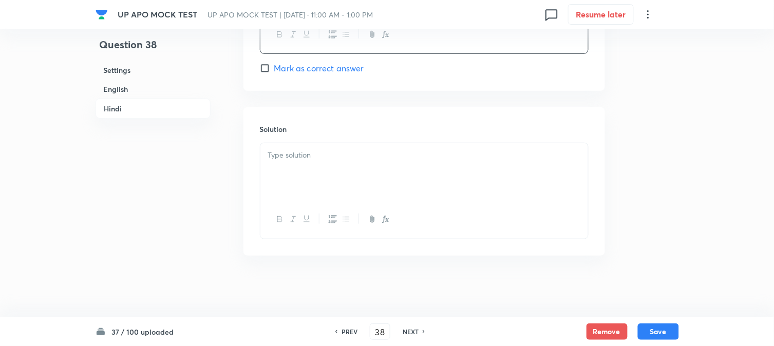
click at [290, 193] on div at bounding box center [424, 172] width 328 height 58
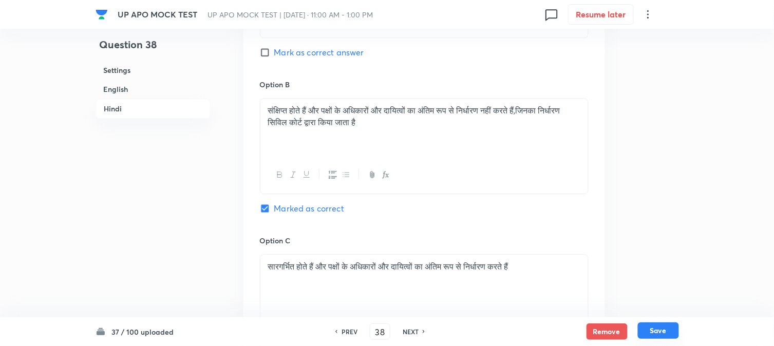
scroll to position [1930, 0]
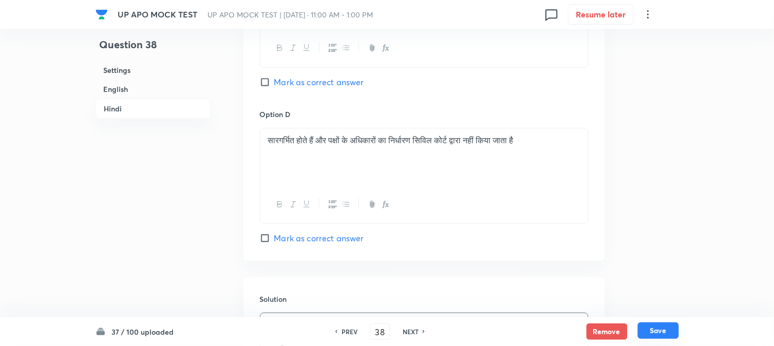
click at [655, 340] on div "Remove Save" at bounding box center [633, 332] width 92 height 16
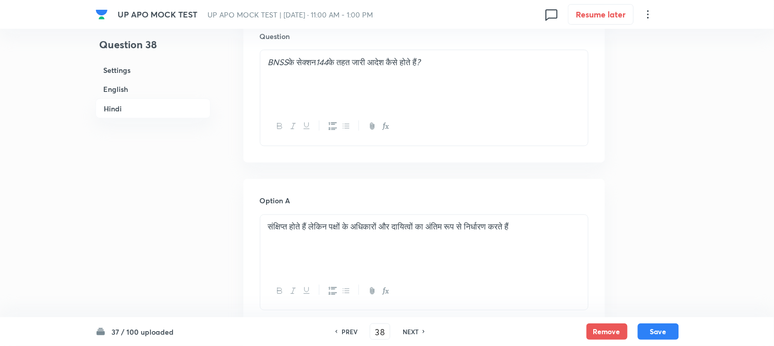
scroll to position [1362, 0]
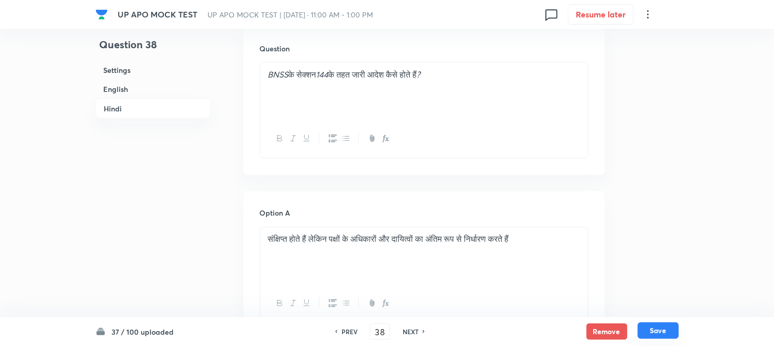
click at [653, 335] on button "Save" at bounding box center [658, 331] width 41 height 16
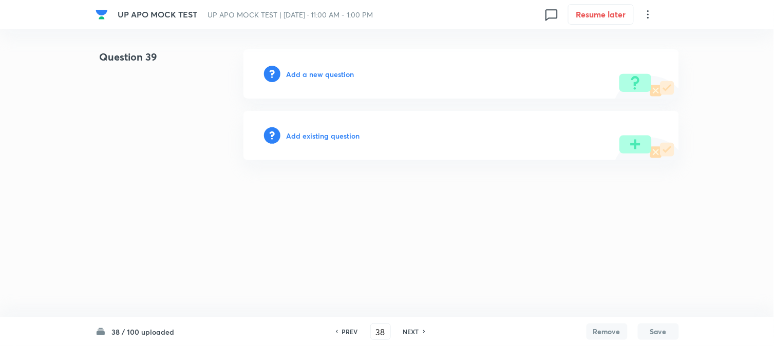
type input "39"
click at [337, 73] on h6 "Add a new question" at bounding box center [323, 74] width 68 height 11
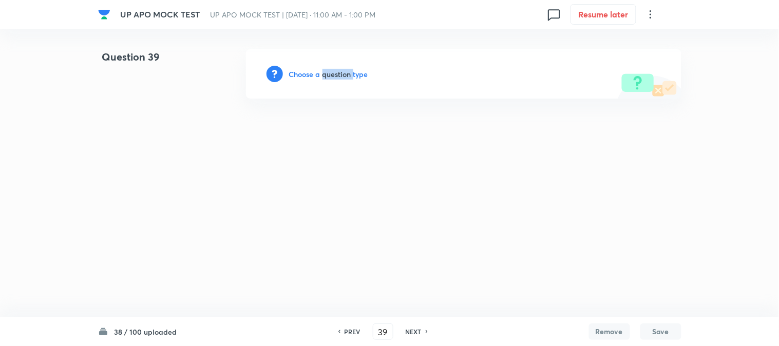
click at [337, 73] on h6 "Choose a question type" at bounding box center [328, 74] width 79 height 11
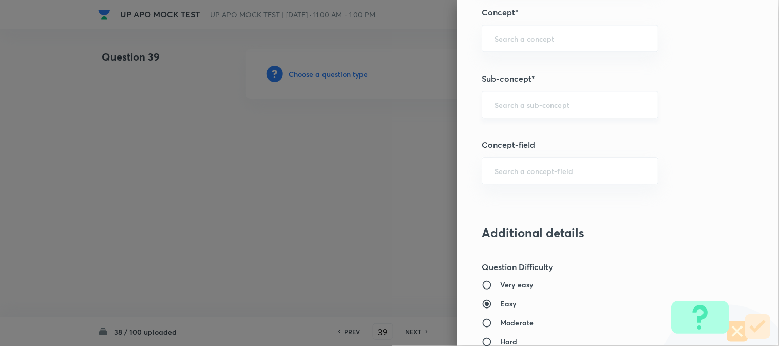
scroll to position [606, 0]
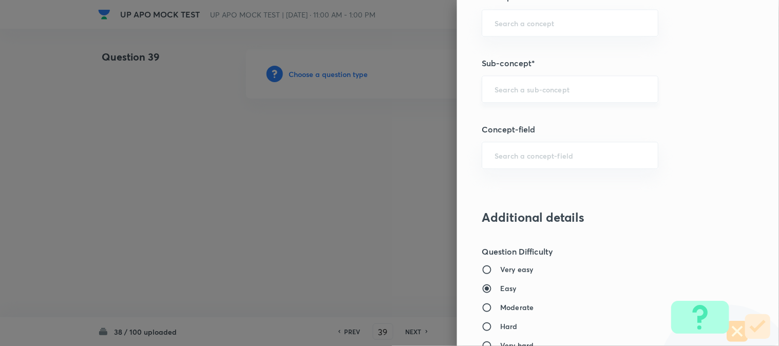
click at [530, 96] on div "​" at bounding box center [570, 89] width 177 height 27
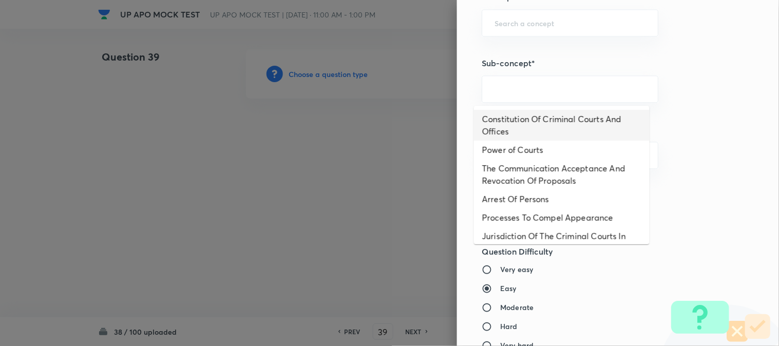
click at [548, 124] on li "Constitution Of Criminal Courts And Offices" at bounding box center [562, 125] width 176 height 31
type input "Constitution Of Criminal Courts And Offices"
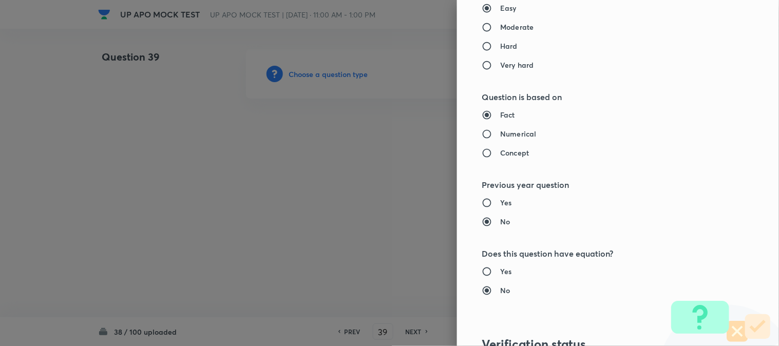
type input "Criminal Law"
type input "Criminal Procedure Code"
type input "Constitution Of Criminal Courts And Offices"
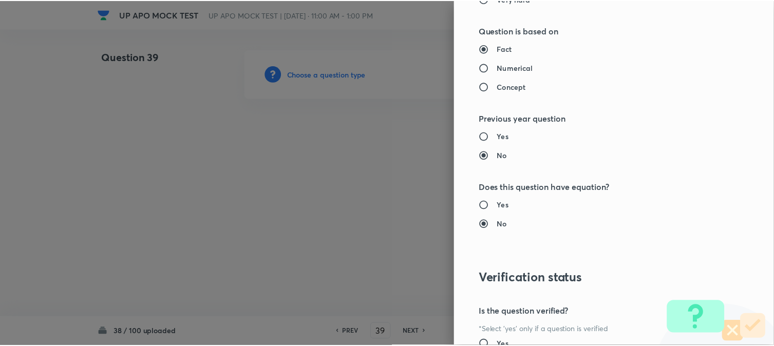
scroll to position [1054, 0]
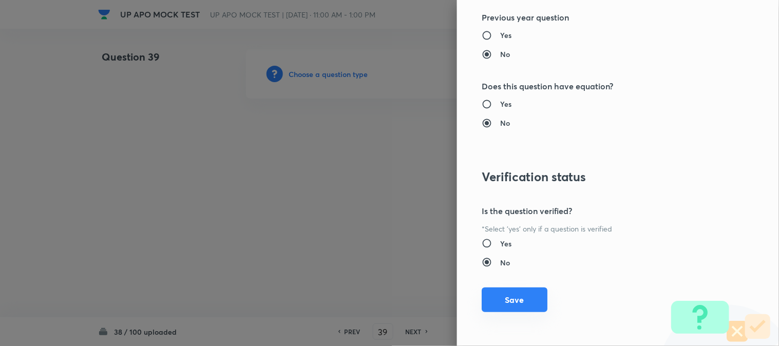
click at [528, 294] on button "Save" at bounding box center [515, 300] width 66 height 25
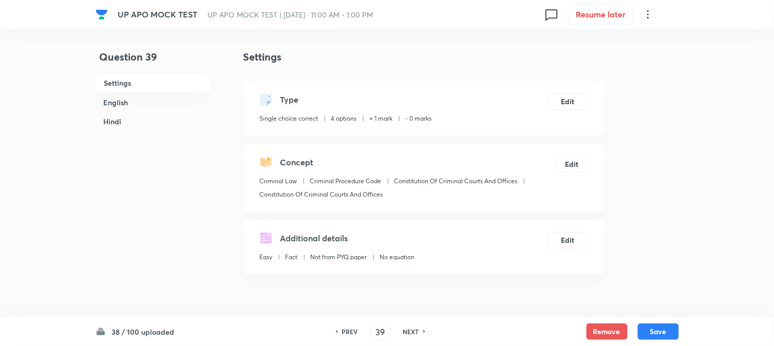
scroll to position [303, 0]
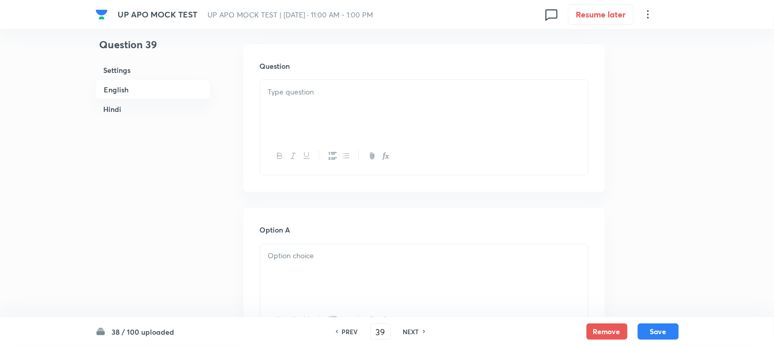
drag, startPoint x: 288, startPoint y: 100, endPoint x: 278, endPoint y: 131, distance: 32.8
click at [289, 100] on div at bounding box center [424, 109] width 328 height 58
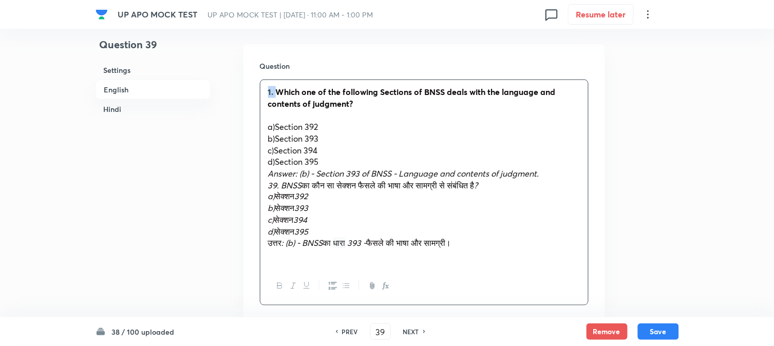
drag, startPoint x: 278, startPoint y: 89, endPoint x: 257, endPoint y: 77, distance: 24.0
click at [257, 77] on div "Question 1. Which one of the following Sections of BNSS deals with the language…" at bounding box center [425, 183] width 362 height 278
drag, startPoint x: 275, startPoint y: 121, endPoint x: 350, endPoint y: 122, distance: 75.0
click at [350, 121] on p "a)Section 392" at bounding box center [424, 127] width 312 height 12
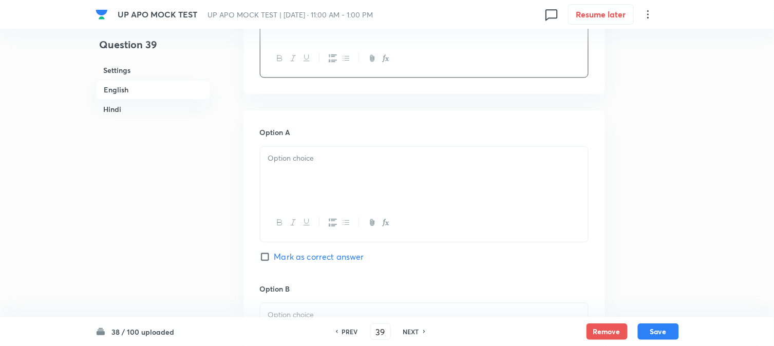
drag, startPoint x: 287, startPoint y: 170, endPoint x: 285, endPoint y: 176, distance: 6.0
click at [287, 172] on div at bounding box center [424, 175] width 328 height 58
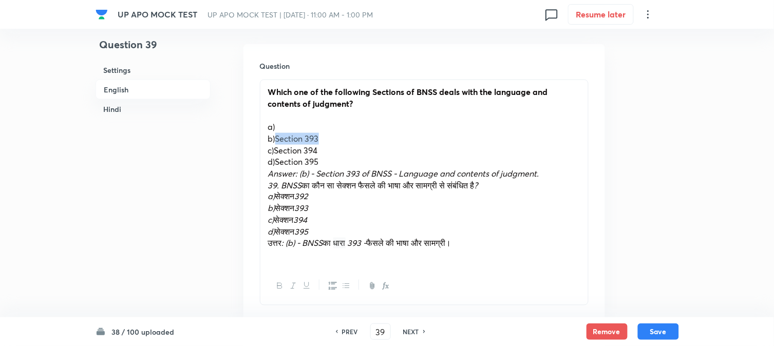
drag, startPoint x: 276, startPoint y: 142, endPoint x: 359, endPoint y: 139, distance: 82.8
click at [376, 134] on p "b)Section 393" at bounding box center [424, 139] width 312 height 12
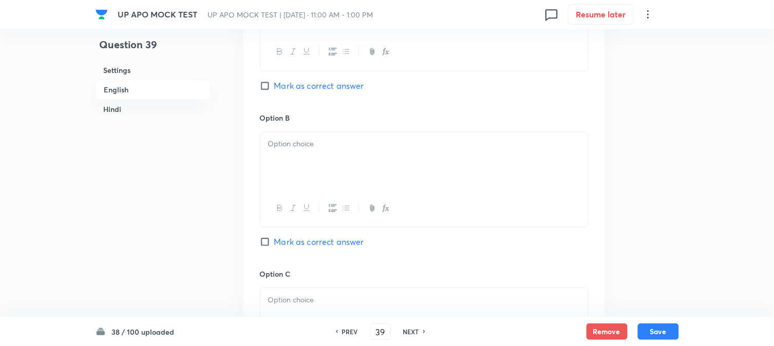
click at [293, 169] on div at bounding box center [424, 161] width 328 height 58
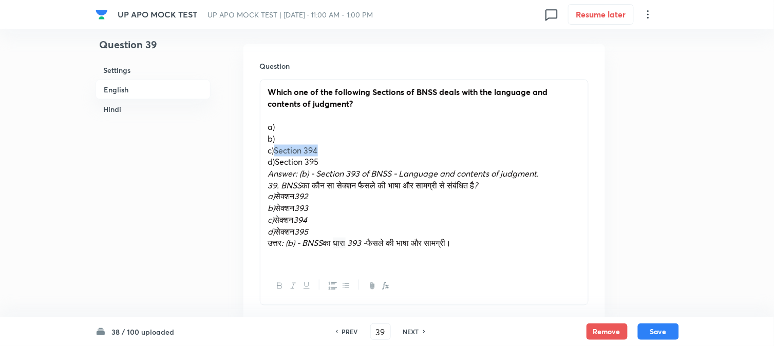
drag, startPoint x: 275, startPoint y: 145, endPoint x: 334, endPoint y: 146, distance: 59.1
click at [334, 146] on p "c)Section 394" at bounding box center [424, 151] width 312 height 12
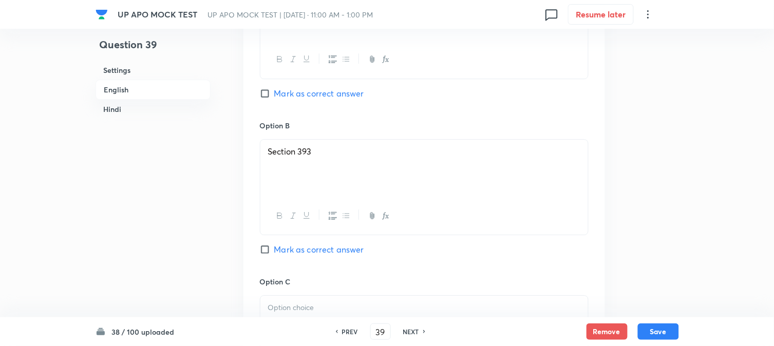
scroll to position [874, 0]
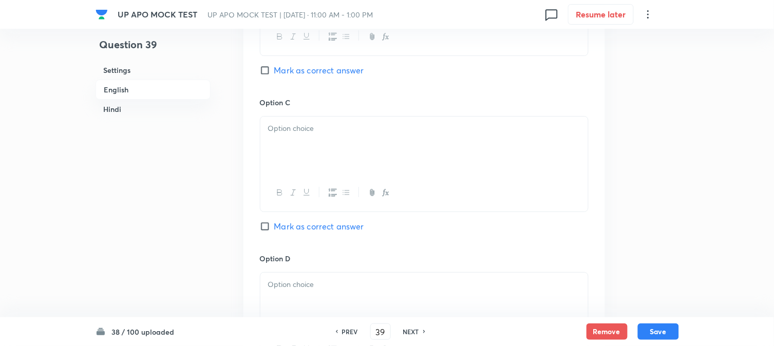
click at [314, 79] on div "Option B Section 393 Mark as correct answer" at bounding box center [424, 19] width 329 height 156
click at [313, 64] on div "Option B Section 393 Mark as correct answer" at bounding box center [424, 19] width 329 height 156
click at [297, 120] on div at bounding box center [424, 146] width 328 height 58
click at [314, 70] on span "Mark as correct answer" at bounding box center [319, 70] width 90 height 12
click at [274, 70] on input "Mark as correct answer" at bounding box center [267, 70] width 14 height 10
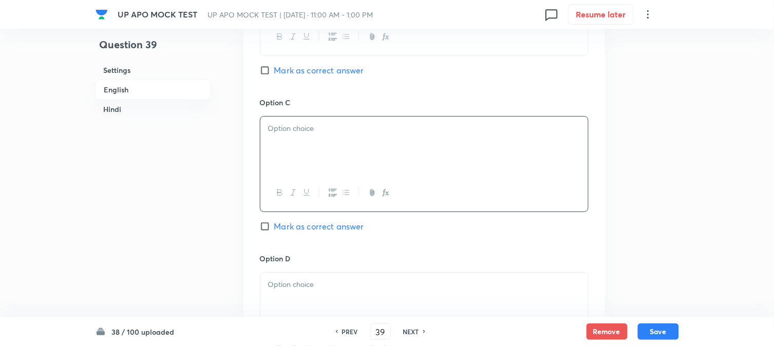
checkbox input "true"
click at [283, 173] on div at bounding box center [424, 146] width 328 height 58
checkbox input "true"
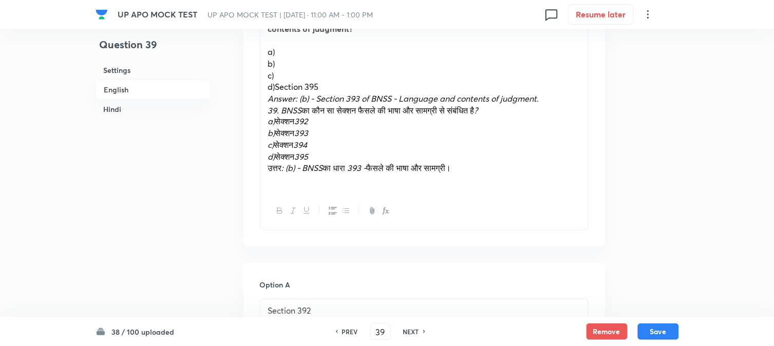
scroll to position [360, 0]
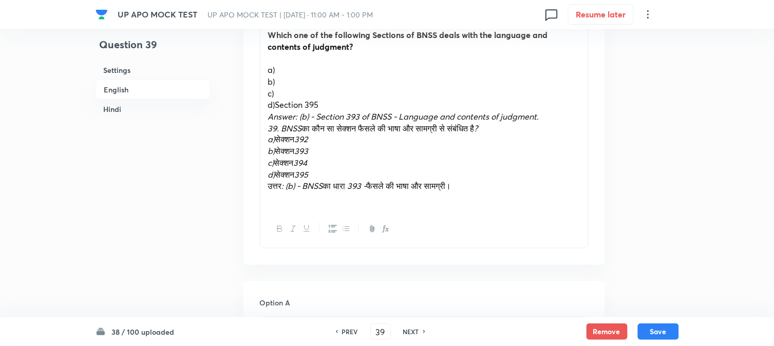
click at [278, 100] on span "d)Section 395" at bounding box center [293, 104] width 51 height 11
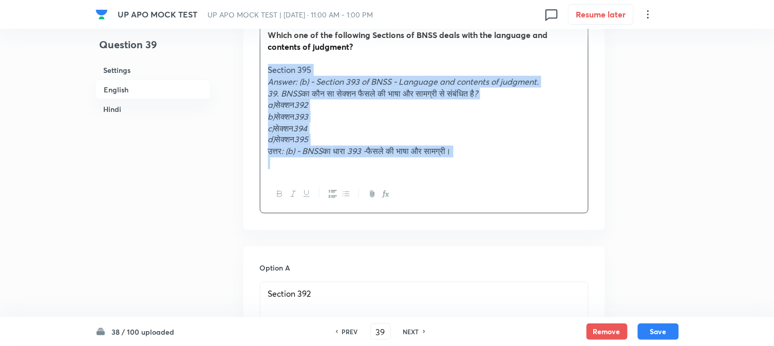
drag, startPoint x: 274, startPoint y: 102, endPoint x: 627, endPoint y: 166, distance: 358.8
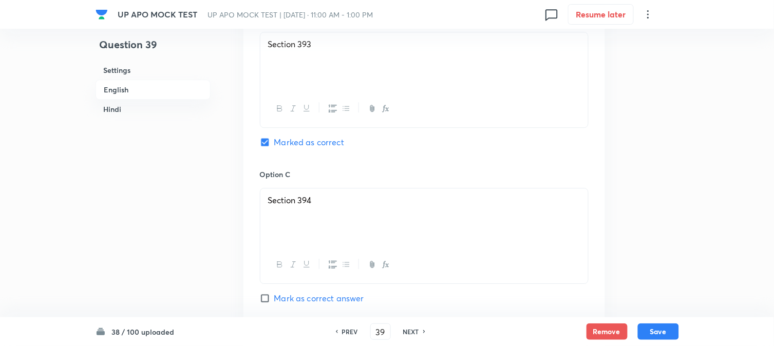
scroll to position [874, 0]
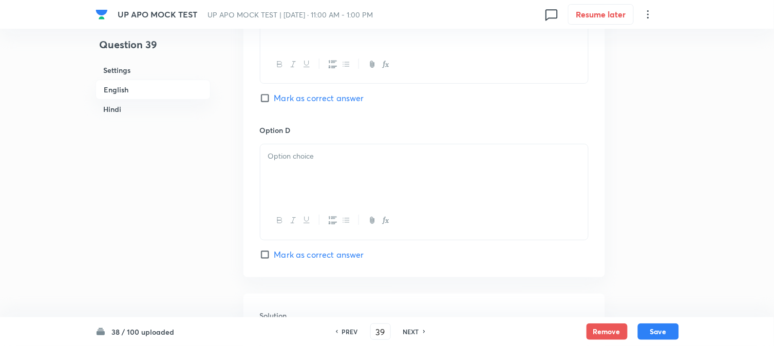
click at [279, 161] on p at bounding box center [424, 157] width 312 height 12
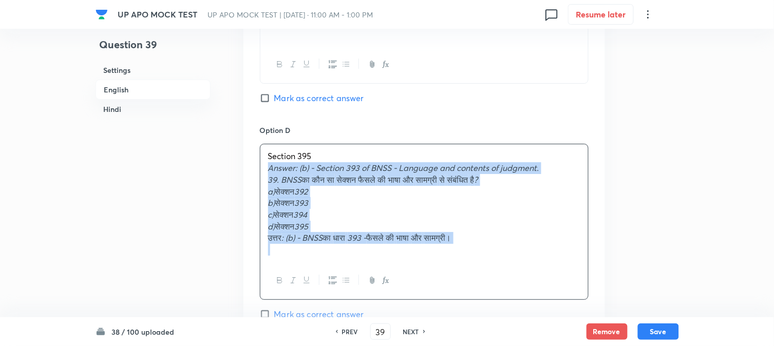
drag, startPoint x: 263, startPoint y: 170, endPoint x: 565, endPoint y: 249, distance: 312.6
click at [565, 249] on div "Section 395 Answer: (b) - Section 393 of BNSS - Language and contents of judgme…" at bounding box center [424, 202] width 328 height 117
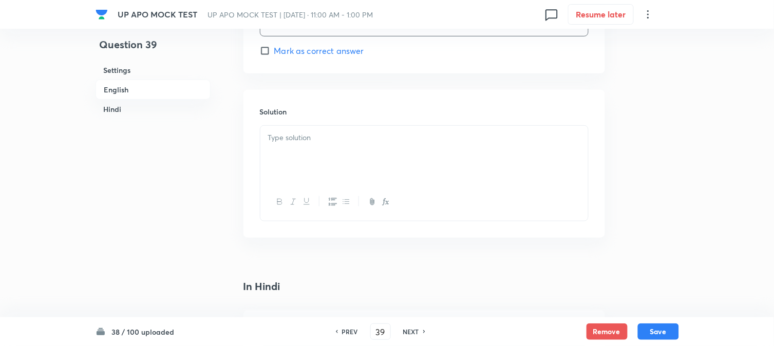
scroll to position [1102, 0]
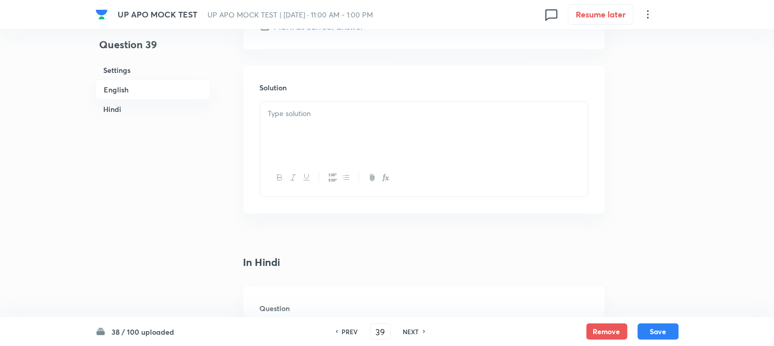
click at [263, 136] on div at bounding box center [424, 131] width 328 height 58
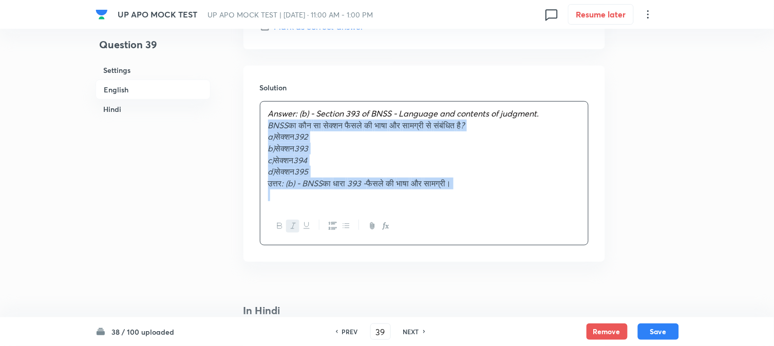
drag, startPoint x: 280, startPoint y: 123, endPoint x: 560, endPoint y: 201, distance: 290.7
click at [564, 211] on div "Answer: (b) - Section 393 of BNSS - Language and contents of judgment. BNSS का …" at bounding box center [424, 173] width 329 height 144
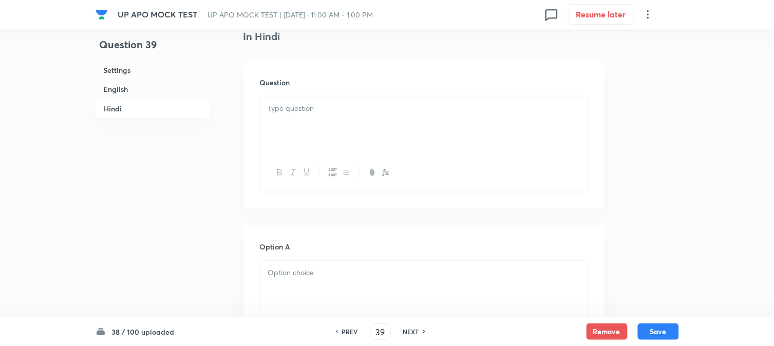
scroll to position [1331, 0]
drag, startPoint x: 309, startPoint y: 137, endPoint x: 303, endPoint y: 135, distance: 6.4
click at [307, 136] on div at bounding box center [424, 123] width 328 height 58
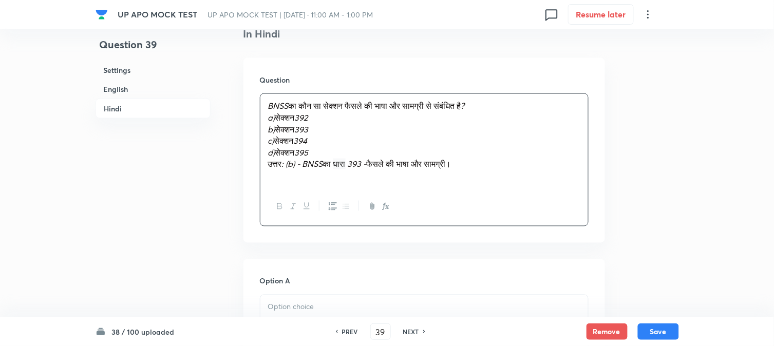
drag, startPoint x: 278, startPoint y: 121, endPoint x: 353, endPoint y: 119, distance: 75.0
click at [353, 119] on p "a) सेक्शन 392" at bounding box center [424, 118] width 312 height 12
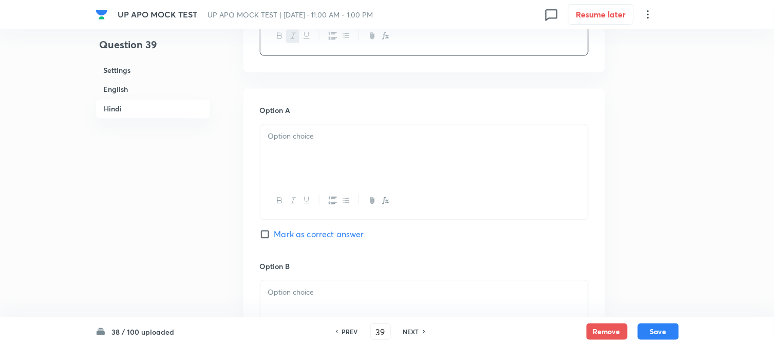
click at [278, 147] on div at bounding box center [424, 153] width 328 height 58
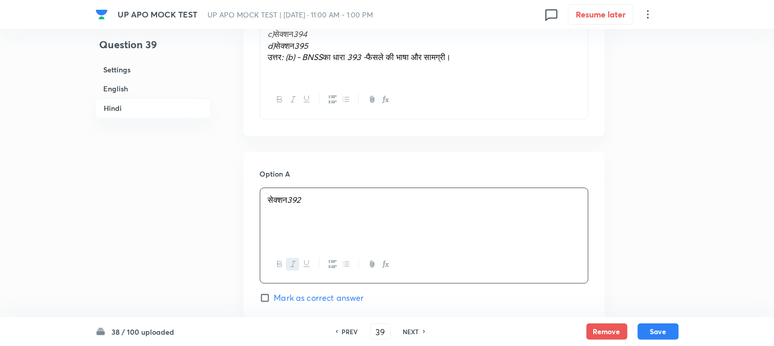
scroll to position [1273, 0]
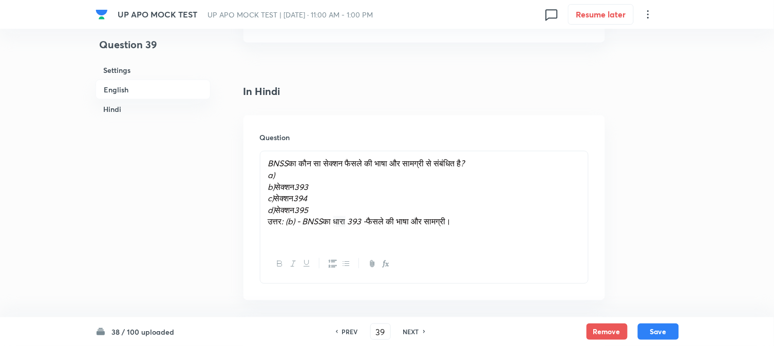
drag, startPoint x: 275, startPoint y: 191, endPoint x: 348, endPoint y: 189, distance: 73.0
click at [348, 189] on p "b) सेक्शन 393" at bounding box center [424, 187] width 312 height 12
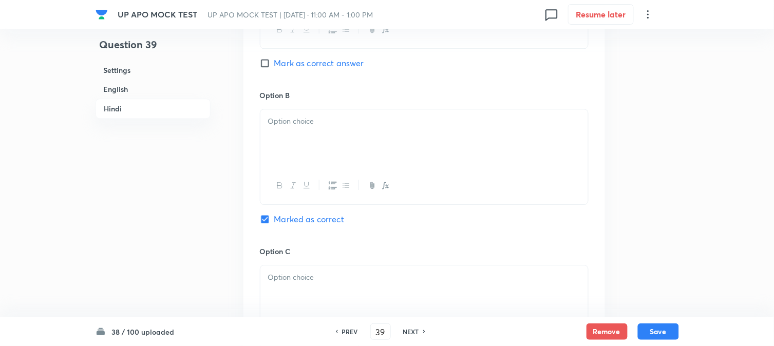
click at [297, 160] on div at bounding box center [424, 138] width 328 height 58
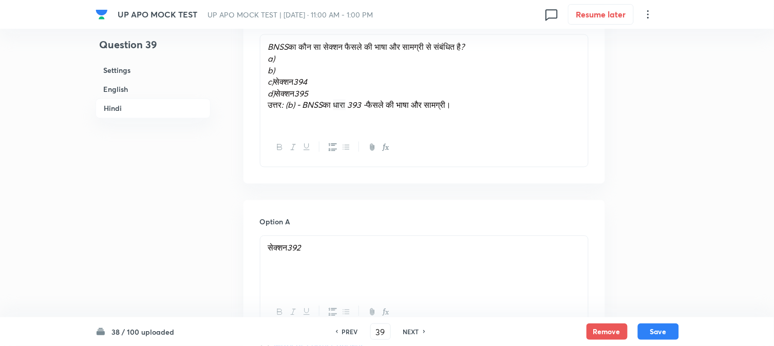
scroll to position [1388, 0]
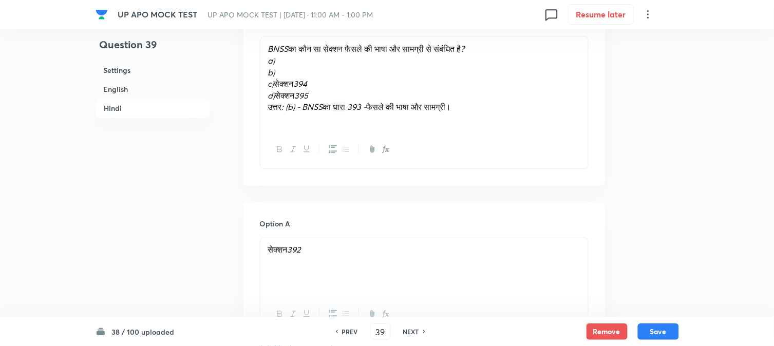
drag, startPoint x: 279, startPoint y: 85, endPoint x: 352, endPoint y: 86, distance: 73.0
click at [352, 86] on p "c) सेक्शन 394" at bounding box center [424, 84] width 312 height 12
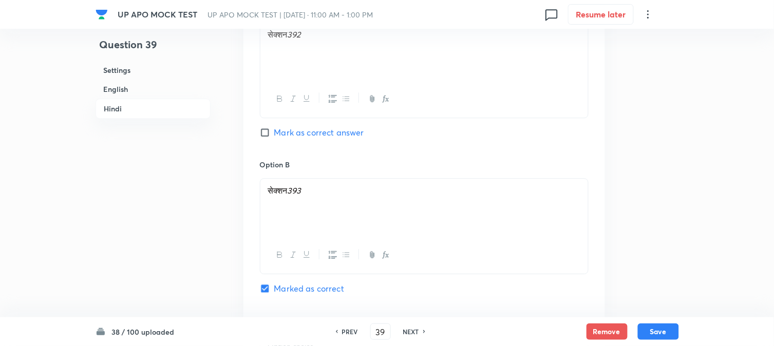
scroll to position [1901, 0]
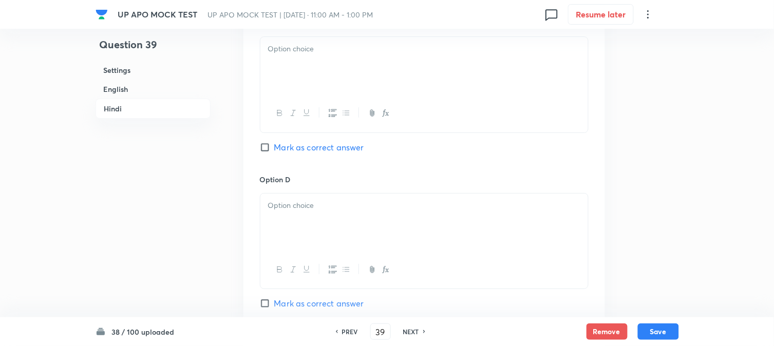
click at [285, 70] on div at bounding box center [424, 66] width 328 height 58
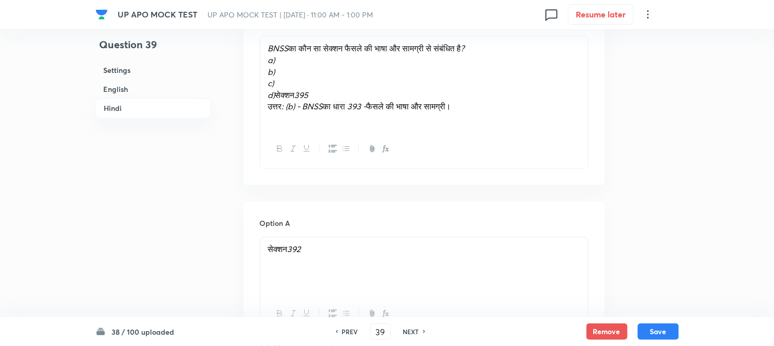
scroll to position [1388, 0]
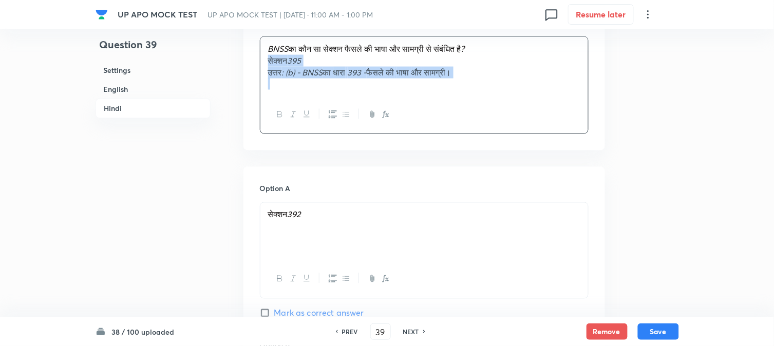
drag, startPoint x: 278, startPoint y: 98, endPoint x: 564, endPoint y: 130, distance: 287.0
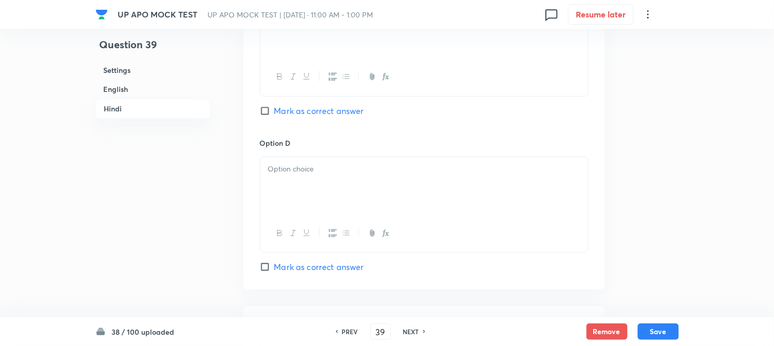
click at [273, 175] on p at bounding box center [424, 169] width 312 height 12
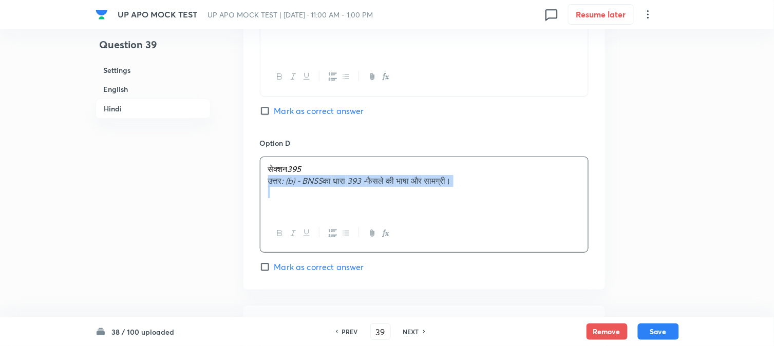
drag, startPoint x: 266, startPoint y: 185, endPoint x: 588, endPoint y: 213, distance: 323.3
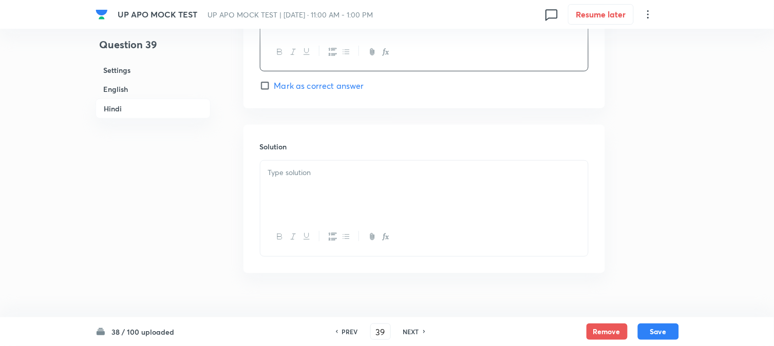
scroll to position [2104, 0]
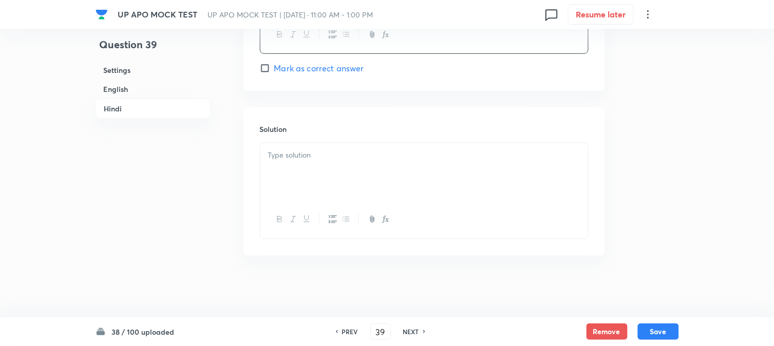
click at [311, 146] on div at bounding box center [424, 172] width 328 height 58
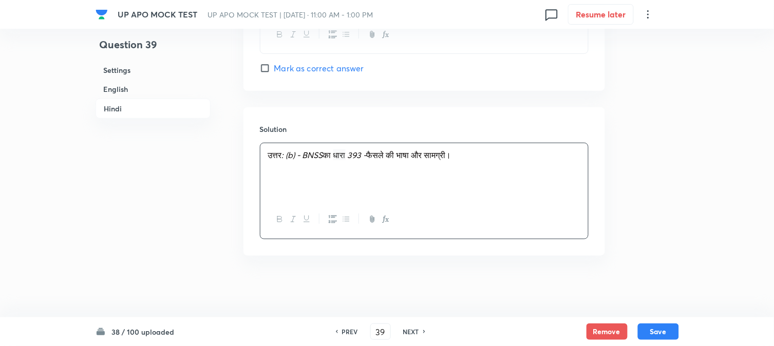
scroll to position [1647, 0]
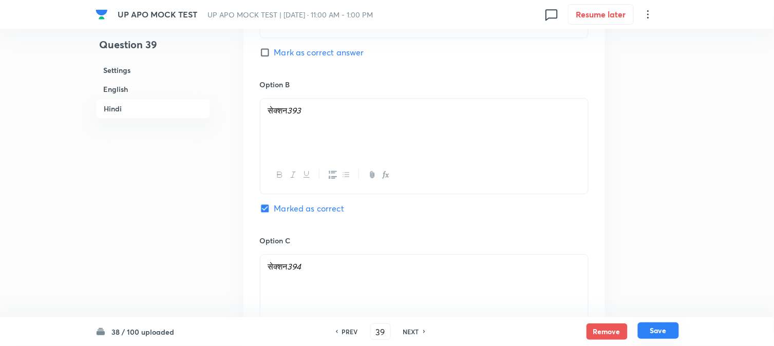
click at [665, 337] on button "Save" at bounding box center [658, 331] width 41 height 16
type input "40"
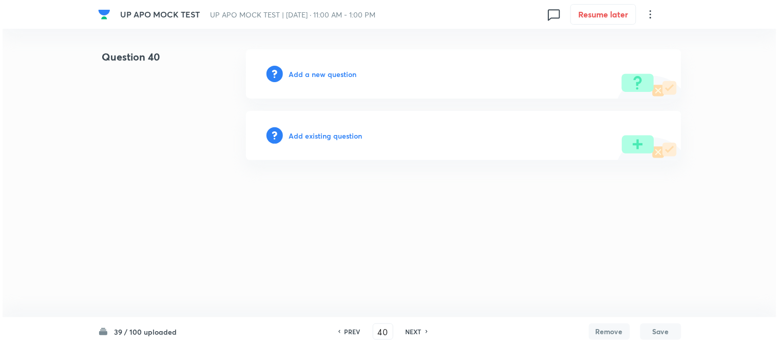
scroll to position [0, 0]
click at [327, 70] on h6 "Add a new question" at bounding box center [323, 74] width 68 height 11
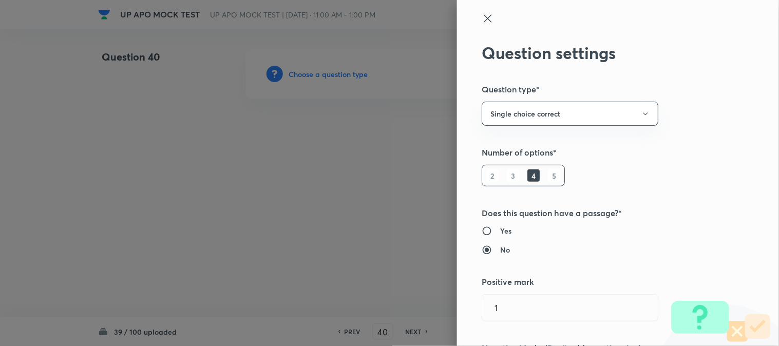
click at [327, 70] on div at bounding box center [389, 173] width 779 height 346
type input "Criminal Law"
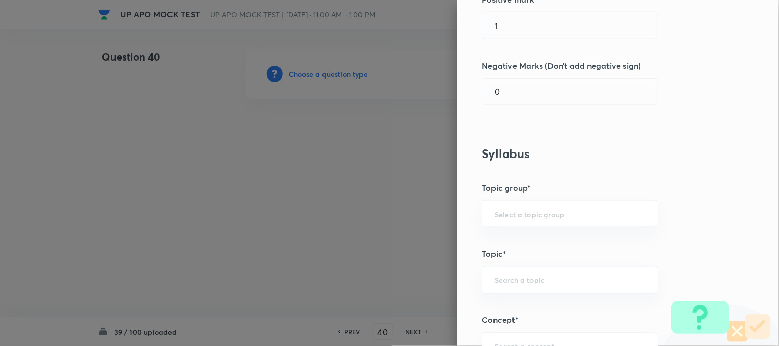
scroll to position [606, 0]
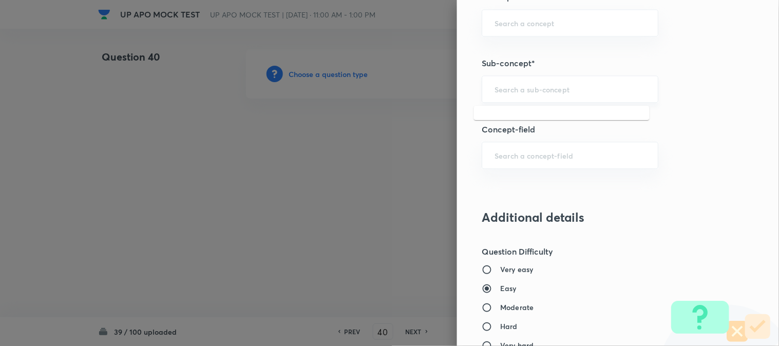
click at [516, 89] on input "text" at bounding box center [570, 89] width 151 height 10
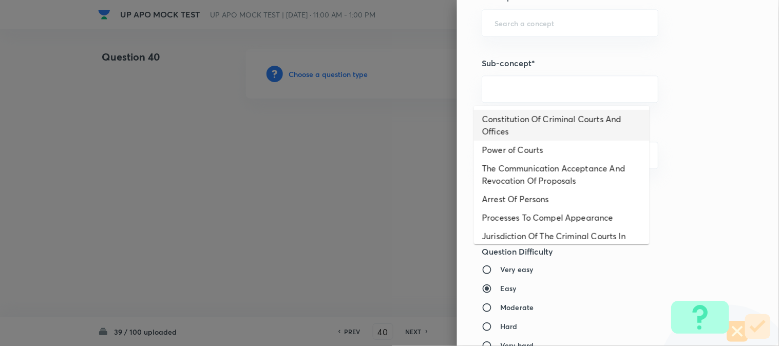
click at [532, 119] on li "Constitution Of Criminal Courts And Offices" at bounding box center [562, 125] width 176 height 31
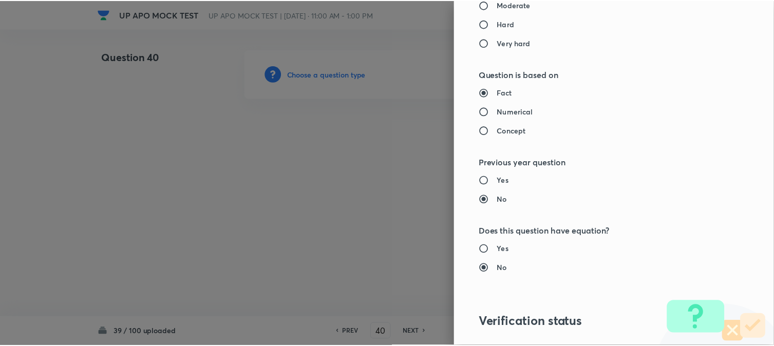
scroll to position [1054, 0]
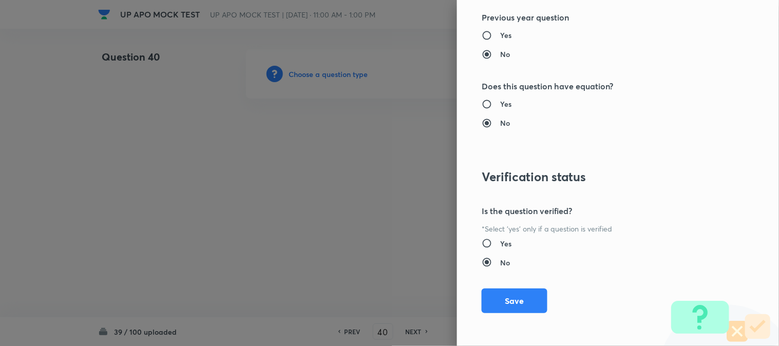
click at [521, 314] on div "Question settings Question type* Single choice correct Number of options* 2 3 4…" at bounding box center [618, 173] width 322 height 346
click at [520, 305] on button "Save" at bounding box center [515, 300] width 66 height 25
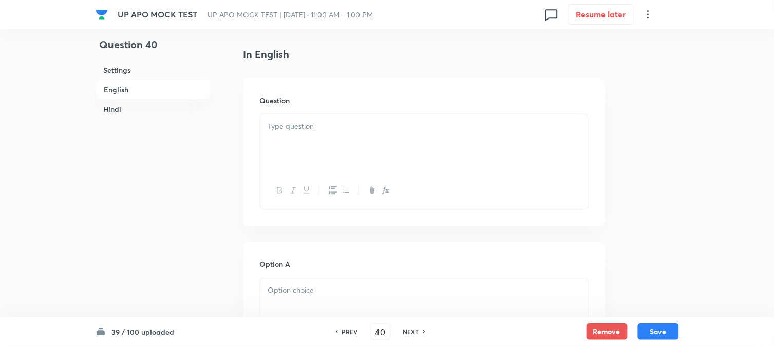
scroll to position [303, 0]
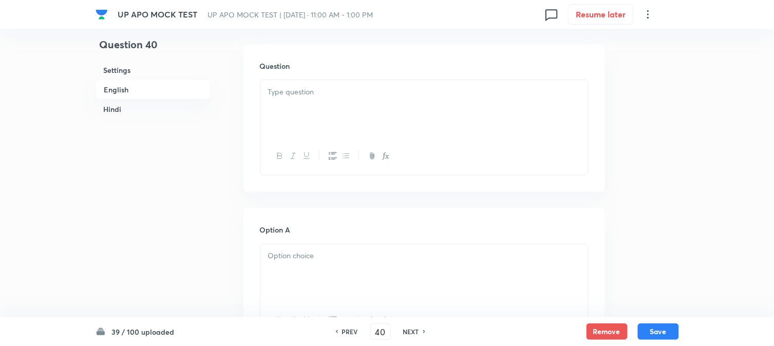
click at [304, 110] on div at bounding box center [424, 109] width 328 height 58
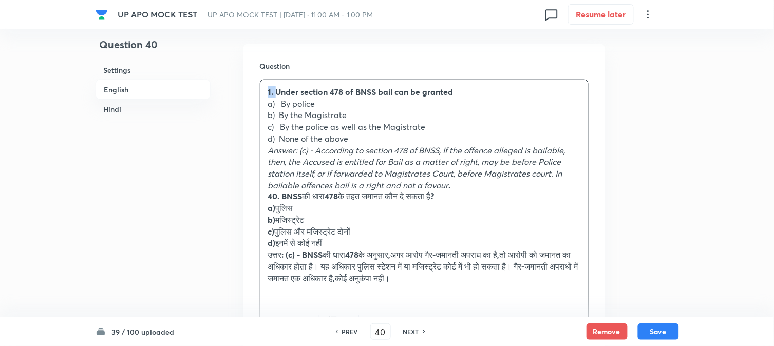
drag, startPoint x: 276, startPoint y: 92, endPoint x: 266, endPoint y: 80, distance: 16.4
click at [266, 80] on div "1. Under section 478 of BNSS bail can be granted a) By police b) By the Magistr…" at bounding box center [424, 191] width 328 height 222
drag, startPoint x: 283, startPoint y: 102, endPoint x: 347, endPoint y: 104, distance: 64.8
click at [347, 104] on p "a) By police" at bounding box center [424, 104] width 312 height 12
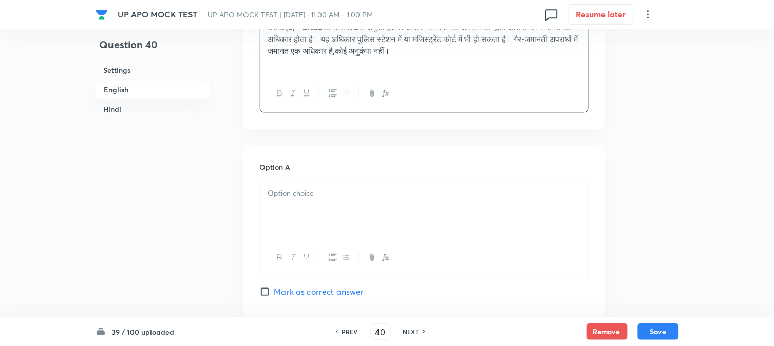
click at [283, 210] on div at bounding box center [424, 210] width 328 height 58
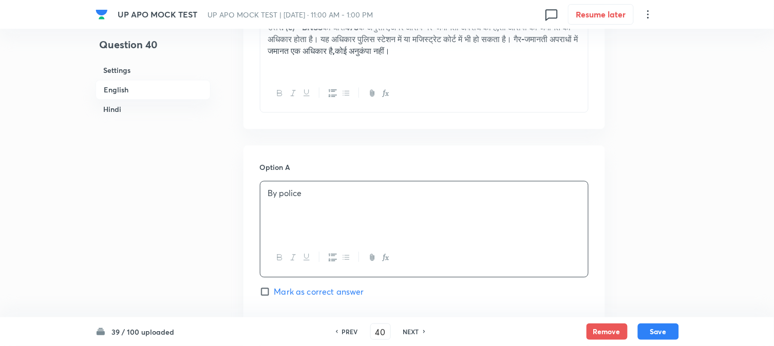
scroll to position [246, 0]
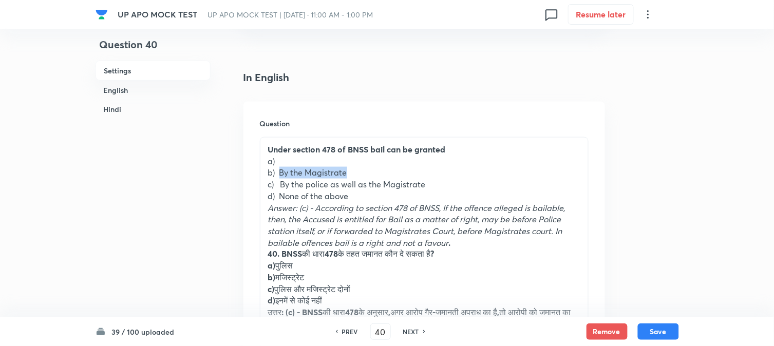
drag, startPoint x: 279, startPoint y: 172, endPoint x: 363, endPoint y: 173, distance: 83.7
click at [363, 173] on p "b) By the Magistrate" at bounding box center [424, 173] width 312 height 12
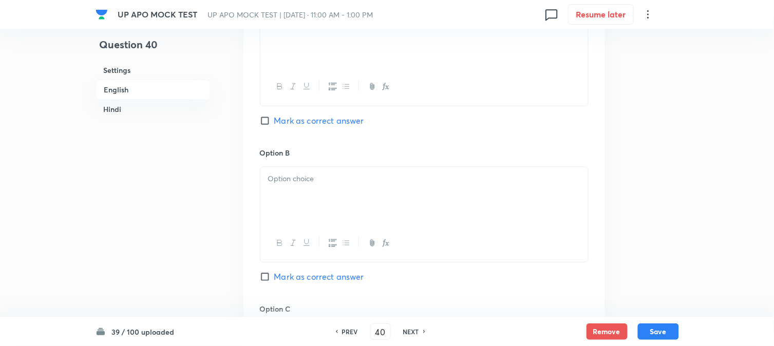
click at [288, 197] on div at bounding box center [424, 196] width 328 height 58
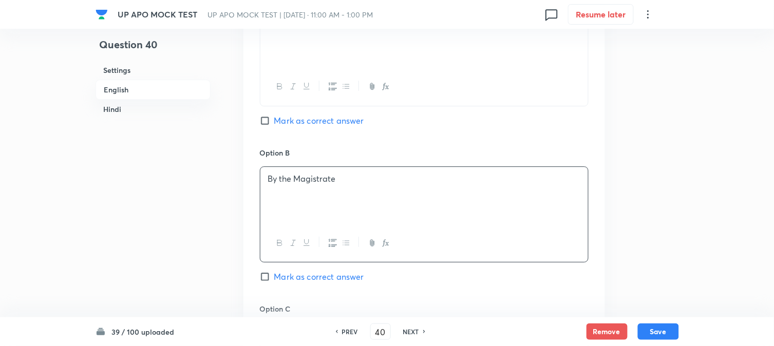
scroll to position [360, 0]
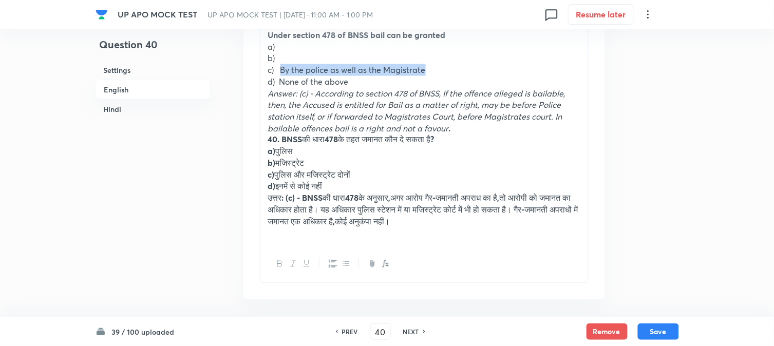
drag, startPoint x: 281, startPoint y: 67, endPoint x: 464, endPoint y: 70, distance: 182.9
click at [464, 70] on p "c) By the police as well as the Magistrate" at bounding box center [424, 70] width 312 height 12
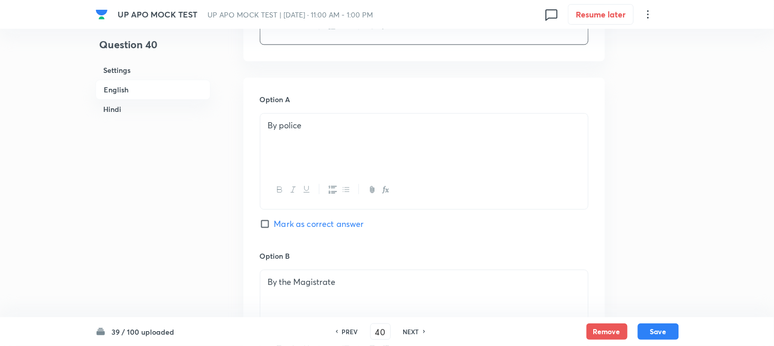
scroll to position [931, 0]
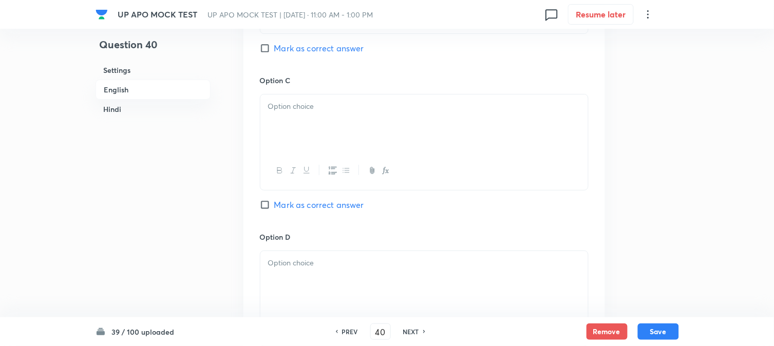
click at [297, 120] on div at bounding box center [424, 124] width 328 height 58
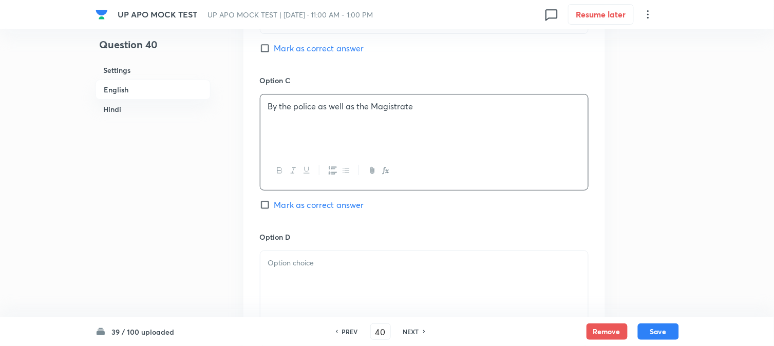
click at [301, 197] on div "Option C By the police as well as the Magistrate [PERSON_NAME] as correct answer" at bounding box center [424, 153] width 329 height 156
click at [301, 200] on div "Option C By the police as well as the Magistrate [PERSON_NAME] as correct answer" at bounding box center [424, 153] width 329 height 156
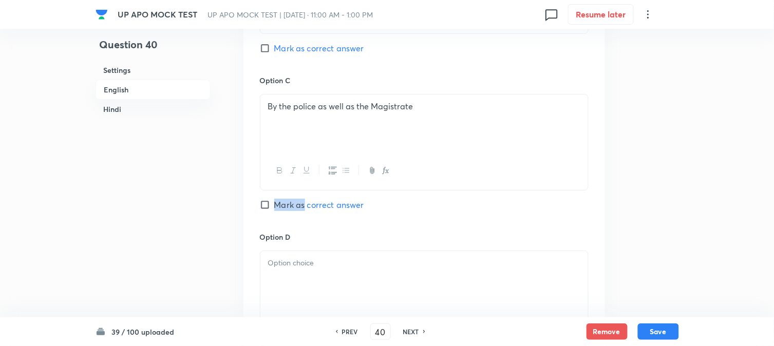
click at [298, 210] on span "Mark as correct answer" at bounding box center [319, 205] width 90 height 12
click at [274, 210] on input "Mark as correct answer" at bounding box center [267, 205] width 14 height 10
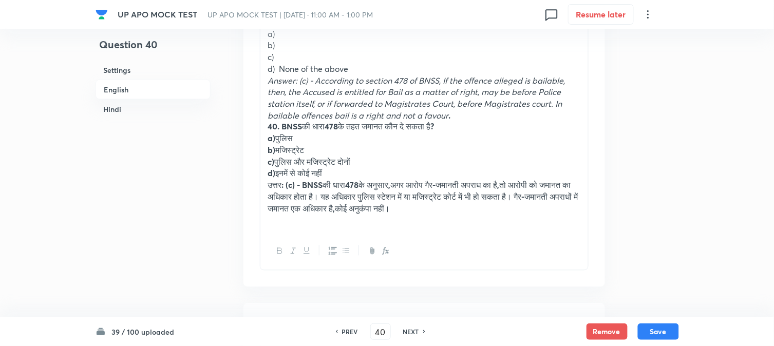
scroll to position [360, 0]
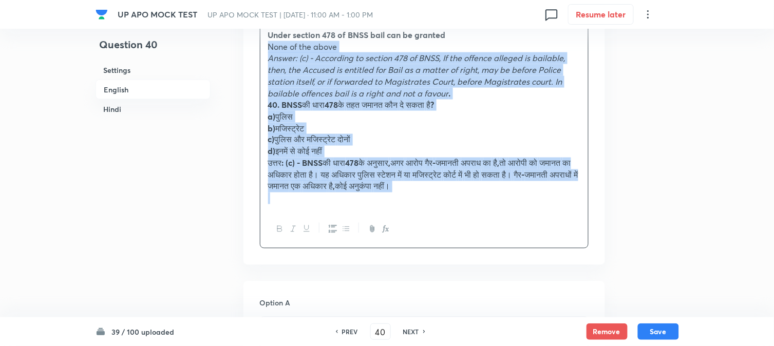
drag, startPoint x: 282, startPoint y: 80, endPoint x: 492, endPoint y: 193, distance: 239.0
click at [492, 193] on div "Under section 478 of BNSS bail can be granted None of the above Answer: (c) - A…" at bounding box center [424, 117] width 328 height 188
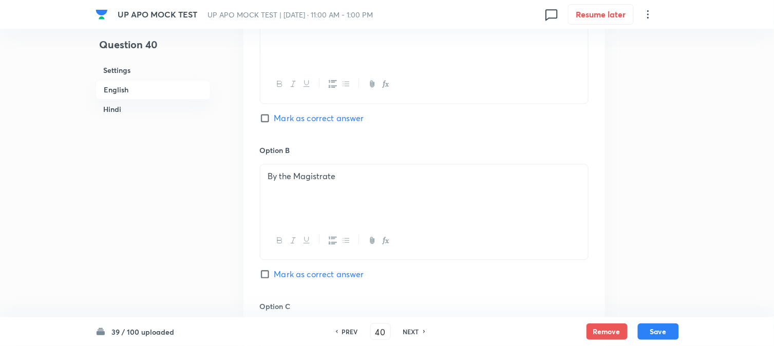
scroll to position [874, 0]
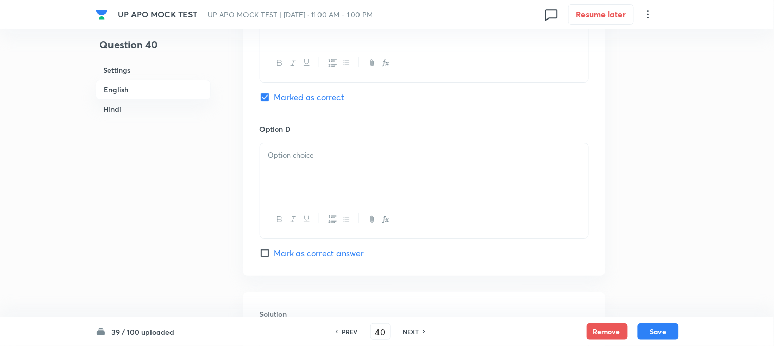
click at [276, 177] on div at bounding box center [424, 172] width 328 height 58
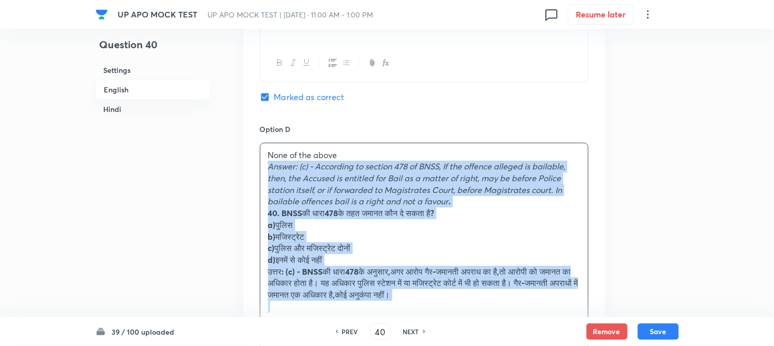
drag, startPoint x: 267, startPoint y: 168, endPoint x: 569, endPoint y: 315, distance: 336.2
click at [569, 315] on div "None of the above Answer: (c) - According to section 478 of BNSS, If the offenc…" at bounding box center [424, 231] width 328 height 176
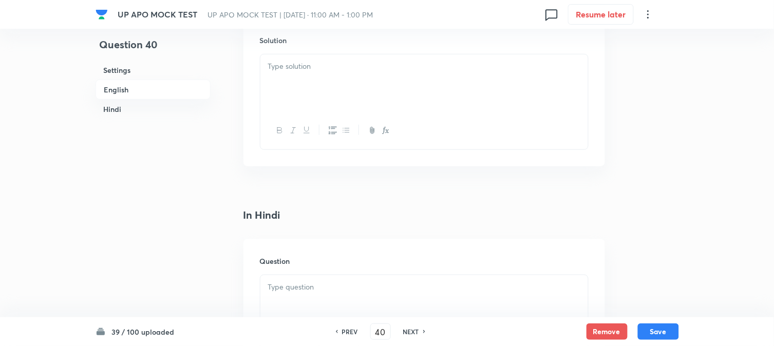
scroll to position [1159, 0]
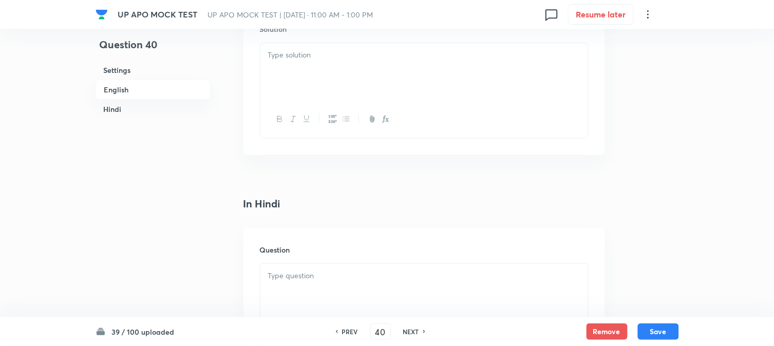
click at [281, 72] on div at bounding box center [424, 72] width 328 height 58
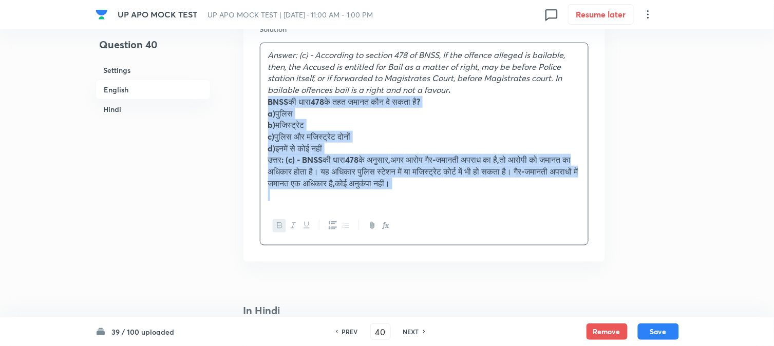
drag, startPoint x: 283, startPoint y: 101, endPoint x: 642, endPoint y: 222, distance: 379.7
click at [641, 222] on div "Question 40 Settings English Hindi Settings Type Single choice correct 4 option…" at bounding box center [388, 116] width 584 height 2453
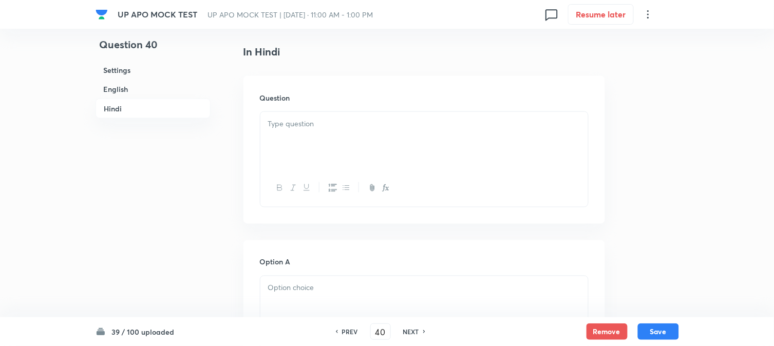
scroll to position [1331, 0]
click at [316, 141] on div at bounding box center [424, 135] width 328 height 58
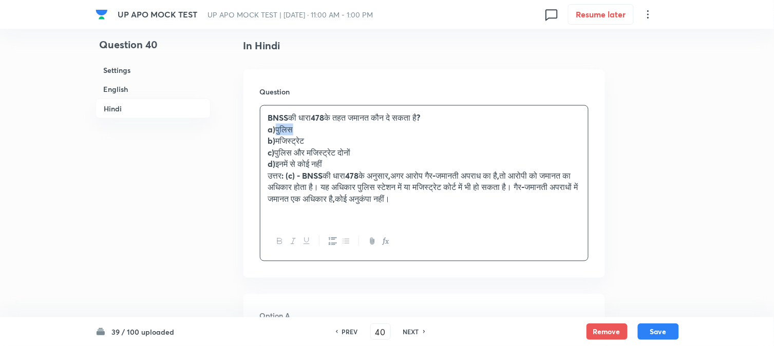
drag, startPoint x: 279, startPoint y: 132, endPoint x: 315, endPoint y: 131, distance: 36.0
click at [315, 131] on p "a) पुलिस" at bounding box center [424, 130] width 312 height 12
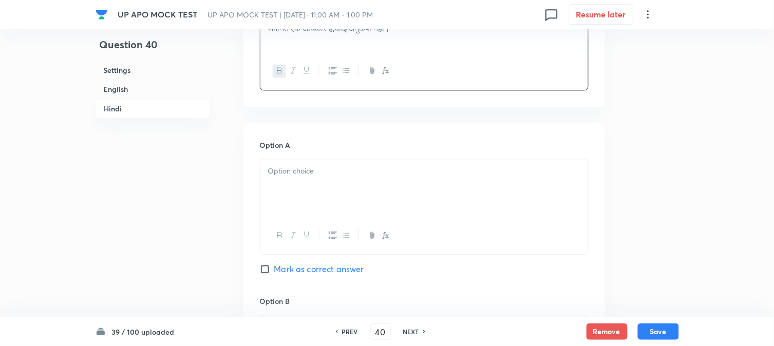
click at [284, 188] on div at bounding box center [424, 188] width 328 height 58
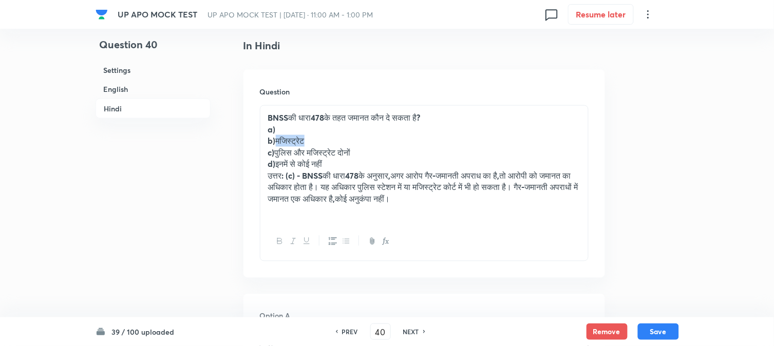
drag, startPoint x: 278, startPoint y: 142, endPoint x: 330, endPoint y: 140, distance: 52.4
click at [330, 140] on p "b) मजिस्ट्रेट" at bounding box center [424, 141] width 312 height 12
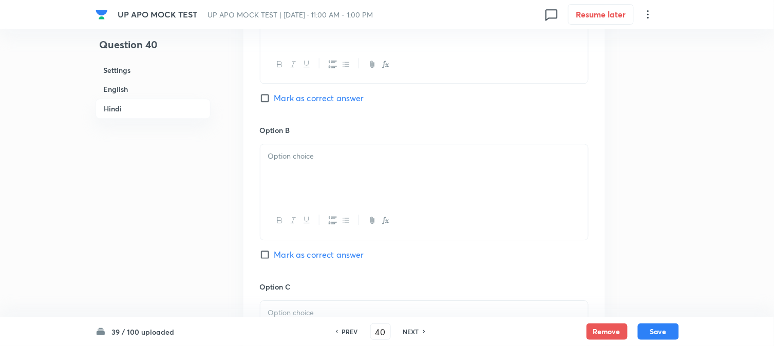
click at [281, 174] on div at bounding box center [424, 173] width 328 height 58
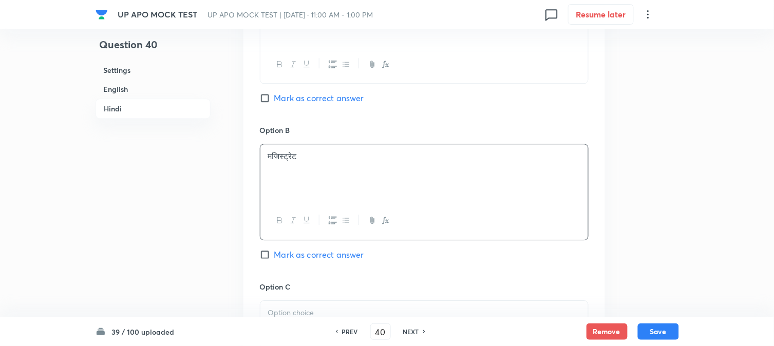
scroll to position [1388, 0]
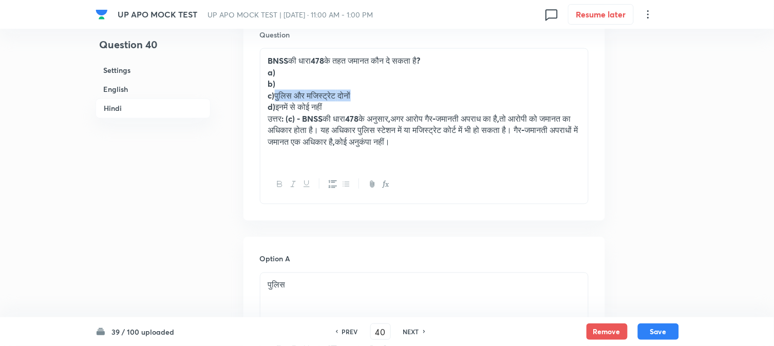
drag, startPoint x: 285, startPoint y: 95, endPoint x: 372, endPoint y: 95, distance: 87.3
click at [372, 95] on p "c) पुलिस और मजिस्ट्रेट दोनों" at bounding box center [424, 96] width 312 height 12
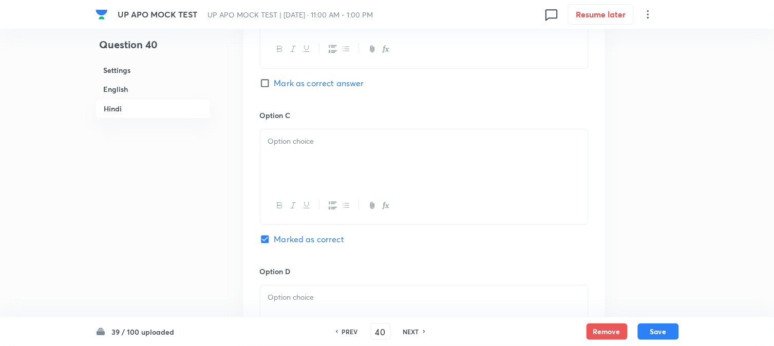
click at [280, 173] on div at bounding box center [424, 158] width 328 height 58
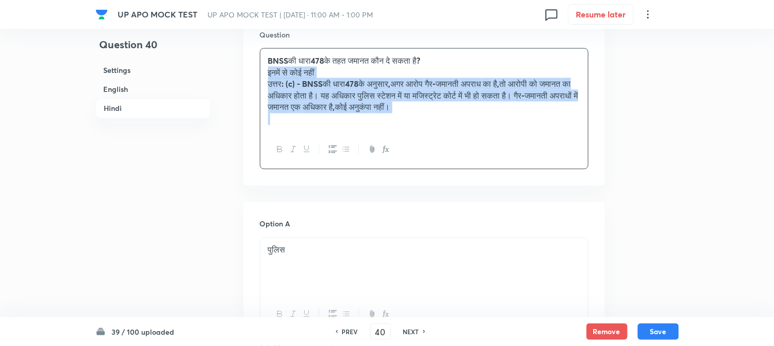
drag, startPoint x: 279, startPoint y: 105, endPoint x: 604, endPoint y: 158, distance: 329.1
click at [605, 160] on div "Question BNSS की धारा 478 के तहत जमानत कौन दे सकता है ? इनमें से कोई नहीं उत्तर…" at bounding box center [425, 99] width 362 height 173
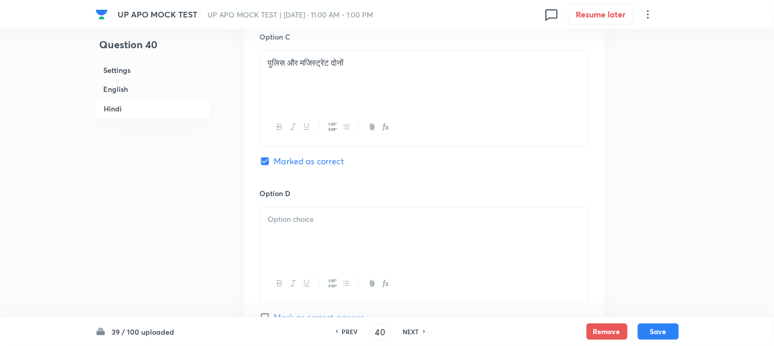
scroll to position [1901, 0]
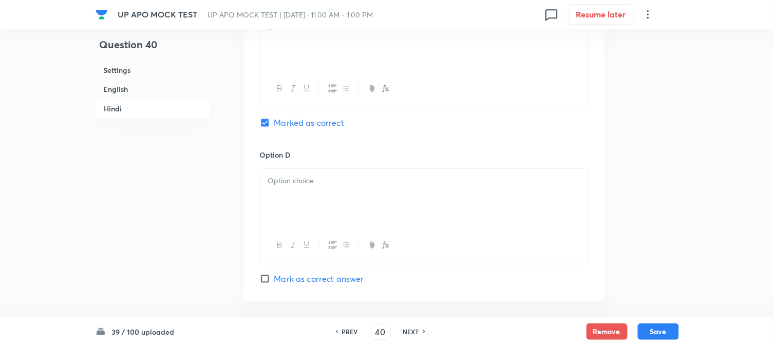
click at [279, 193] on div at bounding box center [424, 198] width 328 height 58
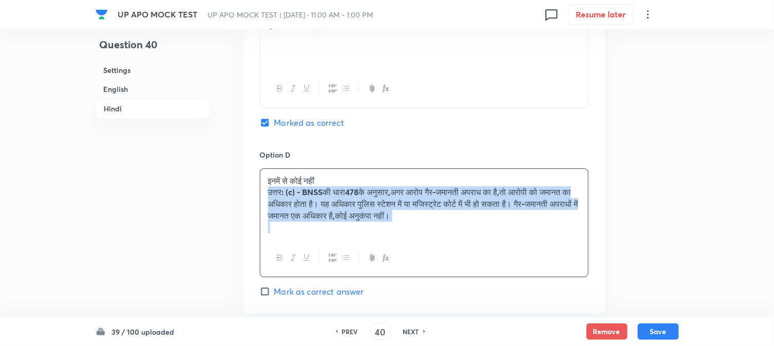
drag, startPoint x: 264, startPoint y: 192, endPoint x: 682, endPoint y: 237, distance: 420.6
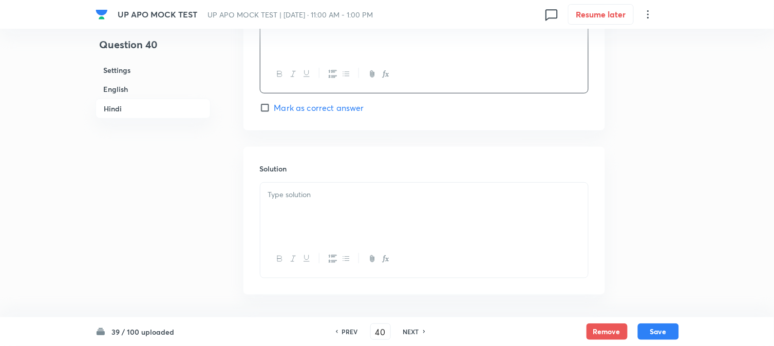
click at [272, 221] on div at bounding box center [424, 212] width 328 height 58
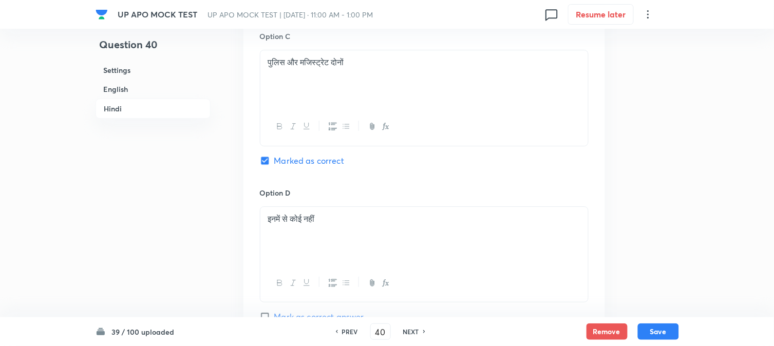
scroll to position [1844, 0]
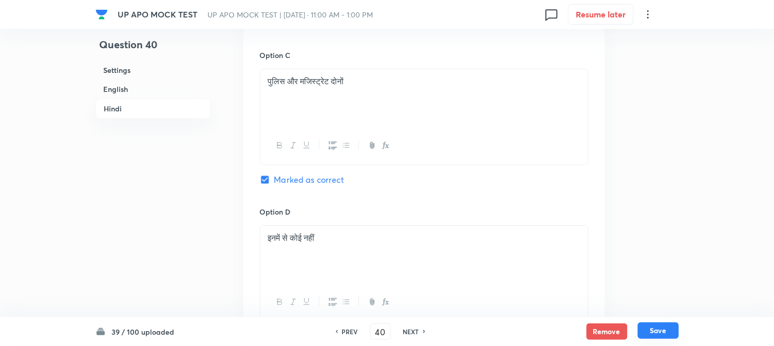
click at [660, 337] on button "Save" at bounding box center [658, 331] width 41 height 16
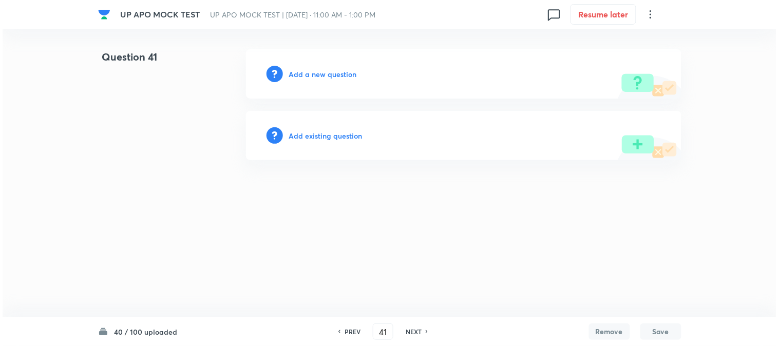
scroll to position [0, 0]
click at [335, 69] on h6 "Add a new question" at bounding box center [323, 74] width 68 height 11
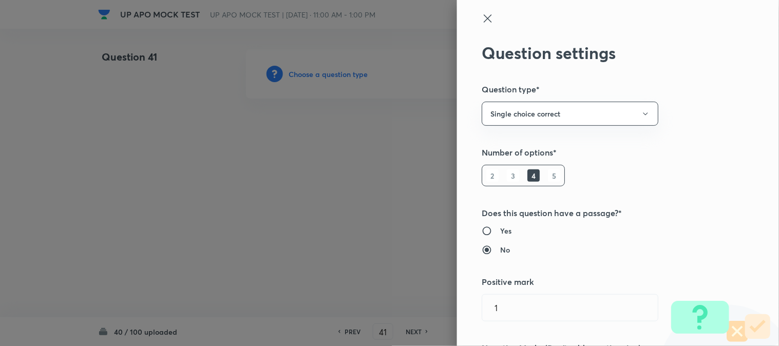
click at [335, 68] on div at bounding box center [389, 173] width 779 height 346
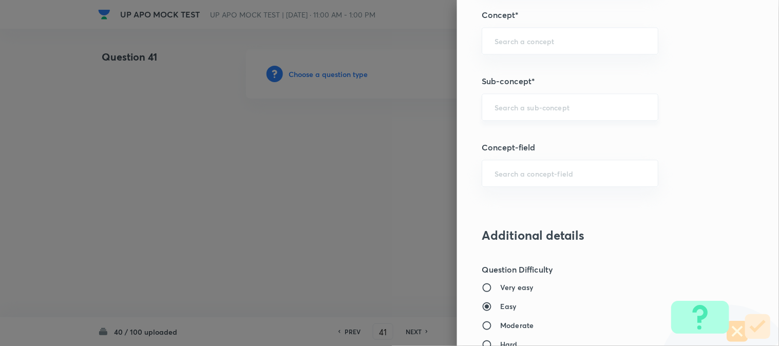
scroll to position [606, 0]
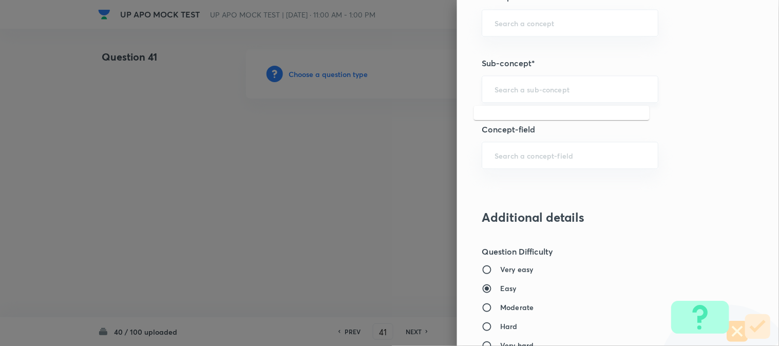
click at [553, 90] on input "text" at bounding box center [570, 89] width 151 height 10
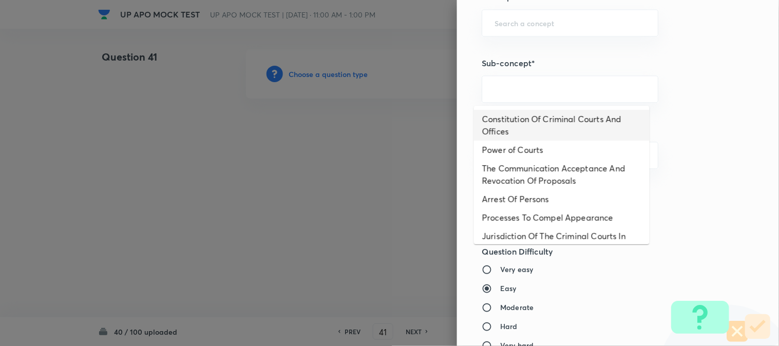
click at [550, 121] on li "Constitution Of Criminal Courts And Offices" at bounding box center [562, 125] width 176 height 31
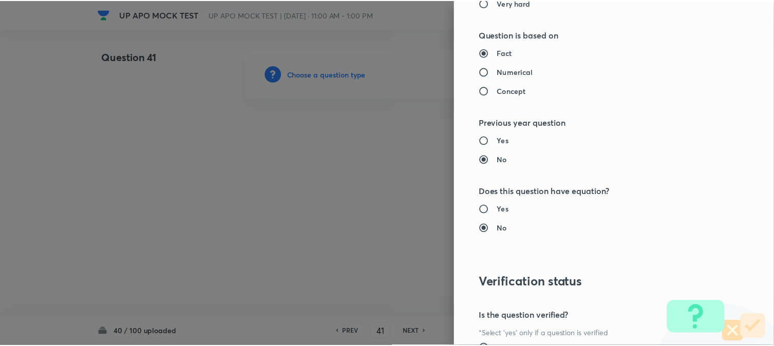
scroll to position [1054, 0]
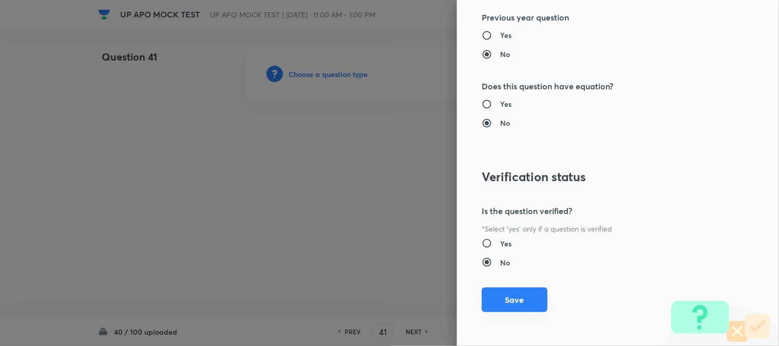
click at [508, 298] on button "Save" at bounding box center [515, 300] width 66 height 25
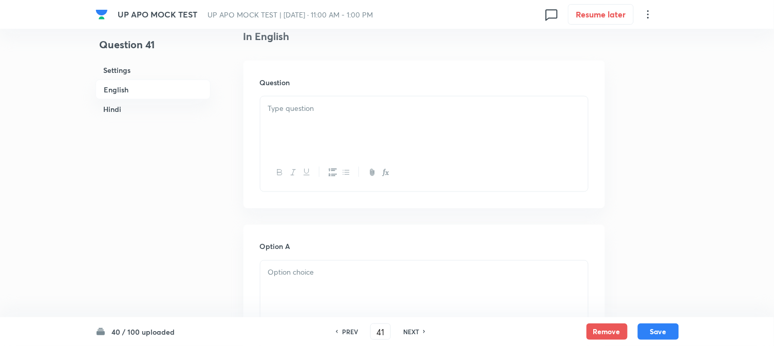
scroll to position [303, 0]
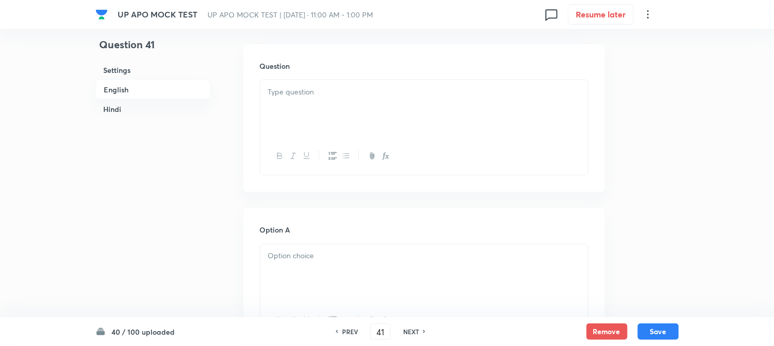
click at [281, 100] on div at bounding box center [424, 109] width 328 height 58
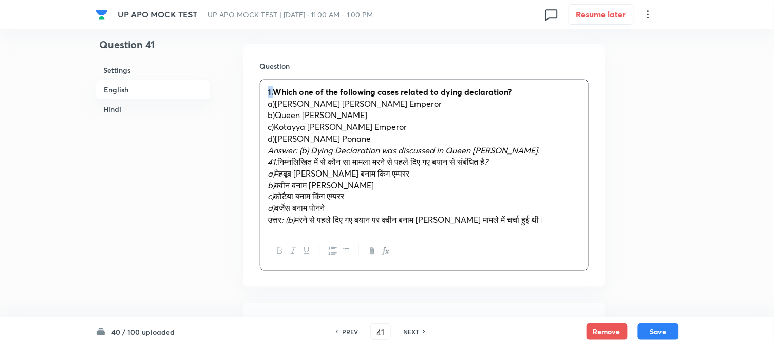
drag, startPoint x: 274, startPoint y: 90, endPoint x: 265, endPoint y: 80, distance: 13.8
click at [265, 81] on div "1.Which one of the following cases related to dying declaration? a)[PERSON_NAME…" at bounding box center [424, 156] width 328 height 153
drag, startPoint x: 278, startPoint y: 104, endPoint x: 469, endPoint y: 104, distance: 190.1
click at [469, 104] on p "a)[PERSON_NAME] [PERSON_NAME] Emperor" at bounding box center [424, 104] width 312 height 12
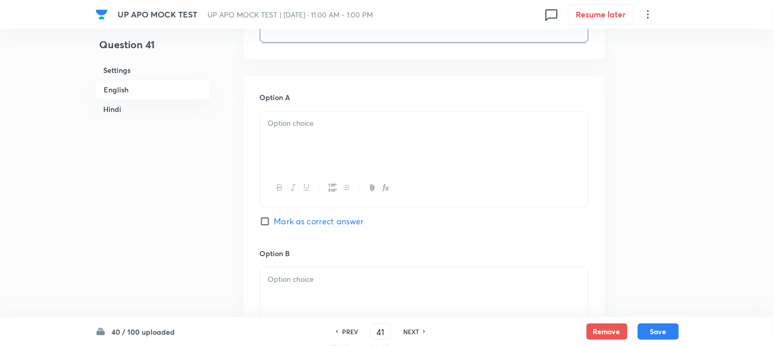
drag, startPoint x: 267, startPoint y: 156, endPoint x: 283, endPoint y: 142, distance: 21.1
click at [267, 157] on div at bounding box center [424, 140] width 328 height 58
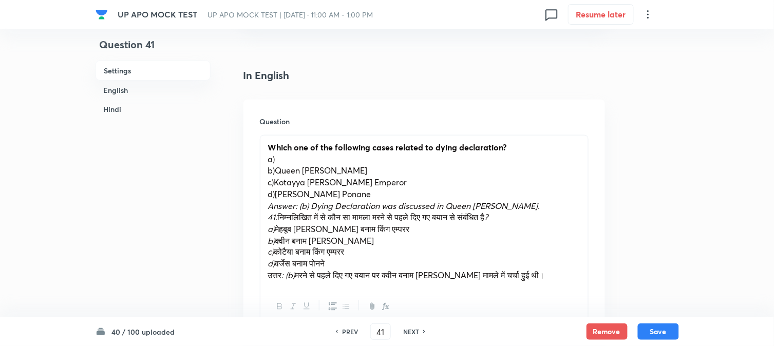
scroll to position [246, 0]
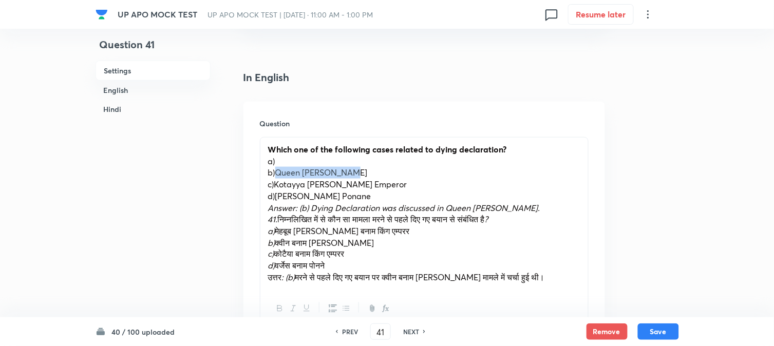
drag, startPoint x: 276, startPoint y: 167, endPoint x: 377, endPoint y: 166, distance: 100.2
click at [377, 167] on p "b)Queen [PERSON_NAME]" at bounding box center [424, 173] width 312 height 12
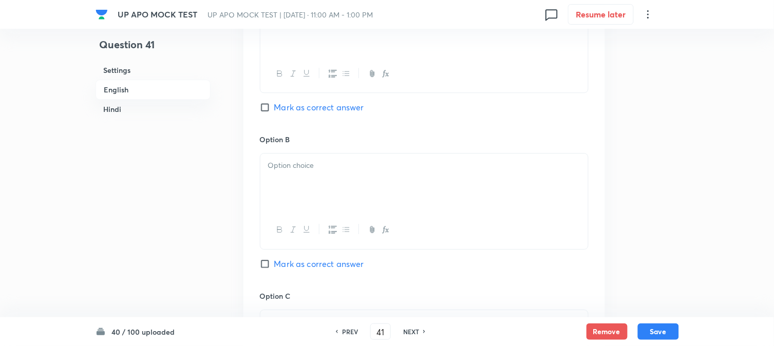
click at [281, 166] on p at bounding box center [424, 166] width 312 height 12
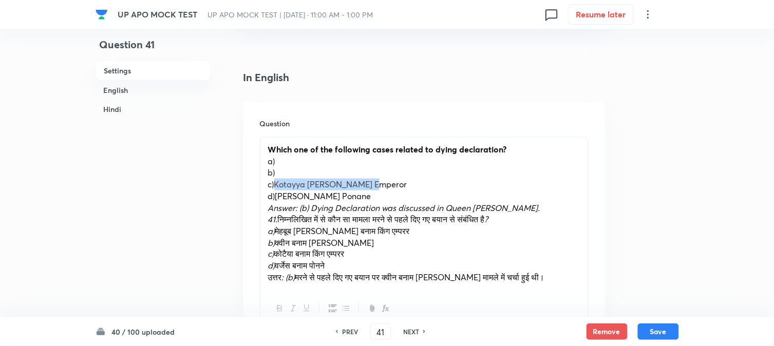
drag, startPoint x: 275, startPoint y: 184, endPoint x: 406, endPoint y: 182, distance: 130.5
click at [406, 182] on p "c)Kotayya [PERSON_NAME] Emperor" at bounding box center [424, 185] width 312 height 12
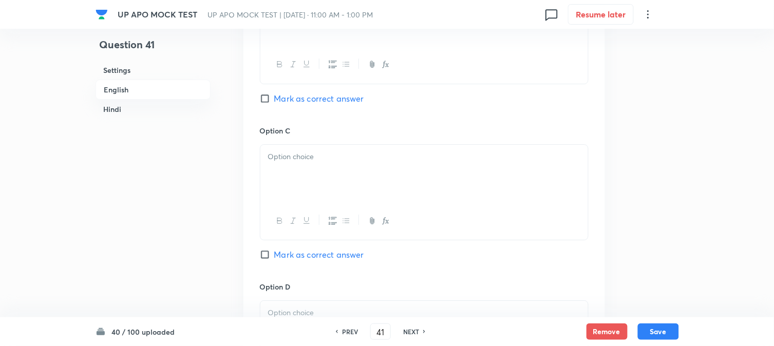
scroll to position [817, 0]
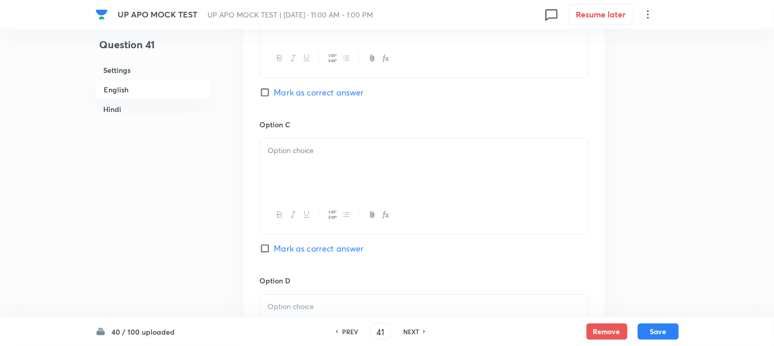
click at [322, 89] on span "Mark as correct answer" at bounding box center [319, 92] width 90 height 12
click at [274, 89] on input "Mark as correct answer" at bounding box center [267, 92] width 14 height 10
click at [300, 168] on div at bounding box center [424, 168] width 328 height 58
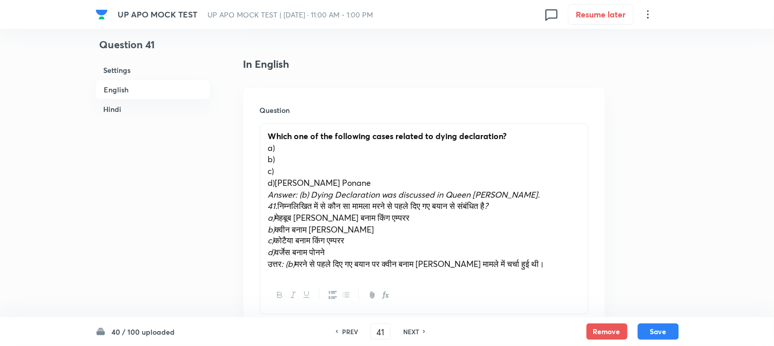
scroll to position [246, 0]
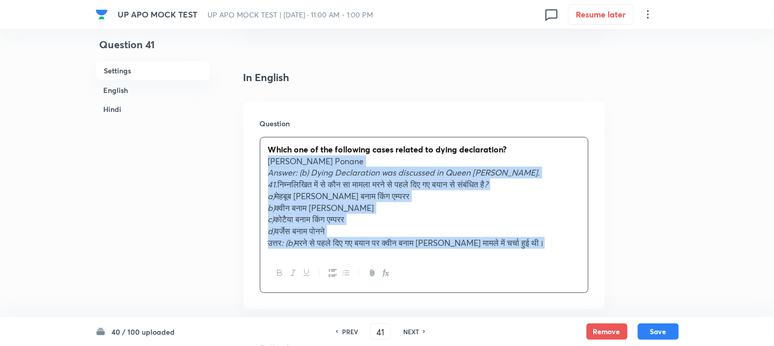
drag, startPoint x: 275, startPoint y: 198, endPoint x: 691, endPoint y: 292, distance: 426.0
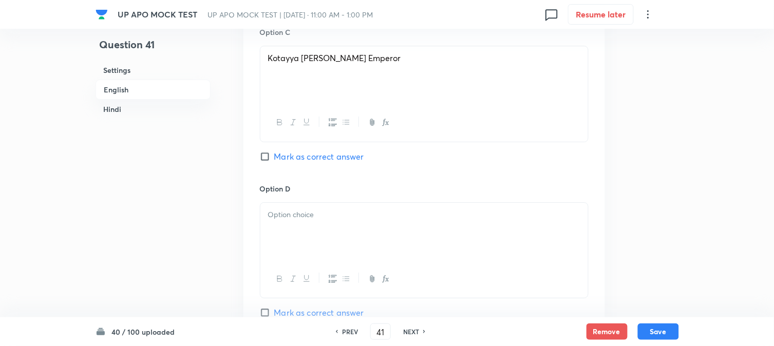
scroll to position [874, 0]
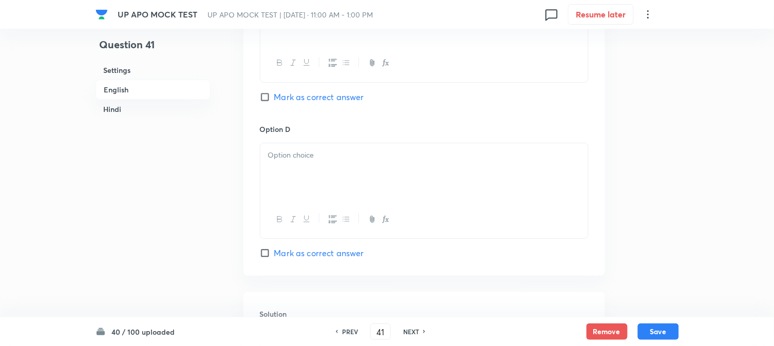
click at [275, 172] on div at bounding box center [424, 172] width 328 height 58
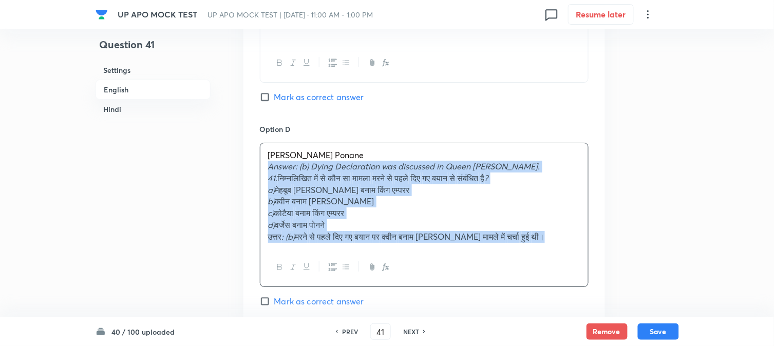
drag, startPoint x: 268, startPoint y: 167, endPoint x: 668, endPoint y: 244, distance: 408.1
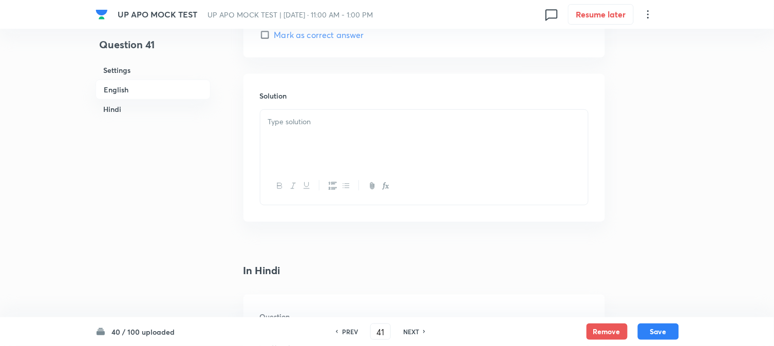
scroll to position [1102, 0]
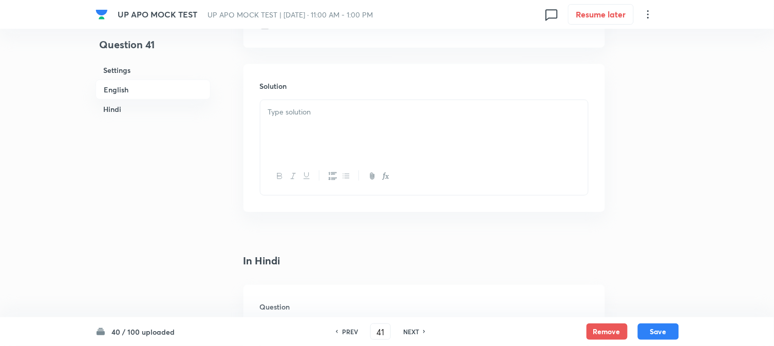
click at [288, 131] on div at bounding box center [424, 129] width 328 height 58
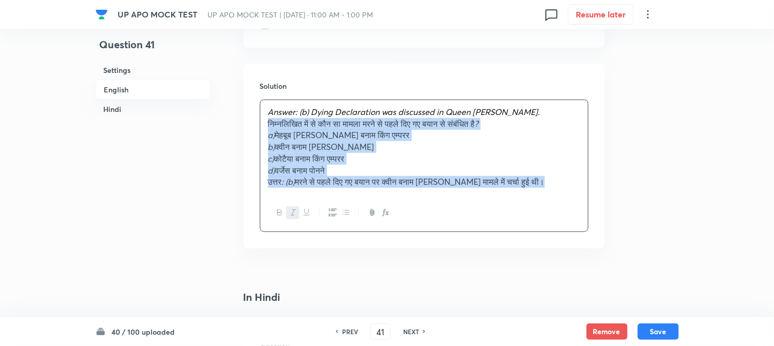
drag, startPoint x: 276, startPoint y: 125, endPoint x: 601, endPoint y: 177, distance: 328.8
click at [622, 212] on div "Question 41 Settings English Hindi Settings Type Single choice correct 4 option…" at bounding box center [388, 138] width 584 height 2383
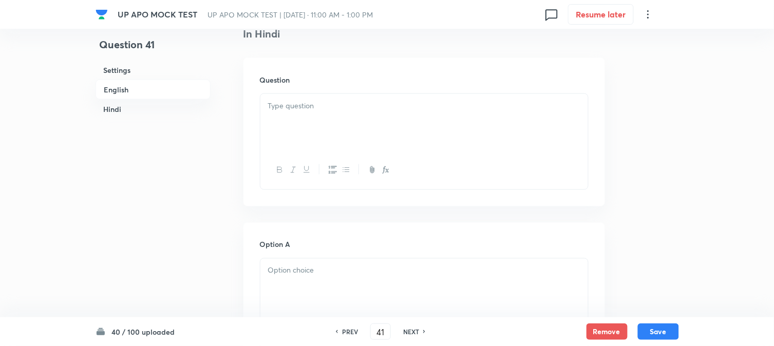
scroll to position [1331, 0]
click at [276, 127] on div at bounding box center [424, 121] width 328 height 58
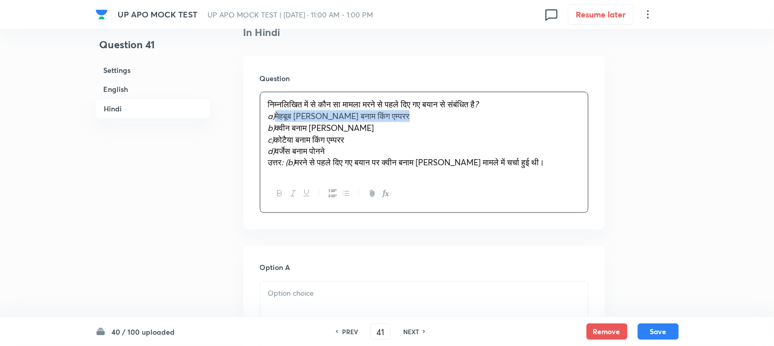
drag, startPoint x: 277, startPoint y: 119, endPoint x: 419, endPoint y: 117, distance: 141.8
click at [419, 117] on p "a) [PERSON_NAME] बनाम किंग एम्परर" at bounding box center [424, 116] width 312 height 12
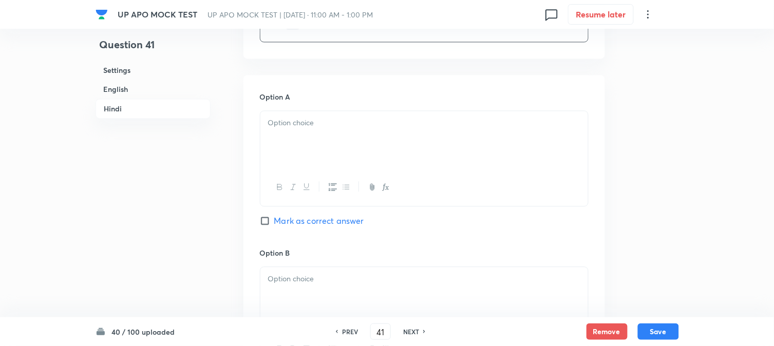
click at [288, 147] on div at bounding box center [424, 140] width 328 height 58
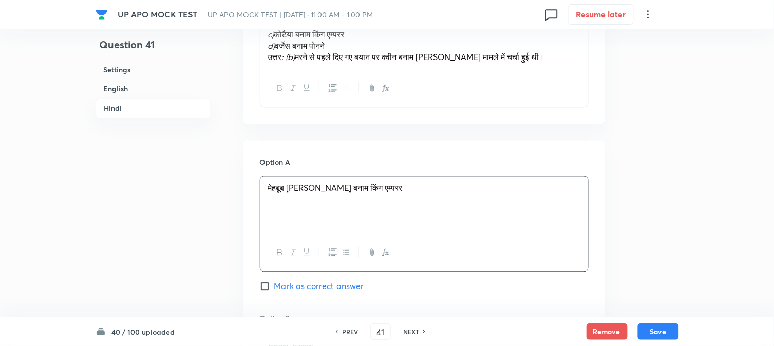
scroll to position [1273, 0]
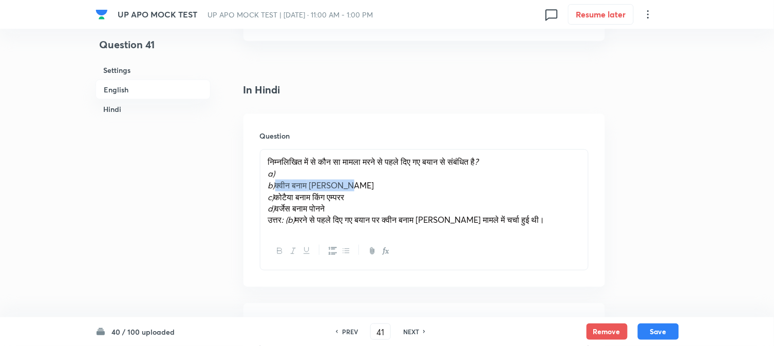
drag, startPoint x: 277, startPoint y: 184, endPoint x: 376, endPoint y: 182, distance: 98.7
click at [376, 182] on p "b) क्वीन बनाम अब्दुल्ला" at bounding box center [424, 186] width 312 height 12
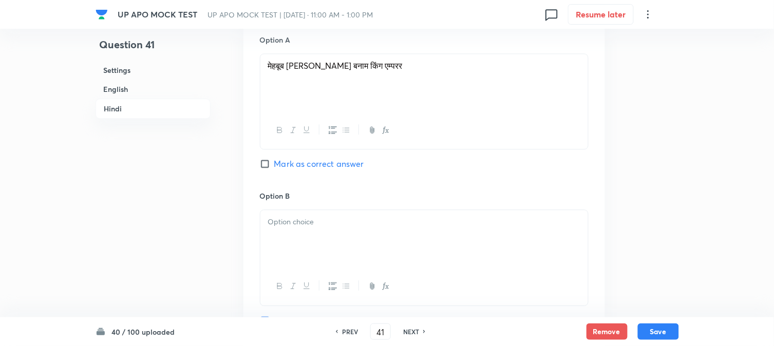
click at [299, 233] on div at bounding box center [424, 239] width 328 height 58
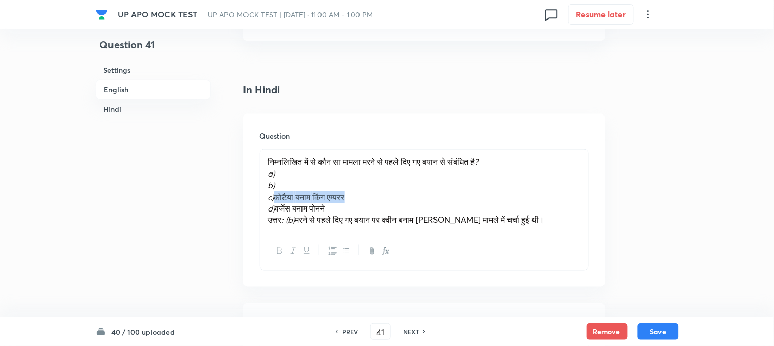
drag, startPoint x: 279, startPoint y: 195, endPoint x: 388, endPoint y: 193, distance: 108.9
click at [388, 193] on p "c) कोटैया बनाम किंग एम्परर" at bounding box center [424, 198] width 312 height 12
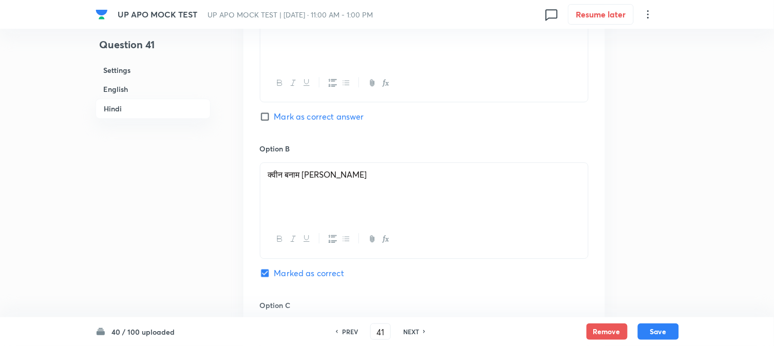
scroll to position [1787, 0]
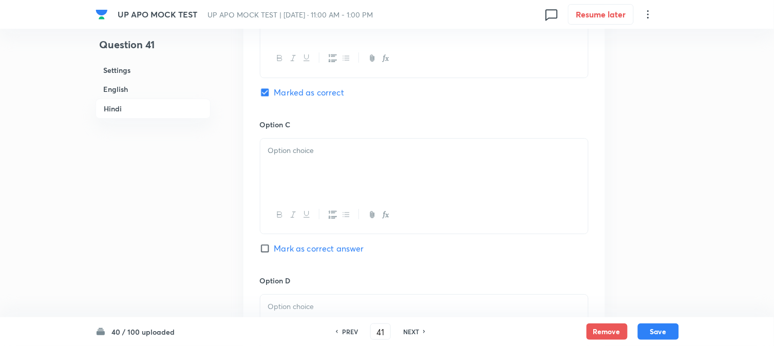
click at [284, 203] on div at bounding box center [424, 215] width 328 height 38
click at [283, 185] on div at bounding box center [424, 168] width 328 height 58
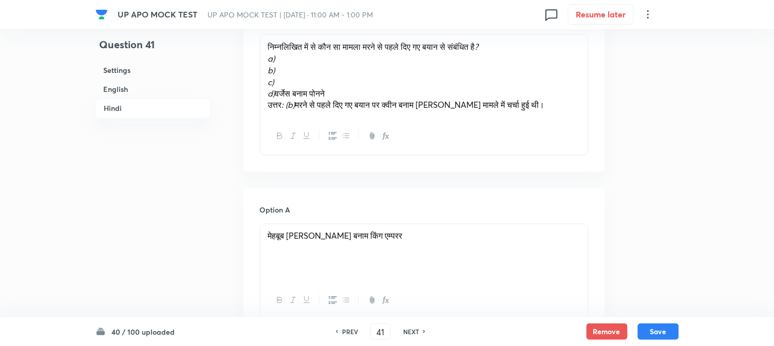
scroll to position [1388, 0]
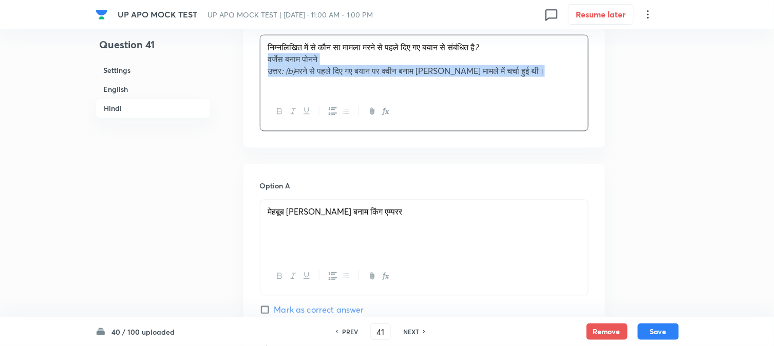
drag, startPoint x: 278, startPoint y: 91, endPoint x: 727, endPoint y: 93, distance: 449.5
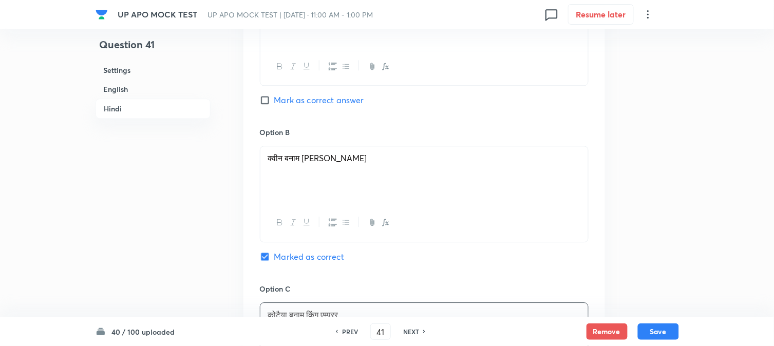
scroll to position [1901, 0]
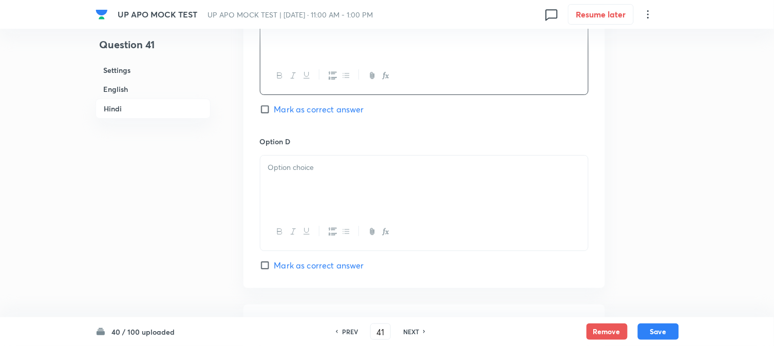
click at [277, 170] on p at bounding box center [424, 168] width 312 height 12
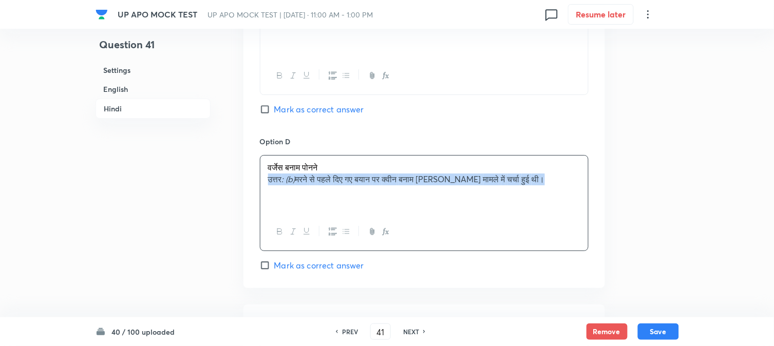
drag, startPoint x: 263, startPoint y: 182, endPoint x: 744, endPoint y: 216, distance: 482.1
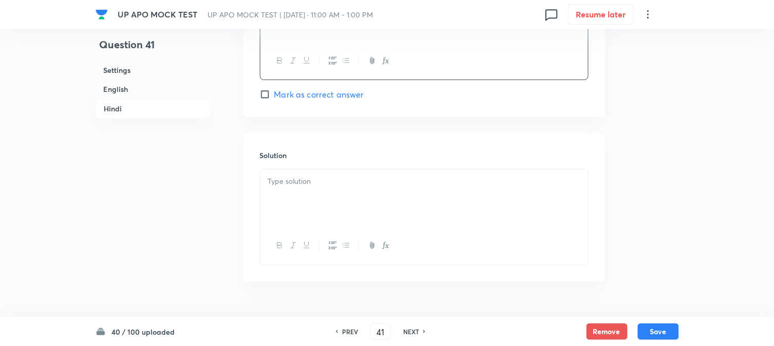
click at [296, 188] on p at bounding box center [424, 182] width 312 height 12
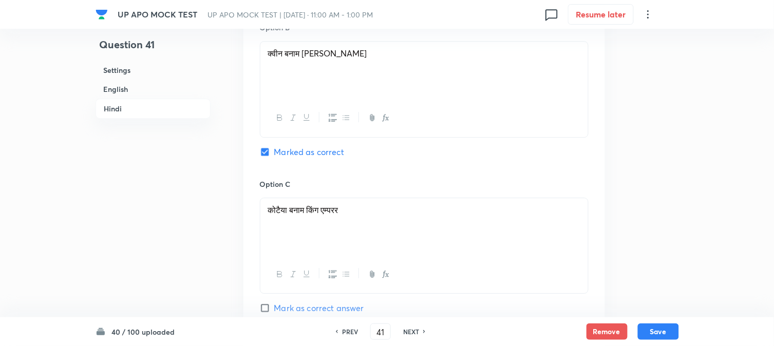
scroll to position [1673, 0]
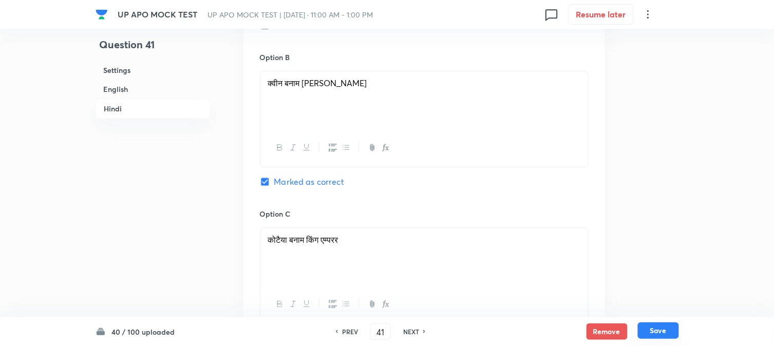
click at [670, 327] on button "Save" at bounding box center [658, 331] width 41 height 16
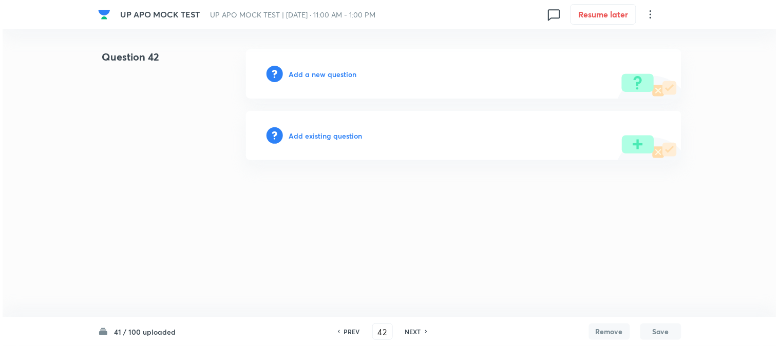
scroll to position [0, 0]
click at [342, 74] on h6 "Add a new question" at bounding box center [323, 74] width 68 height 11
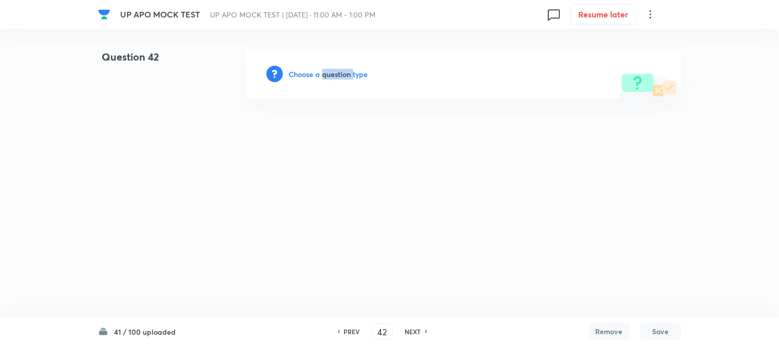
click at [342, 74] on h6 "Choose a question type" at bounding box center [328, 74] width 79 height 11
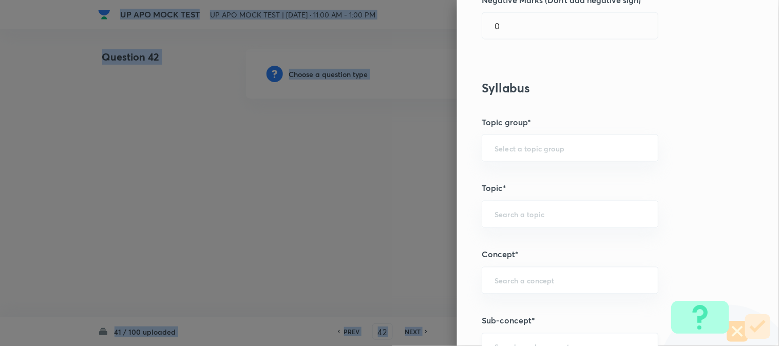
scroll to position [606, 0]
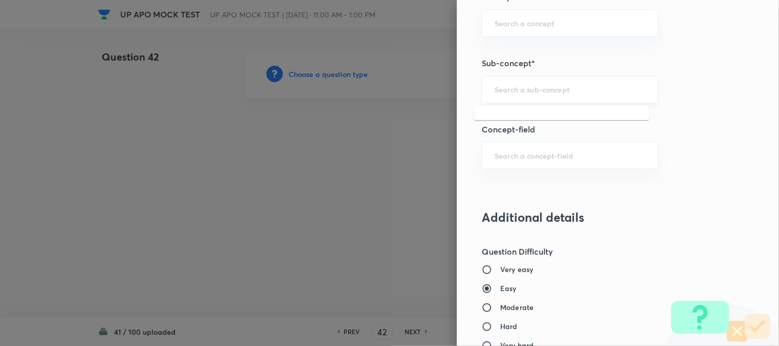
click at [533, 89] on input "text" at bounding box center [570, 89] width 151 height 10
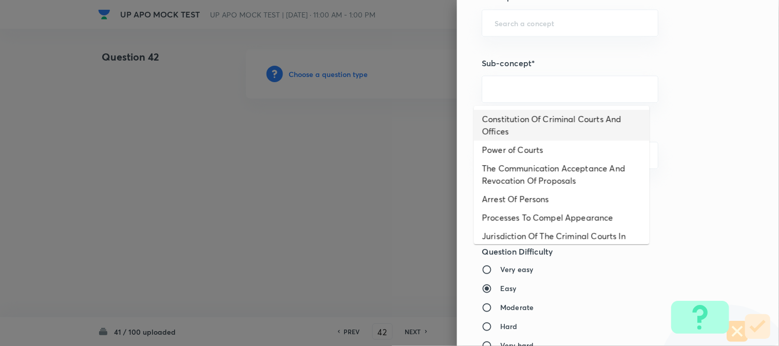
click at [556, 120] on li "Constitution Of Criminal Courts And Offices" at bounding box center [562, 125] width 176 height 31
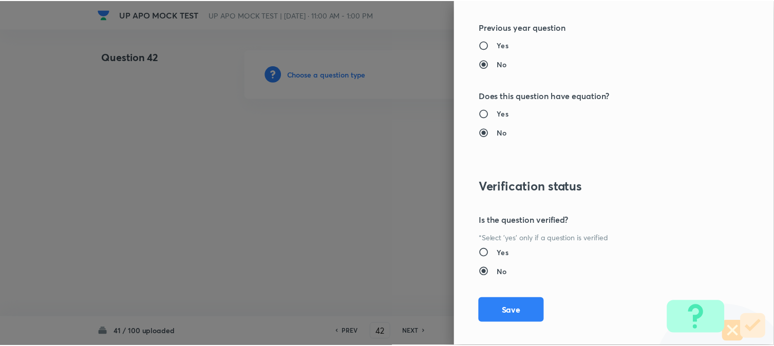
scroll to position [1054, 0]
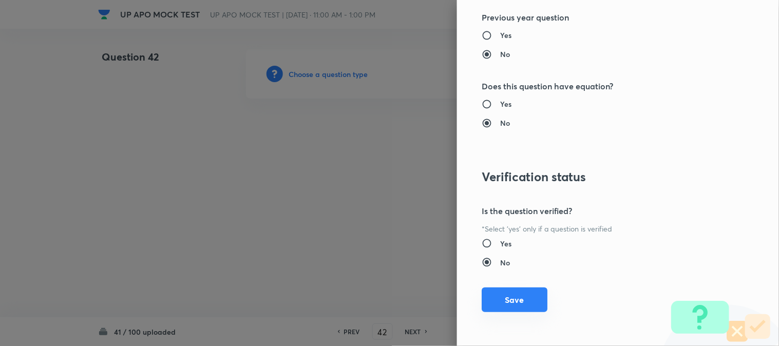
click at [515, 290] on button "Save" at bounding box center [515, 300] width 66 height 25
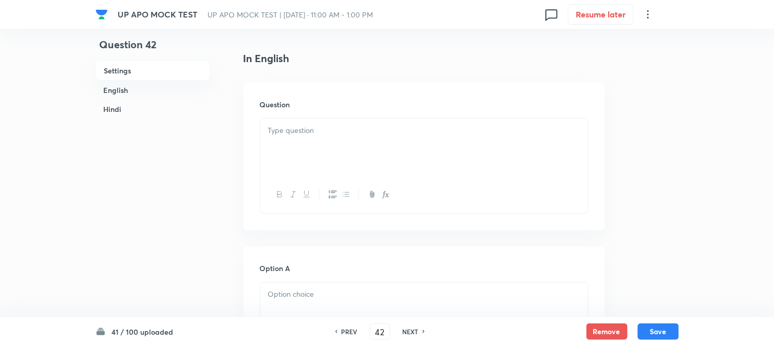
scroll to position [303, 0]
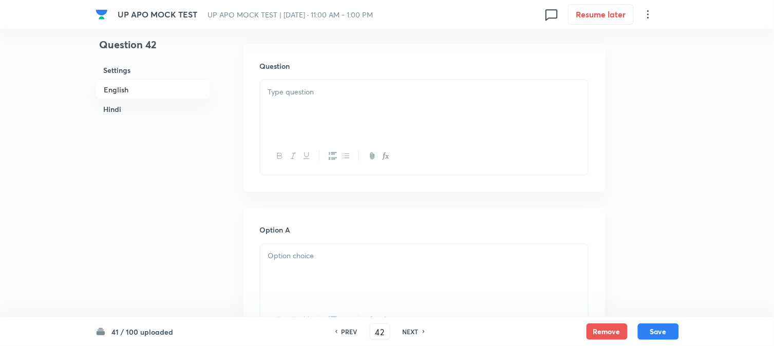
click at [304, 116] on div at bounding box center [424, 109] width 328 height 58
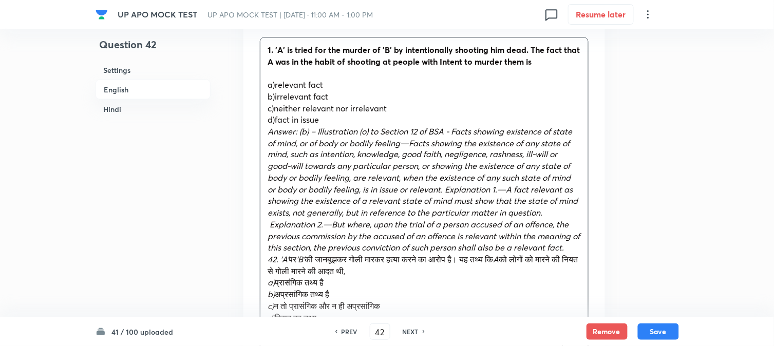
scroll to position [474, 0]
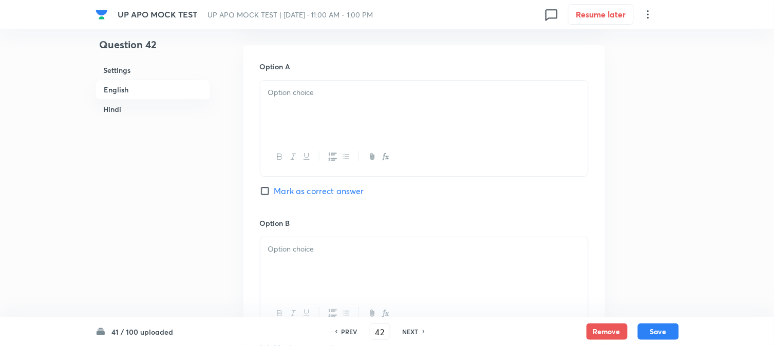
drag, startPoint x: 280, startPoint y: 131, endPoint x: 638, endPoint y: 353, distance: 421.6
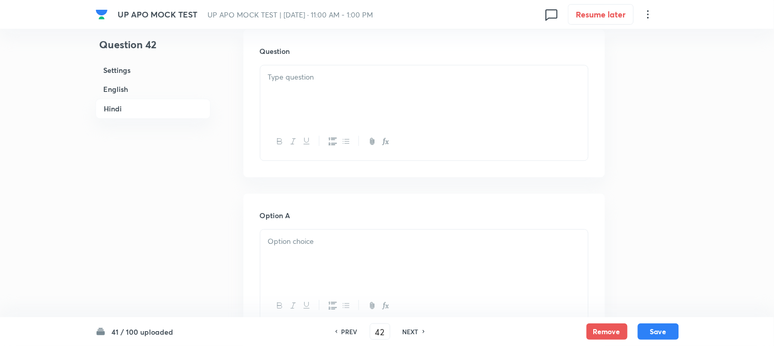
scroll to position [1549, 0]
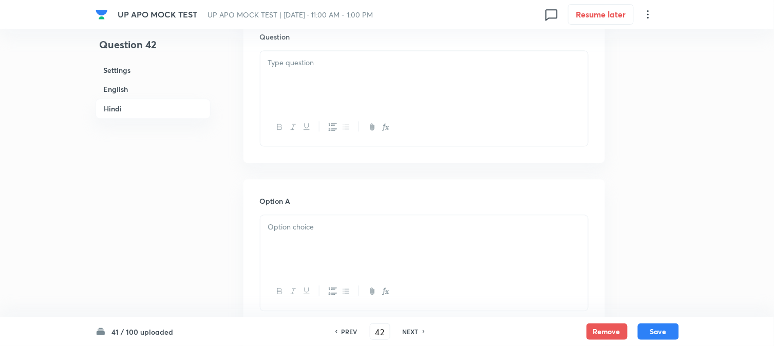
click at [287, 94] on div at bounding box center [424, 80] width 328 height 58
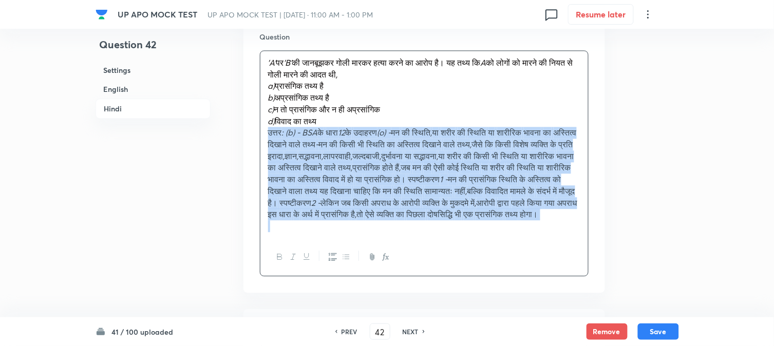
drag, startPoint x: 264, startPoint y: 134, endPoint x: 664, endPoint y: 276, distance: 425.2
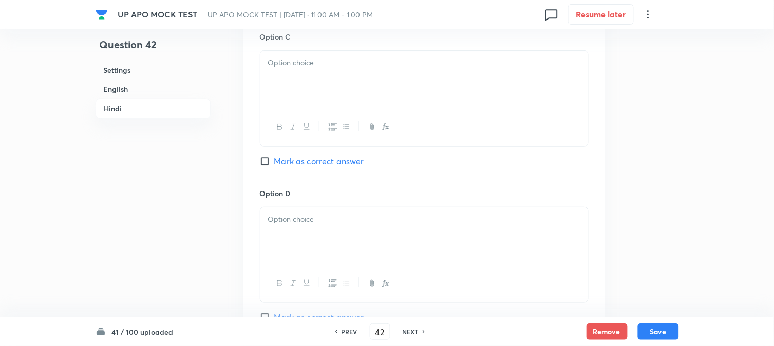
scroll to position [2316, 0]
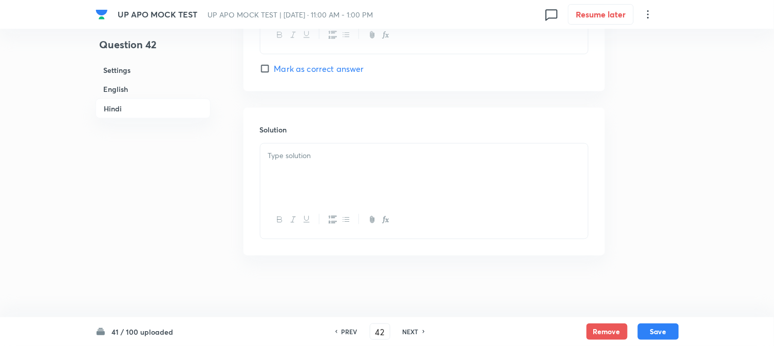
click at [301, 192] on div at bounding box center [424, 173] width 328 height 58
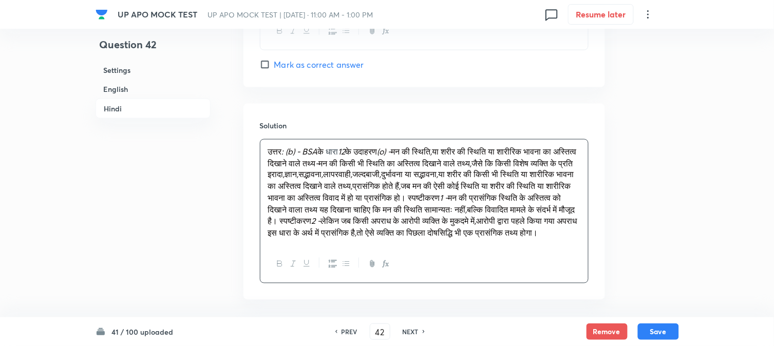
scroll to position [1802, 0]
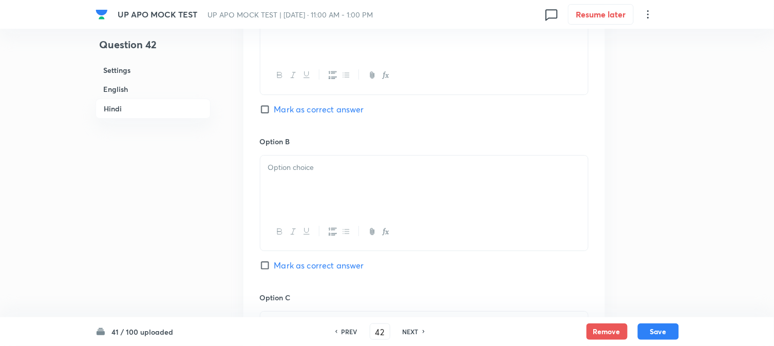
click at [314, 269] on span "Mark as correct answer" at bounding box center [319, 265] width 90 height 12
click at [274, 269] on input "Mark as correct answer" at bounding box center [267, 265] width 14 height 10
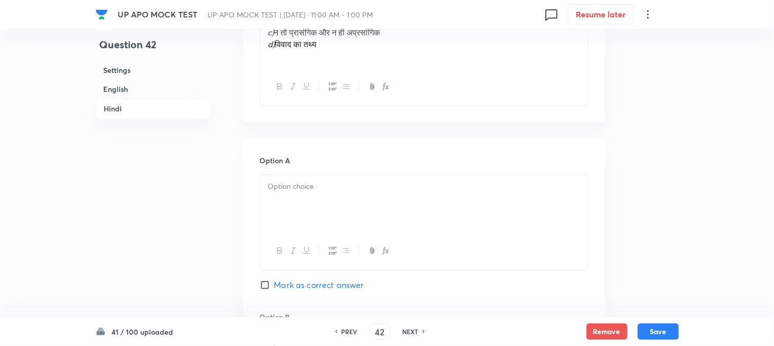
scroll to position [1460, 0]
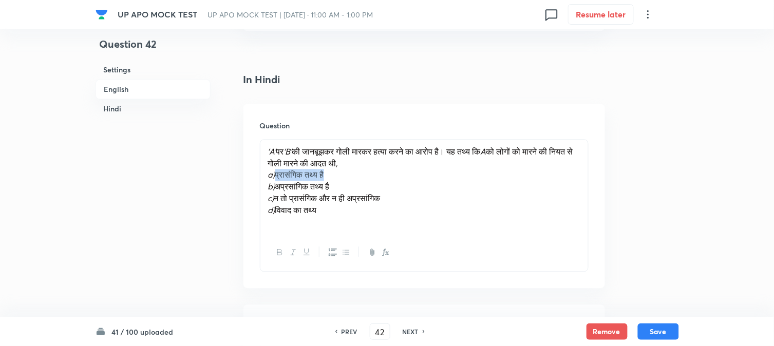
drag, startPoint x: 276, startPoint y: 178, endPoint x: 335, endPoint y: 180, distance: 59.1
click at [345, 177] on p "a) प्रासंगिक तथ्य है" at bounding box center [424, 176] width 312 height 12
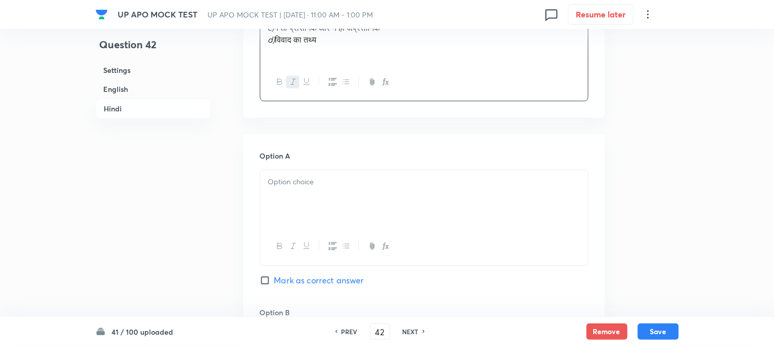
click at [285, 171] on div "Option A Mark as correct answer" at bounding box center [424, 229] width 329 height 156
click at [279, 213] on div at bounding box center [424, 199] width 328 height 58
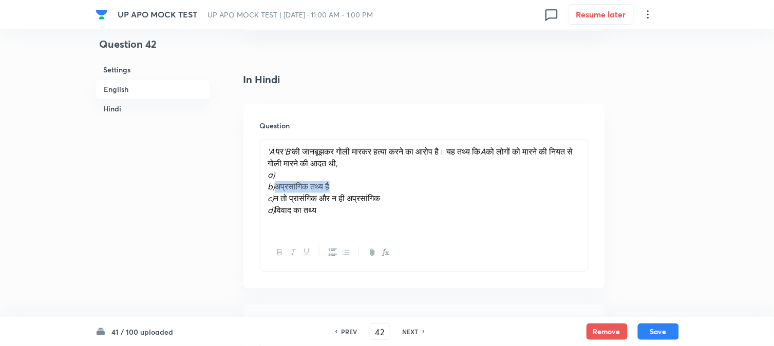
drag, startPoint x: 276, startPoint y: 191, endPoint x: 364, endPoint y: 191, distance: 87.3
click at [364, 191] on p "b) अप्रसांगिक तथ्य है" at bounding box center [424, 187] width 312 height 12
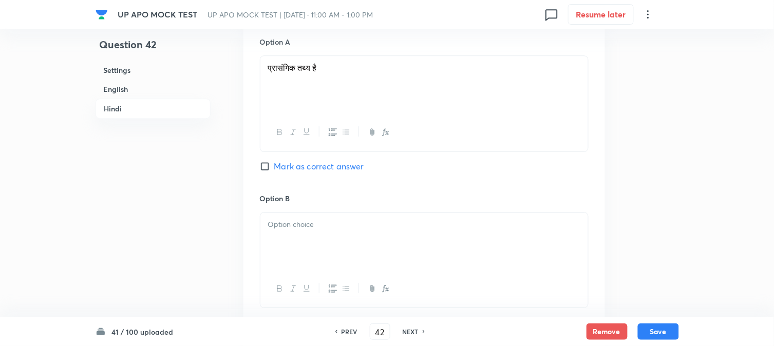
click at [283, 237] on div at bounding box center [424, 242] width 328 height 58
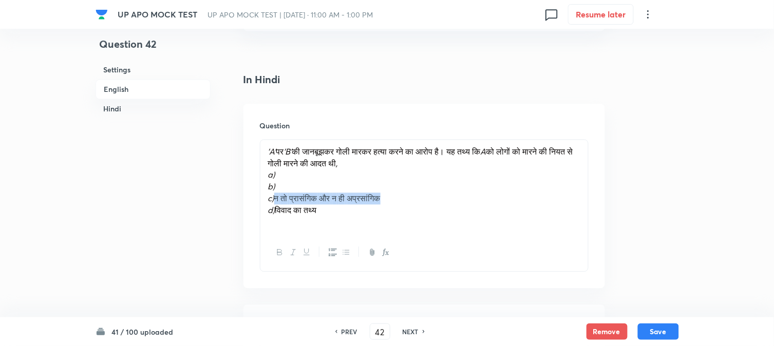
drag, startPoint x: 278, startPoint y: 198, endPoint x: 485, endPoint y: 202, distance: 207.1
click at [485, 202] on p "c) न तो प्रासंगिक और न ही अप्रसांगिक" at bounding box center [424, 199] width 312 height 12
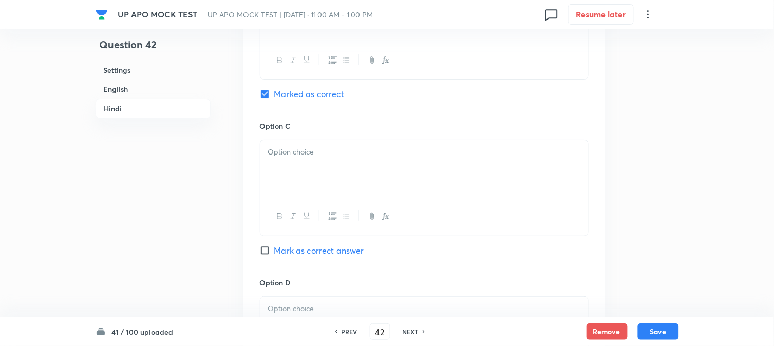
click at [303, 175] on div at bounding box center [424, 169] width 328 height 58
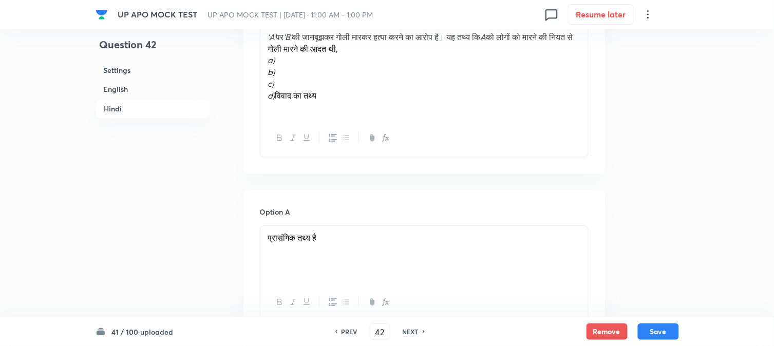
scroll to position [1574, 0]
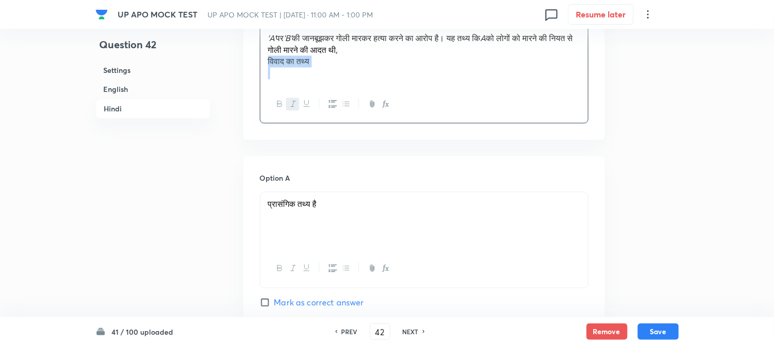
drag, startPoint x: 276, startPoint y: 94, endPoint x: 308, endPoint y: 85, distance: 33.5
click at [328, 72] on div "'A' पर 'B' की जानबूझकर गोली मारकर हत्या करने का आरोप है। यह तथ्य कि A को लोगों …" at bounding box center [424, 55] width 328 height 59
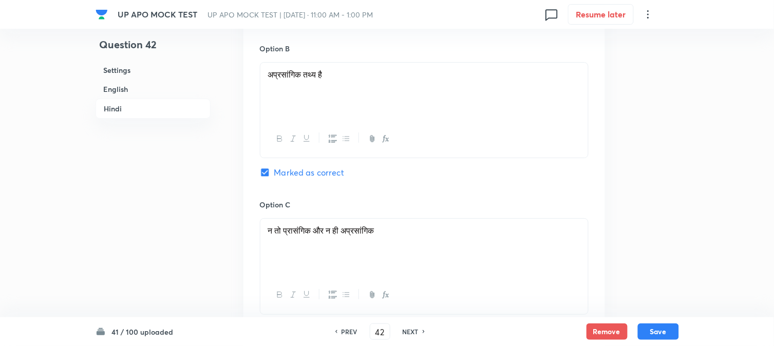
scroll to position [2144, 0]
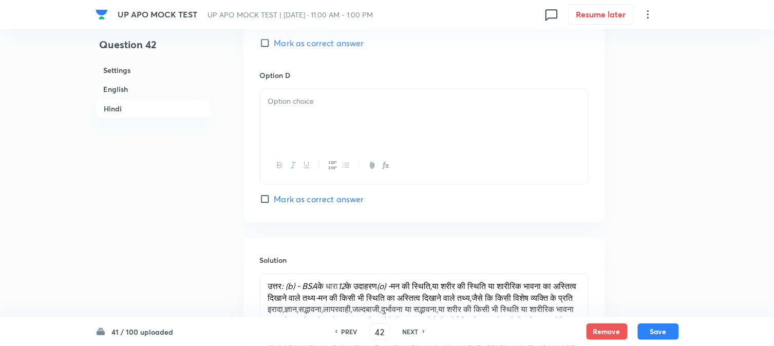
click at [284, 137] on div at bounding box center [424, 118] width 328 height 58
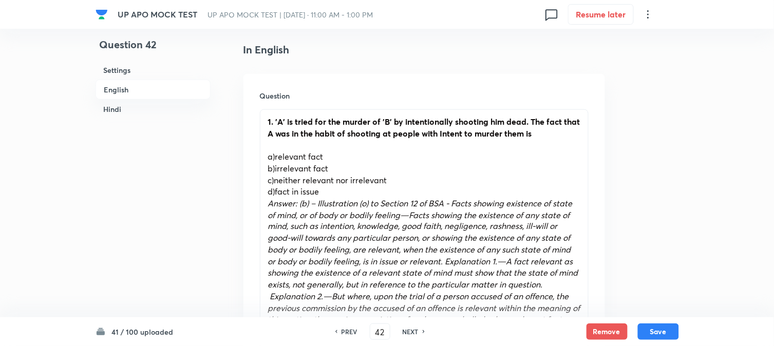
scroll to position [260, 0]
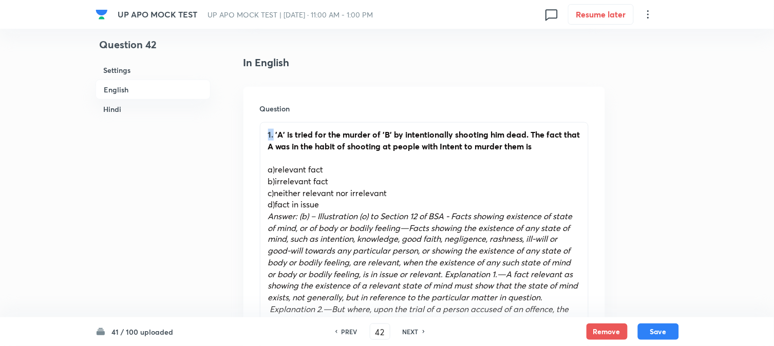
drag, startPoint x: 274, startPoint y: 136, endPoint x: 263, endPoint y: 125, distance: 14.9
click at [263, 125] on div "1. 'A' is tried for the murder of 'B' by intentionally shooting him dead. The f…" at bounding box center [424, 240] width 328 height 234
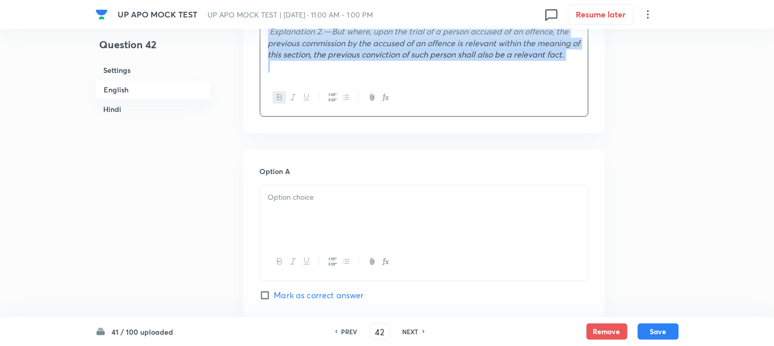
drag, startPoint x: 267, startPoint y: 218, endPoint x: 363, endPoint y: 343, distance: 156.8
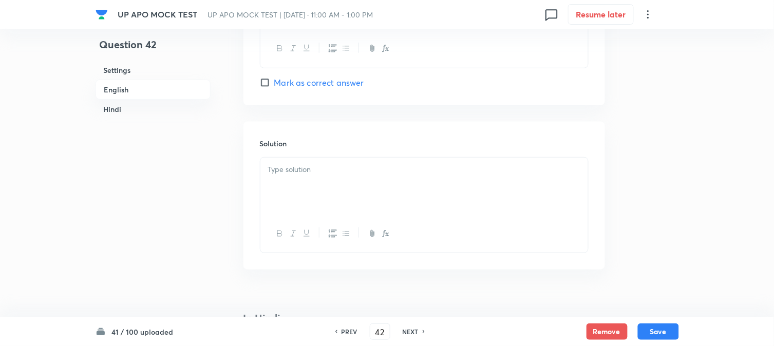
scroll to position [1108, 0]
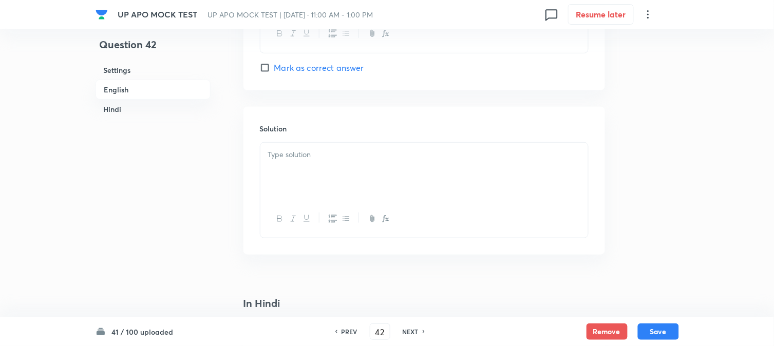
click at [288, 204] on div at bounding box center [424, 219] width 328 height 38
click at [295, 171] on div at bounding box center [424, 172] width 328 height 58
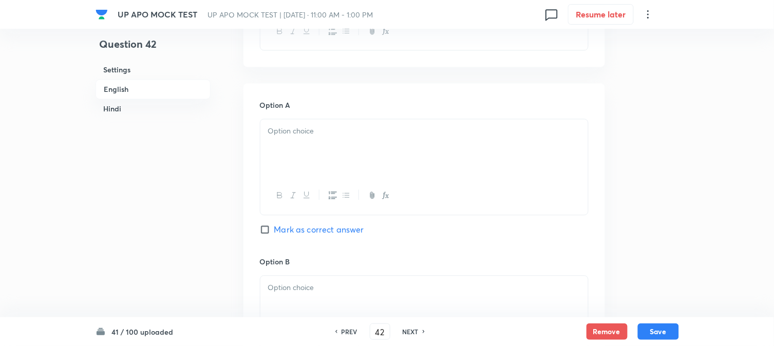
scroll to position [366, 0]
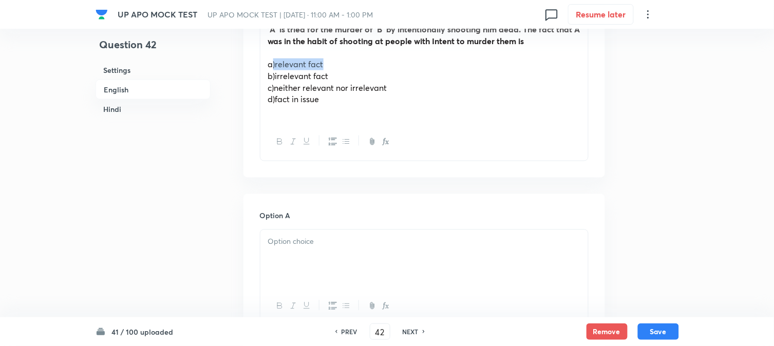
drag, startPoint x: 274, startPoint y: 64, endPoint x: 357, endPoint y: 62, distance: 83.3
click at [357, 62] on p "a)relevant fact" at bounding box center [424, 65] width 312 height 12
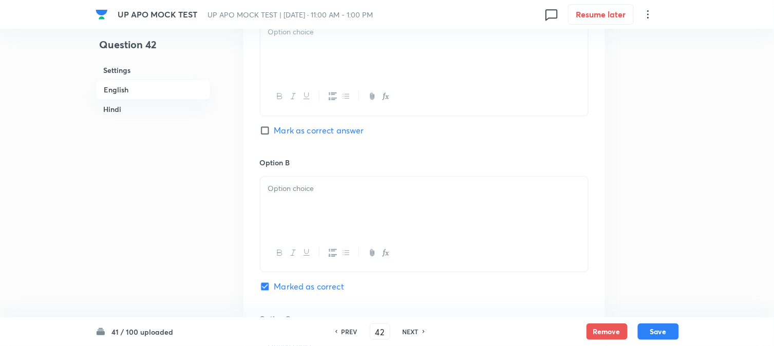
scroll to position [594, 0]
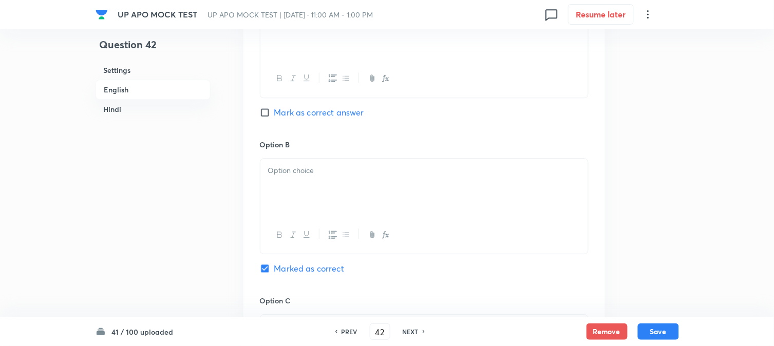
click at [276, 37] on div at bounding box center [424, 31] width 328 height 58
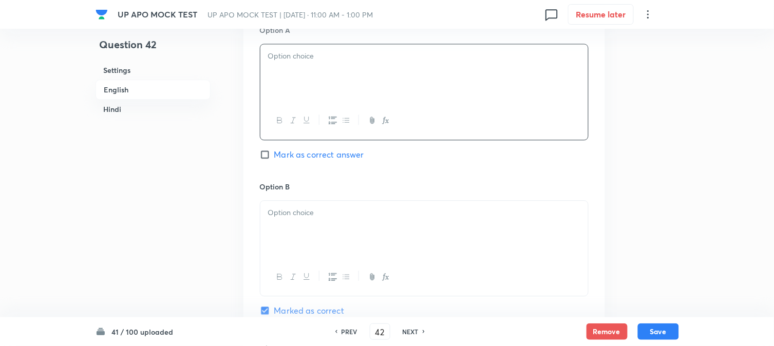
scroll to position [480, 0]
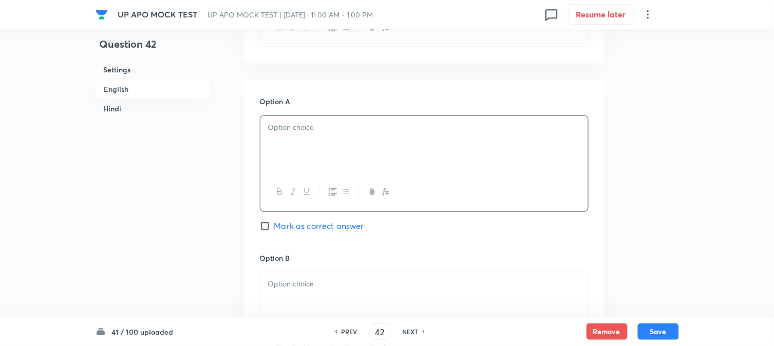
click at [273, 137] on div at bounding box center [424, 145] width 328 height 58
drag, startPoint x: 269, startPoint y: 131, endPoint x: 259, endPoint y: 114, distance: 19.8
click at [260, 117] on div ")relevant fact" at bounding box center [424, 164] width 329 height 96
drag, startPoint x: 269, startPoint y: 124, endPoint x: 263, endPoint y: 115, distance: 11.1
click at [264, 116] on div ")relevant fact" at bounding box center [424, 164] width 329 height 96
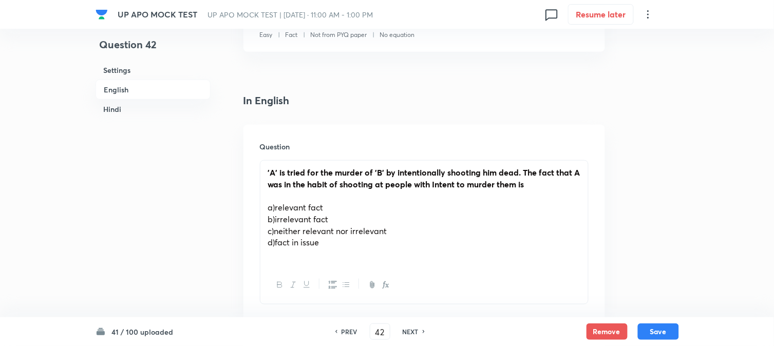
scroll to position [194, 0]
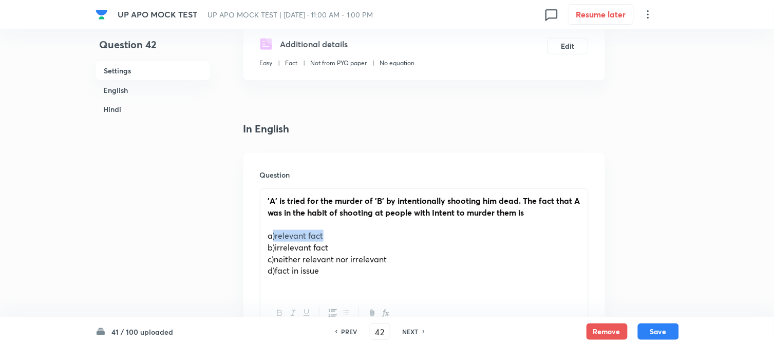
drag, startPoint x: 274, startPoint y: 233, endPoint x: 365, endPoint y: 231, distance: 90.9
click at [365, 231] on p "a)relevant fact" at bounding box center [424, 236] width 312 height 12
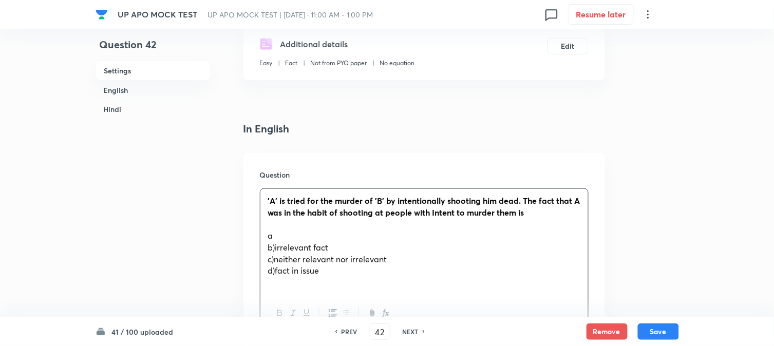
scroll to position [651, 0]
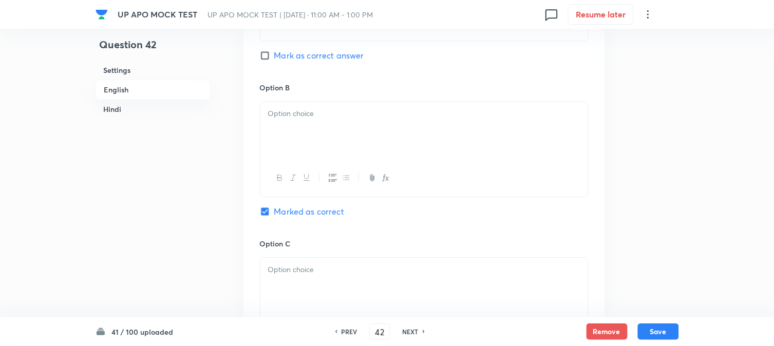
click at [274, 136] on div at bounding box center [424, 131] width 328 height 58
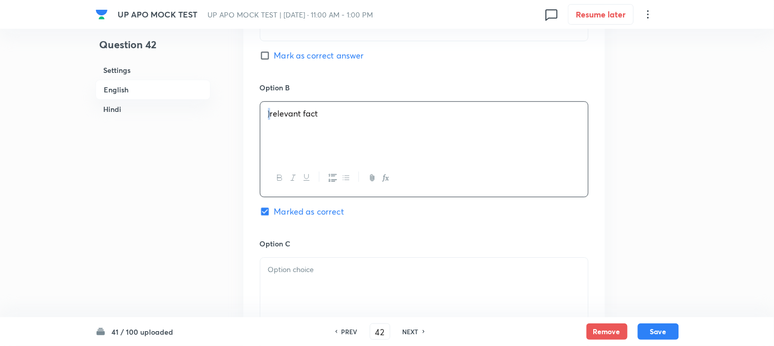
drag, startPoint x: 270, startPoint y: 116, endPoint x: 264, endPoint y: 106, distance: 11.1
click at [264, 106] on div ")relevant fact" at bounding box center [424, 131] width 328 height 58
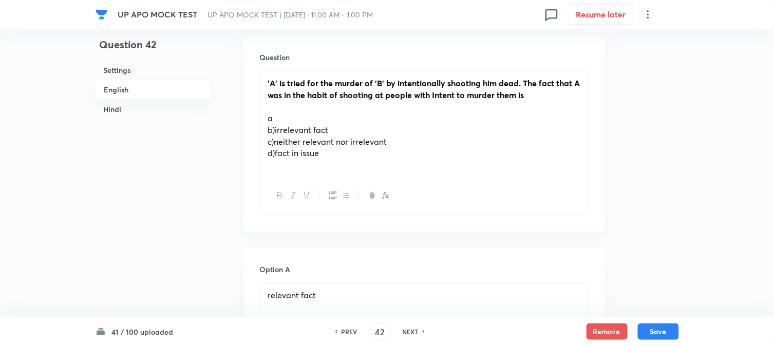
scroll to position [309, 0]
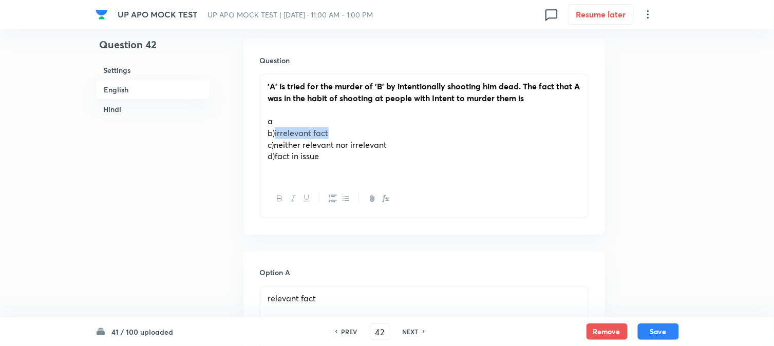
drag, startPoint x: 275, startPoint y: 131, endPoint x: 364, endPoint y: 129, distance: 88.9
click at [364, 129] on p "b)irrelevant fact" at bounding box center [424, 133] width 312 height 12
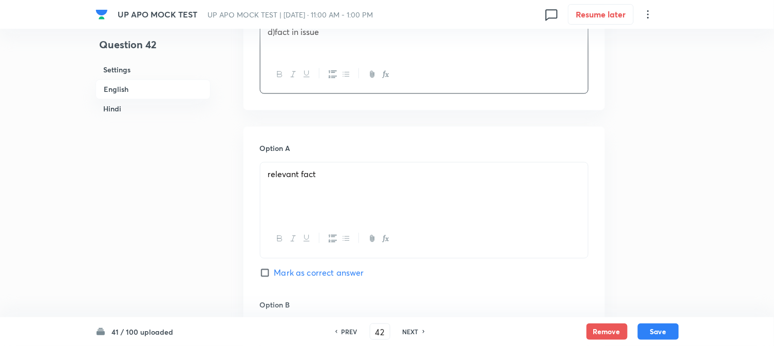
scroll to position [480, 0]
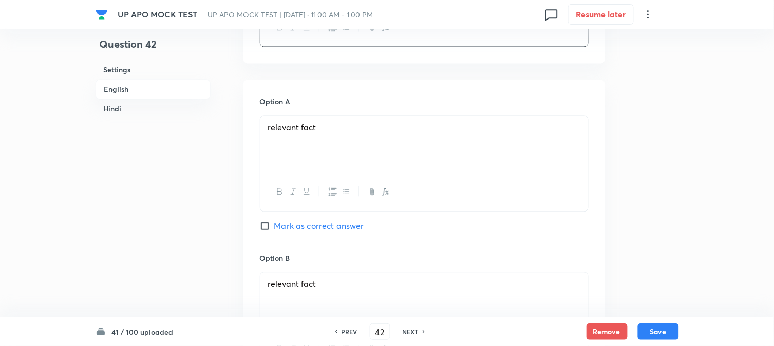
drag, startPoint x: 341, startPoint y: 274, endPoint x: 336, endPoint y: 281, distance: 8.8
click at [338, 278] on div "relevant fact" at bounding box center [424, 302] width 328 height 58
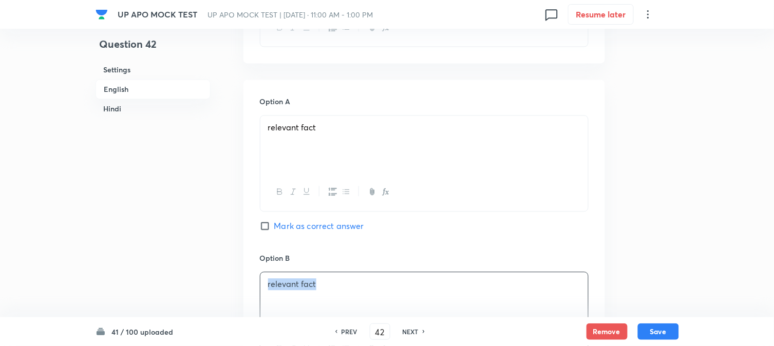
drag, startPoint x: 336, startPoint y: 282, endPoint x: 170, endPoint y: 268, distance: 167.0
drag, startPoint x: 371, startPoint y: 284, endPoint x: 234, endPoint y: 301, distance: 138.2
drag, startPoint x: 378, startPoint y: 283, endPoint x: 100, endPoint y: 273, distance: 277.6
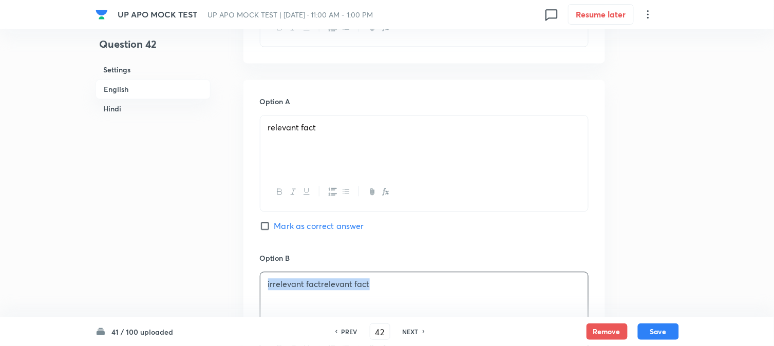
click at [297, 288] on p at bounding box center [424, 285] width 312 height 12
drag, startPoint x: 331, startPoint y: 281, endPoint x: 322, endPoint y: 281, distance: 9.8
click at [322, 281] on p "irrelevant fact" at bounding box center [424, 285] width 312 height 12
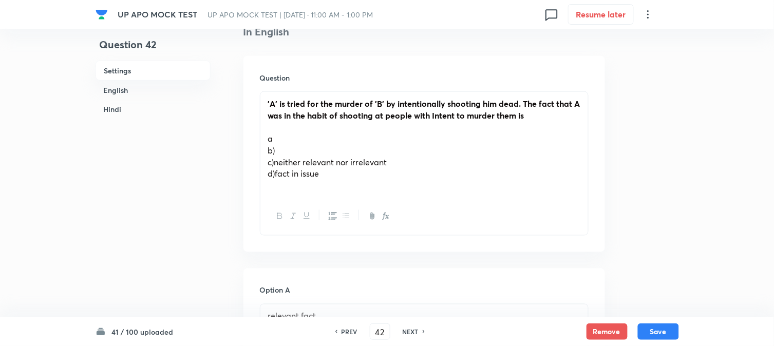
scroll to position [194, 0]
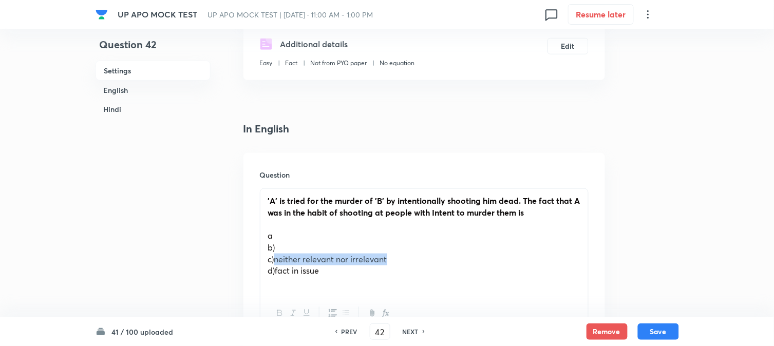
drag, startPoint x: 275, startPoint y: 260, endPoint x: 412, endPoint y: 260, distance: 137.2
click at [412, 260] on p "c)neither relevant nor irrelevant" at bounding box center [424, 260] width 312 height 12
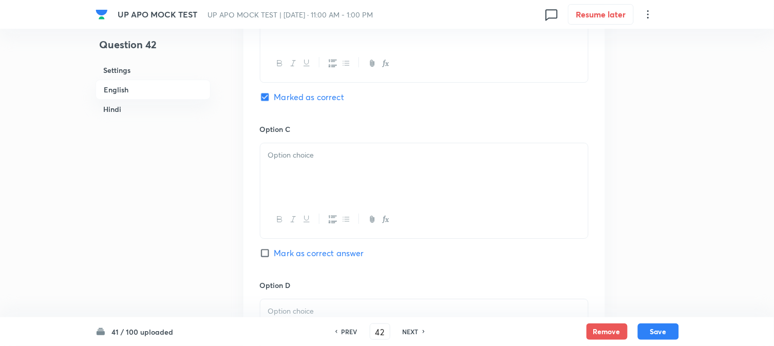
click at [299, 155] on p at bounding box center [424, 156] width 312 height 12
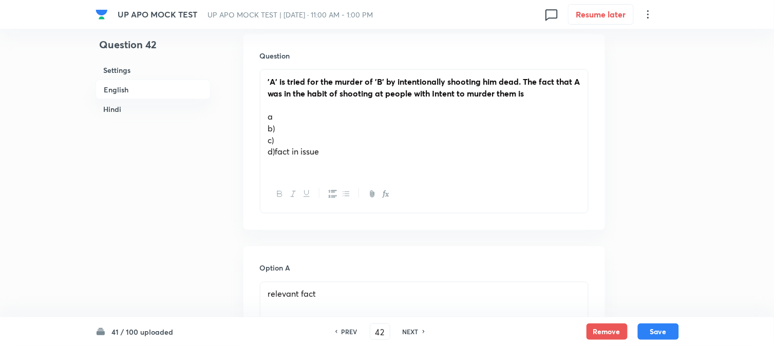
scroll to position [309, 0]
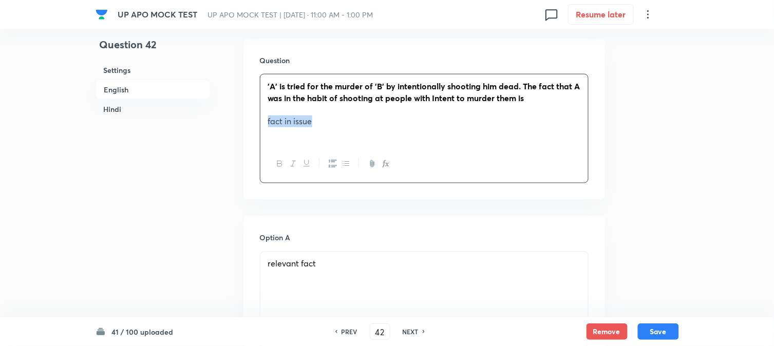
drag, startPoint x: 275, startPoint y: 156, endPoint x: 376, endPoint y: 121, distance: 106.4
click at [376, 121] on p "fact in issue" at bounding box center [424, 122] width 312 height 12
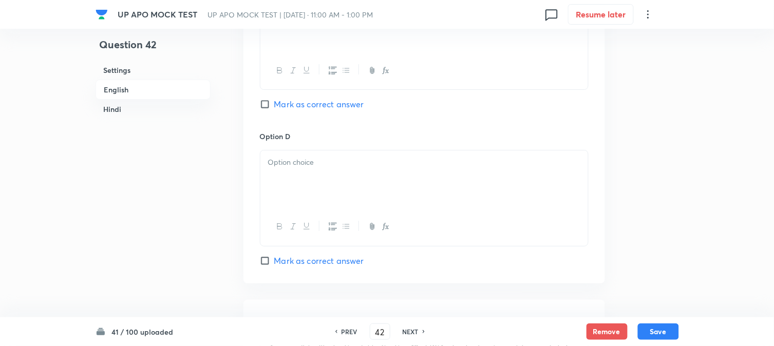
click at [295, 165] on p at bounding box center [424, 163] width 312 height 12
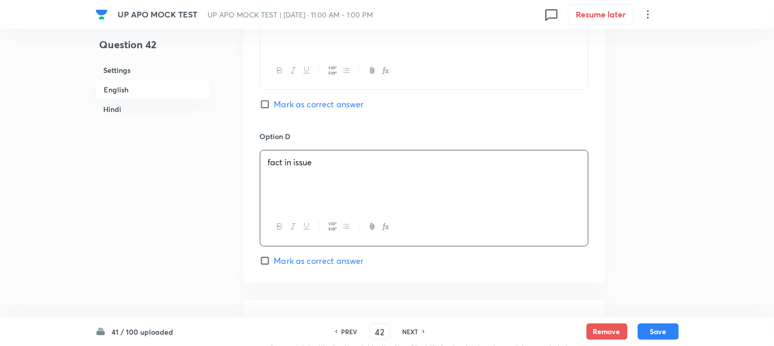
scroll to position [651, 0]
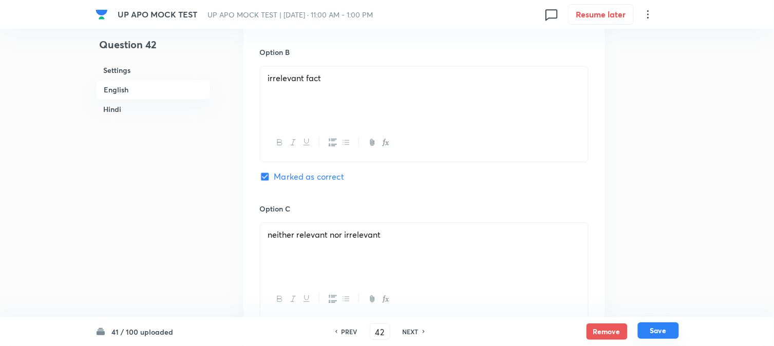
click at [659, 335] on button "Save" at bounding box center [658, 331] width 41 height 16
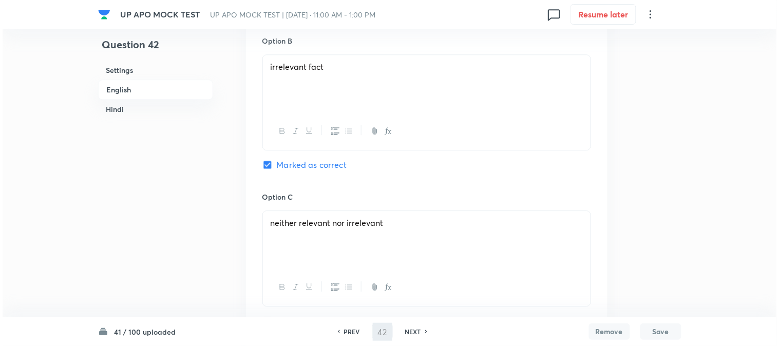
scroll to position [0, 0]
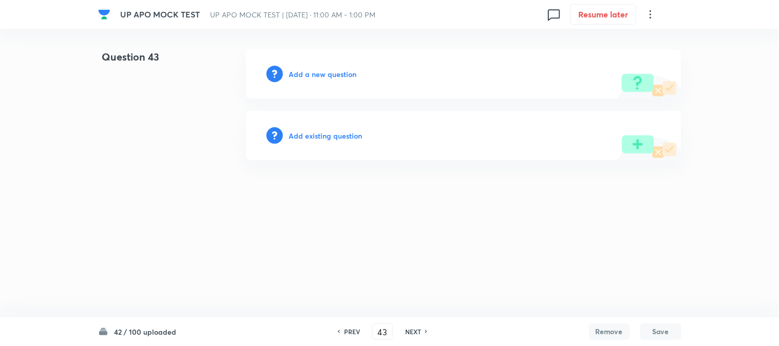
click at [338, 70] on h6 "Add a new question" at bounding box center [323, 74] width 68 height 11
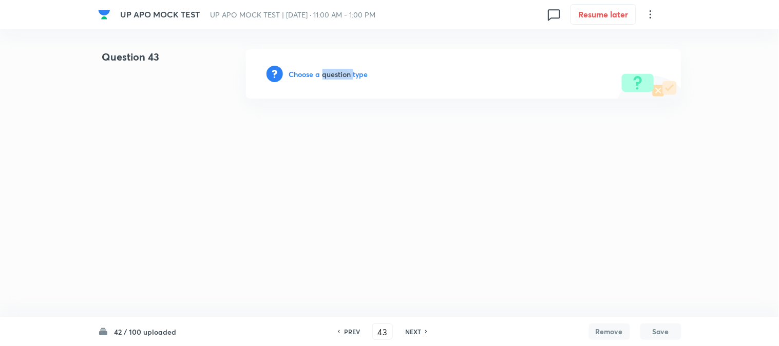
click at [338, 70] on h6 "Choose a question type" at bounding box center [328, 74] width 79 height 11
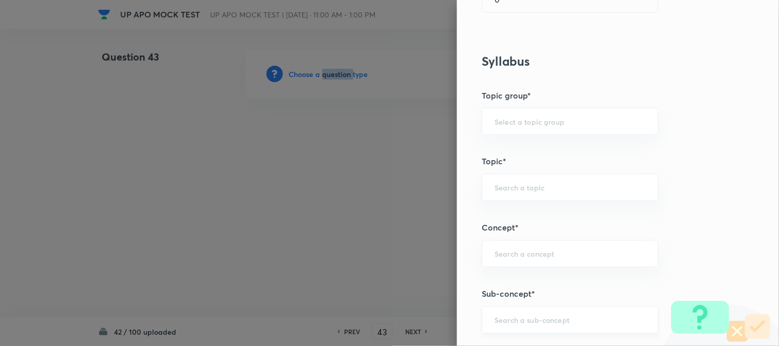
scroll to position [606, 0]
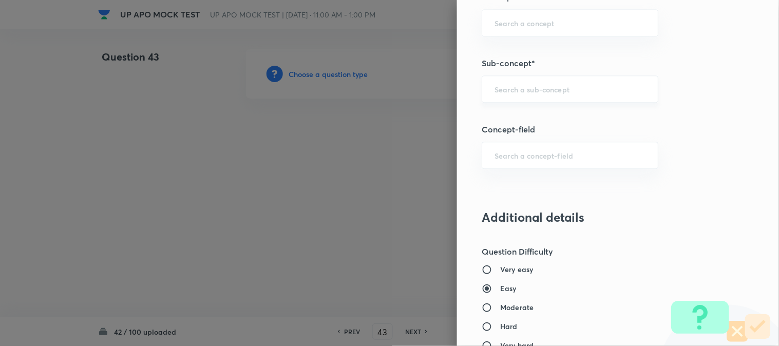
click at [536, 88] on input "text" at bounding box center [570, 89] width 151 height 10
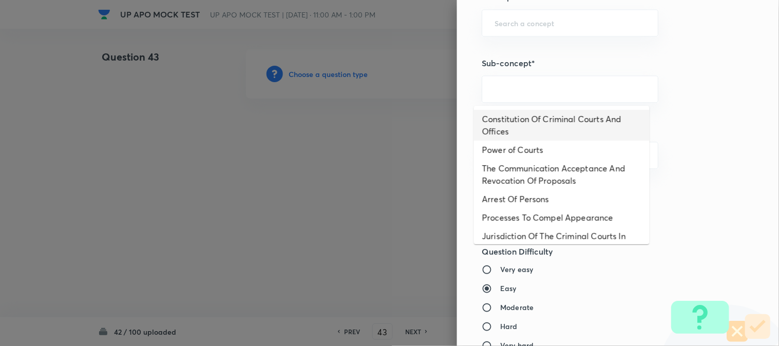
click at [549, 110] on li "Constitution Of Criminal Courts And Offices" at bounding box center [562, 125] width 176 height 31
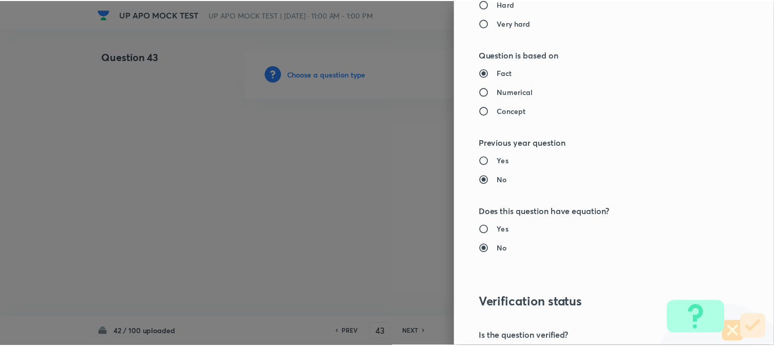
scroll to position [1054, 0]
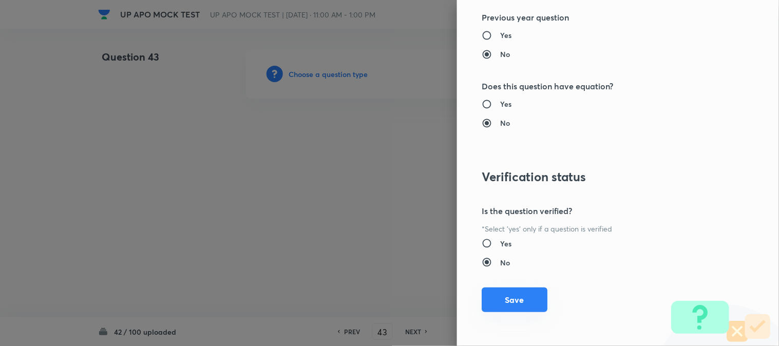
click at [509, 310] on button "Save" at bounding box center [515, 300] width 66 height 25
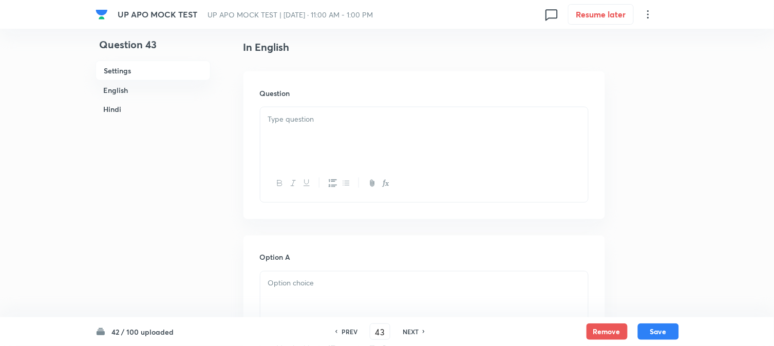
scroll to position [303, 0]
drag, startPoint x: 293, startPoint y: 100, endPoint x: 275, endPoint y: 125, distance: 30.8
click at [294, 100] on div at bounding box center [424, 109] width 328 height 58
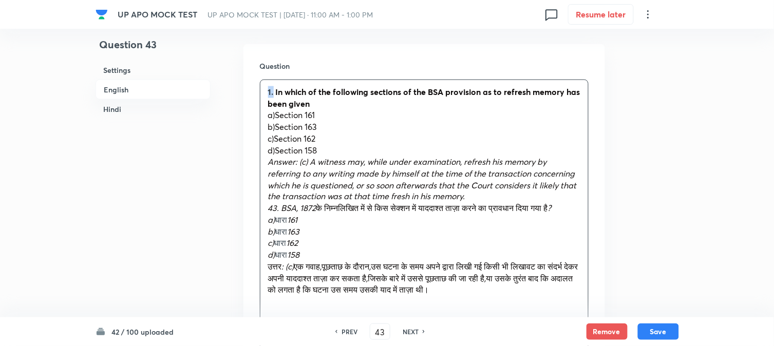
drag, startPoint x: 274, startPoint y: 96, endPoint x: 259, endPoint y: 78, distance: 23.4
click at [259, 78] on div "Question 1. In which of the following sections of the BSA provision as to refre…" at bounding box center [425, 206] width 362 height 325
drag, startPoint x: 276, startPoint y: 116, endPoint x: 326, endPoint y: 118, distance: 49.9
click at [331, 116] on p "a)Section 161" at bounding box center [424, 115] width 312 height 12
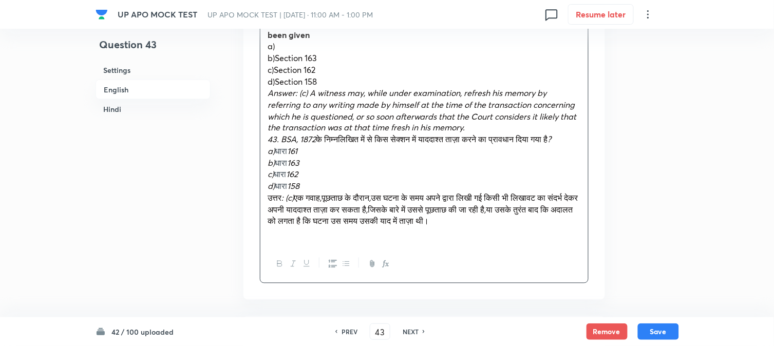
scroll to position [531, 0]
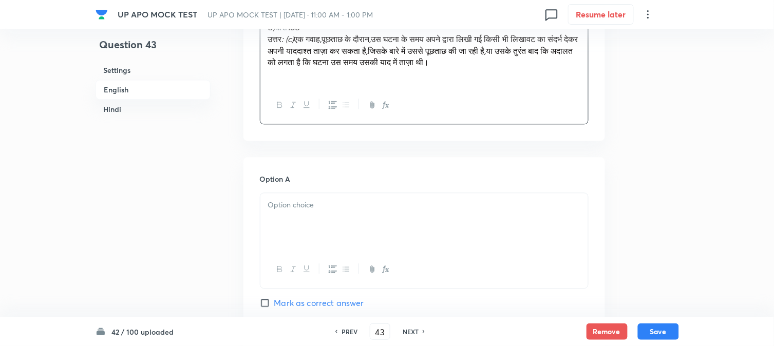
click at [290, 218] on div at bounding box center [424, 222] width 328 height 58
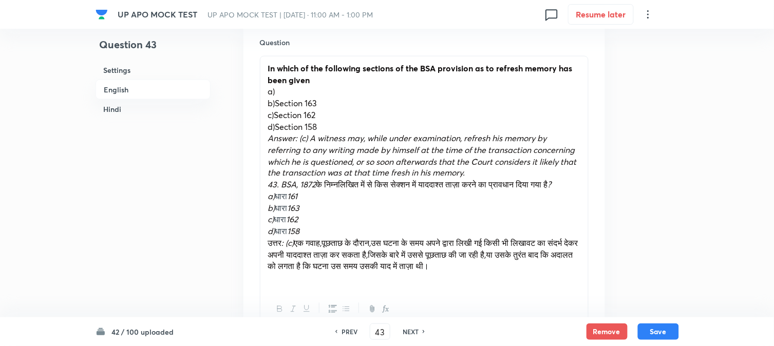
scroll to position [303, 0]
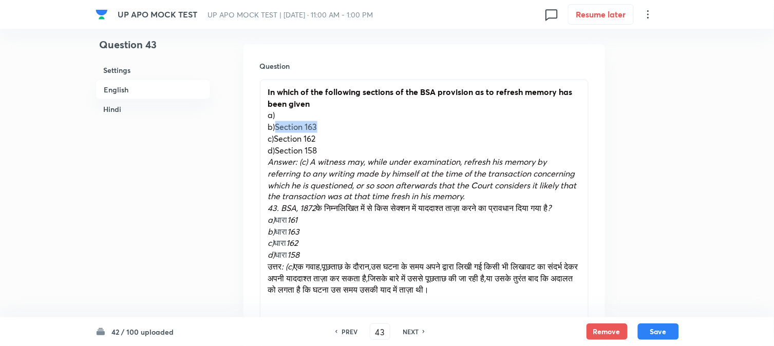
drag, startPoint x: 275, startPoint y: 125, endPoint x: 319, endPoint y: 142, distance: 46.8
click at [341, 130] on p "b)Section 163" at bounding box center [424, 127] width 312 height 12
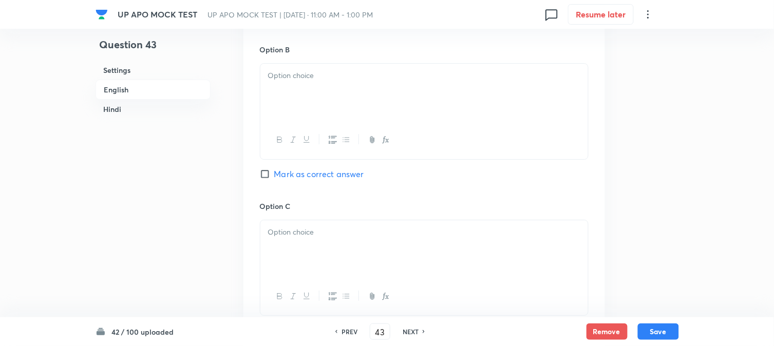
click at [290, 83] on div at bounding box center [424, 93] width 328 height 58
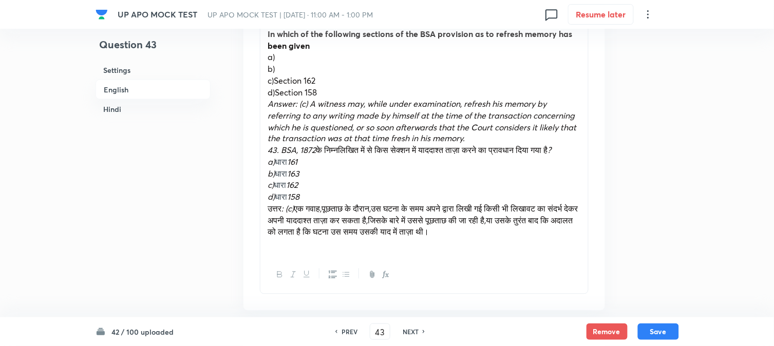
scroll to position [360, 0]
drag, startPoint x: 275, startPoint y: 78, endPoint x: 337, endPoint y: 80, distance: 61.7
click at [337, 80] on p "c)Section 162" at bounding box center [424, 82] width 312 height 12
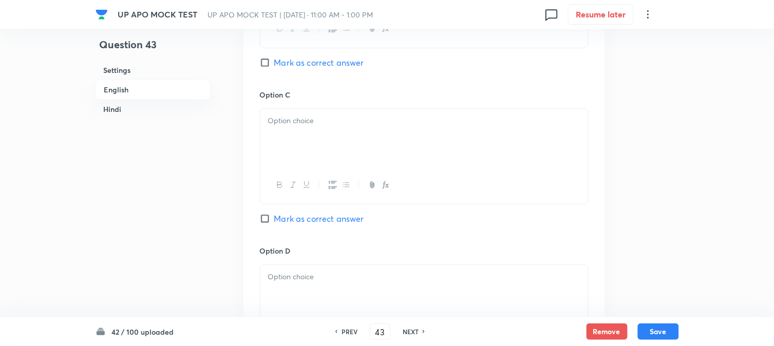
scroll to position [931, 0]
click at [289, 137] on div at bounding box center [424, 135] width 328 height 58
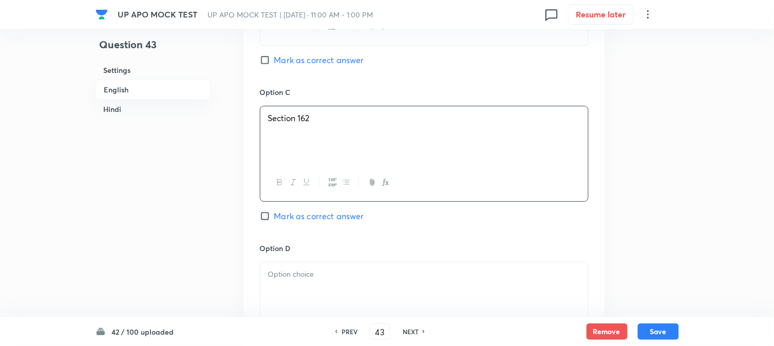
click at [299, 228] on div "Option C Section 162 Mark as correct answer" at bounding box center [424, 165] width 329 height 156
click at [300, 222] on span "Mark as correct answer" at bounding box center [319, 216] width 90 height 12
click at [274, 221] on input "Mark as correct answer" at bounding box center [267, 216] width 14 height 10
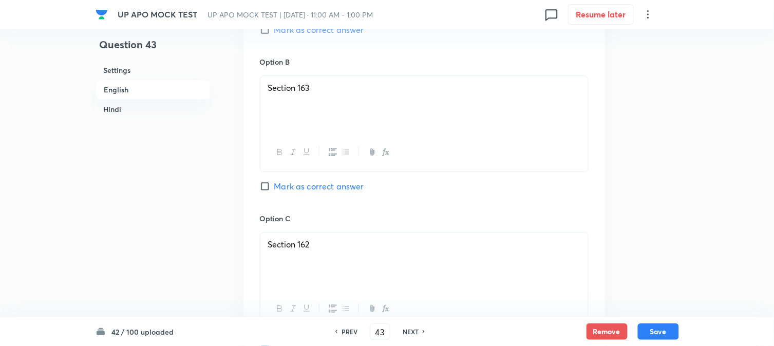
scroll to position [360, 0]
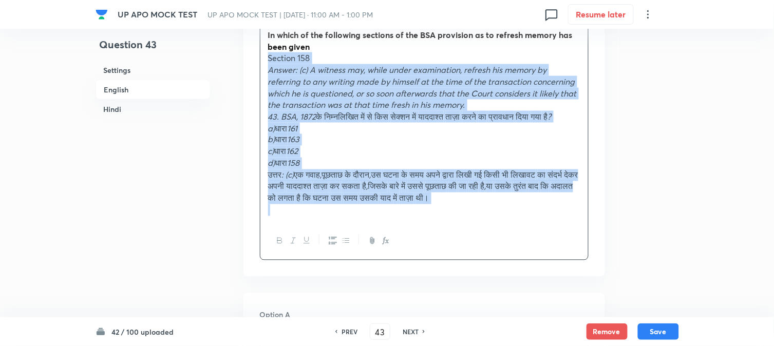
drag, startPoint x: 276, startPoint y: 92, endPoint x: 684, endPoint y: 246, distance: 436.2
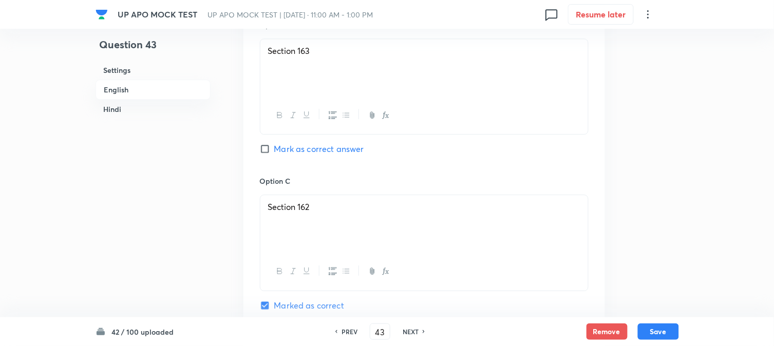
scroll to position [931, 0]
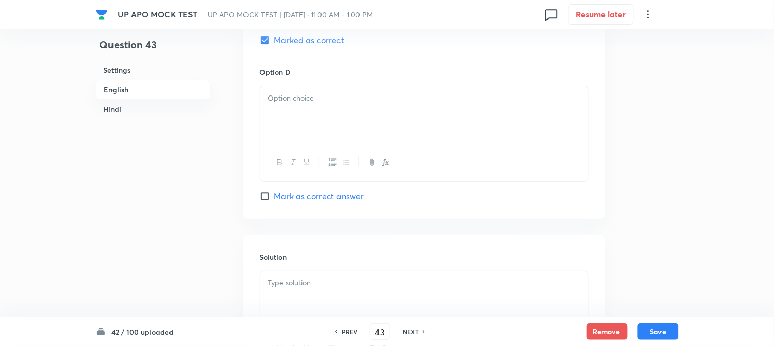
click at [266, 111] on div at bounding box center [424, 115] width 328 height 58
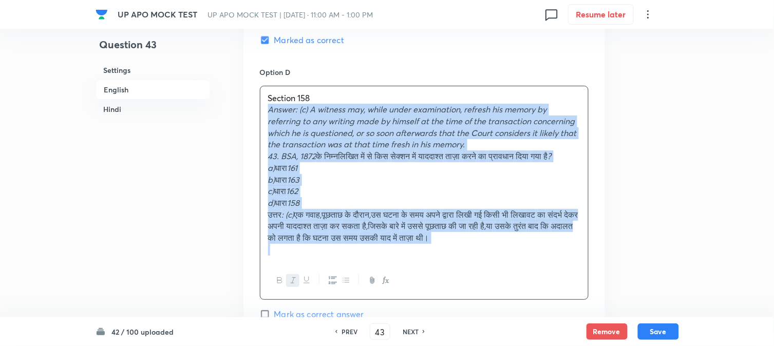
drag, startPoint x: 263, startPoint y: 108, endPoint x: 591, endPoint y: 212, distance: 344.8
click at [614, 275] on div "Question 43 Settings English Hindi Settings Type Single choice correct 4 option…" at bounding box center [388, 350] width 584 height 2464
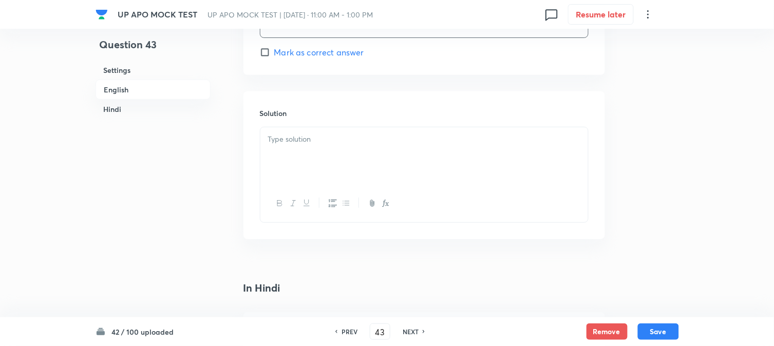
scroll to position [1102, 0]
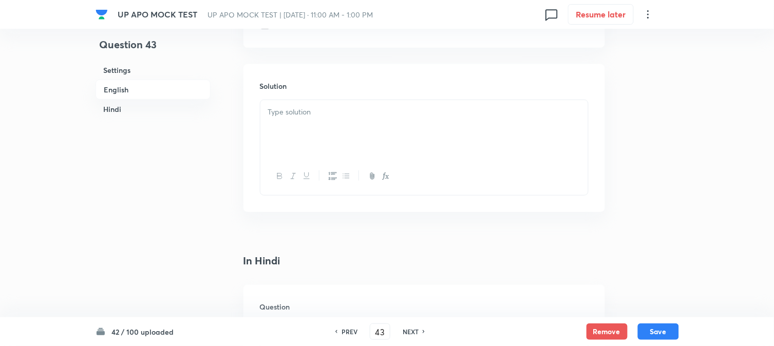
click at [289, 118] on p at bounding box center [424, 112] width 312 height 12
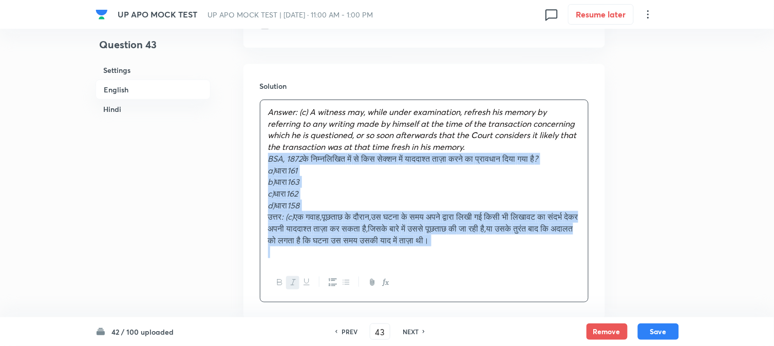
drag, startPoint x: 281, startPoint y: 161, endPoint x: 599, endPoint y: 235, distance: 327.0
click at [639, 275] on div "Question 43 Settings English Hindi Settings Type Single choice correct 4 option…" at bounding box center [388, 173] width 584 height 2453
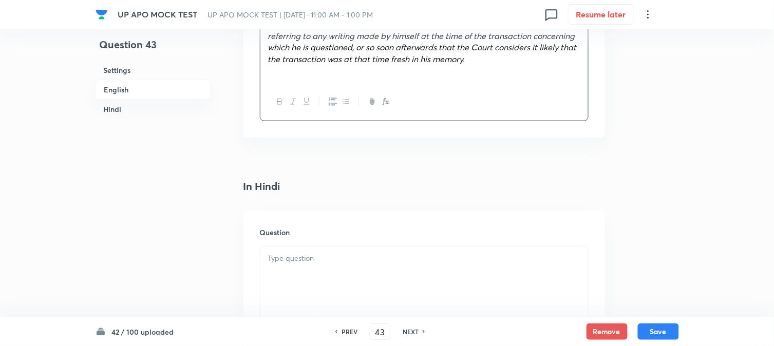
scroll to position [1331, 0]
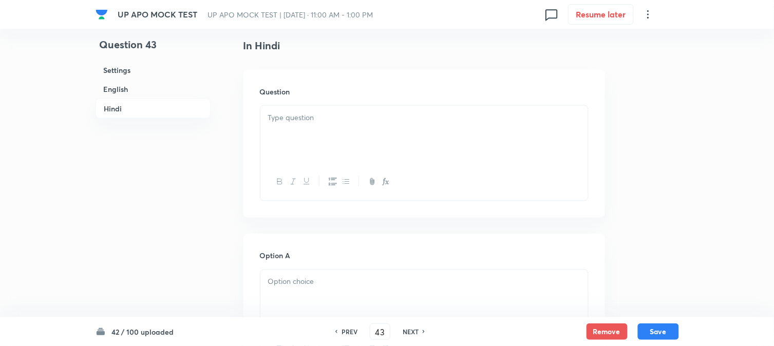
click at [293, 131] on div at bounding box center [424, 135] width 328 height 58
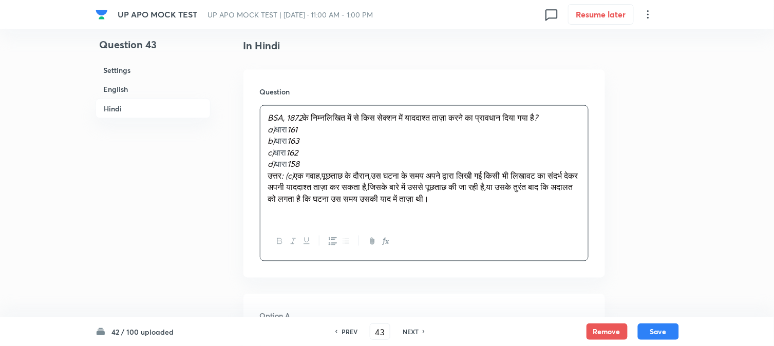
drag, startPoint x: 278, startPoint y: 136, endPoint x: 307, endPoint y: 133, distance: 29.0
click at [307, 133] on p "a) धारा 161" at bounding box center [424, 130] width 312 height 12
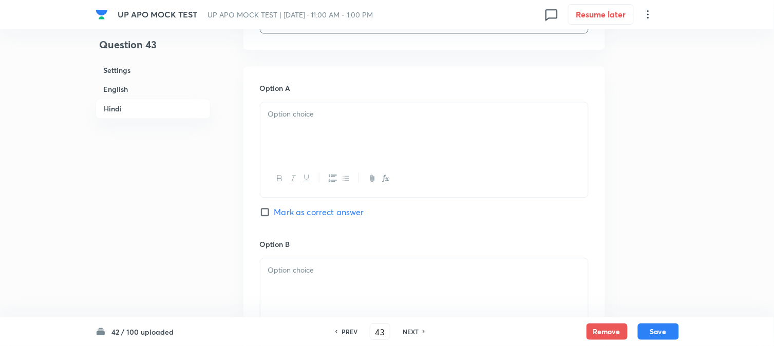
click at [288, 147] on div at bounding box center [424, 131] width 328 height 58
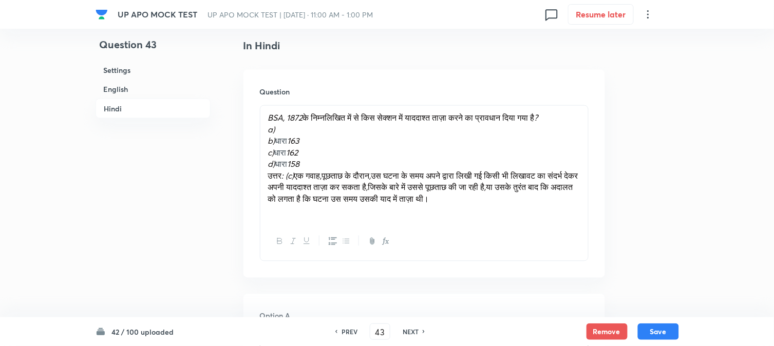
drag, startPoint x: 279, startPoint y: 139, endPoint x: 317, endPoint y: 142, distance: 38.2
click at [317, 142] on p "b) धारा 163" at bounding box center [424, 141] width 312 height 12
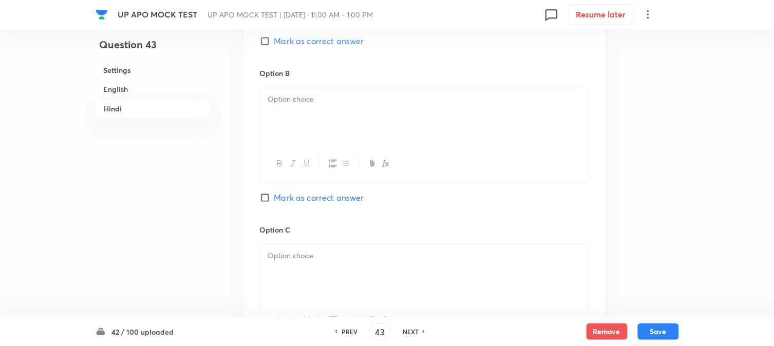
click at [295, 135] on div at bounding box center [424, 116] width 328 height 58
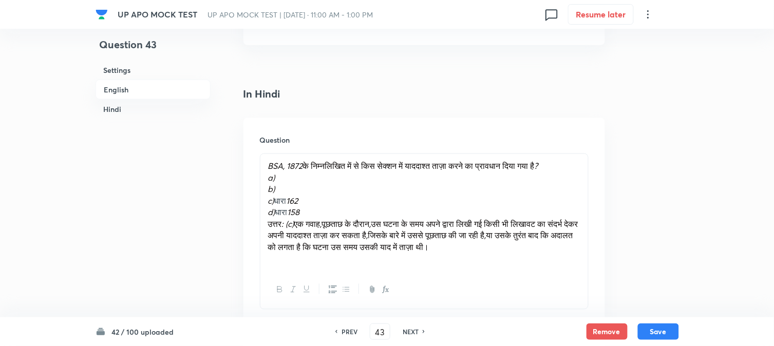
scroll to position [1273, 0]
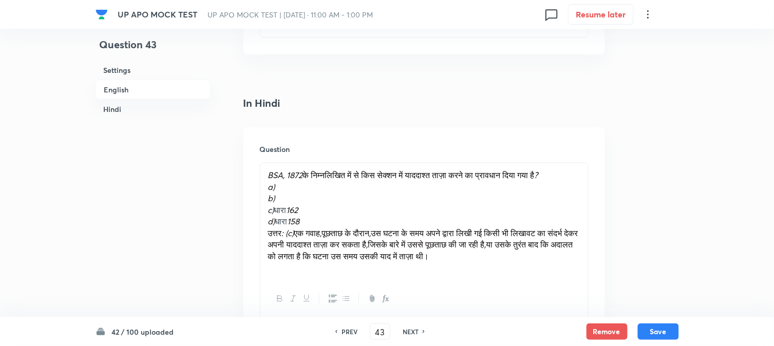
drag, startPoint x: 275, startPoint y: 210, endPoint x: 334, endPoint y: 207, distance: 59.2
click at [334, 207] on p "c) धारा 162" at bounding box center [424, 210] width 312 height 12
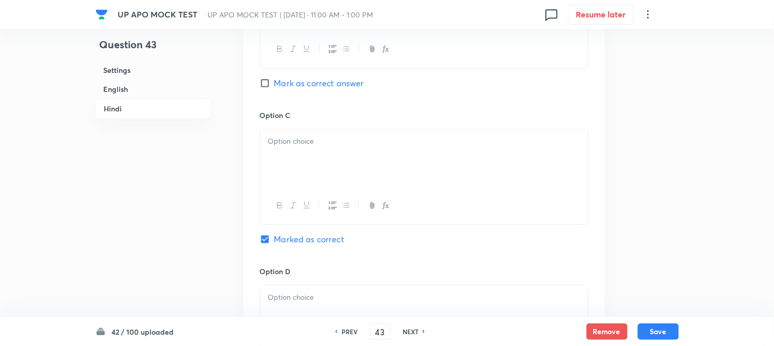
click at [301, 181] on div at bounding box center [424, 158] width 328 height 58
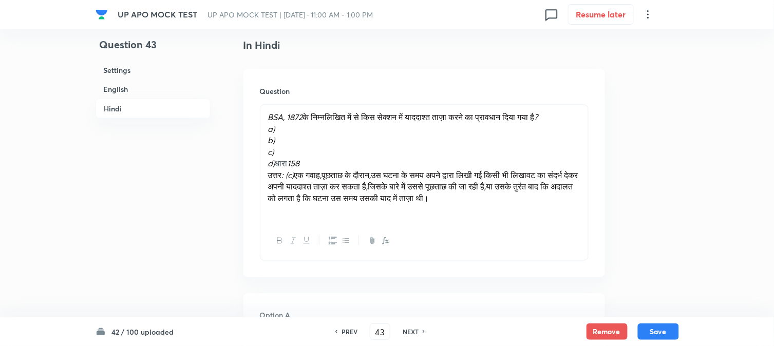
scroll to position [1331, 0]
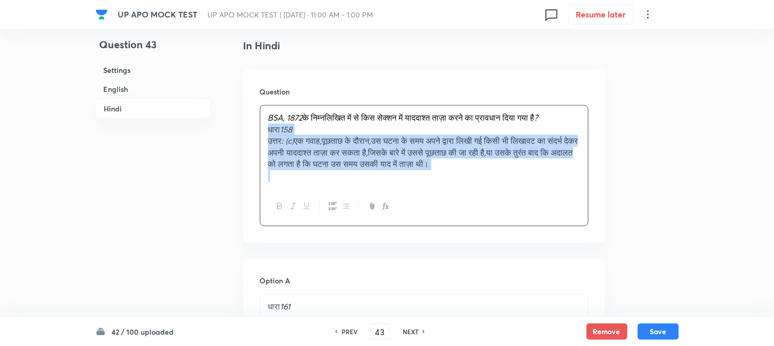
drag, startPoint x: 279, startPoint y: 163, endPoint x: 476, endPoint y: 178, distance: 197.3
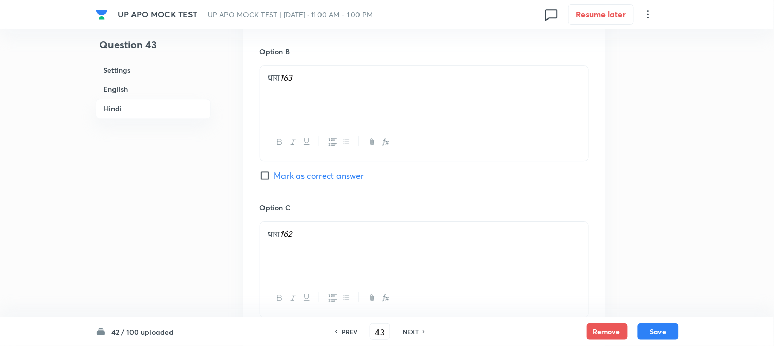
scroll to position [1844, 0]
click at [266, 254] on div at bounding box center [424, 255] width 328 height 58
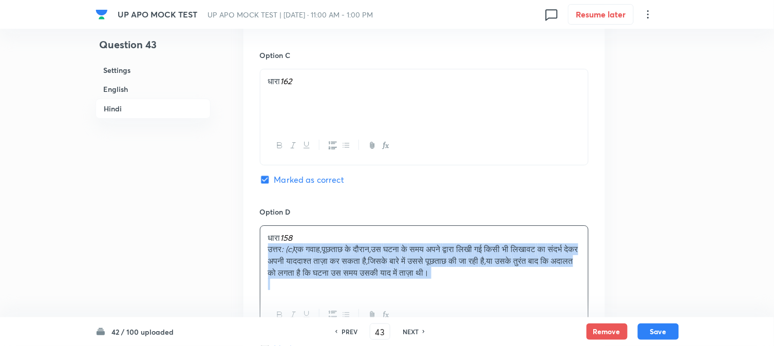
drag, startPoint x: 266, startPoint y: 254, endPoint x: 678, endPoint y: 298, distance: 414.4
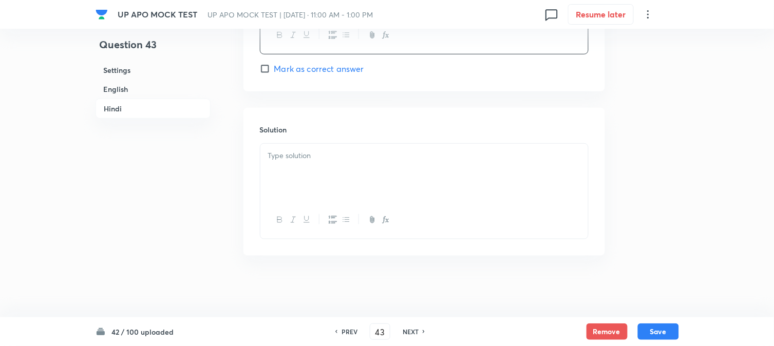
click at [314, 184] on div at bounding box center [424, 173] width 328 height 58
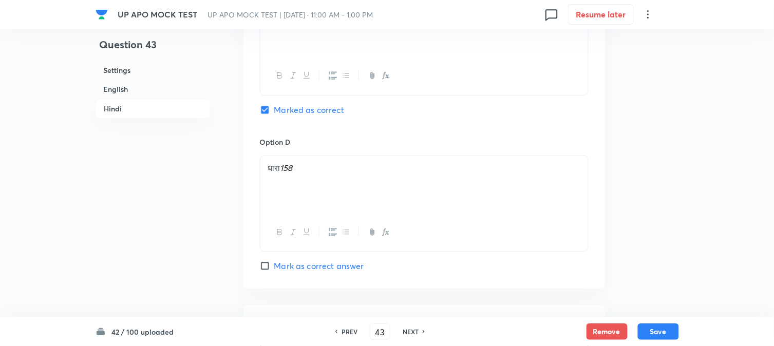
scroll to position [1888, 0]
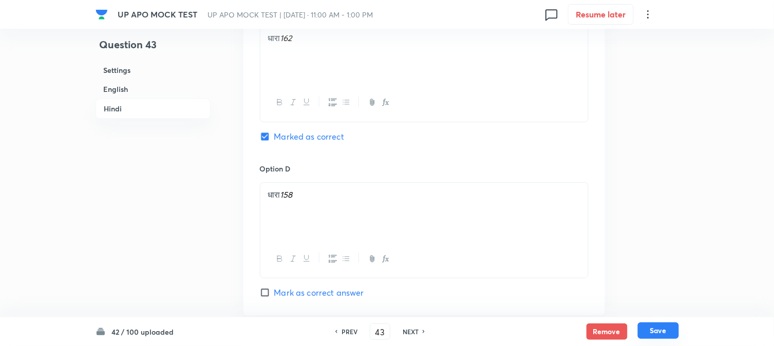
drag, startPoint x: 639, startPoint y: 324, endPoint x: 647, endPoint y: 326, distance: 8.6
click at [640, 324] on button "Save" at bounding box center [658, 331] width 41 height 16
click at [650, 327] on button "Save" at bounding box center [658, 332] width 41 height 16
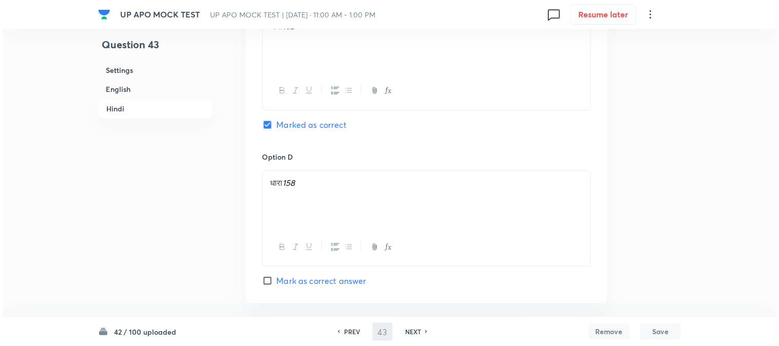
scroll to position [0, 0]
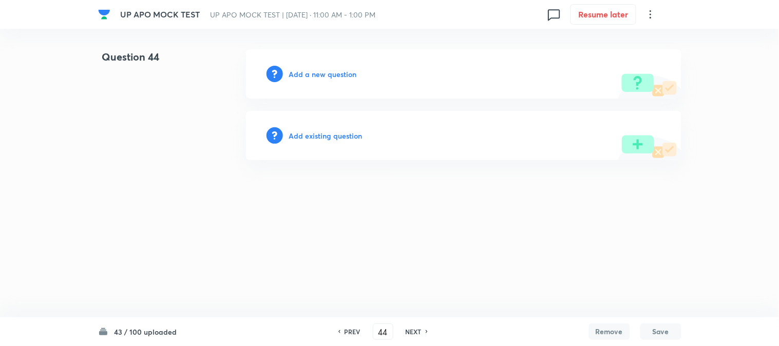
click at [338, 65] on div "Add a new question" at bounding box center [464, 73] width 436 height 49
click at [338, 67] on div "Add a new question" at bounding box center [464, 73] width 436 height 49
click at [338, 69] on div "Add a new question" at bounding box center [464, 73] width 436 height 49
click at [342, 81] on div "Add a new question" at bounding box center [464, 73] width 436 height 49
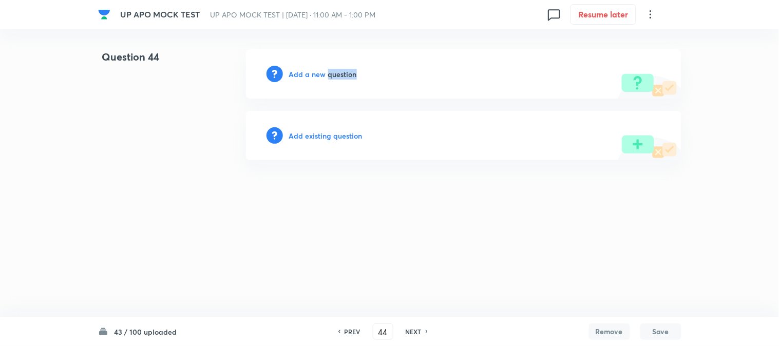
click at [342, 81] on div "Add a new question" at bounding box center [464, 73] width 436 height 49
click at [343, 74] on h6 "Add a new question" at bounding box center [323, 74] width 68 height 11
click at [343, 74] on h6 "Choose a question type" at bounding box center [328, 74] width 79 height 11
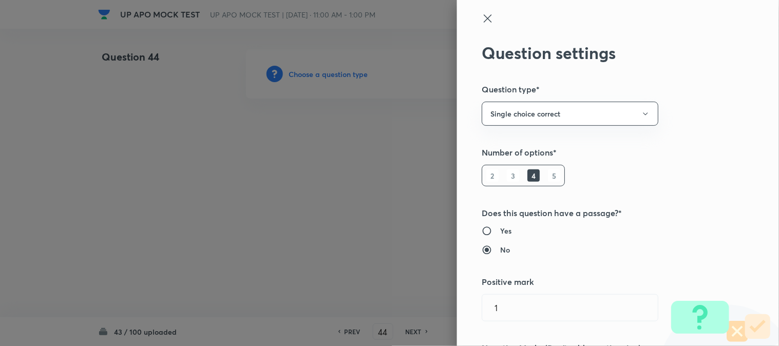
click at [343, 74] on div at bounding box center [389, 173] width 779 height 346
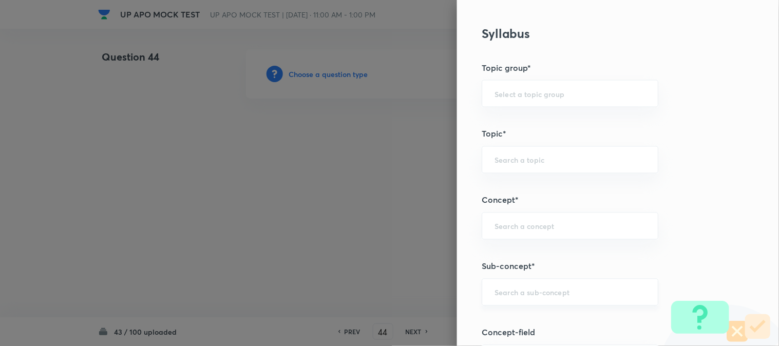
scroll to position [606, 0]
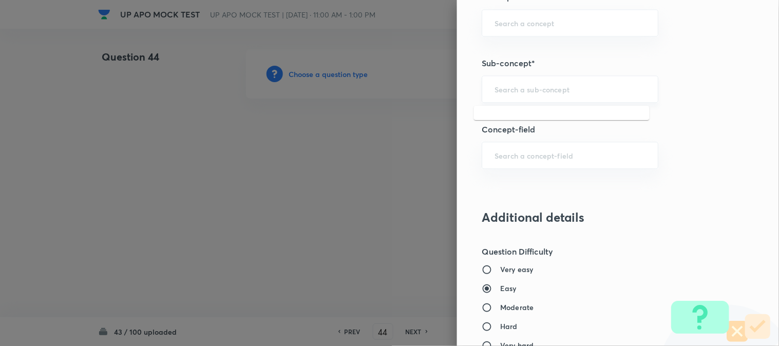
click at [546, 85] on input "text" at bounding box center [570, 89] width 151 height 10
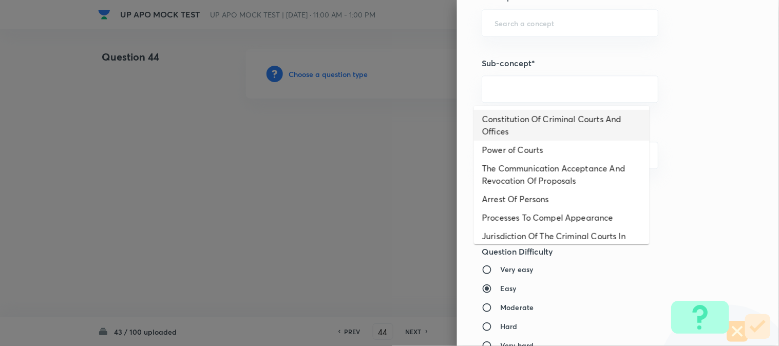
click at [537, 120] on li "Constitution Of Criminal Courts And Offices" at bounding box center [562, 125] width 176 height 31
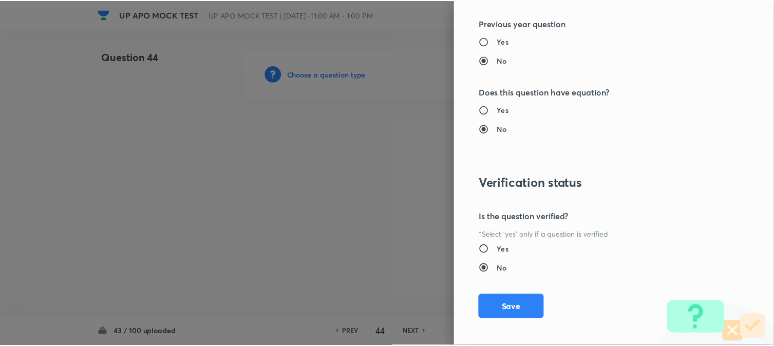
scroll to position [1054, 0]
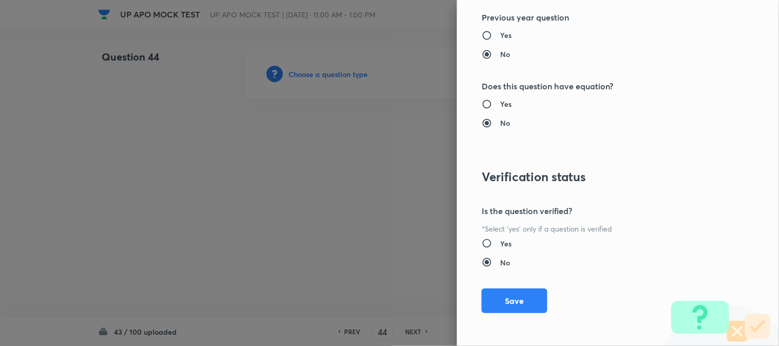
click at [516, 279] on div "Question settings Question type* Single choice correct Number of options* 2 3 4…" at bounding box center [618, 173] width 322 height 346
click at [522, 298] on button "Save" at bounding box center [515, 300] width 66 height 25
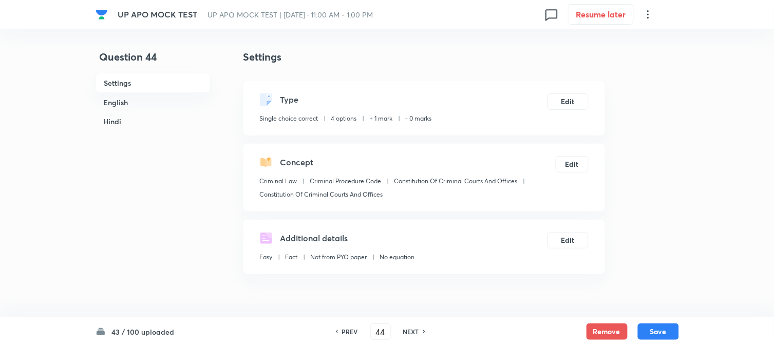
scroll to position [303, 0]
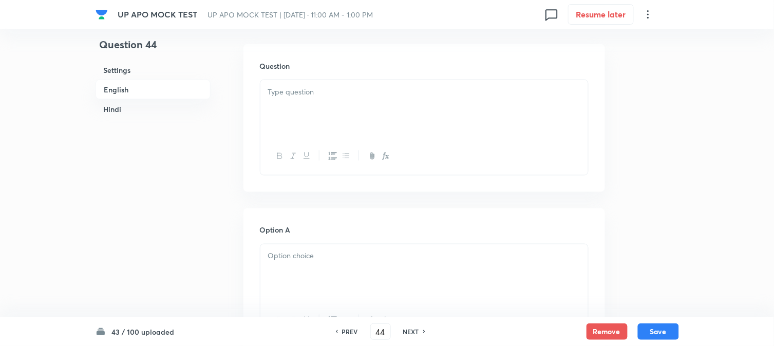
click at [309, 98] on p at bounding box center [424, 92] width 312 height 12
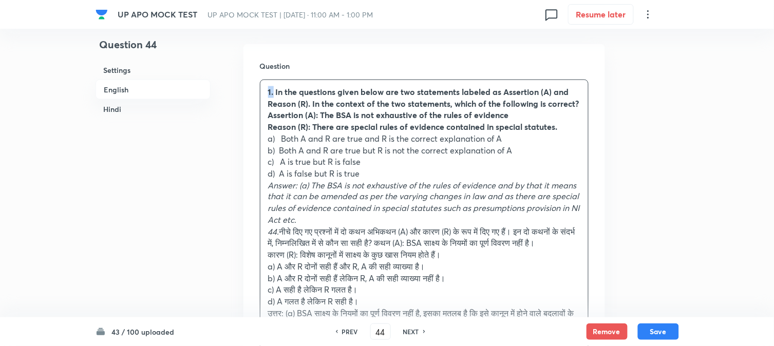
drag, startPoint x: 274, startPoint y: 91, endPoint x: 264, endPoint y: 84, distance: 12.3
click at [264, 84] on div "1. In the questions given below are two statements labeled as Assertion (A) and…" at bounding box center [424, 220] width 328 height 281
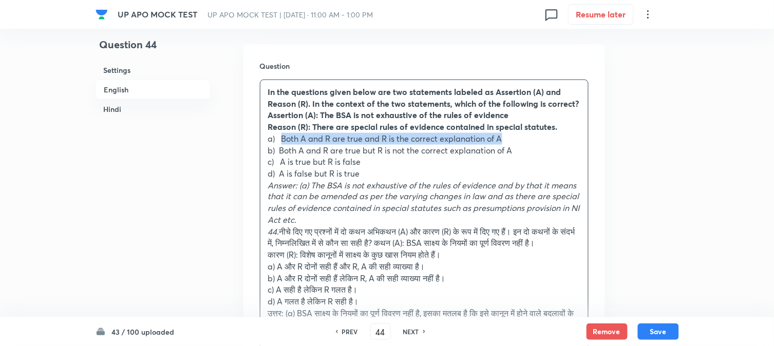
drag, startPoint x: 284, startPoint y: 138, endPoint x: 532, endPoint y: 139, distance: 248.7
click at [532, 139] on p "a) Both A and R are true and R is the correct explanation of A" at bounding box center [424, 139] width 312 height 12
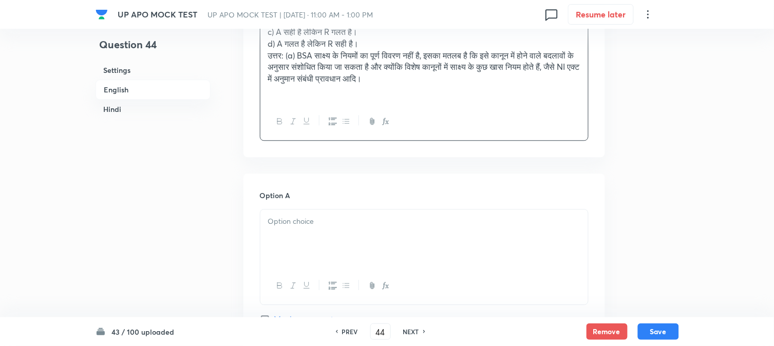
scroll to position [588, 0]
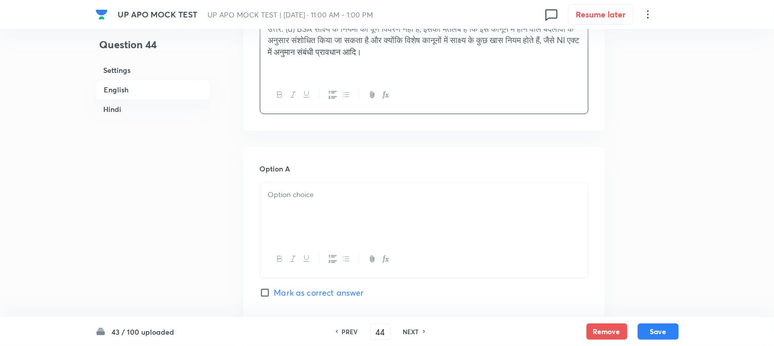
drag, startPoint x: 299, startPoint y: 195, endPoint x: 299, endPoint y: 212, distance: 17.0
click at [299, 204] on div "Option A Mark as correct answer" at bounding box center [424, 241] width 329 height 156
click at [296, 239] on div at bounding box center [424, 212] width 328 height 58
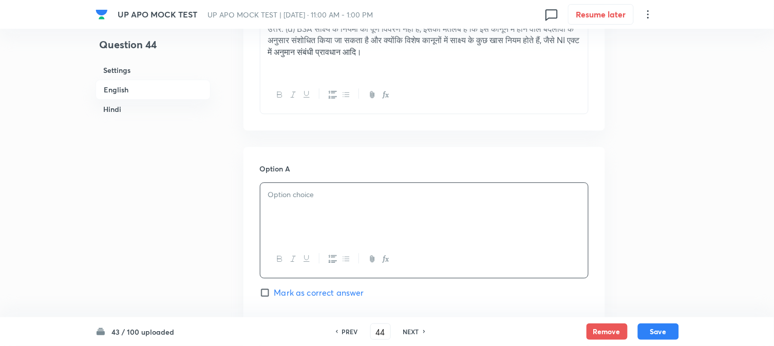
click at [296, 239] on div at bounding box center [424, 212] width 328 height 58
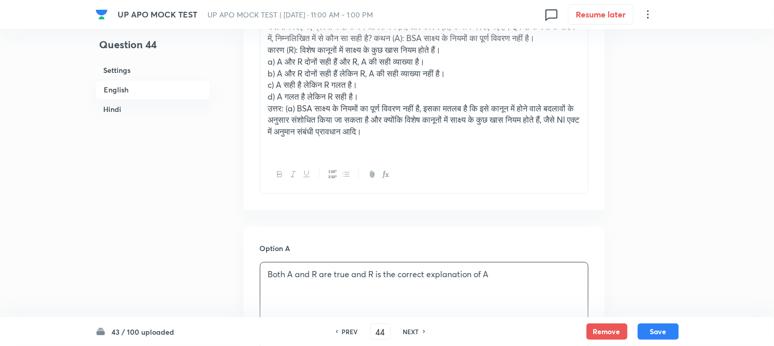
scroll to position [360, 0]
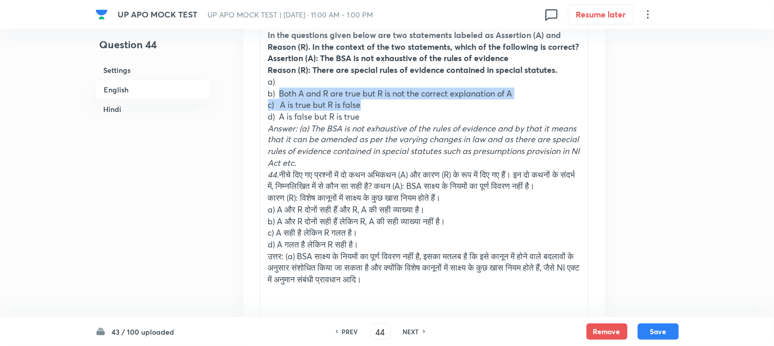
drag, startPoint x: 280, startPoint y: 98, endPoint x: 517, endPoint y: 95, distance: 237.4
click at [557, 103] on div "In the questions given below are two statements labeled as Assertion (A) and Re…" at bounding box center [424, 163] width 328 height 281
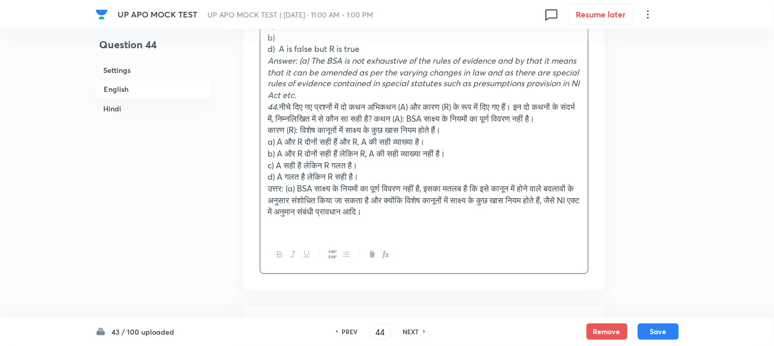
scroll to position [817, 0]
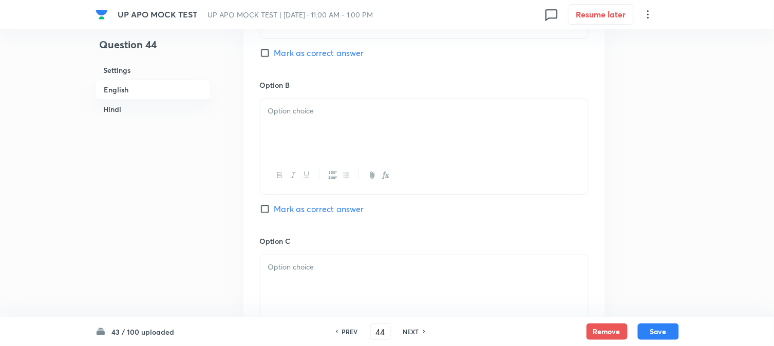
click at [306, 59] on span "Mark as correct answer" at bounding box center [319, 53] width 90 height 12
click at [274, 58] on input "Mark as correct answer" at bounding box center [267, 53] width 14 height 10
click at [294, 117] on p at bounding box center [424, 111] width 312 height 12
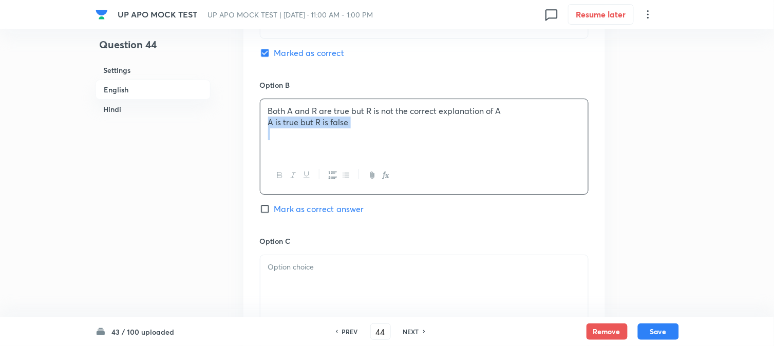
drag, startPoint x: 281, startPoint y: 137, endPoint x: 440, endPoint y: 157, distance: 160.5
click at [440, 157] on div "Both A and R are true but R is not the correct explanation of A A is true but R…" at bounding box center [424, 128] width 328 height 58
click at [288, 312] on div at bounding box center [424, 284] width 328 height 58
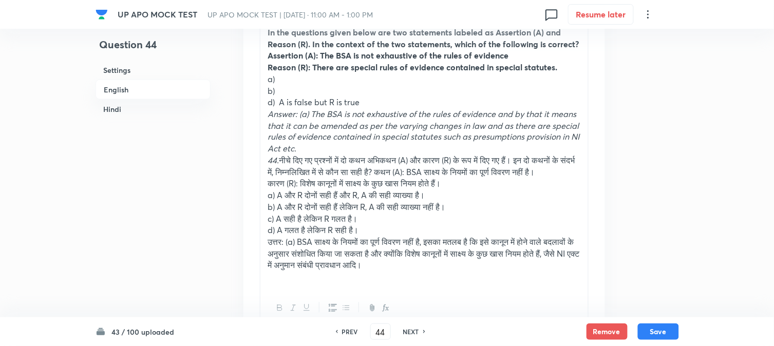
scroll to position [360, 0]
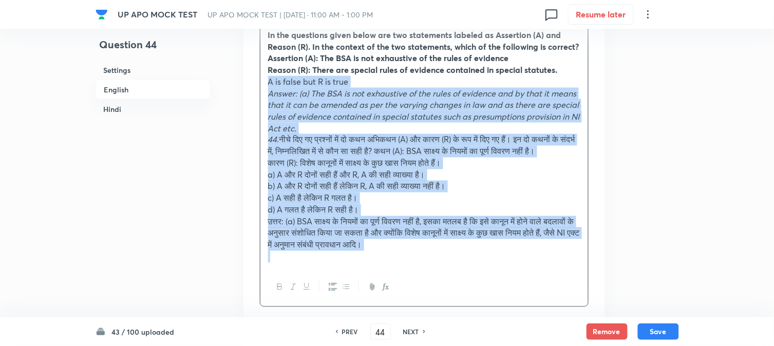
drag, startPoint x: 280, startPoint y: 101, endPoint x: 531, endPoint y: 268, distance: 301.9
click at [531, 268] on div "In the questions given below are two statements labeled as Assertion (A) and Re…" at bounding box center [424, 146] width 328 height 246
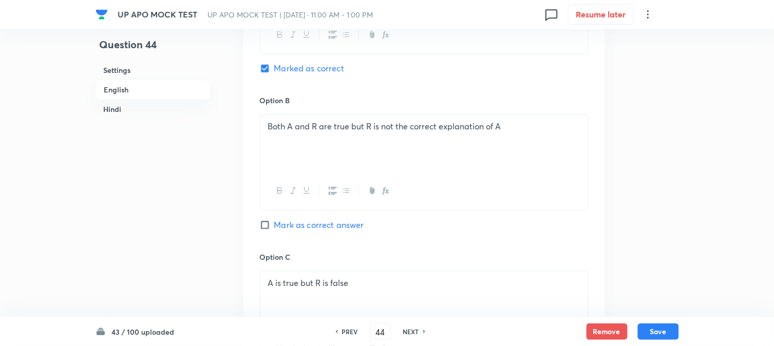
scroll to position [874, 0]
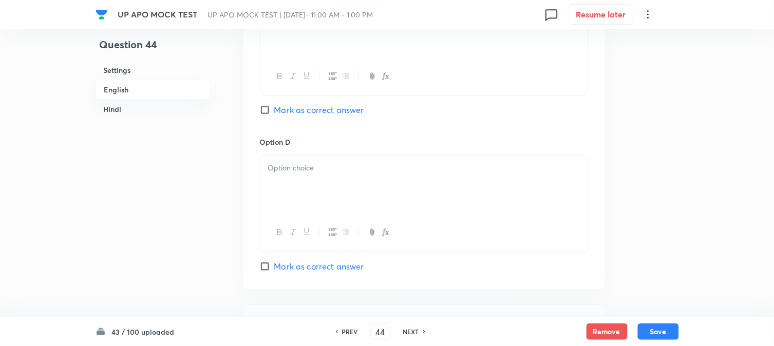
click at [279, 186] on div at bounding box center [424, 185] width 328 height 58
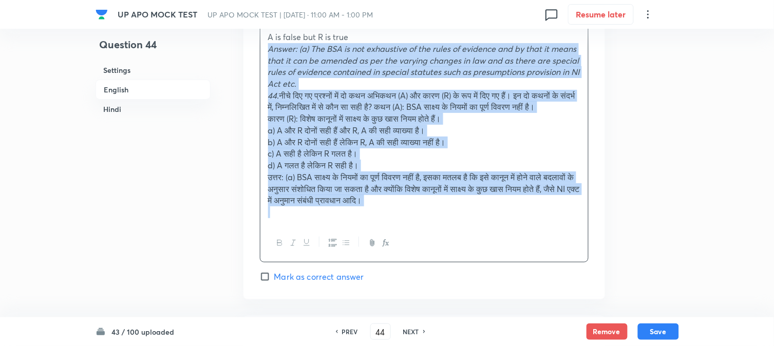
drag, startPoint x: 265, startPoint y: 183, endPoint x: 594, endPoint y: 265, distance: 339.8
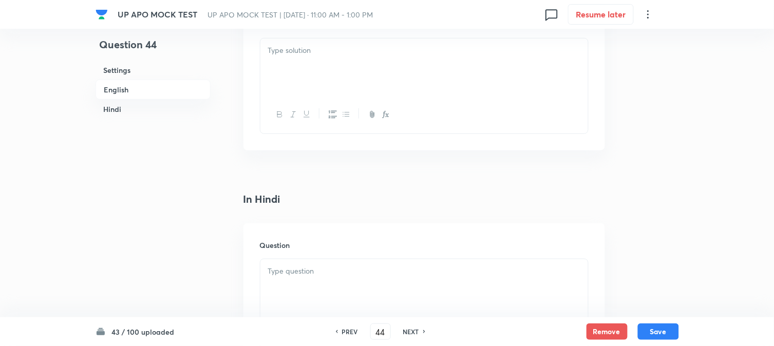
scroll to position [1177, 0]
click at [285, 72] on div at bounding box center [424, 68] width 328 height 58
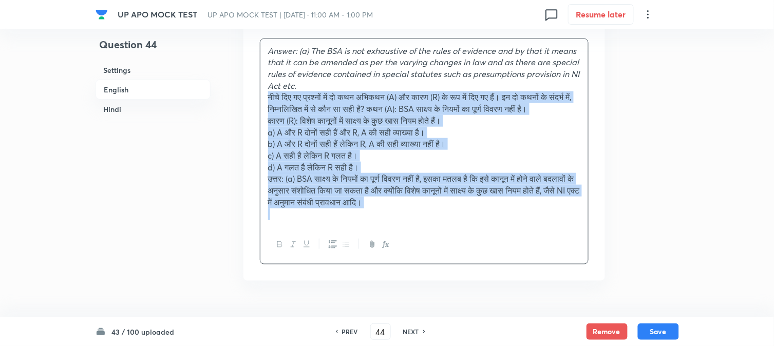
drag, startPoint x: 283, startPoint y: 101, endPoint x: 562, endPoint y: 271, distance: 327.0
click at [562, 271] on div "Solution Answer: (a) The BSA is not exhaustive of the rules of evidence and by …" at bounding box center [425, 142] width 362 height 278
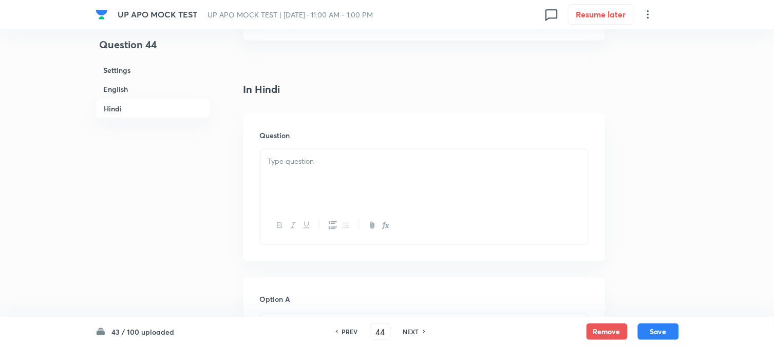
scroll to position [1348, 0]
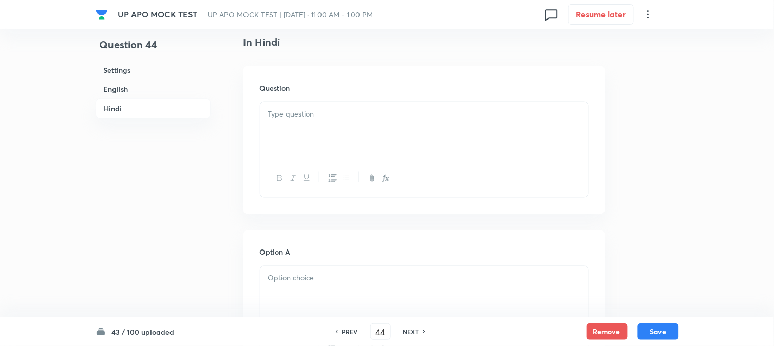
drag, startPoint x: 286, startPoint y: 134, endPoint x: 276, endPoint y: 132, distance: 10.1
click at [284, 134] on div at bounding box center [424, 131] width 328 height 58
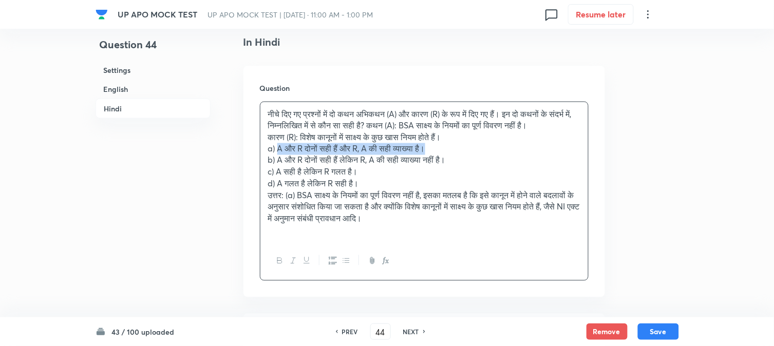
drag, startPoint x: 278, startPoint y: 152, endPoint x: 517, endPoint y: 153, distance: 238.9
click at [517, 153] on p "a) A और R दोनों सही हैं और R, A की सही व्याख्या है।" at bounding box center [424, 149] width 312 height 12
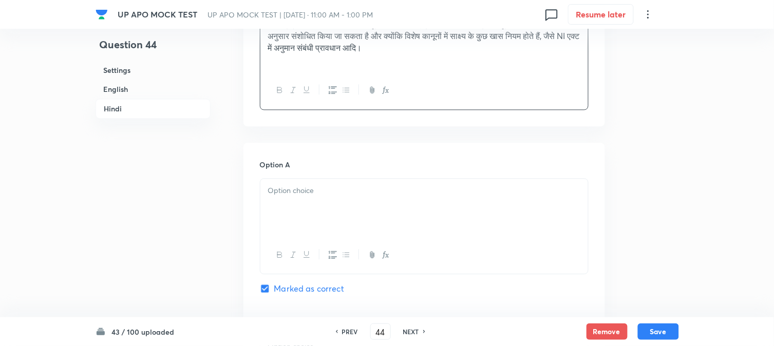
click at [295, 213] on div at bounding box center [424, 208] width 328 height 58
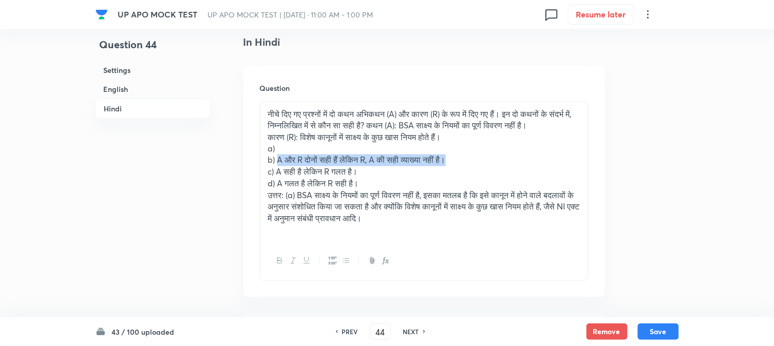
drag, startPoint x: 279, startPoint y: 161, endPoint x: 539, endPoint y: 163, distance: 260.0
click at [539, 163] on p "b) A और R दोनों सही हैं लेकिन R, A की सही व्याख्या नहीं है।" at bounding box center [424, 161] width 312 height 12
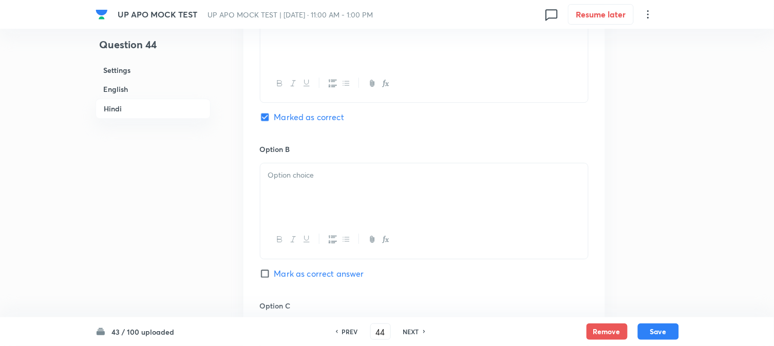
click at [291, 201] on div at bounding box center [424, 192] width 328 height 58
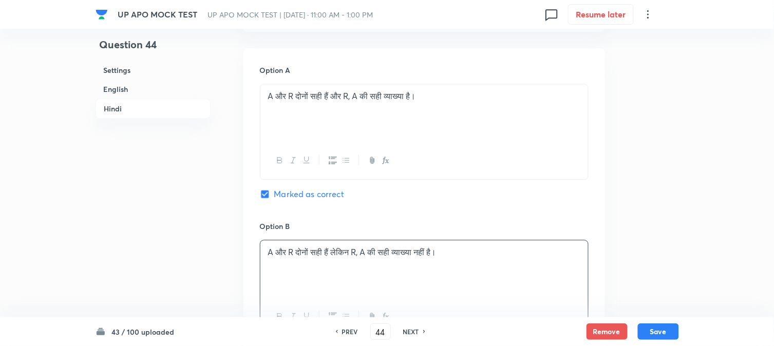
scroll to position [1405, 0]
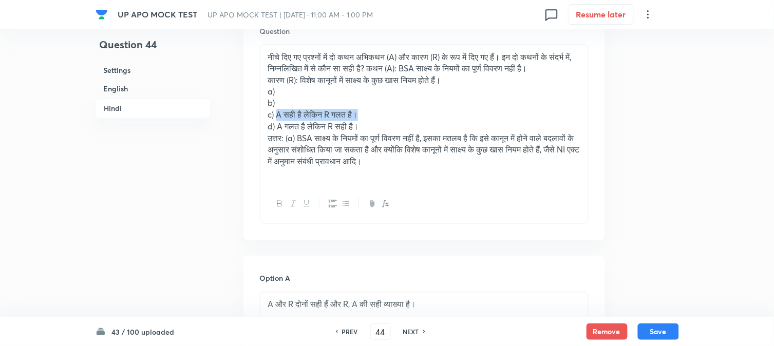
drag, startPoint x: 278, startPoint y: 117, endPoint x: 432, endPoint y: 116, distance: 153.6
click at [432, 116] on p "c) A सही है लेकिन R गलत है।" at bounding box center [424, 115] width 312 height 12
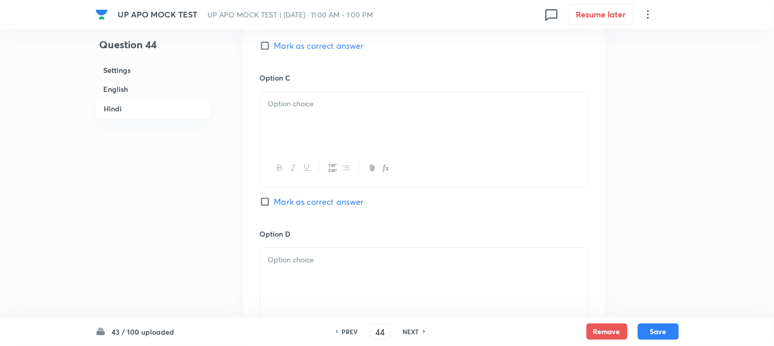
click at [285, 150] on div at bounding box center [424, 121] width 328 height 58
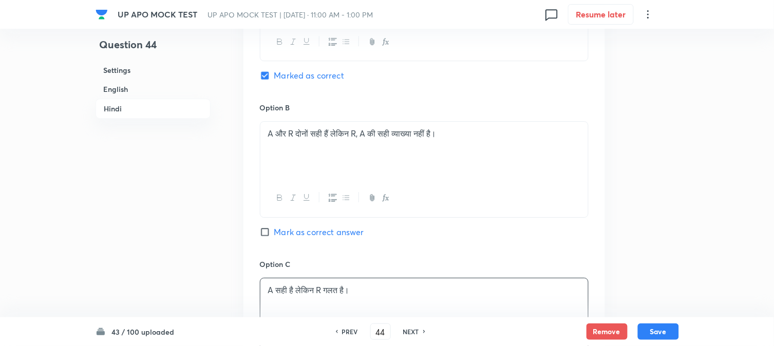
scroll to position [1462, 0]
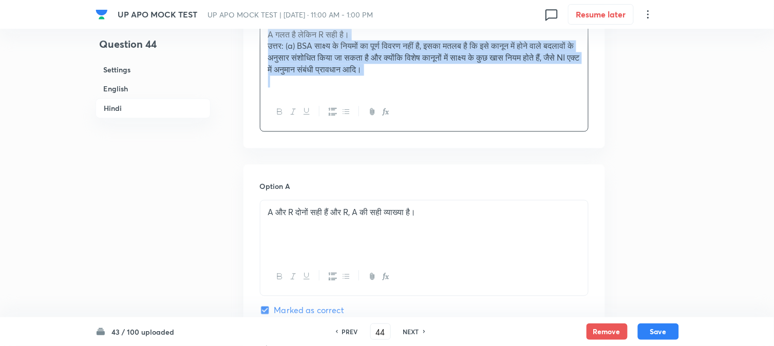
drag, startPoint x: 278, startPoint y: 67, endPoint x: 576, endPoint y: 123, distance: 302.7
click at [575, 123] on div "नीचे दिए गए प्रश्नों में दो कथन अभिकथन (A) और कारण (R) के रूप में दिए गए हैं। इ…" at bounding box center [424, 60] width 329 height 144
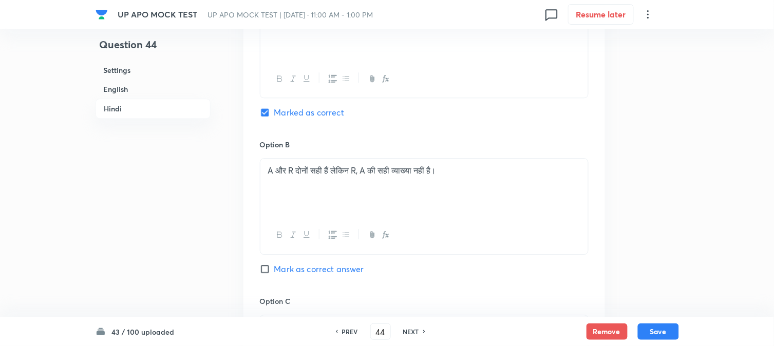
scroll to position [1975, 0]
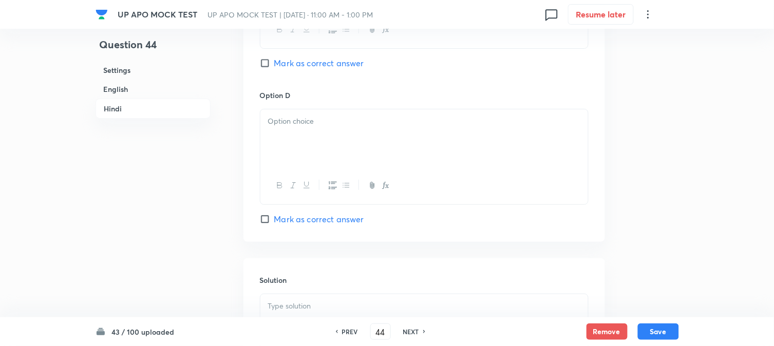
click at [274, 134] on div at bounding box center [424, 138] width 328 height 58
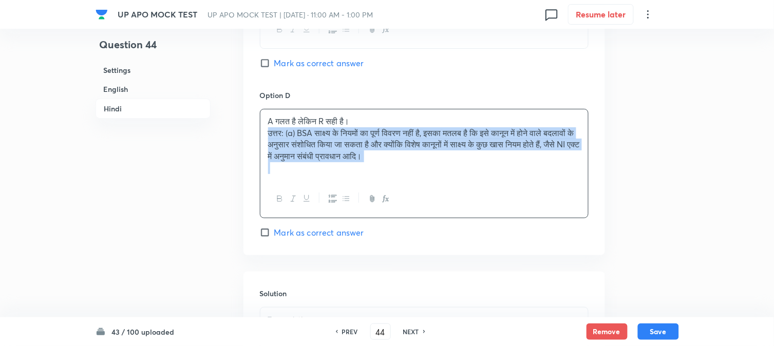
drag, startPoint x: 269, startPoint y: 139, endPoint x: 577, endPoint y: 194, distance: 313.0
click at [577, 194] on div "A गलत है लेकिन R सही है। उत्तर: (a) BSA साक्ष्य के नियमों का पूर्ण विवरण नहीं ह…" at bounding box center [424, 163] width 329 height 109
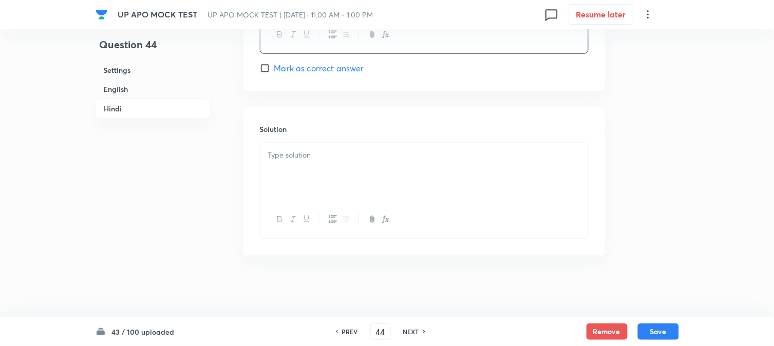
click at [305, 175] on div at bounding box center [424, 172] width 328 height 58
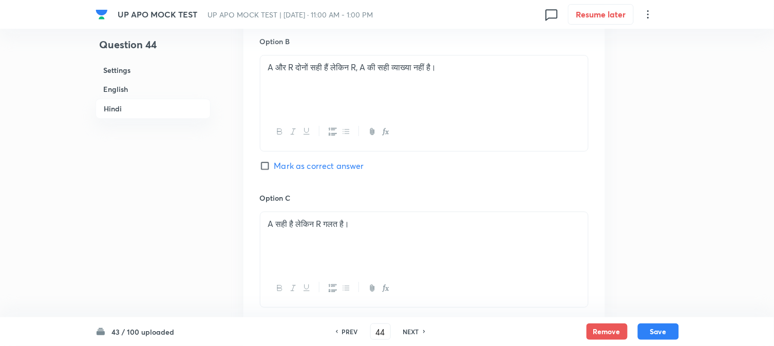
scroll to position [1673, 0]
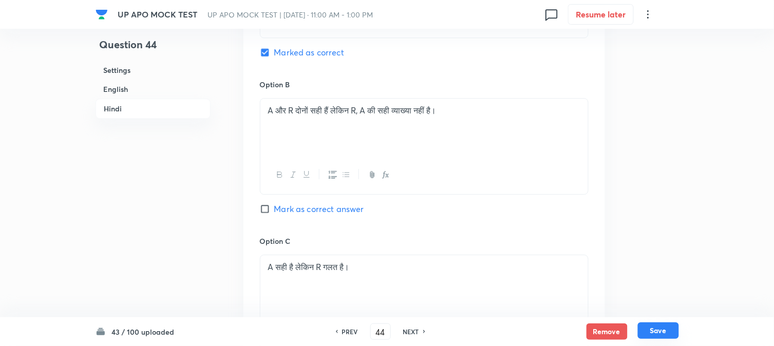
click at [657, 334] on button "Save" at bounding box center [658, 331] width 41 height 16
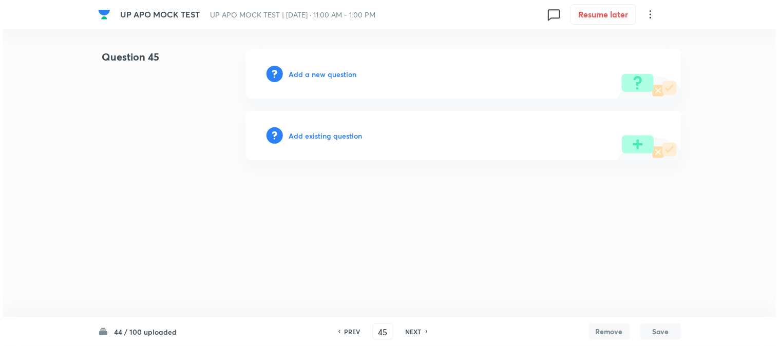
scroll to position [0, 0]
click at [345, 76] on h6 "Add a new question" at bounding box center [323, 74] width 68 height 11
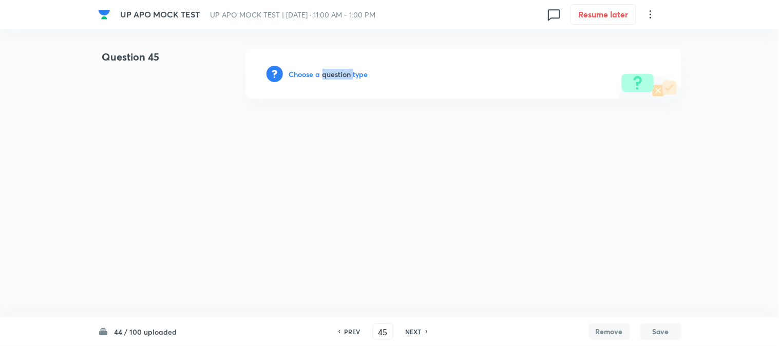
click at [345, 76] on h6 "Choose a question type" at bounding box center [328, 74] width 79 height 11
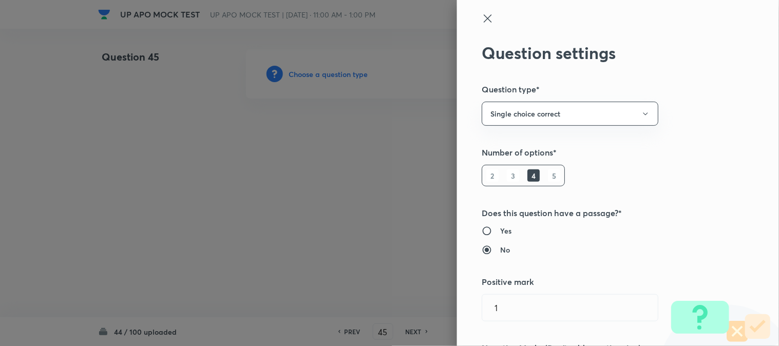
click at [345, 76] on div at bounding box center [389, 173] width 779 height 346
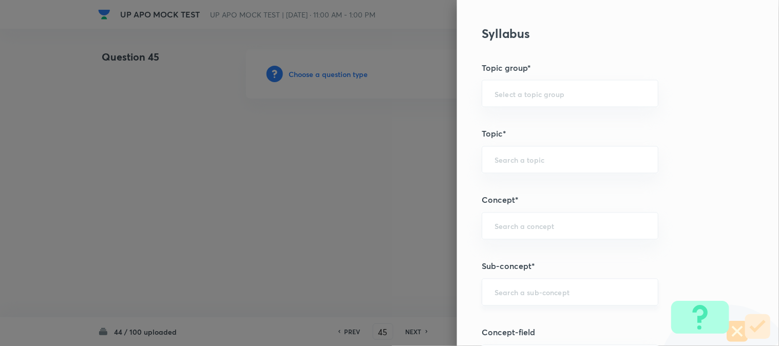
scroll to position [606, 0]
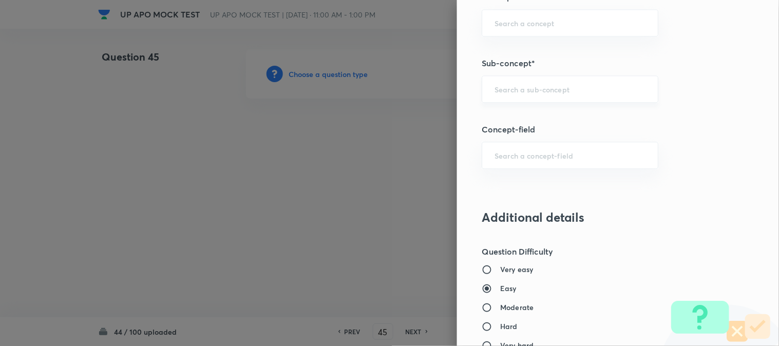
click at [510, 99] on div "​" at bounding box center [570, 89] width 177 height 27
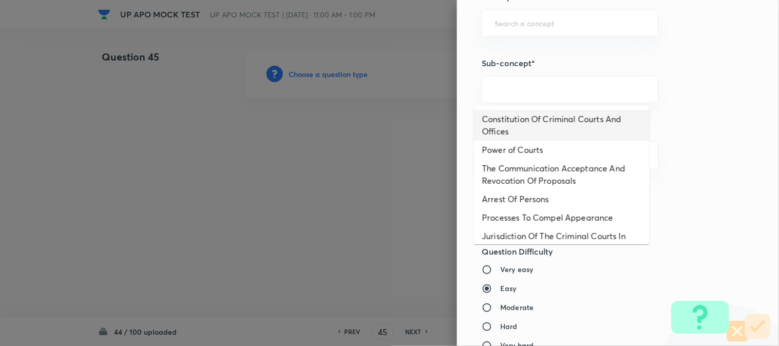
click at [521, 124] on li "Constitution Of Criminal Courts And Offices" at bounding box center [562, 125] width 176 height 31
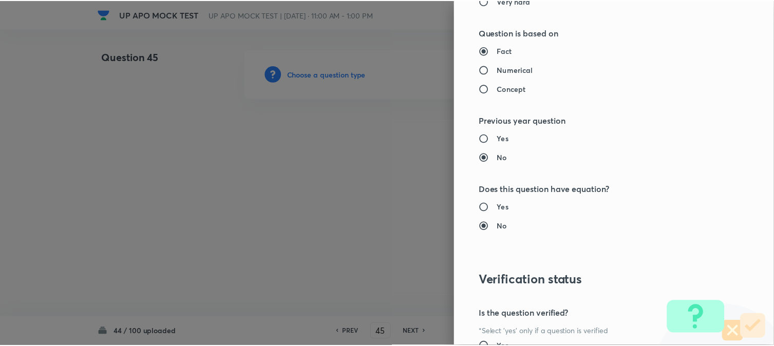
scroll to position [1054, 0]
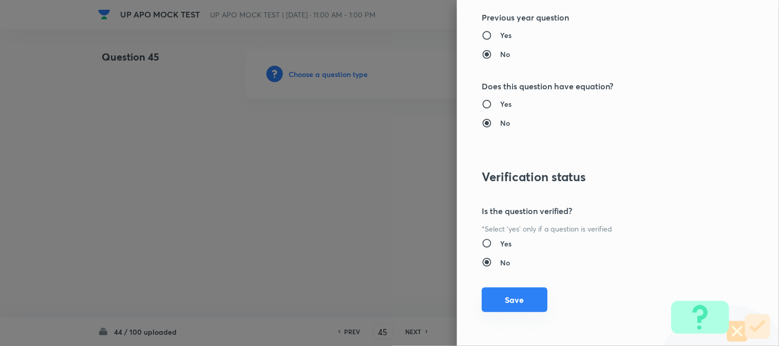
click at [517, 304] on button "Save" at bounding box center [515, 300] width 66 height 25
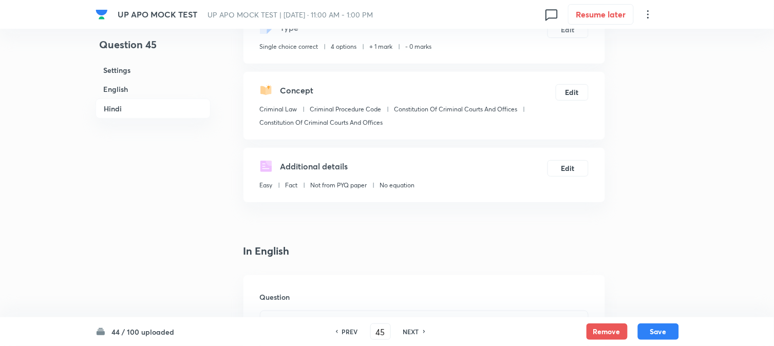
scroll to position [303, 0]
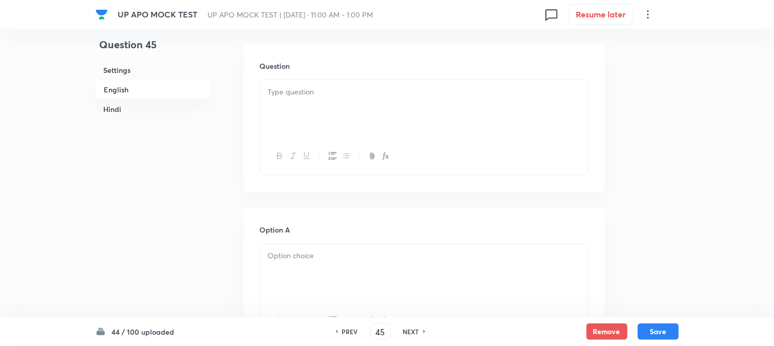
drag, startPoint x: 303, startPoint y: 109, endPoint x: 244, endPoint y: 147, distance: 71.0
click at [302, 108] on div at bounding box center [424, 109] width 328 height 58
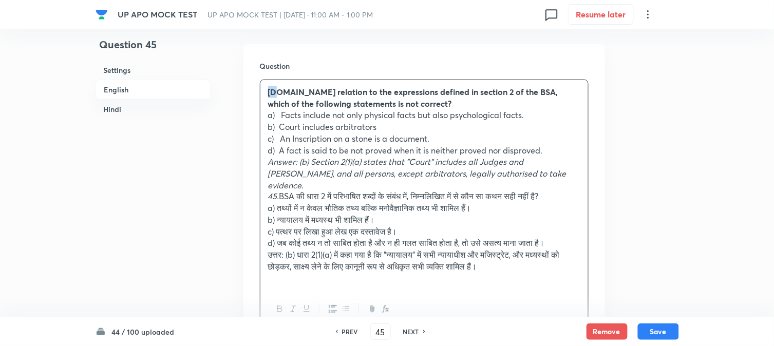
drag, startPoint x: 273, startPoint y: 94, endPoint x: 265, endPoint y: 83, distance: 13.6
click at [266, 83] on div "[DOMAIN_NAME] relation to the expressions defined in section 2 of the BSA, whic…" at bounding box center [424, 185] width 328 height 211
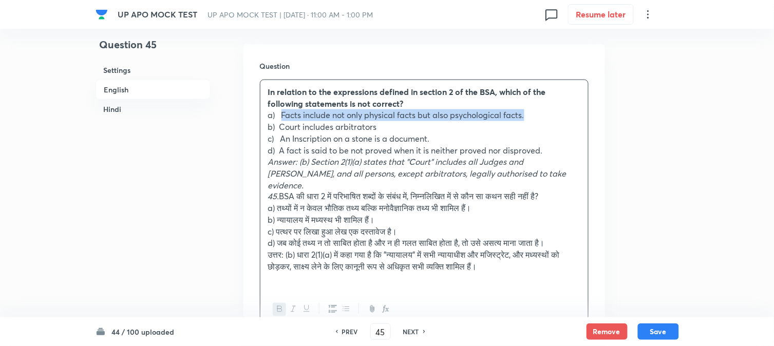
drag, startPoint x: 283, startPoint y: 110, endPoint x: 536, endPoint y: 119, distance: 253.9
click at [536, 119] on p "a) Facts include not only physical facts but also psychological facts." at bounding box center [424, 115] width 312 height 12
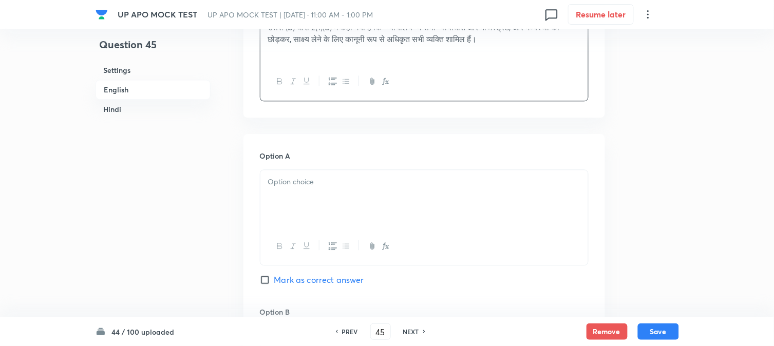
click at [288, 211] on div at bounding box center [424, 199] width 328 height 58
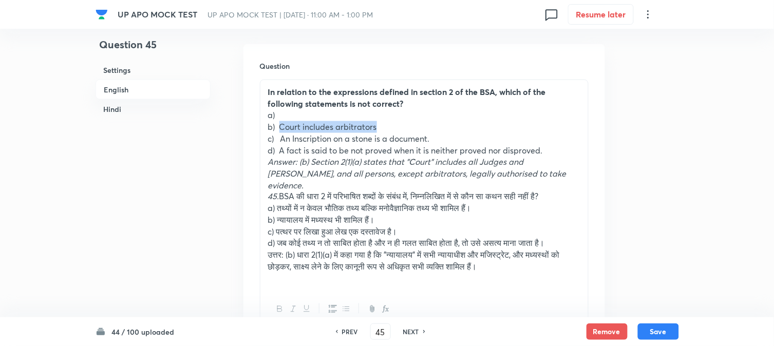
drag, startPoint x: 282, startPoint y: 123, endPoint x: 412, endPoint y: 124, distance: 130.0
click at [412, 124] on p "b) Court includes arbitrators" at bounding box center [424, 127] width 312 height 12
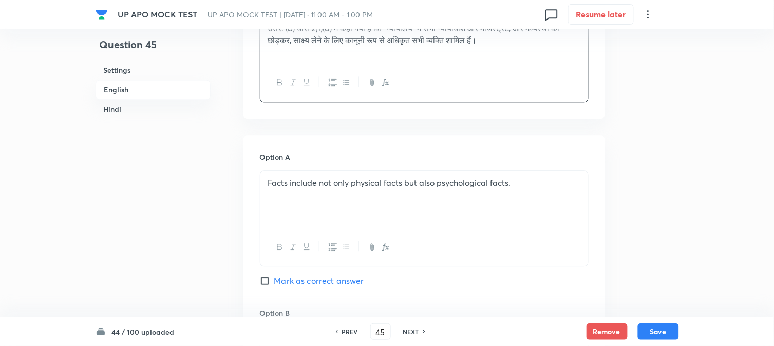
scroll to position [759, 0]
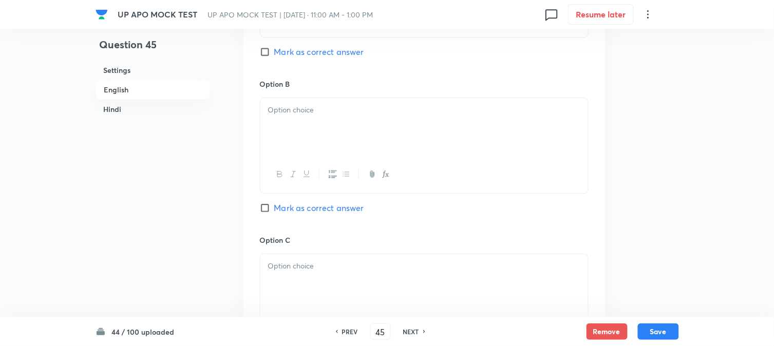
click at [299, 123] on div at bounding box center [424, 127] width 328 height 58
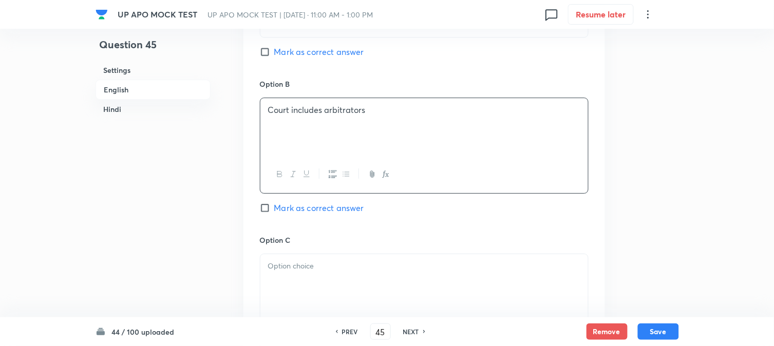
click at [314, 202] on span "Mark as correct answer" at bounding box center [319, 208] width 90 height 12
click at [274, 203] on input "Mark as correct answer" at bounding box center [267, 208] width 14 height 10
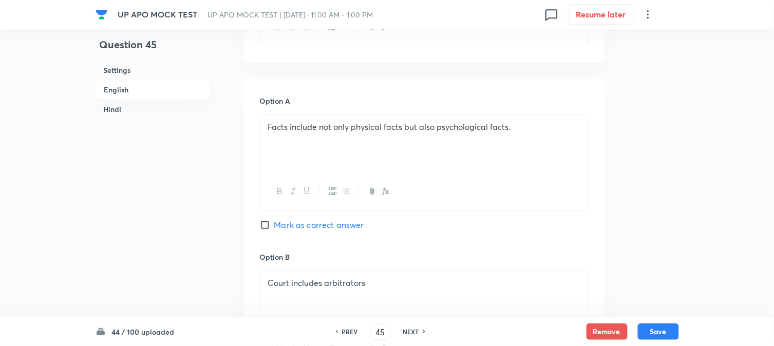
scroll to position [360, 0]
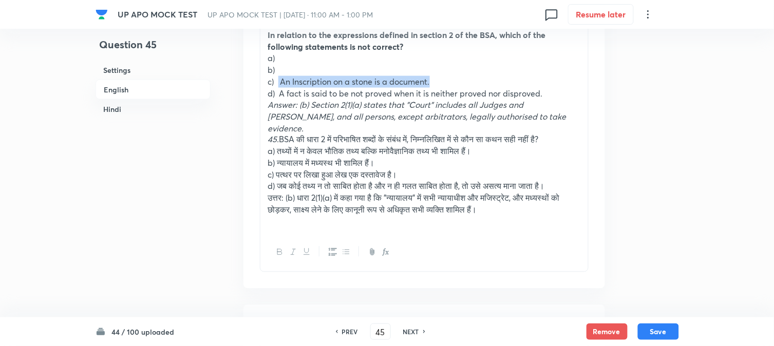
drag, startPoint x: 280, startPoint y: 82, endPoint x: 436, endPoint y: 80, distance: 155.7
click at [447, 80] on p "c) An Inscription on a stone is a document." at bounding box center [424, 82] width 312 height 12
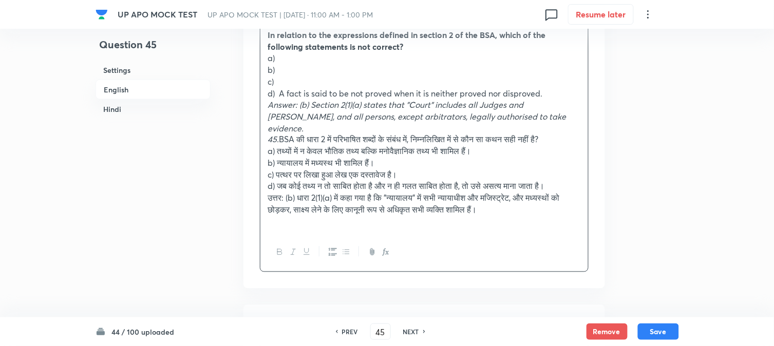
scroll to position [874, 0]
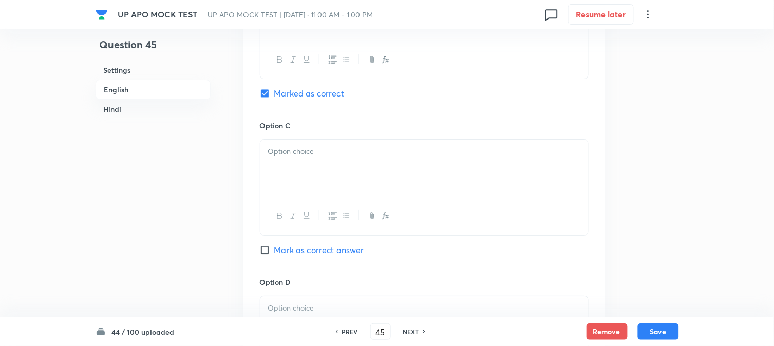
click at [276, 151] on div at bounding box center [424, 169] width 328 height 58
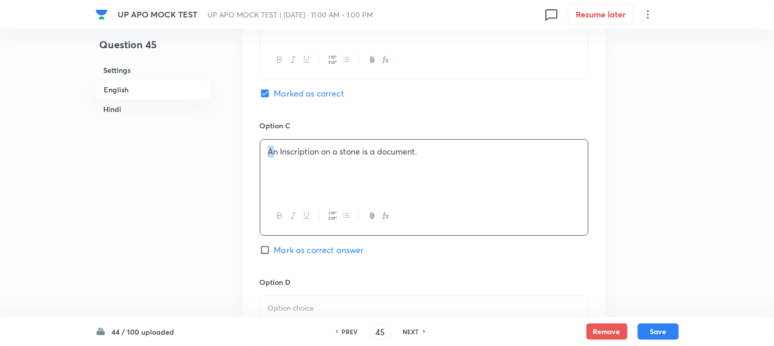
drag, startPoint x: 271, startPoint y: 144, endPoint x: 258, endPoint y: 129, distance: 20.4
click at [258, 130] on div "Option A Facts include not only physical facts but also psychological facts. [P…" at bounding box center [425, 110] width 362 height 638
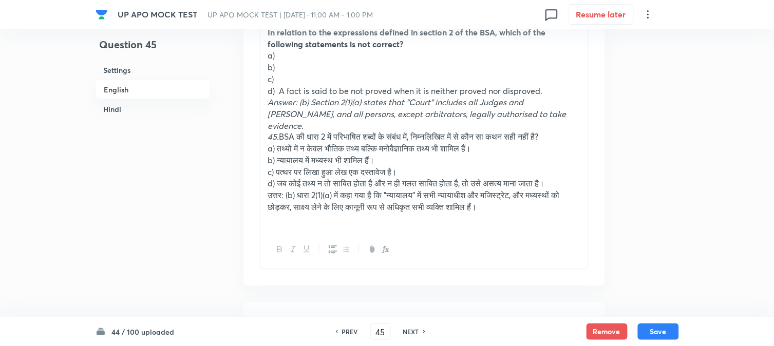
scroll to position [360, 0]
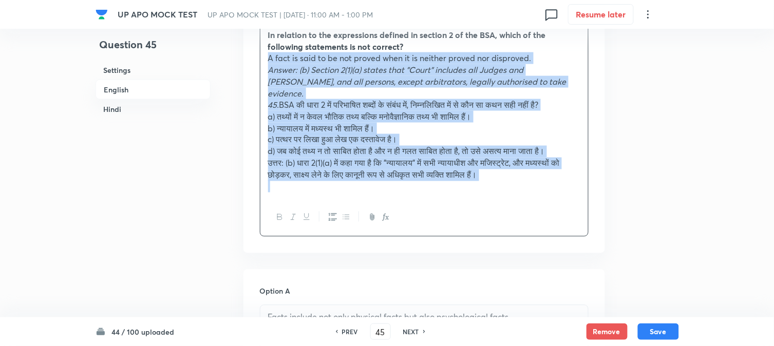
drag, startPoint x: 279, startPoint y: 93, endPoint x: 574, endPoint y: 214, distance: 318.8
click at [574, 214] on div "In relation to the expressions defined in section 2 of the BSA, which of the fo…" at bounding box center [424, 130] width 329 height 214
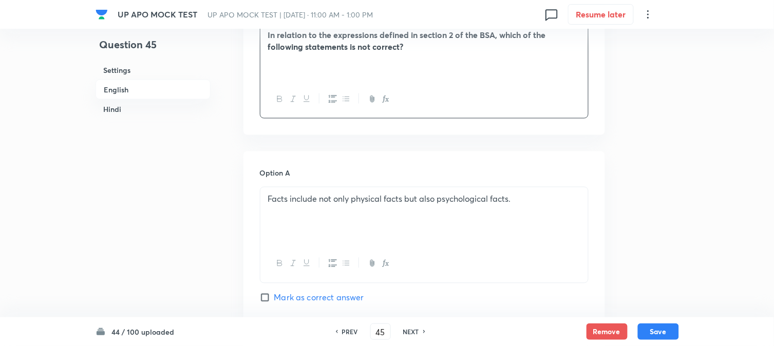
scroll to position [931, 0]
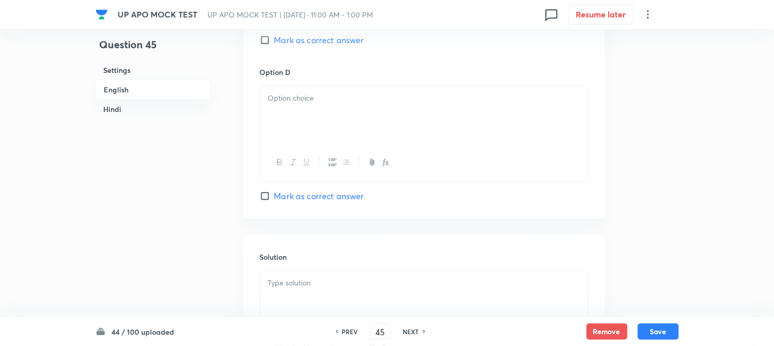
click at [285, 127] on div at bounding box center [424, 115] width 328 height 58
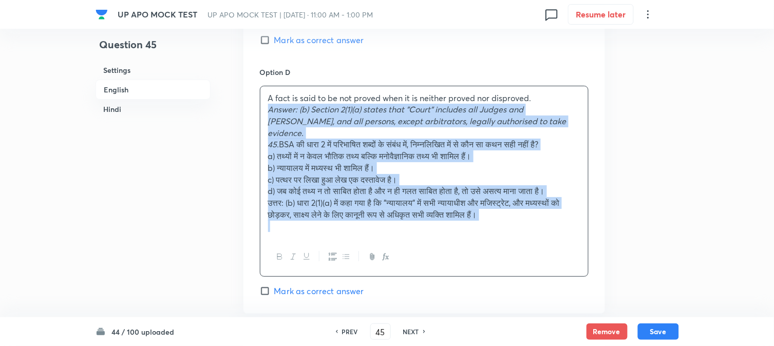
drag, startPoint x: 269, startPoint y: 109, endPoint x: 614, endPoint y: 265, distance: 378.2
click at [614, 265] on div "Question 45 Settings English Hindi Settings Type Single choice correct 4 option…" at bounding box center [388, 338] width 584 height 2441
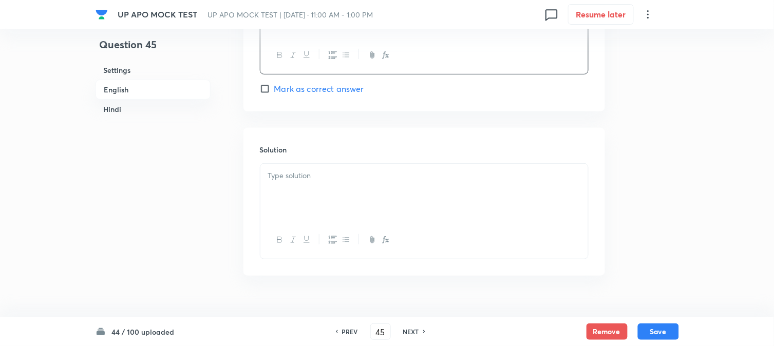
scroll to position [1102, 0]
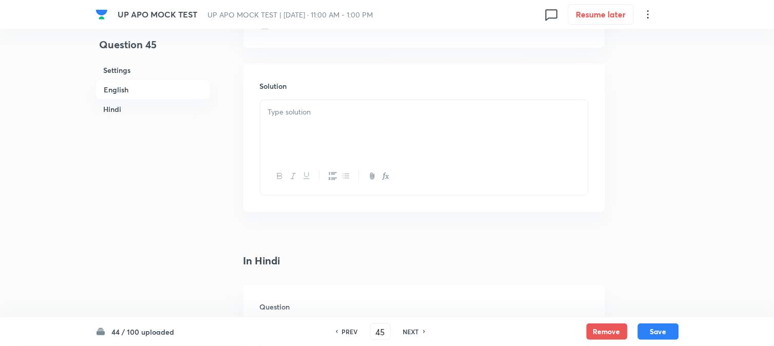
click at [289, 133] on div at bounding box center [424, 129] width 328 height 58
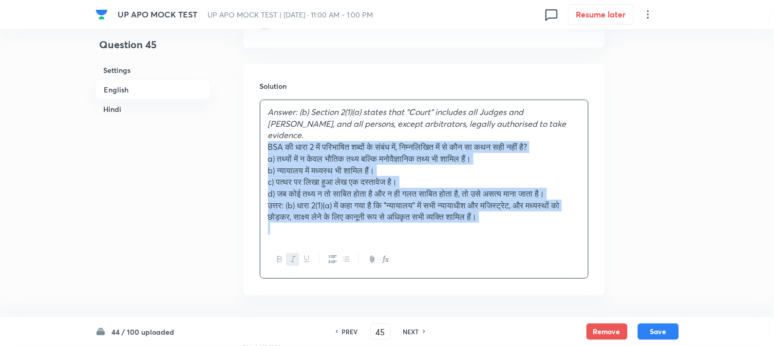
drag, startPoint x: 279, startPoint y: 137, endPoint x: 678, endPoint y: 239, distance: 412.1
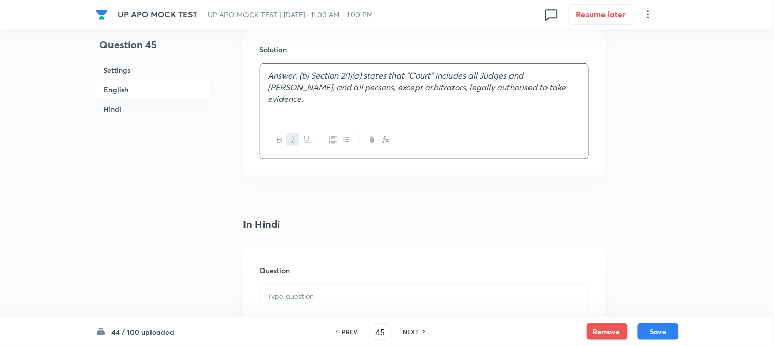
scroll to position [1273, 0]
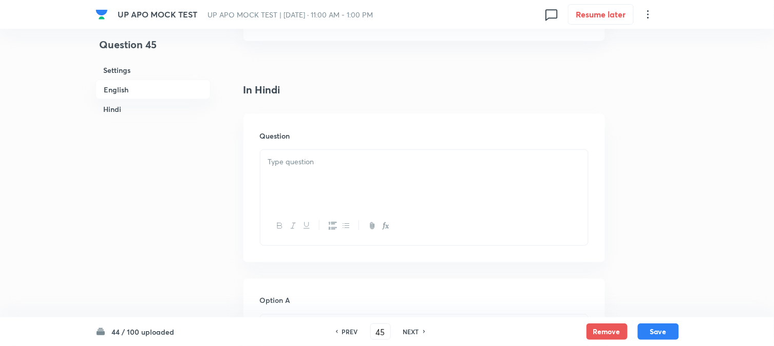
click at [285, 200] on div at bounding box center [424, 179] width 328 height 58
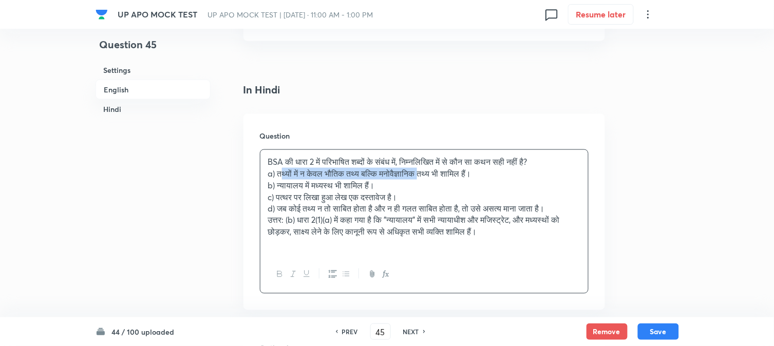
drag, startPoint x: 280, startPoint y: 175, endPoint x: 389, endPoint y: 179, distance: 109.5
click at [434, 175] on p "a) तथ्यों में न केवल भौतिक तथ्य बल्कि मनोवैज्ञानिक तथ्य भी शामिल हैं।" at bounding box center [424, 174] width 312 height 12
click at [298, 198] on p "c) पत्थर पर लिखा हुआ लेख एक दस्तावेज है।" at bounding box center [424, 198] width 312 height 12
drag, startPoint x: 278, startPoint y: 176, endPoint x: 526, endPoint y: 173, distance: 247.6
click at [526, 173] on p "a) तथ्यों में न केवल भौतिक तथ्य बल्कि मनोवैज्ञानिक तथ्य भी शामिल हैं।" at bounding box center [424, 174] width 312 height 12
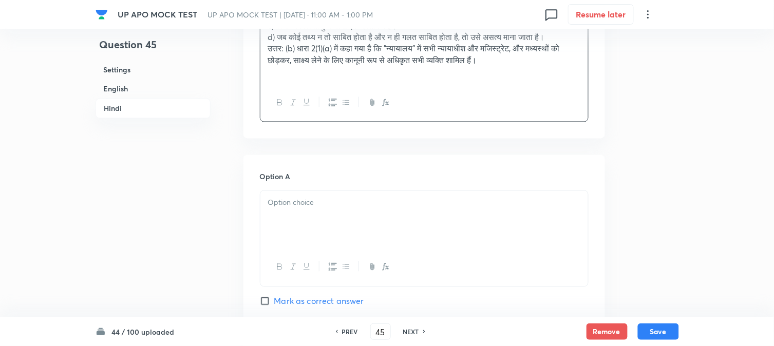
click at [291, 225] on div at bounding box center [424, 220] width 328 height 58
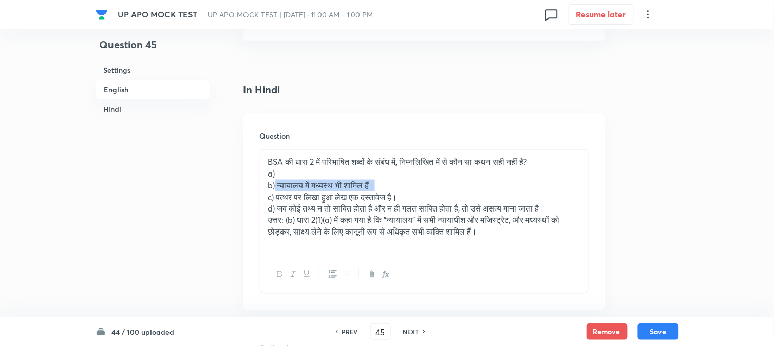
drag, startPoint x: 280, startPoint y: 188, endPoint x: 396, endPoint y: 183, distance: 115.7
click at [396, 183] on p "b) न्यायालय में मध्यस्थ भी शामिल हैं।" at bounding box center [424, 186] width 312 height 12
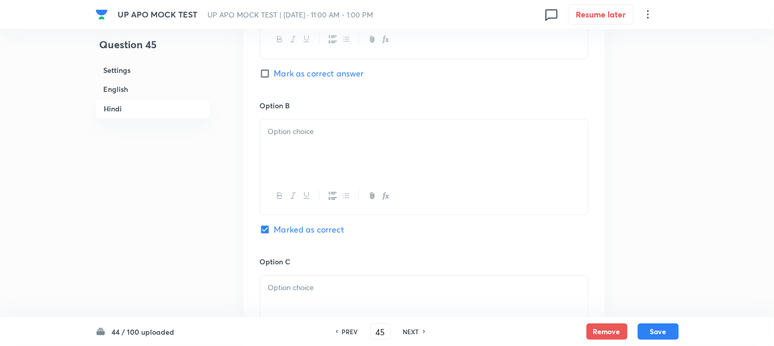
click at [293, 172] on div at bounding box center [424, 149] width 328 height 58
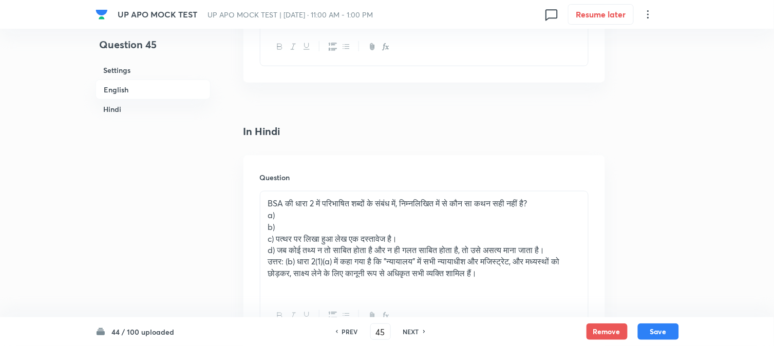
scroll to position [1216, 0]
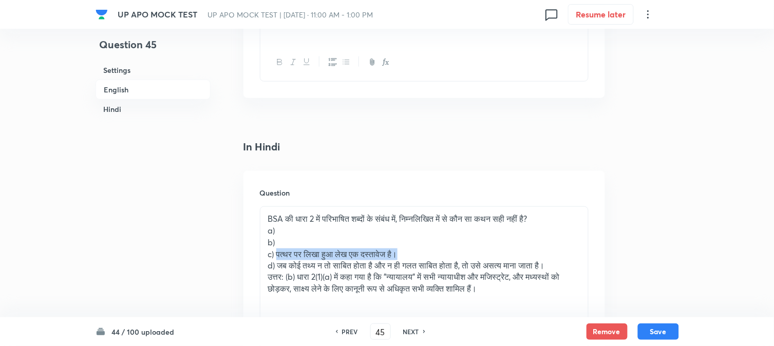
drag, startPoint x: 278, startPoint y: 254, endPoint x: 461, endPoint y: 251, distance: 182.9
click at [461, 251] on p "c) पत्थर पर लिखा हुआ लेख एक दस्तावेज है।" at bounding box center [424, 255] width 312 height 12
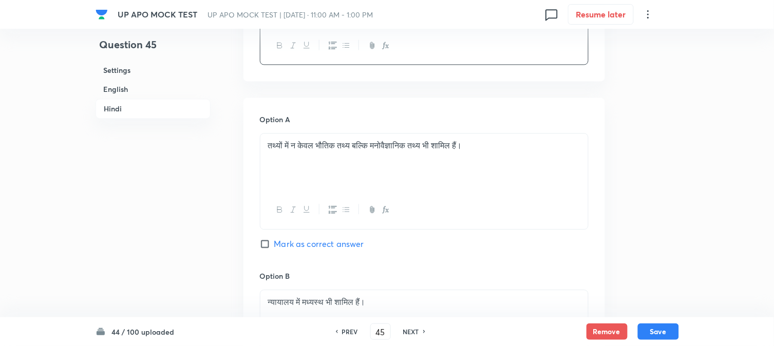
scroll to position [1844, 0]
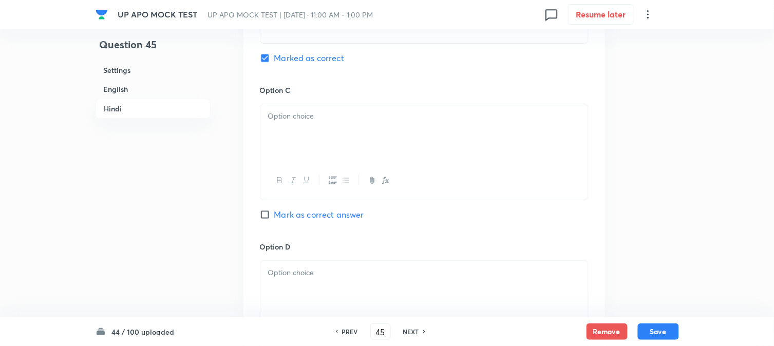
click at [298, 137] on div at bounding box center [424, 133] width 328 height 58
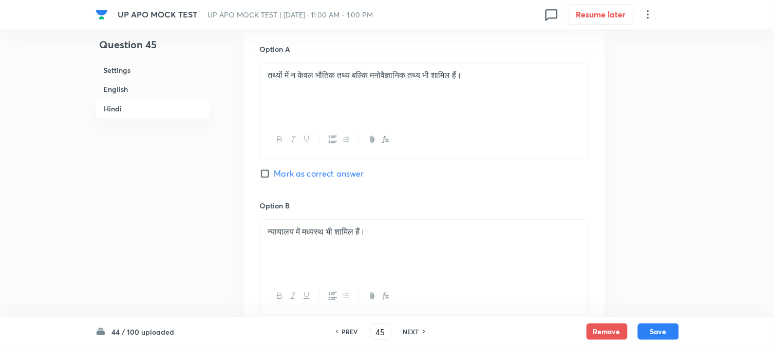
scroll to position [1388, 0]
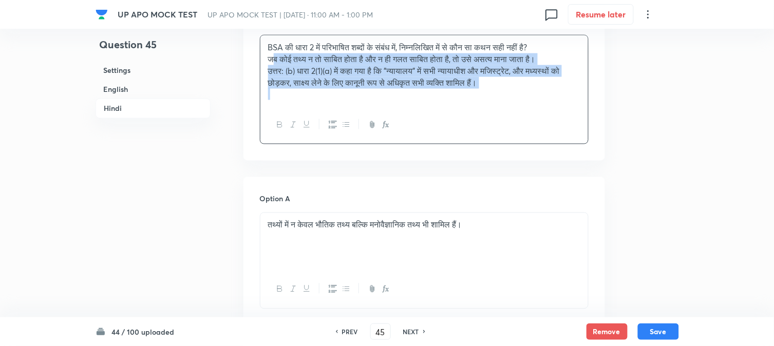
drag, startPoint x: 275, startPoint y: 94, endPoint x: 677, endPoint y: 122, distance: 402.8
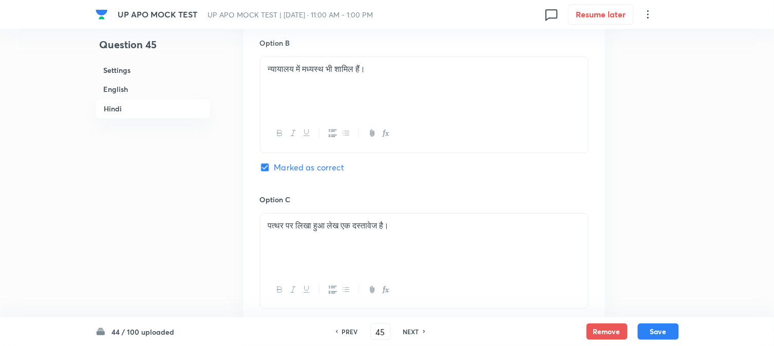
scroll to position [1844, 0]
drag, startPoint x: 281, startPoint y: 237, endPoint x: 281, endPoint y: 248, distance: 10.8
click at [281, 248] on div at bounding box center [424, 242] width 328 height 58
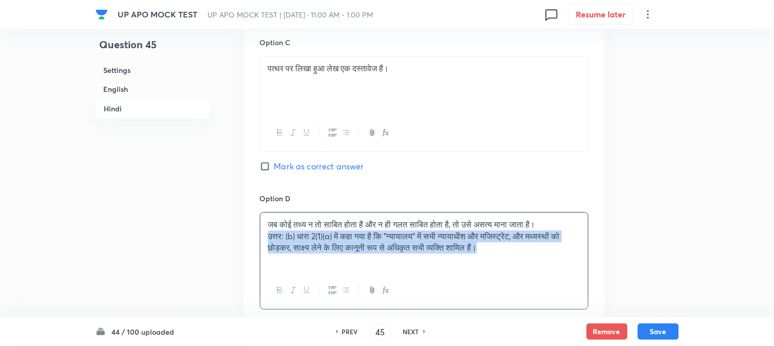
drag, startPoint x: 406, startPoint y: 248, endPoint x: 593, endPoint y: 249, distance: 187.0
click at [594, 254] on div "Option A तथ्यों में न केवल भौतिक तथ्य बल्कि मनोवैज्ञानिक तथ्य भी शामिल हैं। [PE…" at bounding box center [425, 27] width 362 height 639
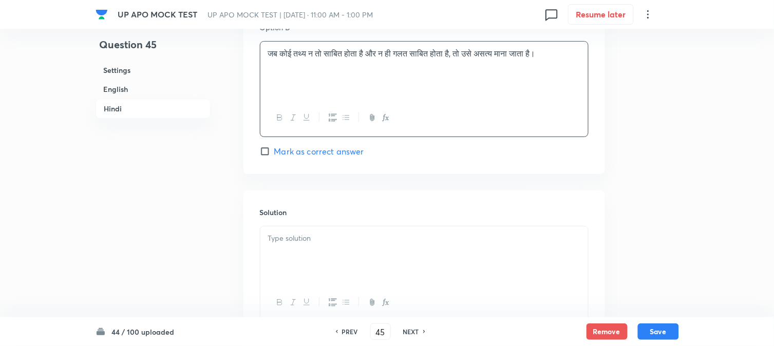
click at [286, 261] on div at bounding box center [424, 256] width 328 height 58
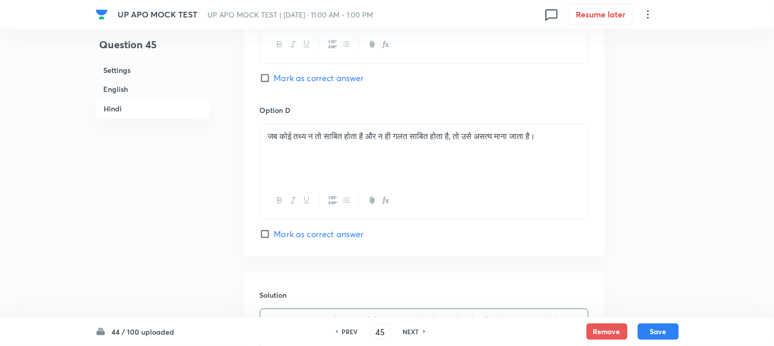
scroll to position [1787, 0]
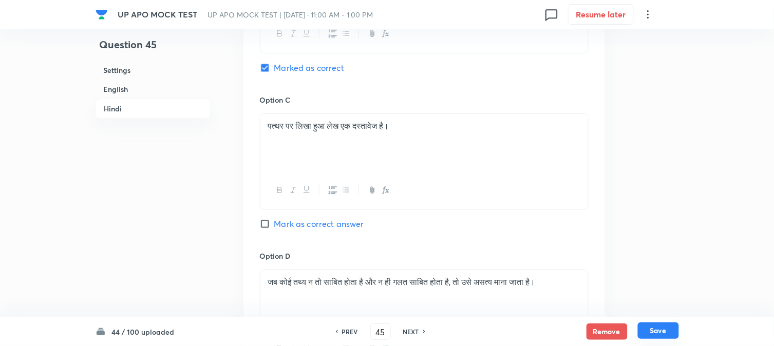
click at [659, 330] on button "Save" at bounding box center [658, 331] width 41 height 16
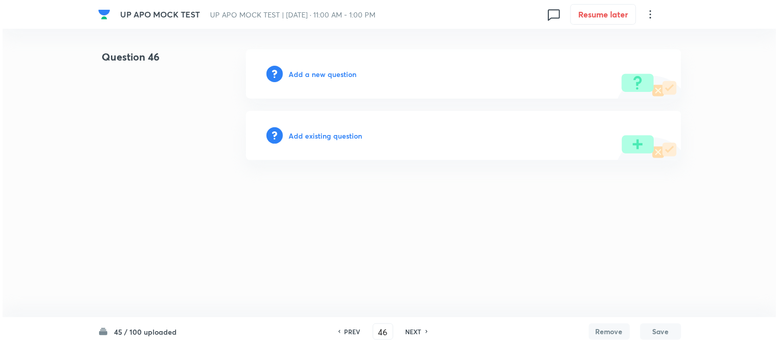
scroll to position [0, 0]
click at [340, 72] on h6 "Add a new question" at bounding box center [323, 74] width 68 height 11
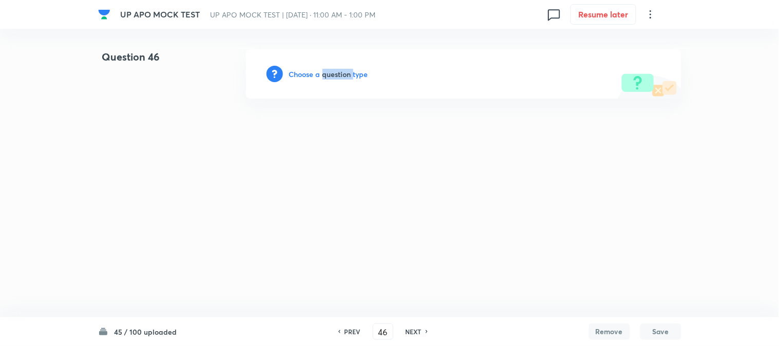
click at [340, 72] on h6 "Choose a question type" at bounding box center [328, 74] width 79 height 11
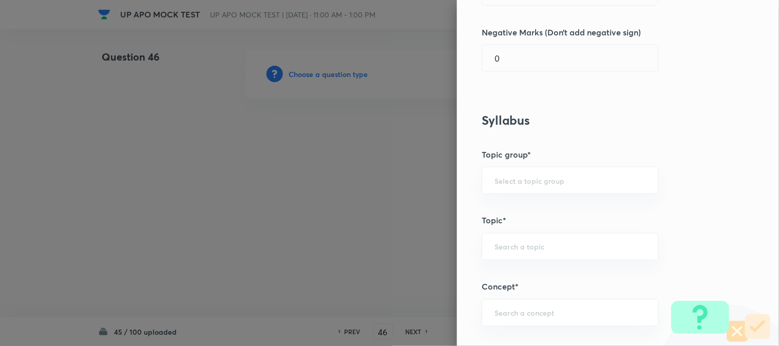
scroll to position [606, 0]
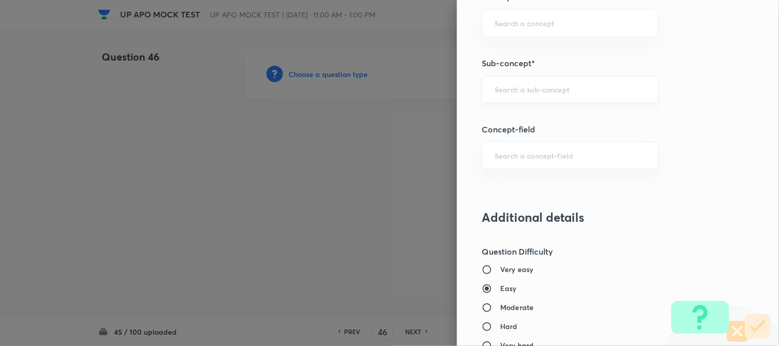
click at [559, 80] on div "​" at bounding box center [570, 89] width 177 height 27
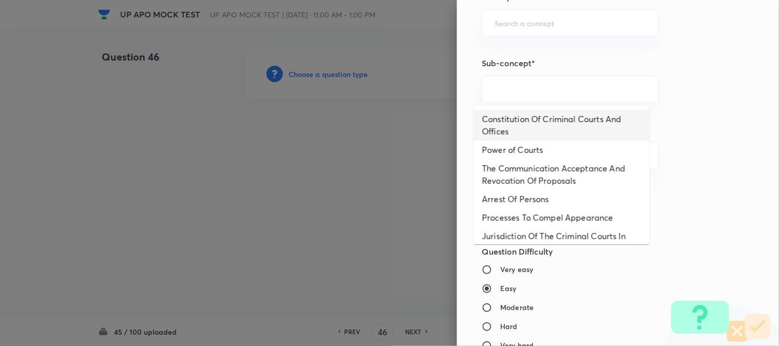
click at [543, 126] on li "Constitution Of Criminal Courts And Offices" at bounding box center [562, 125] width 176 height 31
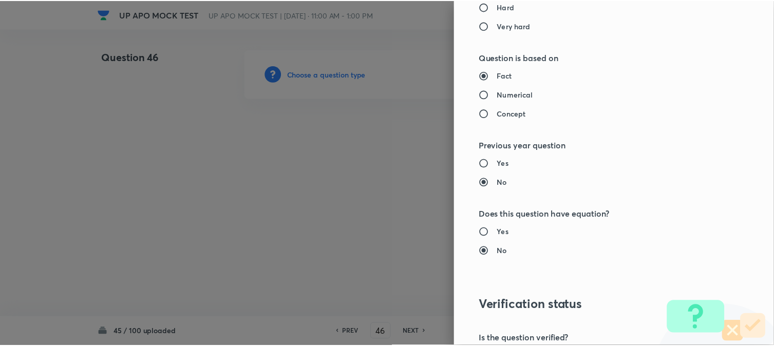
scroll to position [1054, 0]
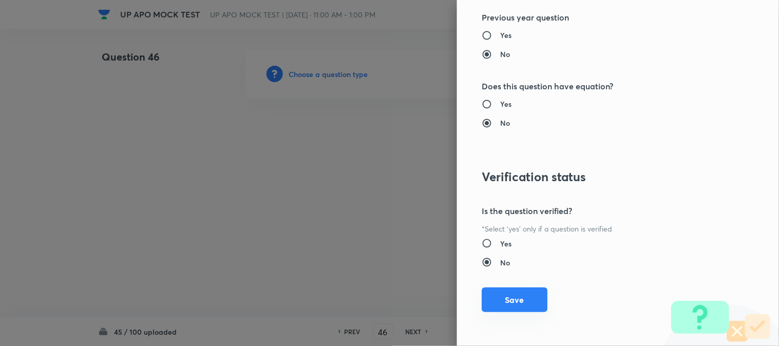
click at [512, 302] on button "Save" at bounding box center [515, 300] width 66 height 25
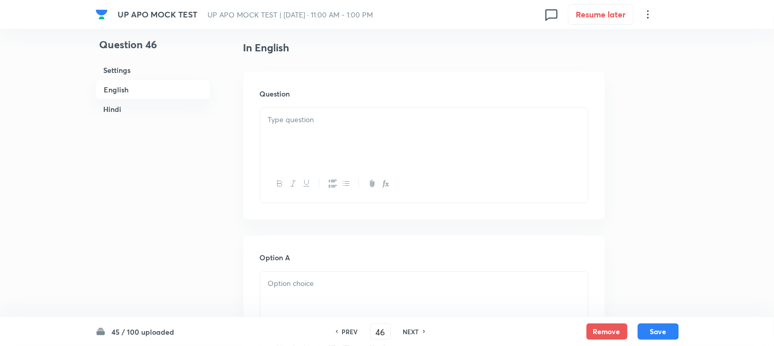
scroll to position [303, 0]
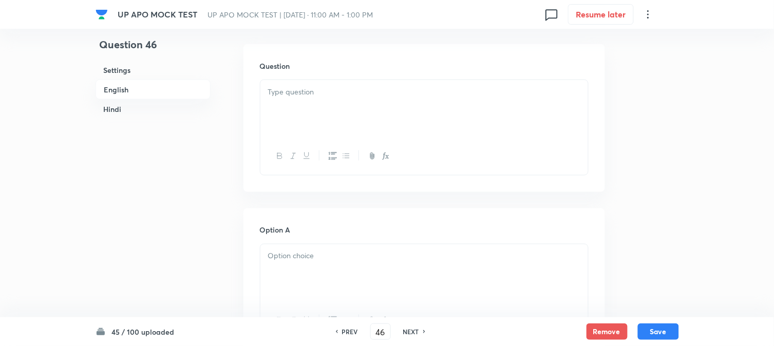
click at [310, 90] on p at bounding box center [424, 92] width 312 height 12
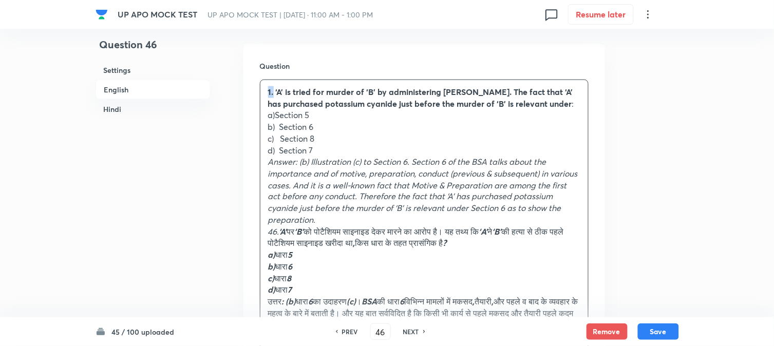
drag, startPoint x: 274, startPoint y: 88, endPoint x: 254, endPoint y: 88, distance: 19.5
click at [254, 88] on div "Question 1. ‘A’ is tried for murder of ‘B’ by administering [PERSON_NAME]. The …" at bounding box center [425, 229] width 362 height 371
drag, startPoint x: 274, startPoint y: 117, endPoint x: 319, endPoint y: 117, distance: 44.7
click at [320, 117] on p "a)Section 5" at bounding box center [424, 115] width 312 height 12
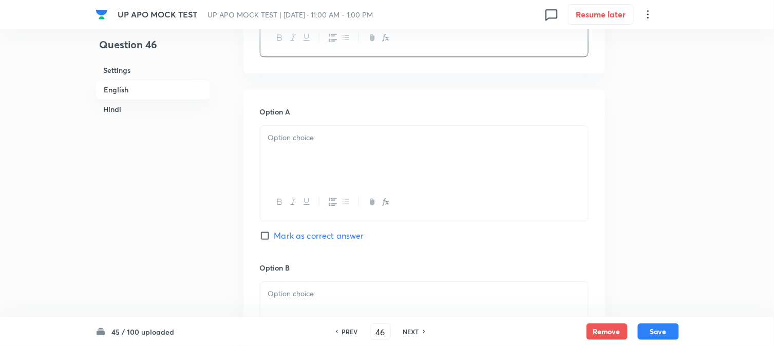
click at [296, 146] on div at bounding box center [424, 155] width 328 height 58
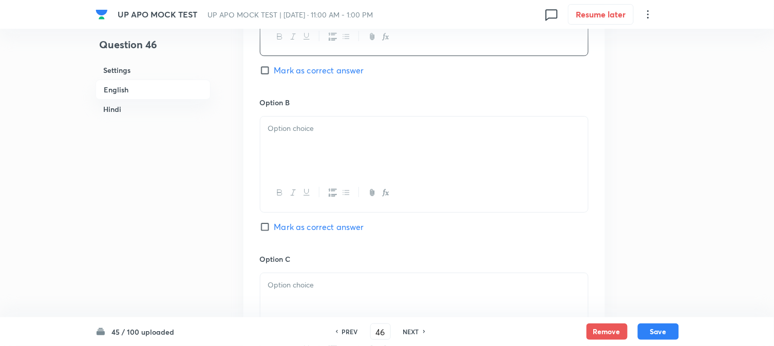
scroll to position [817, 0]
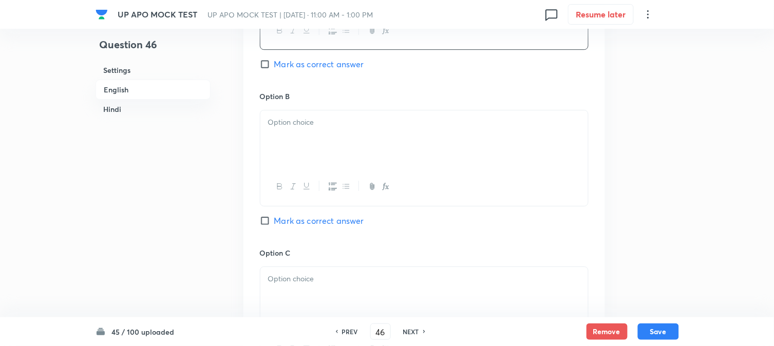
paste div
click at [306, 133] on div at bounding box center [424, 139] width 328 height 58
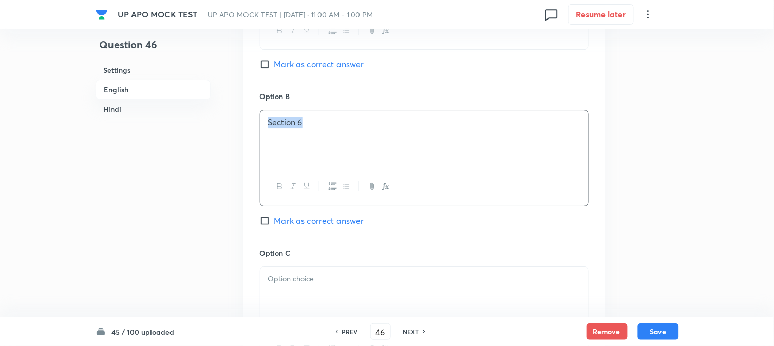
drag, startPoint x: 304, startPoint y: 137, endPoint x: 259, endPoint y: 125, distance: 46.1
click at [260, 125] on div "Section 6" at bounding box center [424, 139] width 328 height 58
copy p "Section 6"
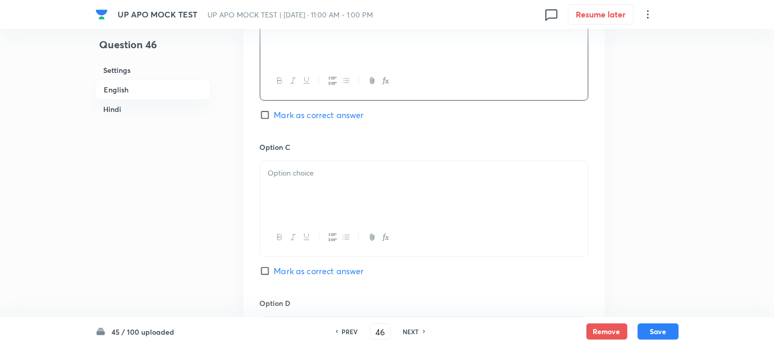
scroll to position [931, 0]
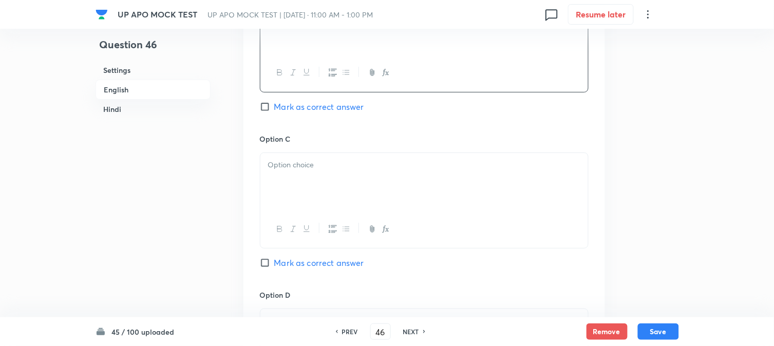
paste div
click at [298, 198] on div at bounding box center [424, 182] width 328 height 58
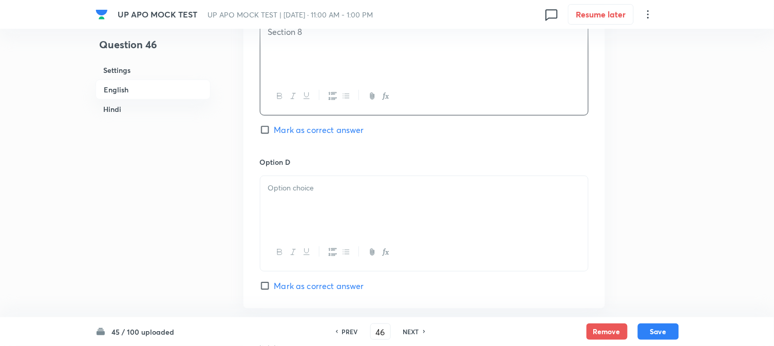
scroll to position [1102, 0]
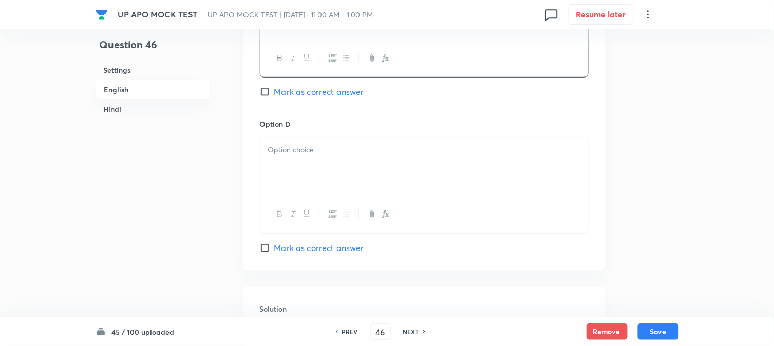
click at [301, 165] on div at bounding box center [424, 167] width 328 height 58
paste div
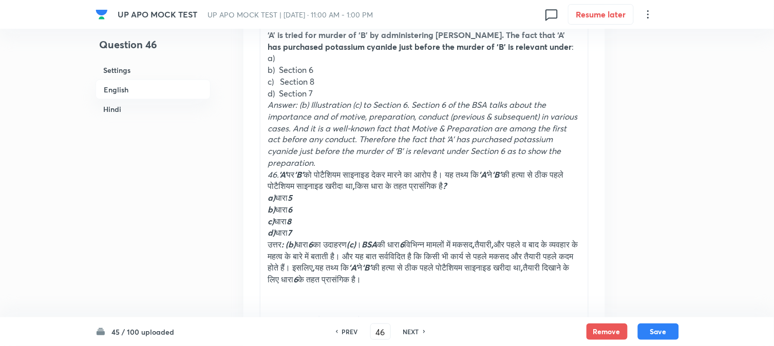
scroll to position [303, 0]
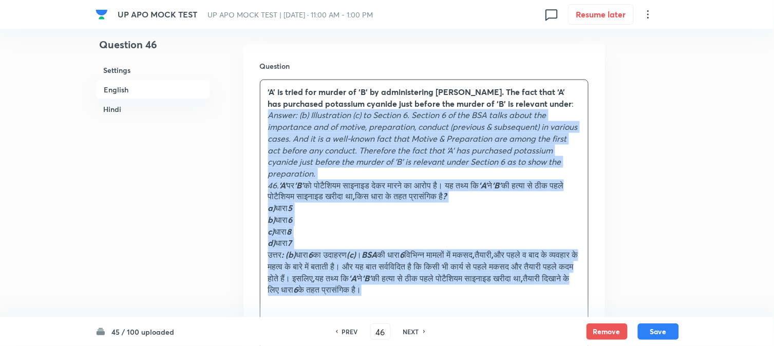
drag, startPoint x: 266, startPoint y: 162, endPoint x: 563, endPoint y: 290, distance: 323.6
click at [563, 290] on div "‘A’ is tried for murder of ‘B’ by administering [PERSON_NAME]. The fact that ‘A…" at bounding box center [424, 197] width 328 height 234
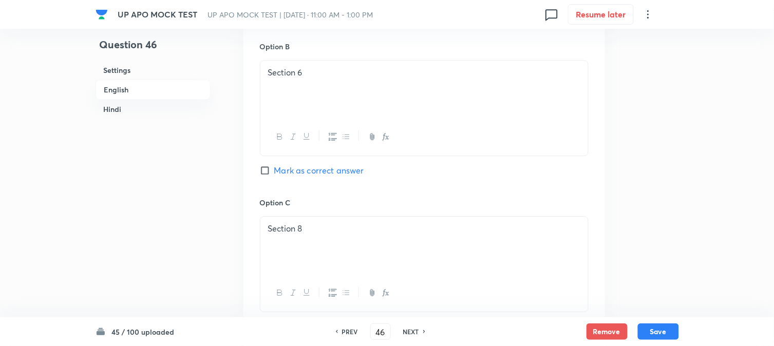
click at [302, 167] on span "Mark as correct answer" at bounding box center [319, 170] width 90 height 12
click at [274, 167] on input "Mark as correct answer" at bounding box center [267, 170] width 14 height 10
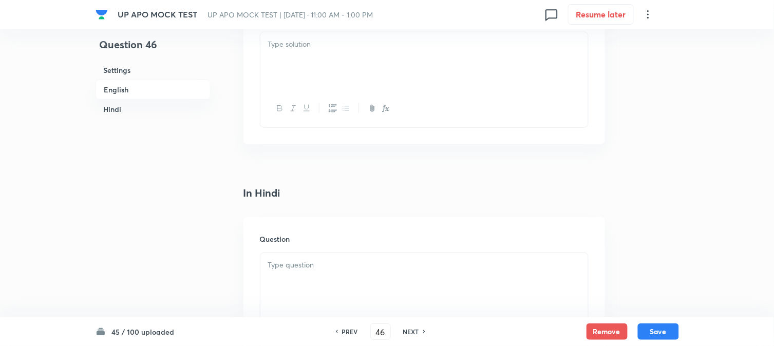
scroll to position [1159, 0]
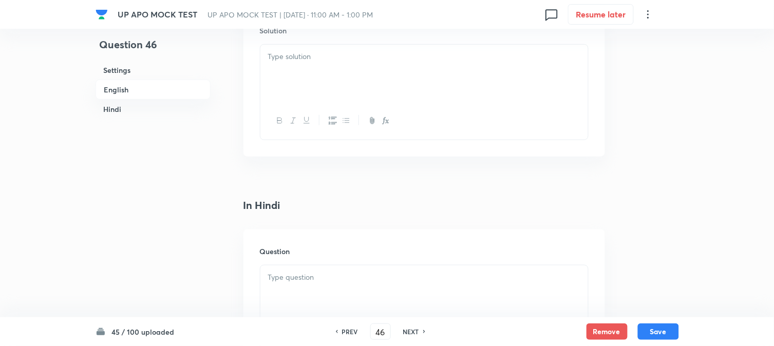
click at [293, 63] on p at bounding box center [424, 57] width 312 height 12
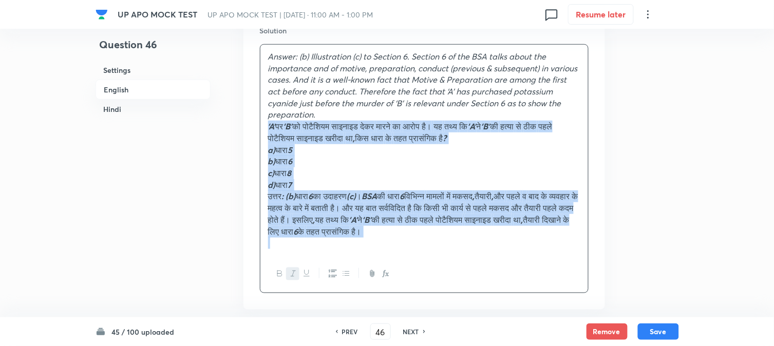
drag, startPoint x: 279, startPoint y: 130, endPoint x: 658, endPoint y: 271, distance: 403.5
click at [658, 271] on div "Question 46 Settings English Hindi Settings Type Single choice correct 4 option…" at bounding box center [388, 140] width 584 height 2501
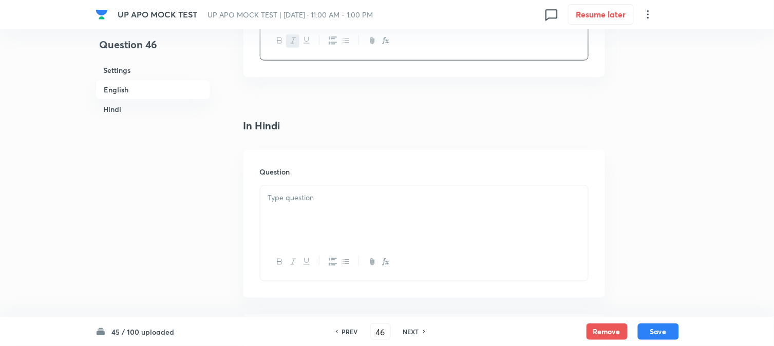
scroll to position [1273, 0]
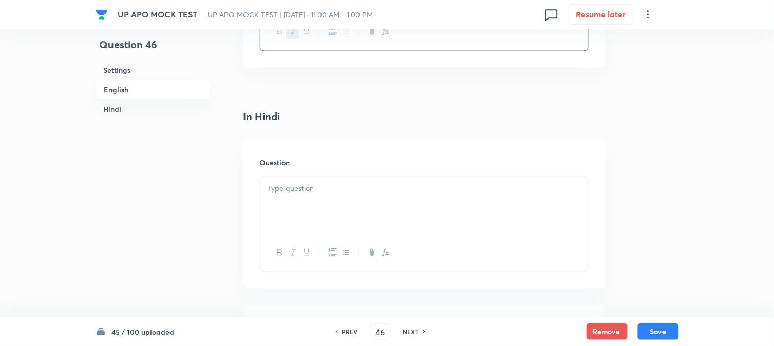
click at [278, 213] on div at bounding box center [424, 206] width 328 height 58
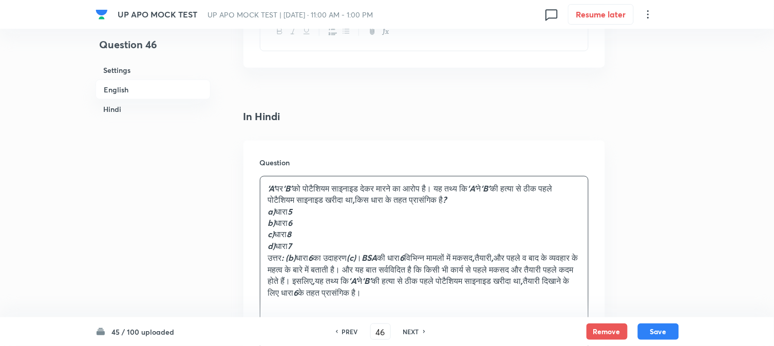
drag, startPoint x: 279, startPoint y: 213, endPoint x: 325, endPoint y: 211, distance: 45.8
click at [325, 211] on p "a) धारा 5" at bounding box center [424, 212] width 312 height 12
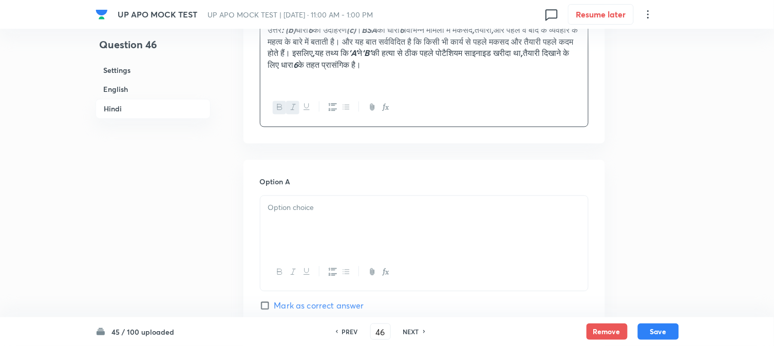
drag, startPoint x: 295, startPoint y: 171, endPoint x: 293, endPoint y: 214, distance: 43.2
click at [294, 220] on div at bounding box center [424, 225] width 328 height 58
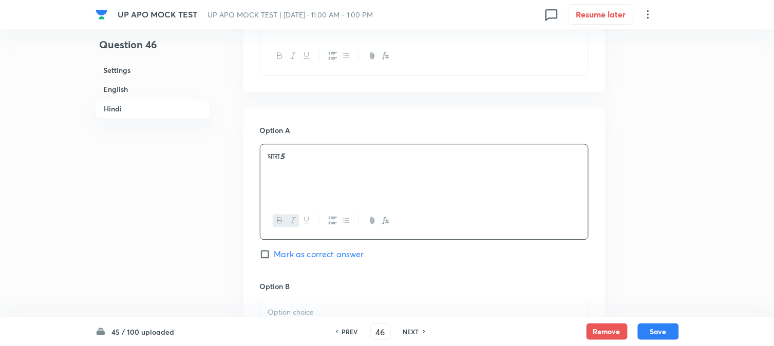
scroll to position [1616, 0]
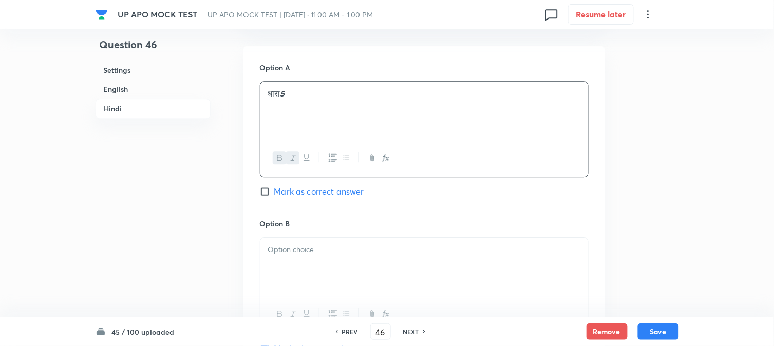
paste div
click at [296, 246] on div at bounding box center [424, 267] width 328 height 58
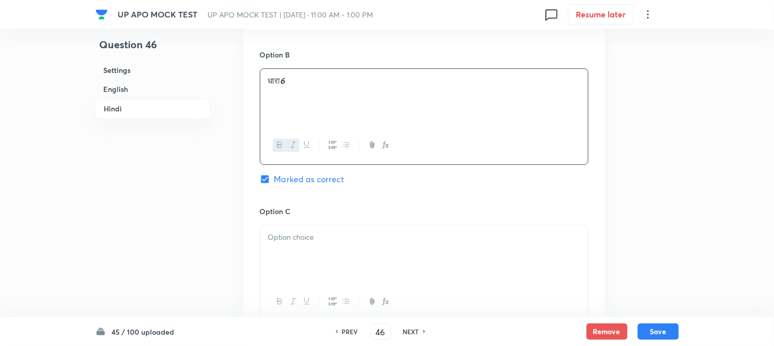
scroll to position [1787, 0]
click at [296, 253] on div at bounding box center [424, 252] width 328 height 58
paste div
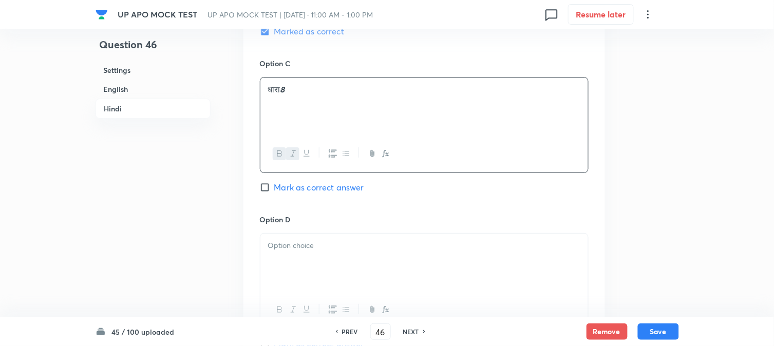
scroll to position [1958, 0]
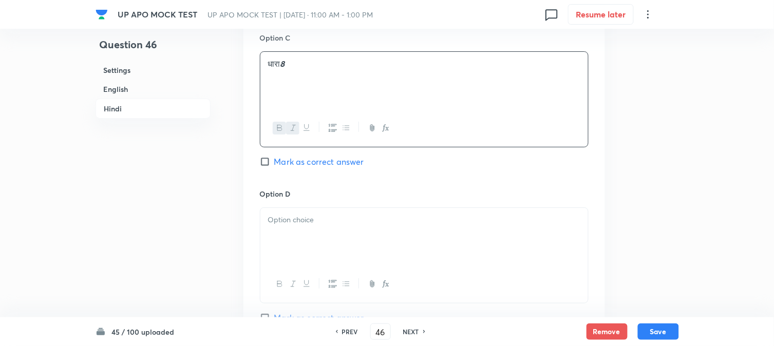
drag, startPoint x: 302, startPoint y: 248, endPoint x: 304, endPoint y: 253, distance: 5.4
click at [304, 253] on div at bounding box center [424, 237] width 328 height 58
paste div
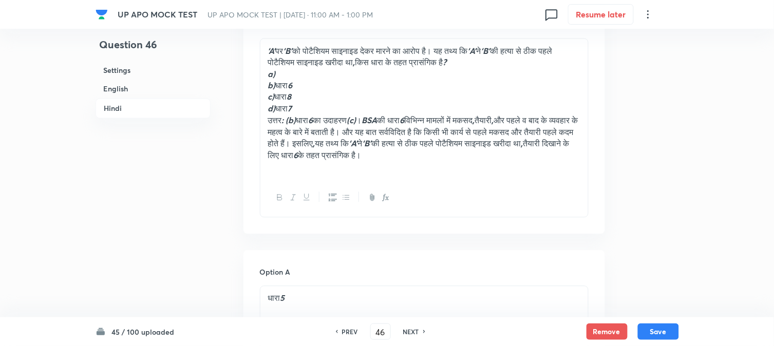
scroll to position [1331, 0]
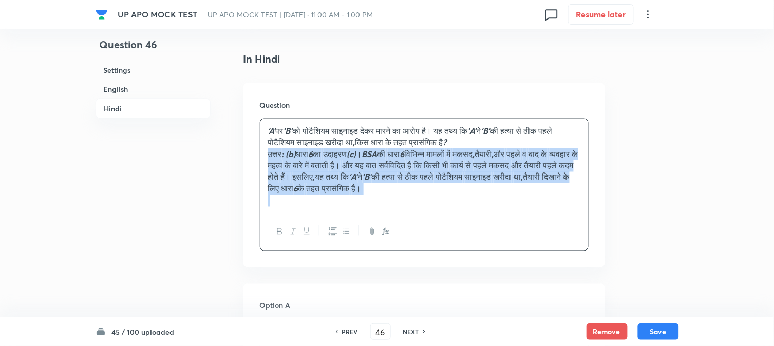
drag, startPoint x: 265, startPoint y: 201, endPoint x: 609, endPoint y: 215, distance: 344.5
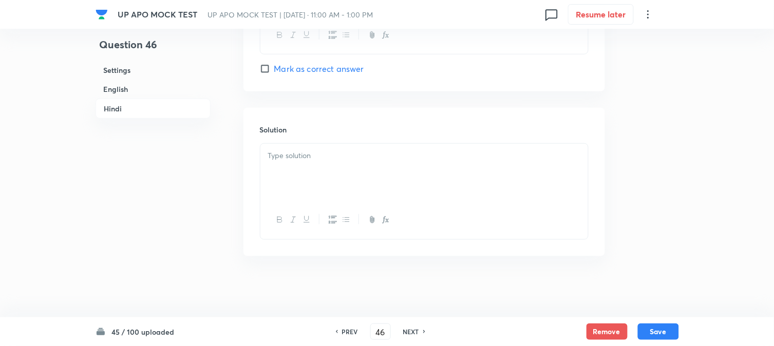
scroll to position [2129, 0]
click at [294, 179] on div at bounding box center [424, 172] width 328 height 58
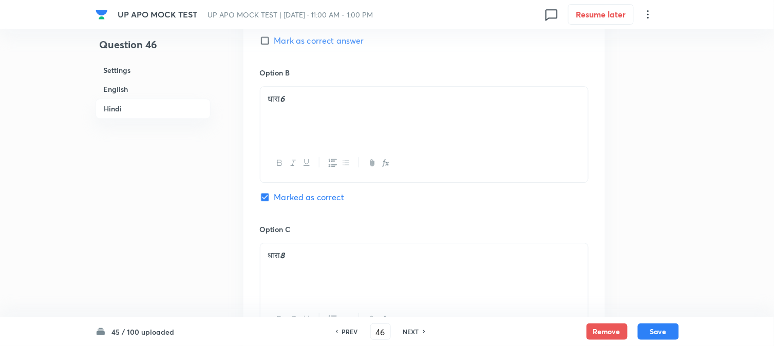
scroll to position [1672, 0]
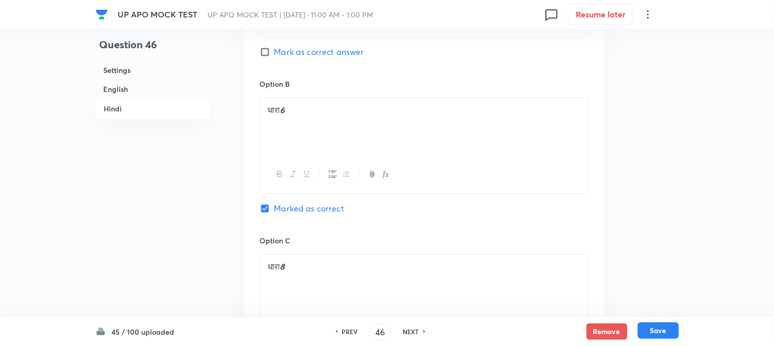
click at [659, 326] on button "Save" at bounding box center [658, 331] width 41 height 16
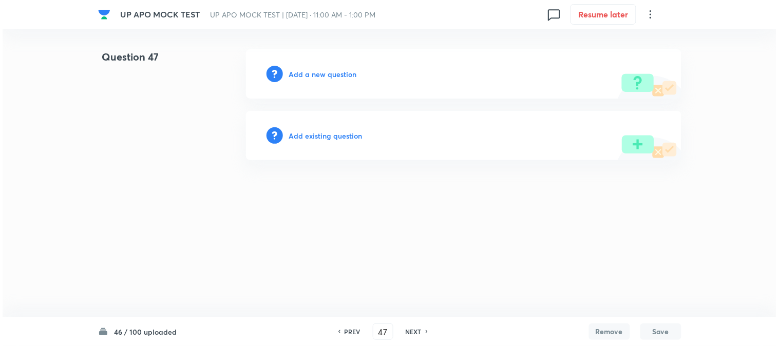
scroll to position [0, 0]
click at [340, 79] on h6 "Add a new question" at bounding box center [323, 74] width 68 height 11
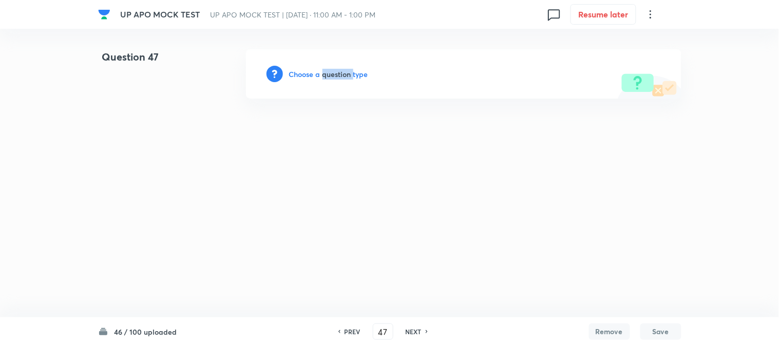
click at [340, 79] on h6 "Choose a question type" at bounding box center [328, 74] width 79 height 11
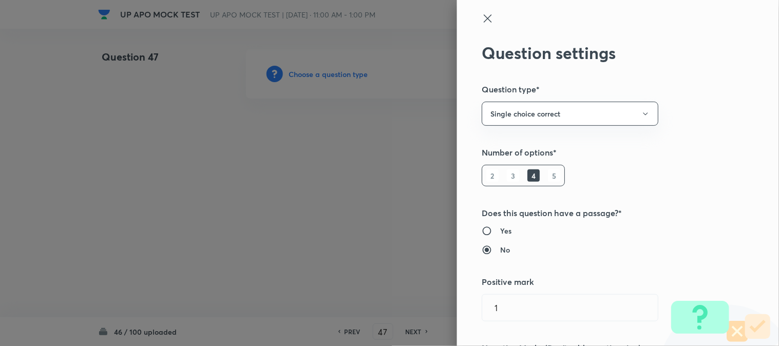
click at [340, 79] on div at bounding box center [389, 173] width 779 height 346
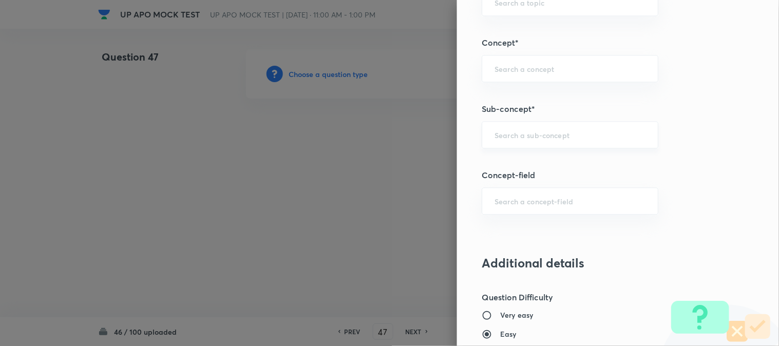
scroll to position [606, 0]
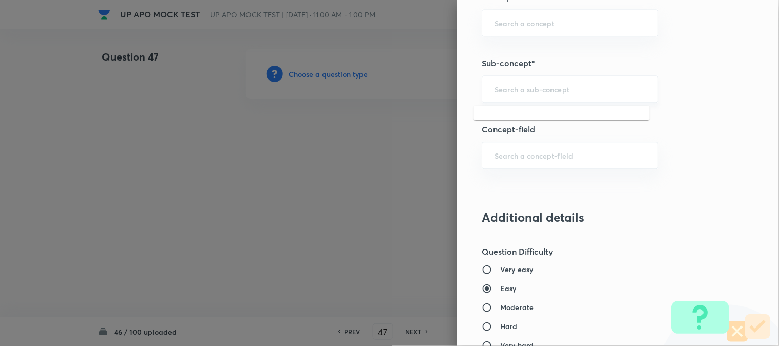
click at [548, 86] on input "text" at bounding box center [570, 89] width 151 height 10
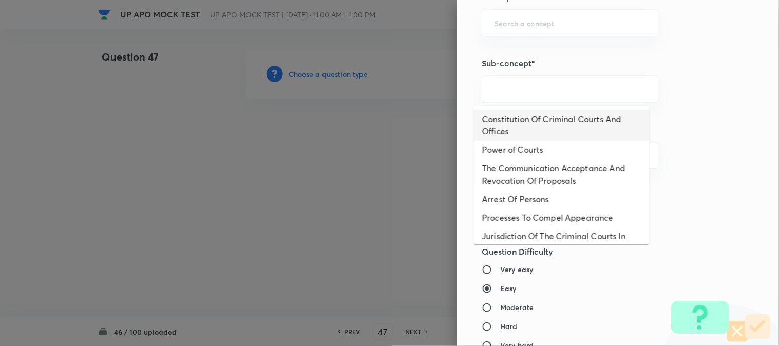
click at [544, 126] on li "Constitution Of Criminal Courts And Offices" at bounding box center [562, 125] width 176 height 31
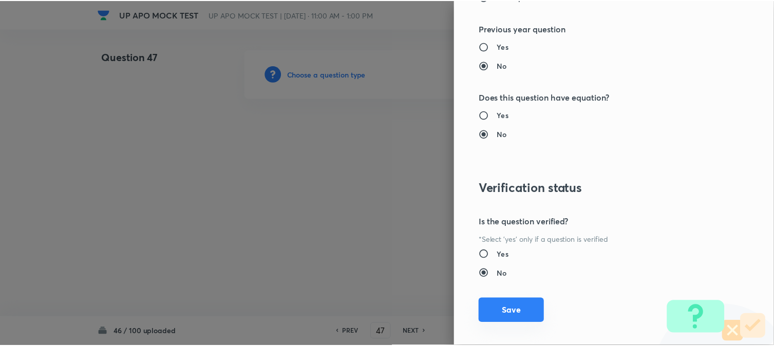
scroll to position [1054, 0]
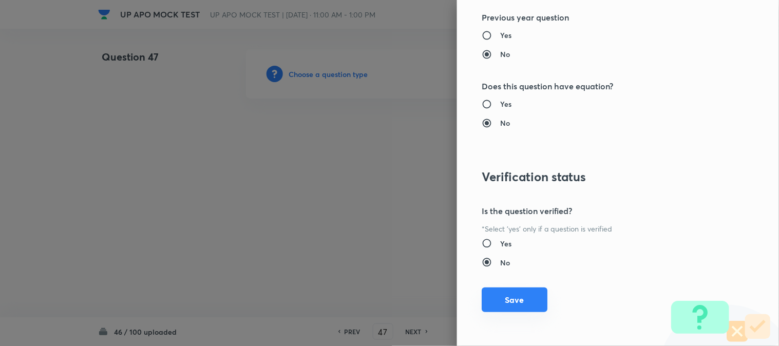
click at [528, 309] on button "Save" at bounding box center [515, 300] width 66 height 25
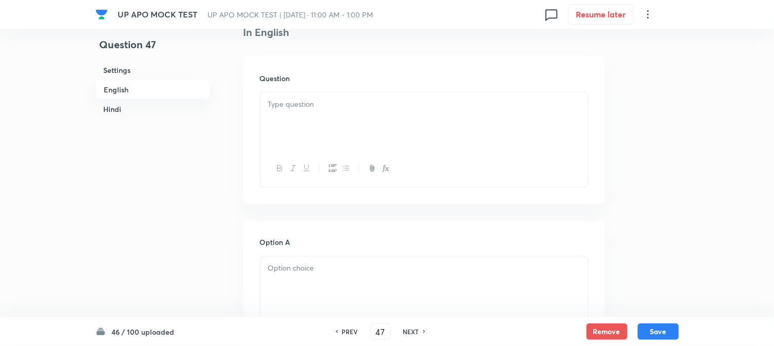
scroll to position [303, 0]
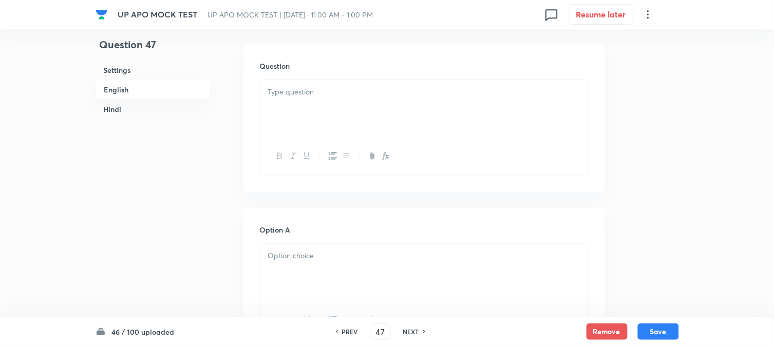
click at [306, 96] on p at bounding box center [424, 92] width 312 height 12
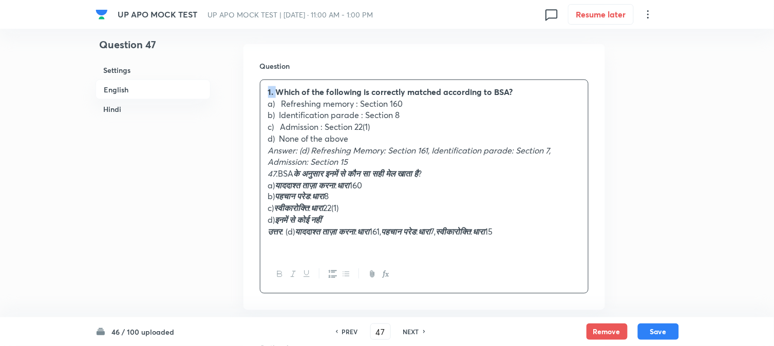
drag, startPoint x: 275, startPoint y: 89, endPoint x: 259, endPoint y: 81, distance: 17.9
click at [260, 81] on div "1. Which of the following is correctly matched according to BSA? a) Refreshing …" at bounding box center [424, 187] width 329 height 214
drag, startPoint x: 284, startPoint y: 103, endPoint x: 445, endPoint y: 108, distance: 161.9
click at [445, 108] on p "a) Refreshing memory : Section 160" at bounding box center [424, 104] width 312 height 12
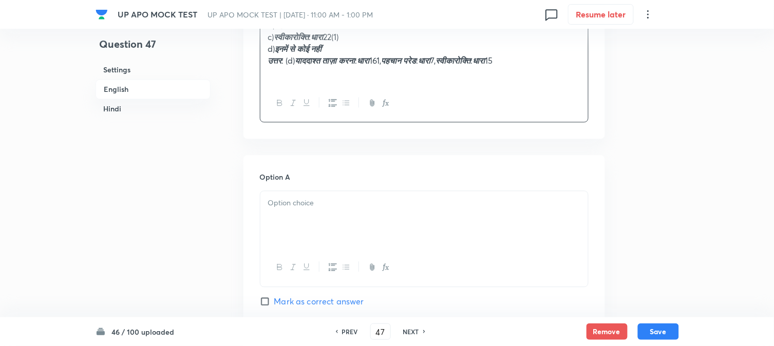
click at [301, 221] on div at bounding box center [424, 221] width 328 height 58
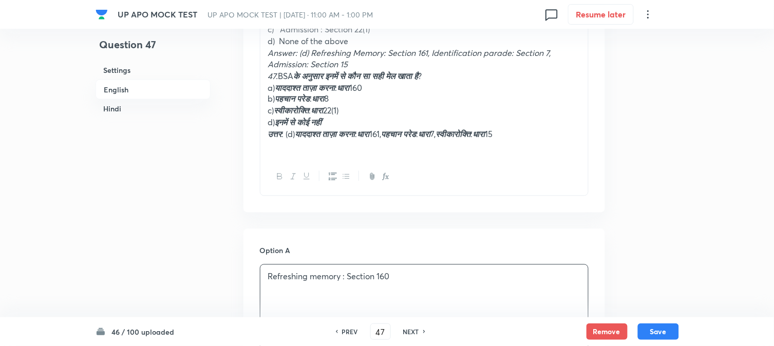
scroll to position [246, 0]
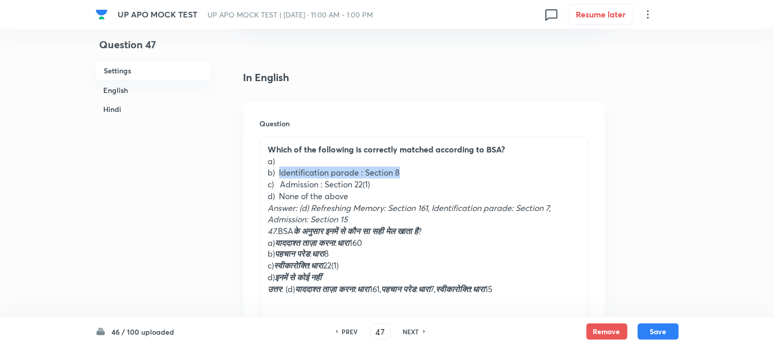
drag, startPoint x: 281, startPoint y: 175, endPoint x: 406, endPoint y: 173, distance: 125.4
click at [406, 173] on p "b) Identification parade : Section 8" at bounding box center [424, 173] width 312 height 12
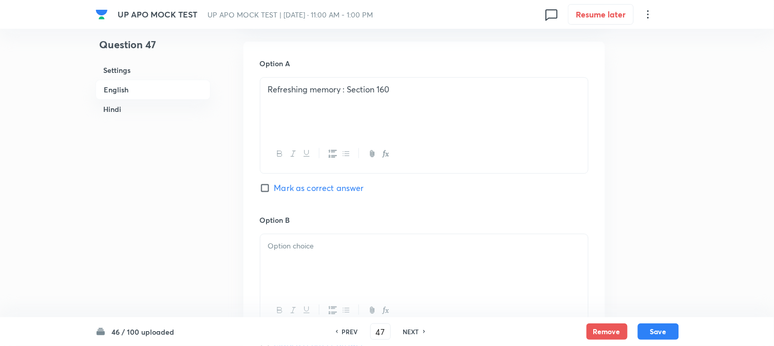
click at [289, 271] on div at bounding box center [424, 263] width 328 height 58
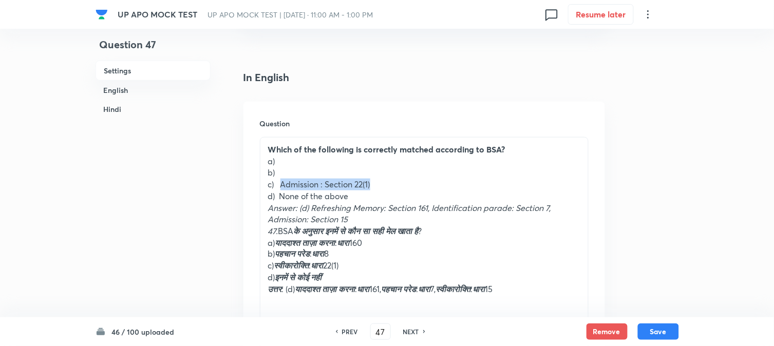
drag, startPoint x: 281, startPoint y: 185, endPoint x: 387, endPoint y: 182, distance: 105.9
click at [387, 182] on p "c) Admission : Section 22(1)" at bounding box center [424, 185] width 312 height 12
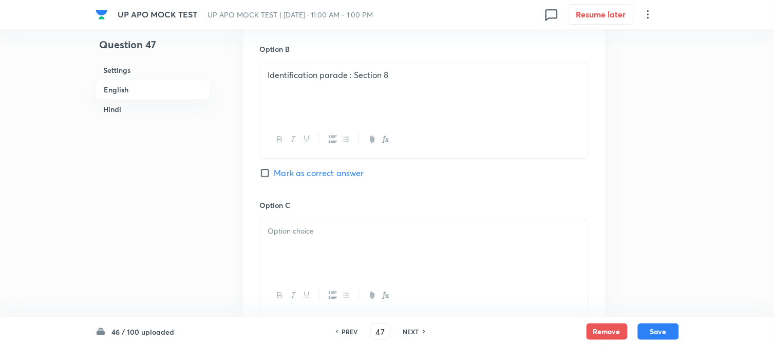
click at [294, 247] on div at bounding box center [424, 248] width 328 height 58
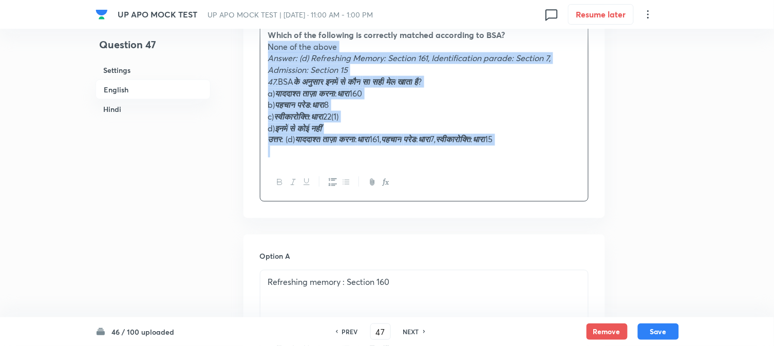
drag, startPoint x: 280, startPoint y: 81, endPoint x: 669, endPoint y: 175, distance: 400.1
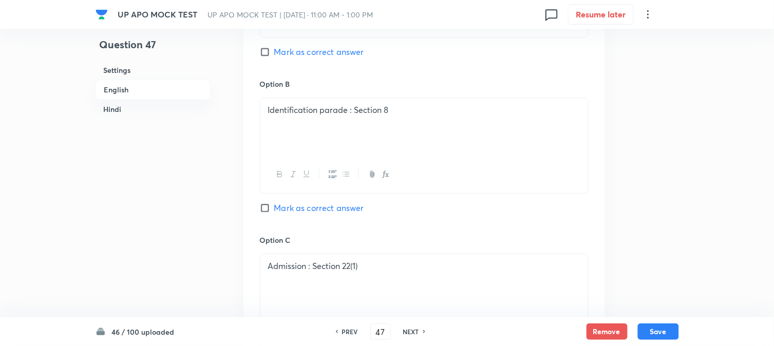
scroll to position [874, 0]
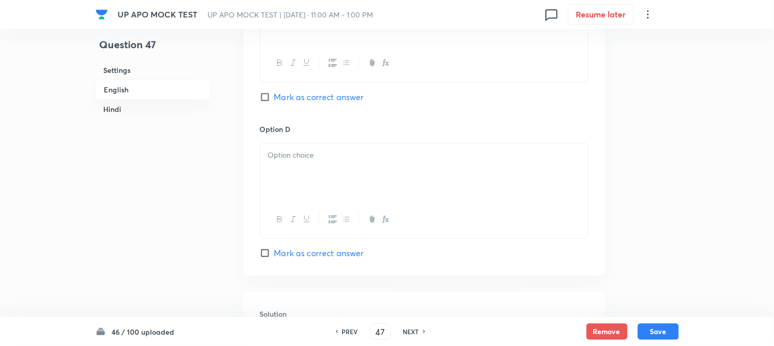
click at [274, 166] on div at bounding box center [424, 172] width 328 height 58
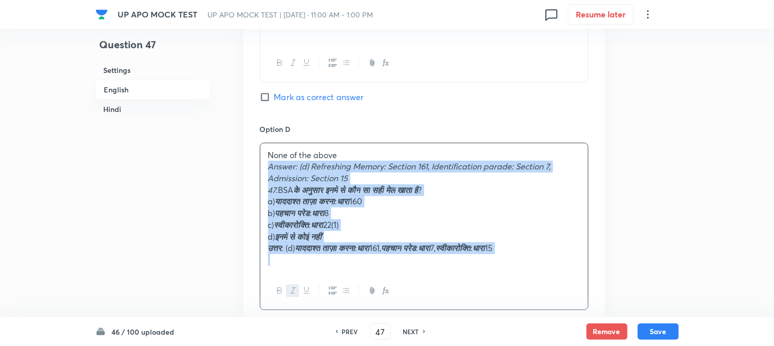
drag, startPoint x: 266, startPoint y: 172, endPoint x: 646, endPoint y: 269, distance: 392.4
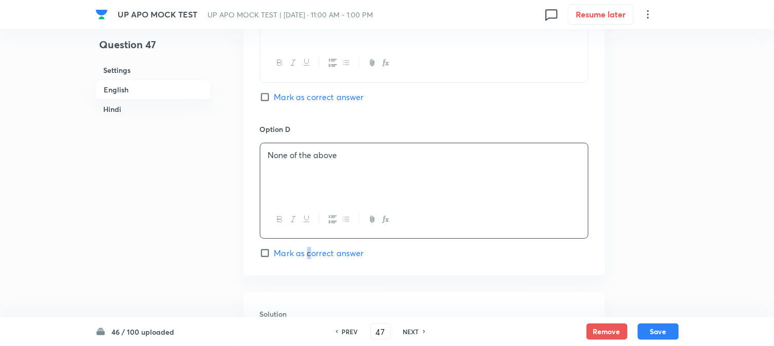
click at [309, 251] on span "Mark as correct answer" at bounding box center [319, 253] width 90 height 12
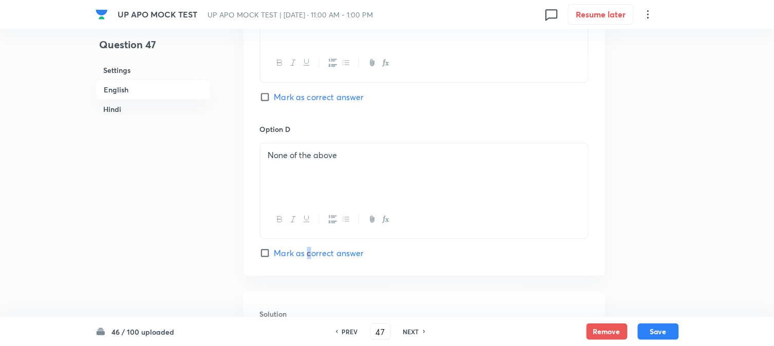
click at [309, 255] on span "Mark as correct answer" at bounding box center [319, 253] width 90 height 12
click at [274, 255] on input "Mark as correct answer" at bounding box center [267, 253] width 14 height 10
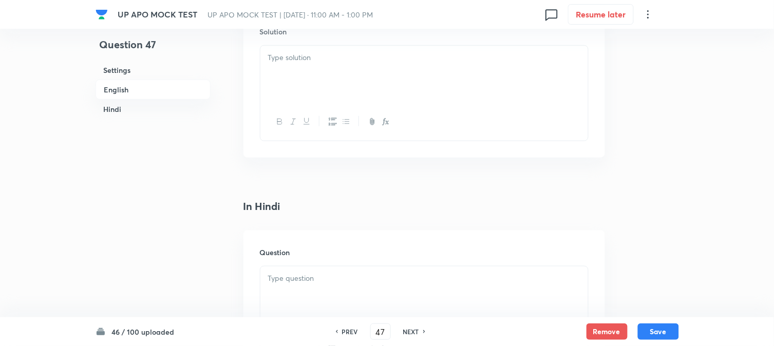
scroll to position [1159, 0]
click at [289, 65] on div at bounding box center [424, 72] width 328 height 58
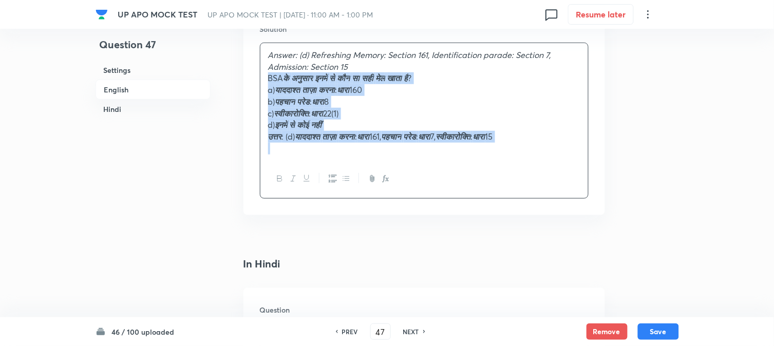
drag, startPoint x: 281, startPoint y: 83, endPoint x: 643, endPoint y: 166, distance: 371.8
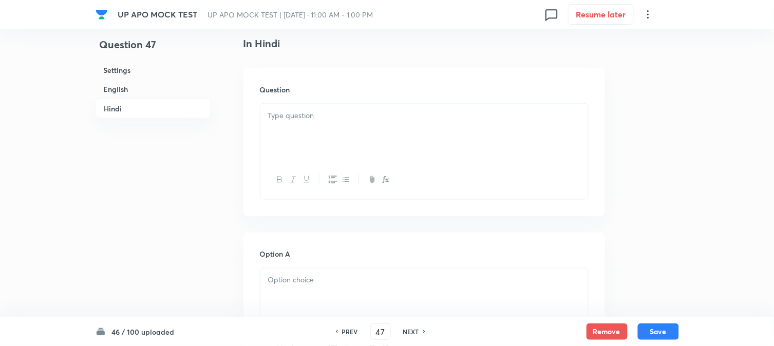
scroll to position [1331, 0]
click at [276, 146] on div "Question" at bounding box center [425, 191] width 362 height 148
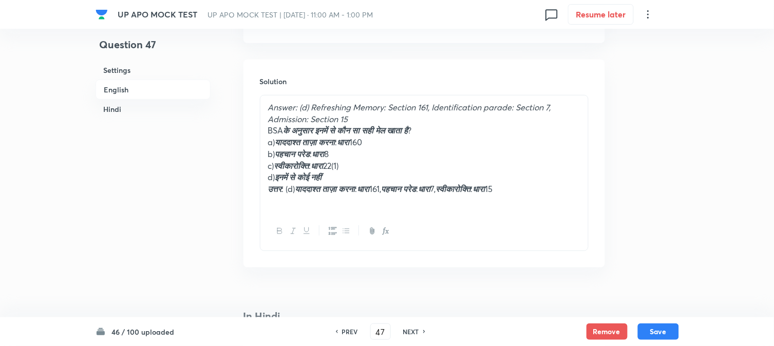
scroll to position [1102, 0]
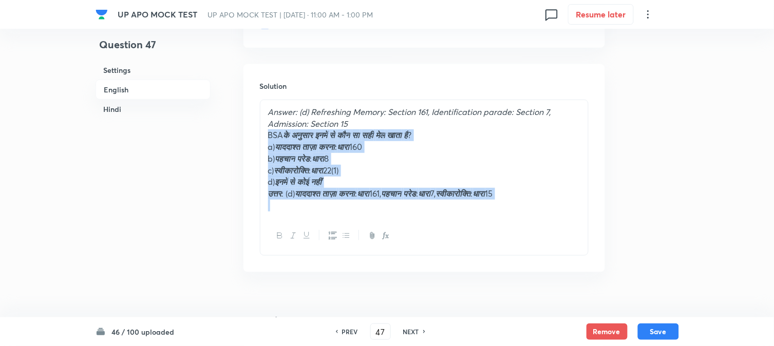
drag, startPoint x: 268, startPoint y: 136, endPoint x: 602, endPoint y: 195, distance: 338.7
click at [613, 208] on div "Question 47 Settings English Hindi Settings Type Single choice correct 4 option…" at bounding box center [388, 150] width 584 height 2406
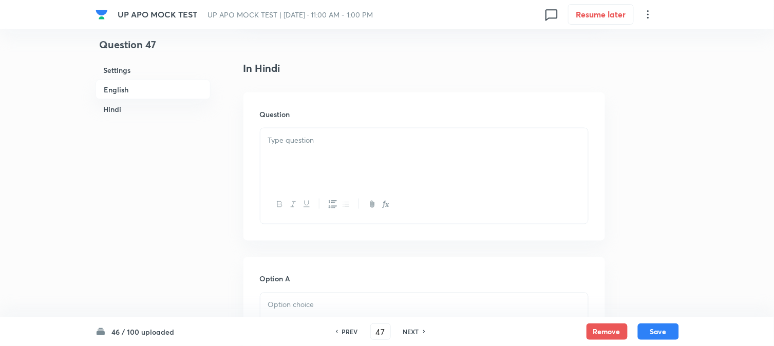
scroll to position [1331, 0]
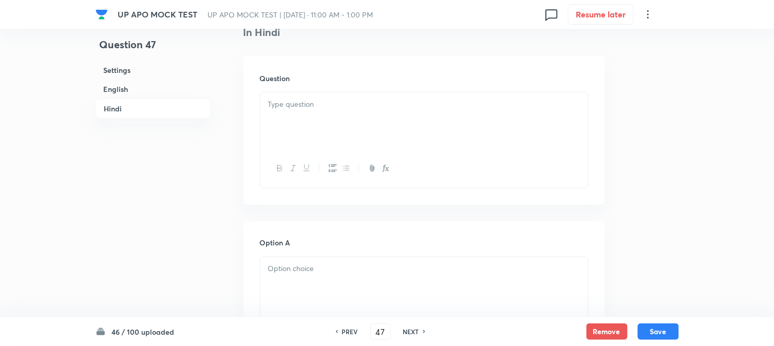
click at [278, 126] on div at bounding box center [424, 121] width 328 height 58
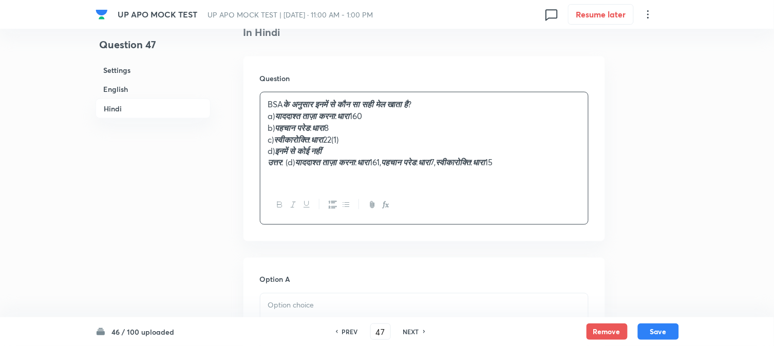
drag, startPoint x: 279, startPoint y: 119, endPoint x: 393, endPoint y: 119, distance: 113.0
click at [393, 119] on p "a) याददाश्त ताज़ा करना : धारा 160" at bounding box center [424, 116] width 312 height 12
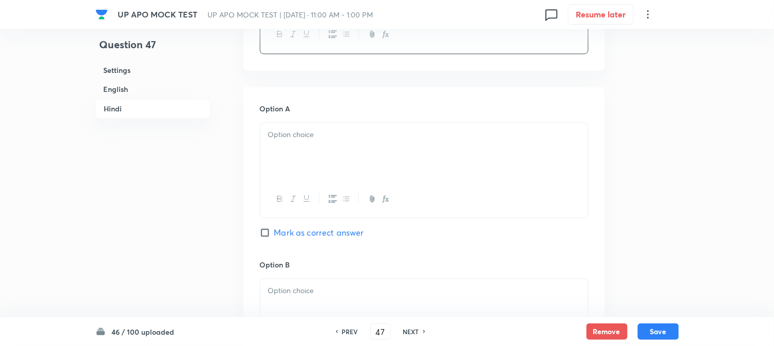
click at [296, 140] on p at bounding box center [424, 135] width 312 height 12
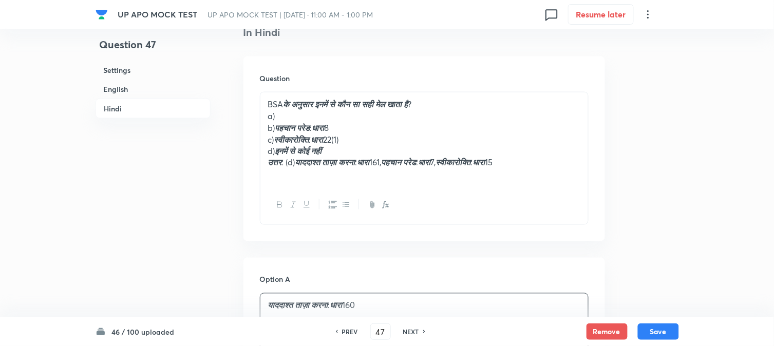
drag, startPoint x: 278, startPoint y: 124, endPoint x: 353, endPoint y: 128, distance: 75.1
click at [353, 128] on p "b) पहचान परेड : धारा 8" at bounding box center [424, 128] width 312 height 12
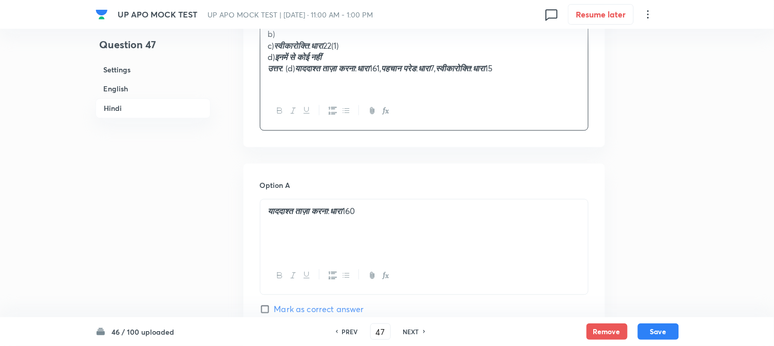
scroll to position [1616, 0]
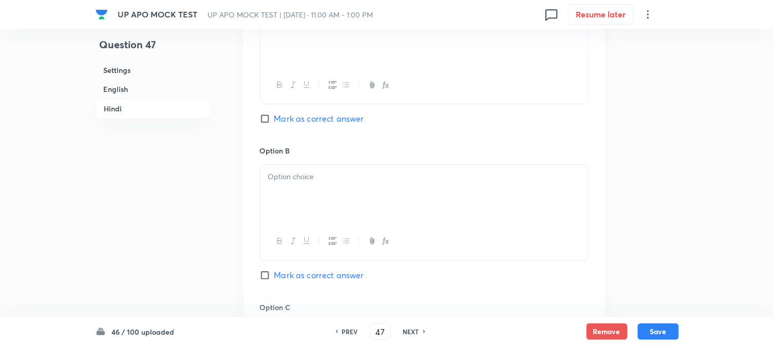
click at [284, 196] on div at bounding box center [424, 194] width 328 height 58
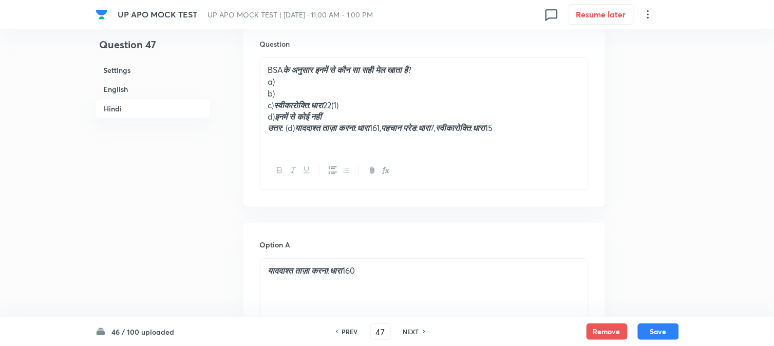
scroll to position [1331, 0]
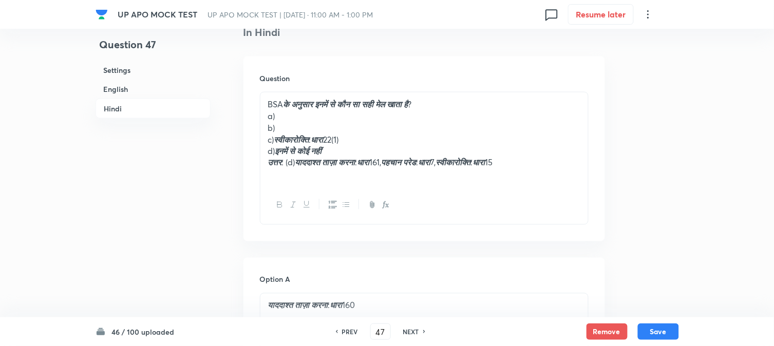
drag, startPoint x: 279, startPoint y: 139, endPoint x: 366, endPoint y: 136, distance: 86.9
click at [366, 136] on p "c) स्वीकारोक्ति : धारा 22(1)" at bounding box center [424, 140] width 312 height 12
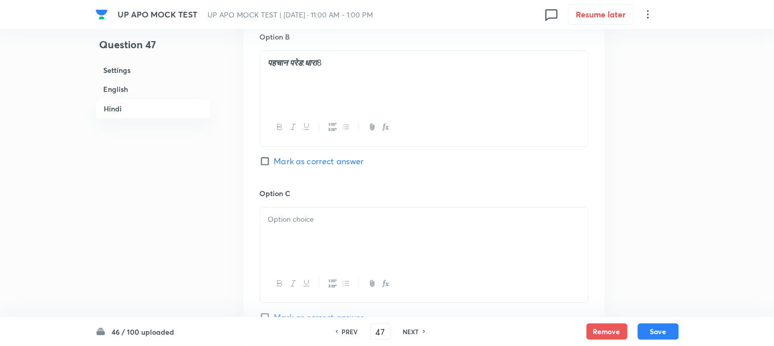
click at [283, 249] on div at bounding box center [424, 237] width 328 height 58
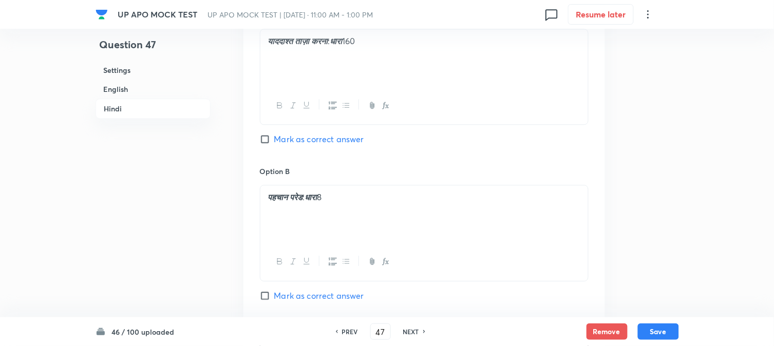
scroll to position [1388, 0]
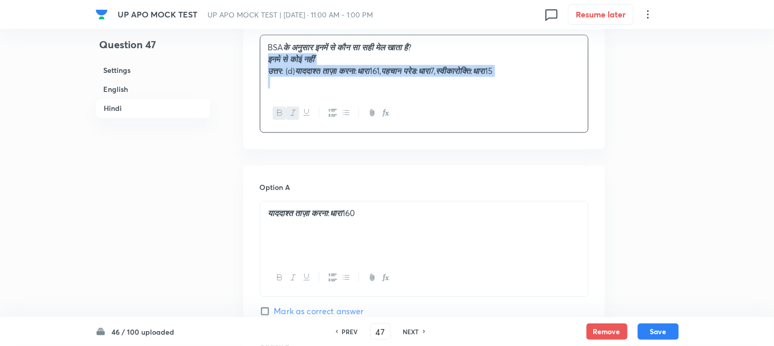
drag, startPoint x: 278, startPoint y: 98, endPoint x: 618, endPoint y: 140, distance: 342.2
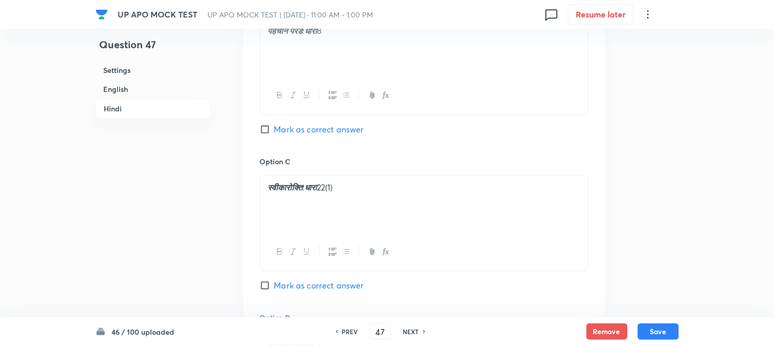
scroll to position [1901, 0]
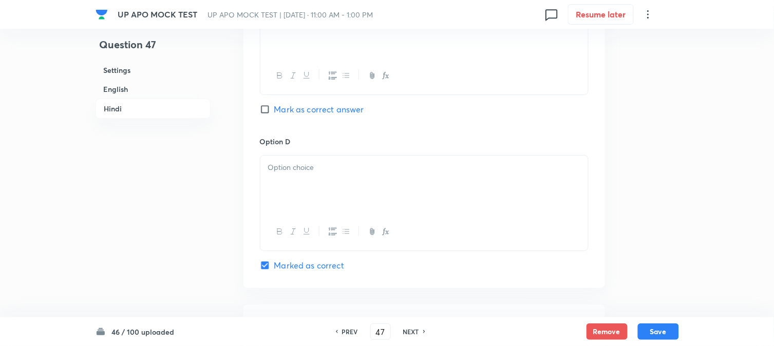
click at [284, 185] on div at bounding box center [424, 185] width 328 height 58
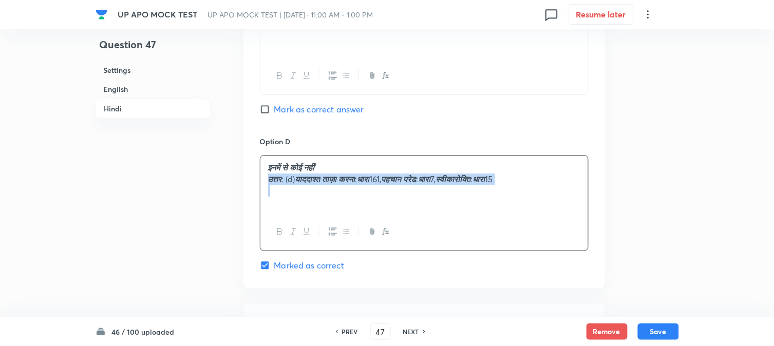
drag, startPoint x: 269, startPoint y: 181, endPoint x: 602, endPoint y: 210, distance: 333.6
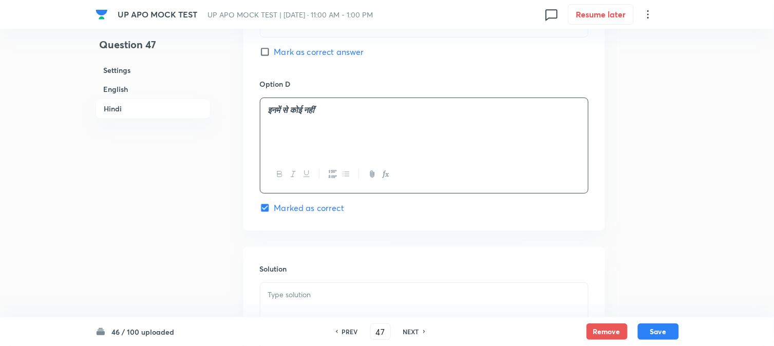
scroll to position [2072, 0]
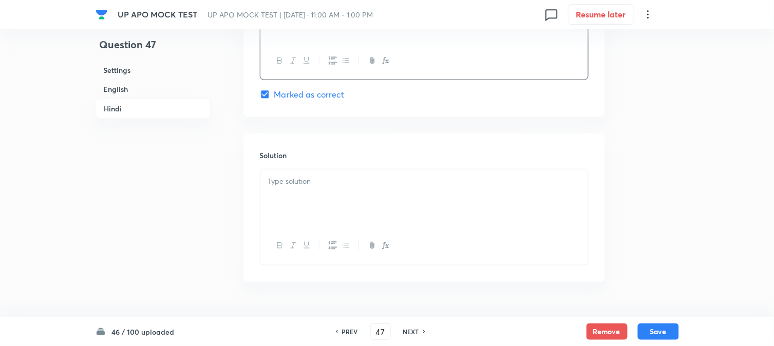
drag, startPoint x: 279, startPoint y: 212, endPoint x: 286, endPoint y: 213, distance: 6.2
click at [279, 213] on div at bounding box center [424, 199] width 328 height 58
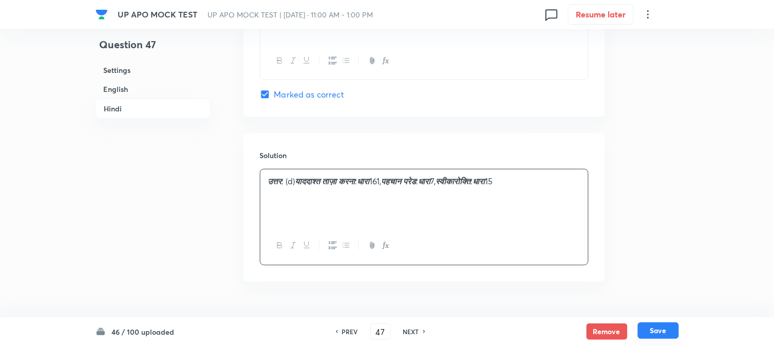
click at [656, 331] on button "Save" at bounding box center [658, 331] width 41 height 16
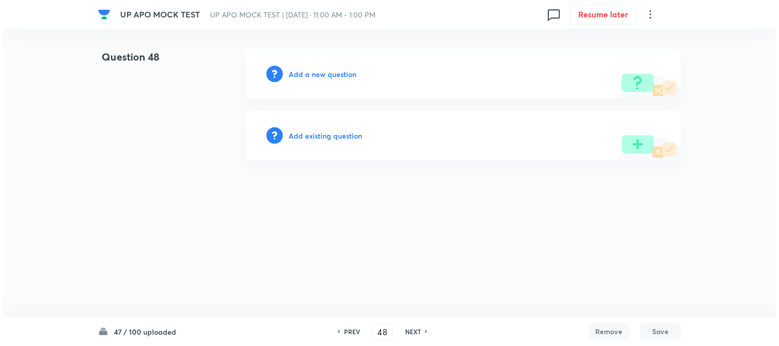
scroll to position [0, 0]
click at [336, 86] on div "Add a new question" at bounding box center [464, 73] width 436 height 49
drag, startPoint x: 347, startPoint y: 63, endPoint x: 347, endPoint y: 71, distance: 8.2
click at [347, 69] on div "Add a new question" at bounding box center [464, 73] width 436 height 49
click at [345, 81] on div "Add a new question" at bounding box center [464, 73] width 436 height 49
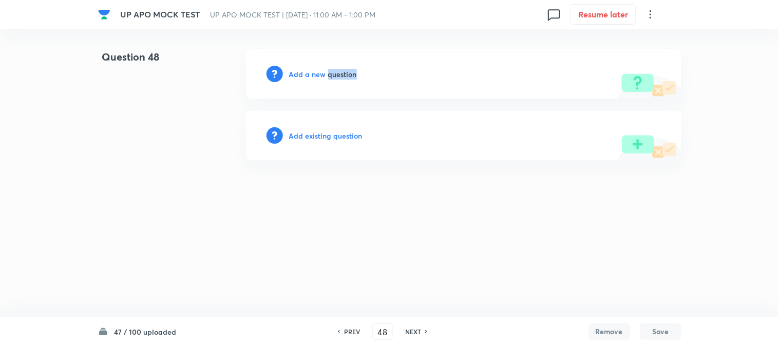
click at [345, 81] on div "Add a new question" at bounding box center [464, 73] width 436 height 49
click at [345, 71] on h6 "Add a new question" at bounding box center [323, 74] width 68 height 11
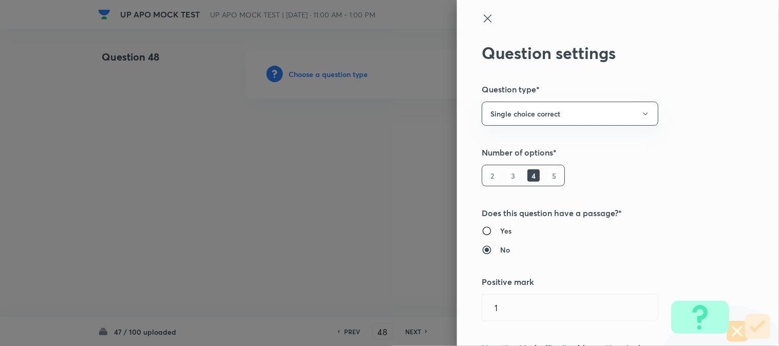
click at [345, 71] on div at bounding box center [389, 173] width 779 height 346
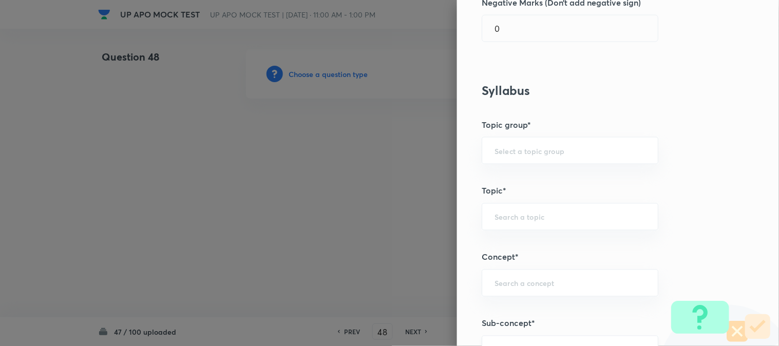
scroll to position [606, 0]
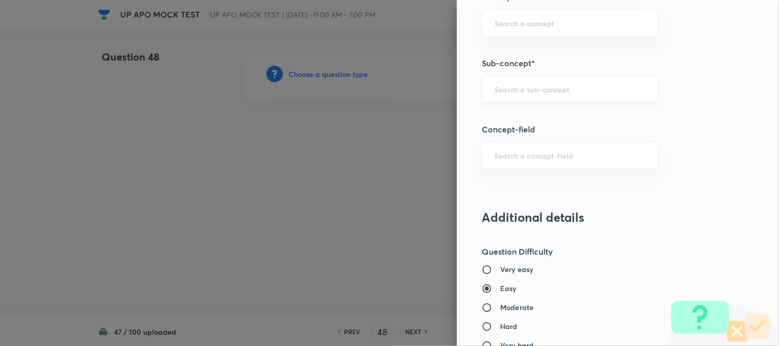
click at [552, 92] on input "text" at bounding box center [570, 89] width 151 height 10
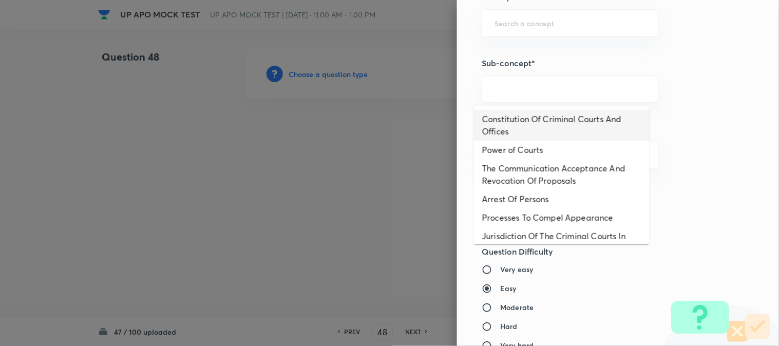
click at [561, 125] on li "Constitution Of Criminal Courts And Offices" at bounding box center [562, 125] width 176 height 31
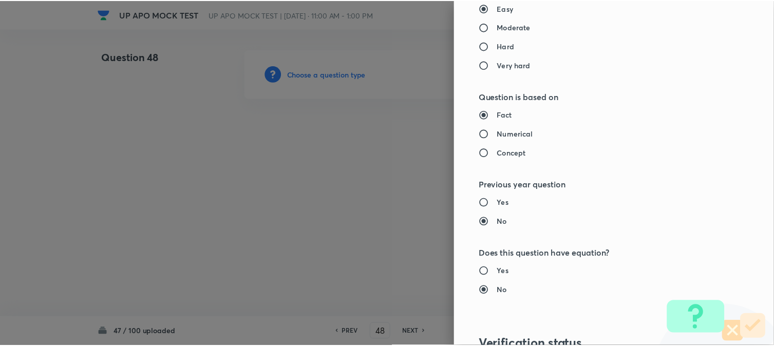
scroll to position [1054, 0]
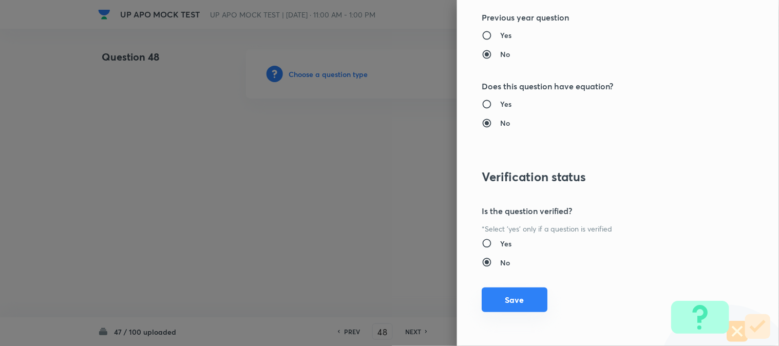
drag, startPoint x: 517, startPoint y: 298, endPoint x: 495, endPoint y: 292, distance: 23.6
click at [517, 302] on button "Save" at bounding box center [515, 300] width 66 height 25
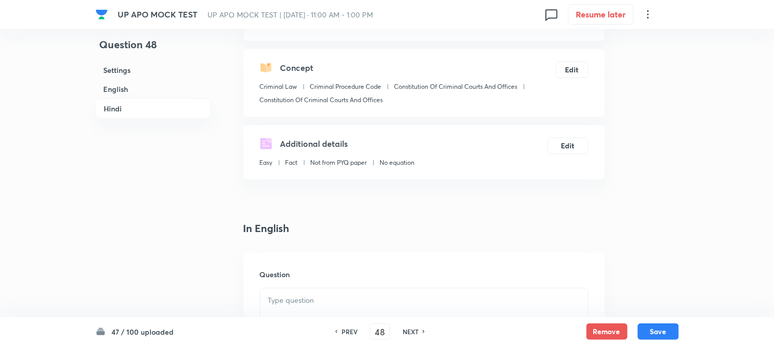
scroll to position [303, 0]
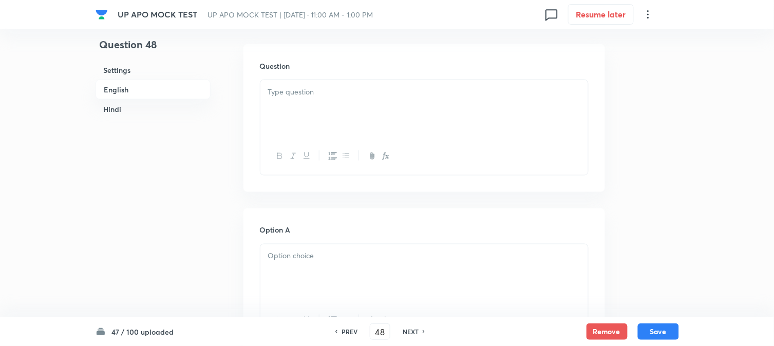
click at [301, 101] on div at bounding box center [424, 109] width 328 height 58
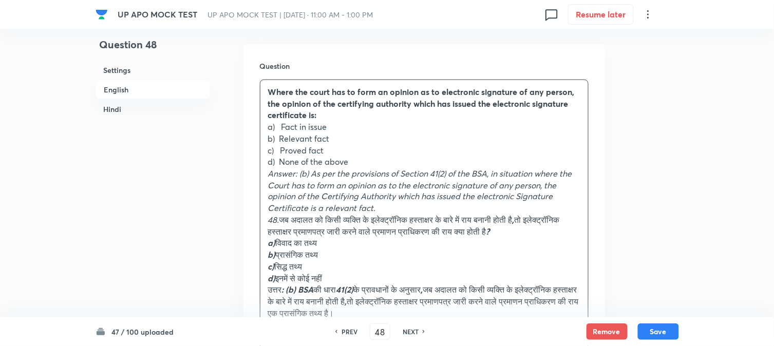
drag, startPoint x: 275, startPoint y: 87, endPoint x: 260, endPoint y: 81, distance: 16.1
click at [260, 81] on div "Where the court has to form an opinion as to electronic signature of any person…" at bounding box center [424, 208] width 328 height 257
drag, startPoint x: 282, startPoint y: 131, endPoint x: 352, endPoint y: 131, distance: 70.4
click at [352, 131] on p "a) Fact in issue" at bounding box center [424, 127] width 312 height 12
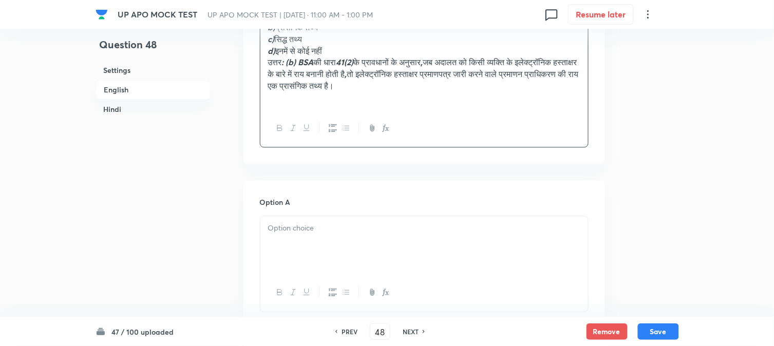
click at [293, 231] on p at bounding box center [424, 228] width 312 height 12
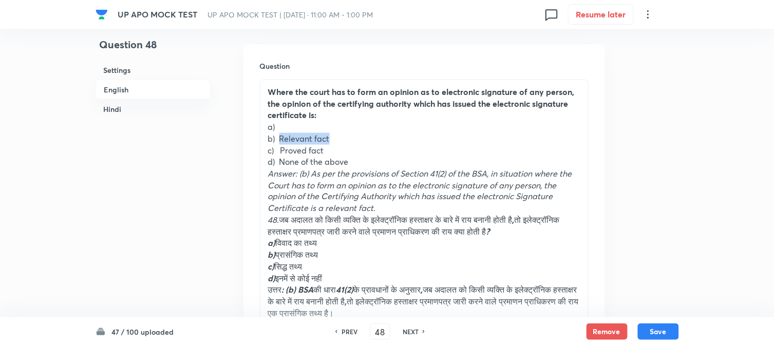
drag, startPoint x: 279, startPoint y: 138, endPoint x: 350, endPoint y: 140, distance: 70.4
click at [350, 140] on p "b) Relevant fact" at bounding box center [424, 139] width 312 height 12
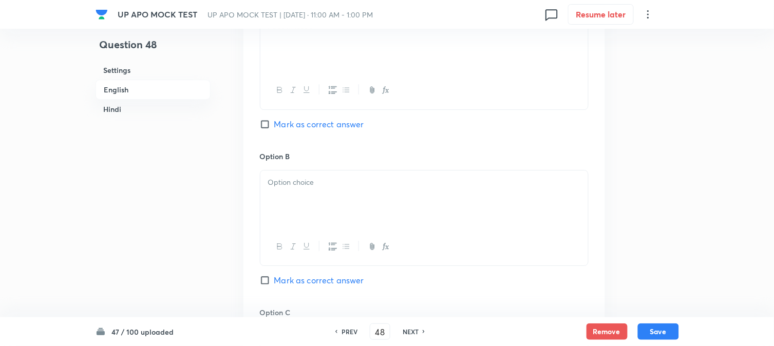
scroll to position [759, 0]
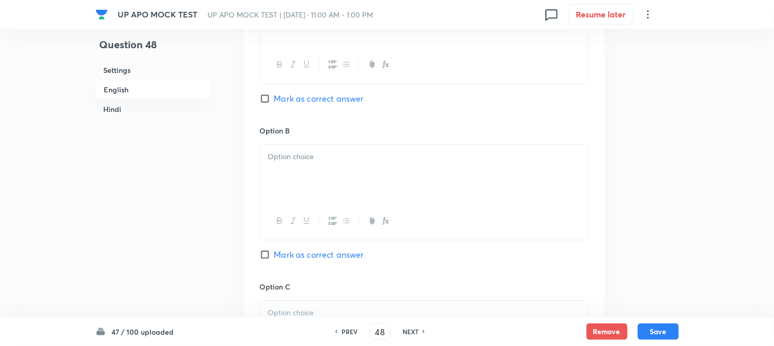
click at [290, 175] on div at bounding box center [424, 174] width 328 height 58
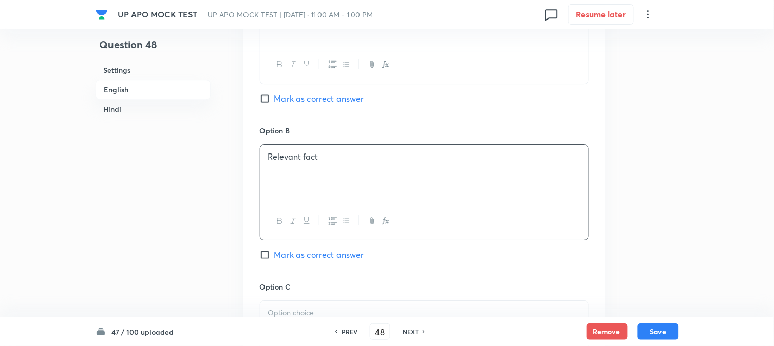
click at [307, 255] on span "Mark as correct answer" at bounding box center [319, 255] width 90 height 12
click at [274, 255] on input "Mark as correct answer" at bounding box center [267, 255] width 14 height 10
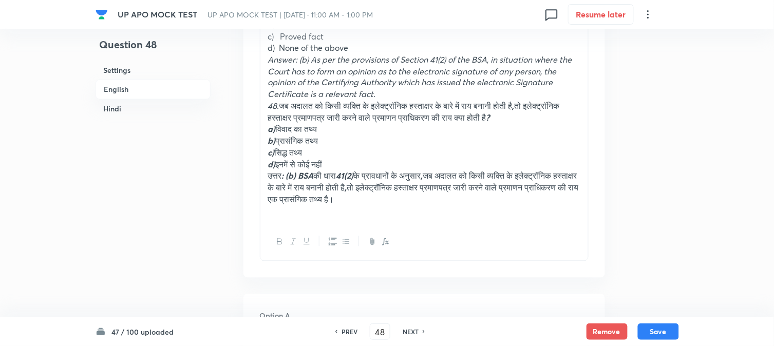
scroll to position [360, 0]
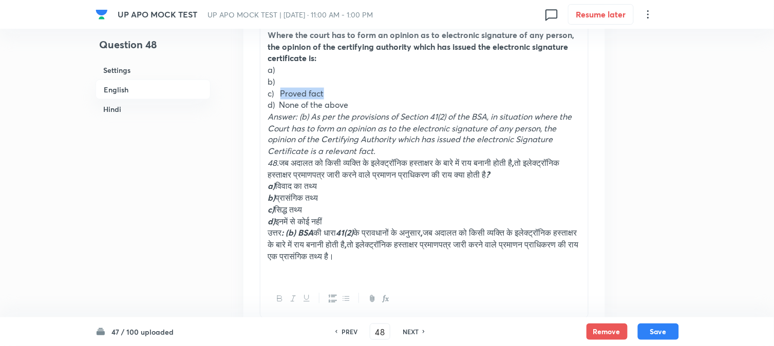
drag, startPoint x: 281, startPoint y: 91, endPoint x: 334, endPoint y: 97, distance: 53.7
click at [346, 92] on p "c) Proved fact" at bounding box center [424, 94] width 312 height 12
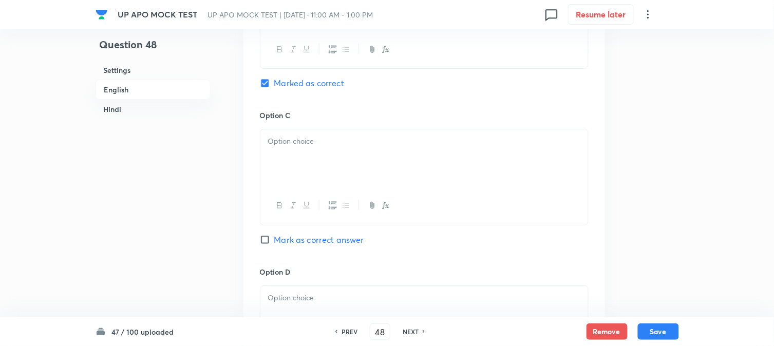
click at [289, 180] on div at bounding box center [424, 158] width 328 height 58
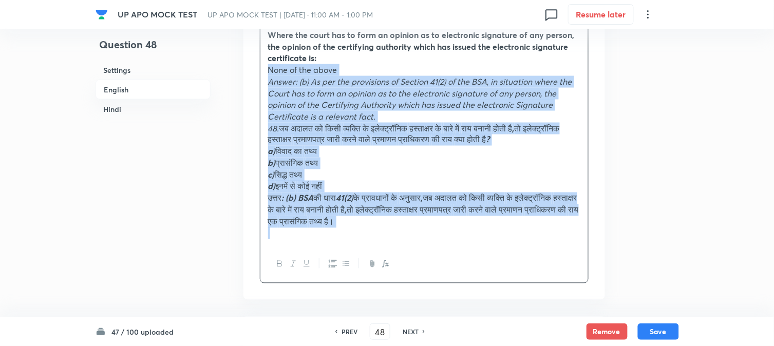
drag, startPoint x: 279, startPoint y: 104, endPoint x: 466, endPoint y: 248, distance: 235.6
click at [466, 248] on div "Where the court has to form an opinion as to electronic signature of any person…" at bounding box center [424, 153] width 329 height 261
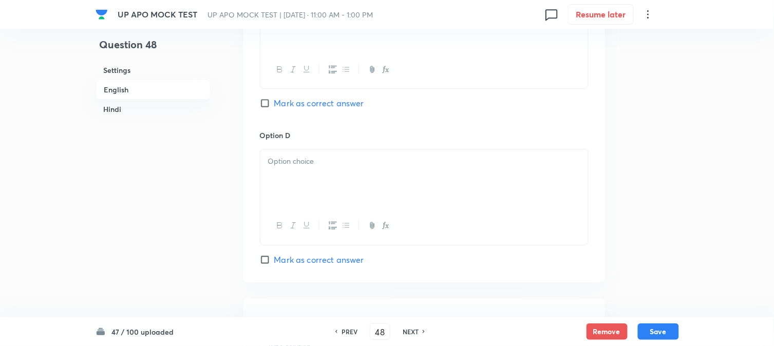
scroll to position [931, 0]
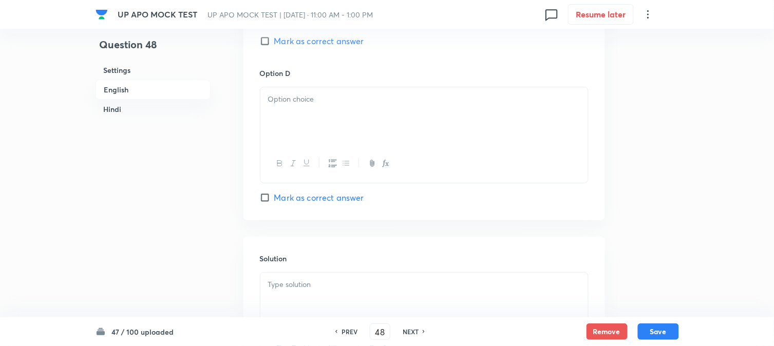
click at [282, 115] on div at bounding box center [424, 116] width 328 height 58
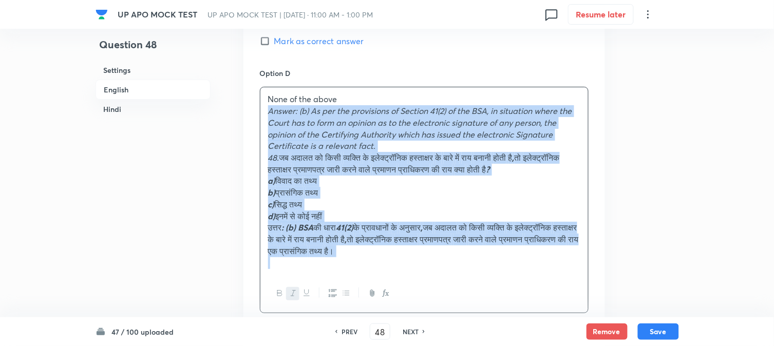
drag, startPoint x: 268, startPoint y: 114, endPoint x: 451, endPoint y: 275, distance: 243.9
click at [451, 275] on div "None of the above Answer: (b) As per the provisions of Section 41(2) of the BSA…" at bounding box center [424, 181] width 328 height 188
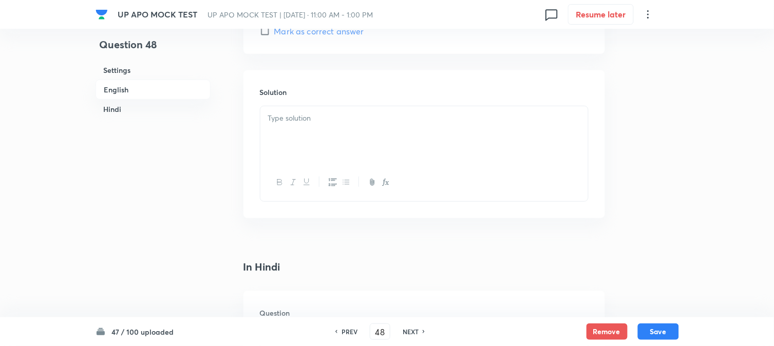
scroll to position [1102, 0]
click at [284, 140] on div at bounding box center [424, 131] width 328 height 58
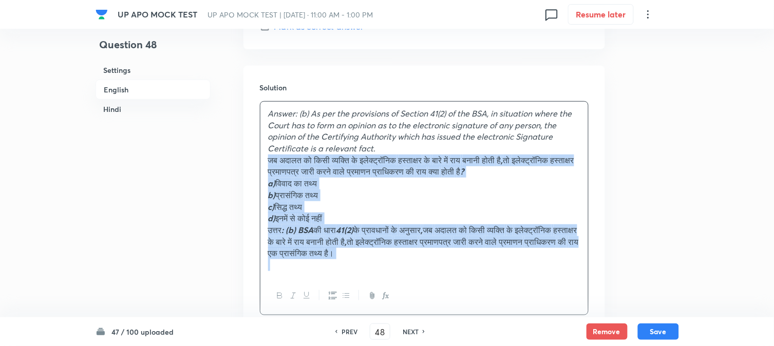
drag, startPoint x: 278, startPoint y: 163, endPoint x: 505, endPoint y: 269, distance: 250.1
click at [527, 301] on div "Answer: (b) As per the provisions of Section 41(2) of the BSA, in situation whe…" at bounding box center [424, 208] width 329 height 214
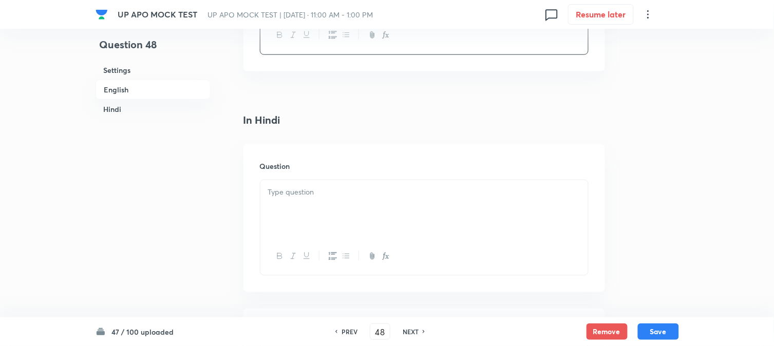
scroll to position [1273, 0]
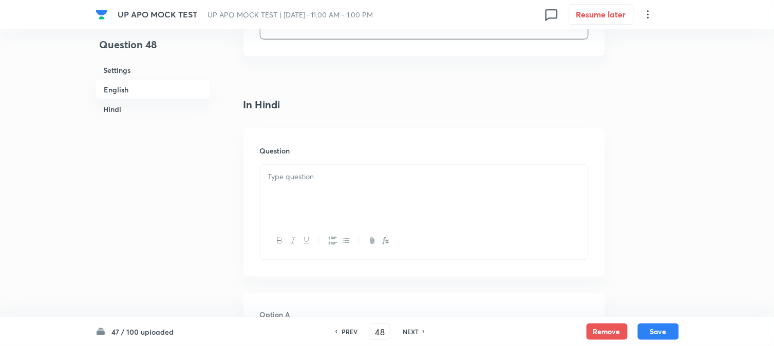
click at [292, 202] on div at bounding box center [424, 194] width 328 height 58
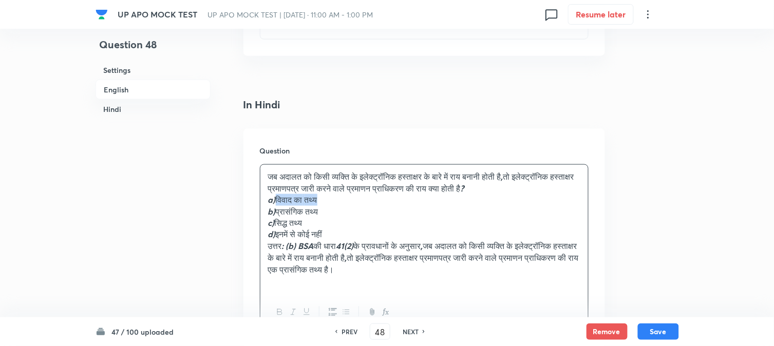
drag, startPoint x: 280, startPoint y: 202, endPoint x: 350, endPoint y: 199, distance: 70.5
click at [350, 199] on p "a) विवाद का तथ्य" at bounding box center [424, 200] width 312 height 12
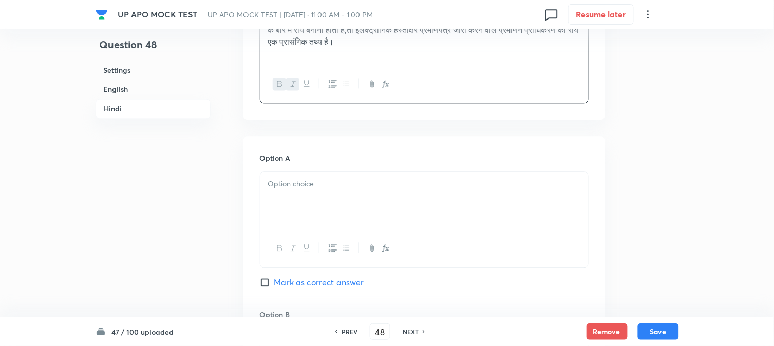
click at [286, 210] on div at bounding box center [424, 201] width 328 height 58
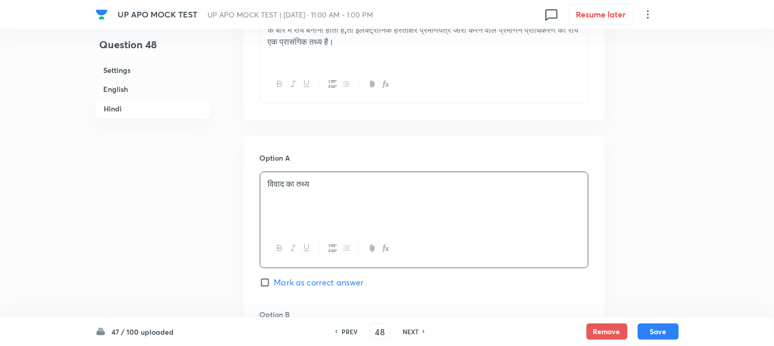
scroll to position [1331, 0]
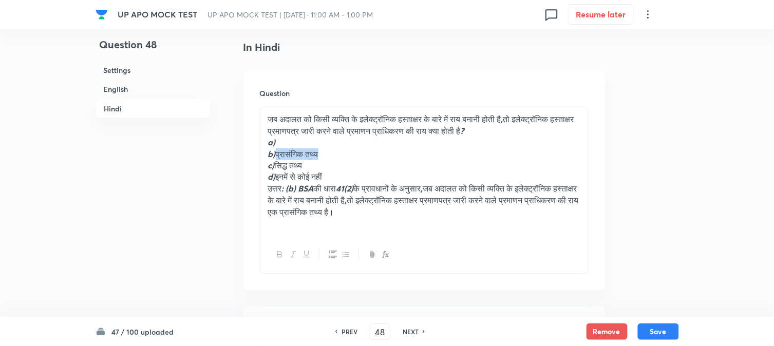
drag, startPoint x: 276, startPoint y: 152, endPoint x: 344, endPoint y: 152, distance: 67.8
click at [347, 152] on p "b) प्रासंगिक तथ्य" at bounding box center [424, 154] width 312 height 12
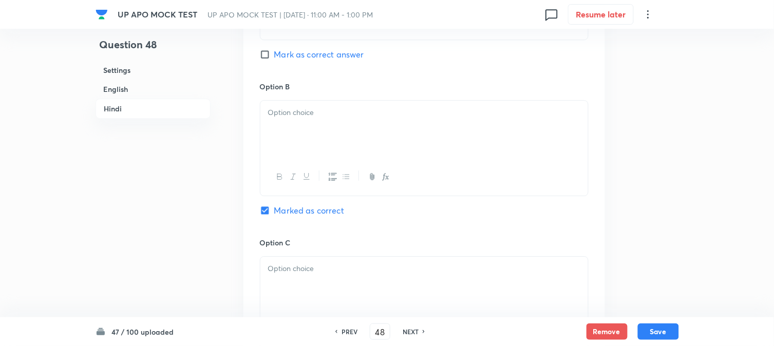
click at [286, 165] on div at bounding box center [424, 177] width 328 height 38
click at [291, 142] on div at bounding box center [424, 130] width 328 height 58
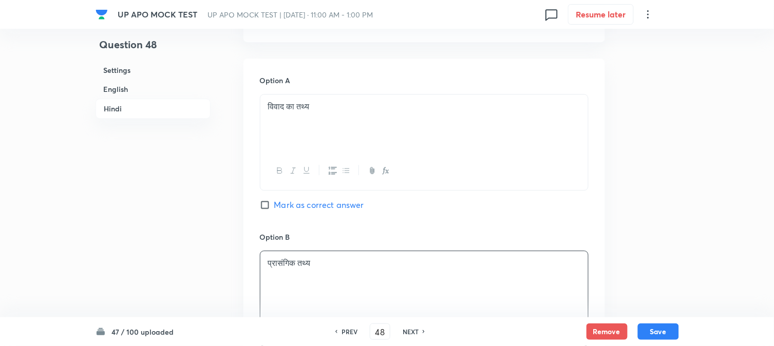
scroll to position [1388, 0]
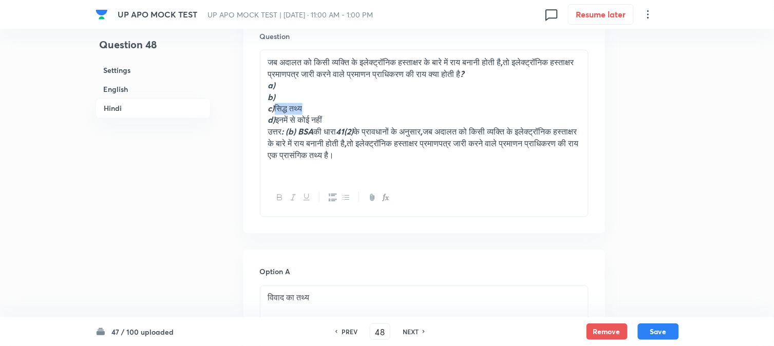
drag, startPoint x: 278, startPoint y: 108, endPoint x: 310, endPoint y: 118, distance: 33.5
click at [331, 108] on p "c) सिद्ध तथ्य" at bounding box center [424, 109] width 312 height 12
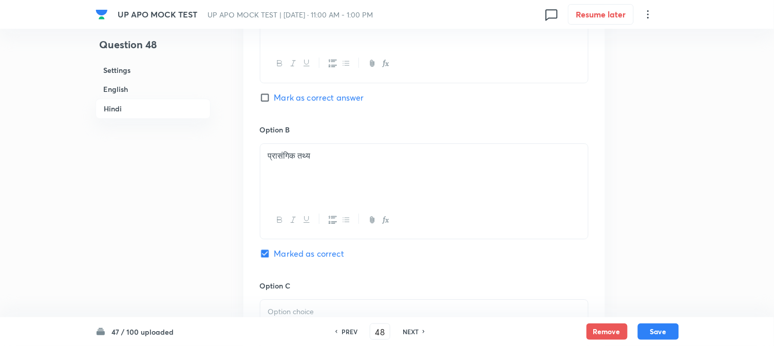
scroll to position [1730, 0]
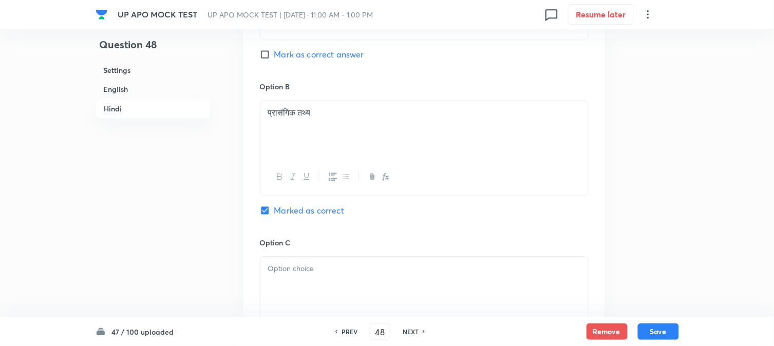
click at [293, 293] on div at bounding box center [424, 286] width 328 height 58
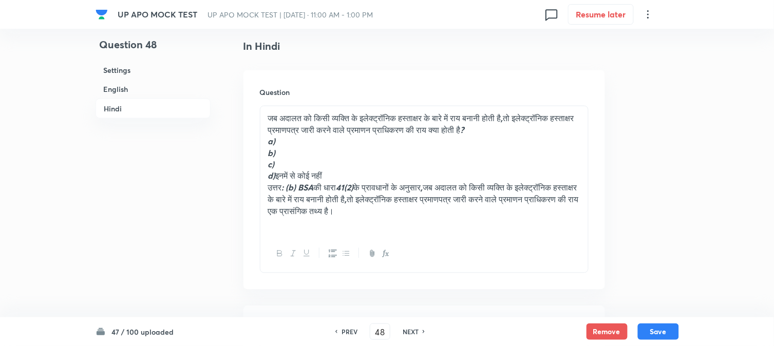
scroll to position [1331, 0]
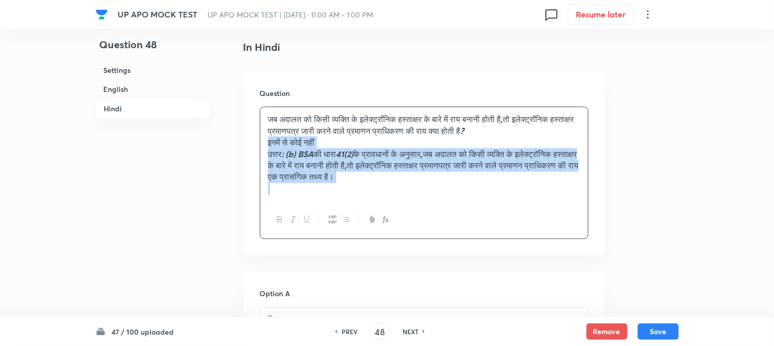
drag, startPoint x: 277, startPoint y: 177, endPoint x: 414, endPoint y: 182, distance: 136.2
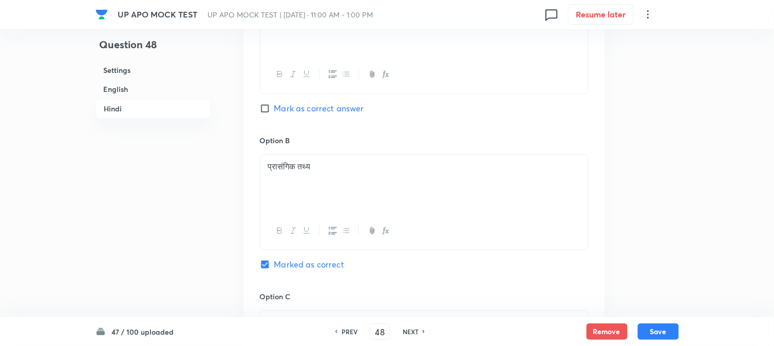
scroll to position [1844, 0]
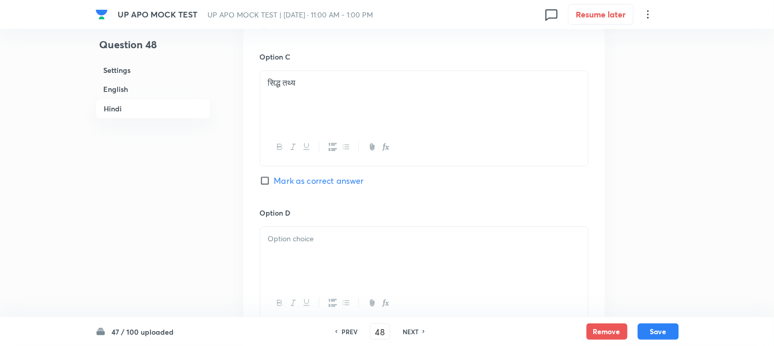
click at [276, 285] on div at bounding box center [424, 256] width 328 height 58
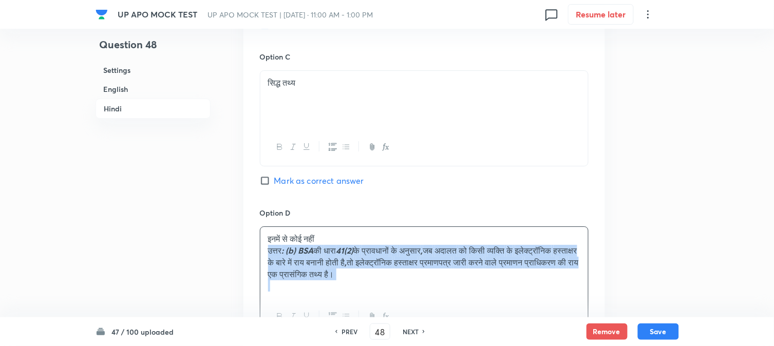
drag, startPoint x: 265, startPoint y: 252, endPoint x: 445, endPoint y: 291, distance: 184.5
click at [445, 291] on div "इनमें से कोई नहीं उत्तर : (b) BSA की धारा 41(2) के प्रावधानों के अनुसार , जब अद…" at bounding box center [424, 262] width 328 height 71
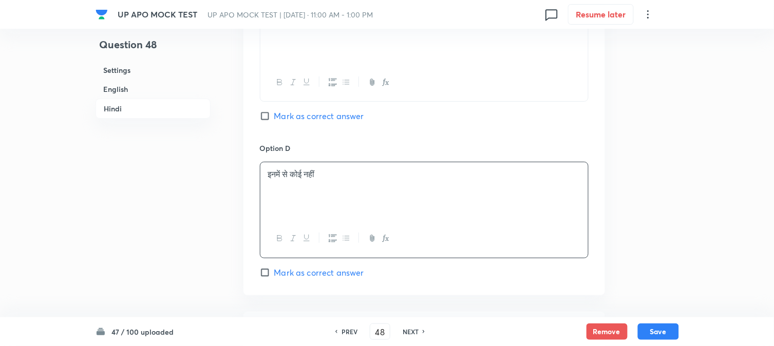
scroll to position [2015, 0]
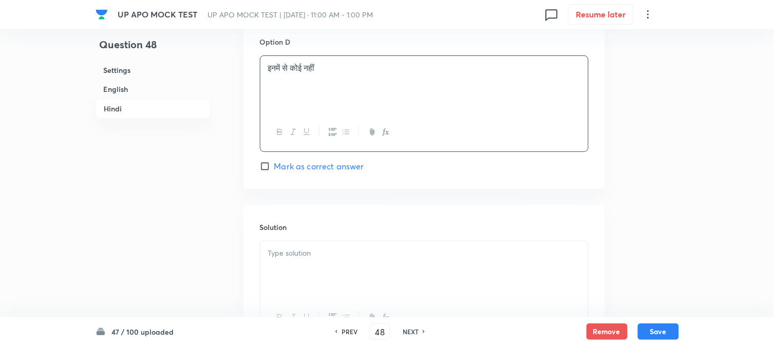
click at [309, 284] on div at bounding box center [424, 270] width 328 height 58
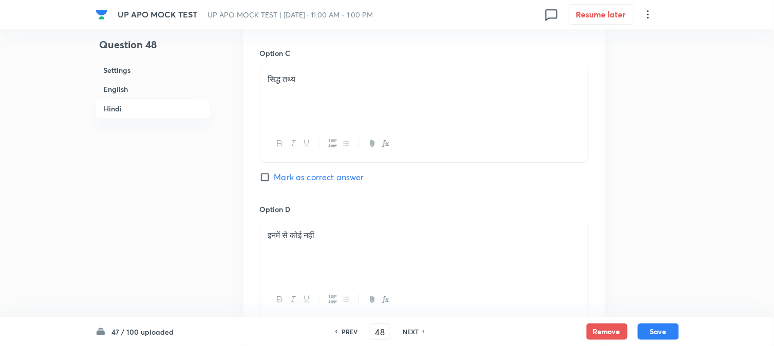
scroll to position [1787, 0]
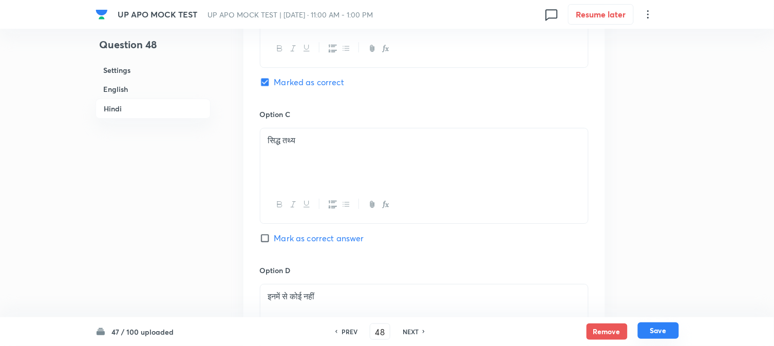
click at [665, 335] on button "Save" at bounding box center [658, 331] width 41 height 16
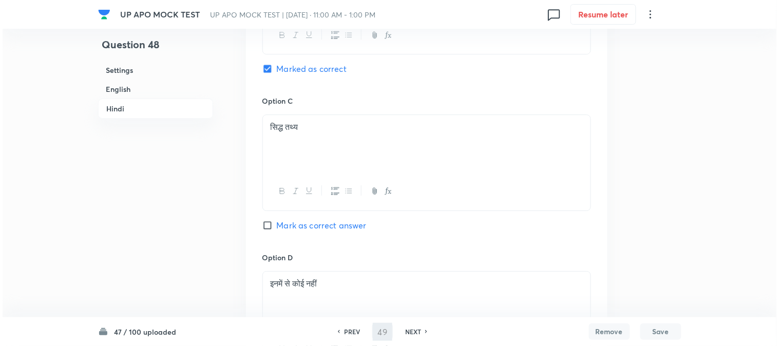
scroll to position [0, 0]
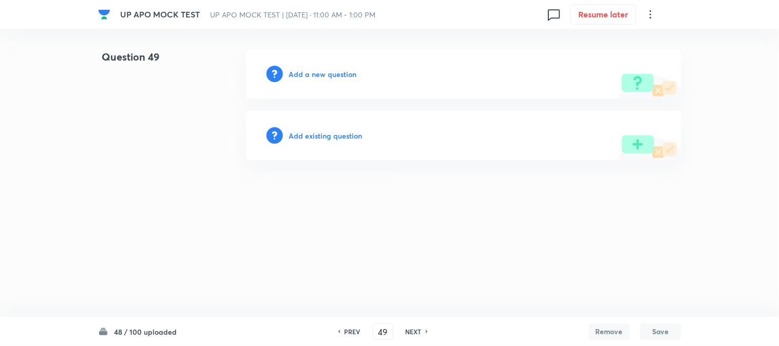
click at [345, 79] on h6 "Add a new question" at bounding box center [323, 74] width 68 height 11
click at [346, 77] on h6 "Choose a question type" at bounding box center [328, 74] width 79 height 11
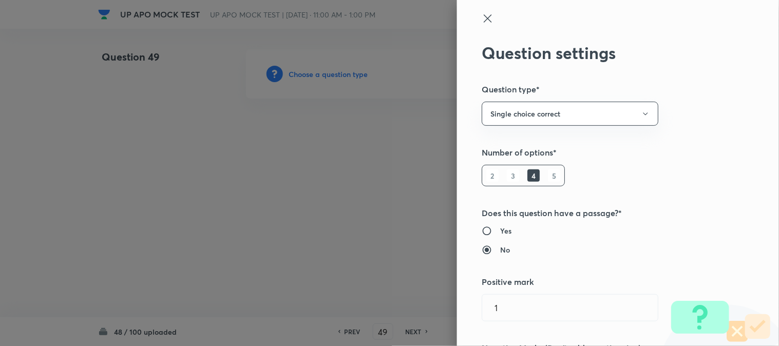
click at [346, 77] on div at bounding box center [389, 173] width 779 height 346
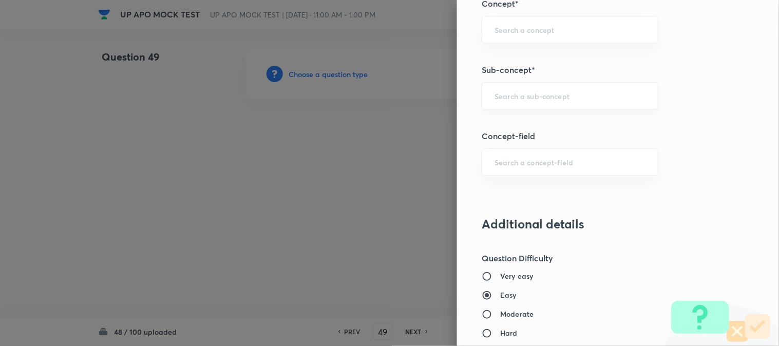
scroll to position [606, 0]
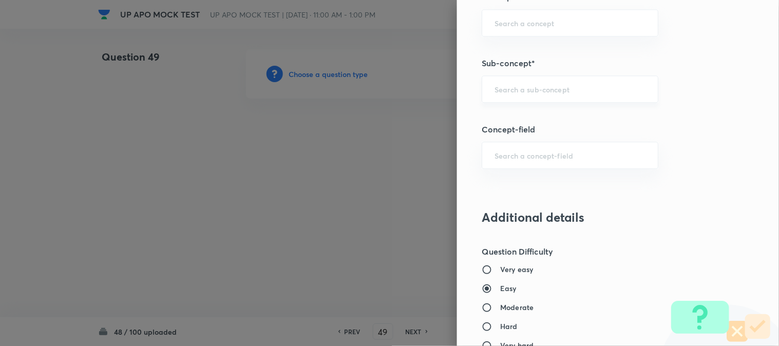
click at [544, 95] on div "​" at bounding box center [570, 89] width 177 height 27
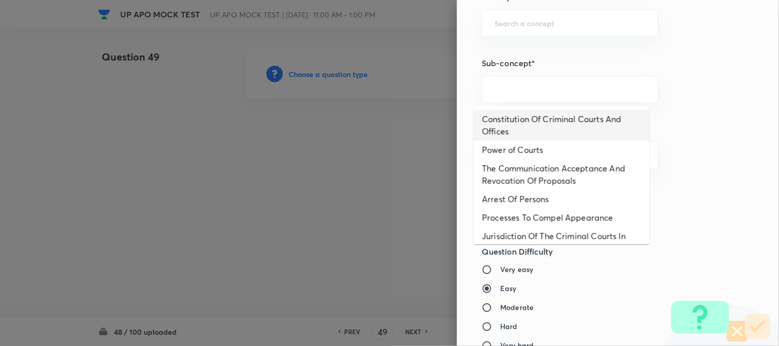
click at [540, 124] on li "Constitution Of Criminal Courts And Offices" at bounding box center [562, 125] width 176 height 31
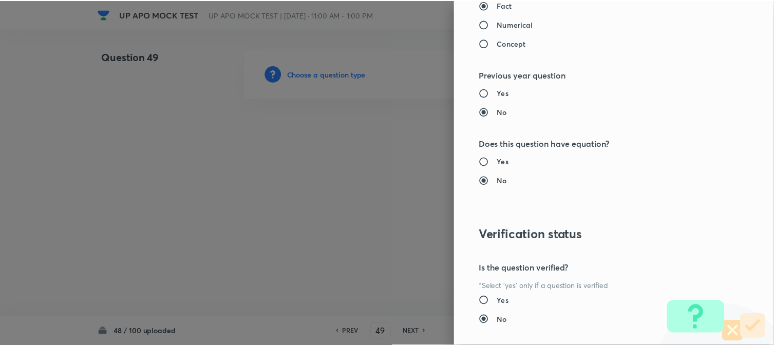
scroll to position [1054, 0]
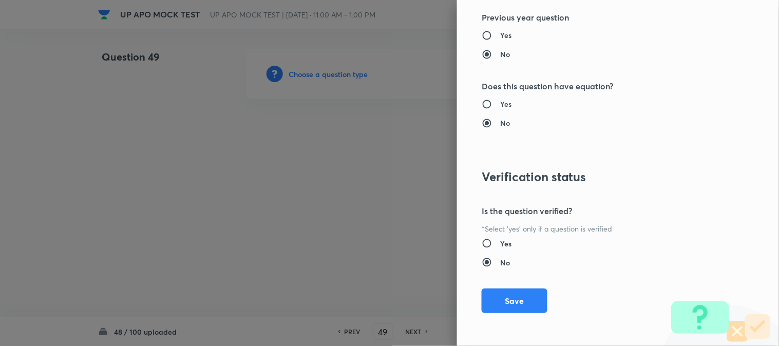
click at [521, 281] on div "Question settings Question type* Single choice correct Number of options* 2 3 4…" at bounding box center [618, 173] width 322 height 346
click at [521, 288] on div "Question settings Question type* Single choice correct Number of options* 2 3 4…" at bounding box center [618, 173] width 322 height 346
drag, startPoint x: 522, startPoint y: 296, endPoint x: 526, endPoint y: 303, distance: 7.8
click at [526, 303] on button "Save" at bounding box center [515, 300] width 66 height 25
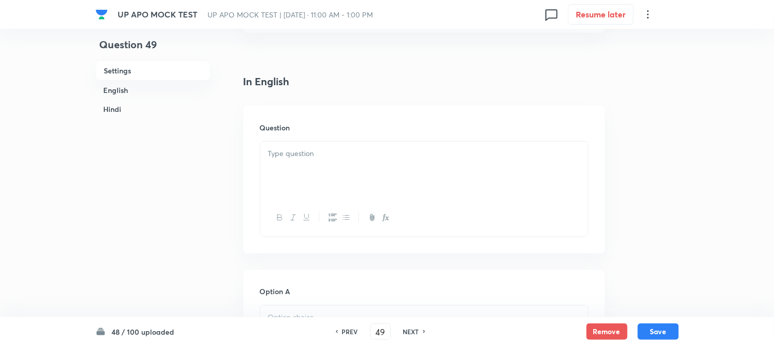
scroll to position [303, 0]
click at [283, 103] on div at bounding box center [424, 109] width 328 height 58
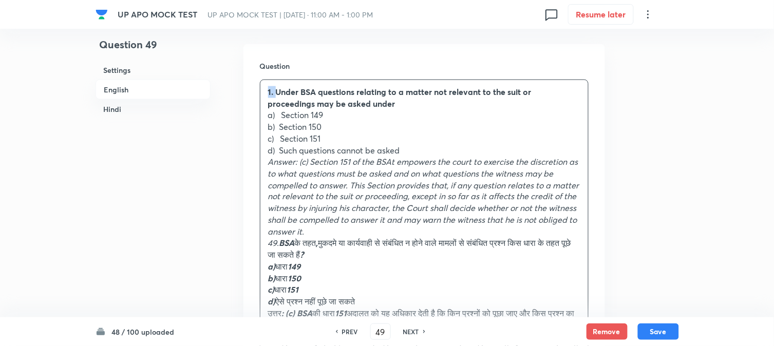
drag, startPoint x: 276, startPoint y: 89, endPoint x: 257, endPoint y: 80, distance: 21.1
click at [257, 80] on div "Question 1. Under BSA questions relating to a matter not relevant to the suit o…" at bounding box center [425, 241] width 362 height 395
drag, startPoint x: 282, startPoint y: 112, endPoint x: 357, endPoint y: 116, distance: 75.1
click at [357, 116] on p "a) Section 149" at bounding box center [424, 115] width 312 height 12
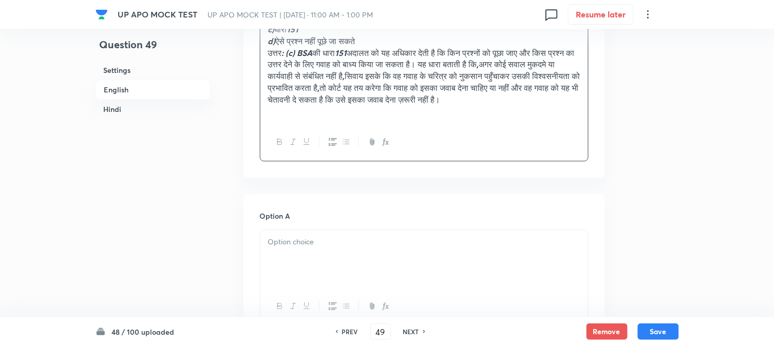
scroll to position [588, 0]
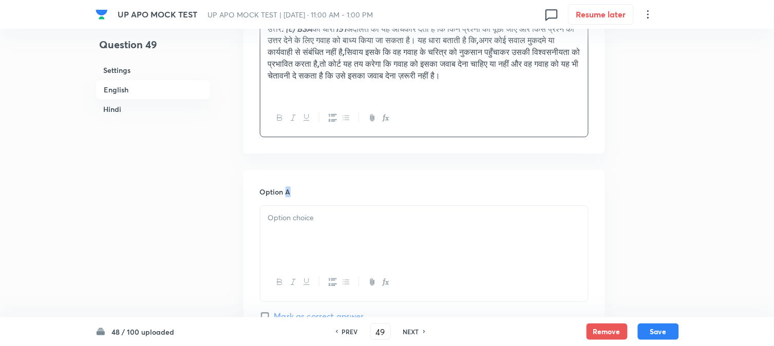
click at [288, 219] on div "Option A Mark as correct answer" at bounding box center [424, 264] width 329 height 156
click at [293, 240] on div at bounding box center [424, 235] width 328 height 58
click at [274, 249] on div at bounding box center [424, 235] width 328 height 58
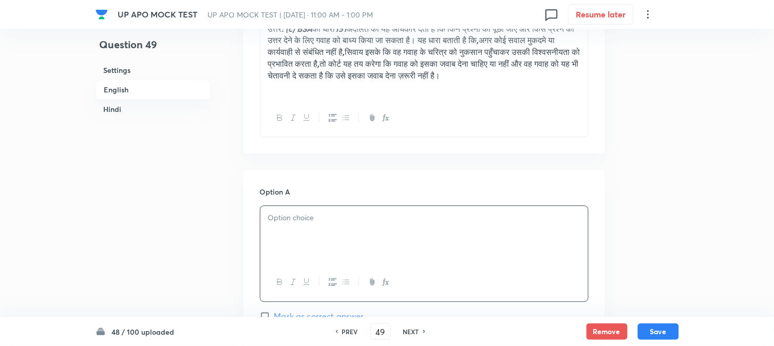
click at [274, 249] on div at bounding box center [424, 235] width 328 height 58
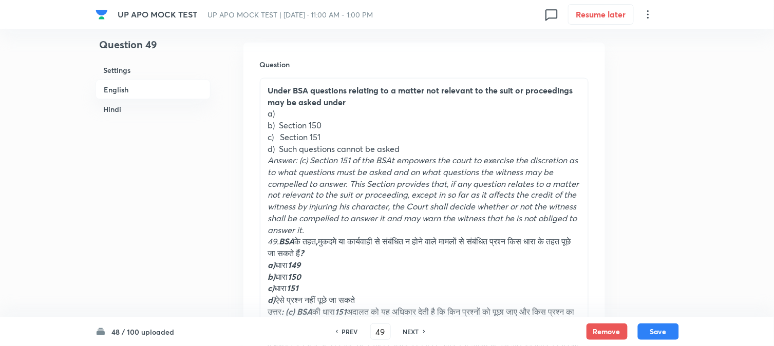
scroll to position [303, 0]
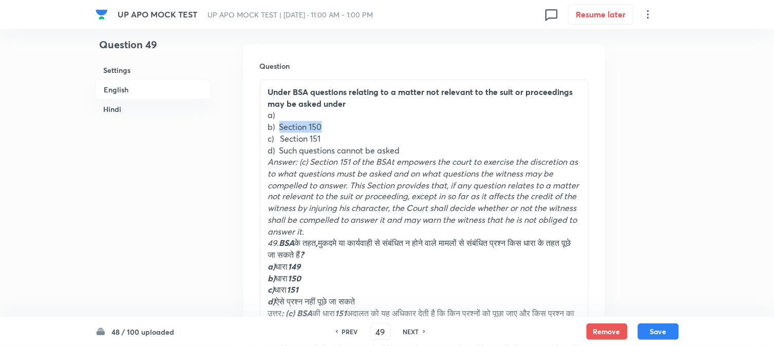
drag, startPoint x: 279, startPoint y: 125, endPoint x: 357, endPoint y: 126, distance: 78.1
click at [357, 126] on p "b) Section 150" at bounding box center [424, 127] width 312 height 12
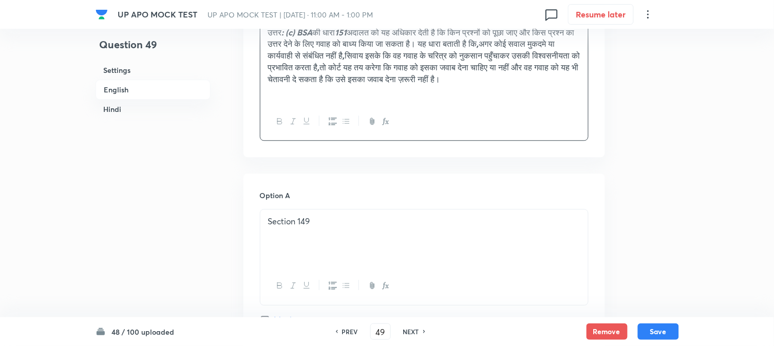
scroll to position [874, 0]
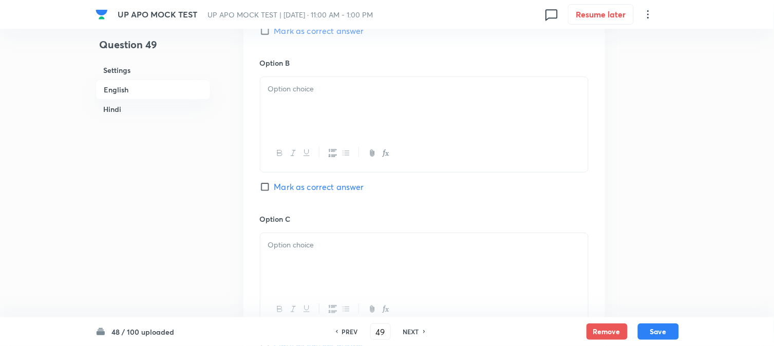
click at [295, 124] on div at bounding box center [424, 106] width 328 height 58
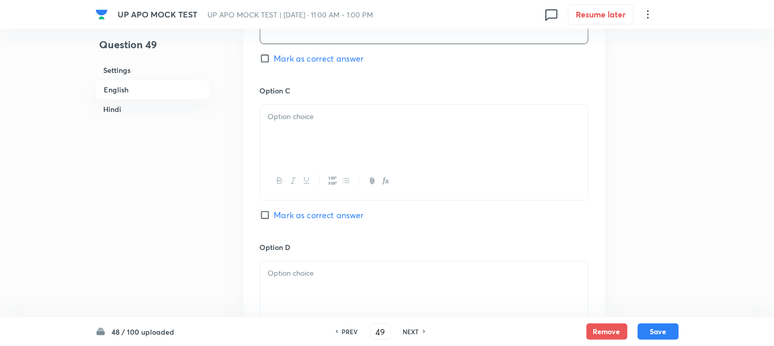
scroll to position [1045, 0]
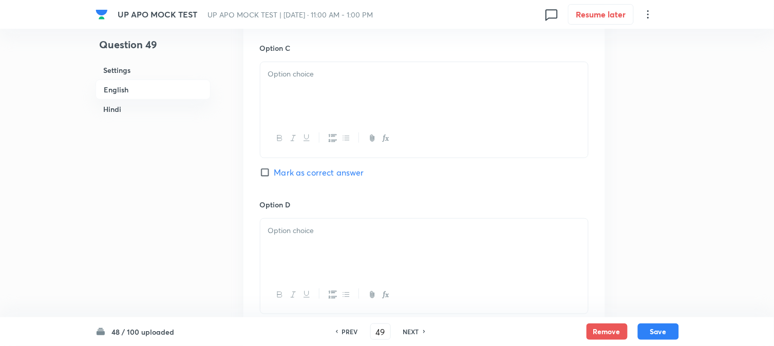
paste div
click at [311, 116] on div at bounding box center [424, 91] width 328 height 58
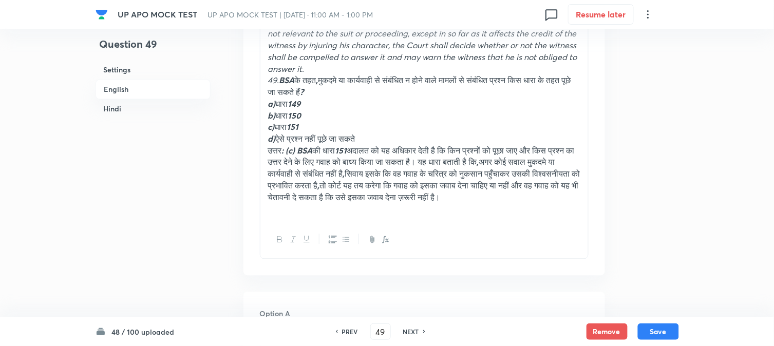
scroll to position [360, 0]
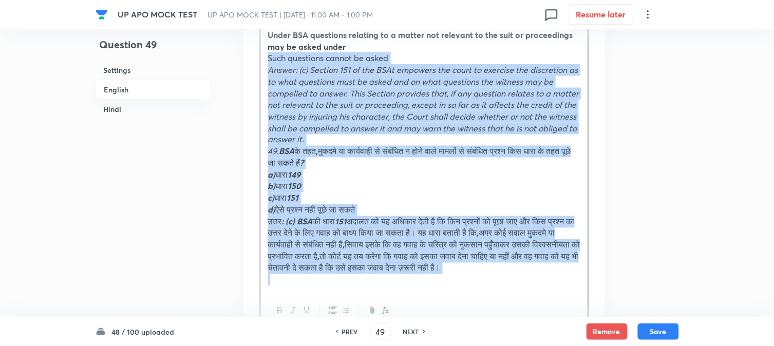
drag, startPoint x: 280, startPoint y: 89, endPoint x: 397, endPoint y: 179, distance: 147.7
click at [491, 314] on div "Under BSA questions relating to a matter not relevant to the suit or proceeding…" at bounding box center [424, 177] width 329 height 308
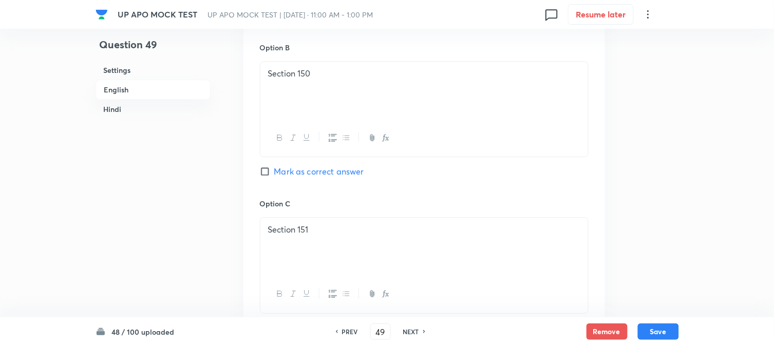
scroll to position [874, 0]
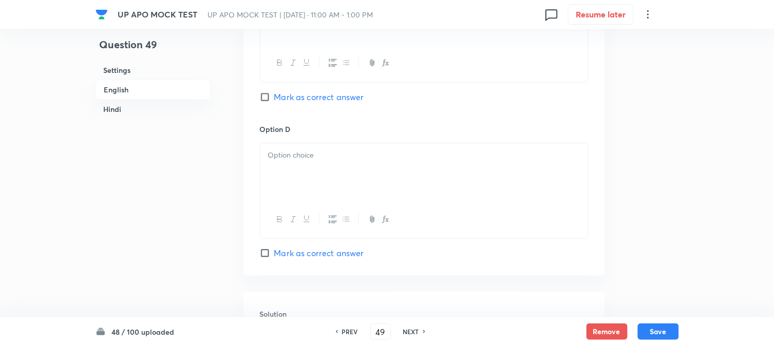
click at [294, 100] on span "Mark as correct answer" at bounding box center [319, 97] width 90 height 12
click at [274, 100] on input "Mark as correct answer" at bounding box center [267, 97] width 14 height 10
click at [271, 198] on div at bounding box center [424, 172] width 328 height 58
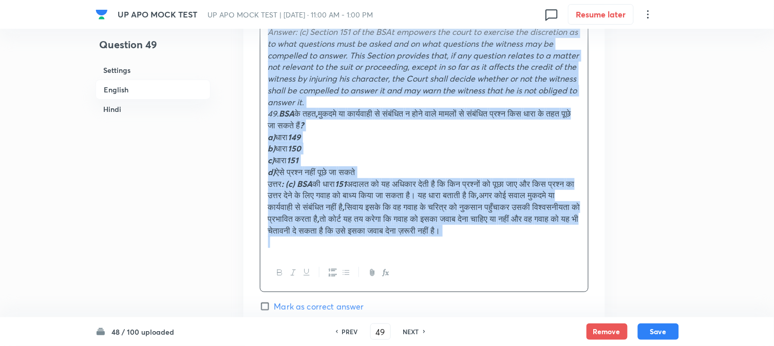
drag, startPoint x: 265, startPoint y: 167, endPoint x: 424, endPoint y: 281, distance: 195.9
click at [423, 281] on div "Such questions cannot be asked [PERSON_NAME]: (c) Section 151 of the BSAt empow…" at bounding box center [424, 150] width 329 height 285
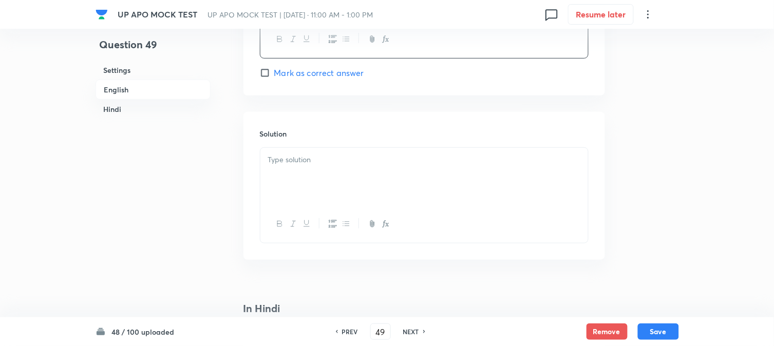
scroll to position [1180, 0]
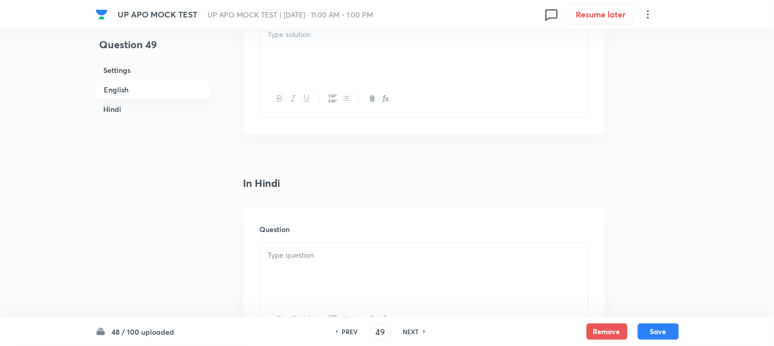
click at [284, 53] on div at bounding box center [424, 52] width 328 height 58
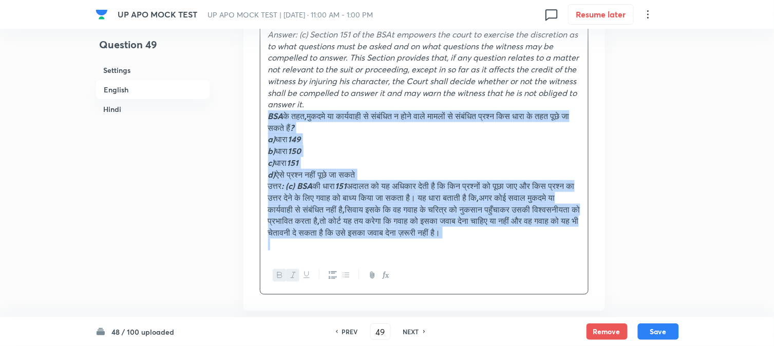
drag, startPoint x: 283, startPoint y: 119, endPoint x: 349, endPoint y: 276, distance: 171.3
click at [349, 276] on div "Answer: (c) Section 151 of the BSAt empowers the court to exercise the discreti…" at bounding box center [424, 158] width 329 height 273
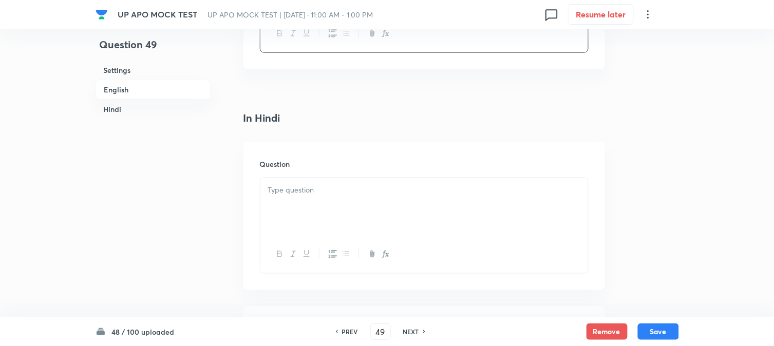
scroll to position [1294, 0]
click at [275, 218] on div at bounding box center [424, 207] width 328 height 58
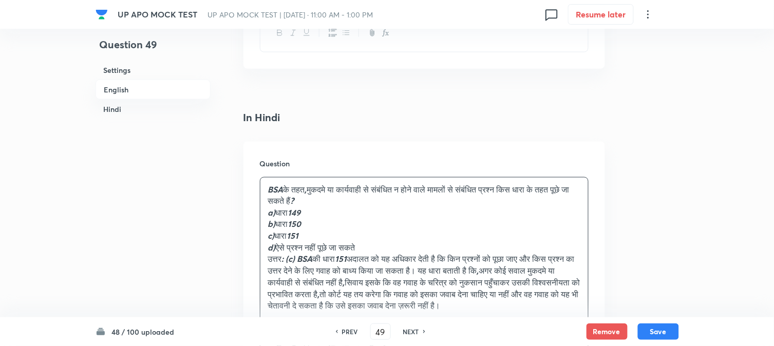
drag, startPoint x: 278, startPoint y: 212, endPoint x: 315, endPoint y: 212, distance: 37.5
click at [315, 212] on p "a) धारा 149" at bounding box center [424, 214] width 312 height 12
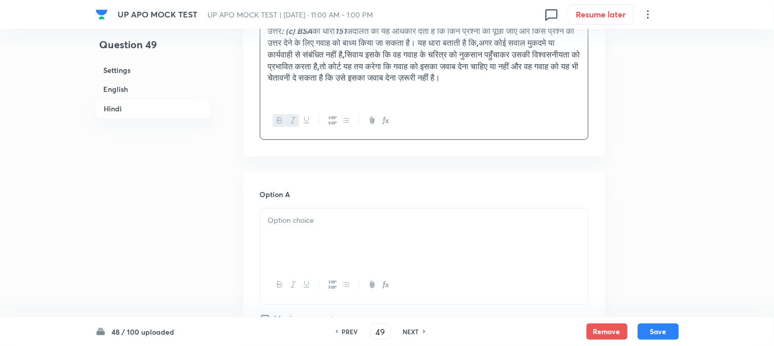
click at [285, 250] on div at bounding box center [424, 238] width 328 height 58
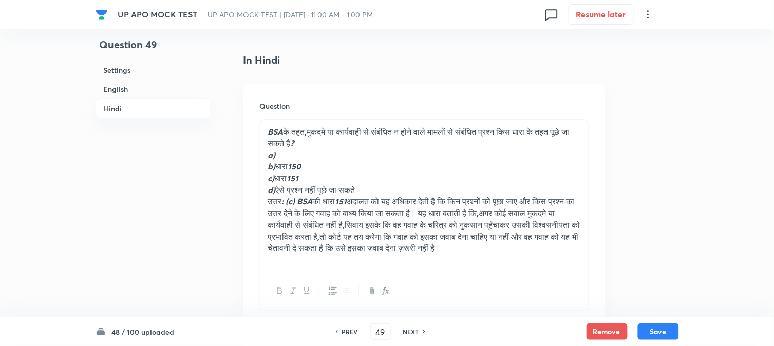
drag, startPoint x: 275, startPoint y: 170, endPoint x: 319, endPoint y: 166, distance: 43.8
click at [319, 166] on p "b) धारा 150" at bounding box center [424, 167] width 312 height 12
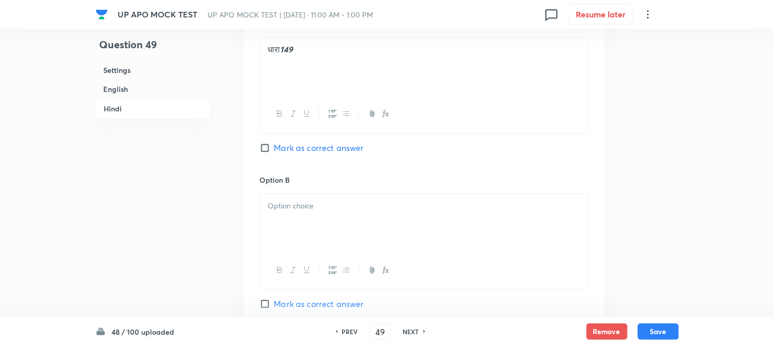
click at [272, 248] on div at bounding box center [424, 223] width 328 height 58
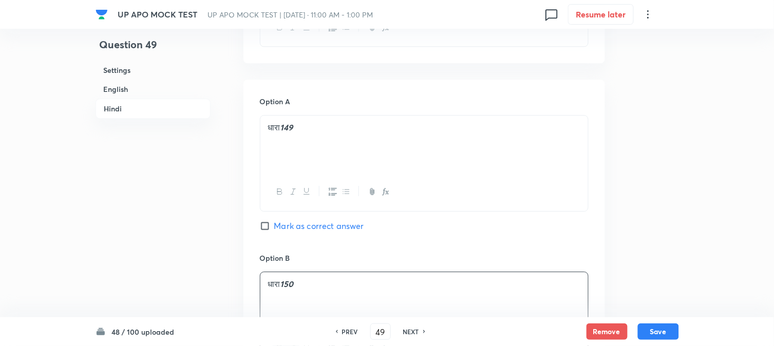
scroll to position [1465, 0]
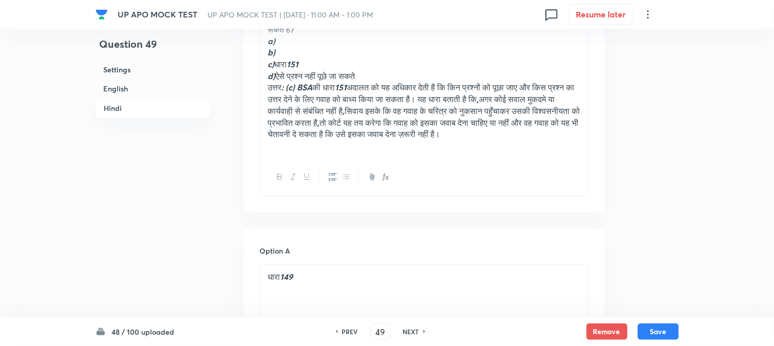
drag, startPoint x: 278, startPoint y: 63, endPoint x: 318, endPoint y: 60, distance: 39.2
click at [318, 60] on div "BSA के तहत , मुकदमे या कार्यवाही से संबंधित न होने वाले मामलों से संबंधित प्रश्…" at bounding box center [424, 82] width 328 height 153
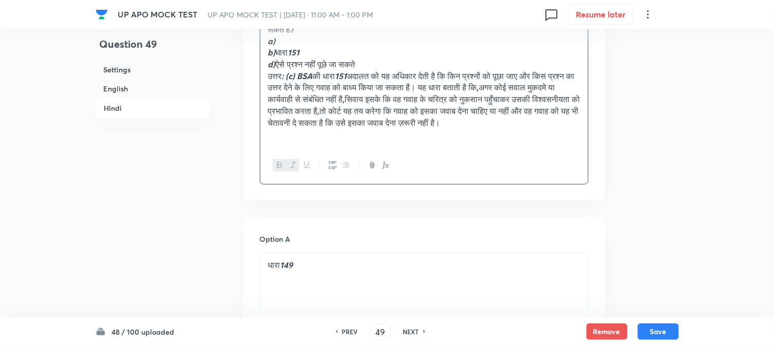
drag, startPoint x: 276, startPoint y: 53, endPoint x: 311, endPoint y: 62, distance: 35.5
click at [325, 50] on p "b) धारा 151" at bounding box center [424, 53] width 312 height 12
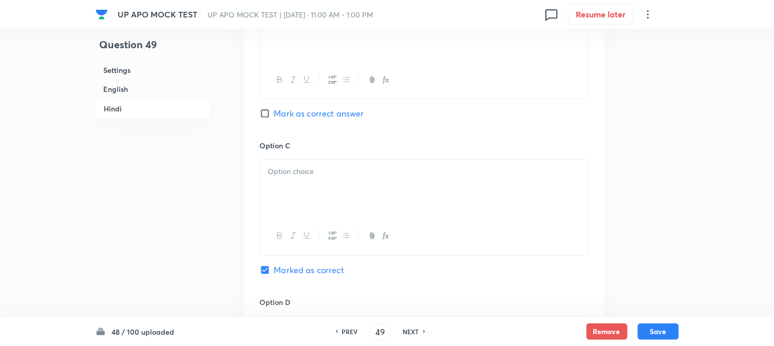
scroll to position [1979, 0]
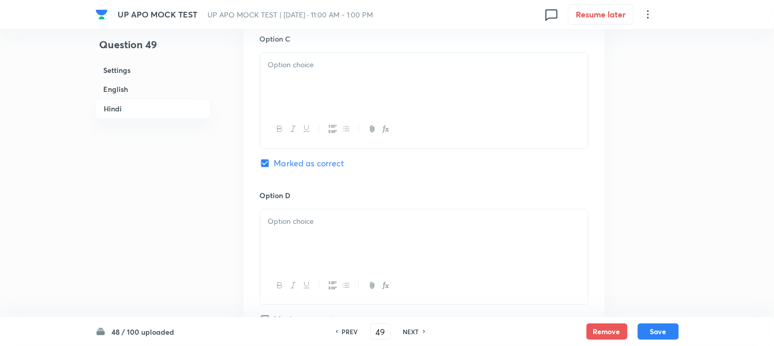
click at [291, 91] on div at bounding box center [424, 82] width 328 height 58
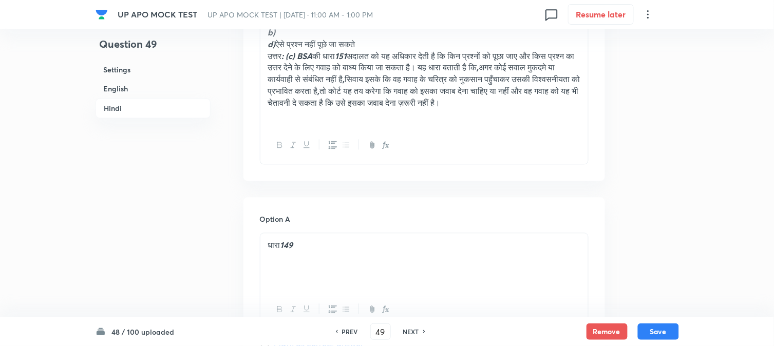
scroll to position [1408, 0]
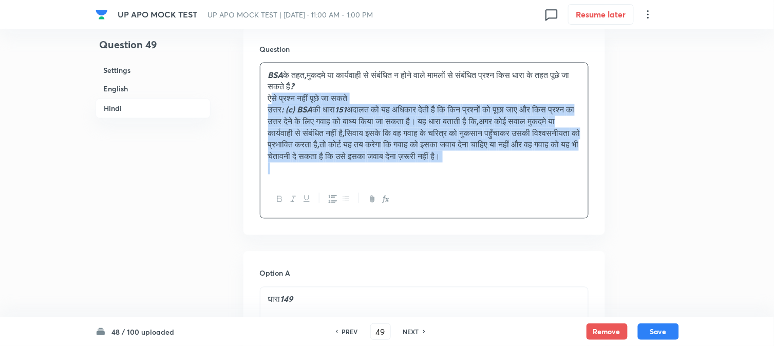
drag, startPoint x: 276, startPoint y: 120, endPoint x: 342, endPoint y: 195, distance: 99.8
drag, startPoint x: 267, startPoint y: 102, endPoint x: 312, endPoint y: 183, distance: 92.9
click at [312, 180] on div "BSA के तहत , मुकदमे या कार्यवाही से संबंधित न होने वाले मामलों से संबंधित प्रश्…" at bounding box center [424, 121] width 328 height 117
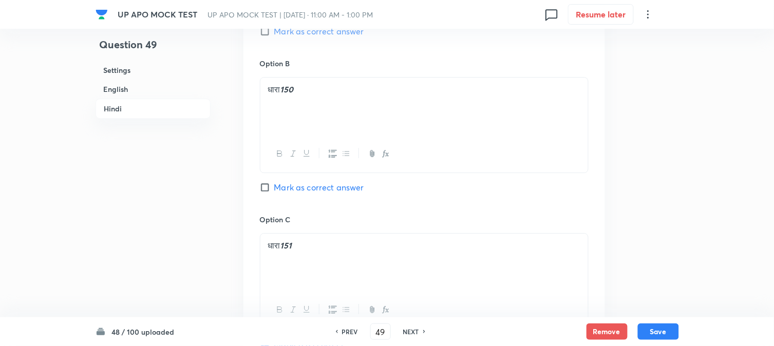
scroll to position [1979, 0]
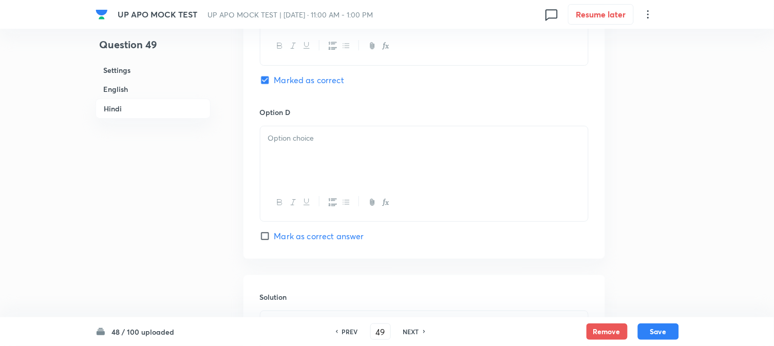
click at [270, 178] on div at bounding box center [424, 155] width 328 height 58
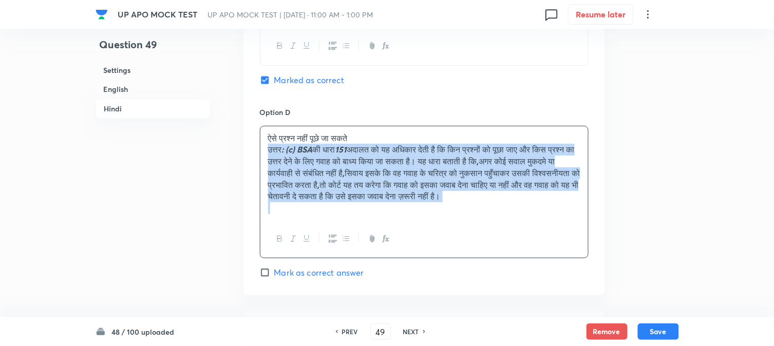
drag, startPoint x: 267, startPoint y: 154, endPoint x: 321, endPoint y: 226, distance: 89.6
click at [321, 220] on div "ऐसे प्रश्न नहीं पूछे जा सकते उत्तर : (c) BSA की धारा 151 अदालत को यह अधिकार देत…" at bounding box center [424, 173] width 328 height 94
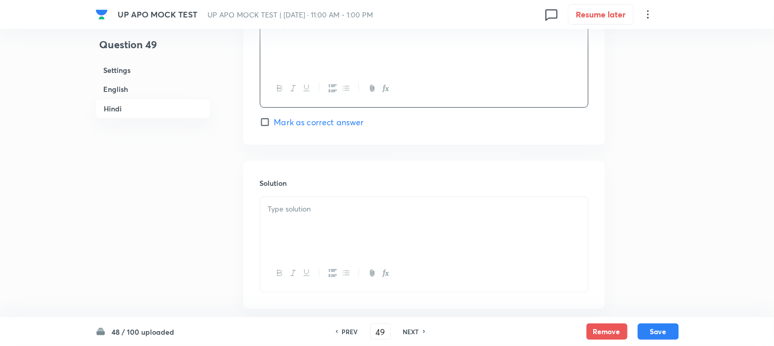
click at [302, 209] on p at bounding box center [424, 209] width 312 height 12
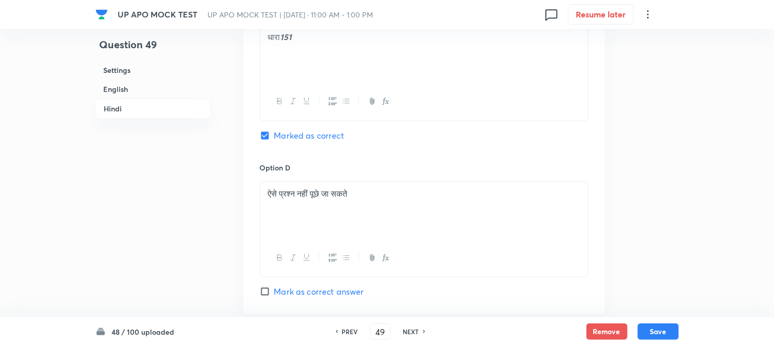
scroll to position [1922, 0]
click at [650, 328] on button "Save" at bounding box center [658, 331] width 41 height 16
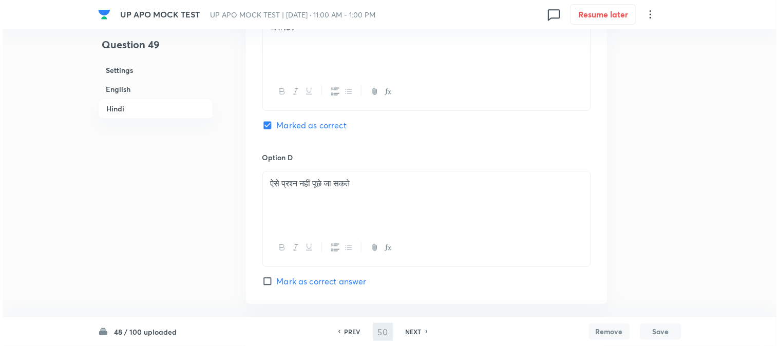
scroll to position [0, 0]
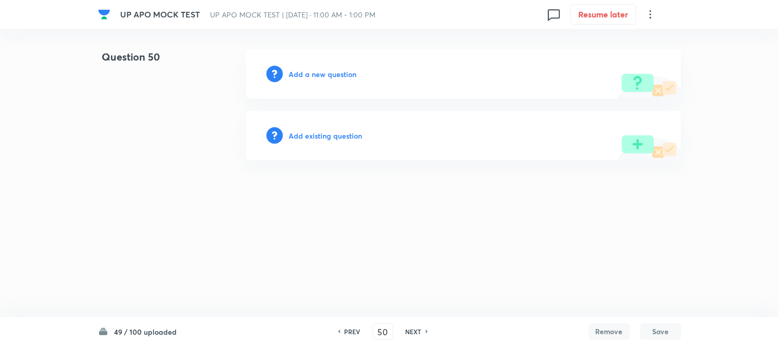
click at [335, 65] on div "Add a new question" at bounding box center [464, 73] width 436 height 49
click at [335, 78] on h6 "Add a new question" at bounding box center [323, 74] width 68 height 11
click at [335, 78] on h6 "Choose a question type" at bounding box center [328, 74] width 79 height 11
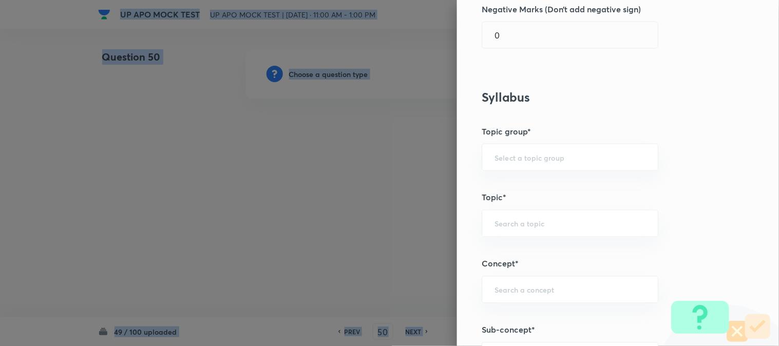
scroll to position [606, 0]
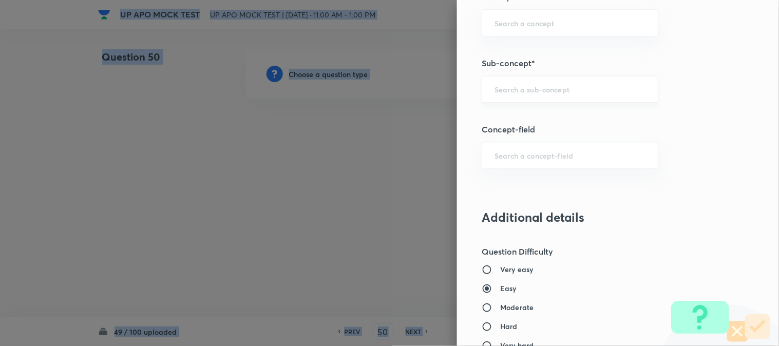
click at [522, 98] on div "​" at bounding box center [570, 89] width 177 height 27
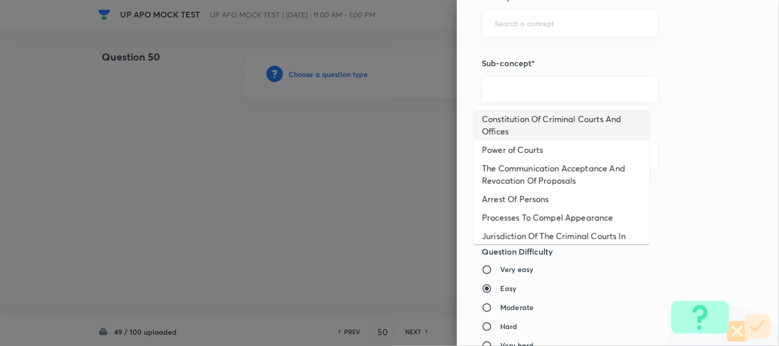
click at [548, 117] on li "Constitution Of Criminal Courts And Offices" at bounding box center [562, 125] width 176 height 31
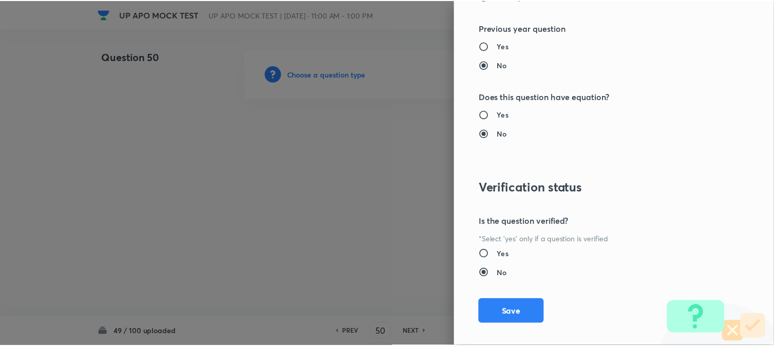
scroll to position [1054, 0]
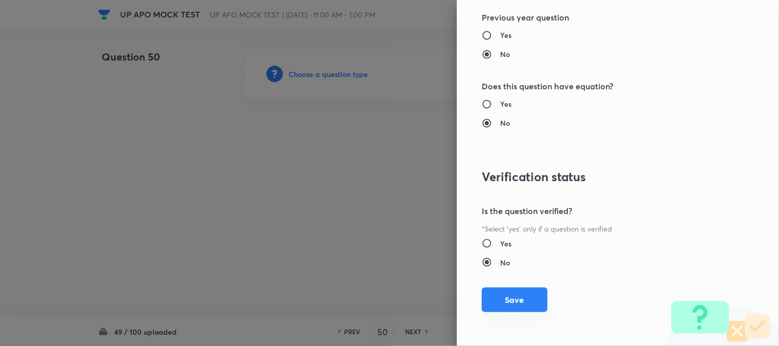
click at [514, 300] on button "Save" at bounding box center [515, 300] width 66 height 25
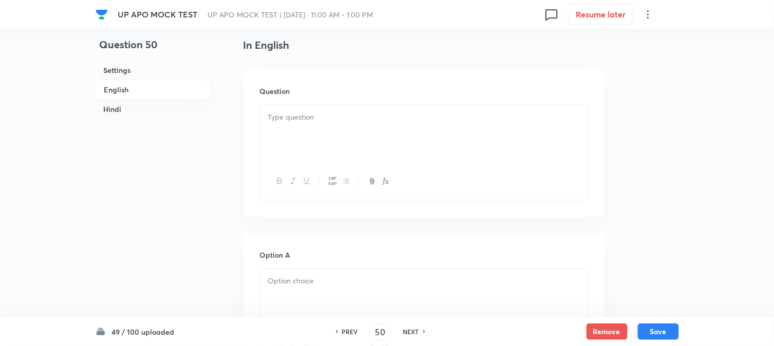
scroll to position [303, 0]
click at [293, 91] on p at bounding box center [424, 92] width 312 height 12
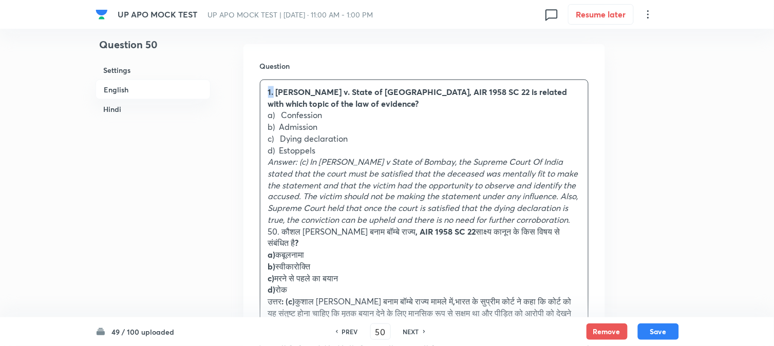
drag, startPoint x: 274, startPoint y: 90, endPoint x: 260, endPoint y: 80, distance: 17.0
click at [260, 80] on div "1. [PERSON_NAME] v. State of [GEOGRAPHIC_DATA], AIR 1958 SC 22 is related with …" at bounding box center [424, 226] width 328 height 292
drag, startPoint x: 281, startPoint y: 114, endPoint x: 337, endPoint y: 115, distance: 56.0
click at [337, 115] on p "a) Confession" at bounding box center [424, 115] width 312 height 12
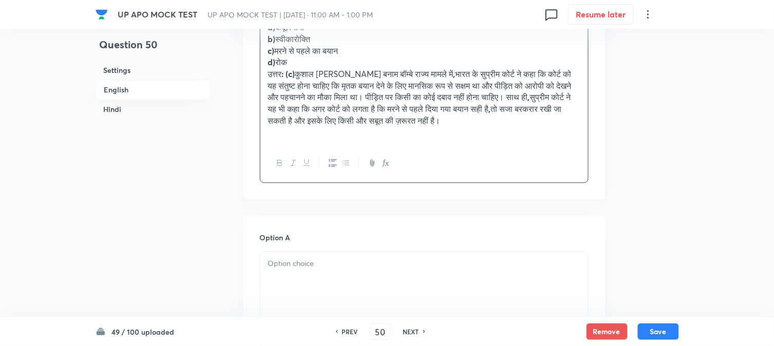
drag, startPoint x: 293, startPoint y: 249, endPoint x: 295, endPoint y: 258, distance: 10.0
click at [295, 258] on div at bounding box center [424, 281] width 328 height 58
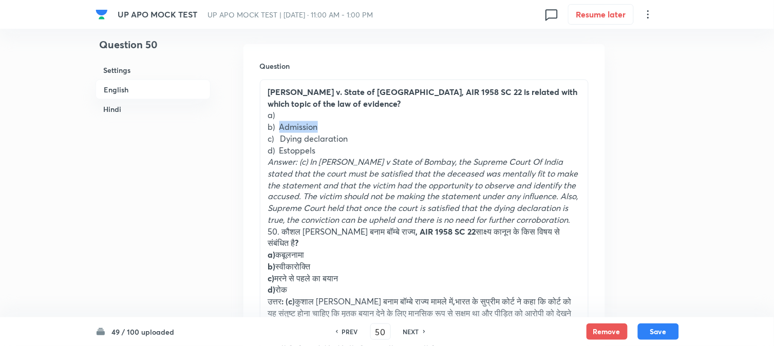
drag, startPoint x: 280, startPoint y: 122, endPoint x: 345, endPoint y: 128, distance: 65.0
click at [345, 128] on p "b) Admission" at bounding box center [424, 127] width 312 height 12
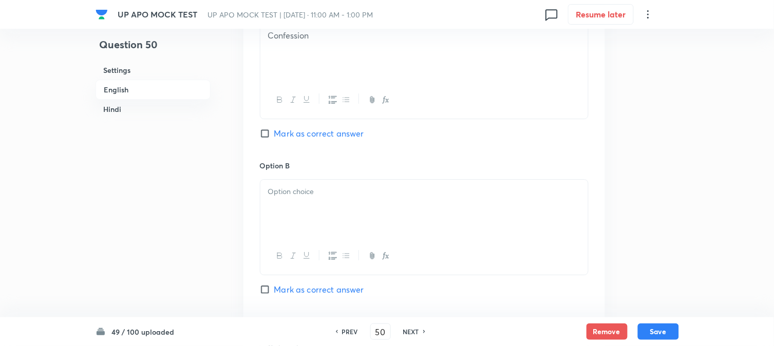
click at [287, 186] on p at bounding box center [424, 192] width 312 height 12
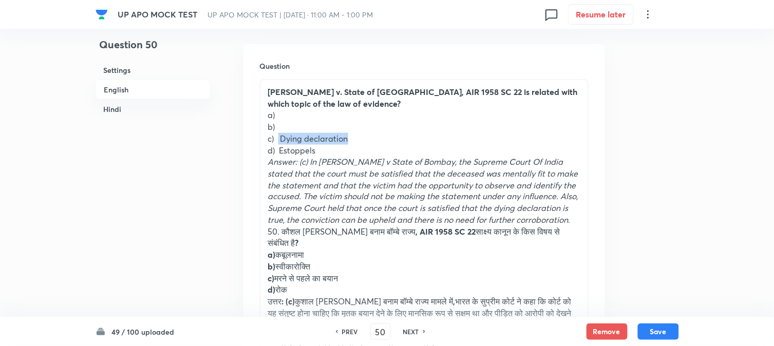
drag, startPoint x: 280, startPoint y: 137, endPoint x: 358, endPoint y: 138, distance: 77.6
click at [358, 138] on p "c) Dying declaration" at bounding box center [424, 139] width 312 height 12
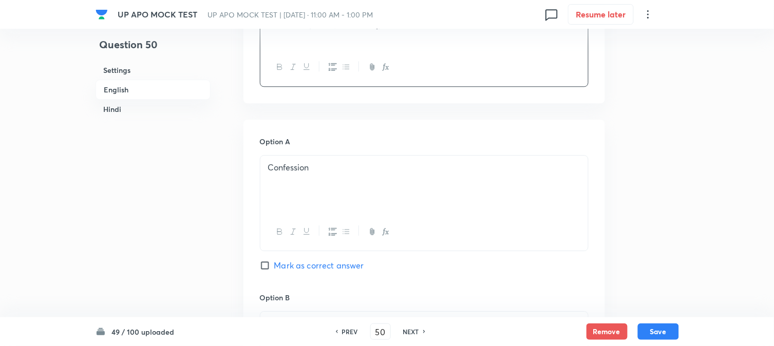
scroll to position [874, 0]
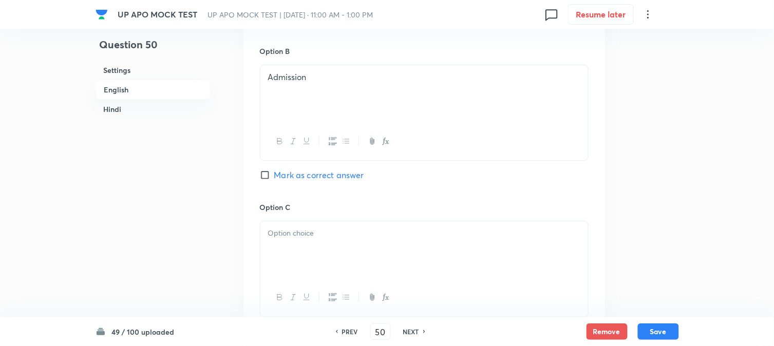
drag, startPoint x: 277, startPoint y: 243, endPoint x: 271, endPoint y: 240, distance: 6.7
click at [277, 247] on div at bounding box center [424, 250] width 328 height 58
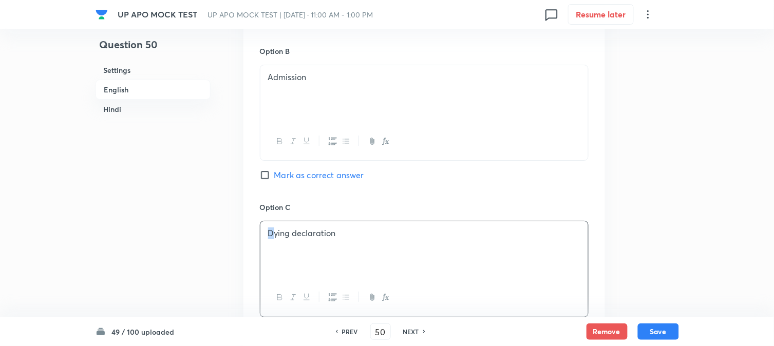
drag, startPoint x: 271, startPoint y: 218, endPoint x: 259, endPoint y: 211, distance: 13.8
click at [260, 212] on div "Option C Dying declaration Mark as correct answer" at bounding box center [424, 280] width 329 height 156
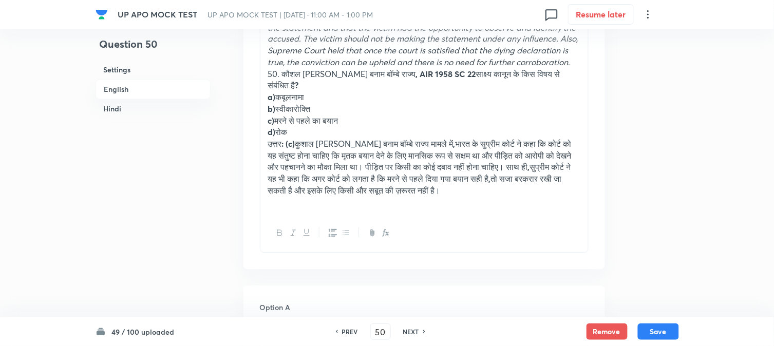
scroll to position [360, 0]
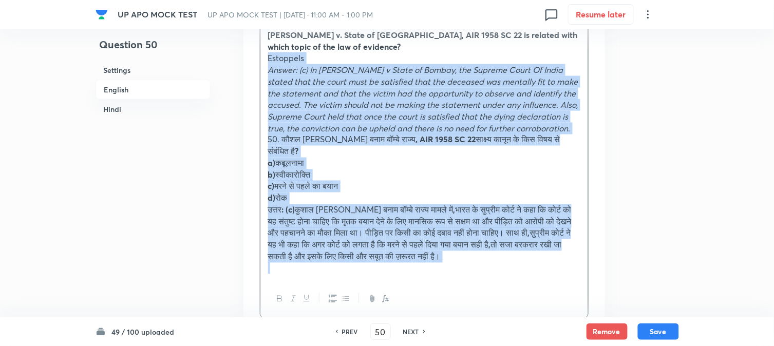
drag, startPoint x: 280, startPoint y: 91, endPoint x: 497, endPoint y: 176, distance: 233.3
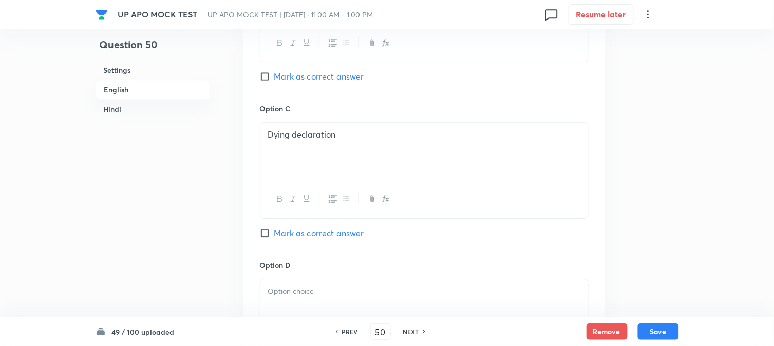
scroll to position [931, 0]
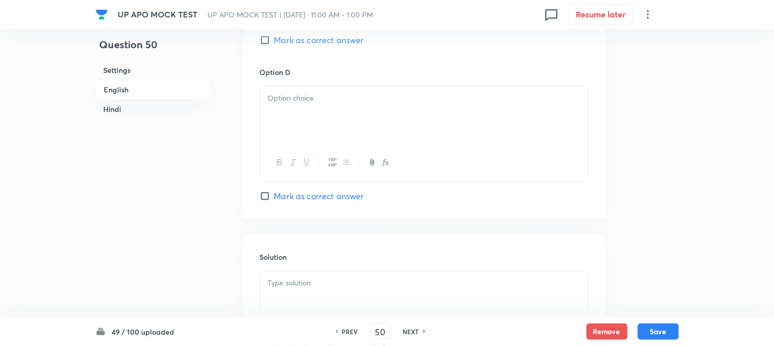
click at [306, 38] on span "Mark as correct answer" at bounding box center [319, 40] width 90 height 12
click at [274, 38] on input "Mark as correct answer" at bounding box center [267, 40] width 14 height 10
click at [278, 125] on div at bounding box center [424, 115] width 328 height 58
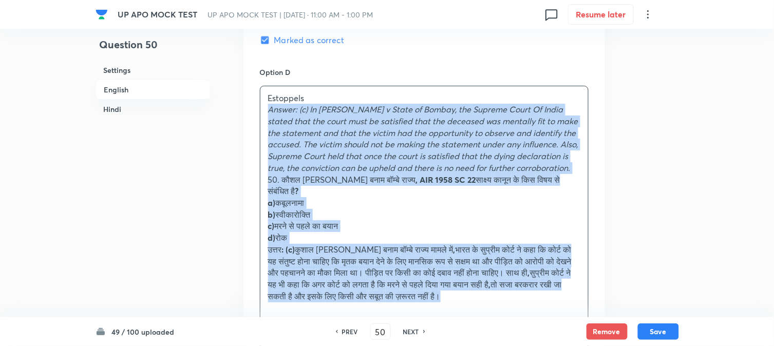
drag, startPoint x: 265, startPoint y: 109, endPoint x: 564, endPoint y: 287, distance: 348.3
click at [564, 287] on div "Estoppels Answer: (c) In [PERSON_NAME] v State of Bombay, the Supreme Court Of …" at bounding box center [424, 203] width 328 height 234
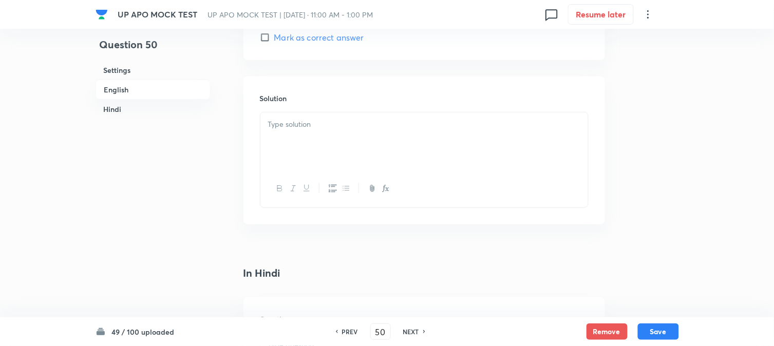
scroll to position [1102, 0]
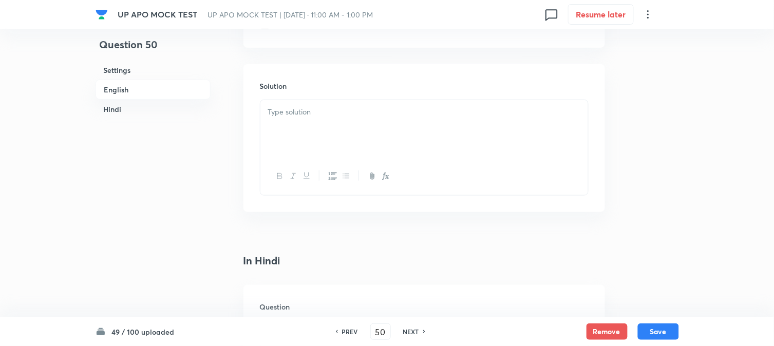
click at [285, 142] on div at bounding box center [424, 129] width 328 height 58
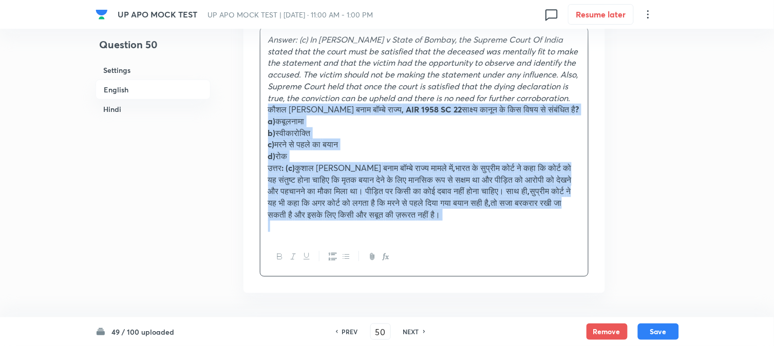
drag, startPoint x: 281, startPoint y: 186, endPoint x: 598, endPoint y: 346, distance: 355.0
click at [598, 346] on html "UP APO MOCK TEST UP APO MOCK TEST | [DATE] · 11:00 AM - 1:00 PM 0 Resume later …" at bounding box center [387, 125] width 774 height 2598
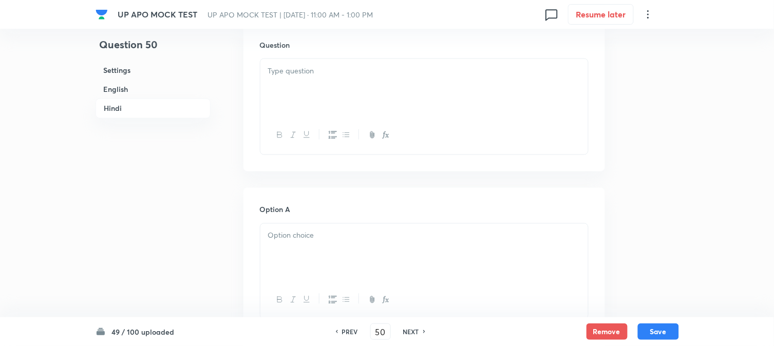
scroll to position [1406, 0]
click at [293, 77] on div at bounding box center [424, 83] width 328 height 58
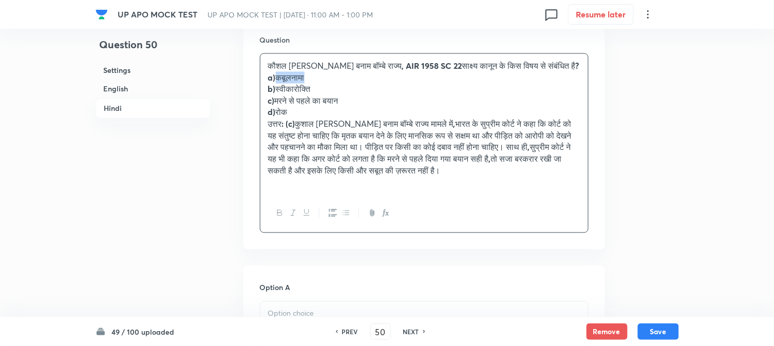
drag, startPoint x: 278, startPoint y: 80, endPoint x: 341, endPoint y: 79, distance: 62.7
click at [340, 79] on p "a) कबूलनामा" at bounding box center [424, 78] width 312 height 12
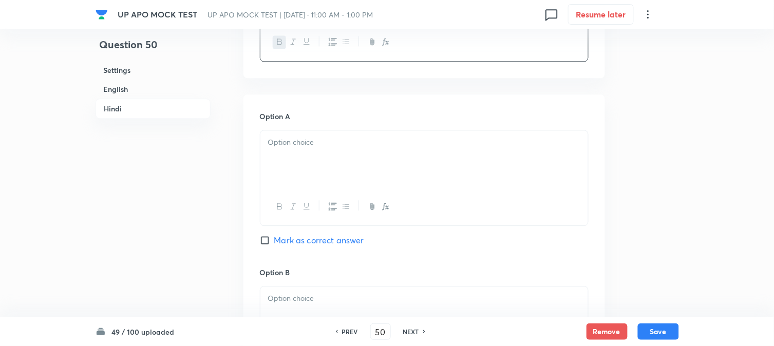
click at [279, 148] on p at bounding box center [424, 143] width 312 height 12
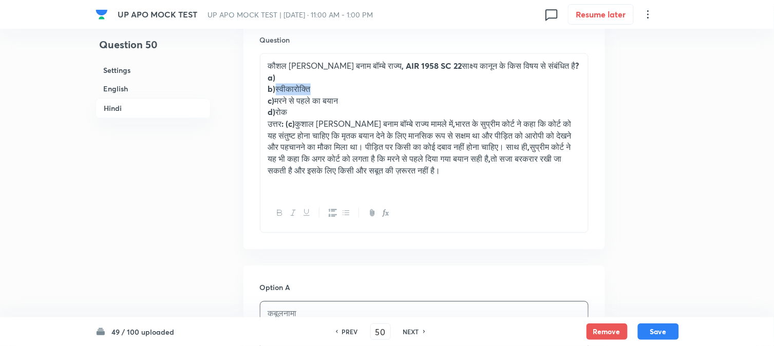
drag, startPoint x: 279, startPoint y: 90, endPoint x: 334, endPoint y: 90, distance: 55.0
click at [334, 90] on p "b) स्वीकारोक्ति" at bounding box center [424, 90] width 312 height 12
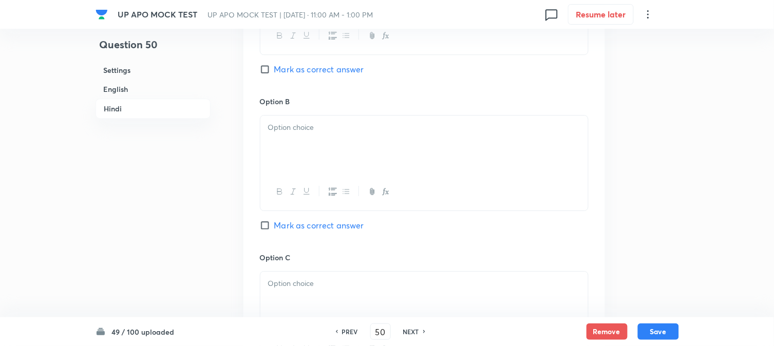
click at [283, 173] on div at bounding box center [424, 145] width 328 height 58
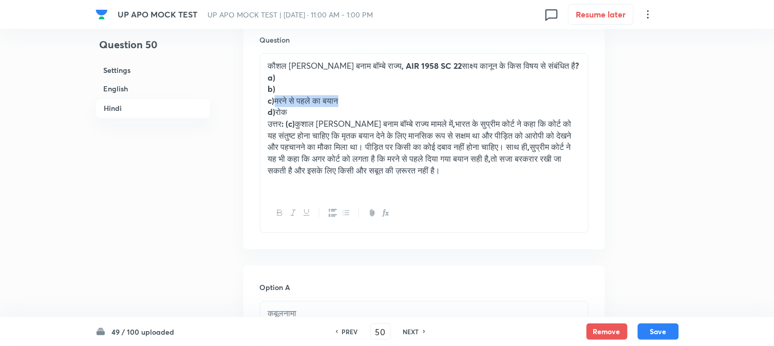
drag, startPoint x: 278, startPoint y: 101, endPoint x: 382, endPoint y: 98, distance: 103.8
click at [382, 98] on p "c) मरने से पहले का बयान" at bounding box center [424, 102] width 312 height 12
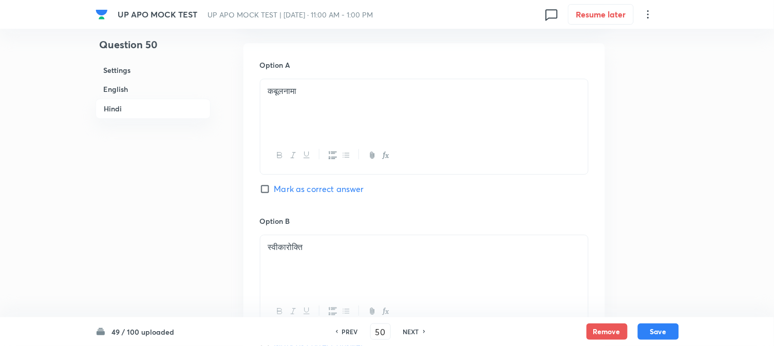
scroll to position [1805, 0]
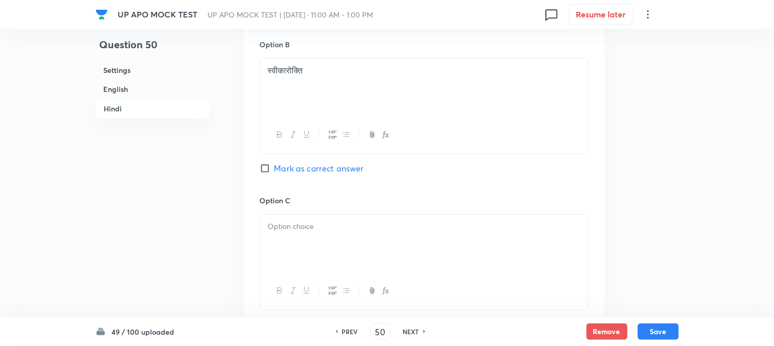
click at [289, 242] on div at bounding box center [424, 244] width 328 height 58
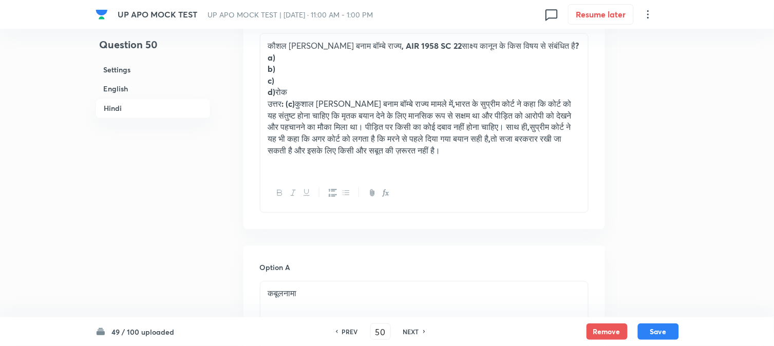
scroll to position [1406, 0]
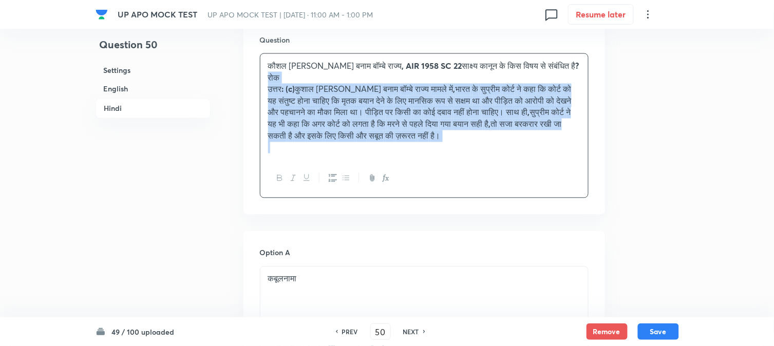
drag, startPoint x: 278, startPoint y: 115, endPoint x: 676, endPoint y: 180, distance: 403.0
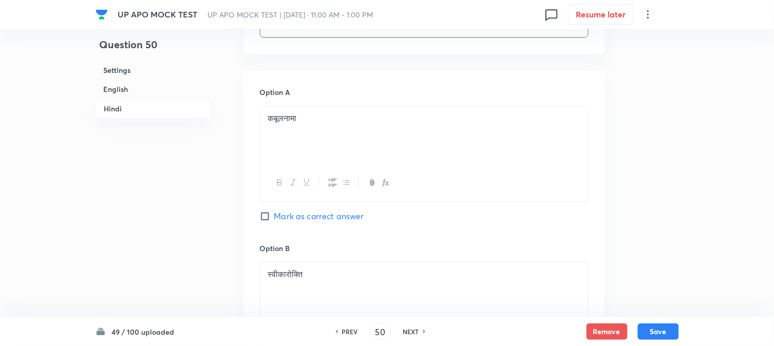
scroll to position [1919, 0]
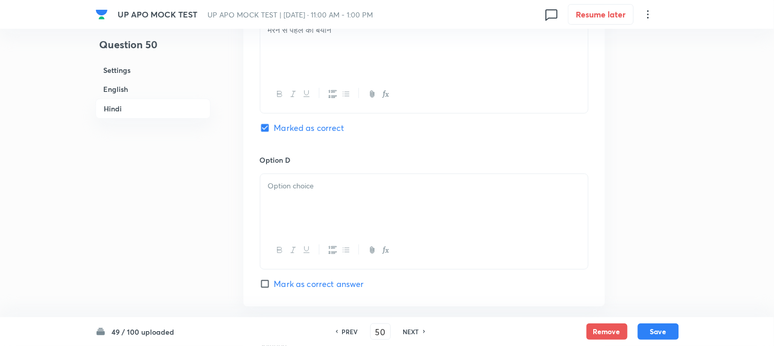
click at [283, 213] on div at bounding box center [424, 203] width 328 height 58
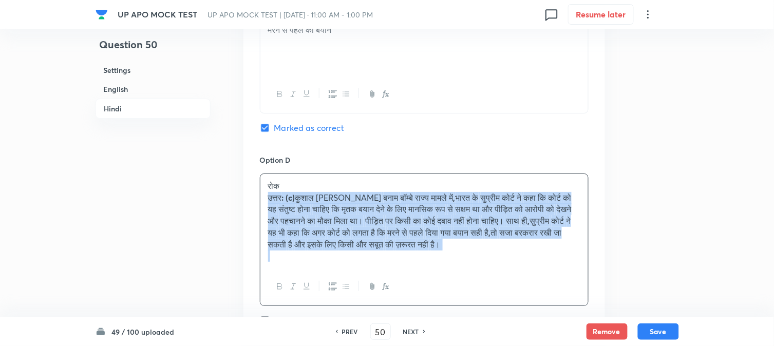
drag, startPoint x: 267, startPoint y: 199, endPoint x: 666, endPoint y: 254, distance: 402.4
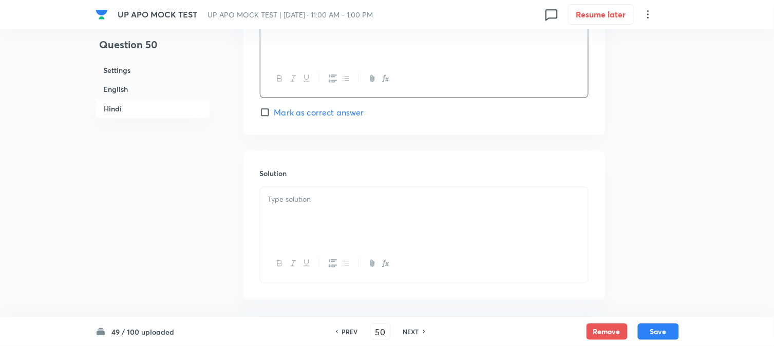
click at [305, 206] on p at bounding box center [424, 200] width 312 height 12
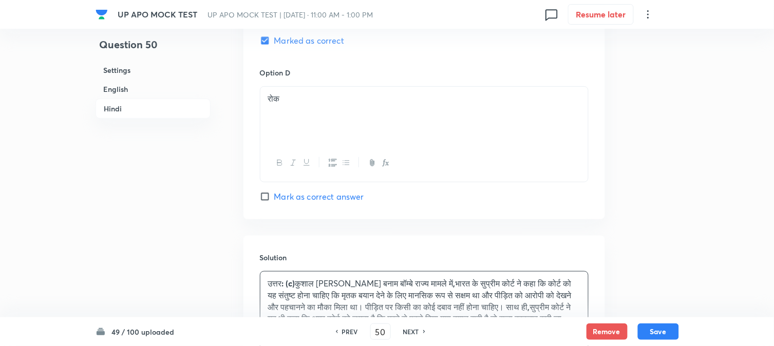
scroll to position [1976, 0]
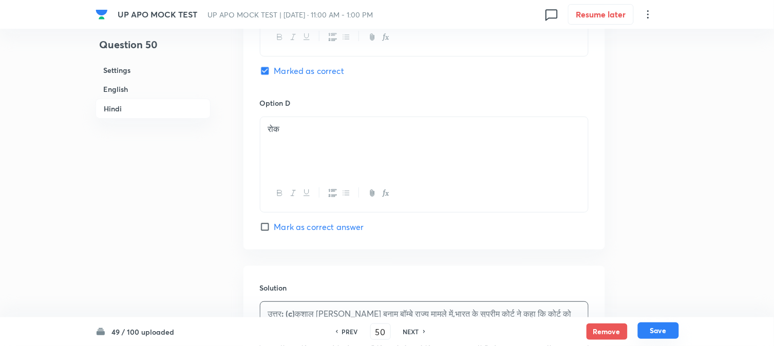
click at [659, 325] on button "Save" at bounding box center [658, 331] width 41 height 16
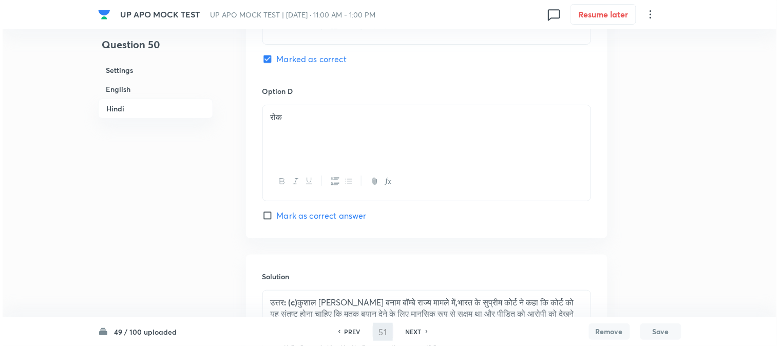
scroll to position [0, 0]
